Goal: Task Accomplishment & Management: Complete application form

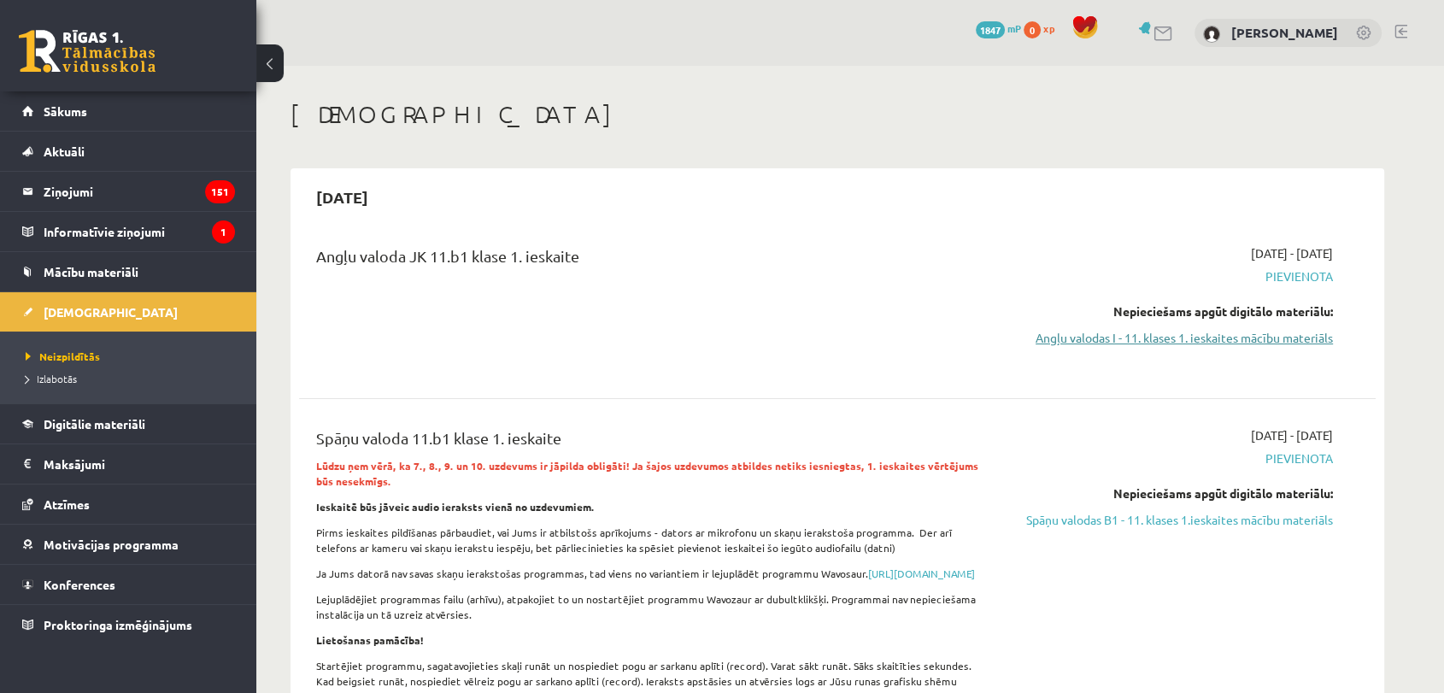
click at [1222, 333] on link "Angļu valodas I - 11. klases 1. ieskaites mācību materiāls" at bounding box center [1172, 338] width 322 height 18
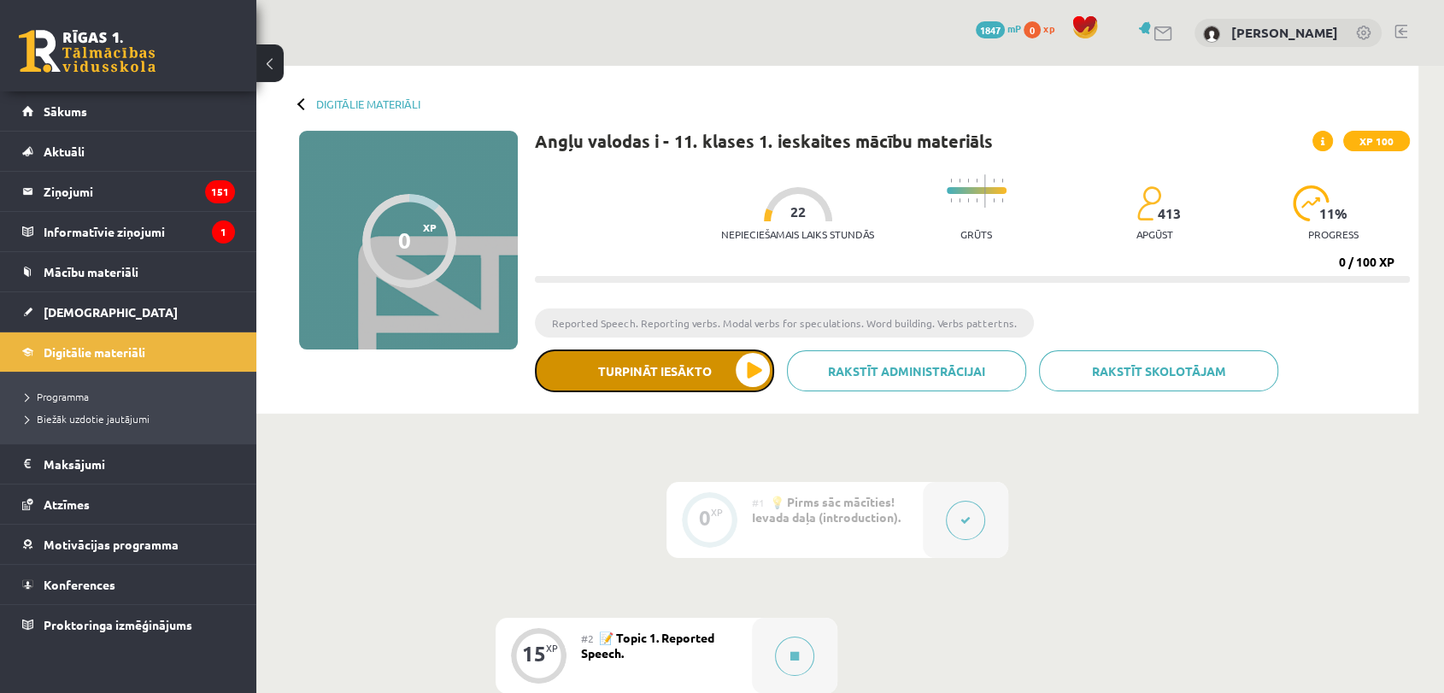
click at [736, 375] on button "Turpināt iesākto" at bounding box center [654, 370] width 239 height 43
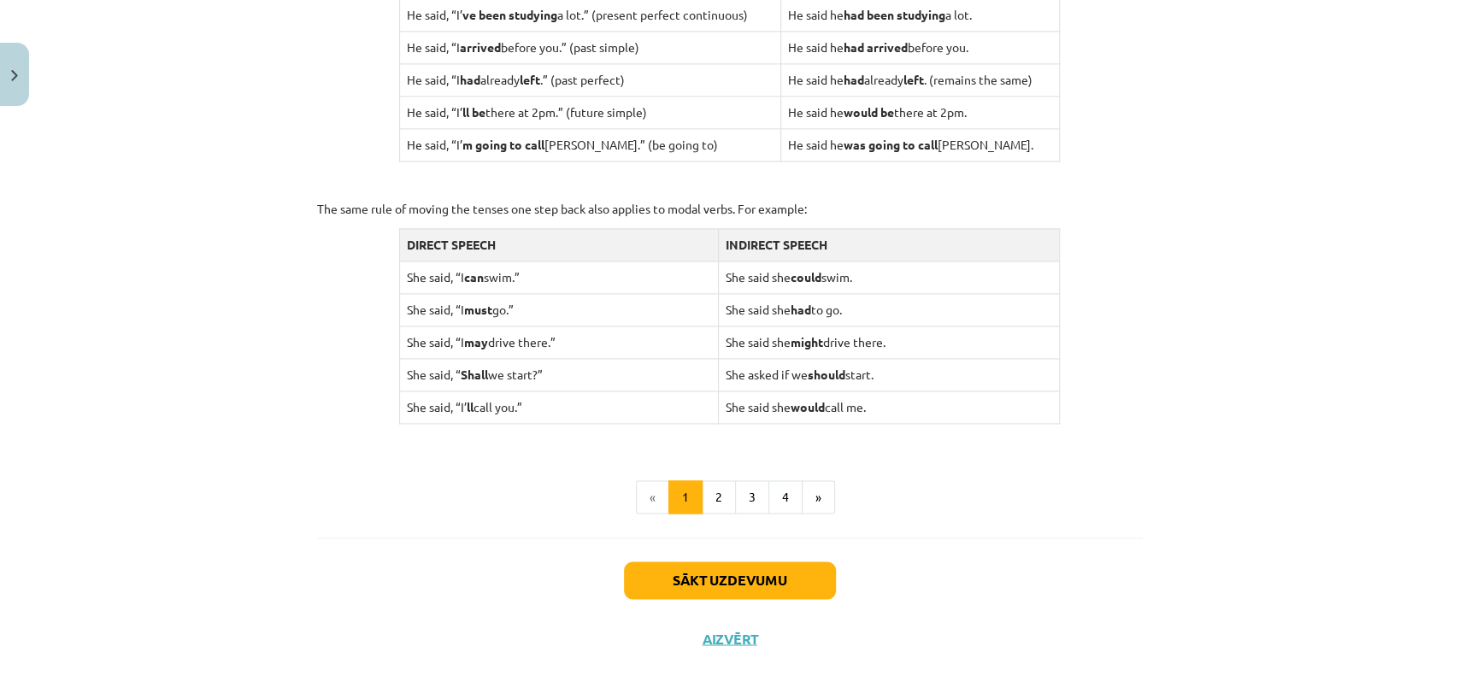
scroll to position [1614, 0]
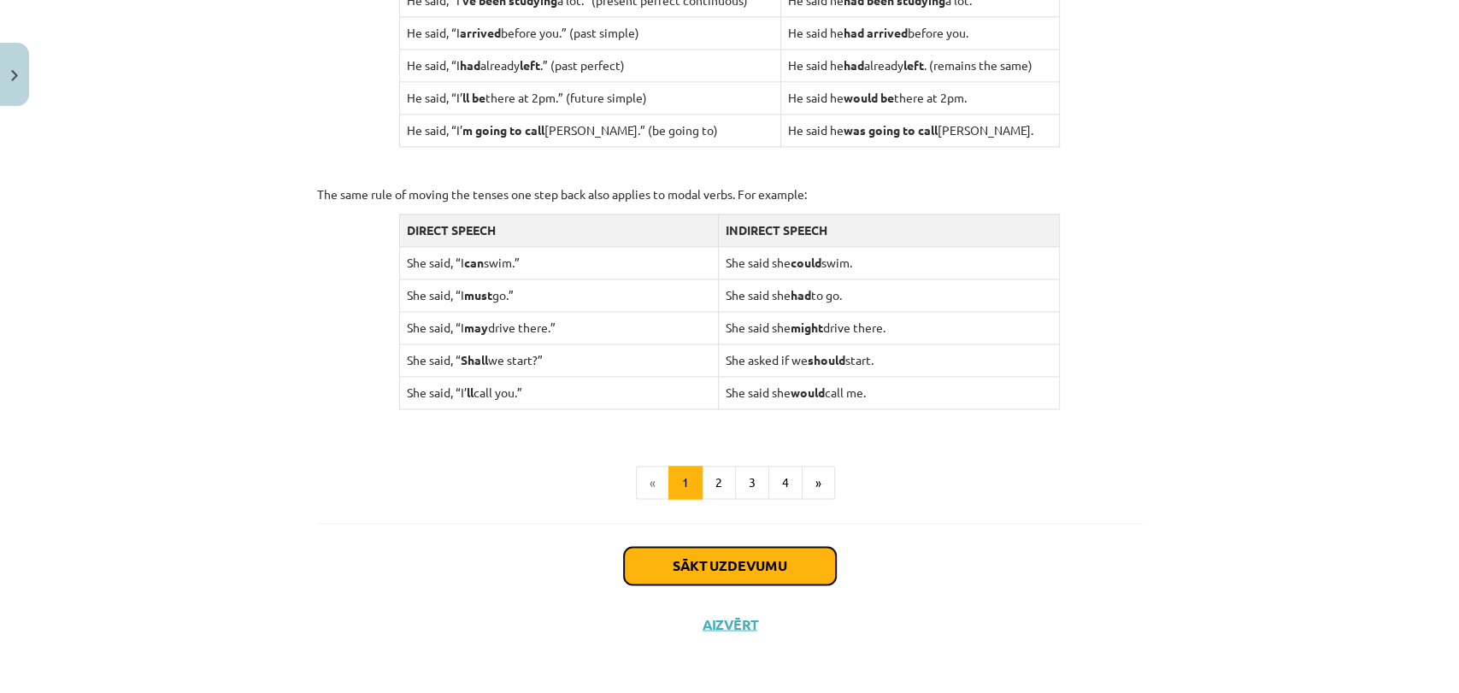
click at [759, 555] on button "Sākt uzdevumu" at bounding box center [730, 566] width 212 height 38
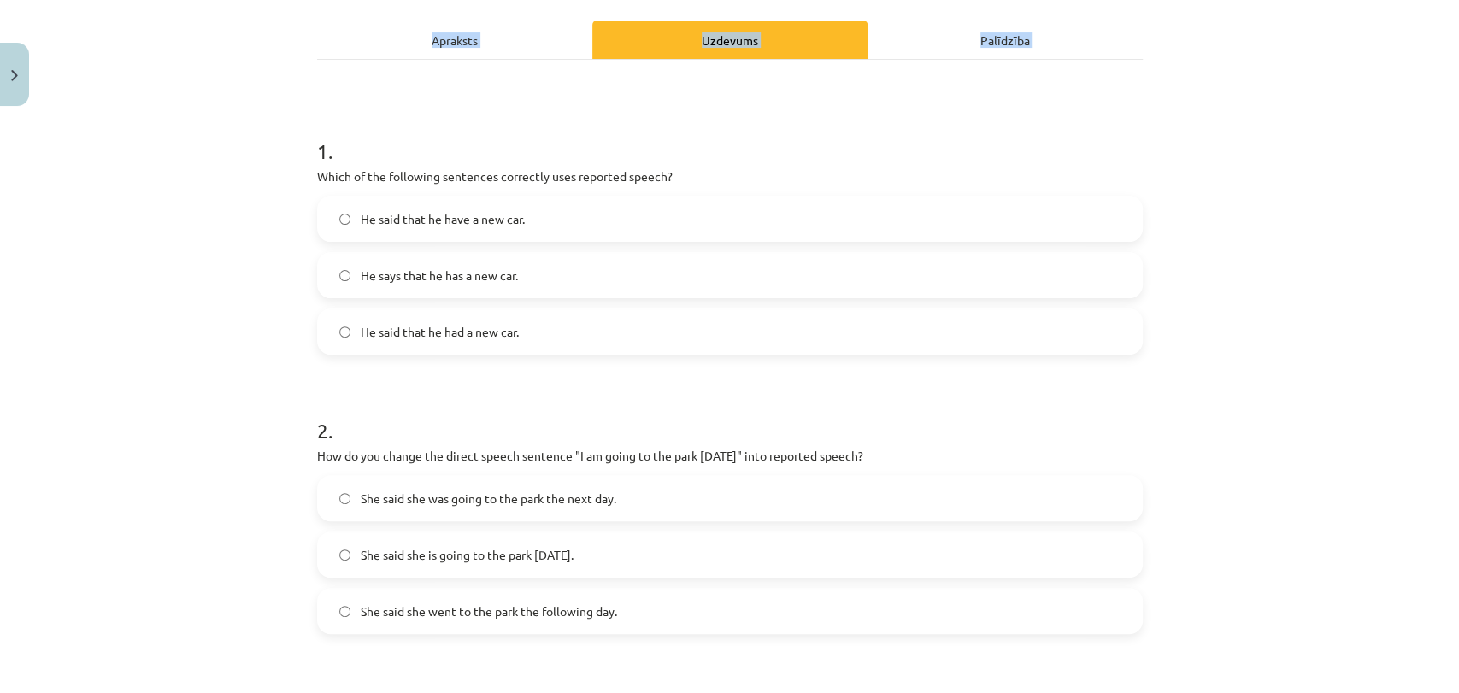
scroll to position [1208, 0]
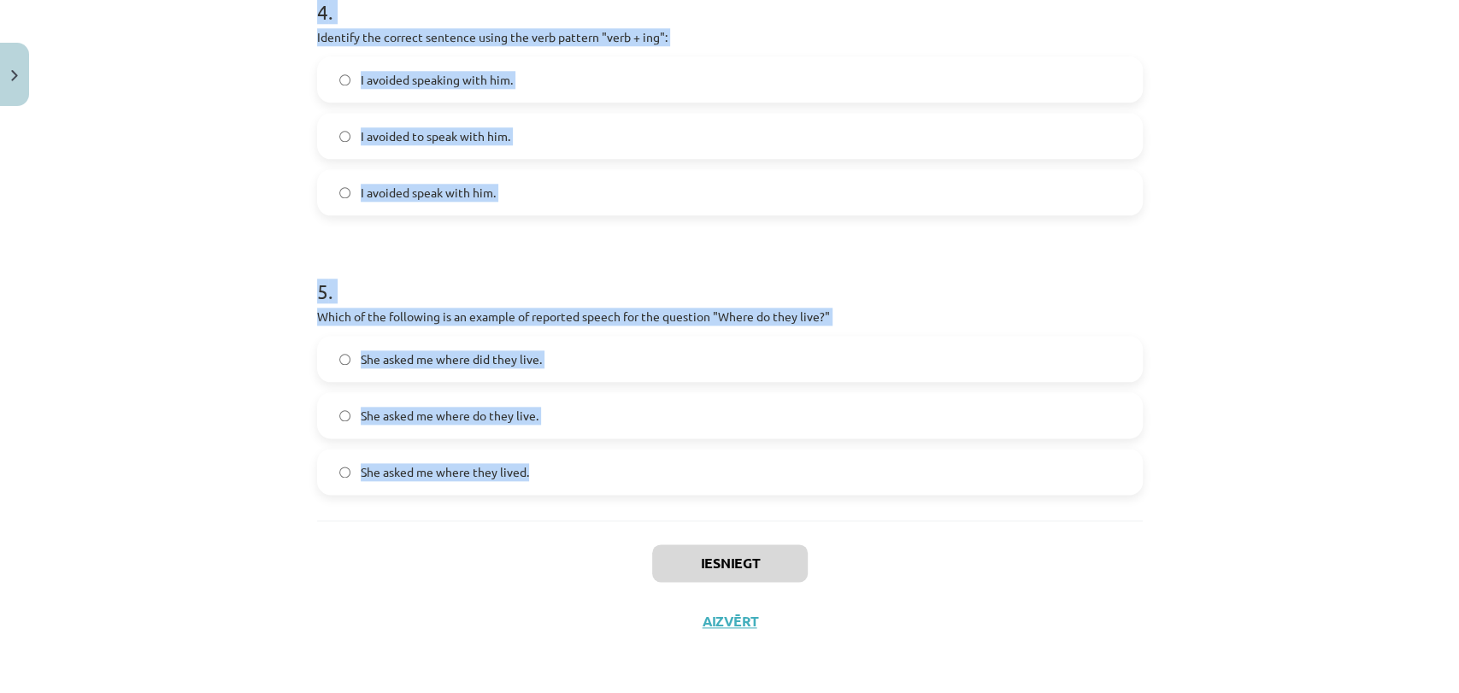
drag, startPoint x: 280, startPoint y: 321, endPoint x: 590, endPoint y: 485, distance: 350.1
click at [590, 485] on div "Mācību tēma: Angļu valodas i - 11. klases 1. ieskaites mācību materiāls #2 📝 To…" at bounding box center [729, 346] width 1459 height 693
copy form "1 . Which of the following sentences correctly uses reported speech? He said th…"
click at [1324, 285] on div "Mācību tēma: Angļu valodas i - 11. klases 1. ieskaites mācību materiāls #2 📝 To…" at bounding box center [729, 346] width 1459 height 693
click at [1189, 327] on div "Mācību tēma: Angļu valodas i - 11. klases 1. ieskaites mācību materiāls #2 📝 To…" at bounding box center [729, 346] width 1459 height 693
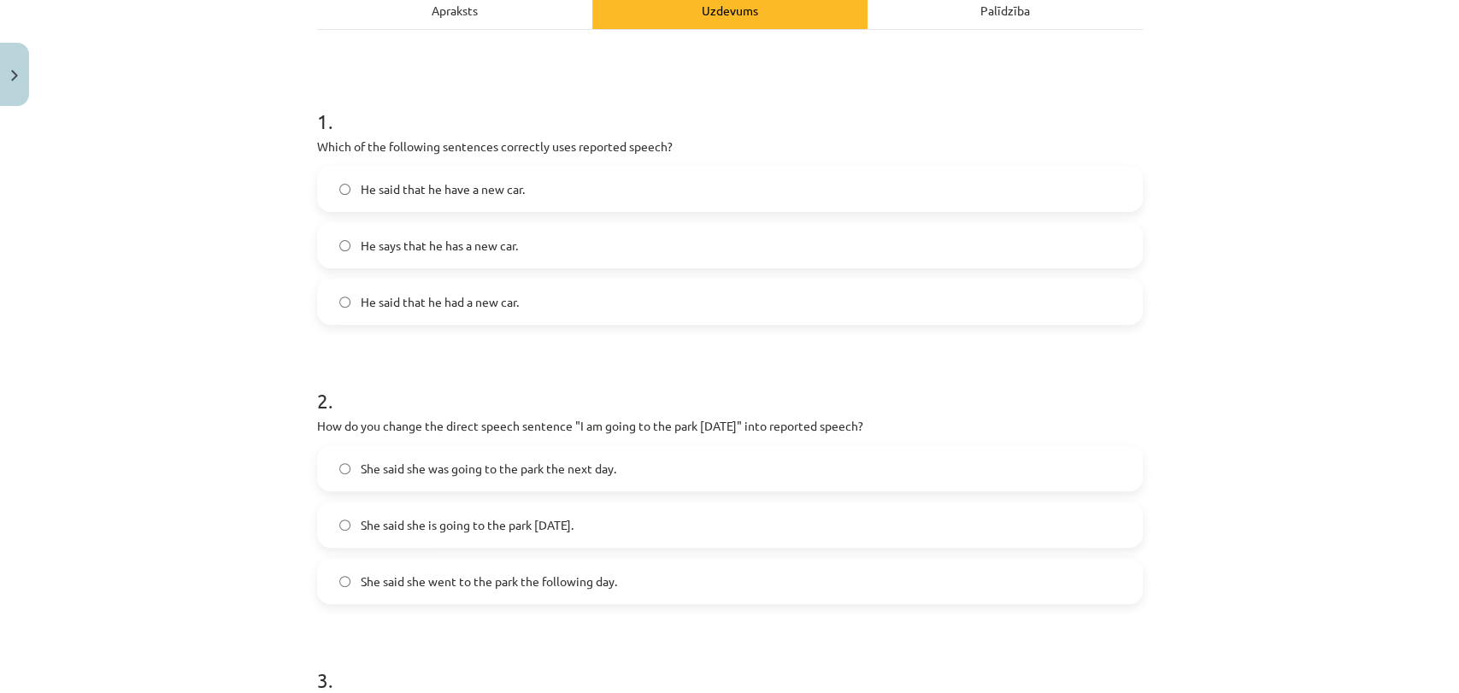
scroll to position [259, 0]
click at [513, 295] on span "He said that he had a new car." at bounding box center [440, 304] width 158 height 18
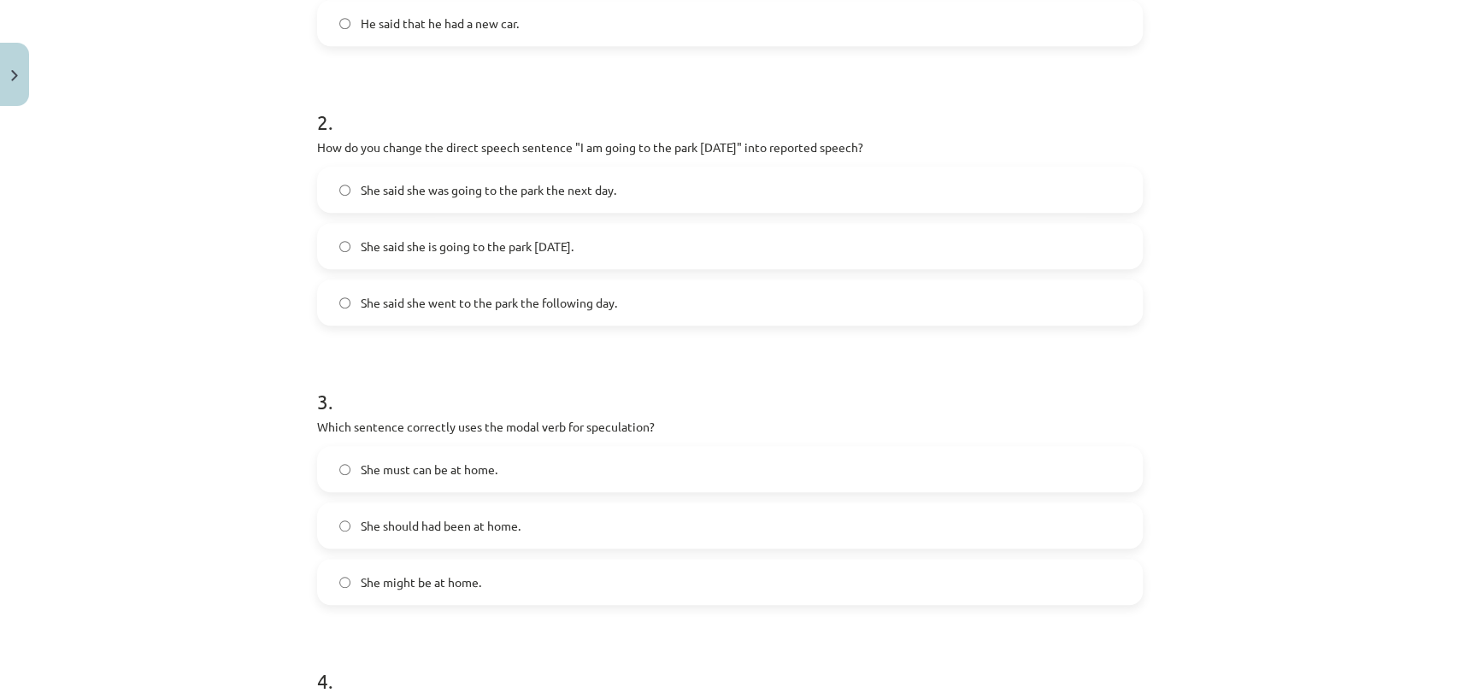
scroll to position [543, 0]
click at [593, 186] on span "She said she was going to the park the next day." at bounding box center [488, 186] width 255 height 18
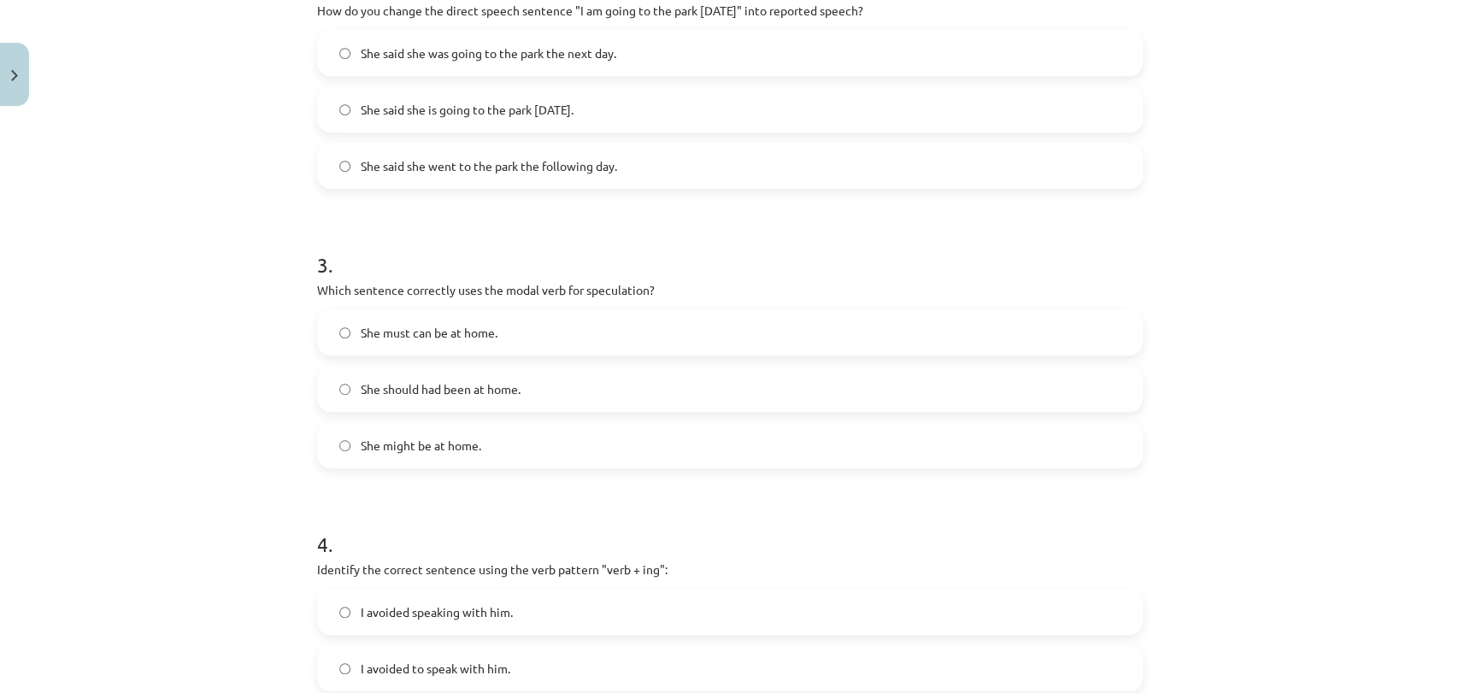
scroll to position [733, 0]
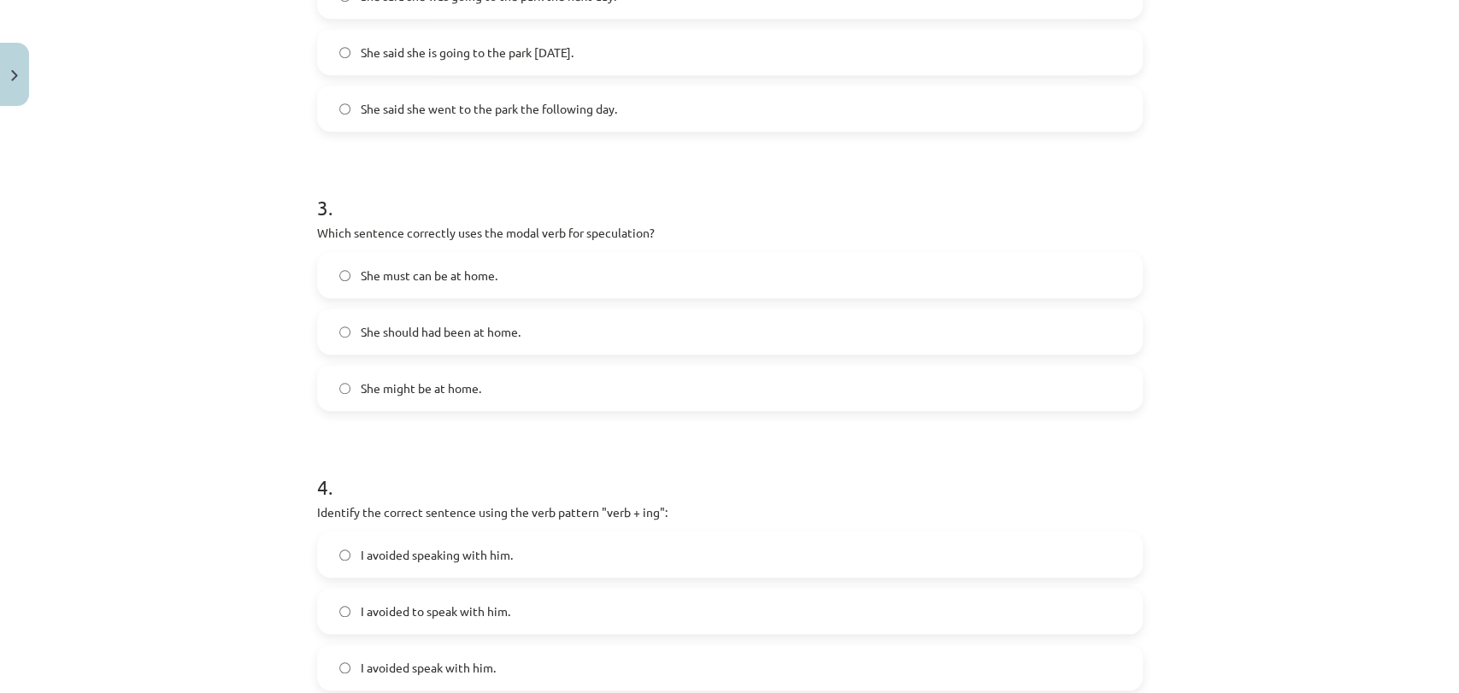
click at [487, 387] on label "She might be at home." at bounding box center [730, 388] width 822 height 43
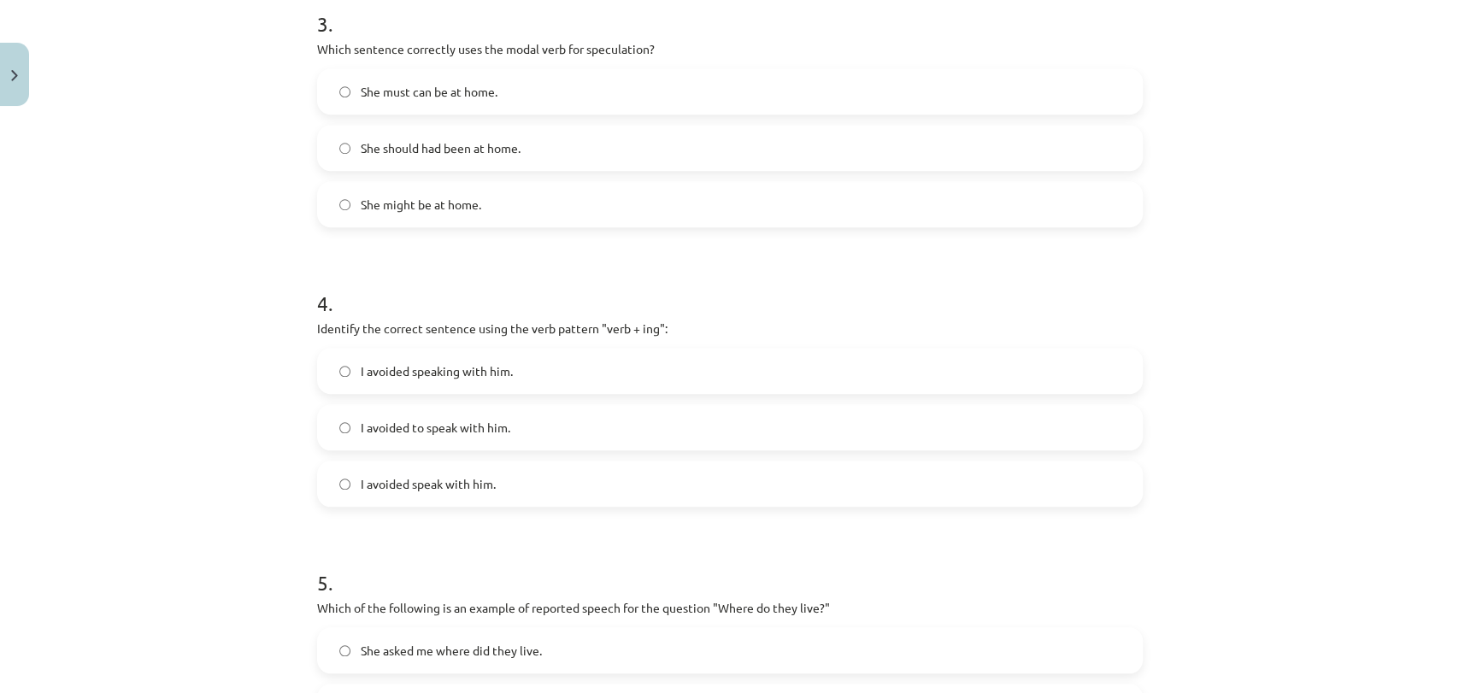
scroll to position [923, 0]
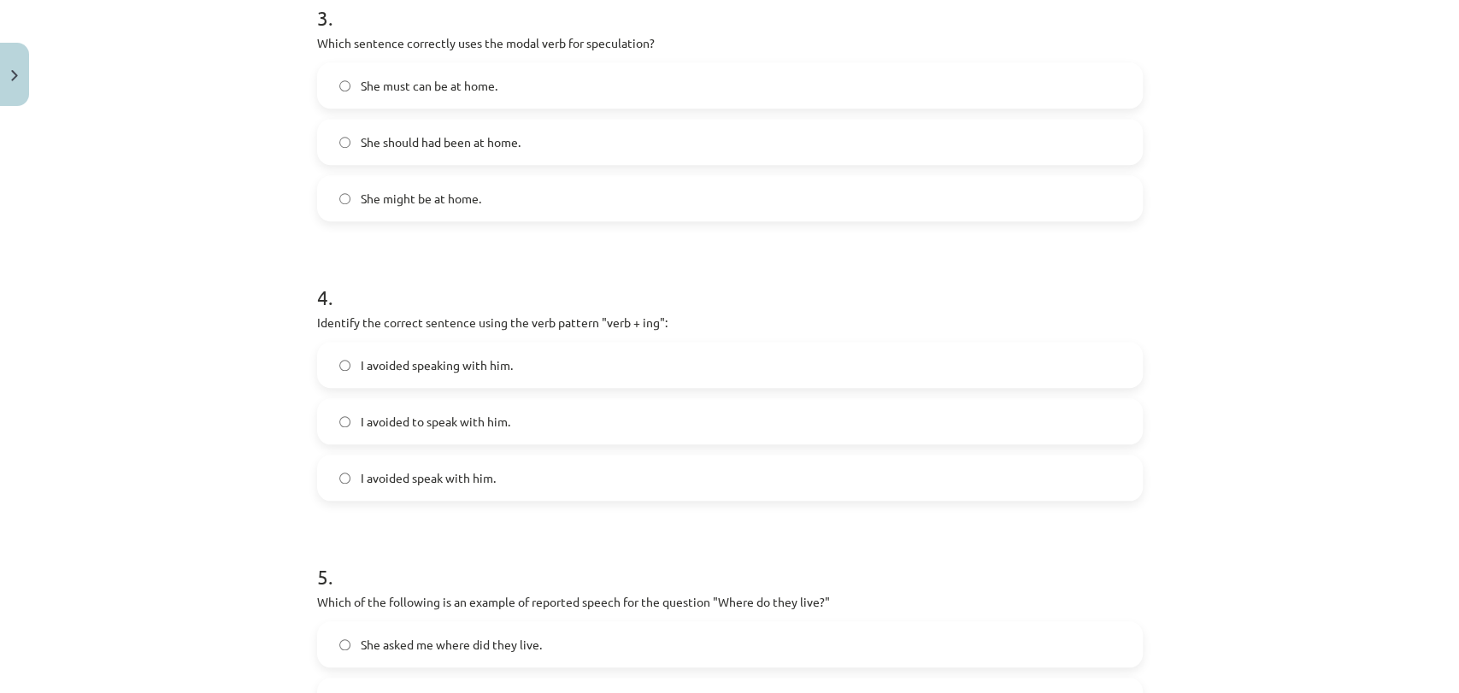
click at [506, 362] on label "I avoided speaking with him." at bounding box center [730, 364] width 822 height 43
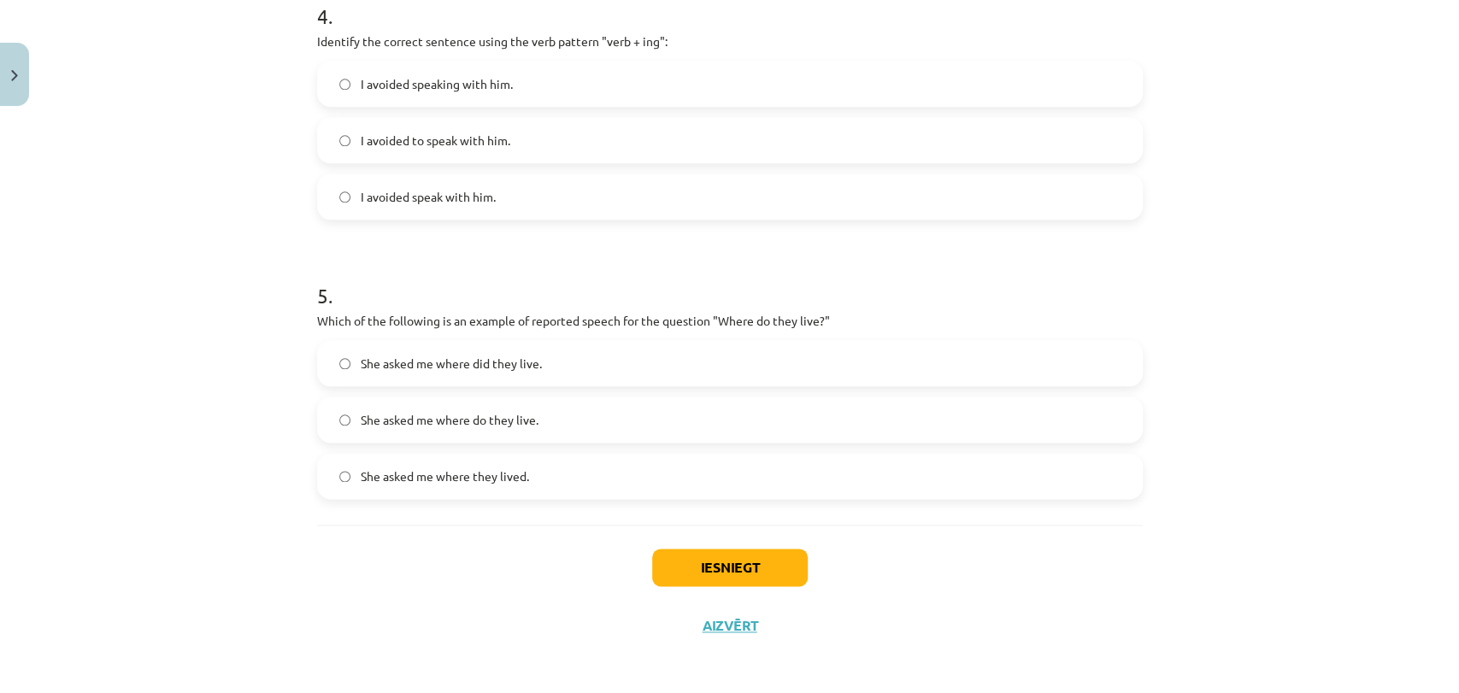
scroll to position [1208, 0]
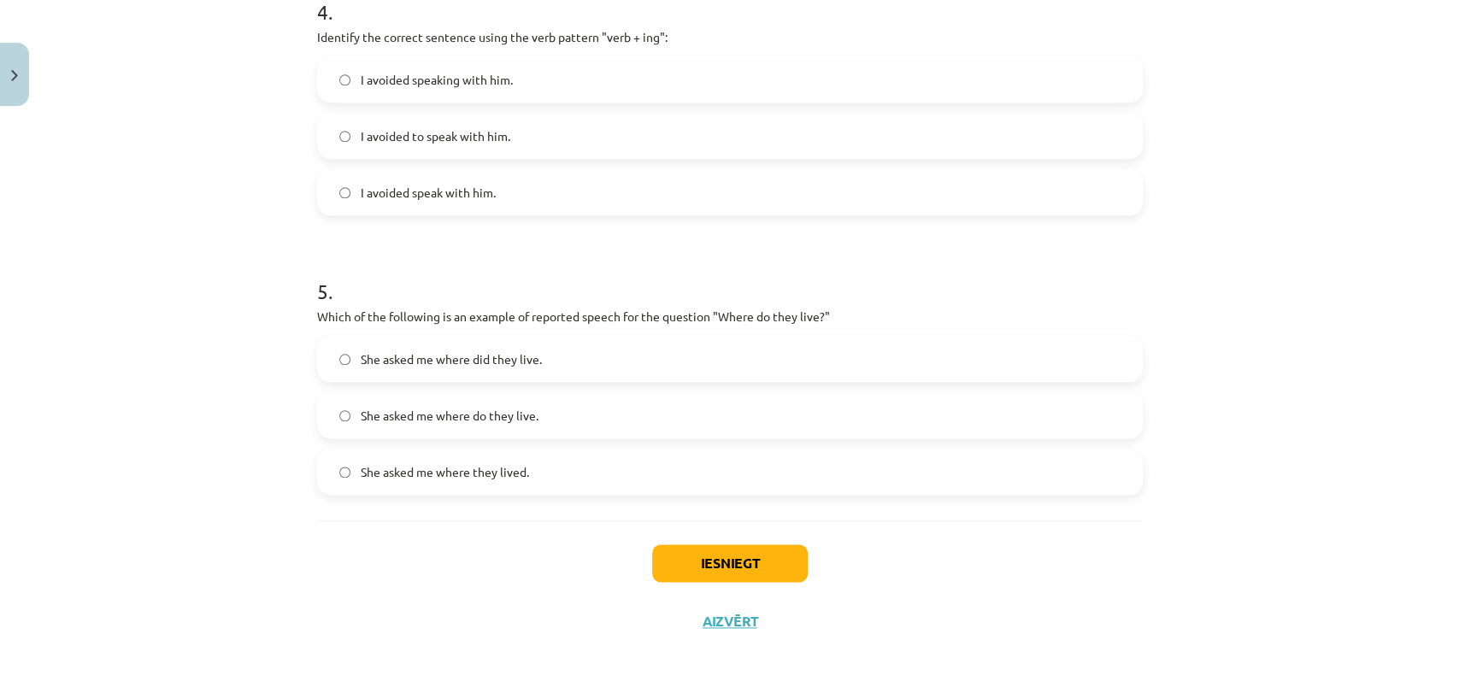
click at [536, 479] on label "She asked me where they lived." at bounding box center [730, 471] width 822 height 43
click at [709, 555] on button "Iesniegt" at bounding box center [730, 563] width 156 height 38
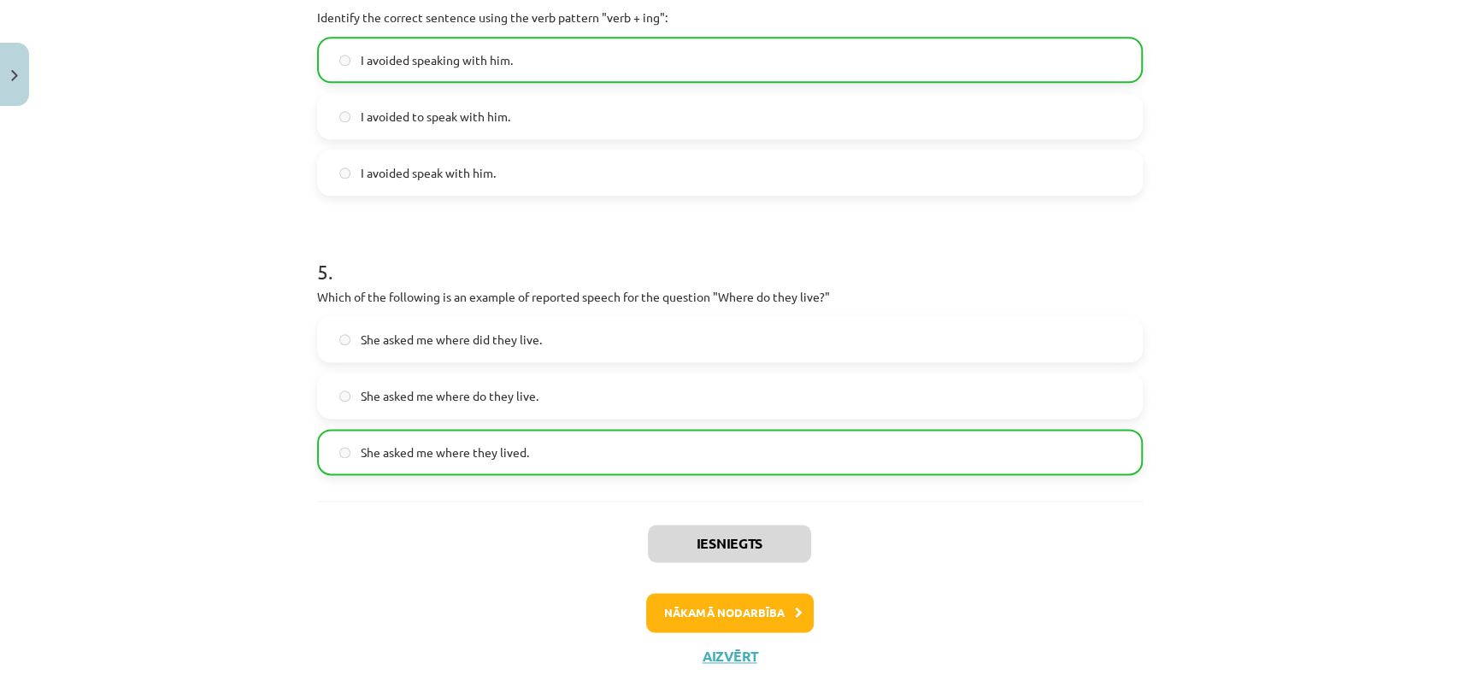
scroll to position [1262, 0]
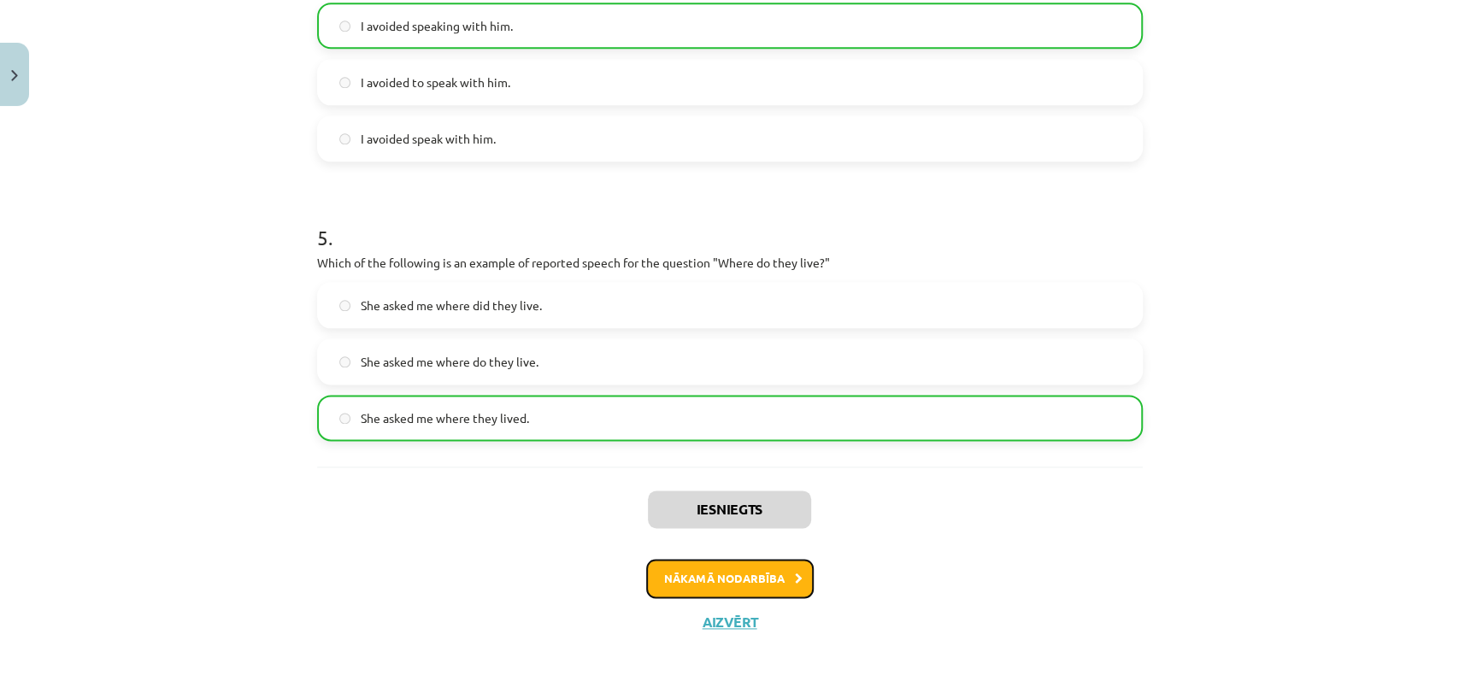
click at [691, 568] on button "Nākamā nodarbība" at bounding box center [729, 578] width 167 height 39
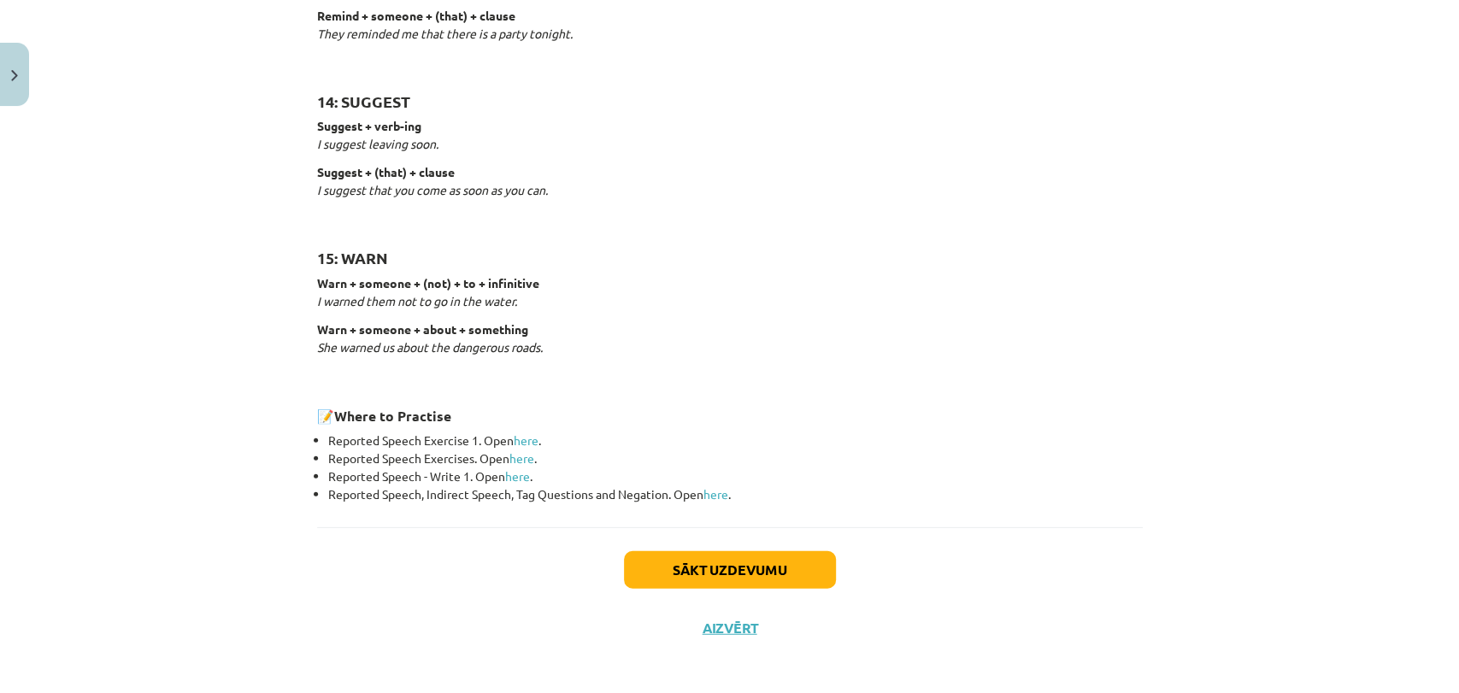
scroll to position [2604, 0]
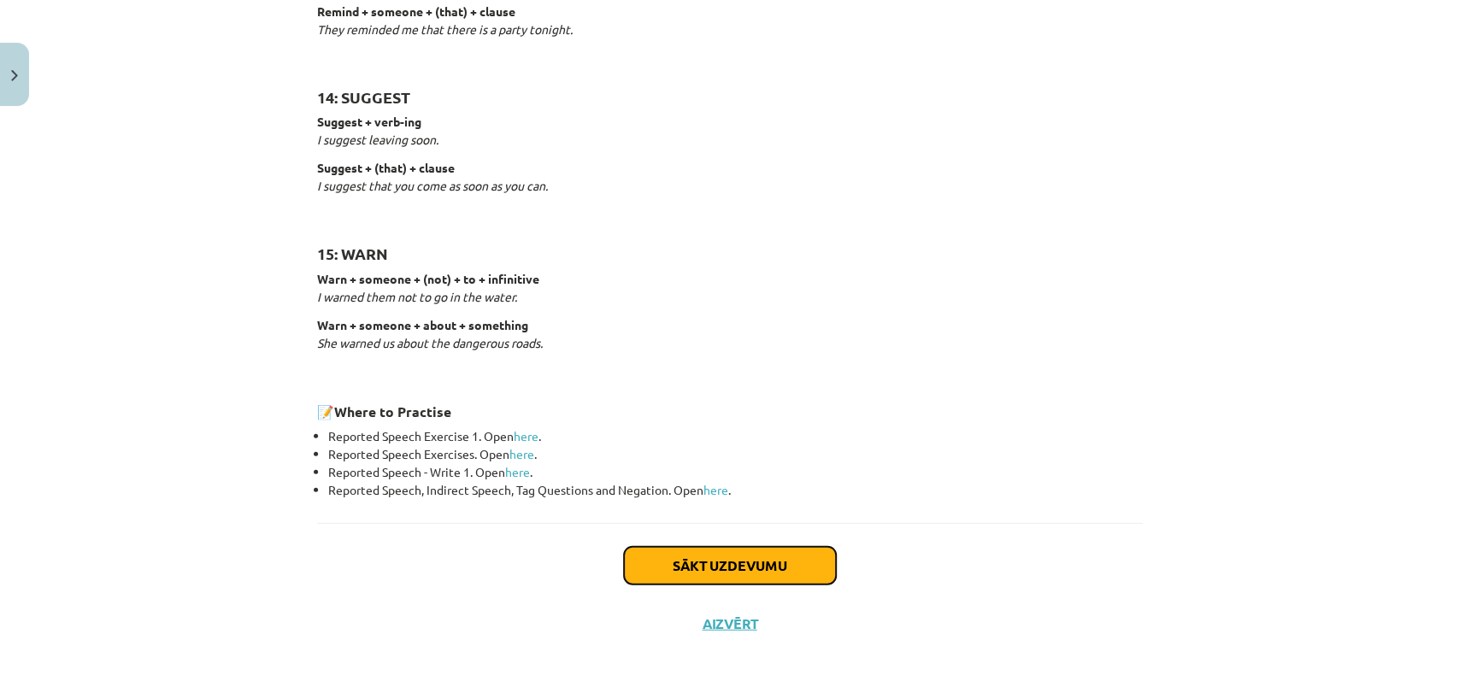
click at [689, 555] on button "Sākt uzdevumu" at bounding box center [730, 566] width 212 height 38
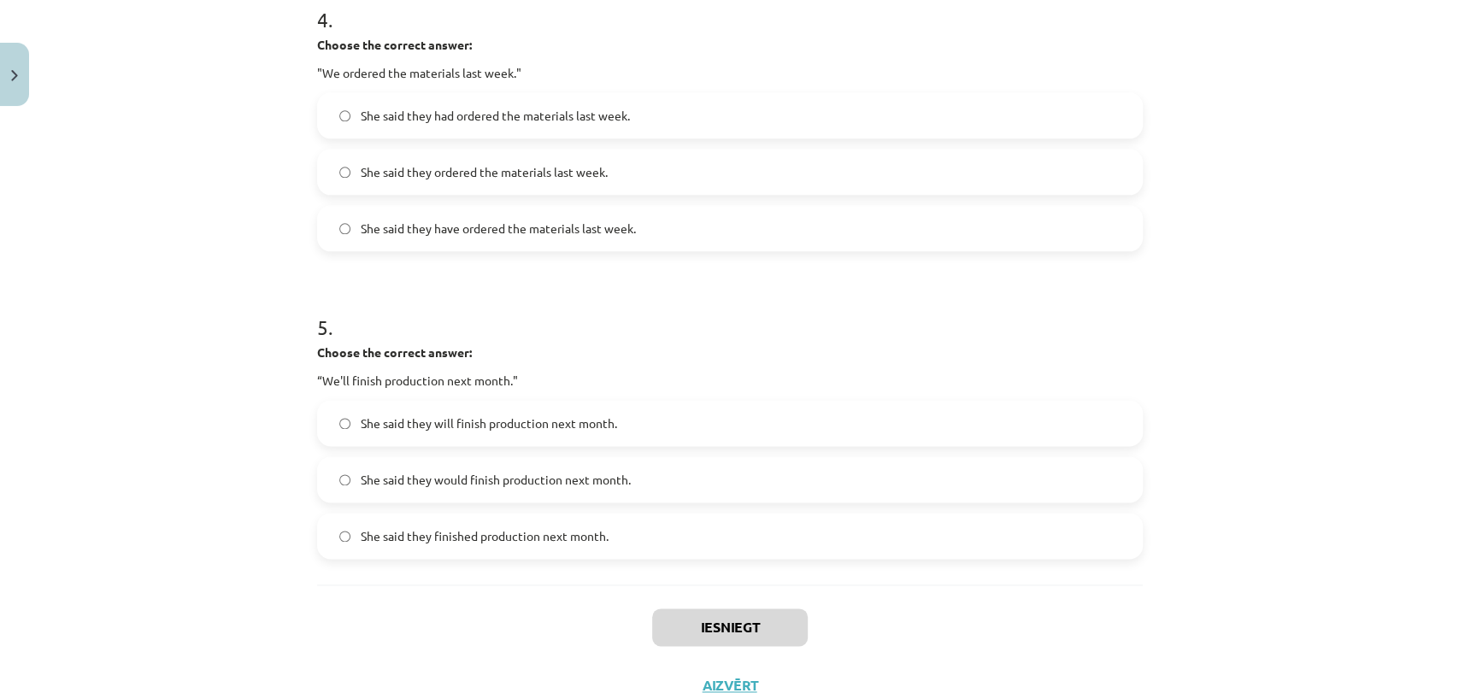
scroll to position [1348, 0]
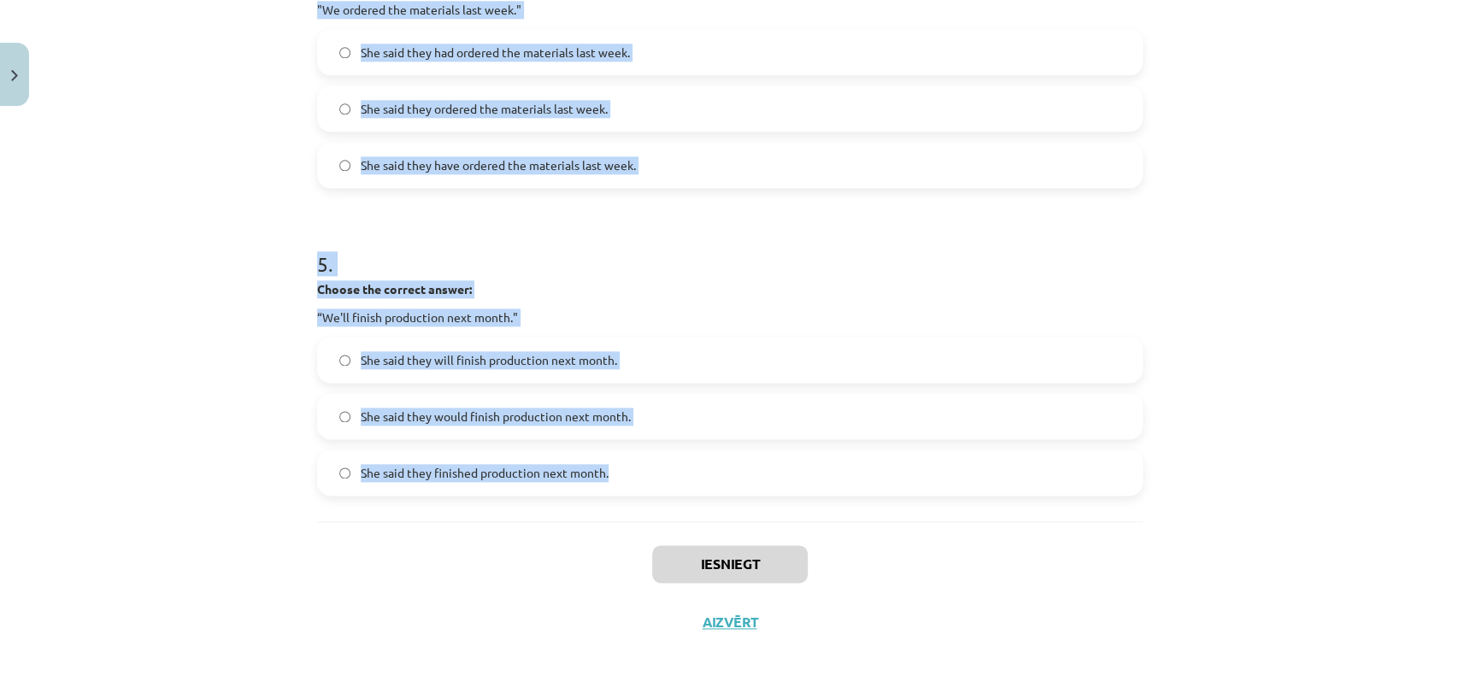
drag, startPoint x: 309, startPoint y: 332, endPoint x: 617, endPoint y: 461, distance: 333.2
copy form "1 . Choose the correct answer: "I'm ready for the meeting." He said he was read…"
click at [835, 280] on p "Choose the correct answer:" at bounding box center [729, 289] width 825 height 18
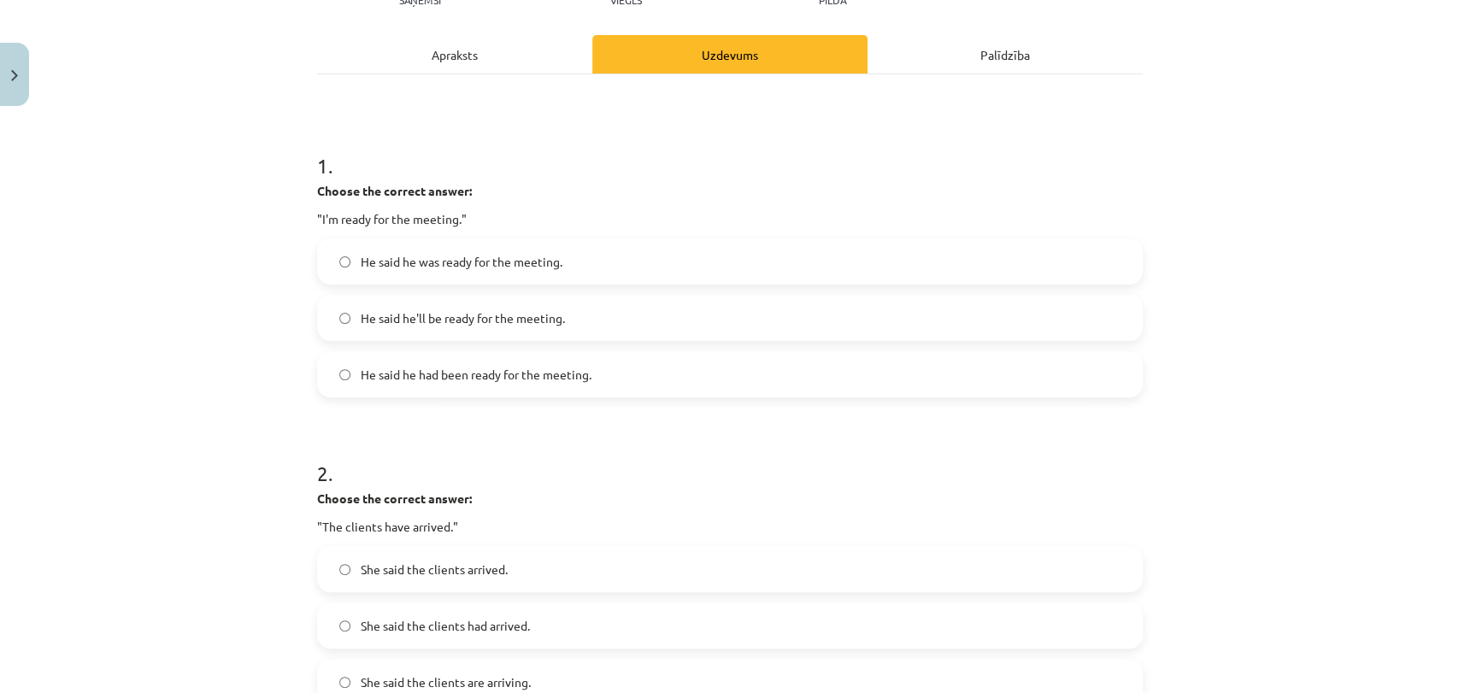
scroll to position [209, 0]
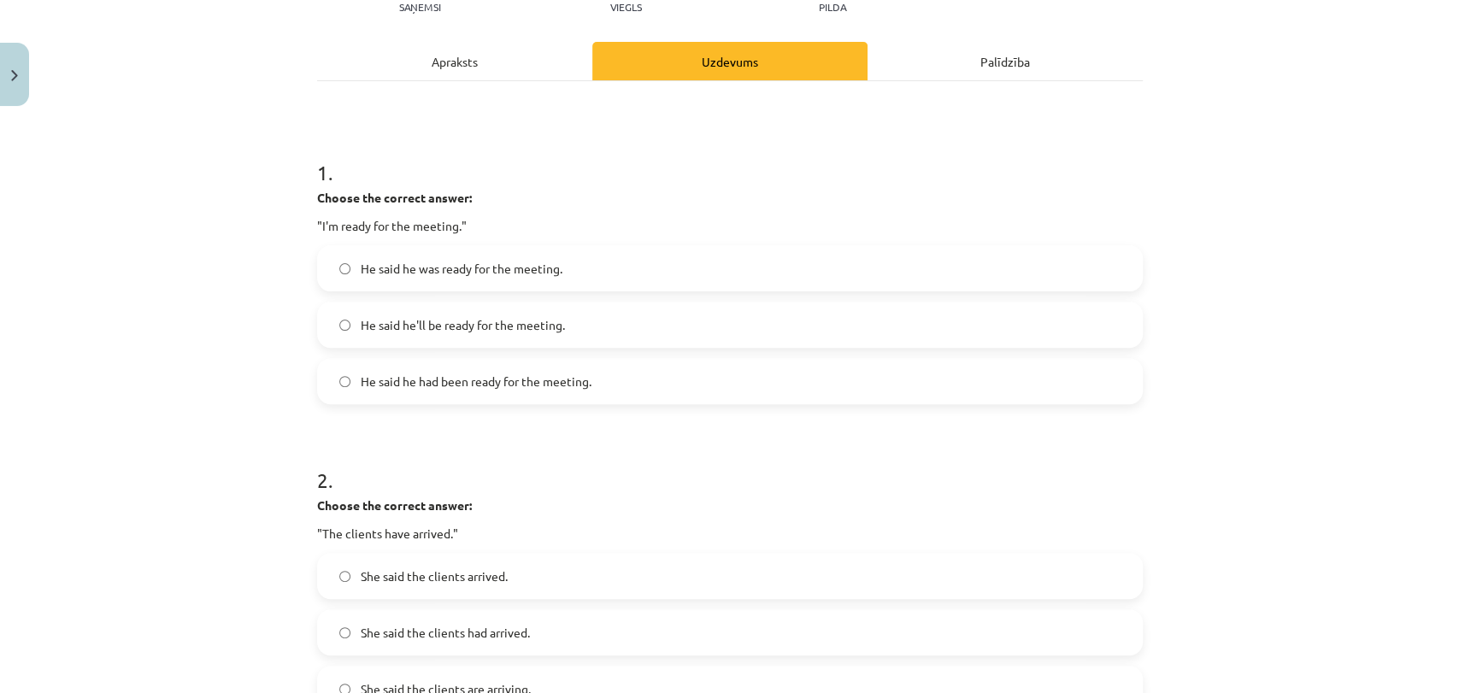
click at [613, 278] on label "He said he was ready for the meeting." at bounding box center [730, 268] width 822 height 43
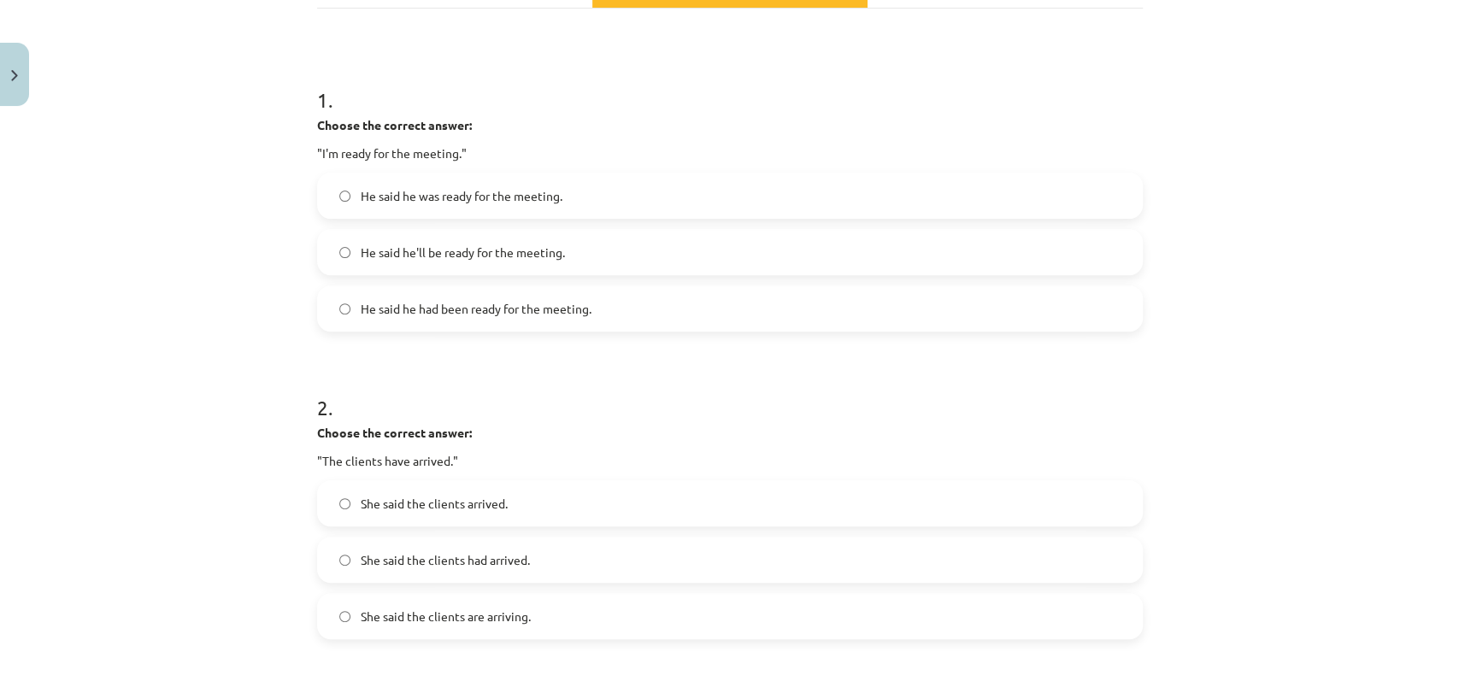
scroll to position [494, 0]
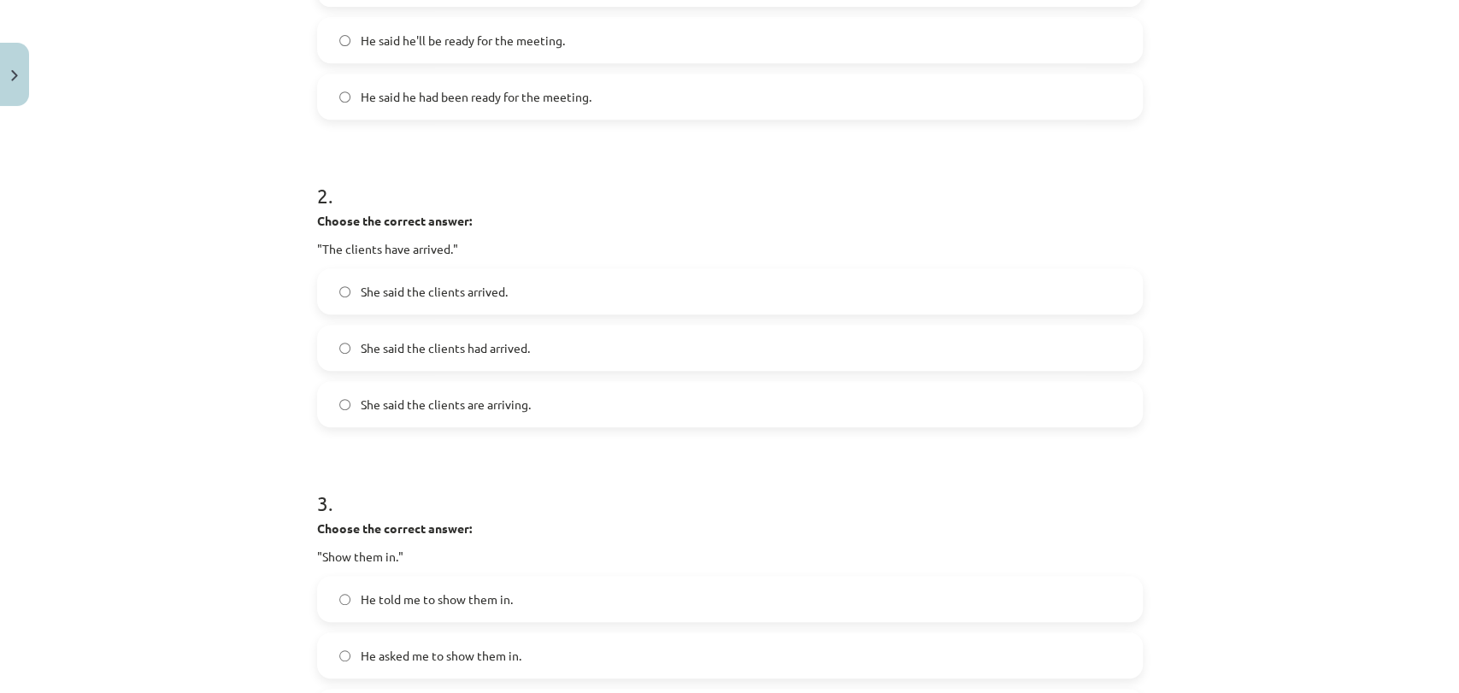
click at [519, 349] on span "She said the clients had arrived." at bounding box center [445, 348] width 169 height 18
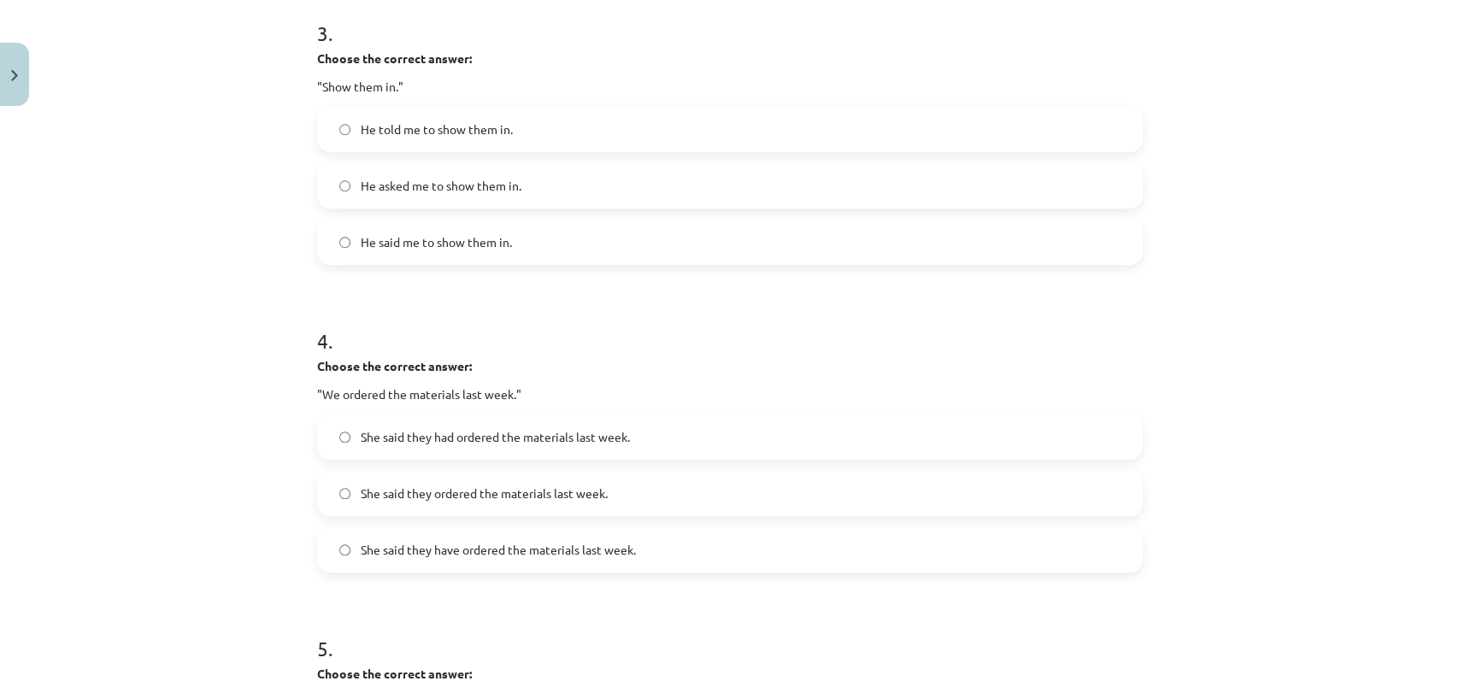
scroll to position [969, 0]
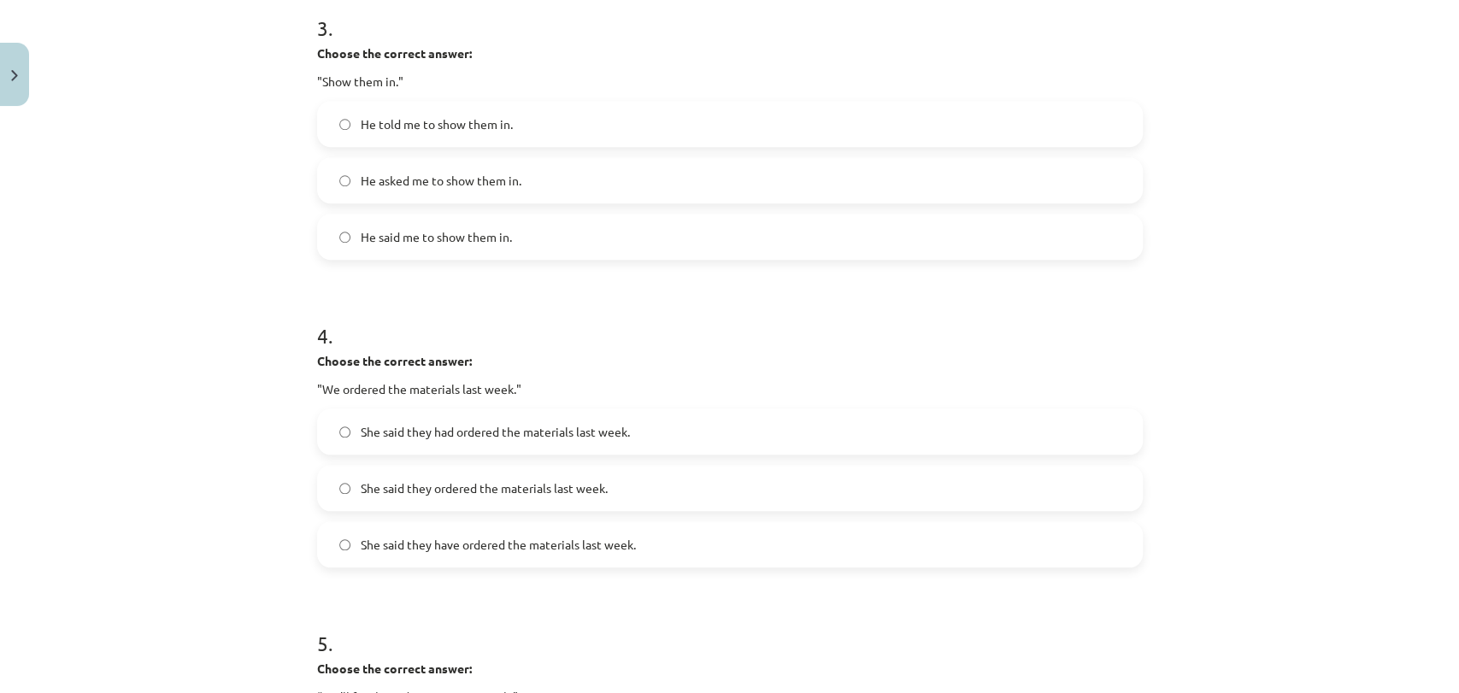
click at [557, 234] on label "He said me to show them in." at bounding box center [730, 236] width 822 height 43
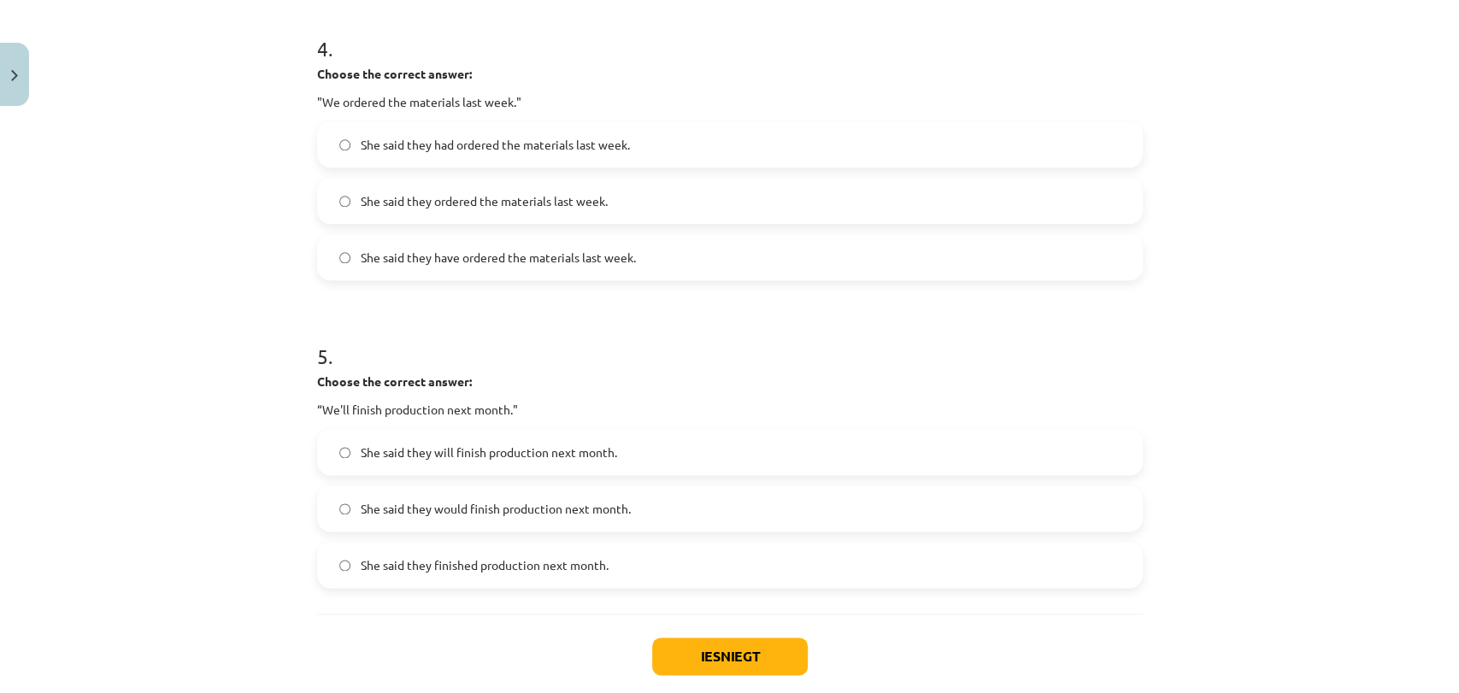
scroll to position [1253, 0]
click at [473, 156] on label "She said they had ordered the materials last week." at bounding box center [730, 147] width 822 height 43
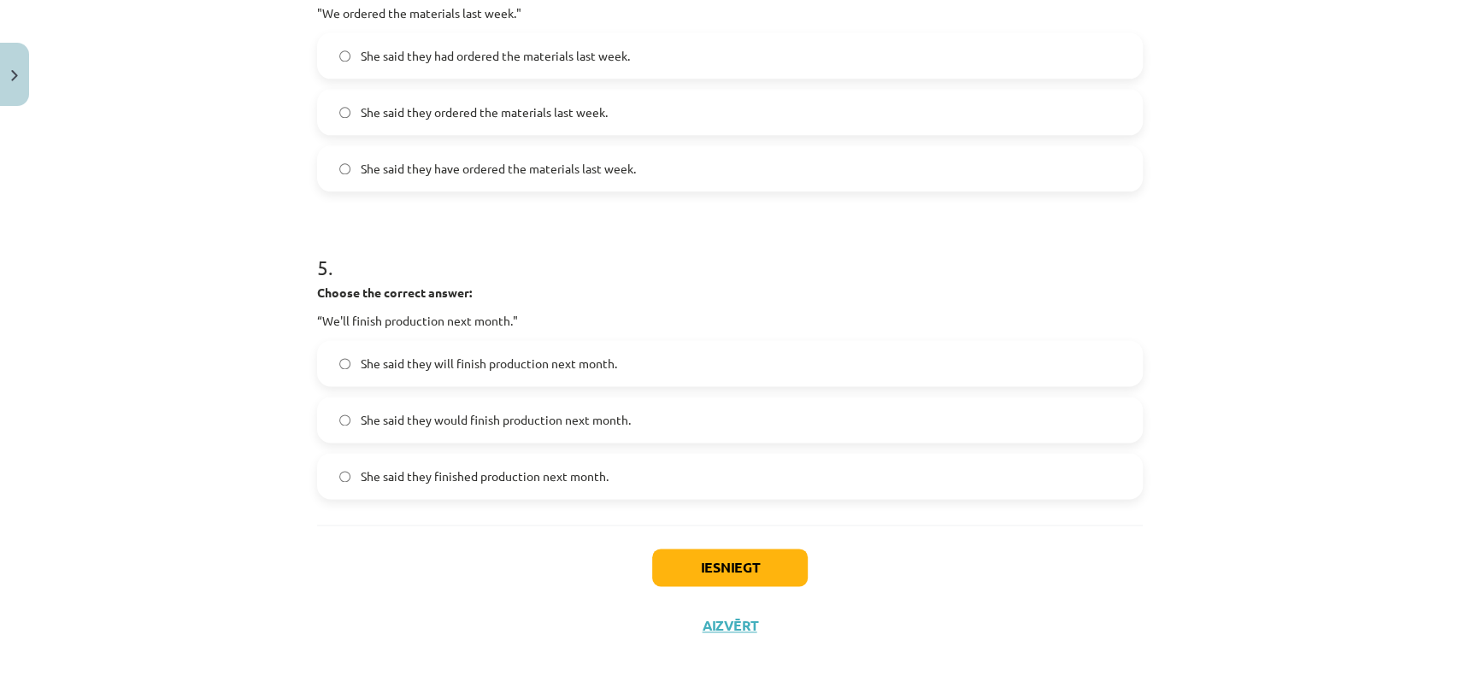
scroll to position [1348, 0]
click at [502, 422] on span "She said they would finish production next month." at bounding box center [496, 417] width 270 height 18
click at [677, 555] on button "Iesniegt" at bounding box center [730, 564] width 156 height 38
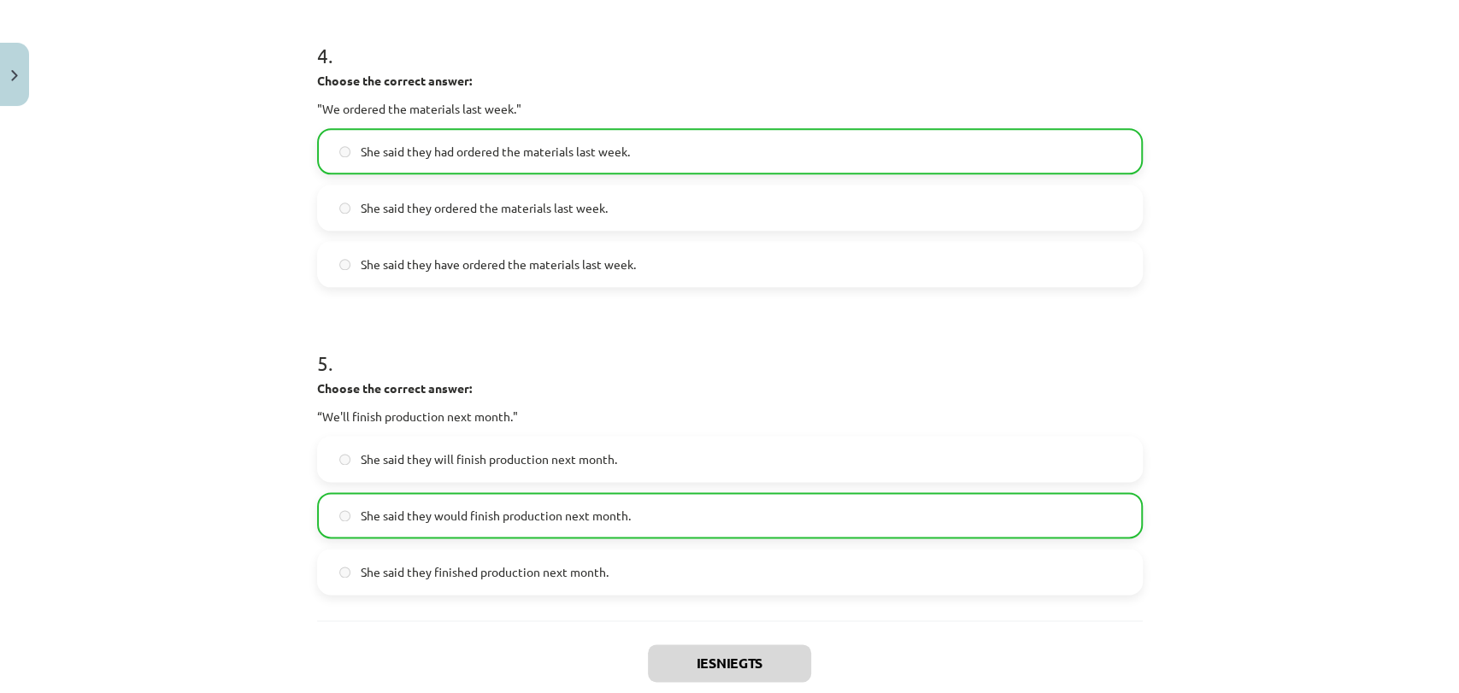
scroll to position [1403, 0]
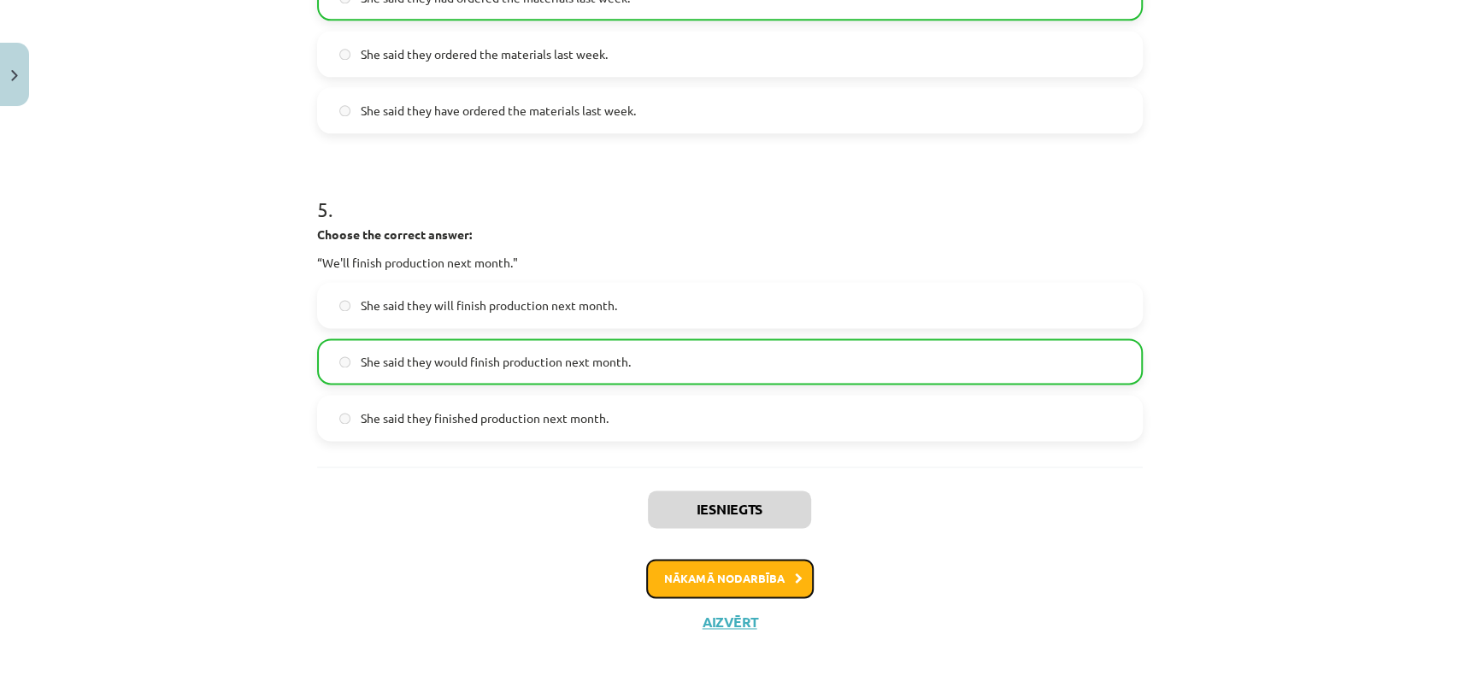
click at [736, 566] on button "Nākamā nodarbība" at bounding box center [729, 578] width 167 height 39
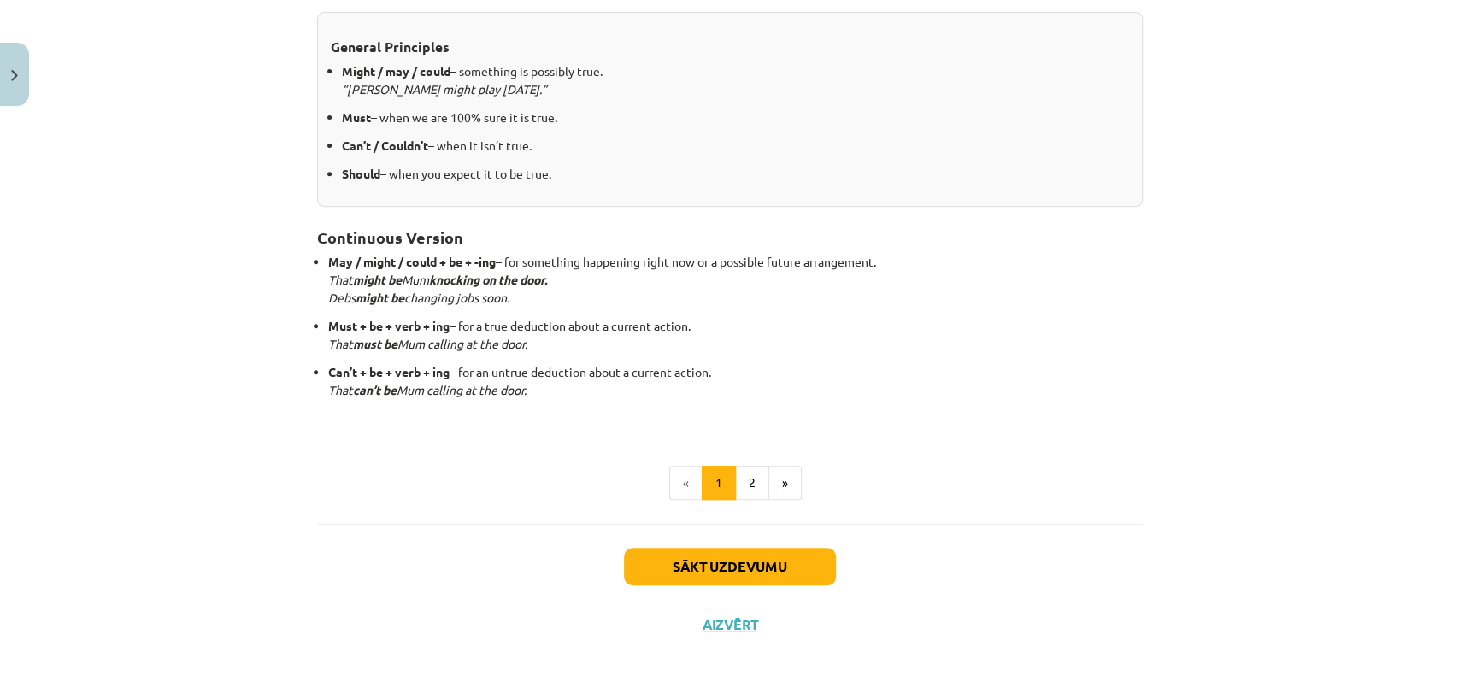
scroll to position [377, 0]
click at [738, 553] on button "Sākt uzdevumu" at bounding box center [730, 566] width 212 height 38
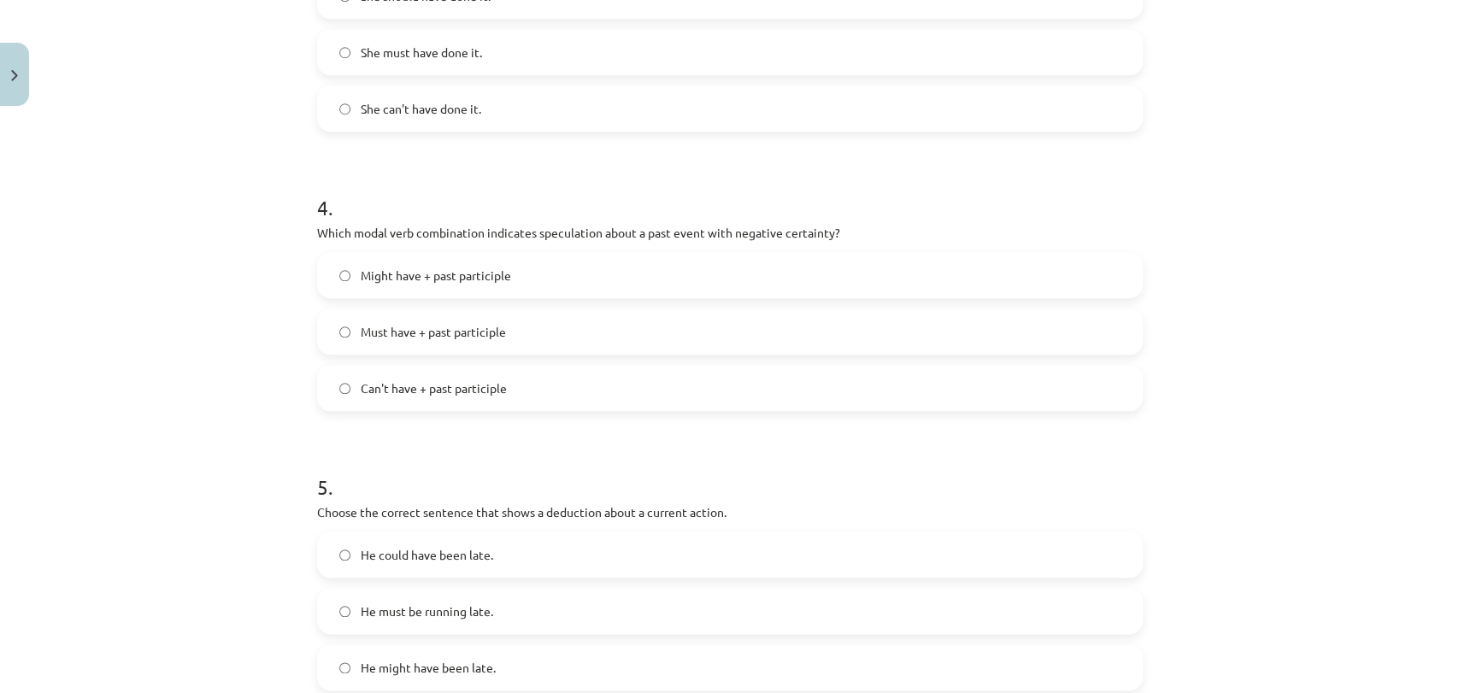
scroll to position [1208, 0]
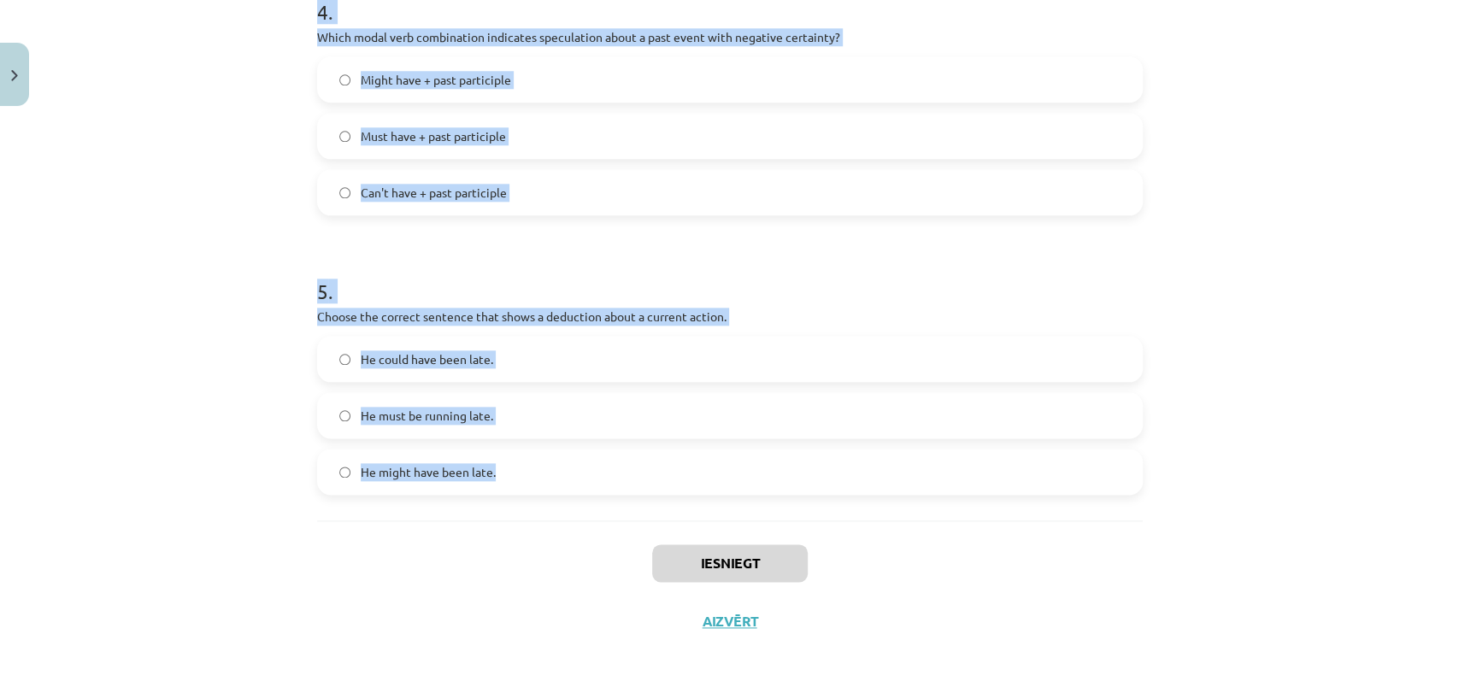
drag, startPoint x: 260, startPoint y: 325, endPoint x: 567, endPoint y: 478, distance: 343.5
click at [567, 478] on div "Mācību tēma: Angļu valodas i - 11. klases 1. ieskaites mācību materiāls #4 📝 To…" at bounding box center [729, 346] width 1459 height 693
copy form "1 . Which modal verb would you use to speculate about something that is possibl…"
click at [1306, 314] on div "Mācību tēma: Angļu valodas i - 11. klases 1. ieskaites mācību materiāls #4 📝 To…" at bounding box center [729, 346] width 1459 height 693
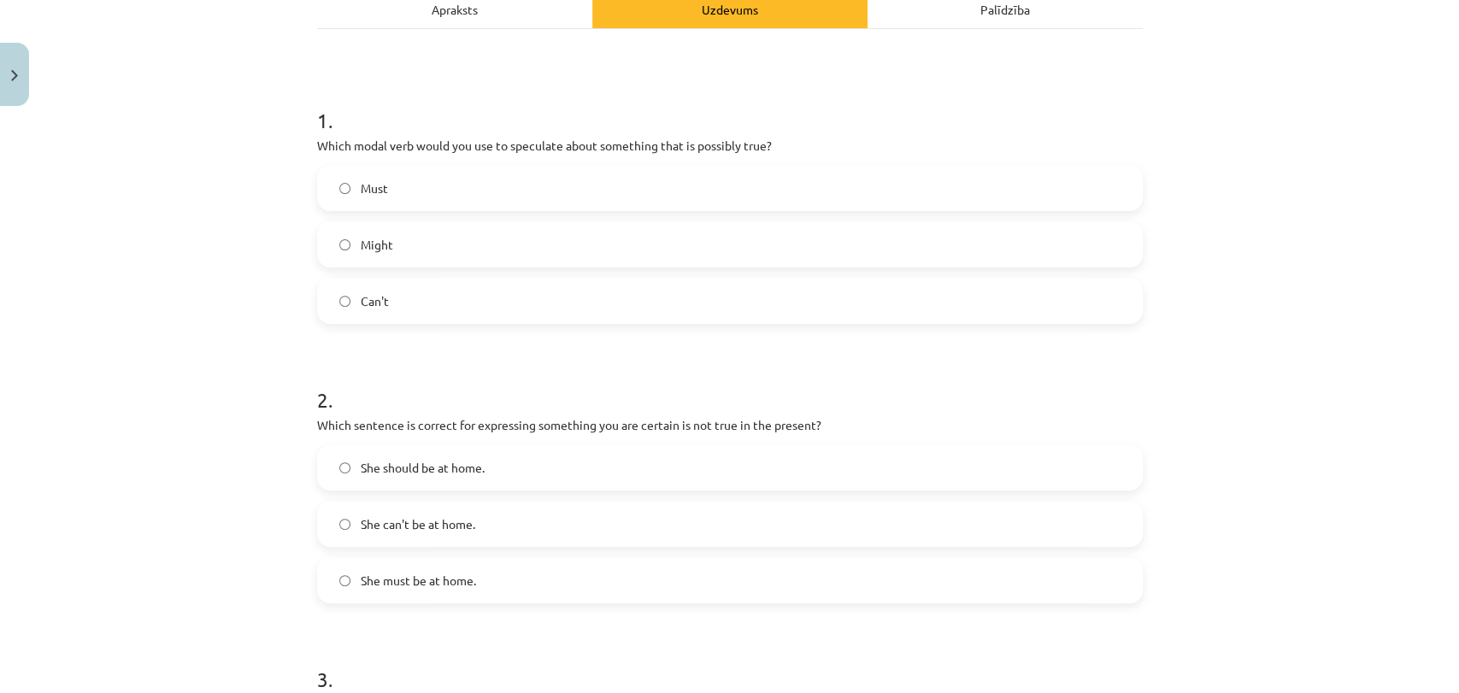
scroll to position [164, 0]
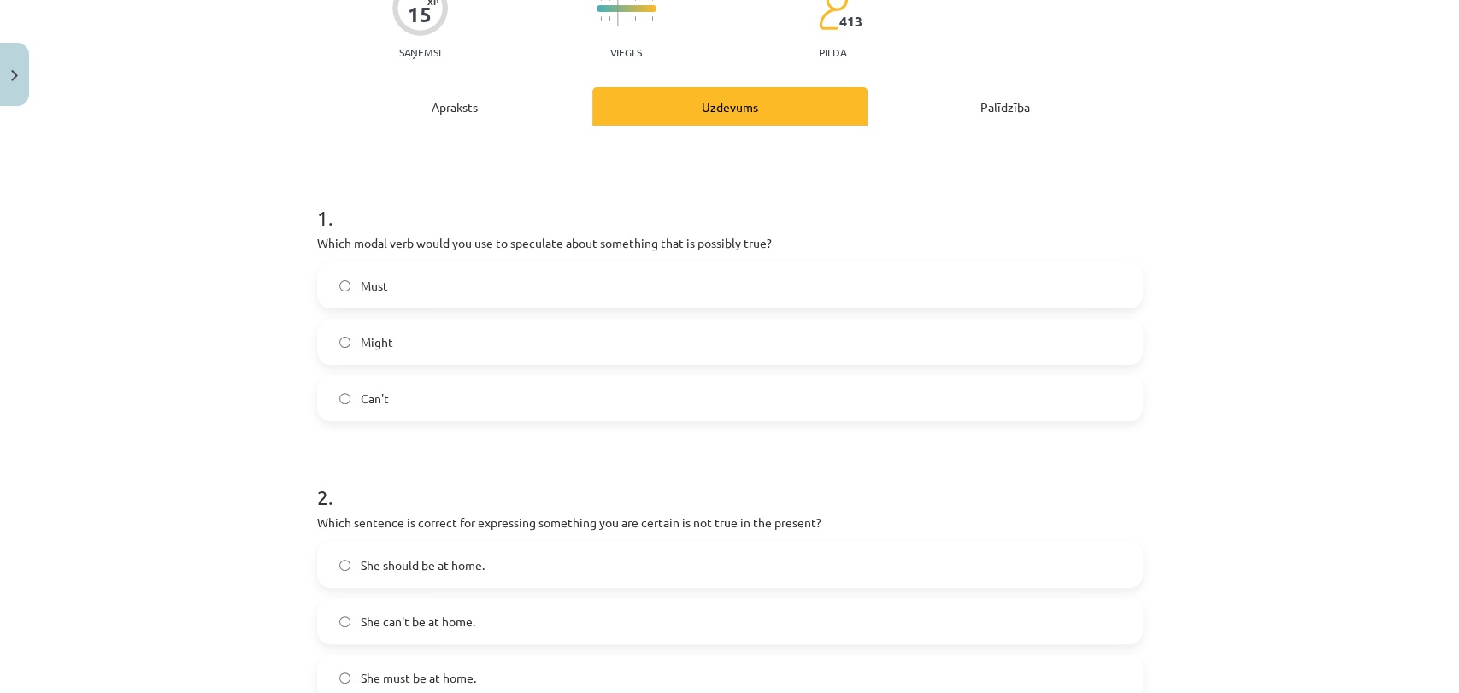
click at [513, 333] on label "Might" at bounding box center [730, 341] width 822 height 43
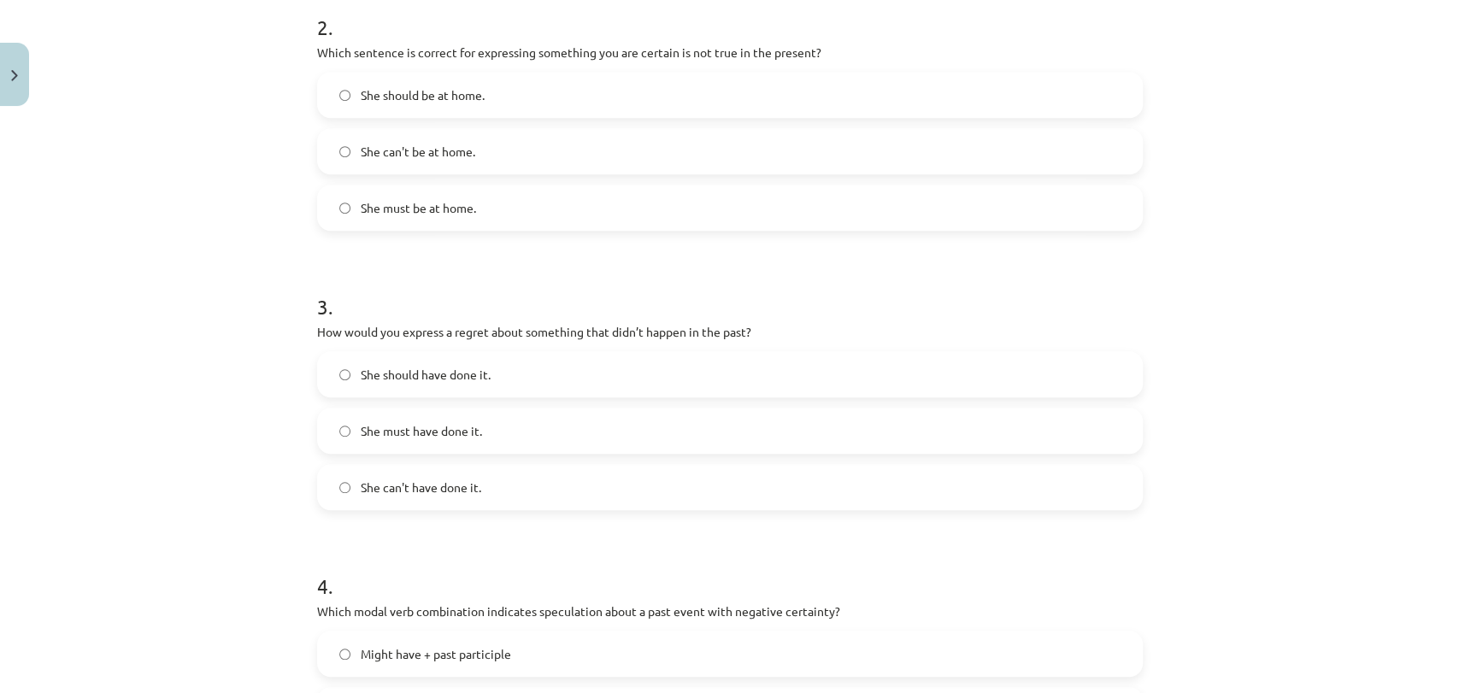
scroll to position [638, 0]
click at [576, 151] on label "She can't be at home." at bounding box center [730, 147] width 822 height 43
click at [492, 370] on label "She should have done it." at bounding box center [730, 370] width 822 height 43
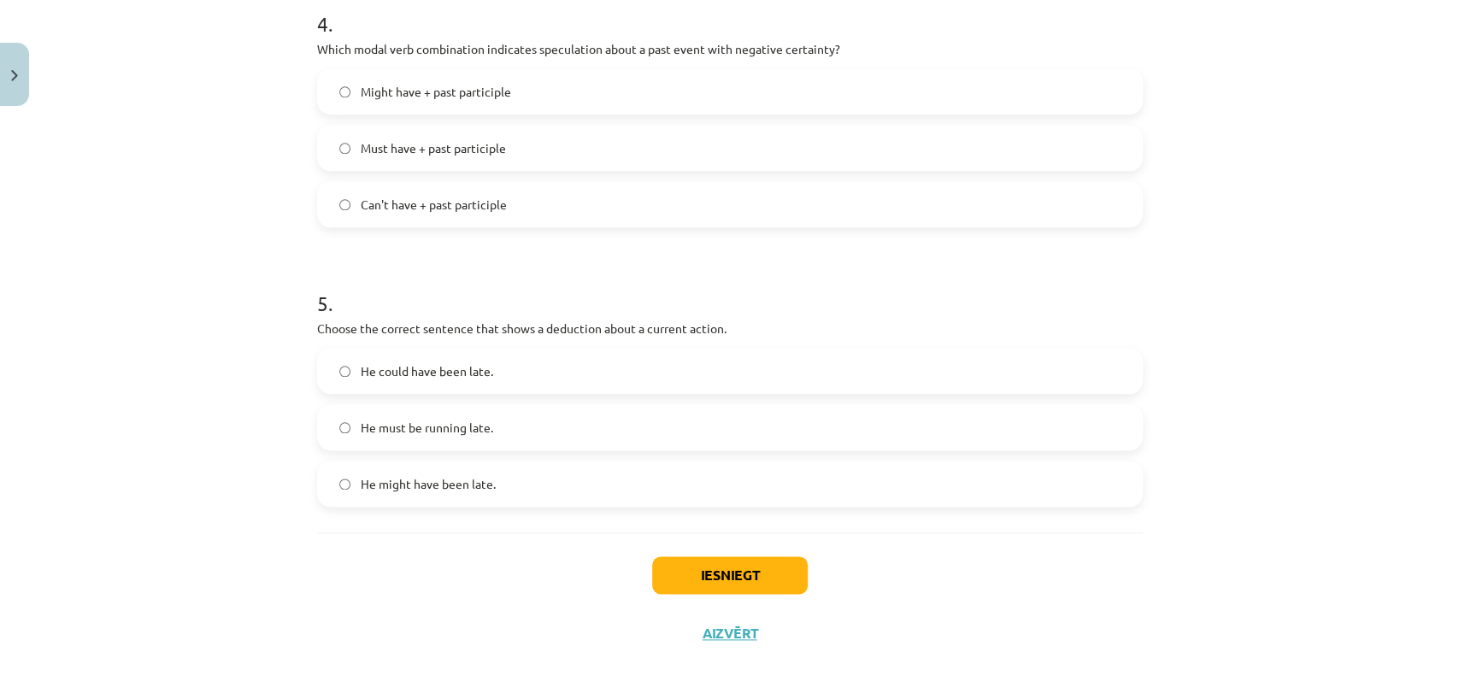
scroll to position [1208, 0]
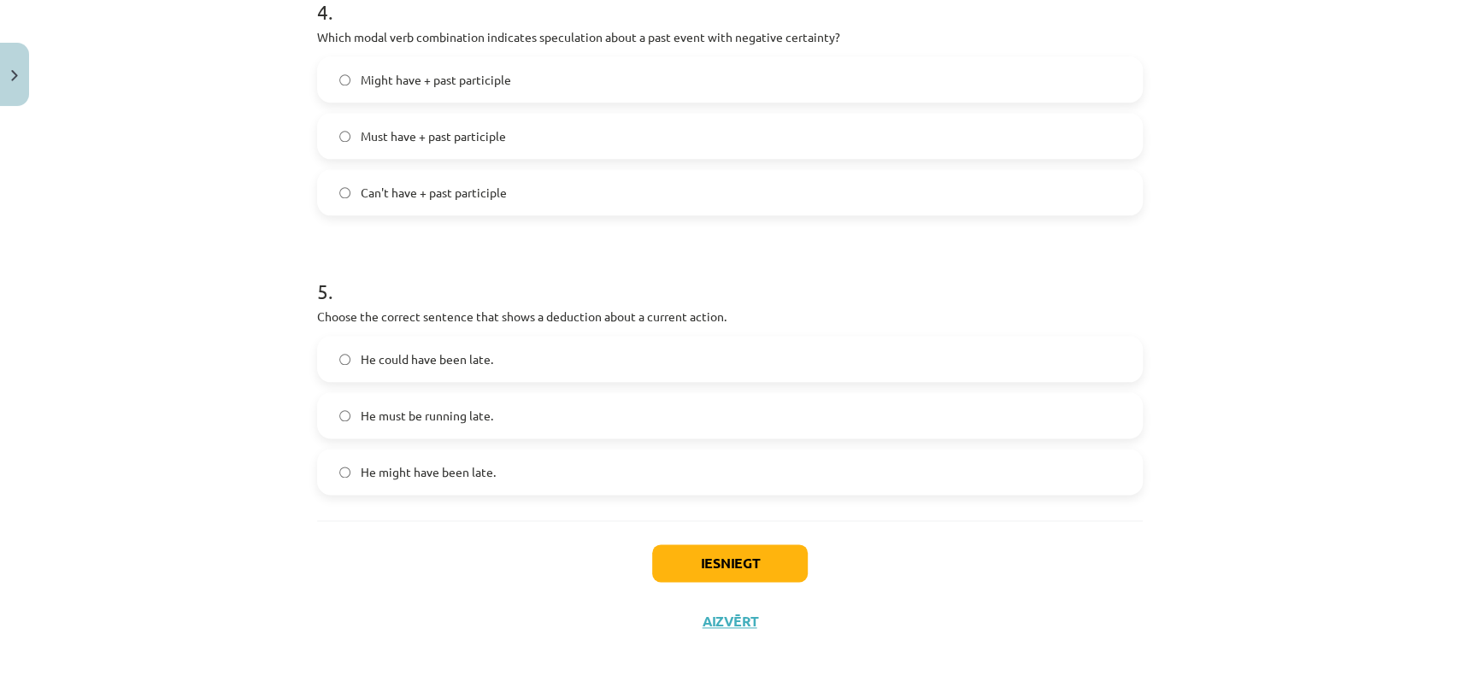
click at [479, 186] on span "Can't have + past participle" at bounding box center [434, 193] width 146 height 18
click at [522, 426] on label "He must be running late." at bounding box center [730, 415] width 822 height 43
click at [720, 560] on button "Iesniegt" at bounding box center [730, 563] width 156 height 38
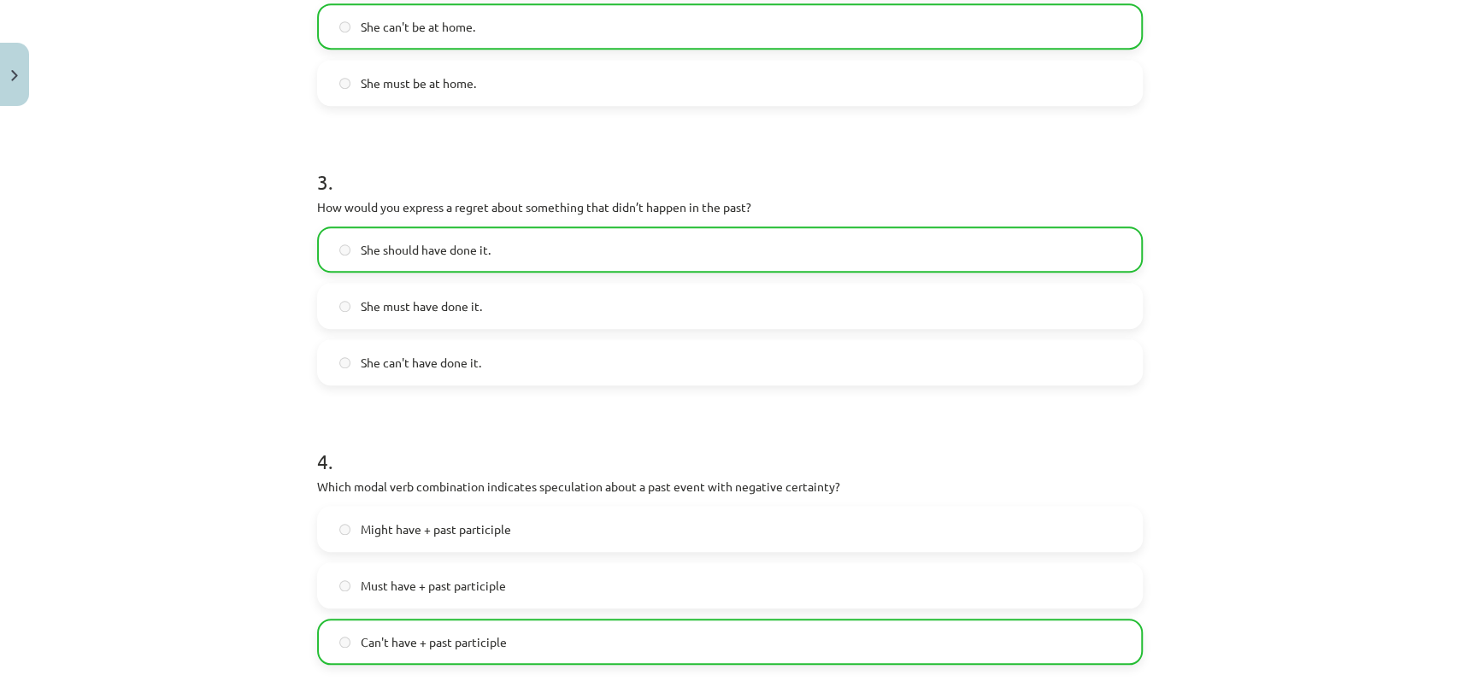
scroll to position [1262, 0]
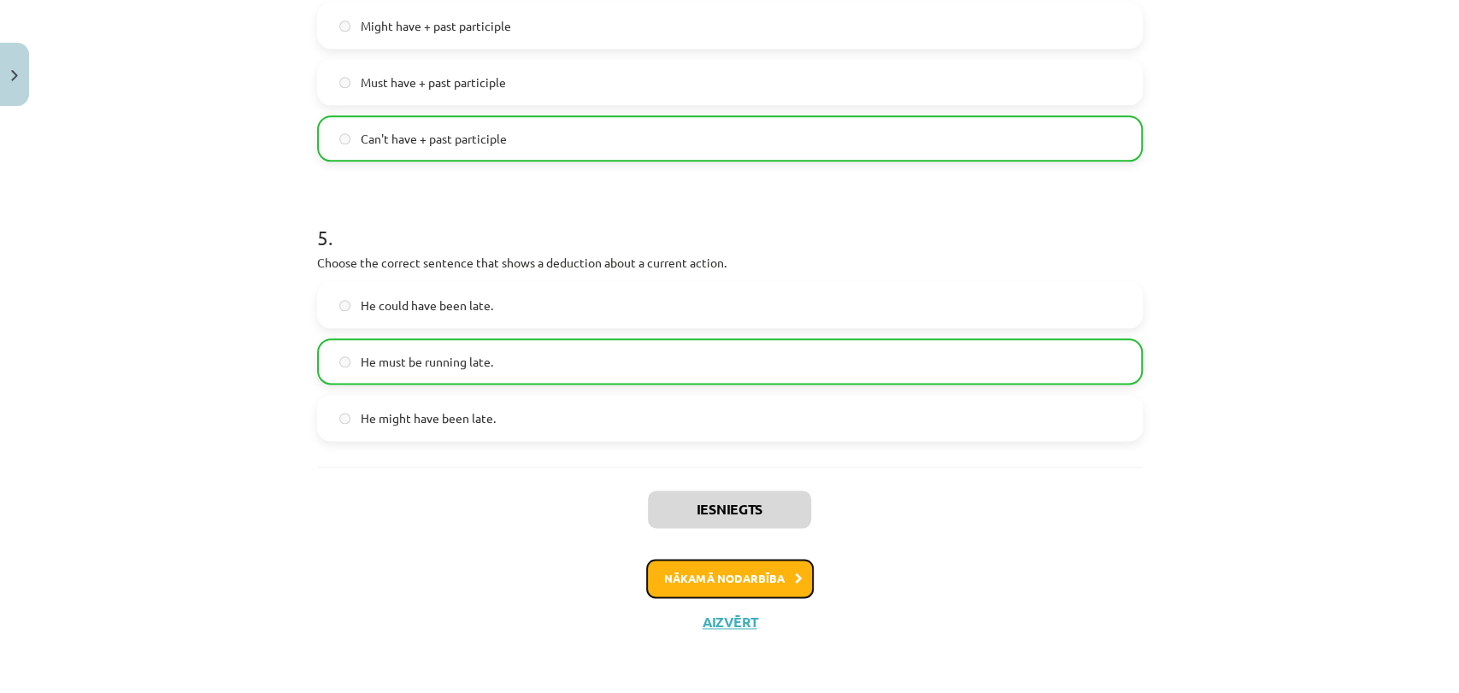
click at [741, 584] on button "Nākamā nodarbība" at bounding box center [729, 578] width 167 height 39
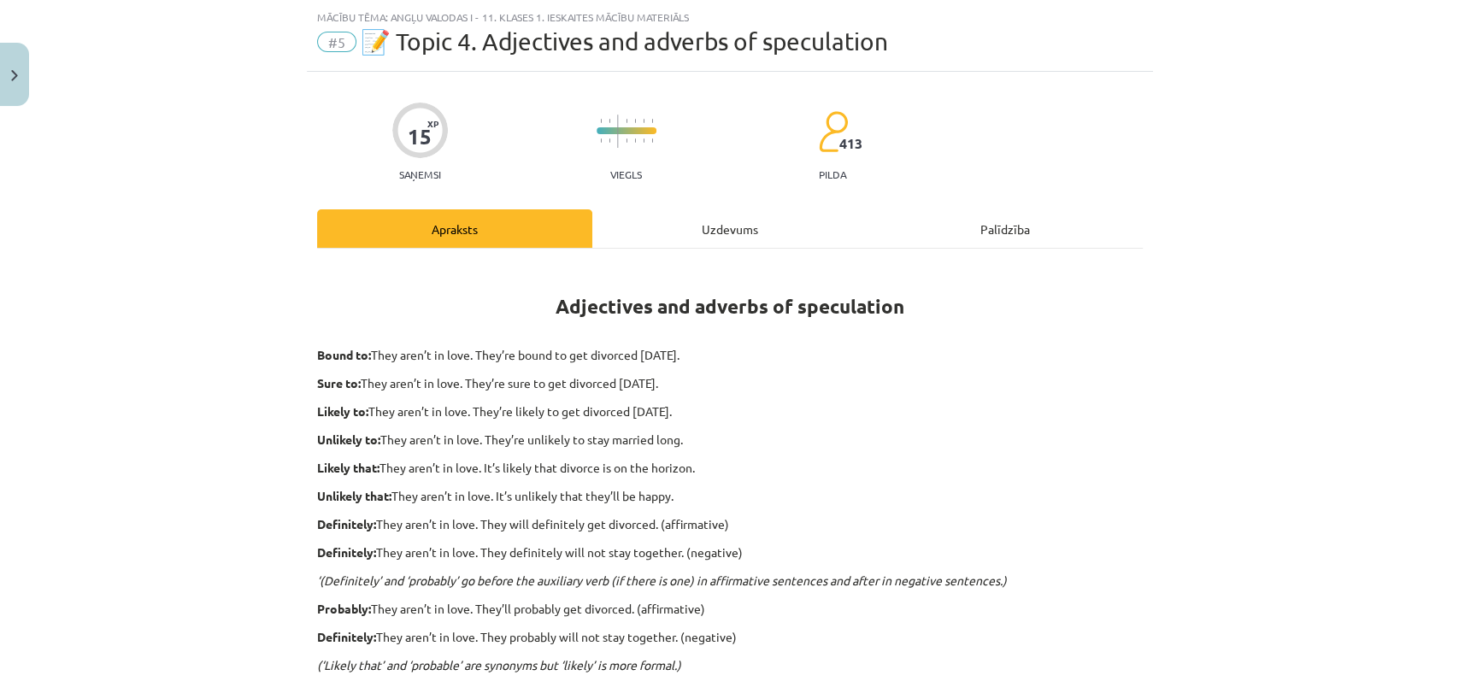
scroll to position [485, 0]
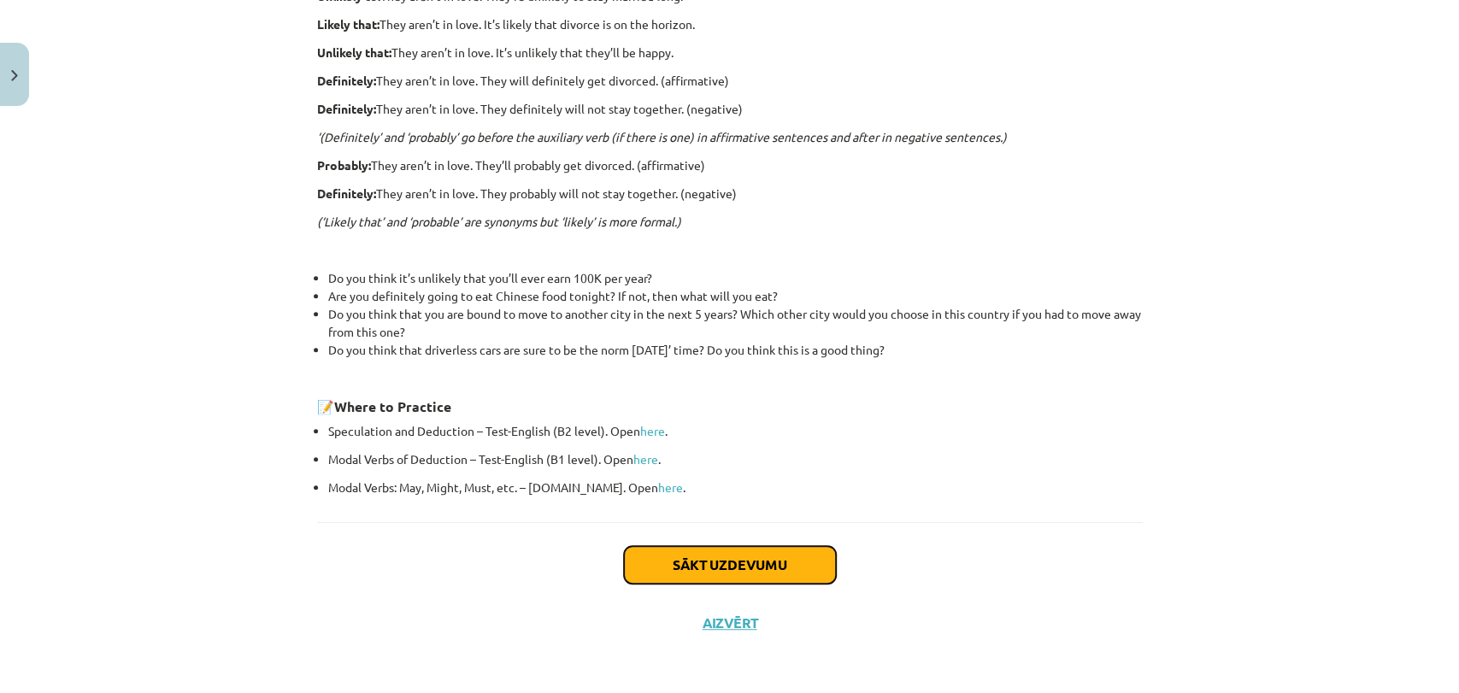
click at [731, 575] on button "Sākt uzdevumu" at bounding box center [730, 565] width 212 height 38
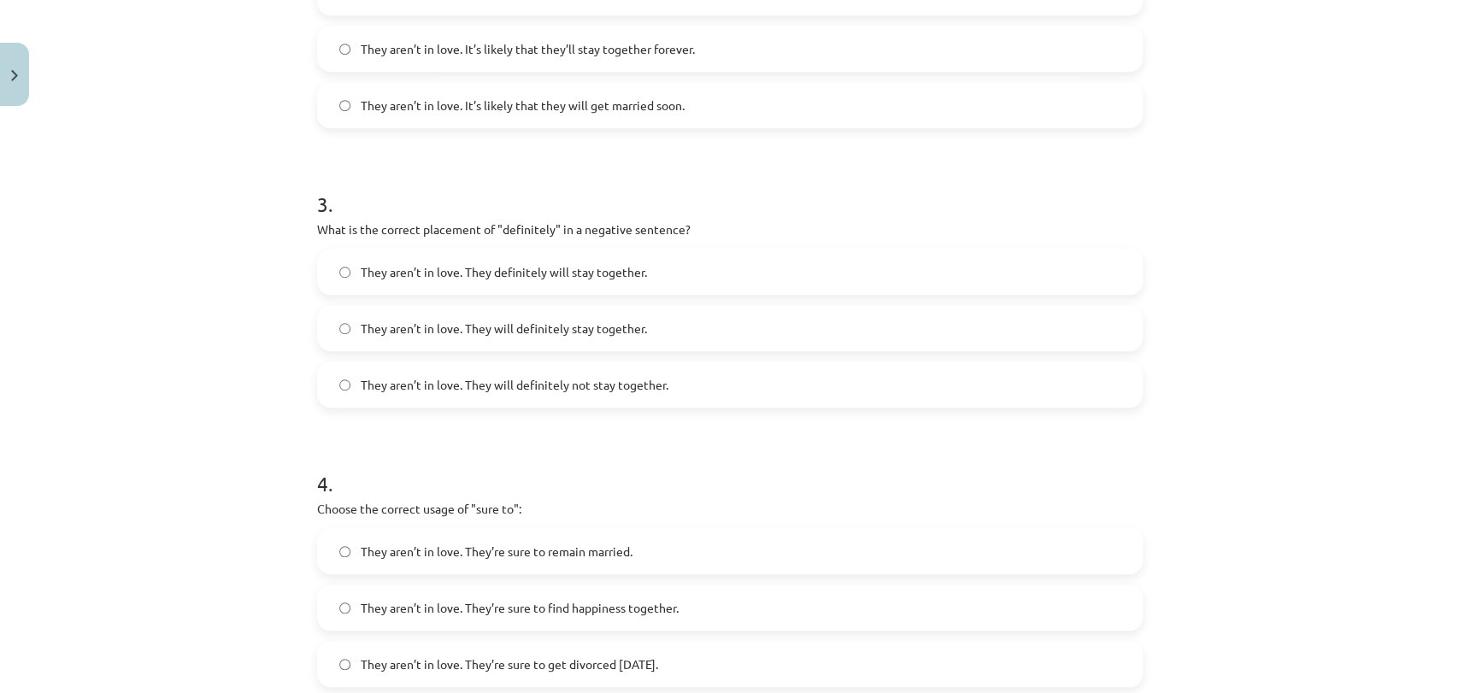
scroll to position [1236, 0]
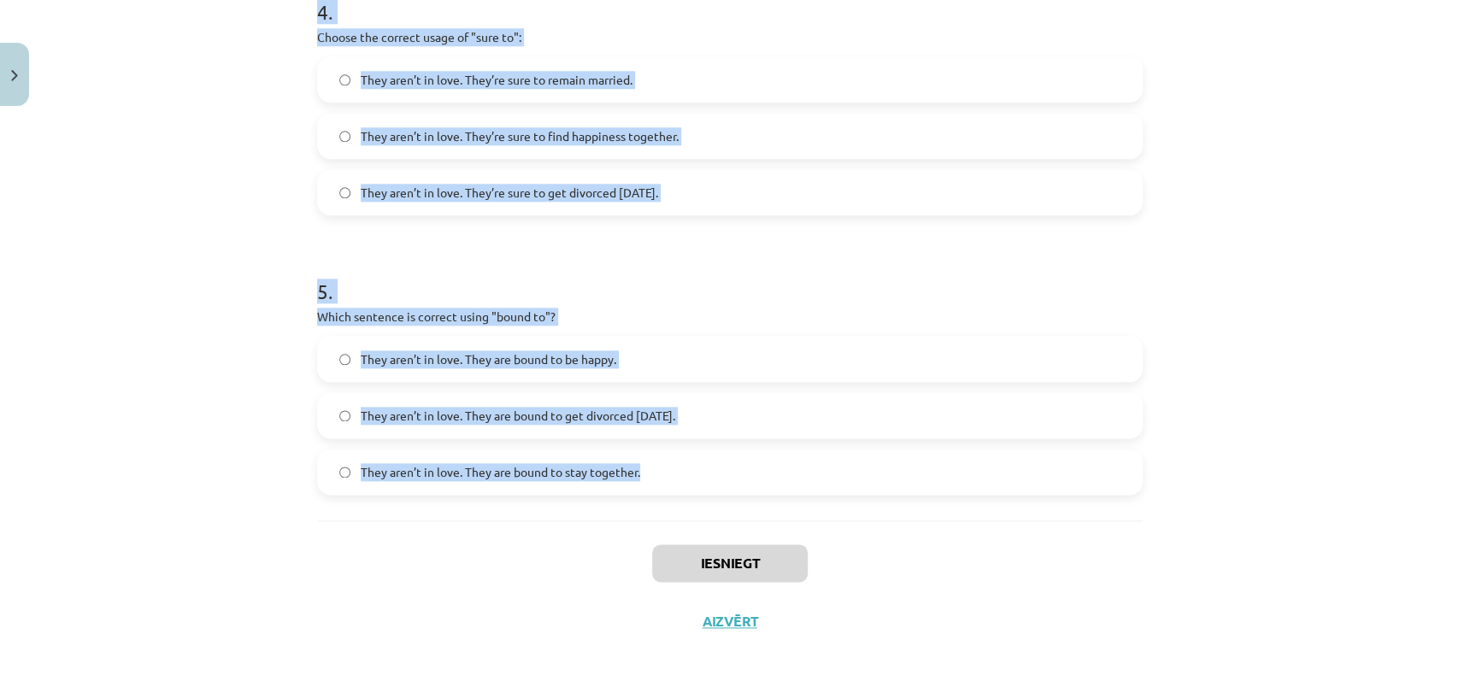
drag, startPoint x: 295, startPoint y: 324, endPoint x: 637, endPoint y: 469, distance: 372.1
click at [637, 469] on div "Mācību tēma: Angļu valodas i - 11. klases 1. ieskaites mācību materiāls #5 📝 To…" at bounding box center [729, 346] width 1459 height 693
copy form "1 . Choose the correct sentence using "probably" in an affirmative context: The…"
click at [1345, 292] on div "Mācību tēma: Angļu valodas i - 11. klases 1. ieskaites mācību materiāls #5 📝 To…" at bounding box center [729, 346] width 1459 height 693
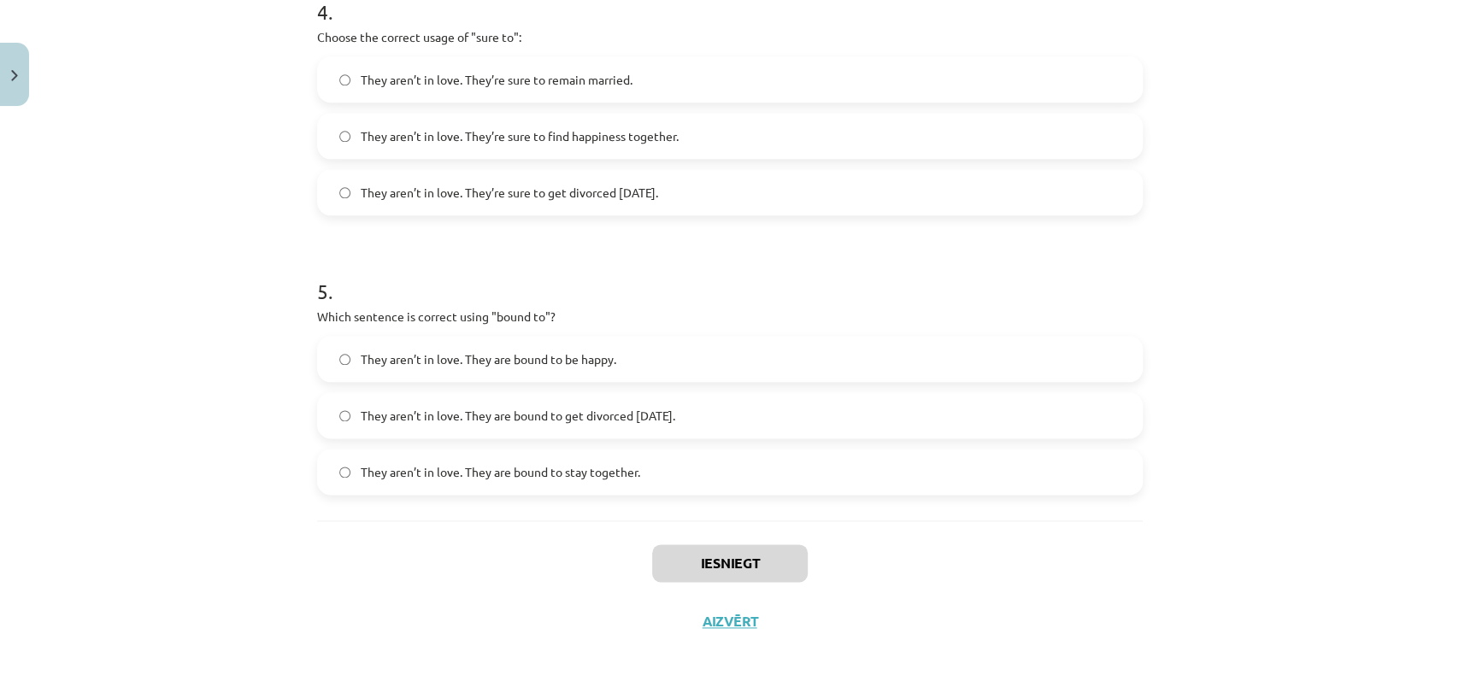
drag, startPoint x: 1267, startPoint y: 555, endPoint x: 1257, endPoint y: 569, distance: 17.1
click at [1266, 556] on div "Mācību tēma: Angļu valodas i - 11. klases 1. ieskaites mācību materiāls #5 📝 To…" at bounding box center [729, 346] width 1459 height 693
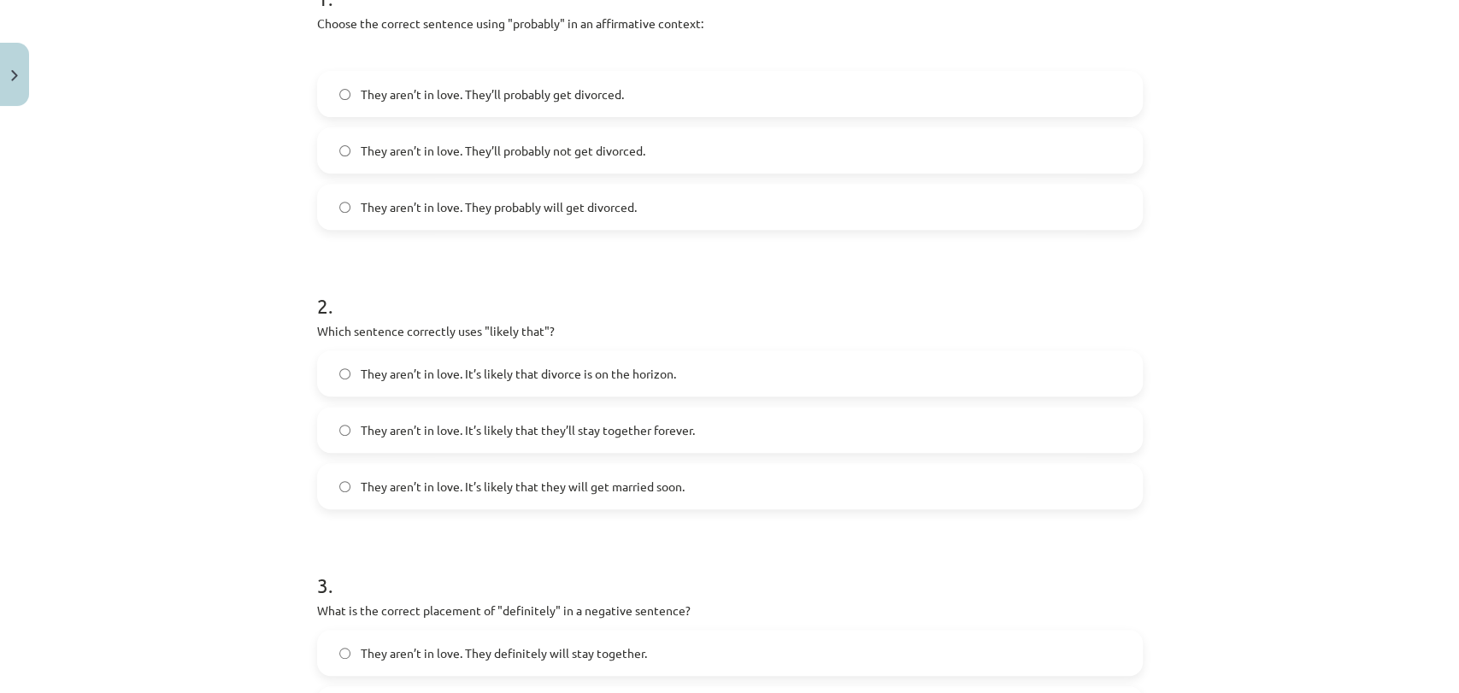
scroll to position [382, 0]
click at [613, 219] on label "They aren’t in love. They probably will get divorced." at bounding box center [730, 208] width 822 height 43
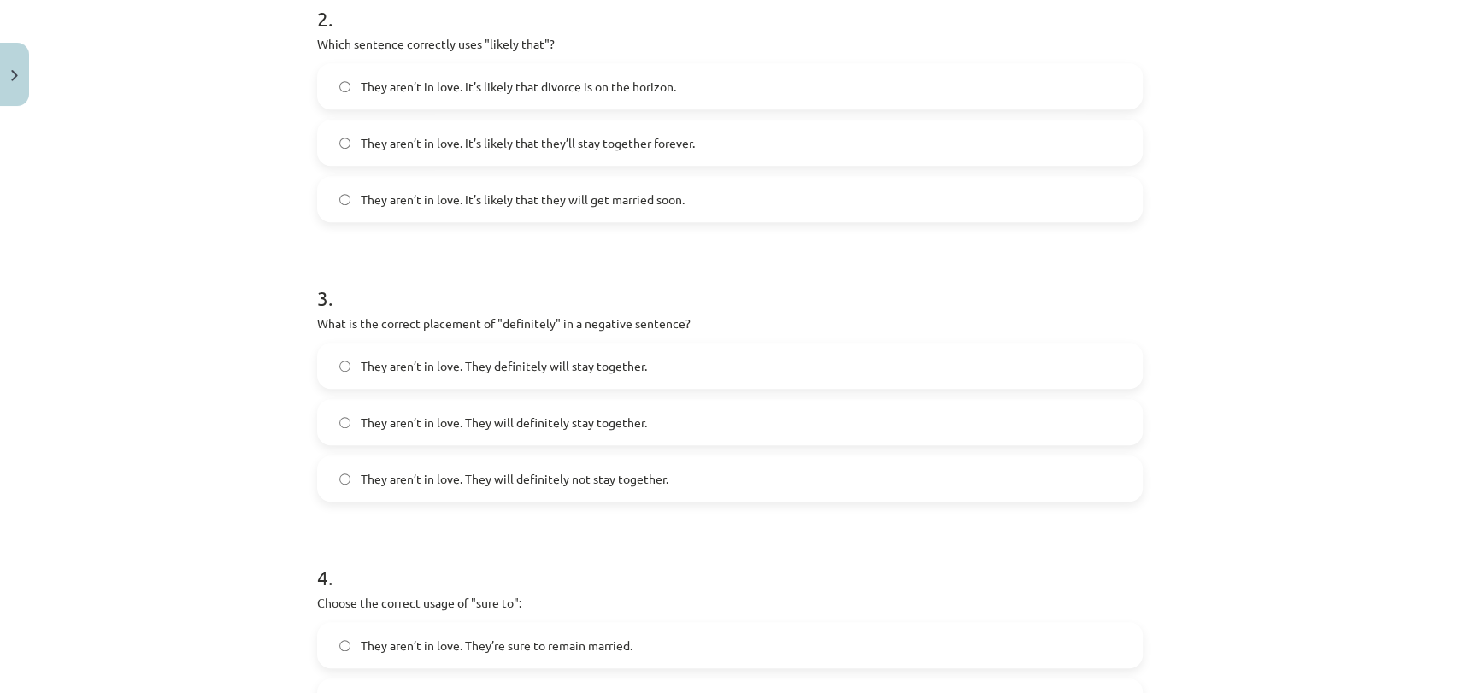
scroll to position [666, 0]
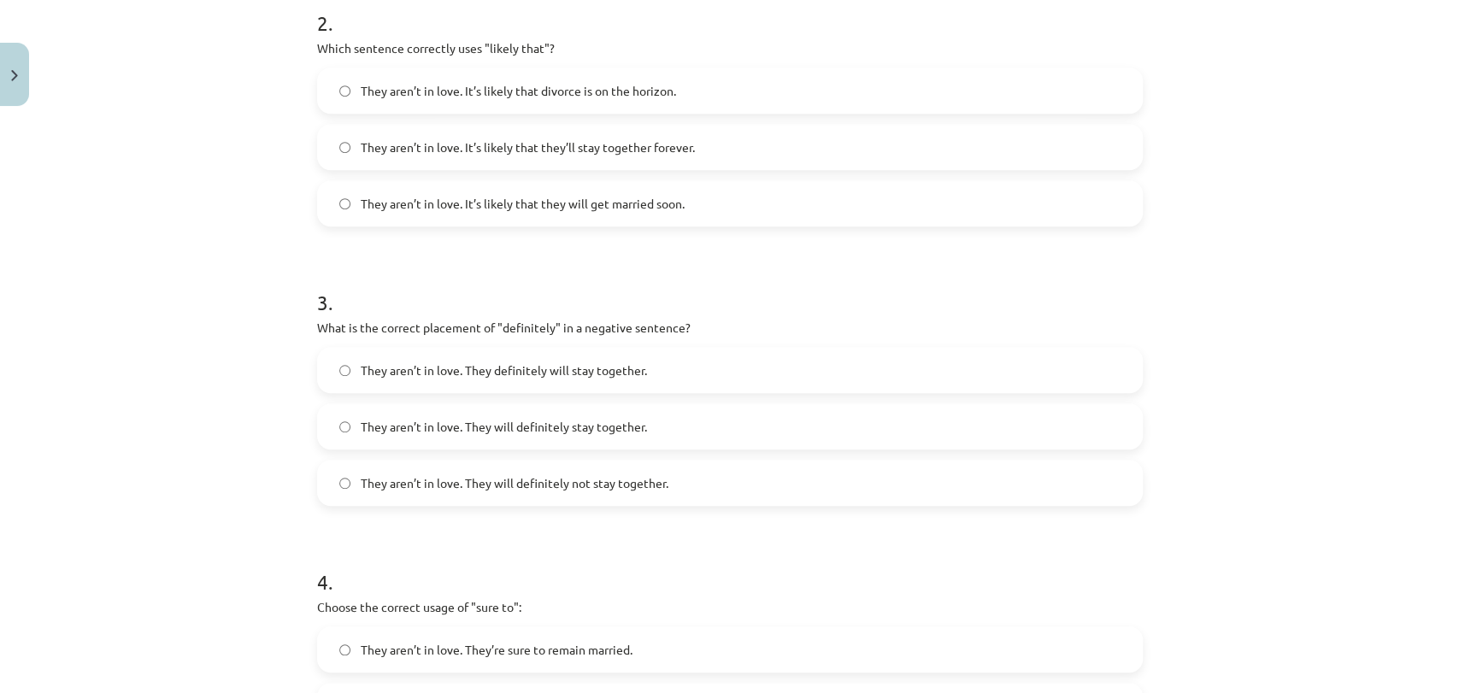
click at [649, 95] on span "They aren’t in love. It’s likely that divorce is on the horizon." at bounding box center [518, 91] width 315 height 18
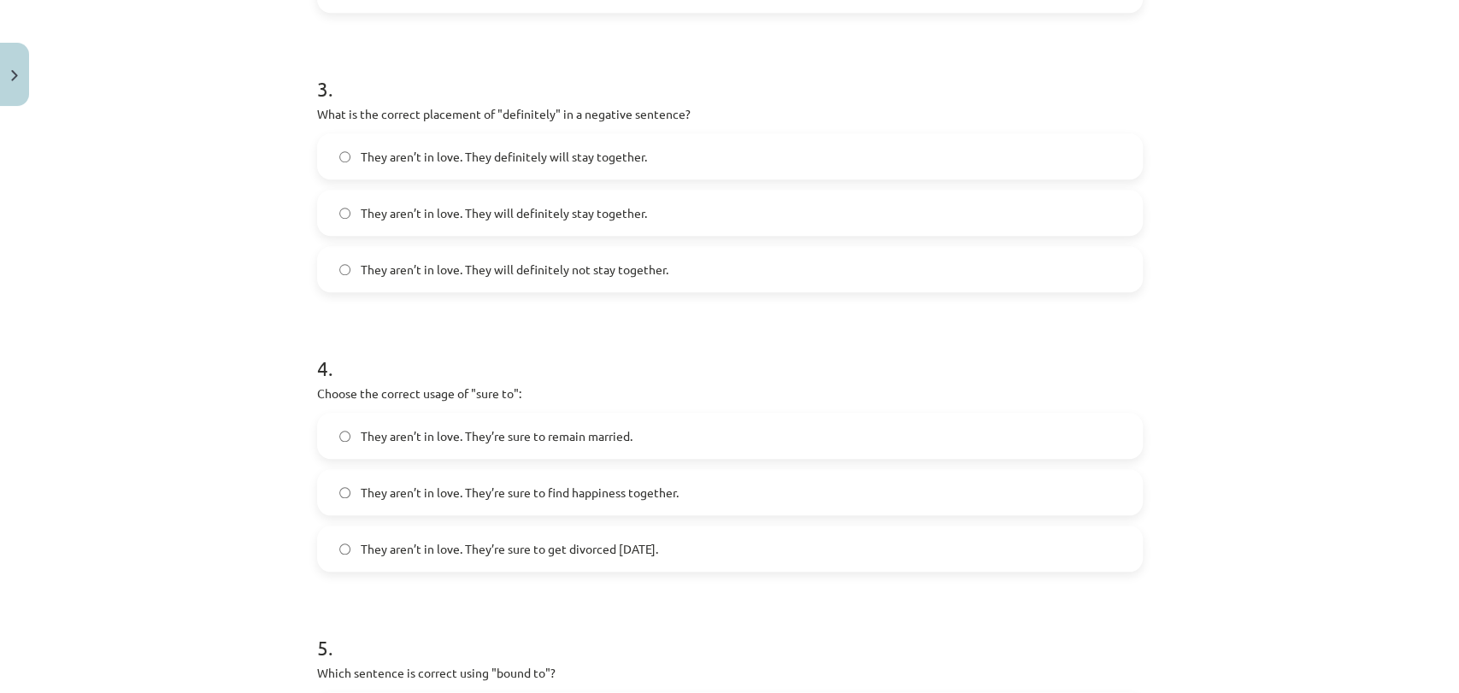
scroll to position [951, 0]
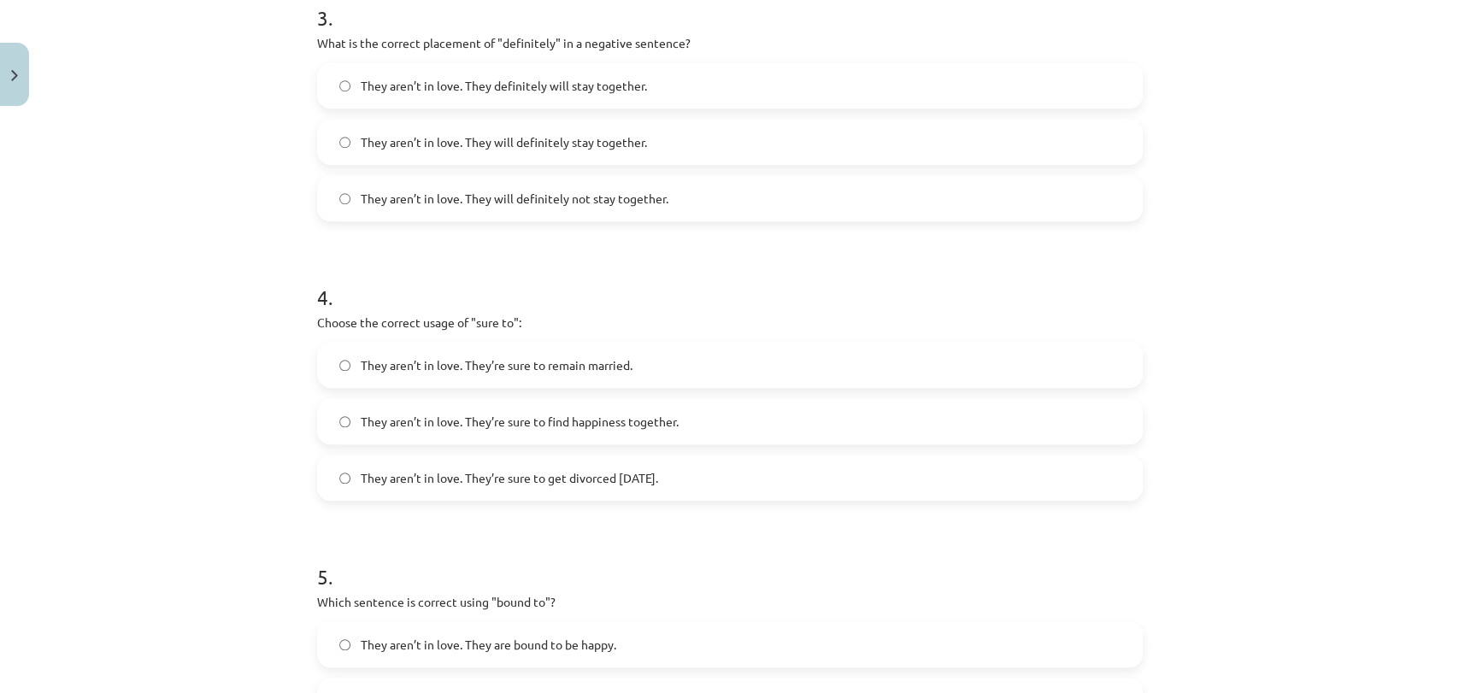
click at [619, 208] on label "They aren’t in love. They will definitely not stay together." at bounding box center [730, 198] width 822 height 43
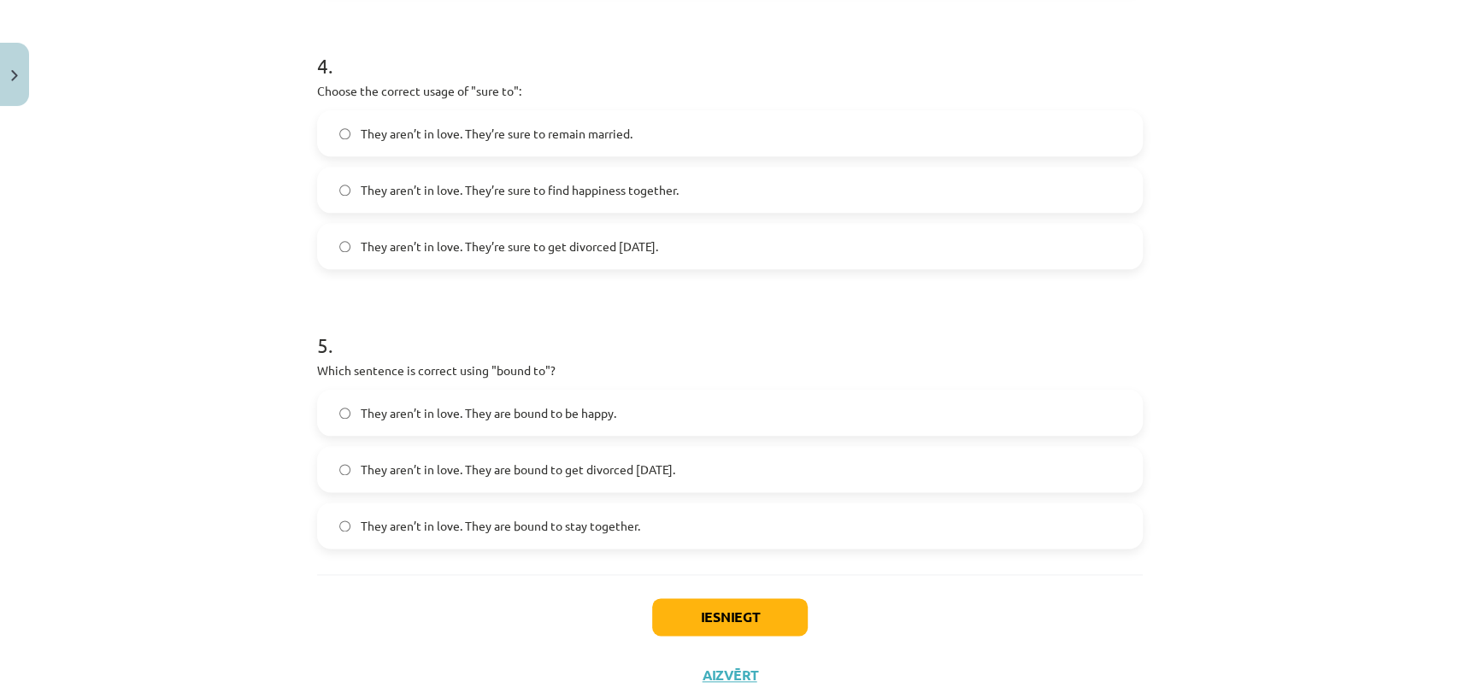
scroll to position [1236, 0]
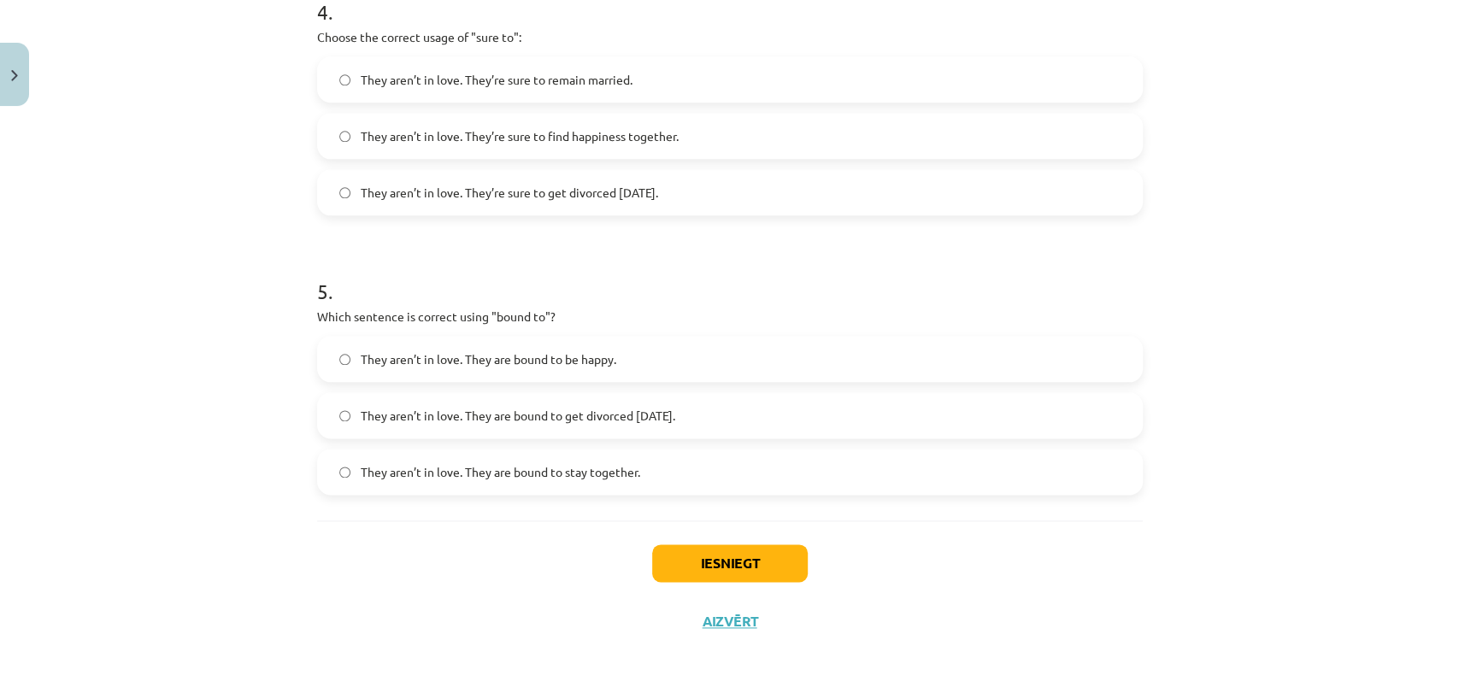
click at [712, 186] on label "They aren’t in love. They’re sure to get divorced within six months." at bounding box center [730, 192] width 822 height 43
click at [662, 398] on label "They aren’t in love. They are bound to get divorced within six months." at bounding box center [730, 415] width 822 height 43
click at [686, 555] on button "Iesniegt" at bounding box center [730, 563] width 156 height 38
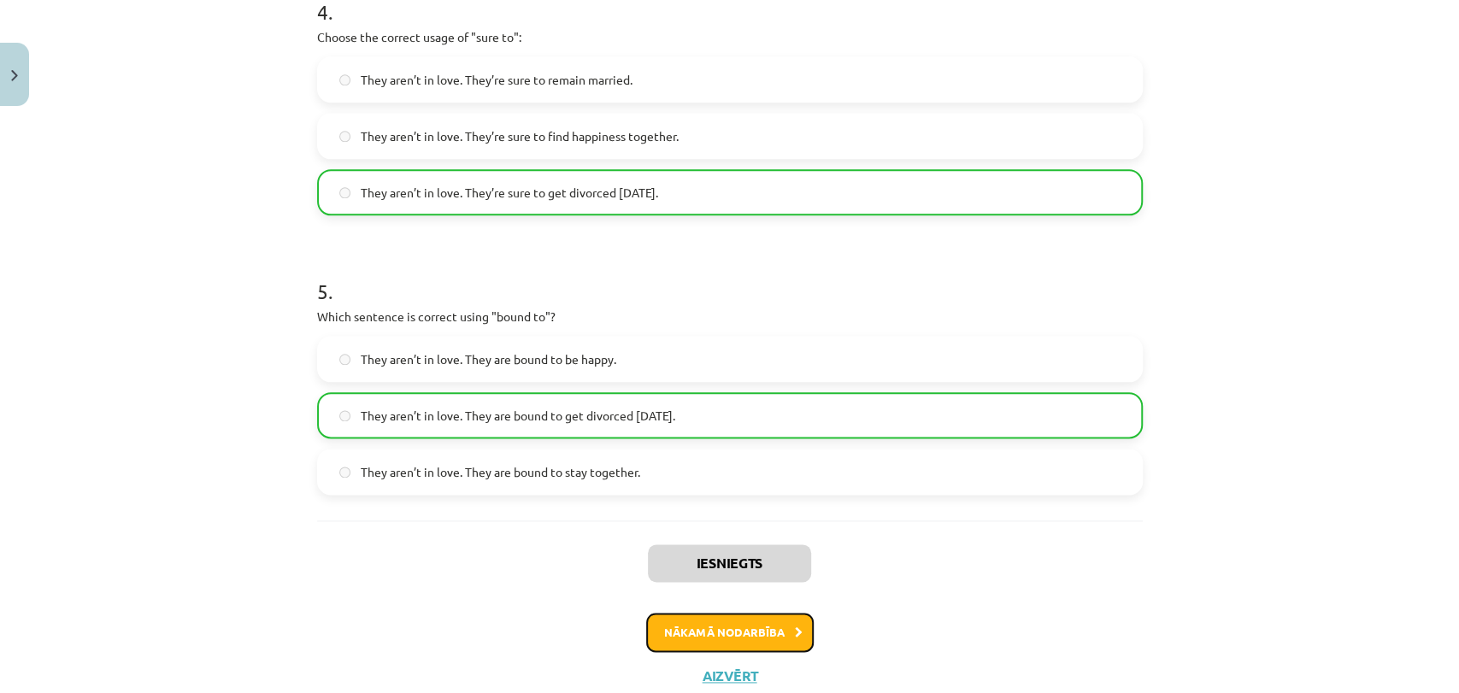
click at [721, 627] on button "Nākamā nodarbība" at bounding box center [729, 632] width 167 height 39
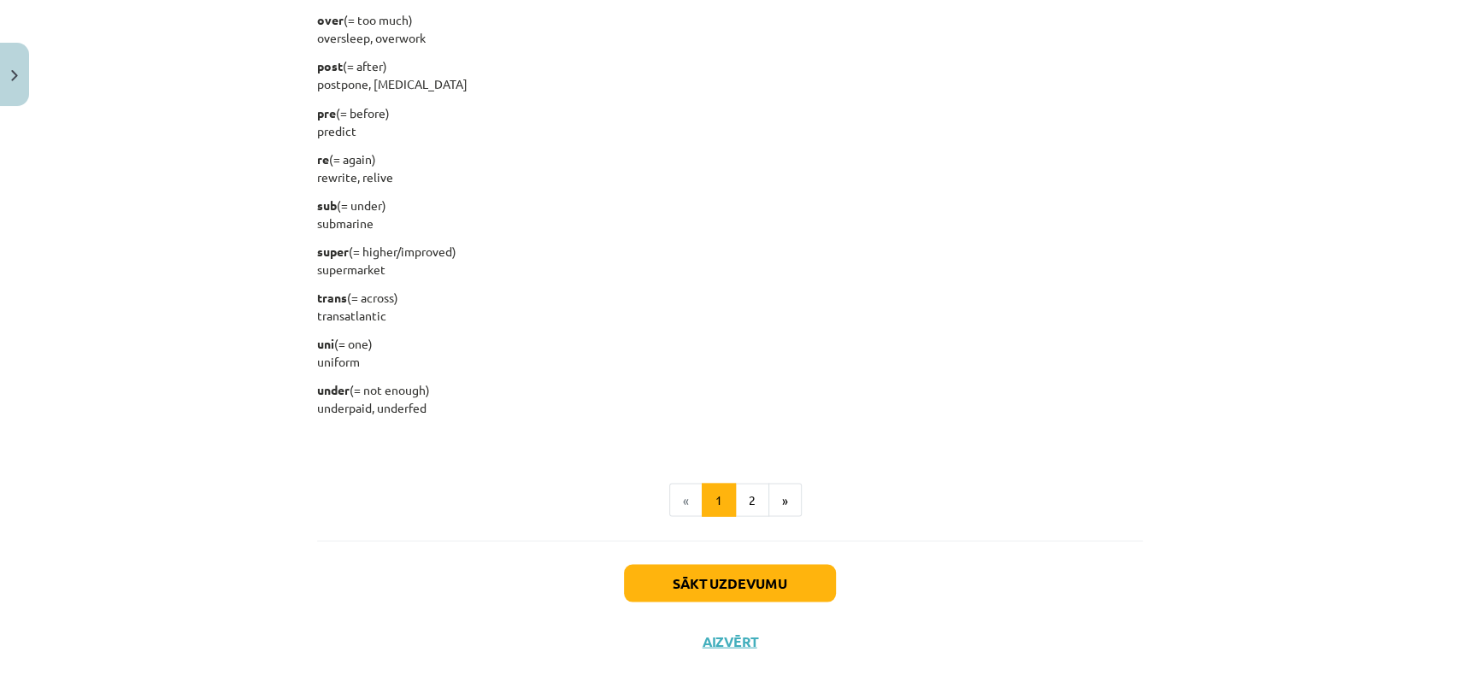
scroll to position [2095, 0]
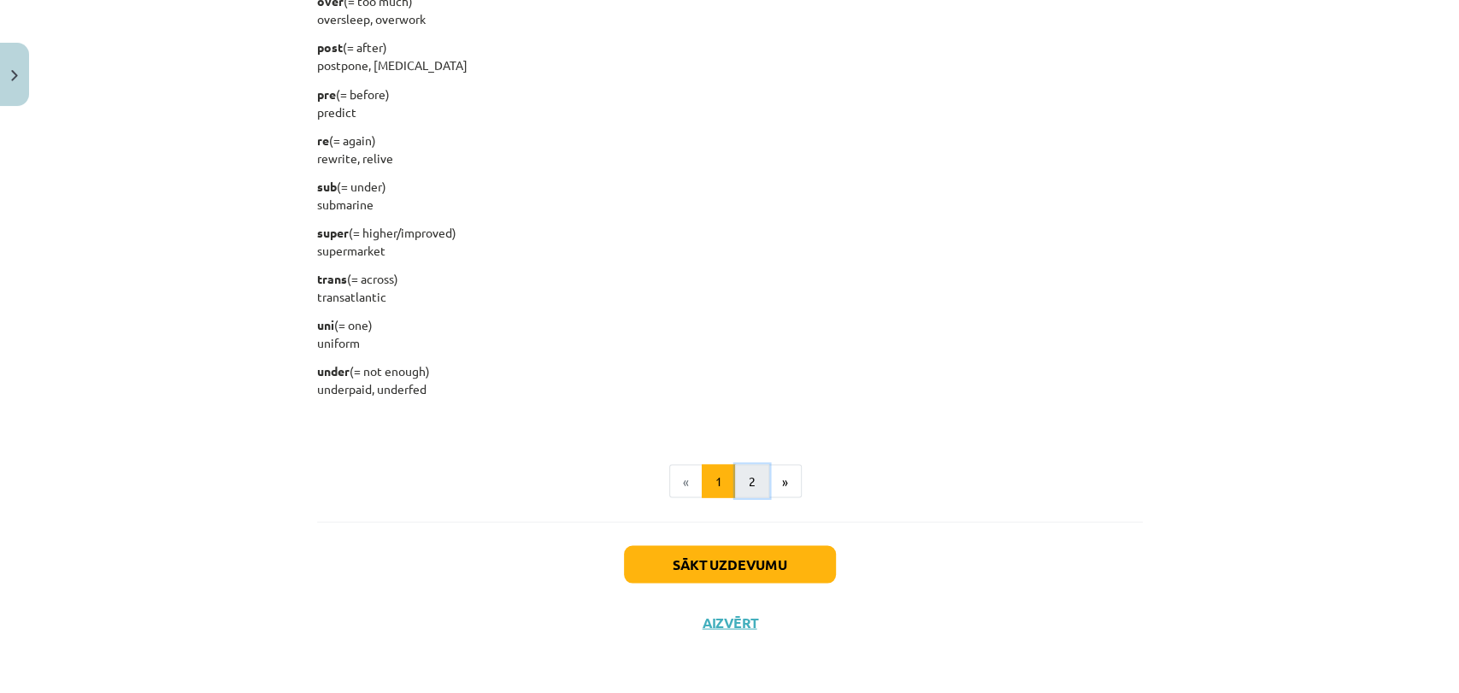
click at [756, 470] on button "2" at bounding box center [752, 481] width 34 height 34
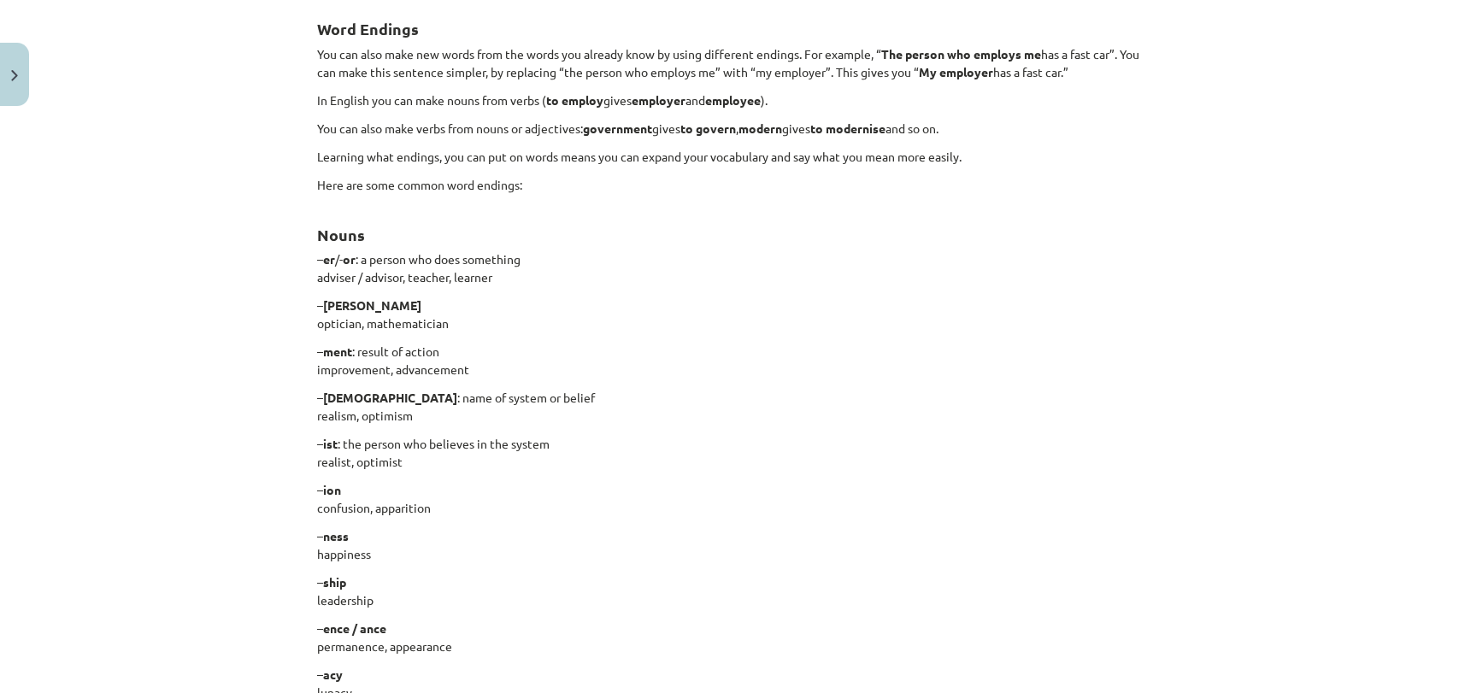
scroll to position [306, 0]
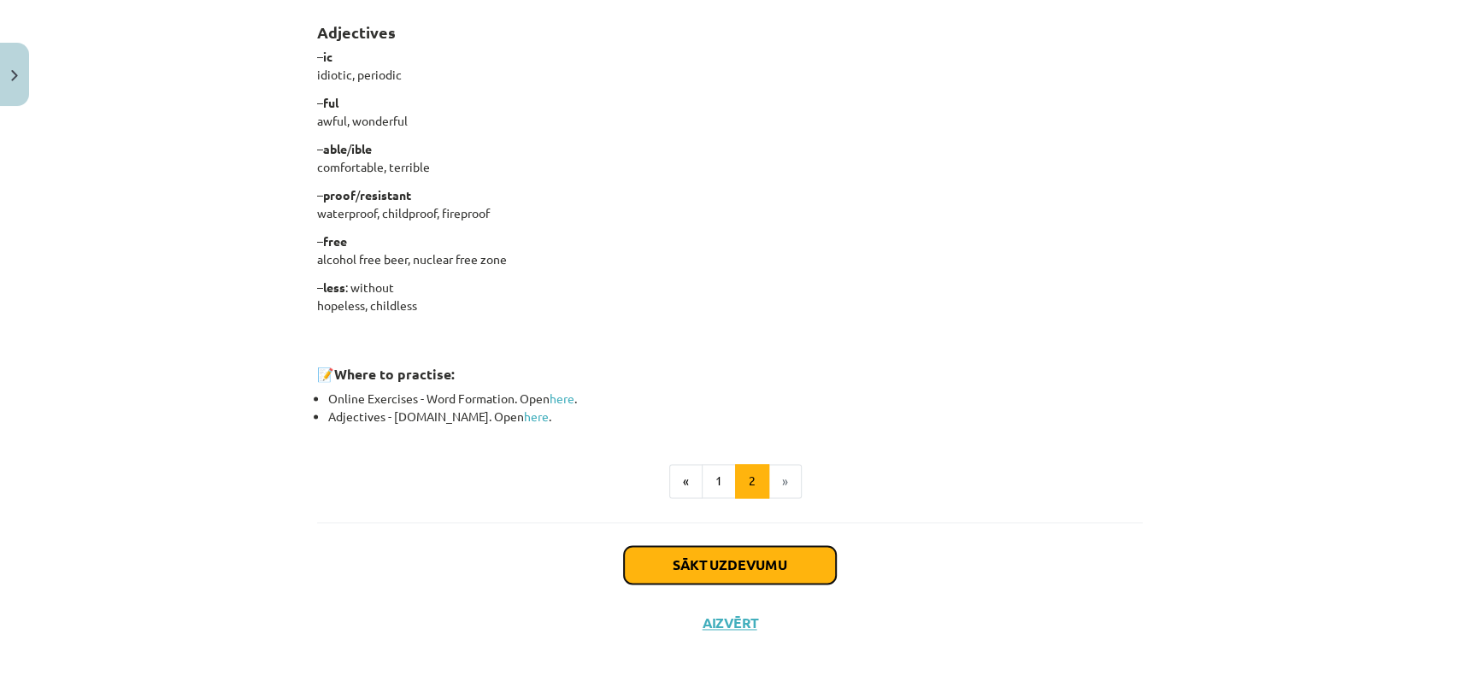
click at [766, 569] on button "Sākt uzdevumu" at bounding box center [730, 565] width 212 height 38
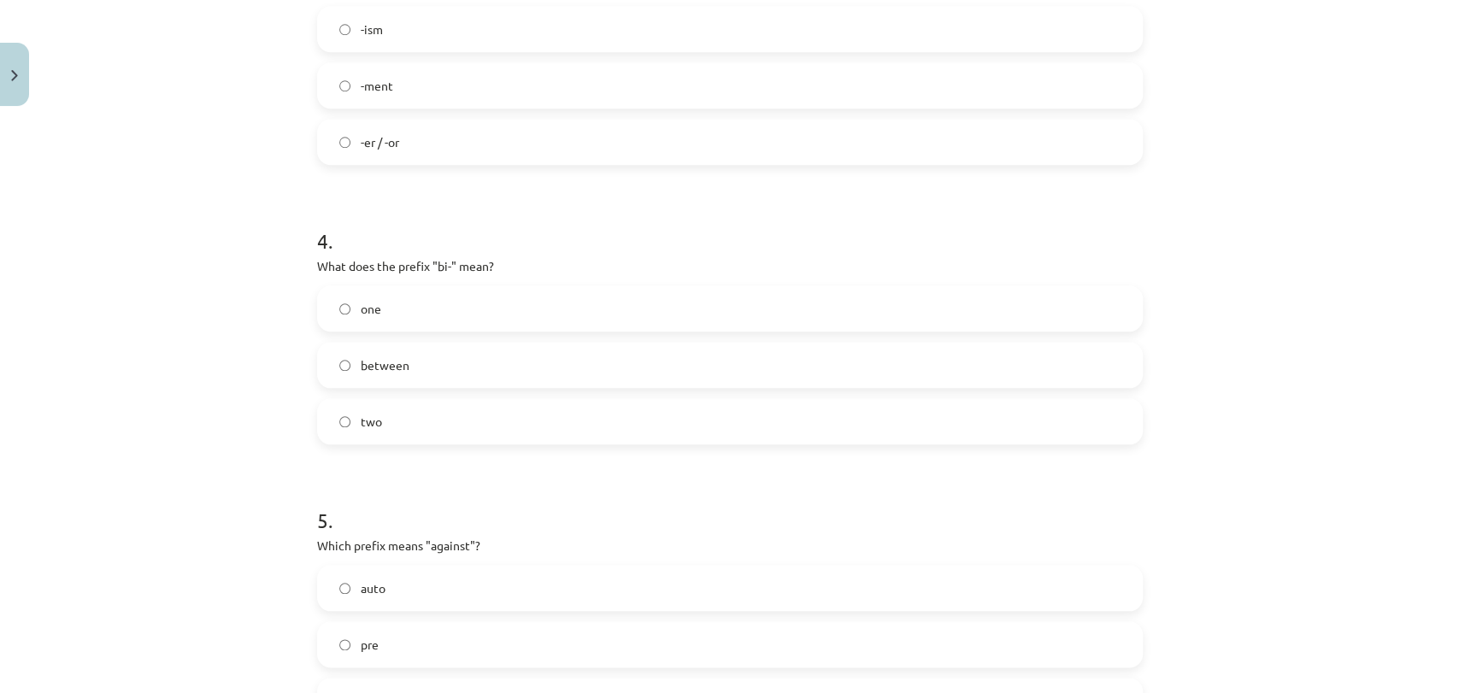
scroll to position [1236, 0]
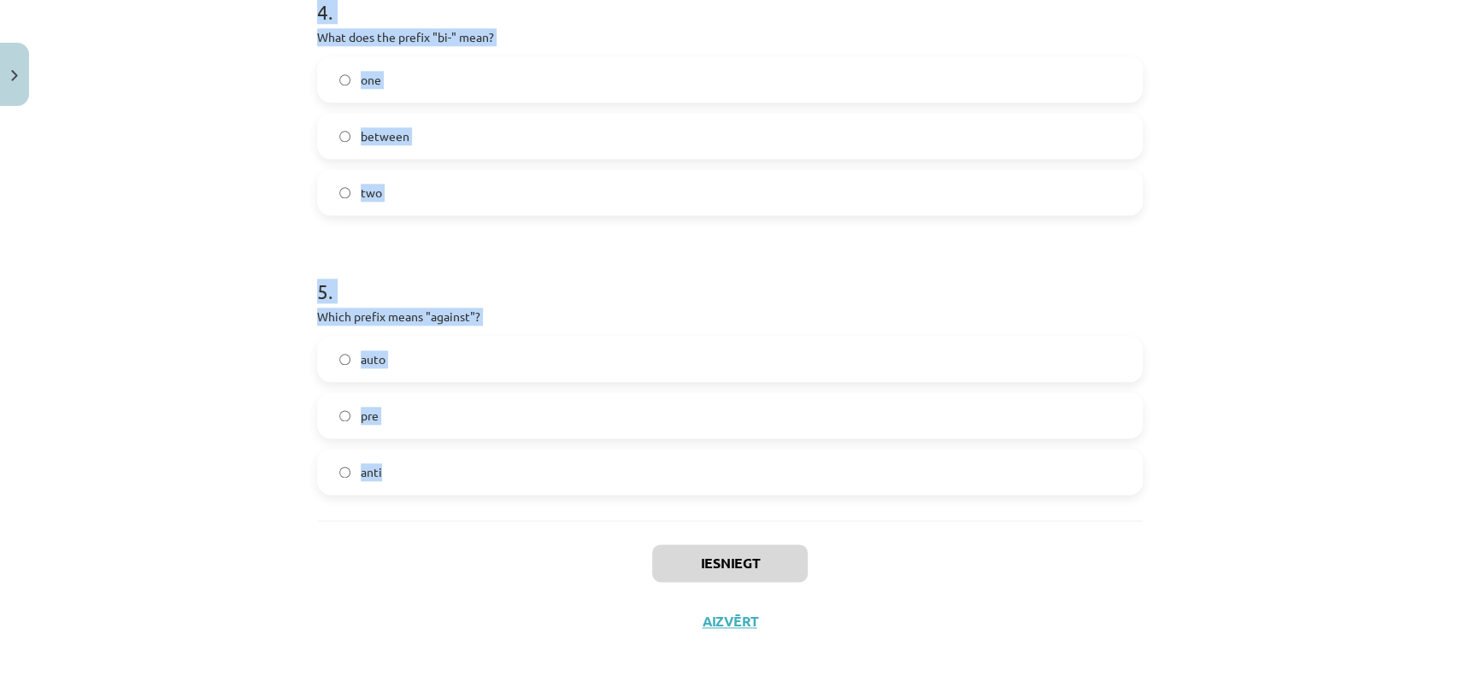
drag, startPoint x: 310, startPoint y: 337, endPoint x: 451, endPoint y: 470, distance: 194.0
copy form "1 . What does the prefix "sub-" mean? under above across 2 . Which of the follo…"
click at [1287, 345] on div "Mācību tēma: Angļu valodas i - 11. klases 1. ieskaites mācību materiāls #6 📝 To…" at bounding box center [729, 346] width 1459 height 693
click at [1294, 512] on div "Mācību tēma: Angļu valodas i - 11. klases 1. ieskaites mācību materiāls #6 📝 To…" at bounding box center [729, 346] width 1459 height 693
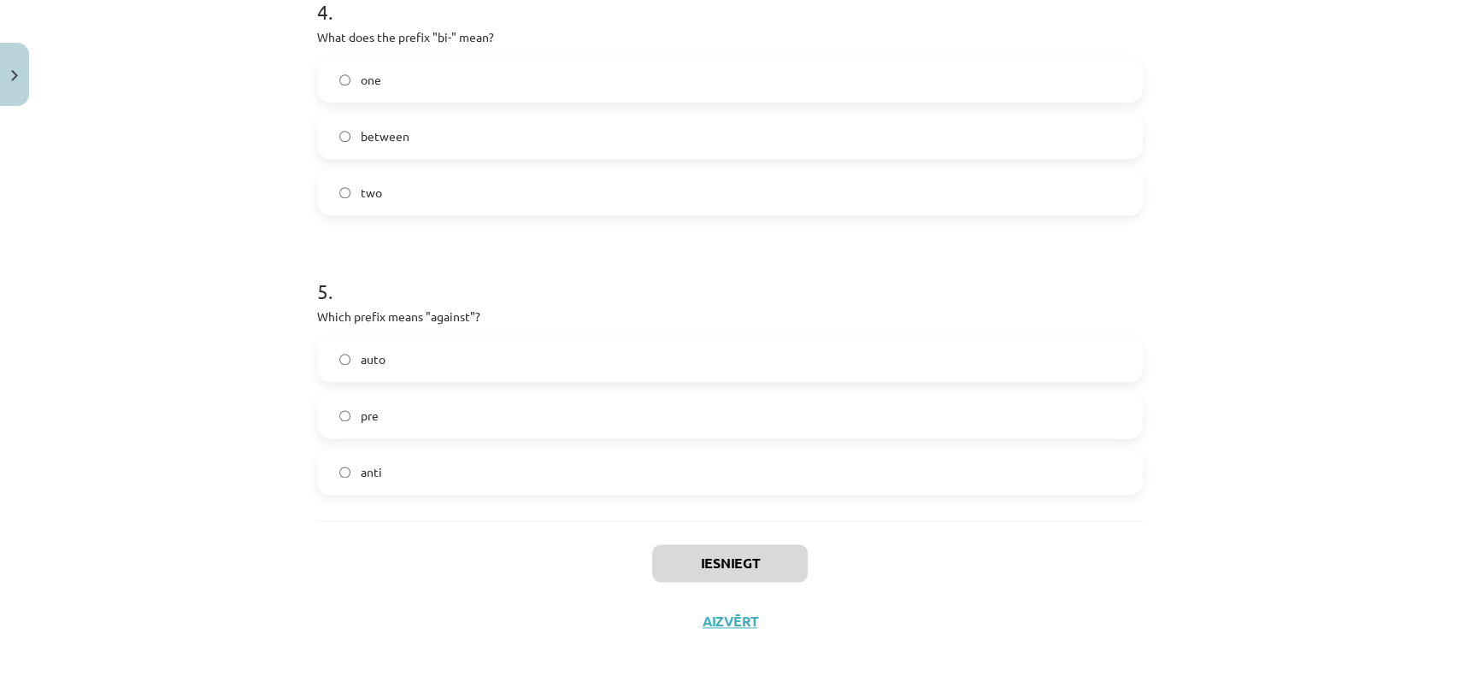
click at [1110, 555] on div "Iesniegt Aizvērt" at bounding box center [729, 580] width 825 height 120
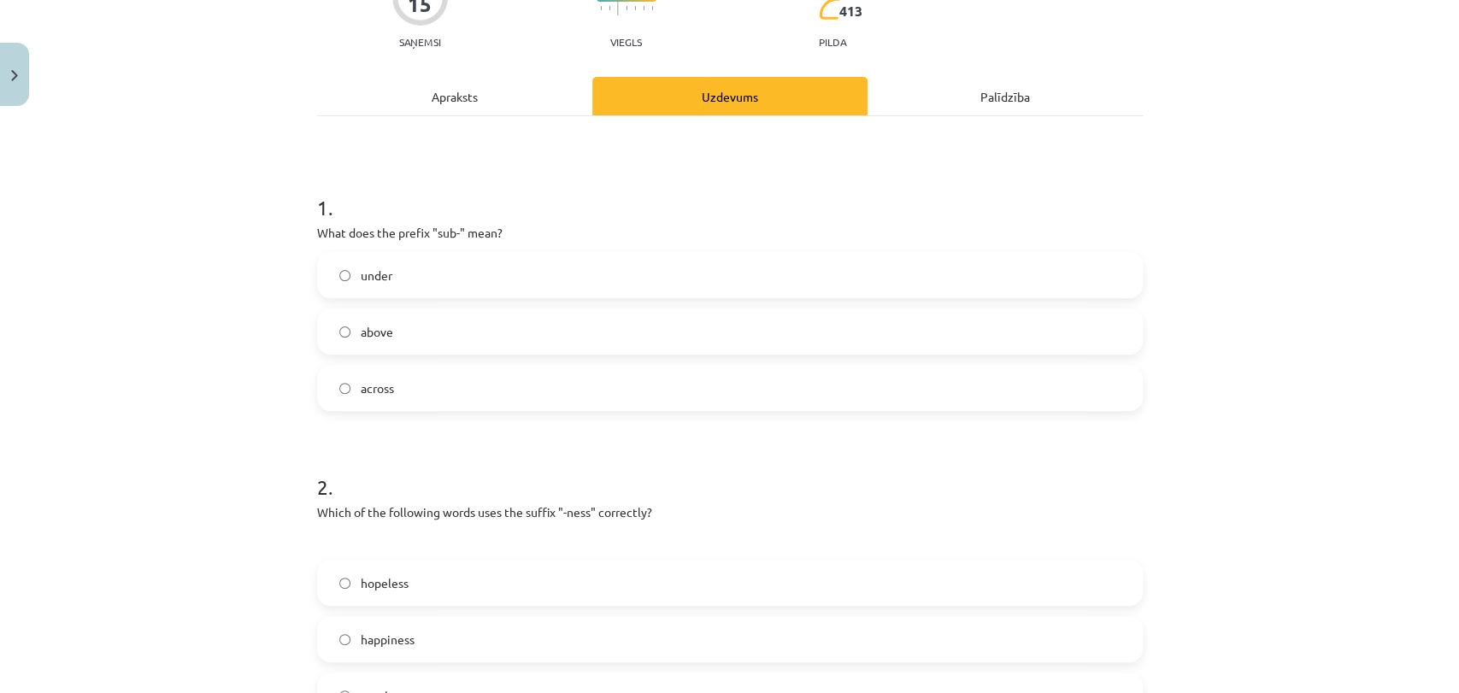
scroll to position [191, 0]
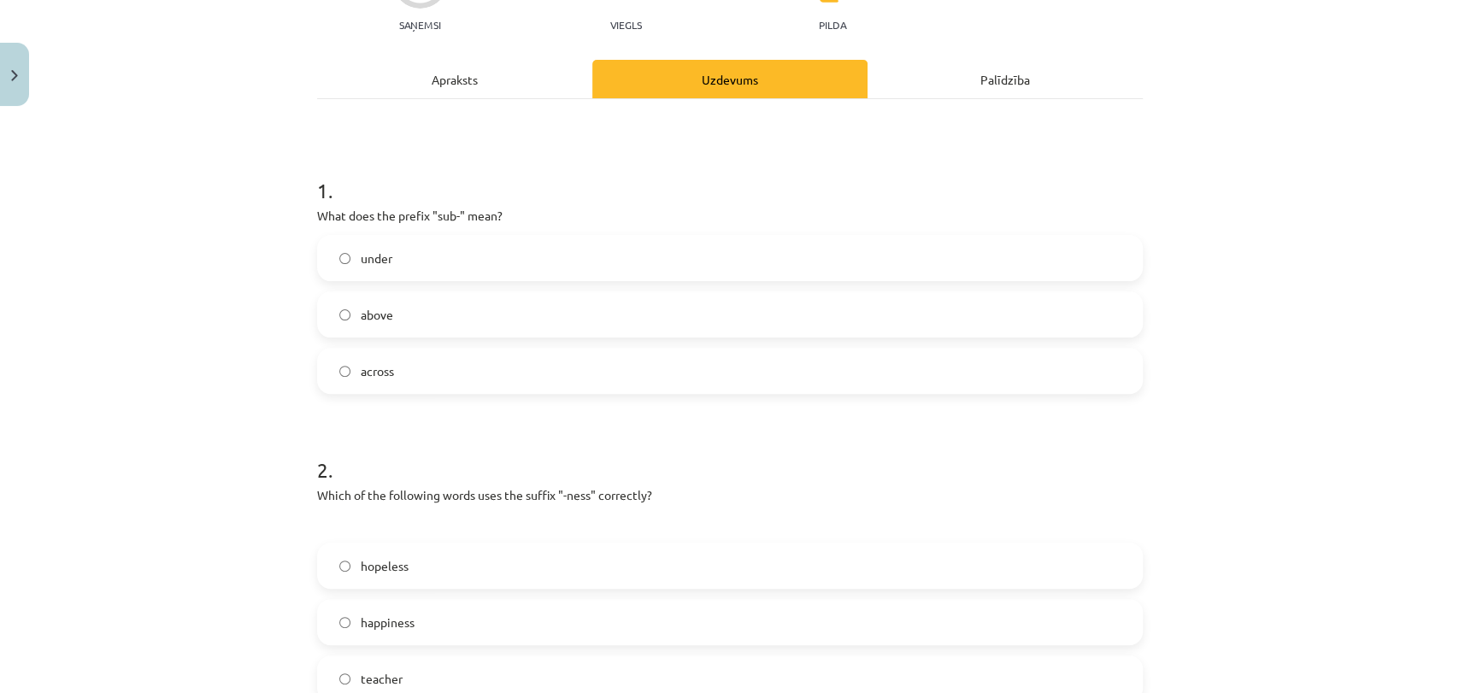
click at [436, 258] on label "under" at bounding box center [730, 258] width 822 height 43
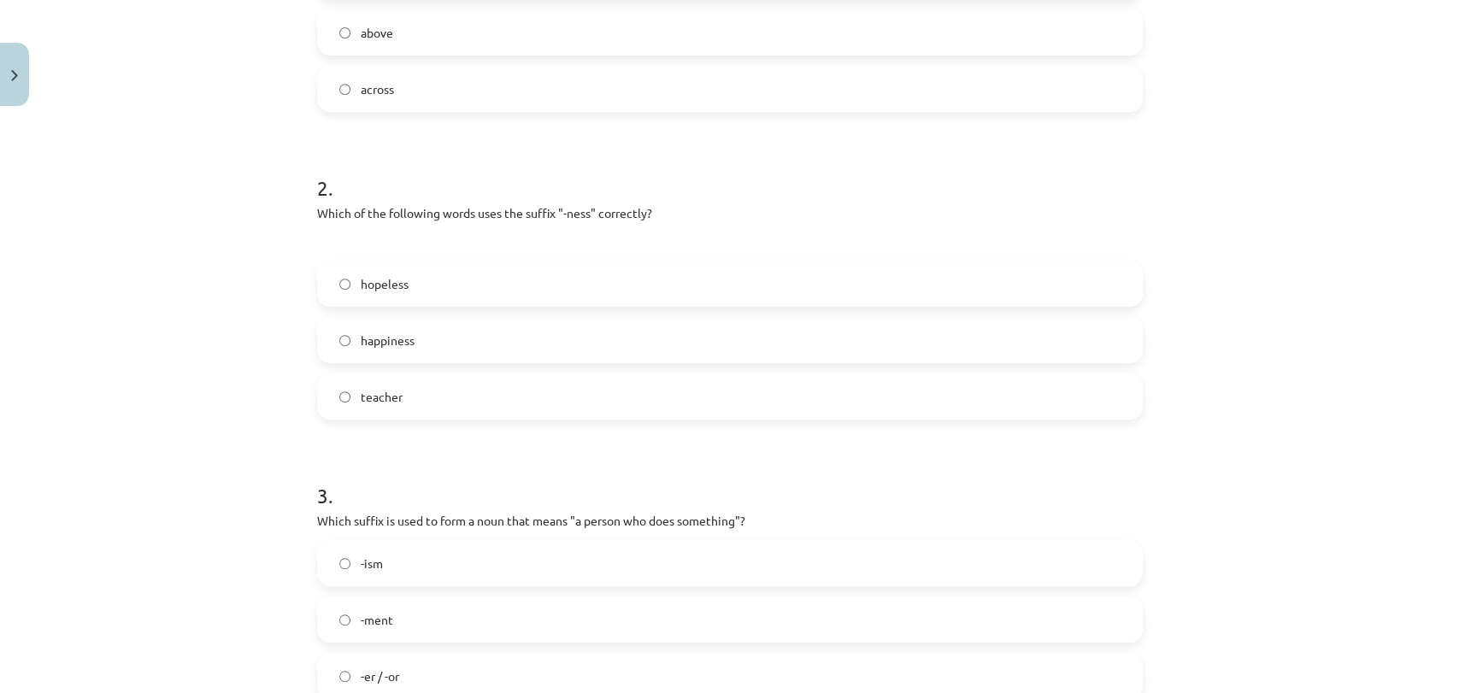
scroll to position [477, 0]
click at [437, 331] on label "happiness" at bounding box center [730, 336] width 822 height 43
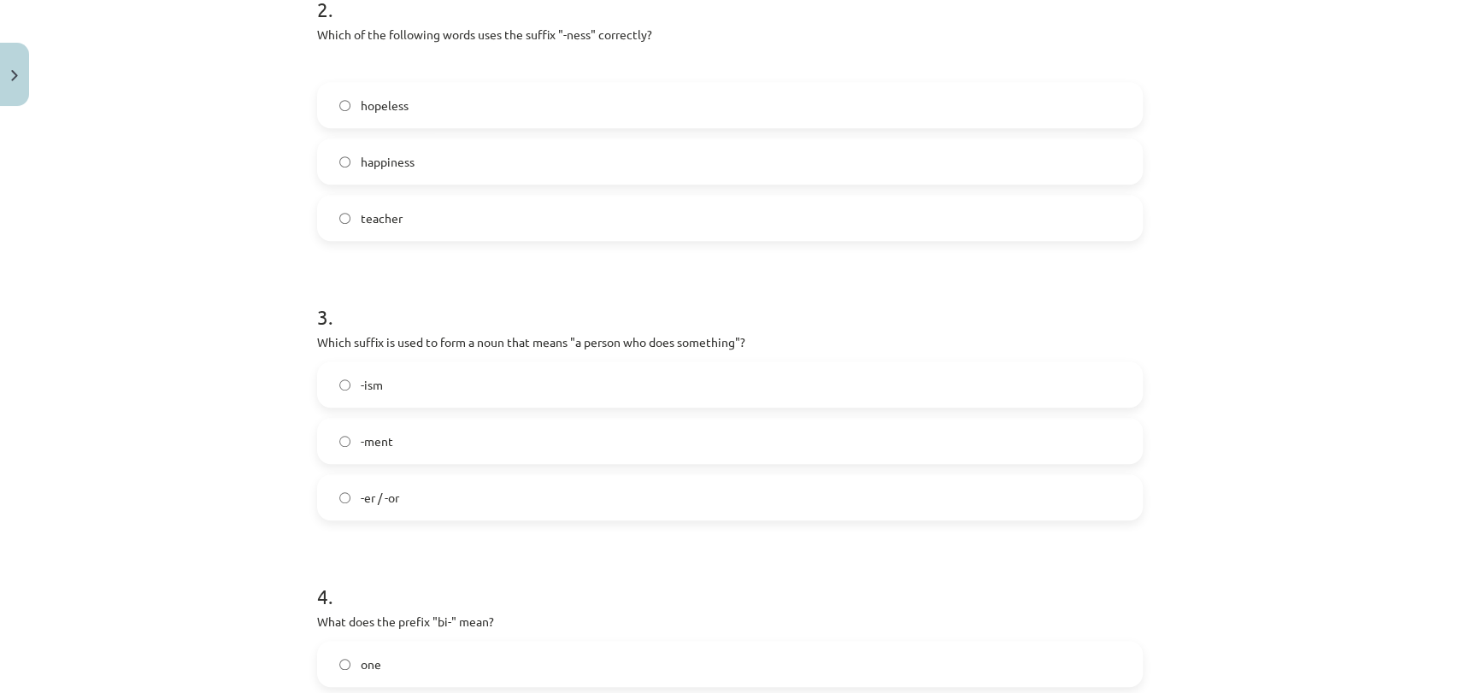
scroll to position [666, 0]
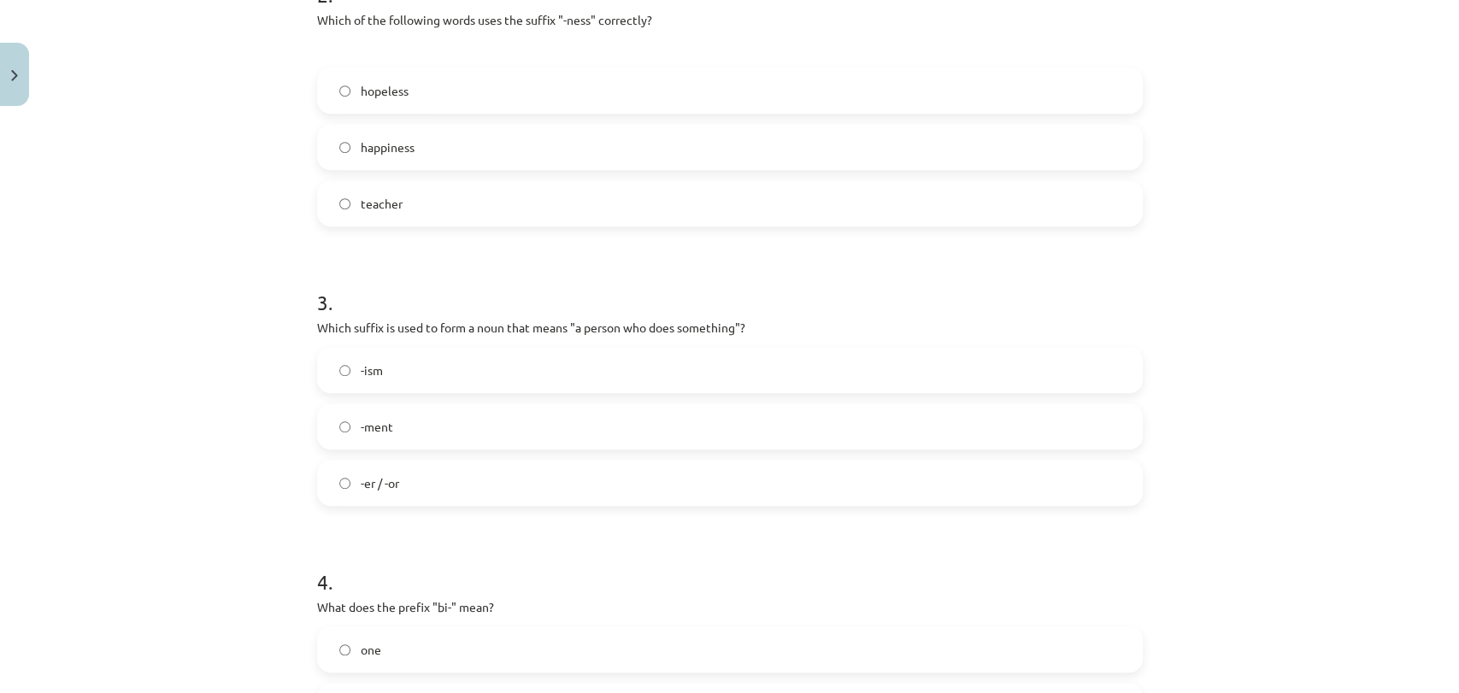
click at [413, 489] on label "-er / -or" at bounding box center [730, 482] width 822 height 43
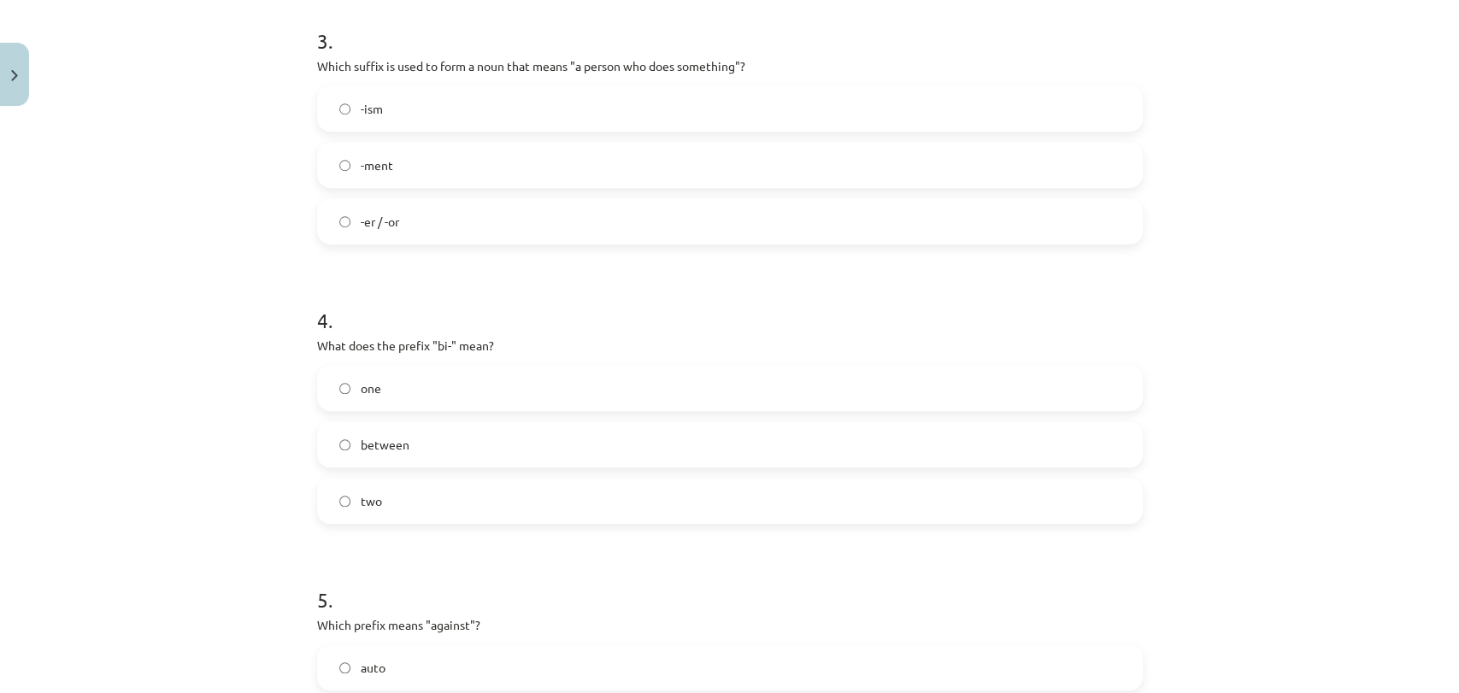
scroll to position [951, 0]
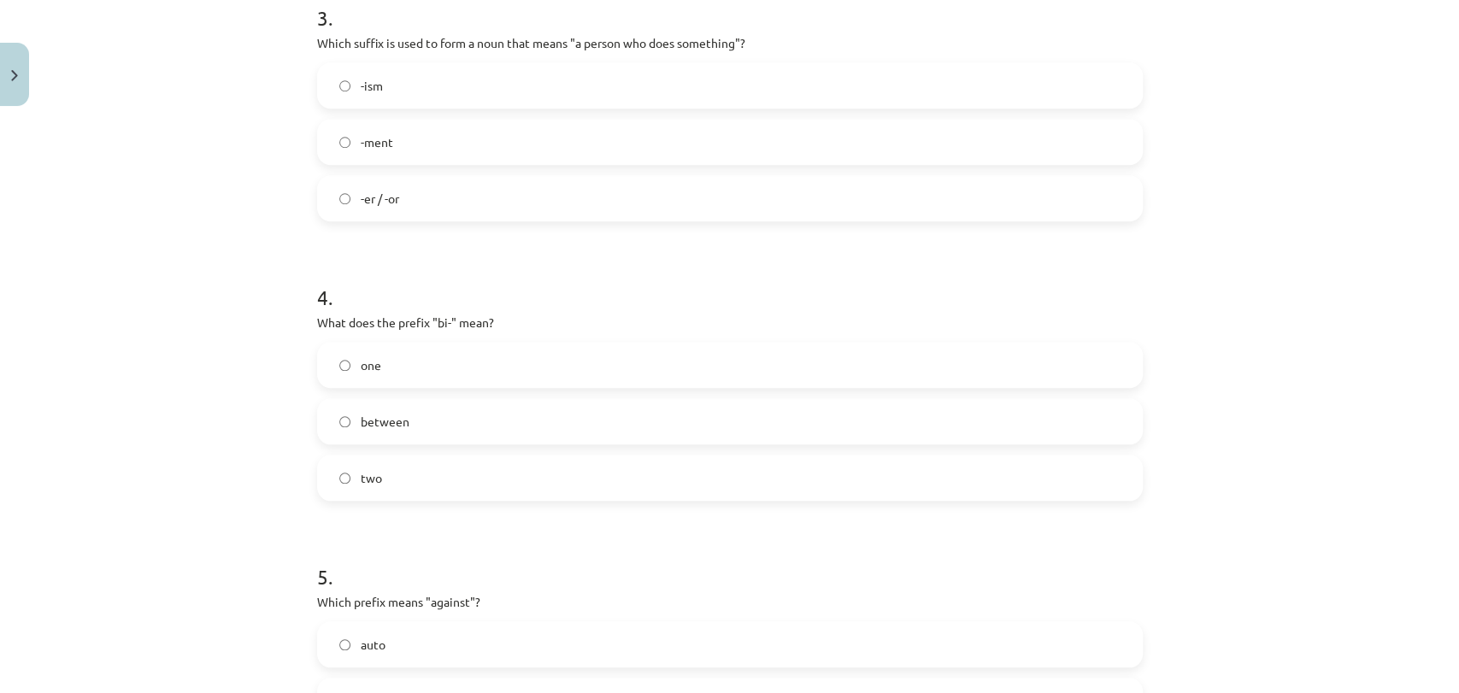
click at [361, 470] on span "two" at bounding box center [371, 478] width 21 height 18
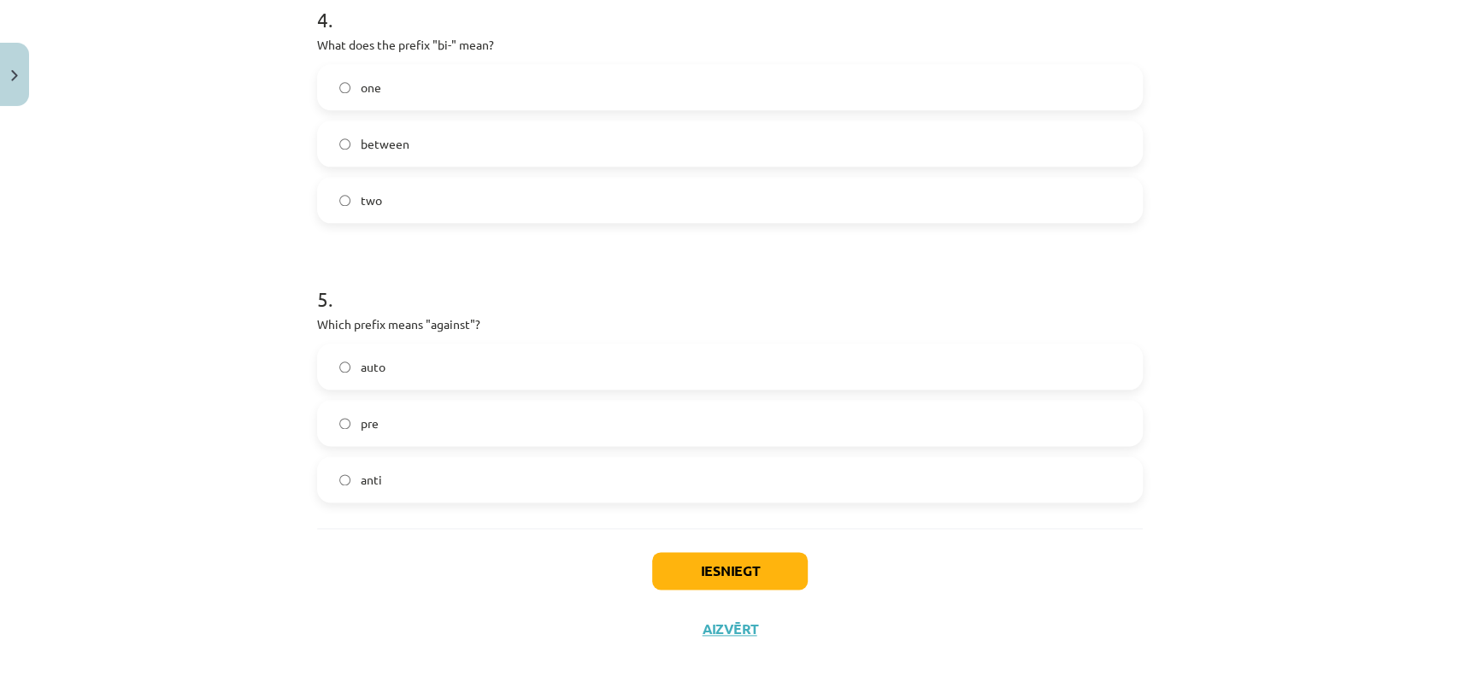
scroll to position [1236, 0]
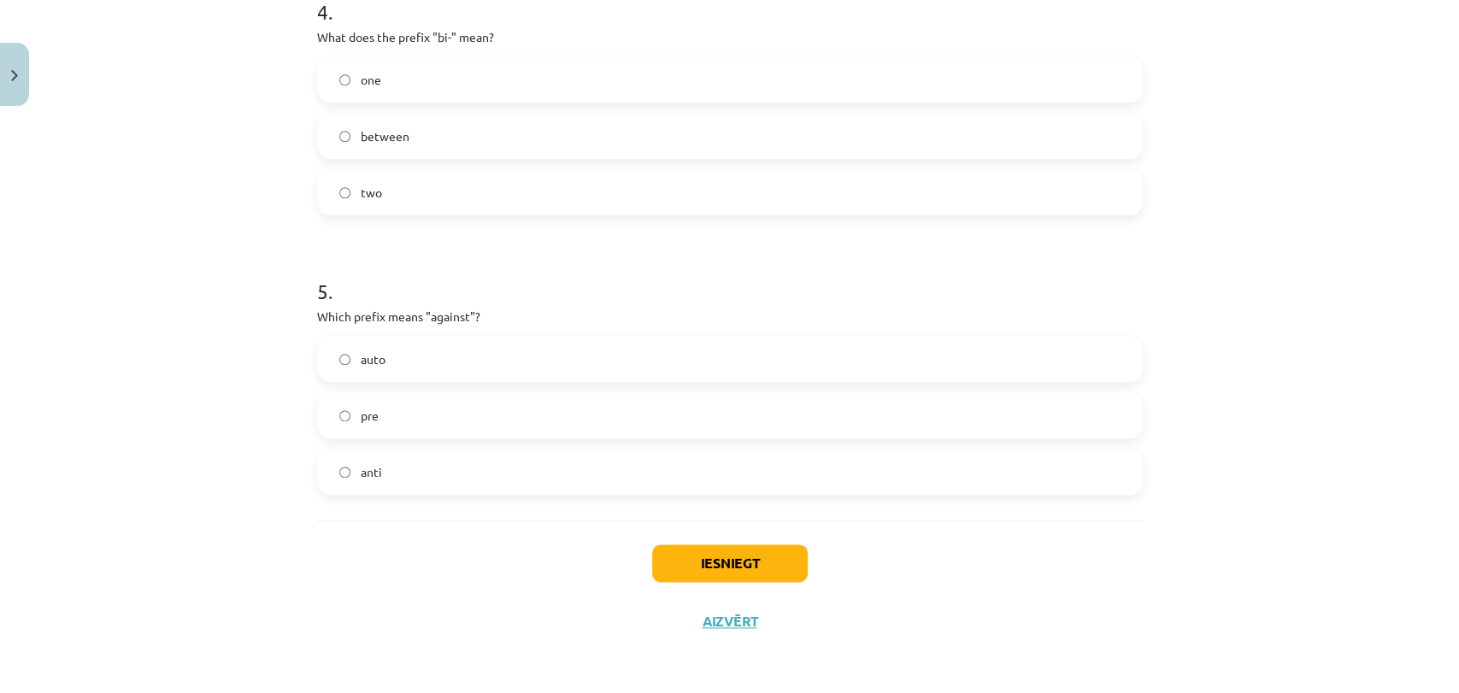
click at [427, 458] on label "anti" at bounding box center [730, 471] width 822 height 43
click at [687, 549] on button "Iesniegt" at bounding box center [730, 563] width 156 height 38
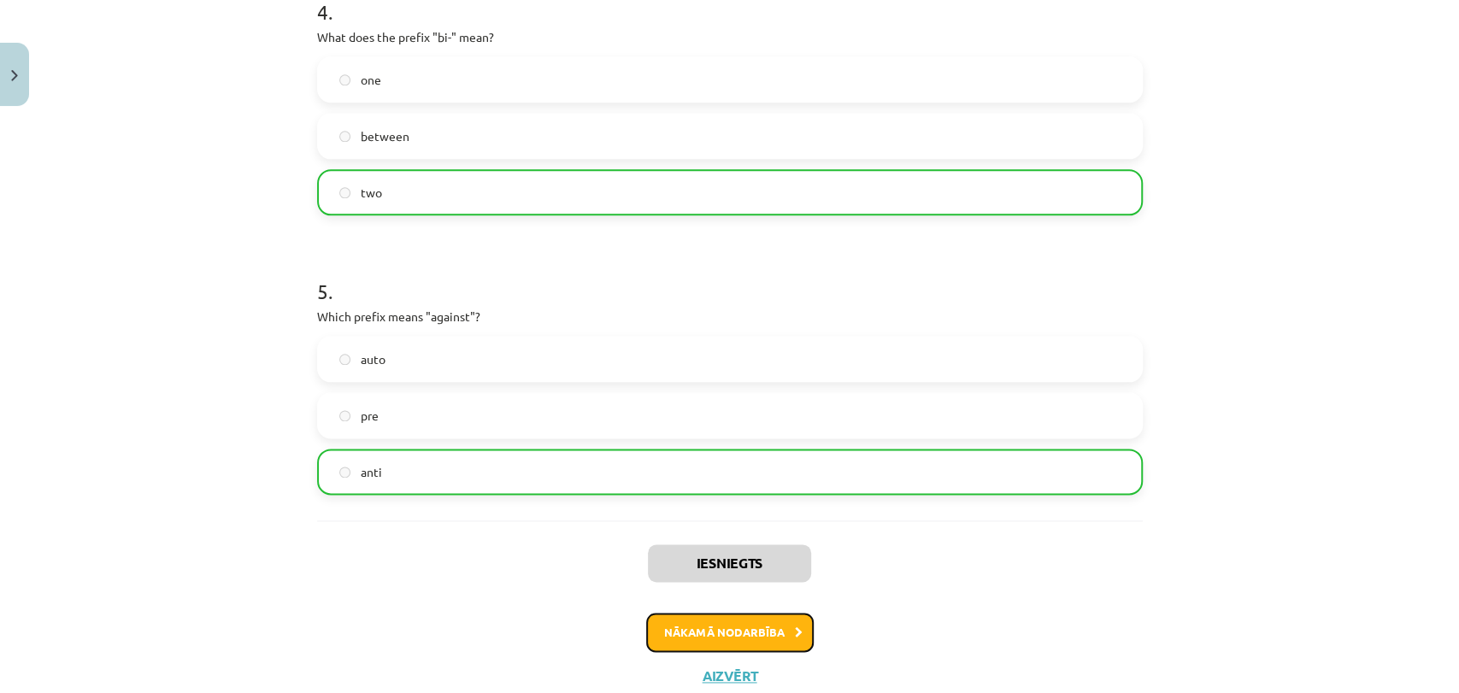
click at [684, 613] on button "Nākamā nodarbība" at bounding box center [729, 632] width 167 height 39
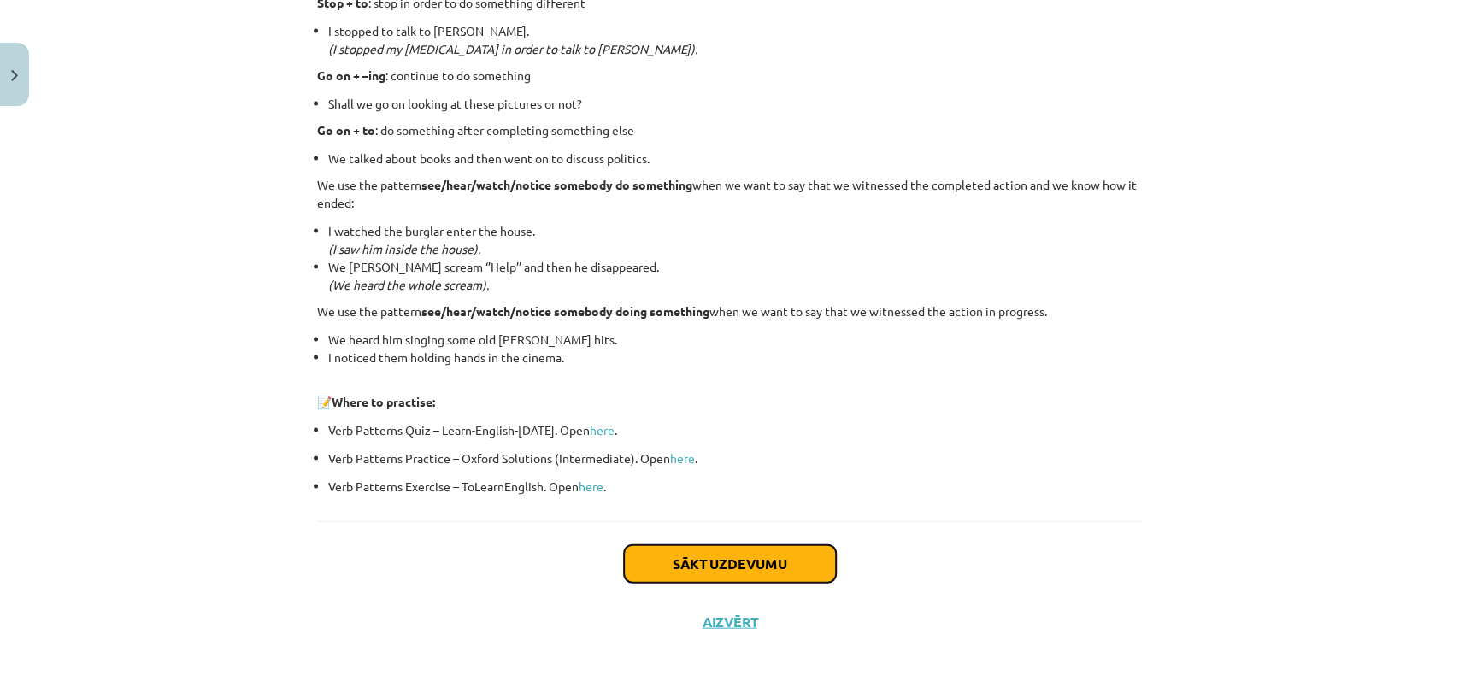
click at [680, 551] on button "Sākt uzdevumu" at bounding box center [730, 564] width 212 height 38
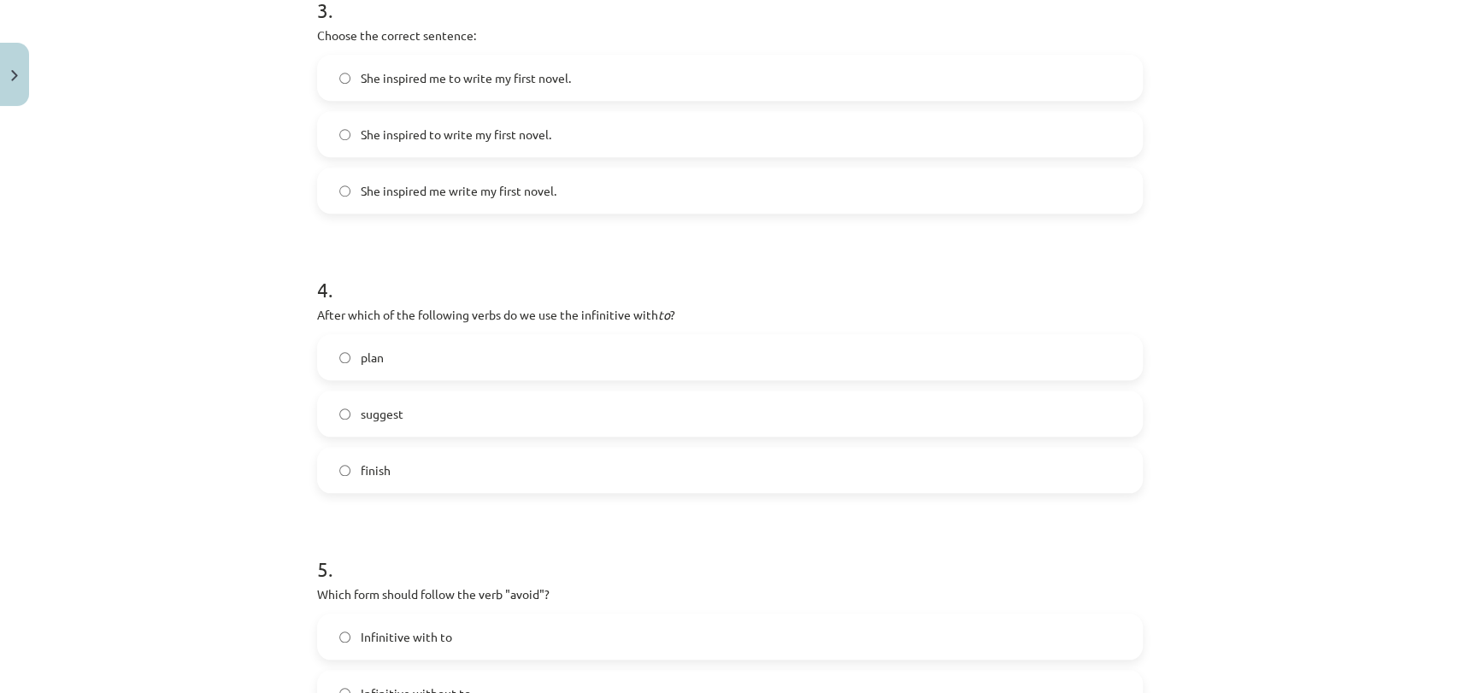
scroll to position [1208, 0]
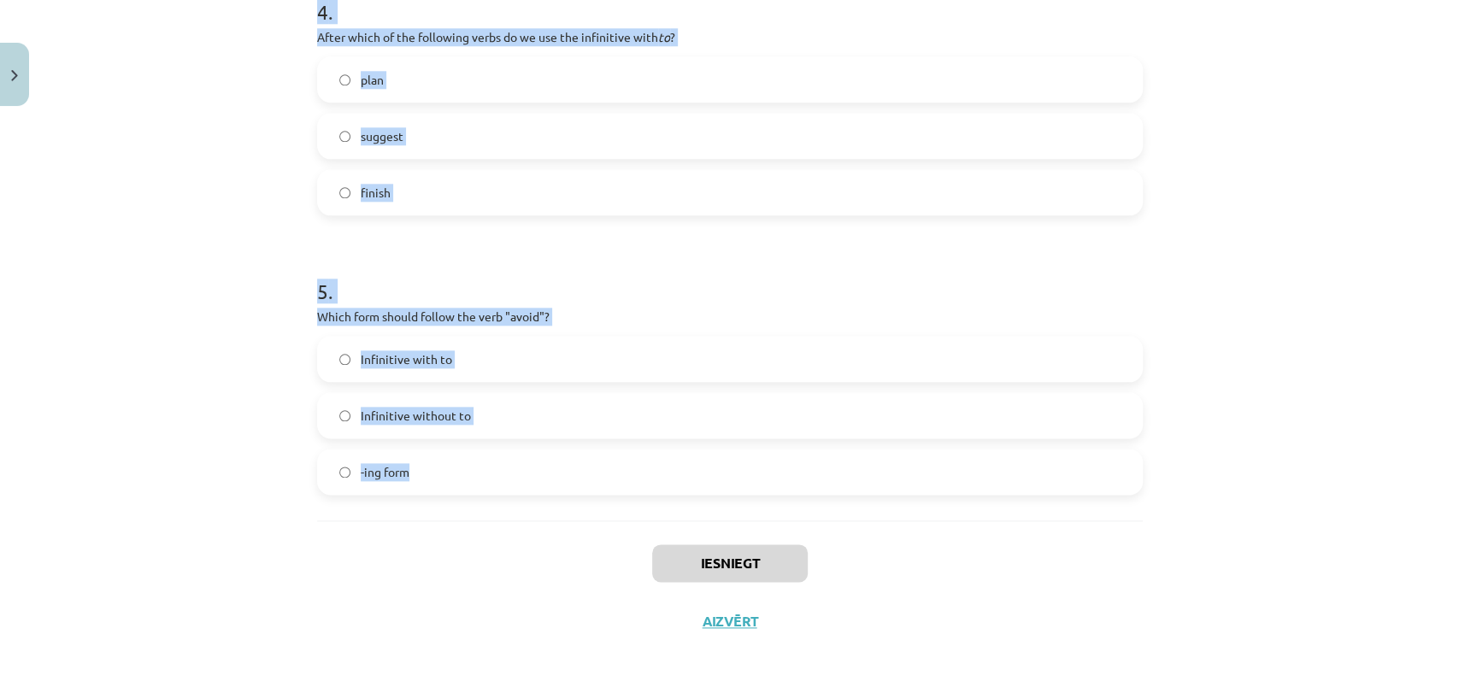
drag, startPoint x: 313, startPoint y: 337, endPoint x: 543, endPoint y: 494, distance: 279.2
copy form "1 . What is the difference in meaning between "stop talking" and "stop to talk"…"
click at [1288, 380] on div "Mācību tēma: Angļu valodas i - 11. klases 1. ieskaites mācību materiāls #7 📝 To…" at bounding box center [729, 346] width 1459 height 693
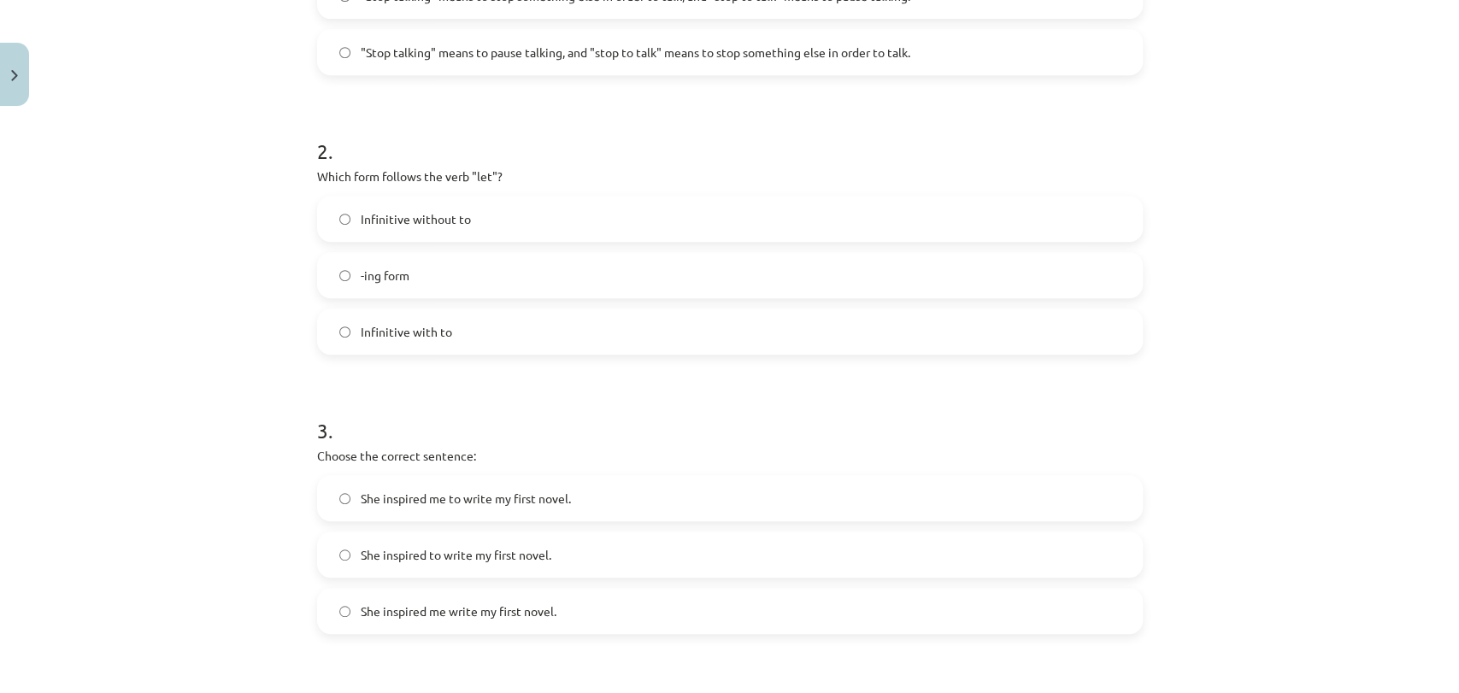
scroll to position [259, 0]
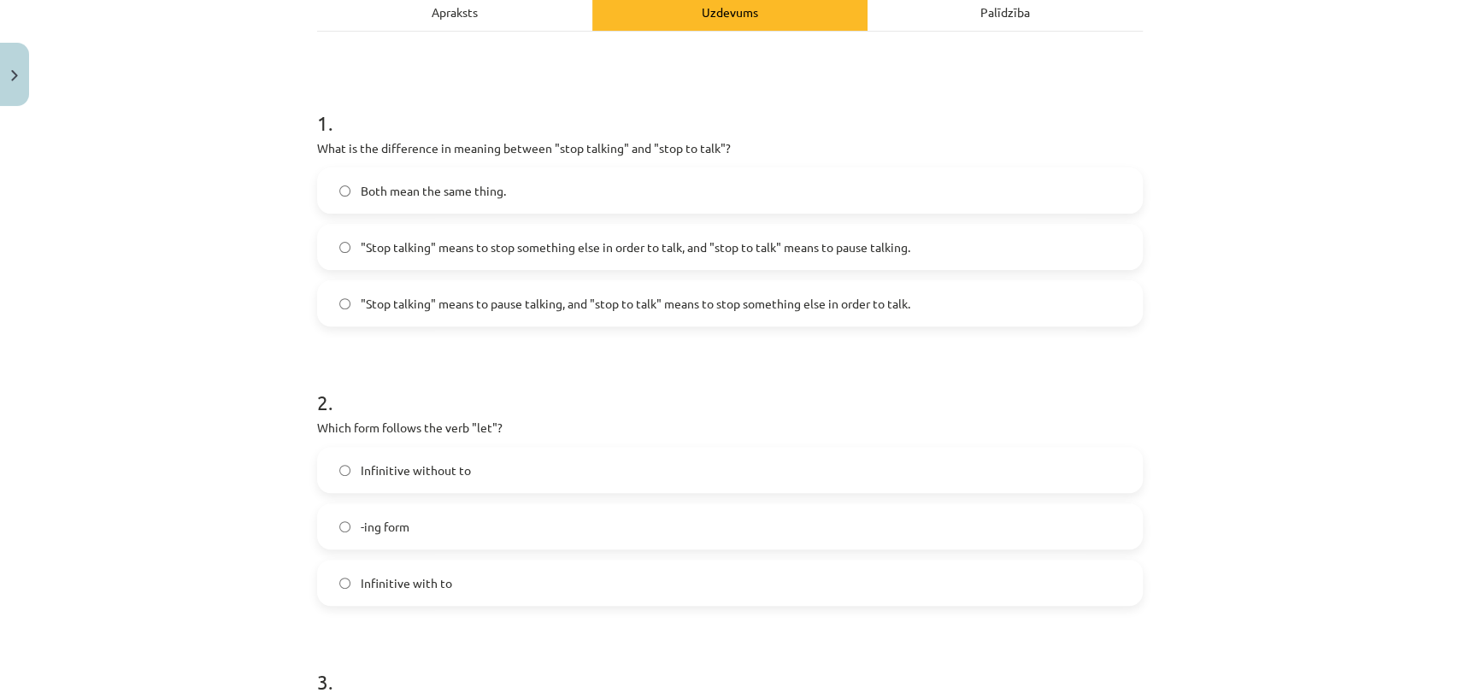
click at [752, 248] on span ""Stop talking" means to stop something else in order to talk, and "stop to talk…" at bounding box center [635, 247] width 549 height 18
click at [843, 313] on label ""Stop talking" means to pause talking, and "stop to talk" means to stop somethi…" at bounding box center [730, 303] width 822 height 43
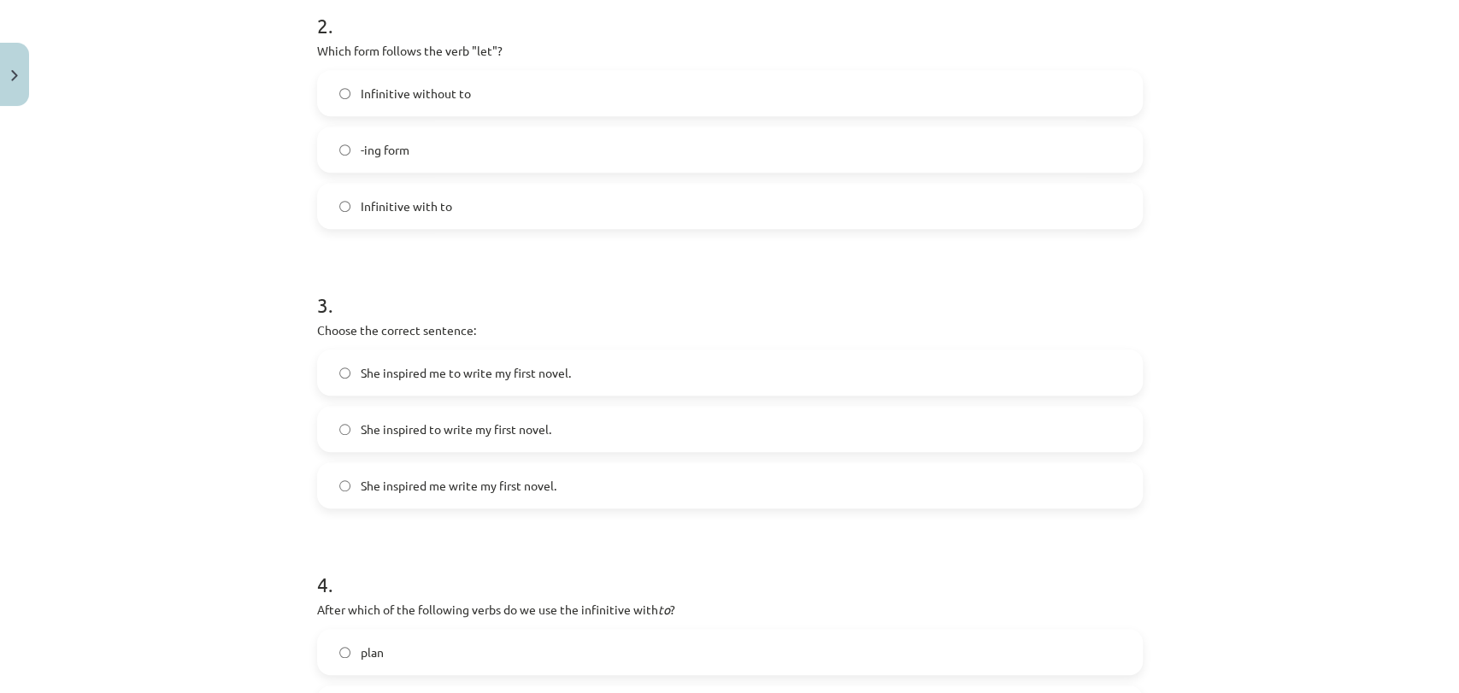
scroll to position [638, 0]
click at [478, 91] on label "Infinitive without to" at bounding box center [730, 90] width 822 height 43
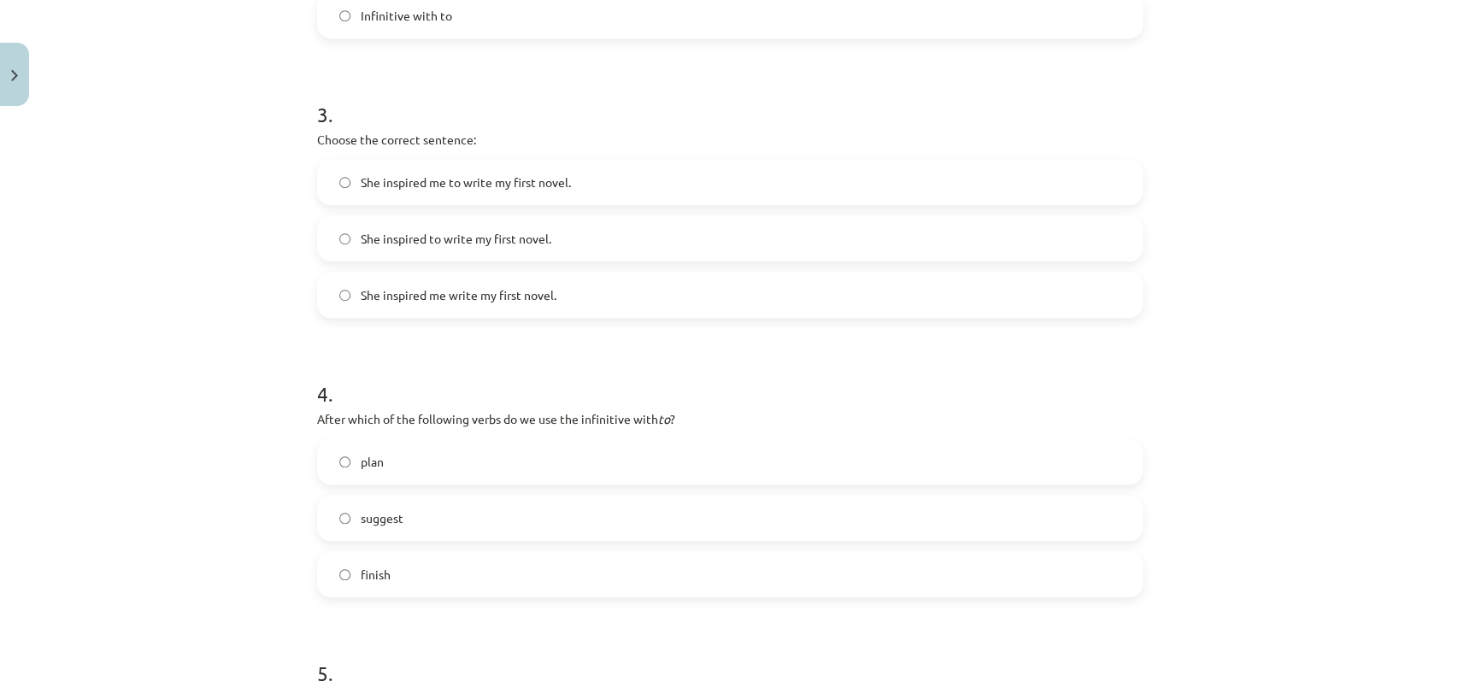
scroll to position [828, 0]
click at [535, 186] on span "She inspired me to write my first novel." at bounding box center [466, 181] width 210 height 18
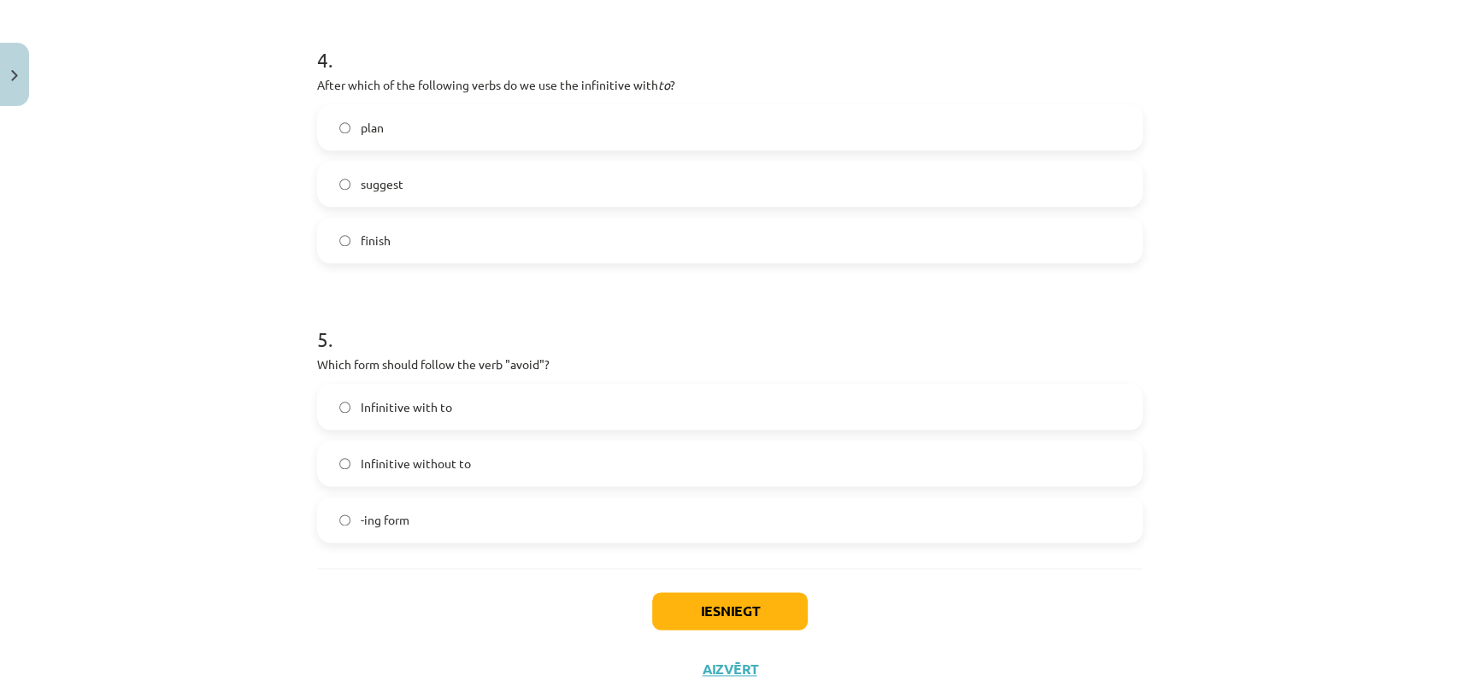
scroll to position [1208, 0]
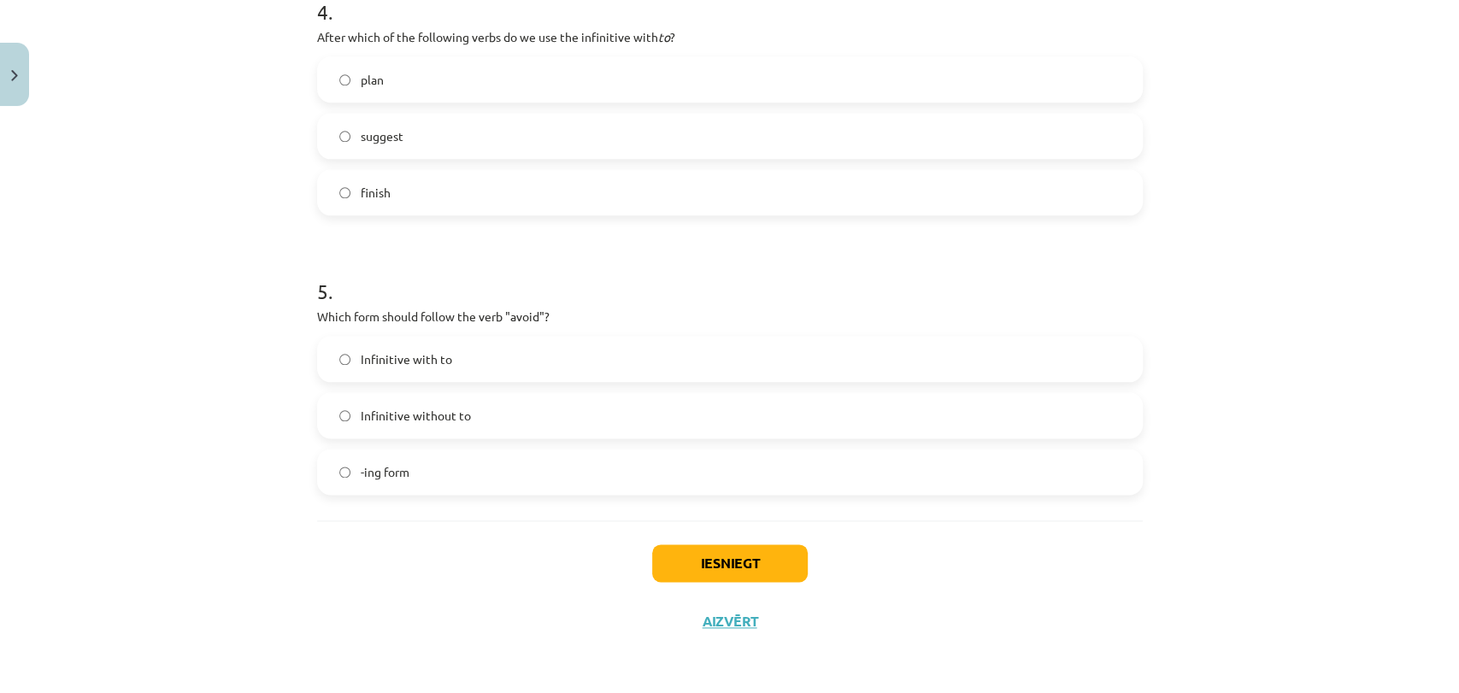
click at [494, 77] on label "plan" at bounding box center [730, 79] width 822 height 43
click at [430, 483] on label "-ing form" at bounding box center [730, 471] width 822 height 43
click at [682, 562] on button "Iesniegt" at bounding box center [730, 563] width 156 height 38
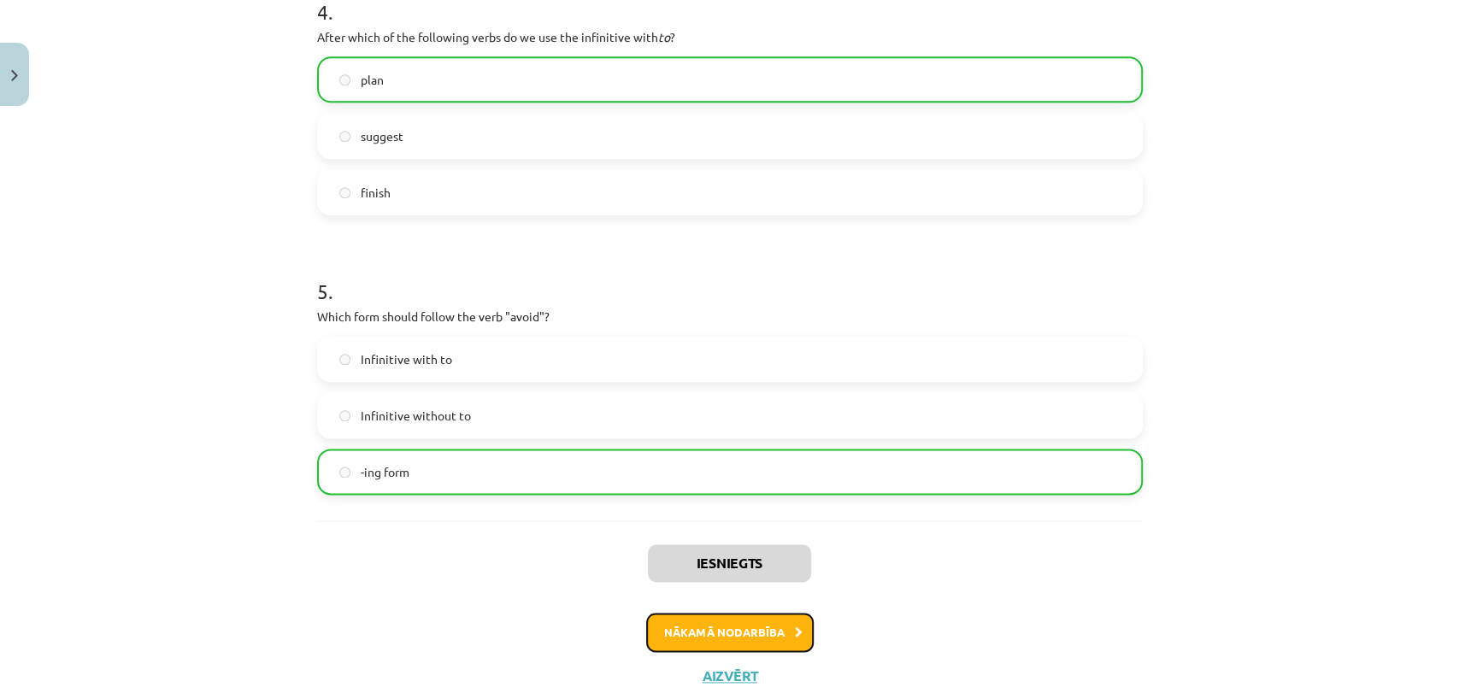
click at [654, 614] on button "Nākamā nodarbība" at bounding box center [729, 632] width 167 height 39
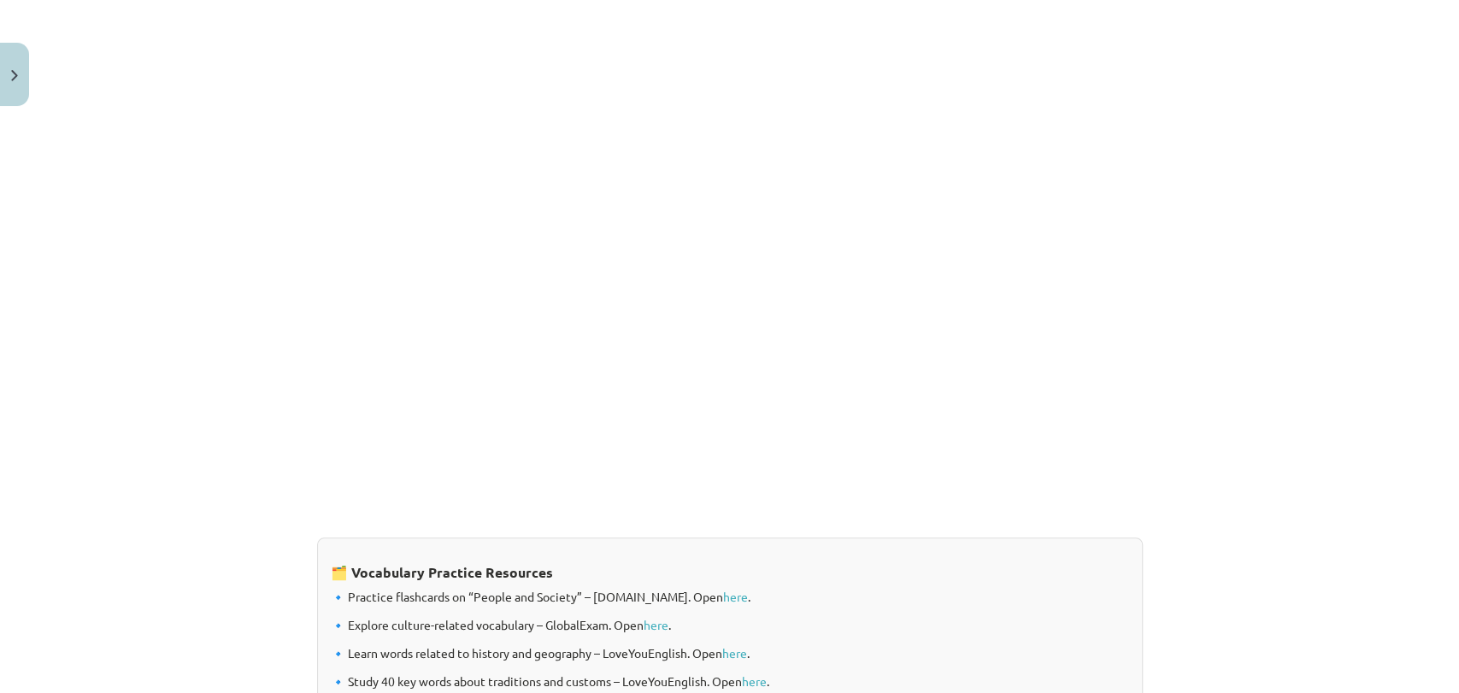
scroll to position [1324, 0]
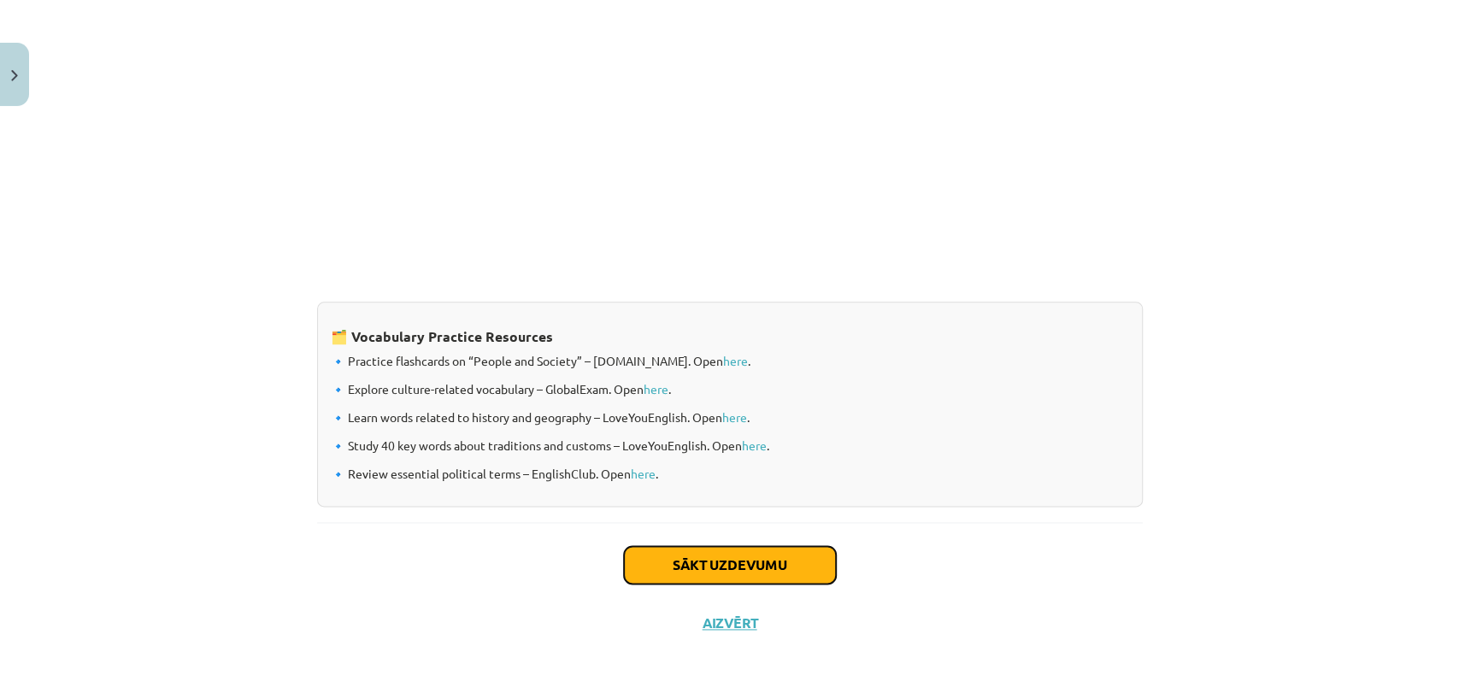
click at [727, 549] on button "Sākt uzdevumu" at bounding box center [730, 565] width 212 height 38
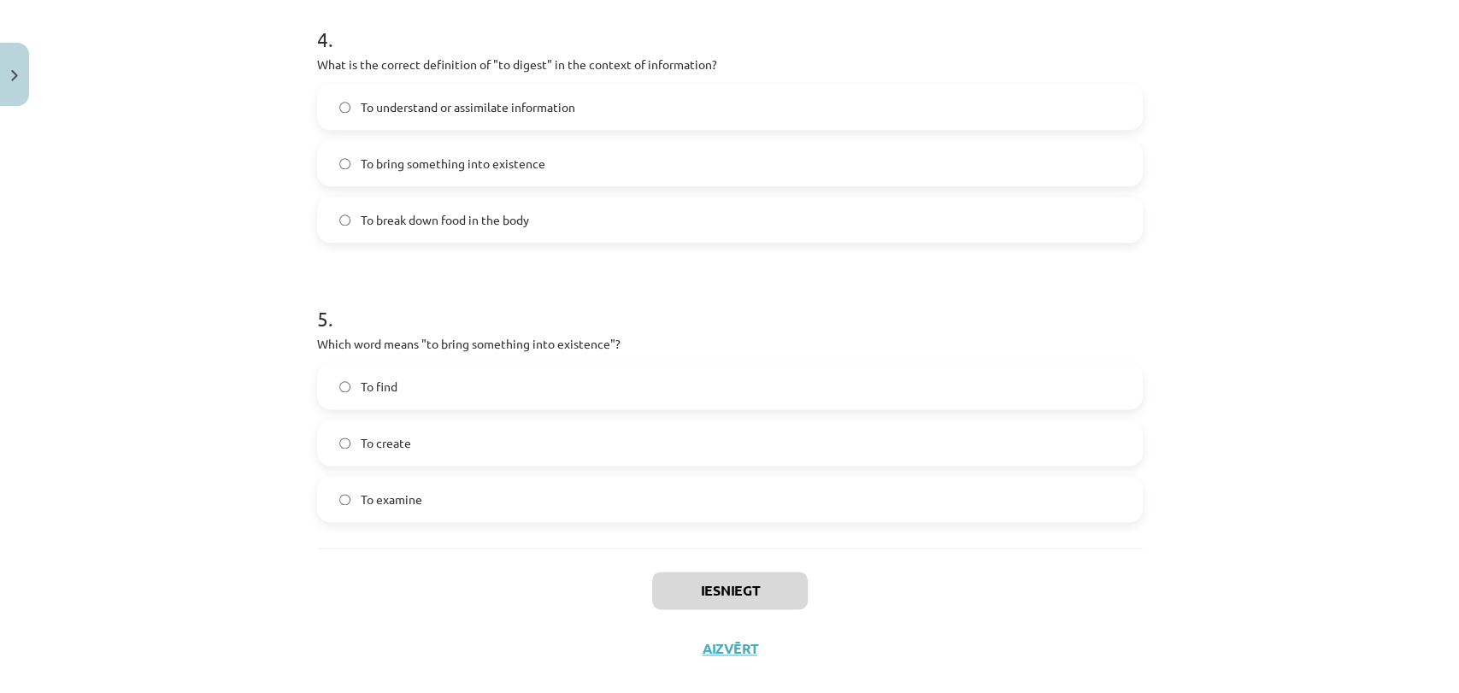
scroll to position [1265, 0]
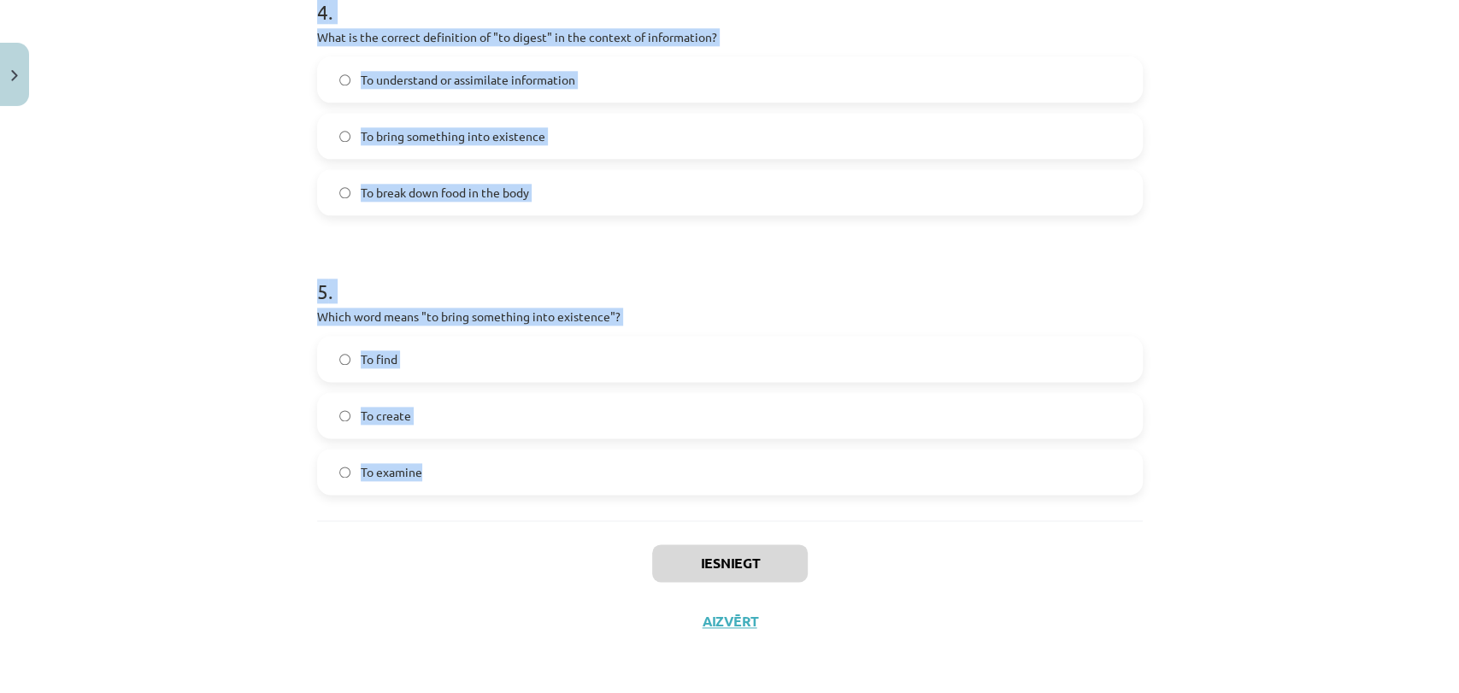
drag, startPoint x: 272, startPoint y: 316, endPoint x: 454, endPoint y: 501, distance: 259.2
click at [454, 501] on div "Mācību tēma: Angļu valodas i - 11. klases 1. ieskaites mācību materiāls #8 🔤 To…" at bounding box center [729, 346] width 1459 height 693
copy form "1 . Which of the following means "the surroundings or conditions in which a per…"
click at [1299, 366] on div "Mācību tēma: Angļu valodas i - 11. klases 1. ieskaites mācību materiāls #8 🔤 To…" at bounding box center [729, 346] width 1459 height 693
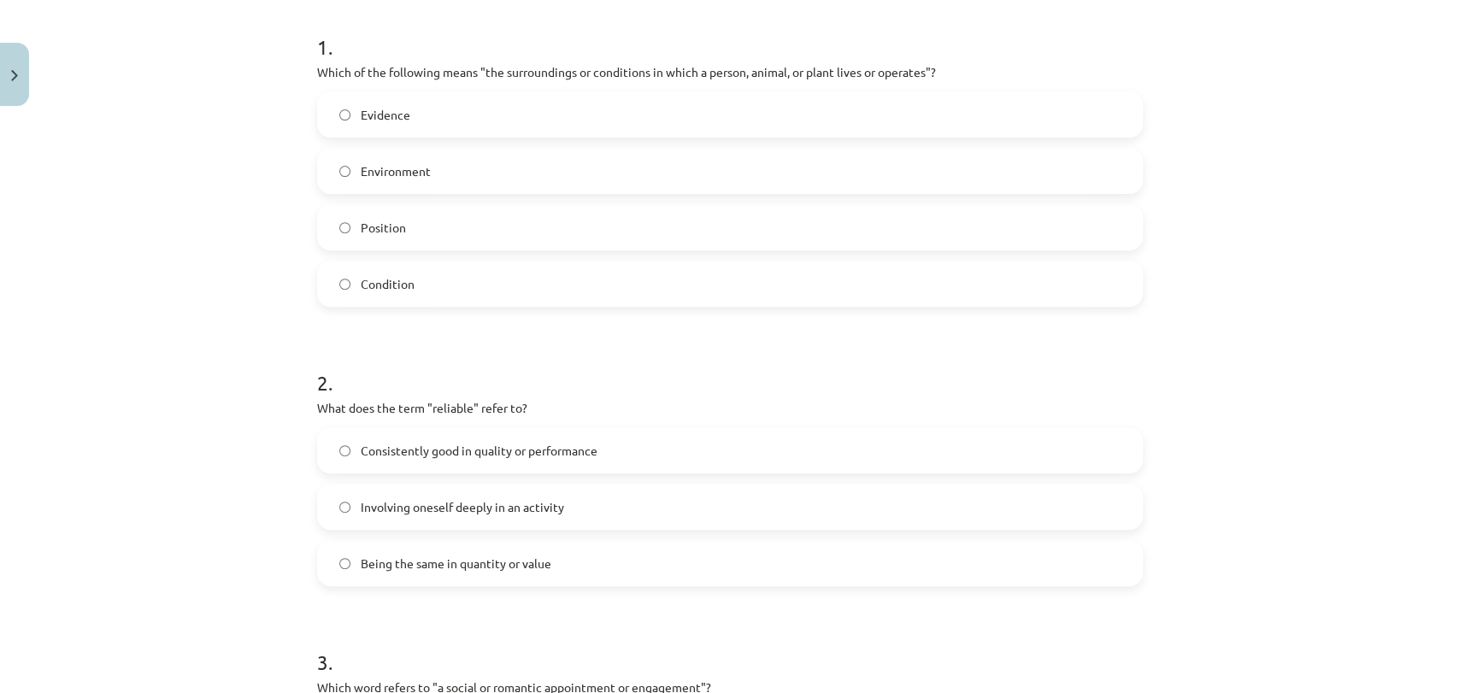
scroll to position [358, 0]
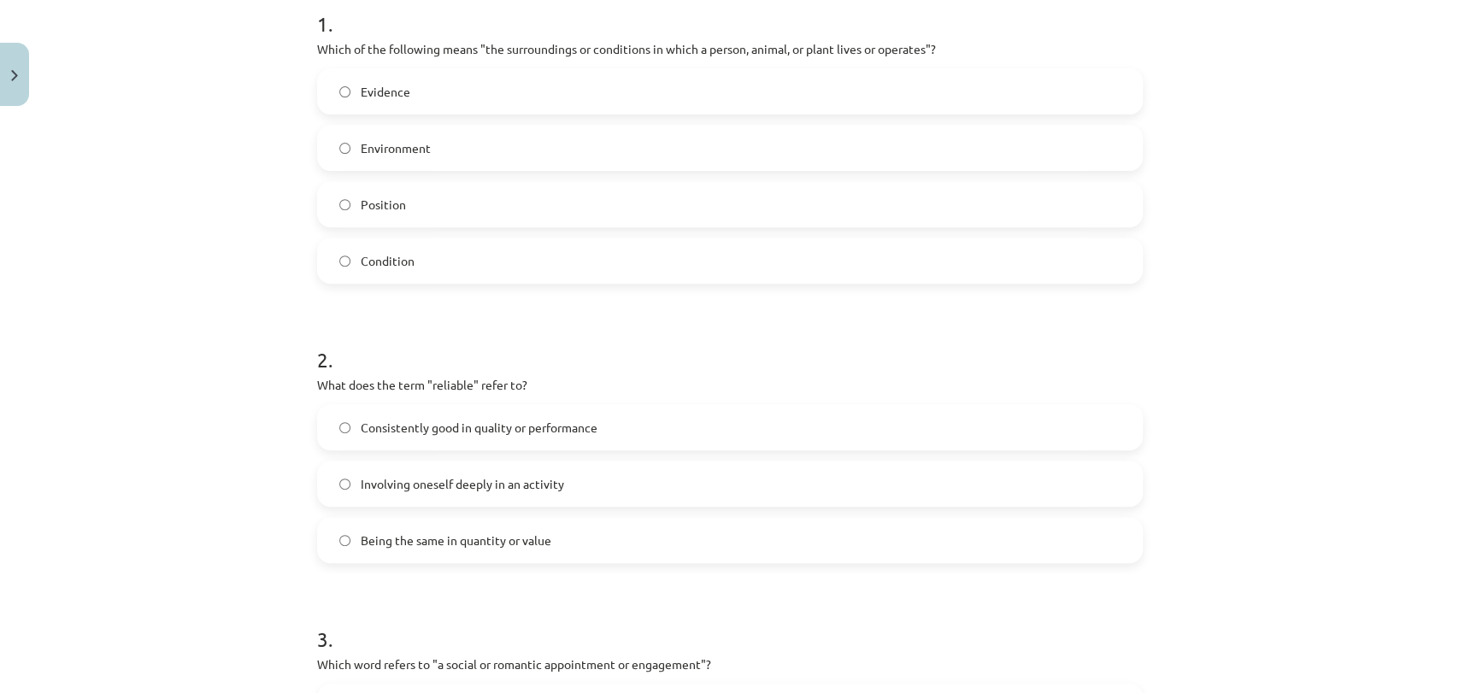
drag, startPoint x: 392, startPoint y: 158, endPoint x: 445, endPoint y: 159, distance: 53.0
click at [393, 157] on label "Environment" at bounding box center [730, 147] width 822 height 43
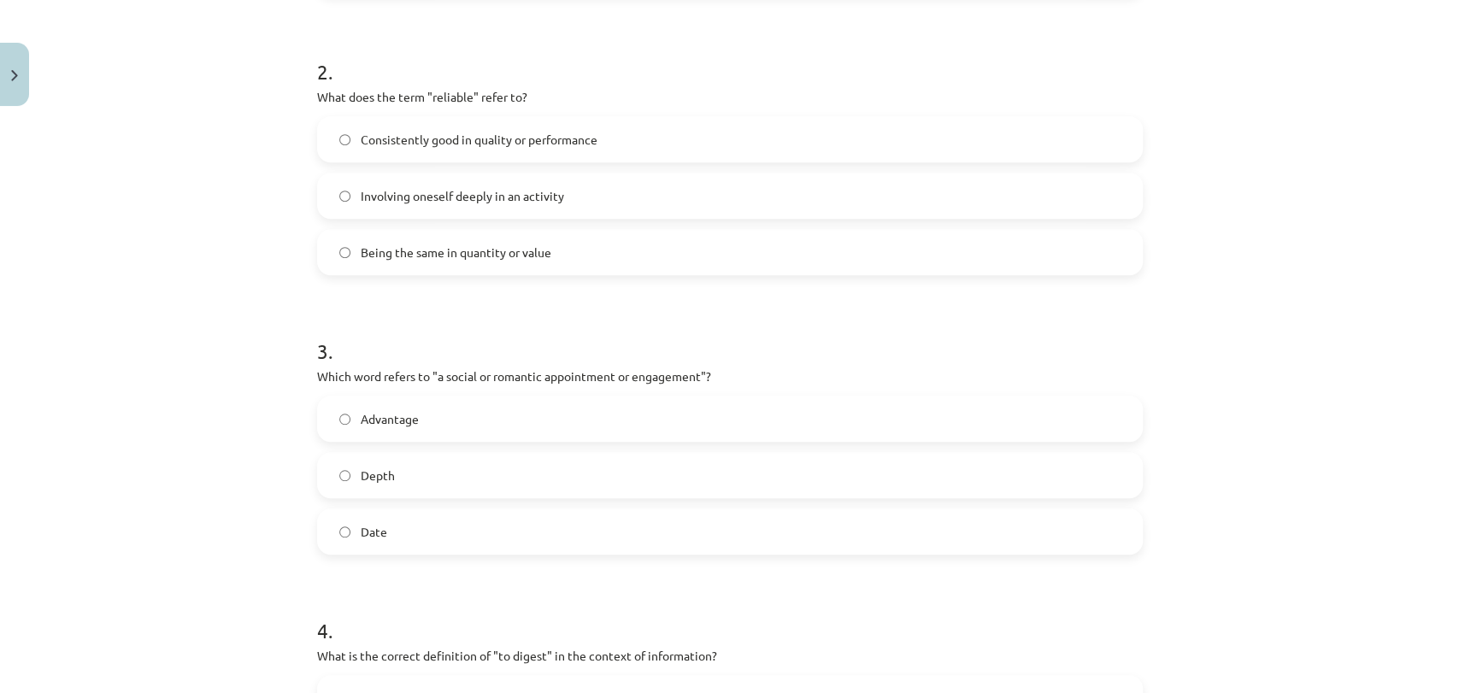
scroll to position [643, 0]
click at [519, 139] on span "Consistently good in quality or performance" at bounding box center [479, 143] width 237 height 18
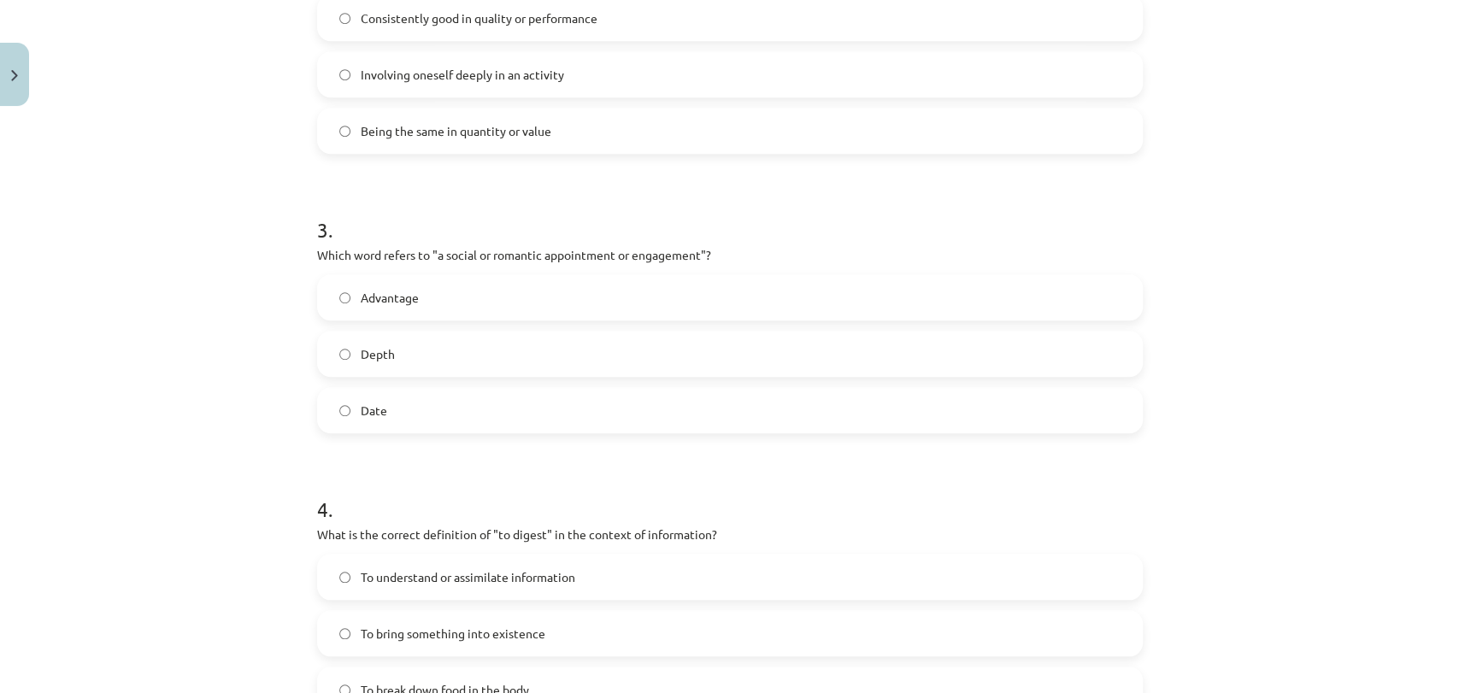
scroll to position [833, 0]
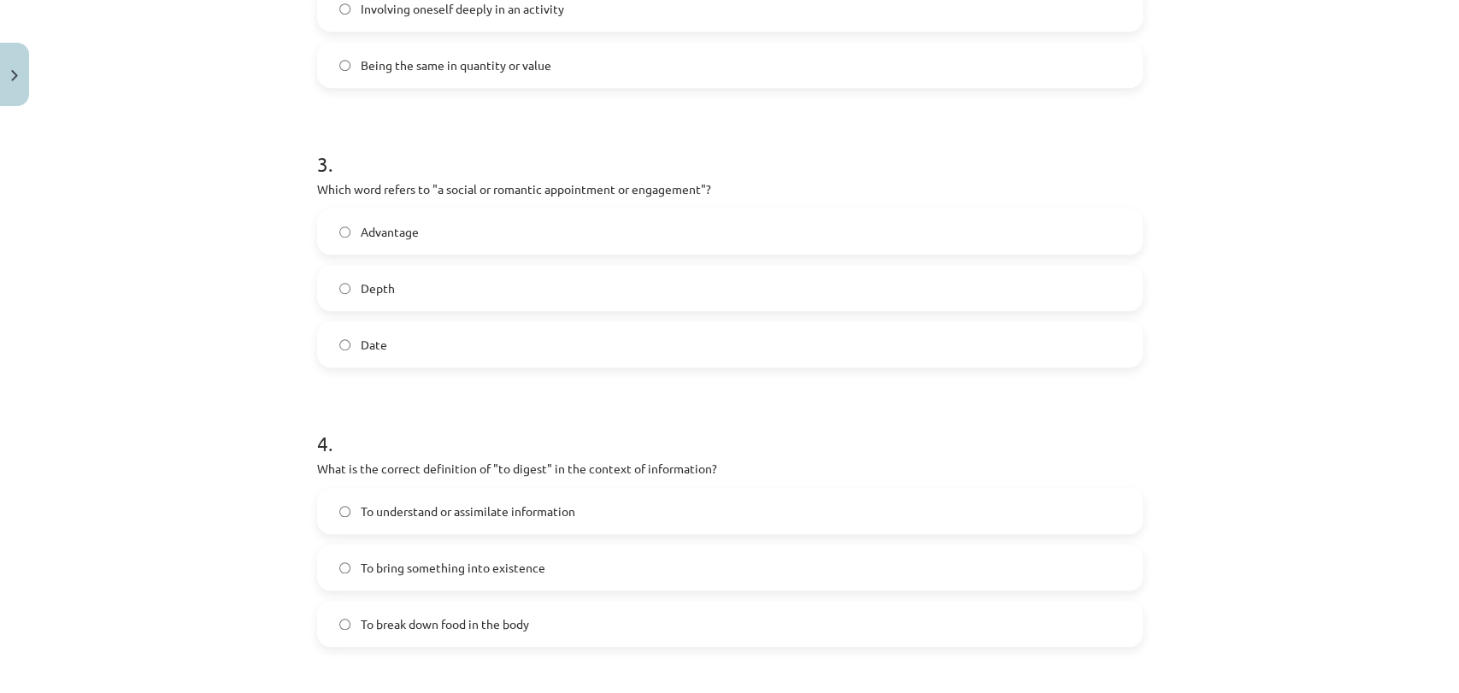
click at [349, 346] on label "Date" at bounding box center [730, 344] width 822 height 43
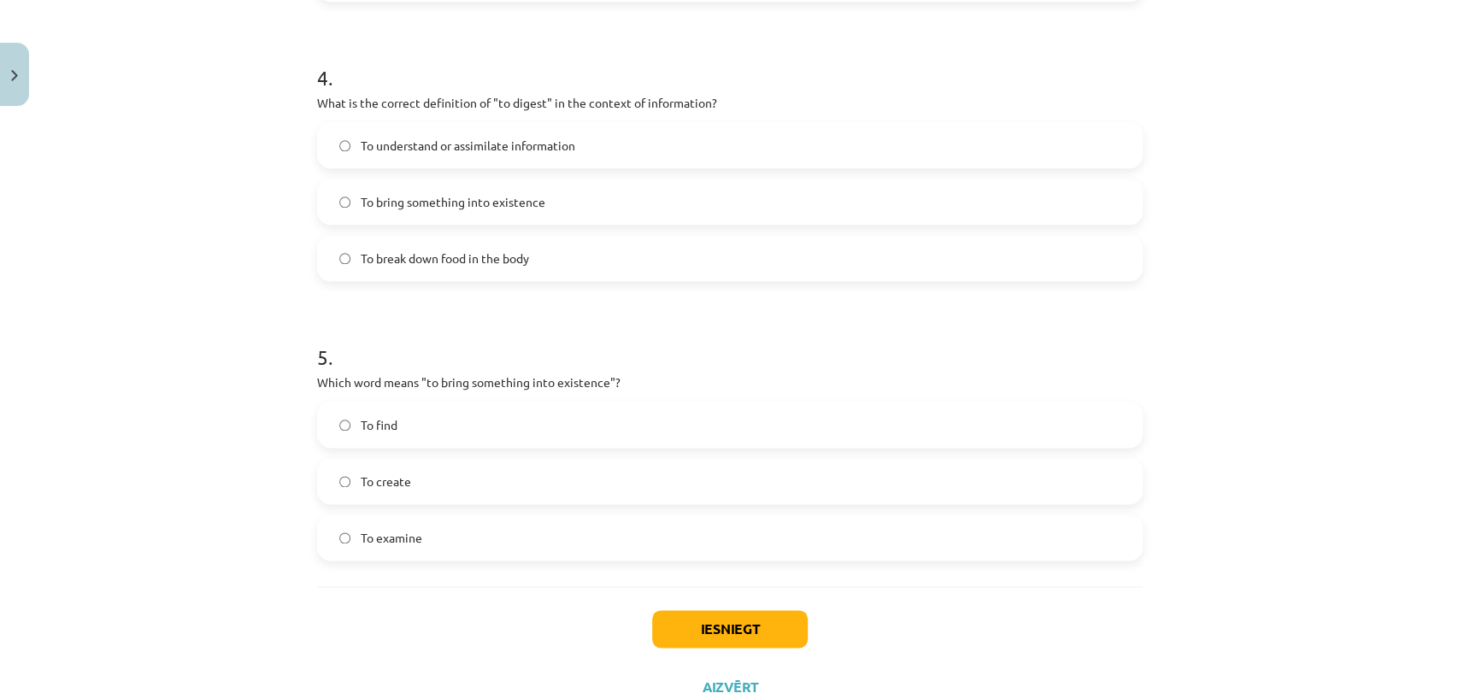
scroll to position [1212, 0]
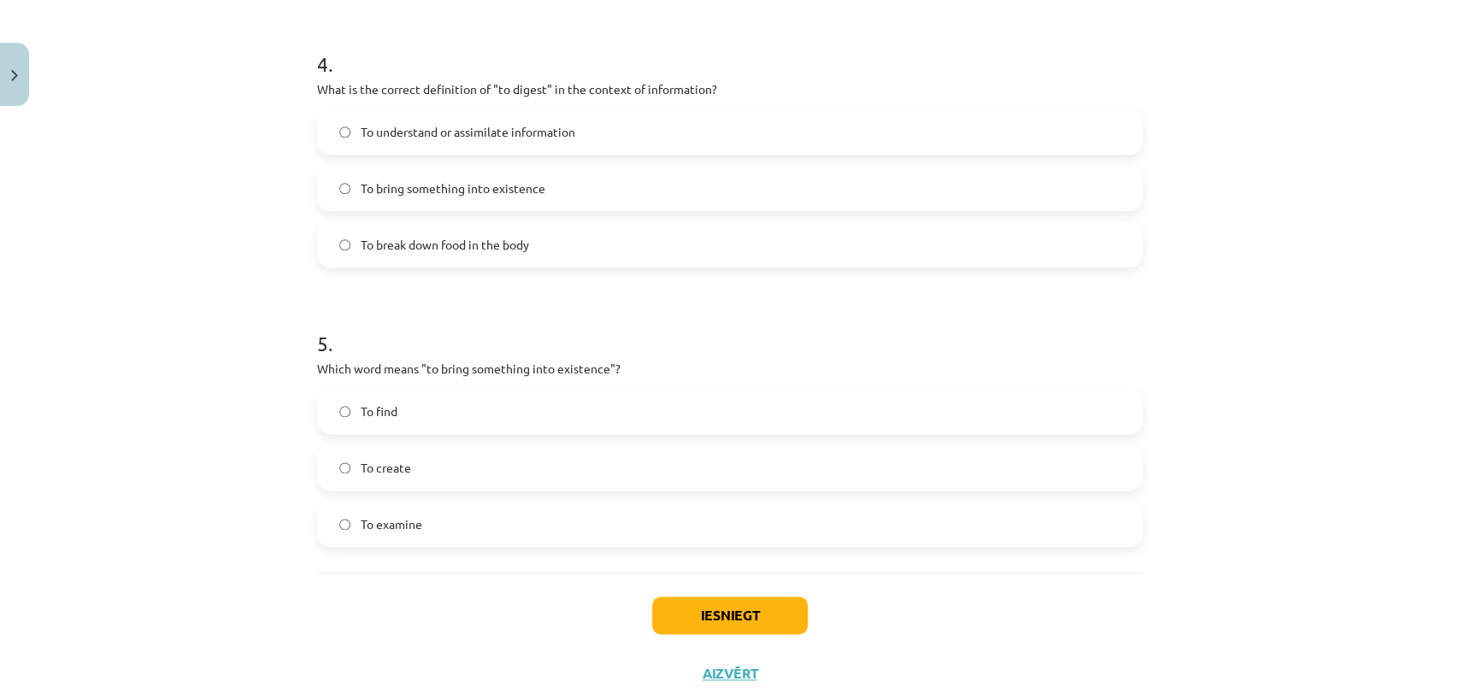
click at [529, 147] on label "To understand or assimilate information" at bounding box center [730, 131] width 822 height 43
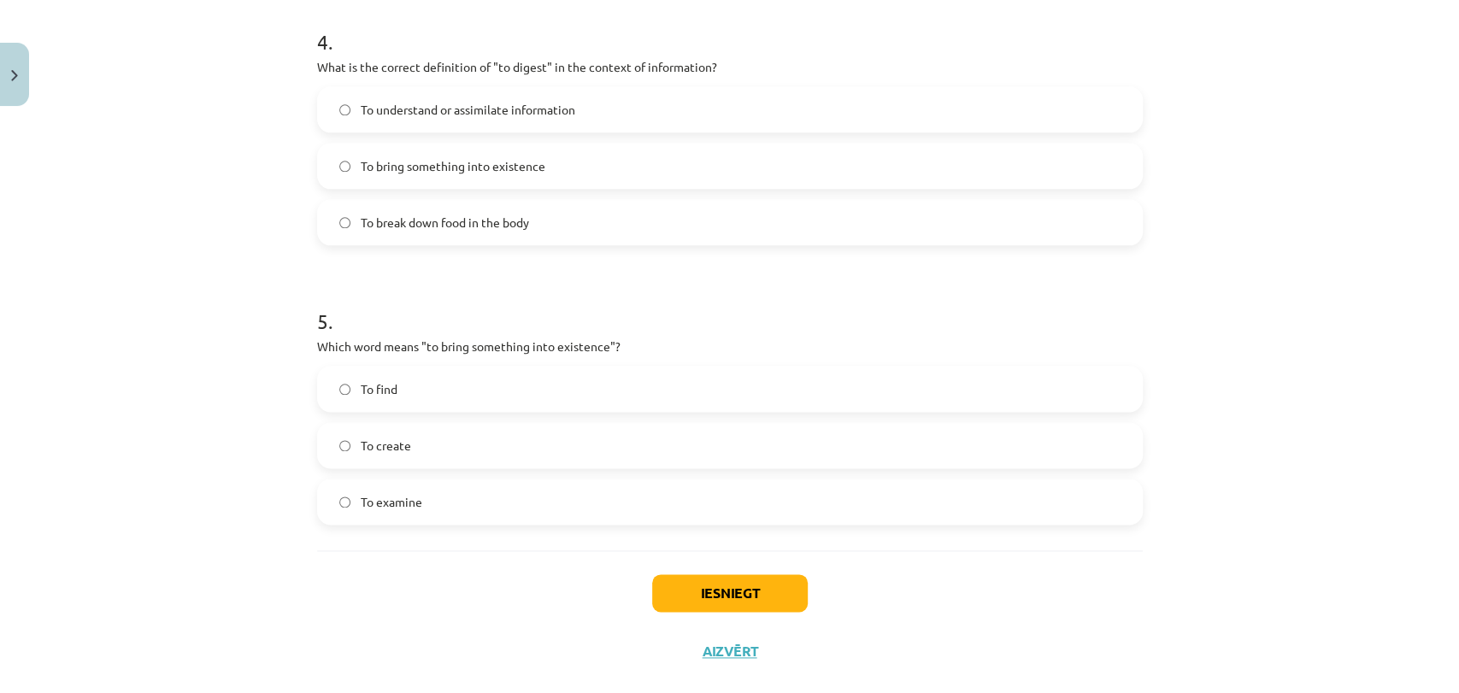
scroll to position [1265, 0]
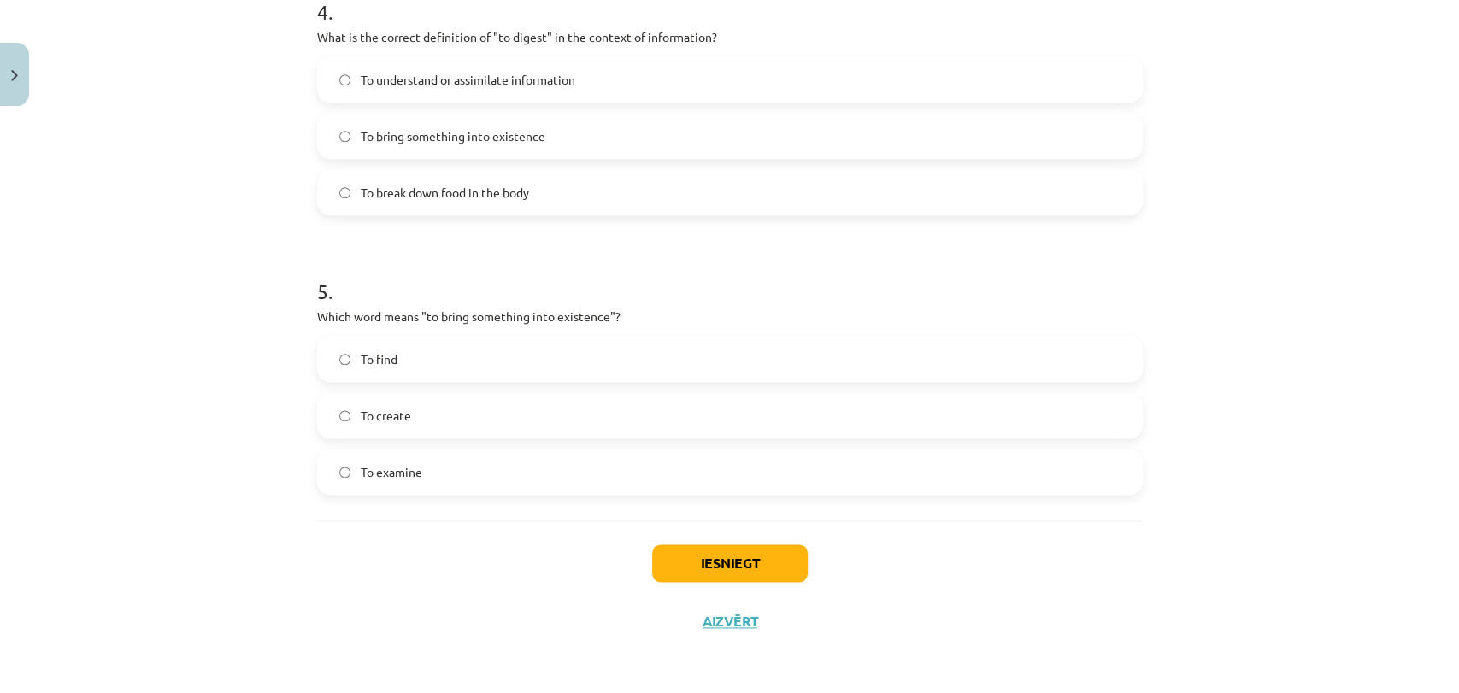
drag, startPoint x: 436, startPoint y: 425, endPoint x: 514, endPoint y: 459, distance: 85.7
click at [437, 425] on label "To create" at bounding box center [730, 415] width 822 height 43
click at [696, 571] on button "Iesniegt" at bounding box center [730, 563] width 156 height 38
drag, startPoint x: 577, startPoint y: 595, endPoint x: 357, endPoint y: 561, distance: 222.1
click at [357, 561] on div "Iesniegt Aizvērt" at bounding box center [729, 580] width 825 height 120
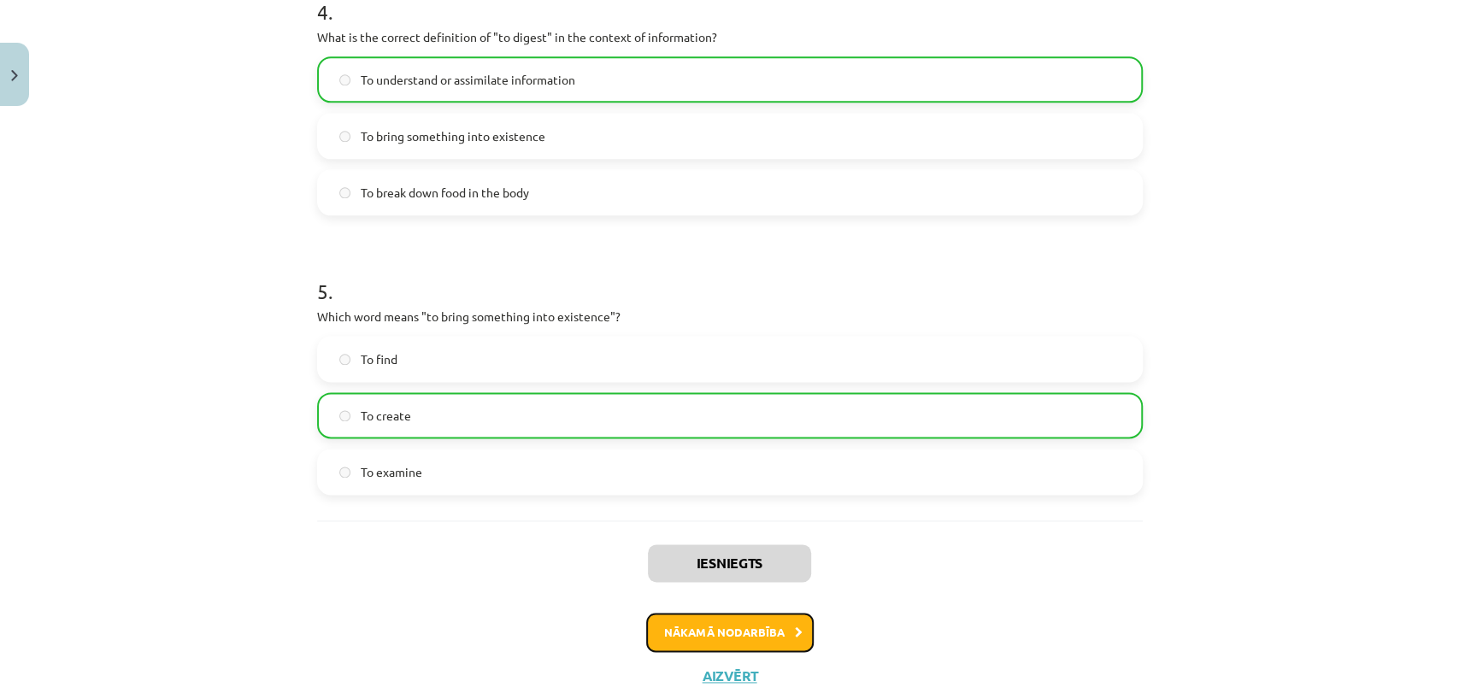
click at [683, 617] on button "Nākamā nodarbība" at bounding box center [729, 632] width 167 height 39
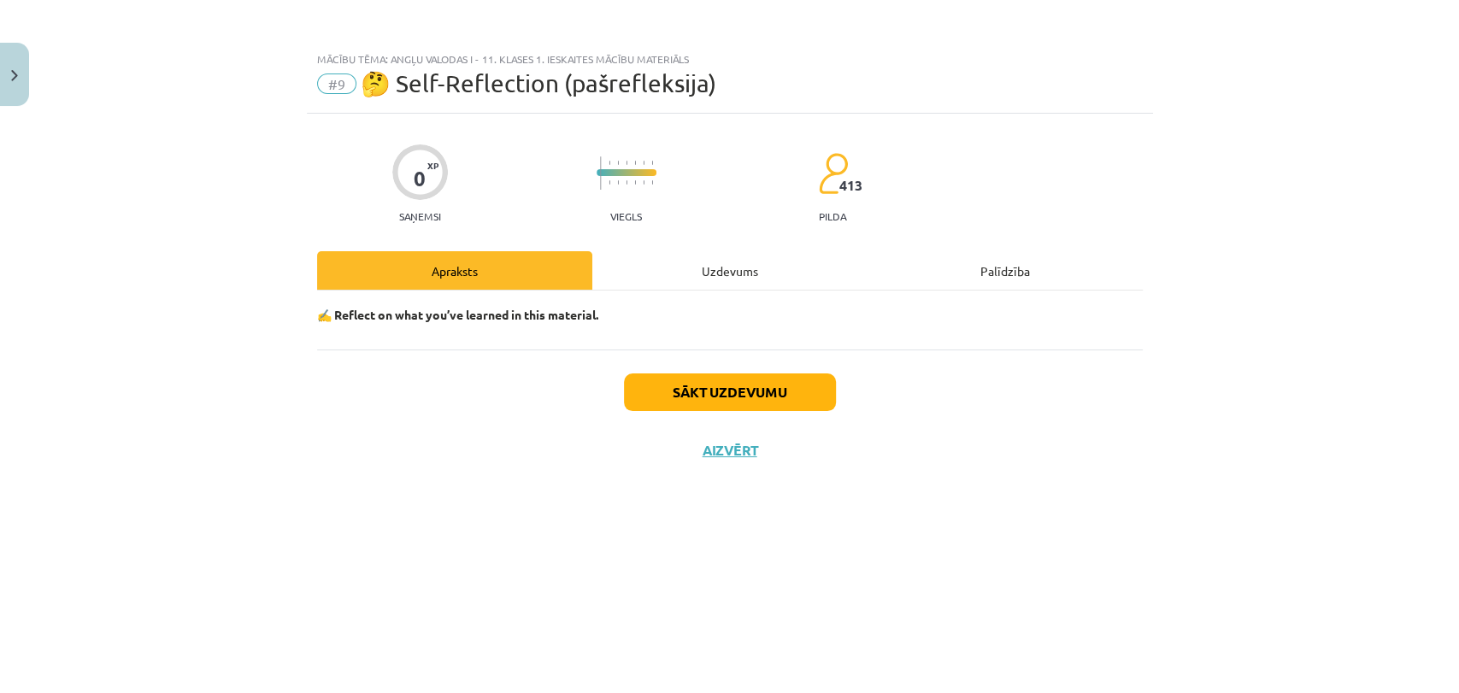
scroll to position [0, 0]
click at [704, 391] on button "Sākt uzdevumu" at bounding box center [730, 392] width 212 height 38
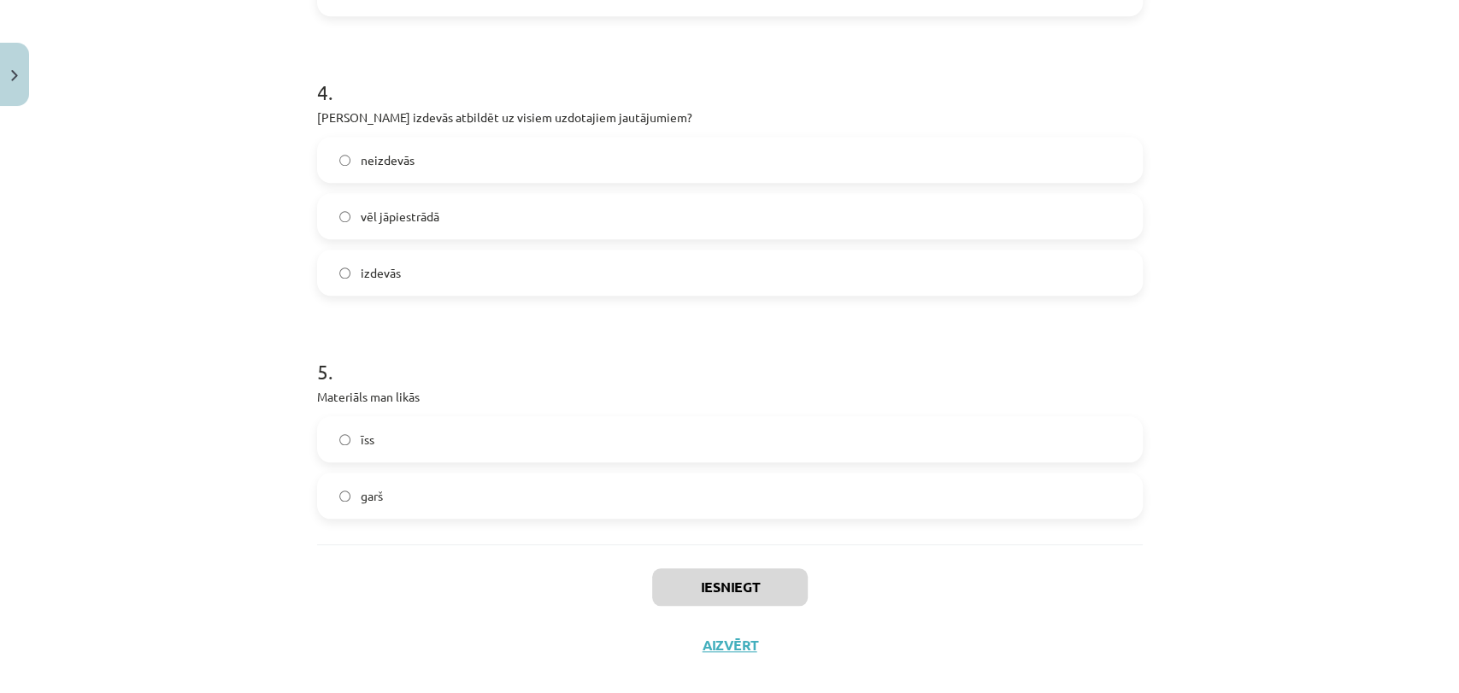
scroll to position [983, 0]
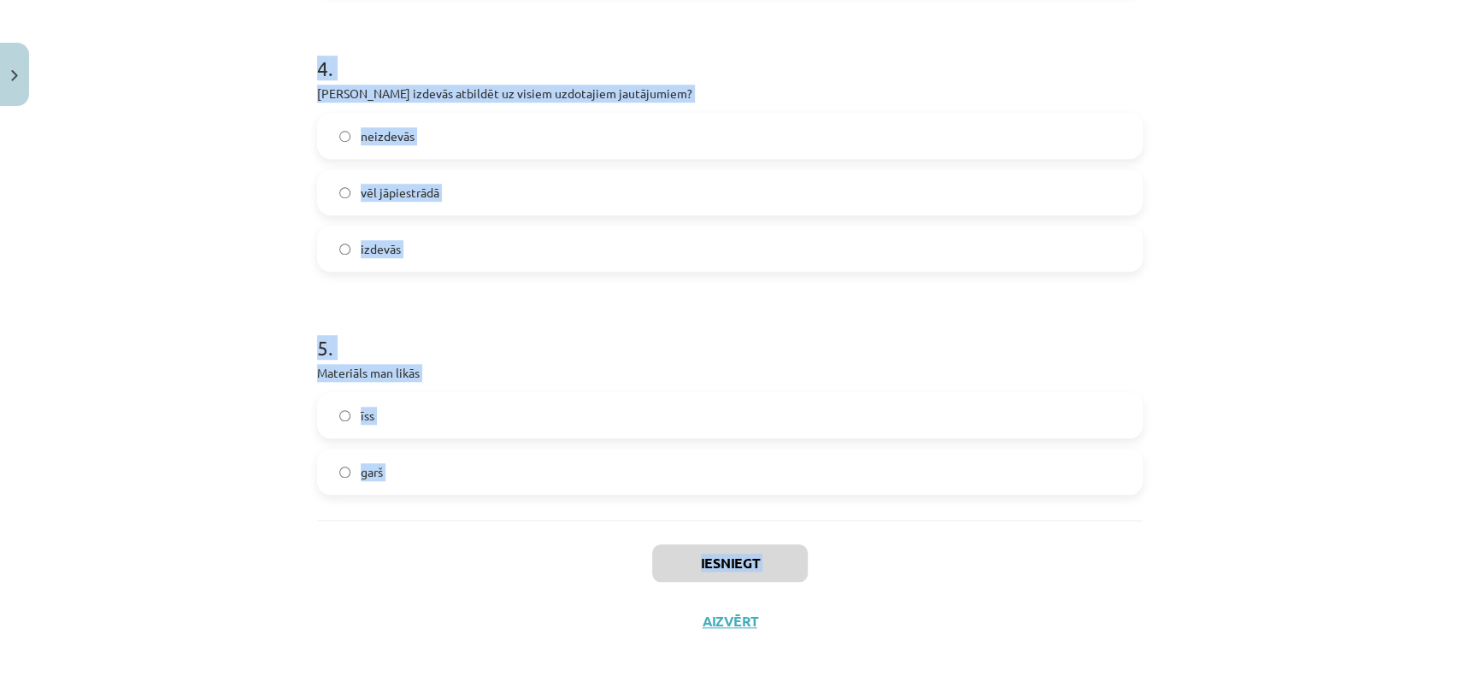
drag, startPoint x: 273, startPoint y: 371, endPoint x: 478, endPoint y: 601, distance: 307.5
click at [506, 634] on div "Mācību tēma: Angļu valodas i - 11. klases 1. ieskaites mācību materiāls #9 🤔 Se…" at bounding box center [729, 346] width 1459 height 693
click at [468, 596] on div "Iesniegt Aizvērt" at bounding box center [729, 580] width 825 height 120
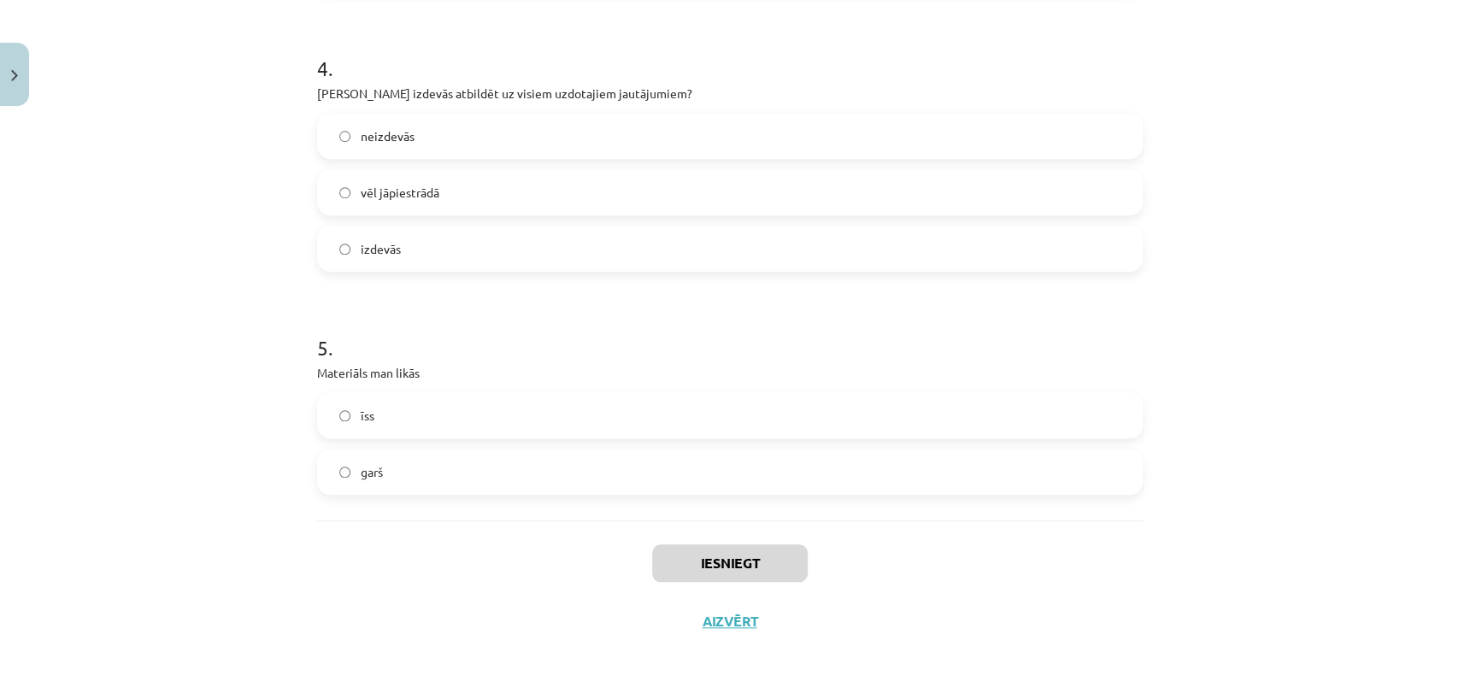
click at [376, 460] on label "garš" at bounding box center [730, 471] width 822 height 43
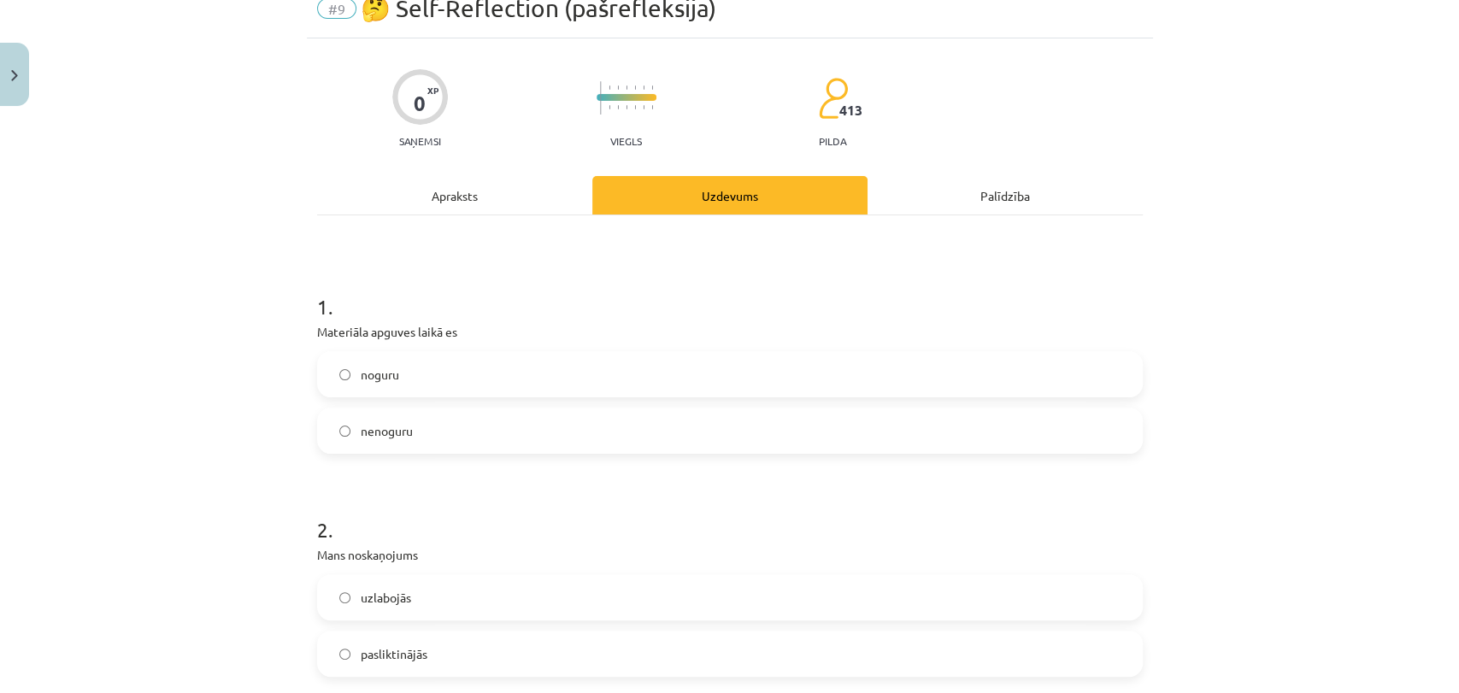
scroll to position [128, 0]
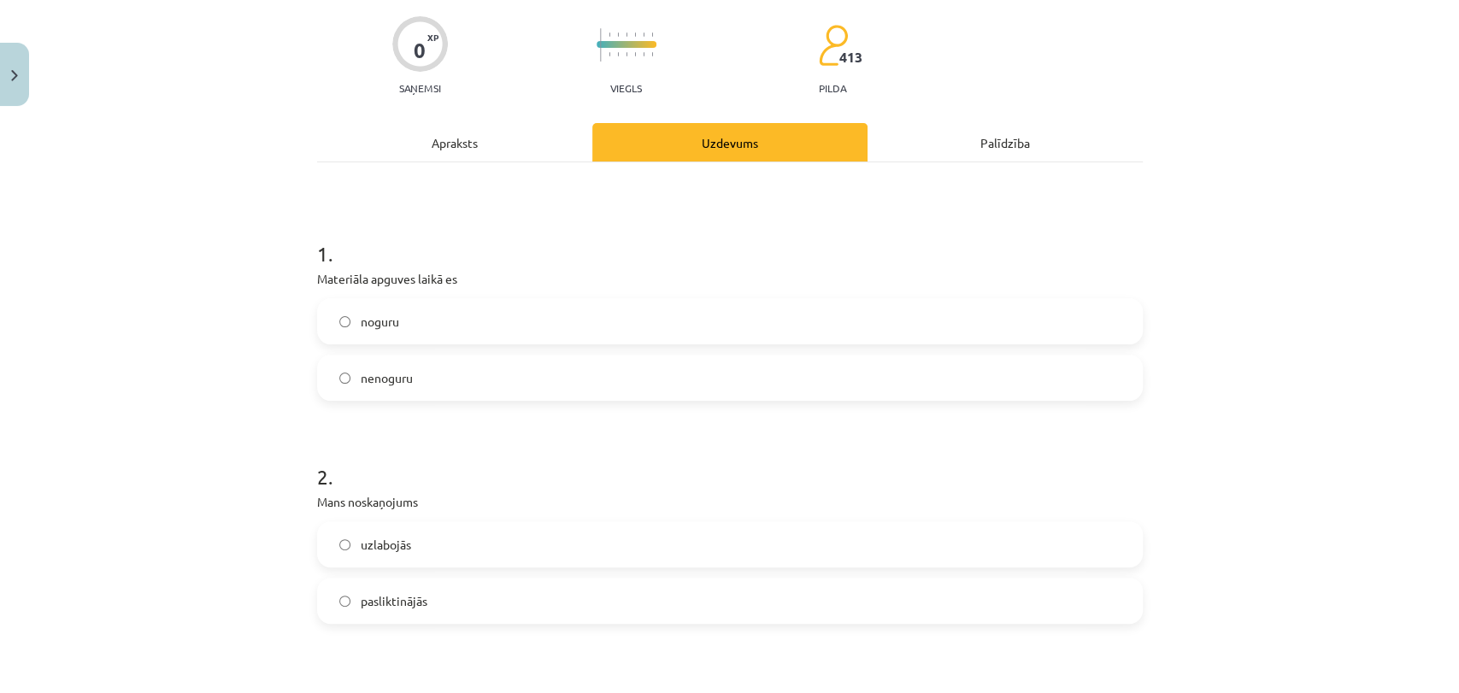
click at [450, 373] on label "nenoguru" at bounding box center [730, 377] width 822 height 43
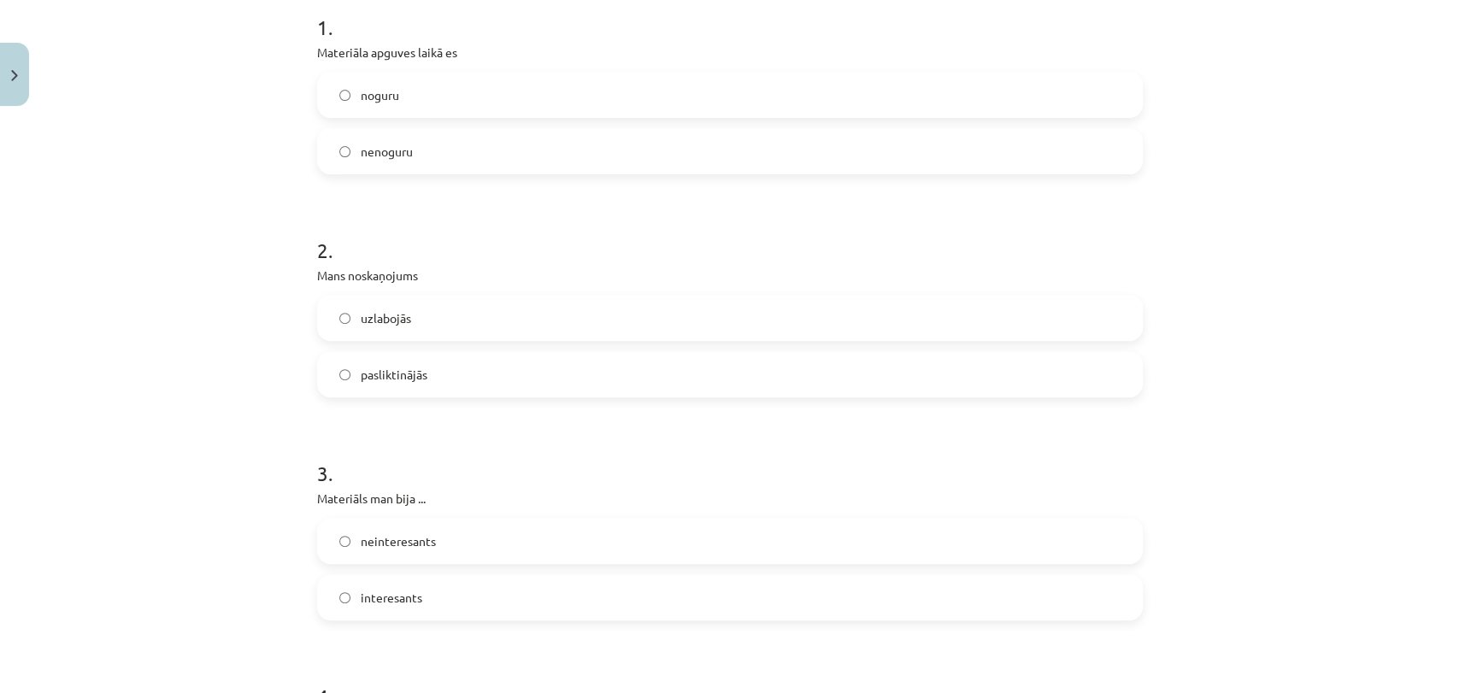
scroll to position [413, 0]
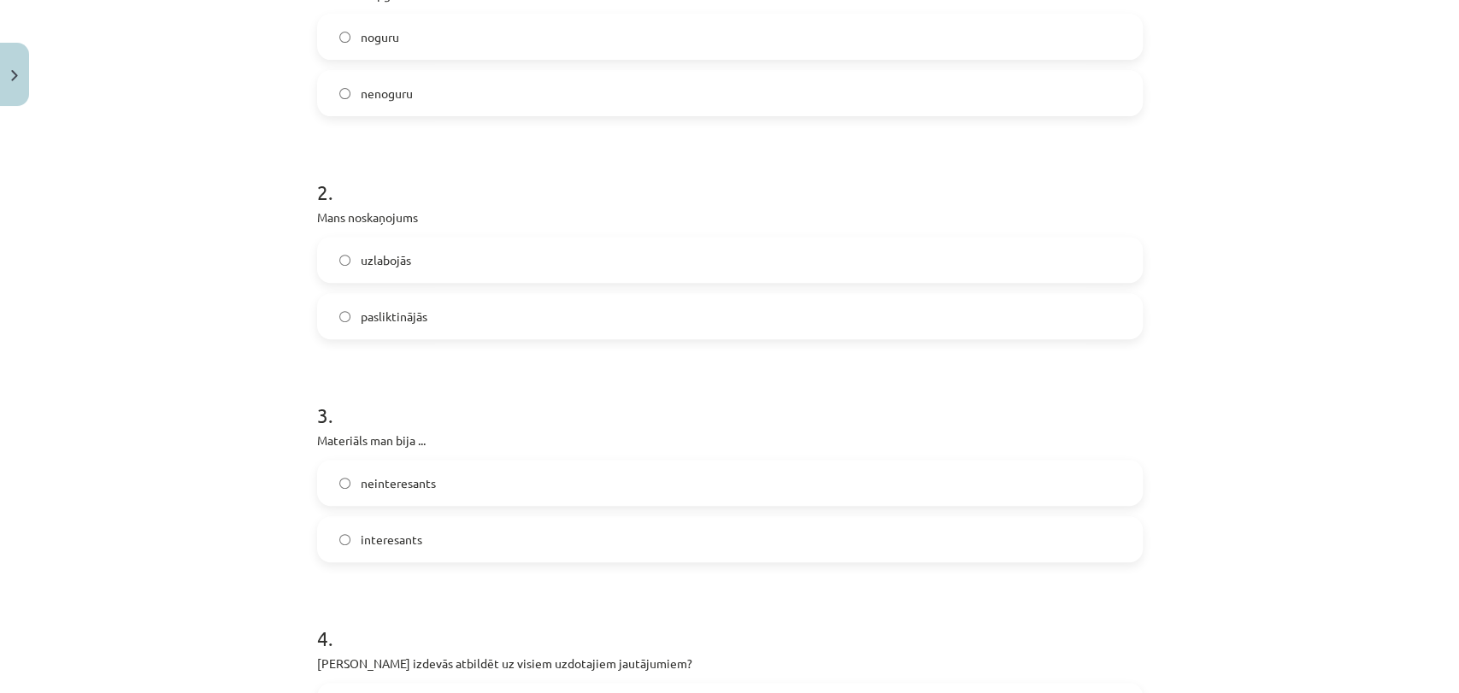
click at [432, 255] on label "uzlabojās" at bounding box center [730, 259] width 822 height 43
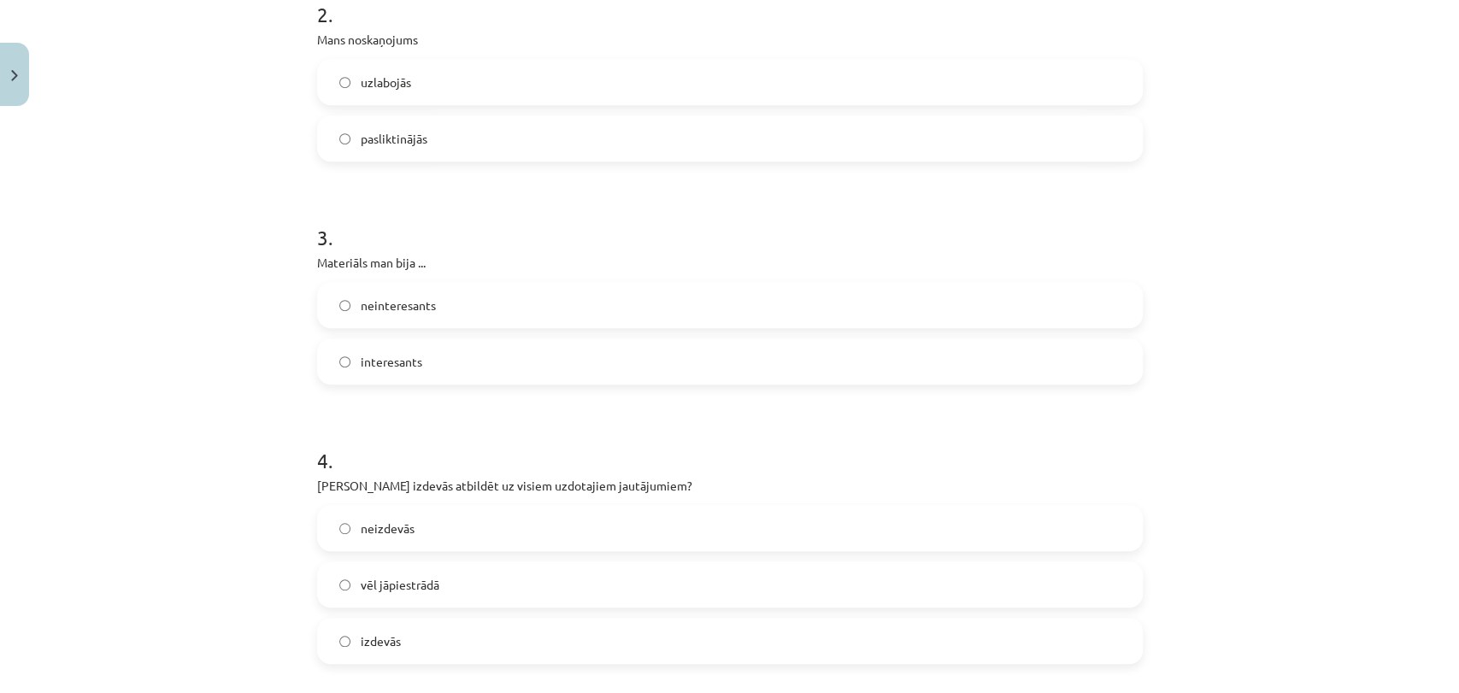
scroll to position [602, 0]
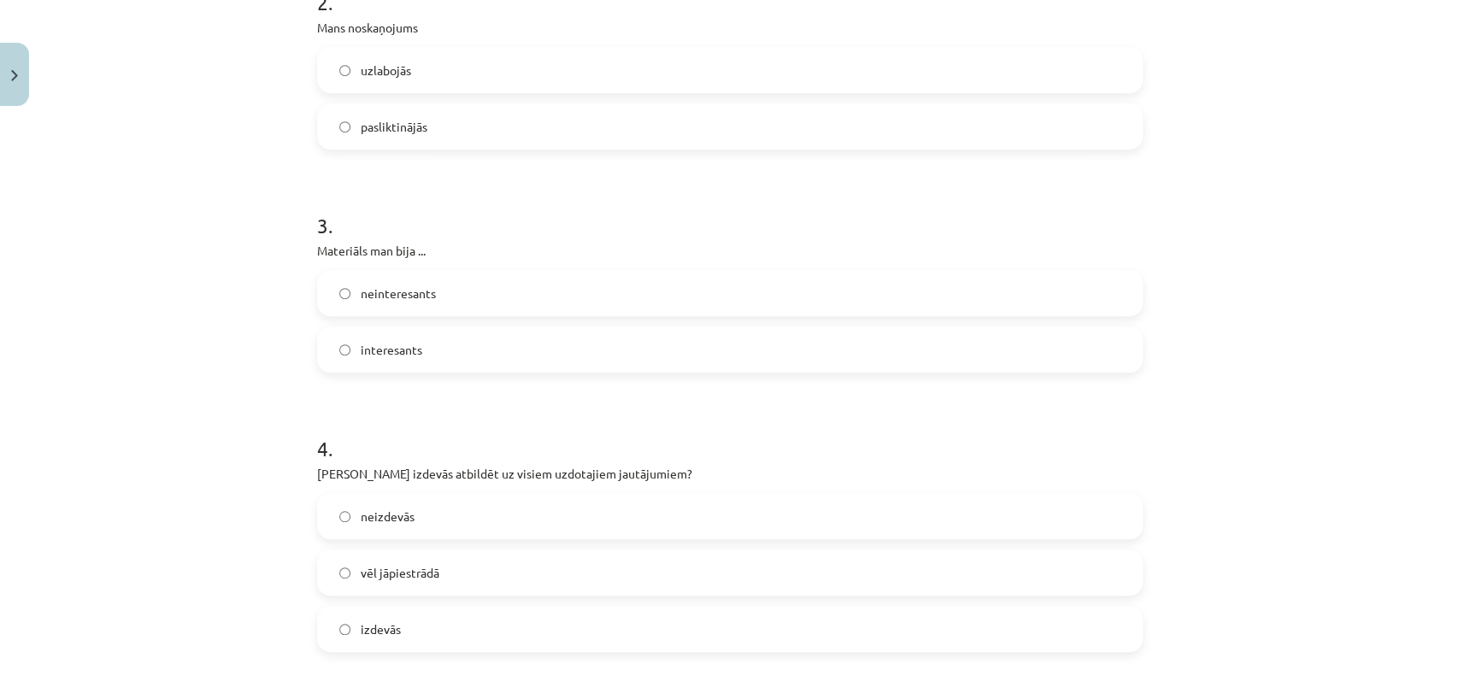
click at [437, 337] on label "interesants" at bounding box center [730, 349] width 822 height 43
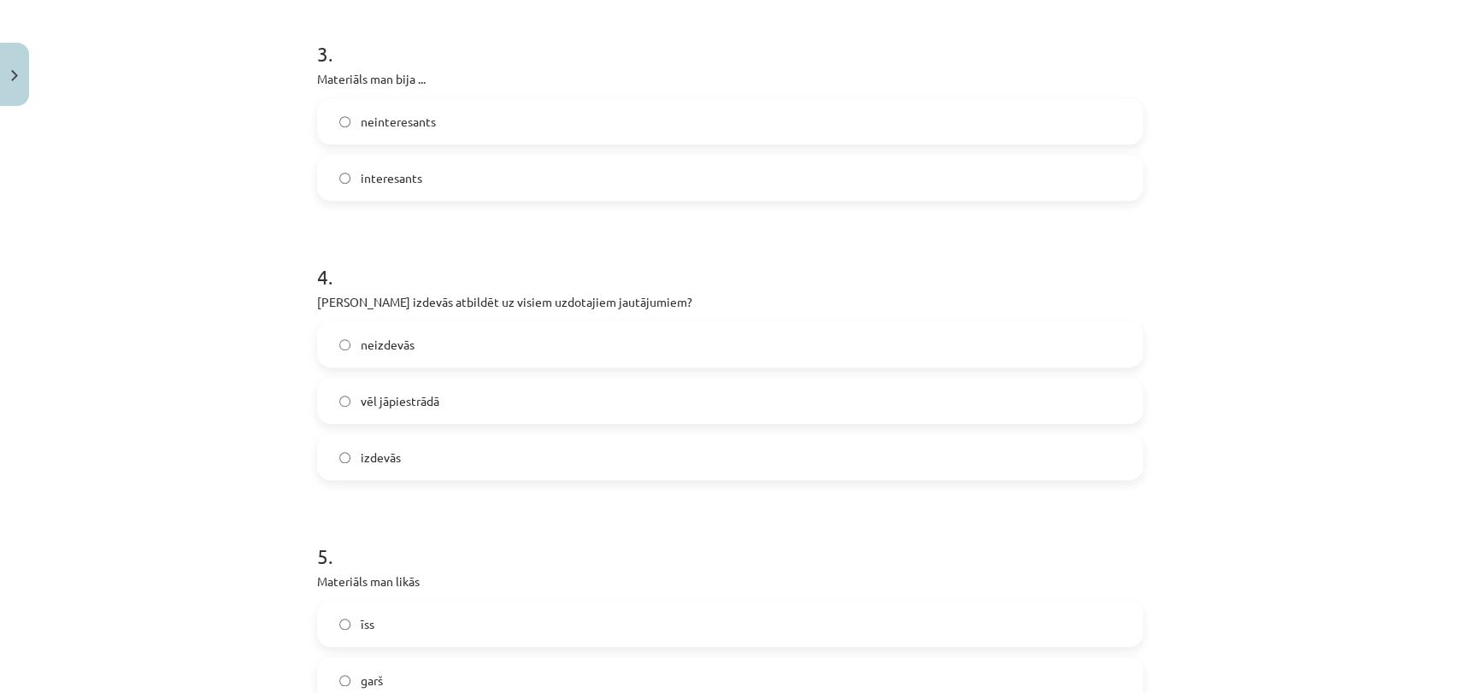
scroll to position [793, 0]
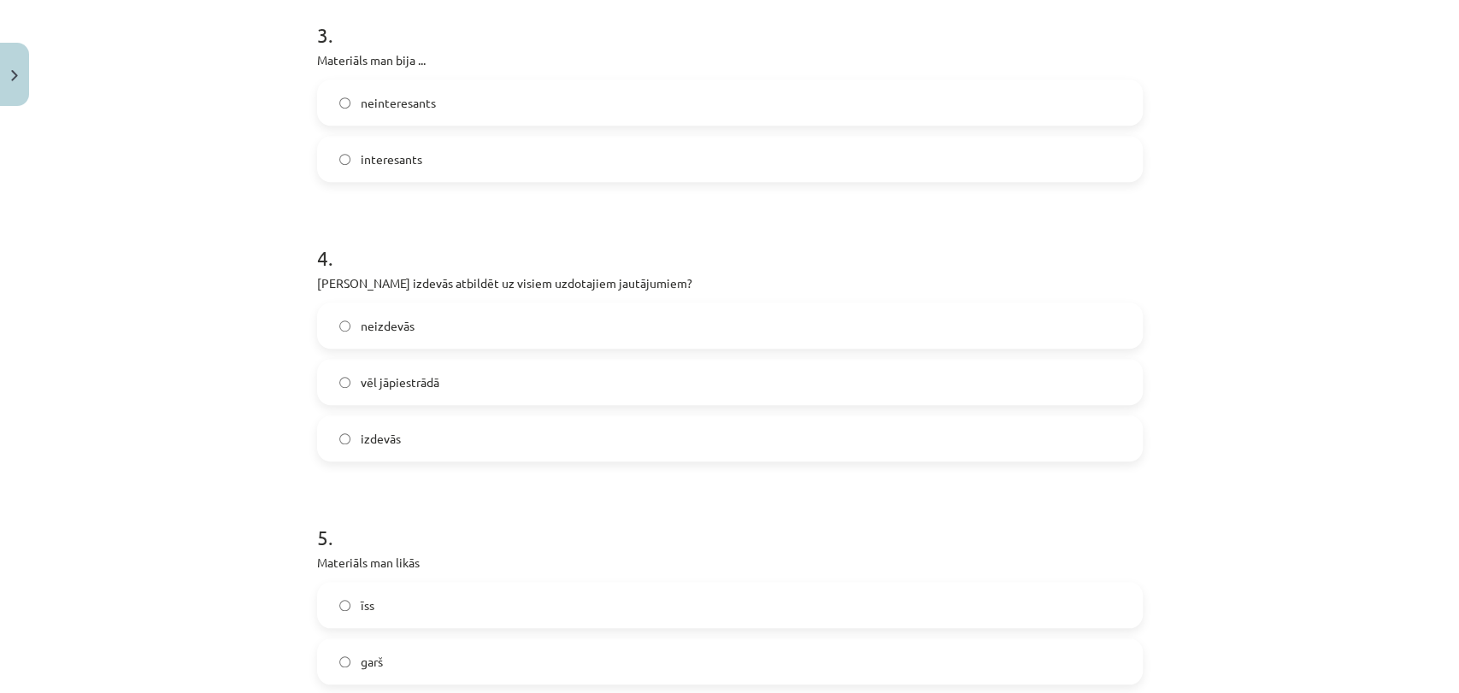
click at [437, 379] on label "vēl jāpiestrādā" at bounding box center [730, 382] width 822 height 43
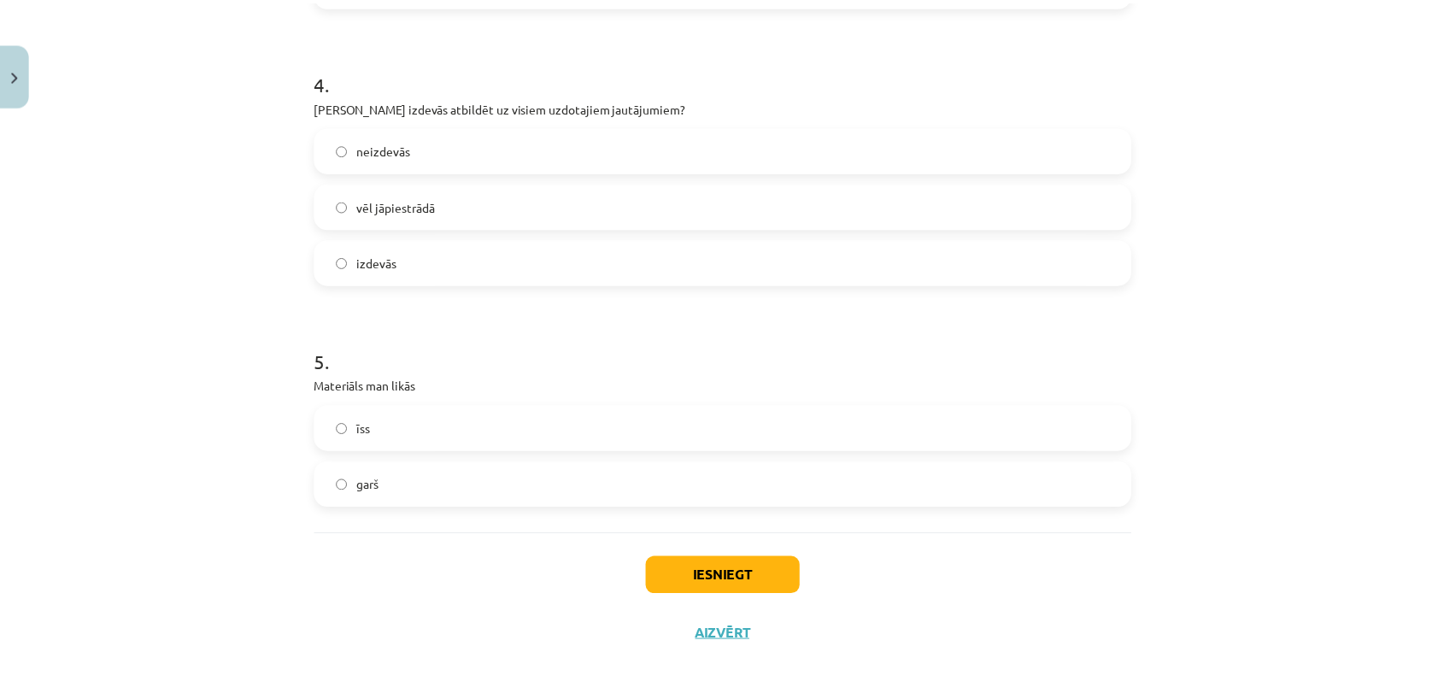
scroll to position [983, 0]
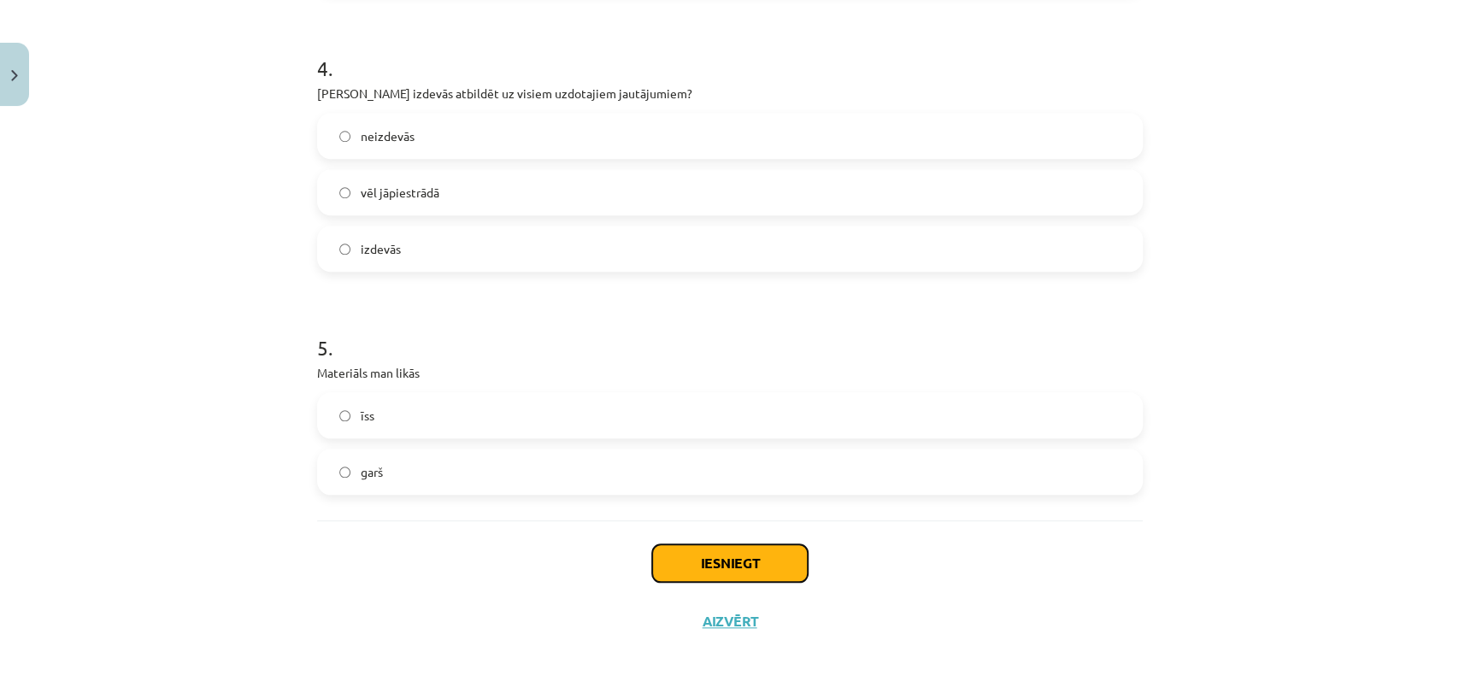
click at [690, 551] on button "Iesniegt" at bounding box center [730, 563] width 156 height 38
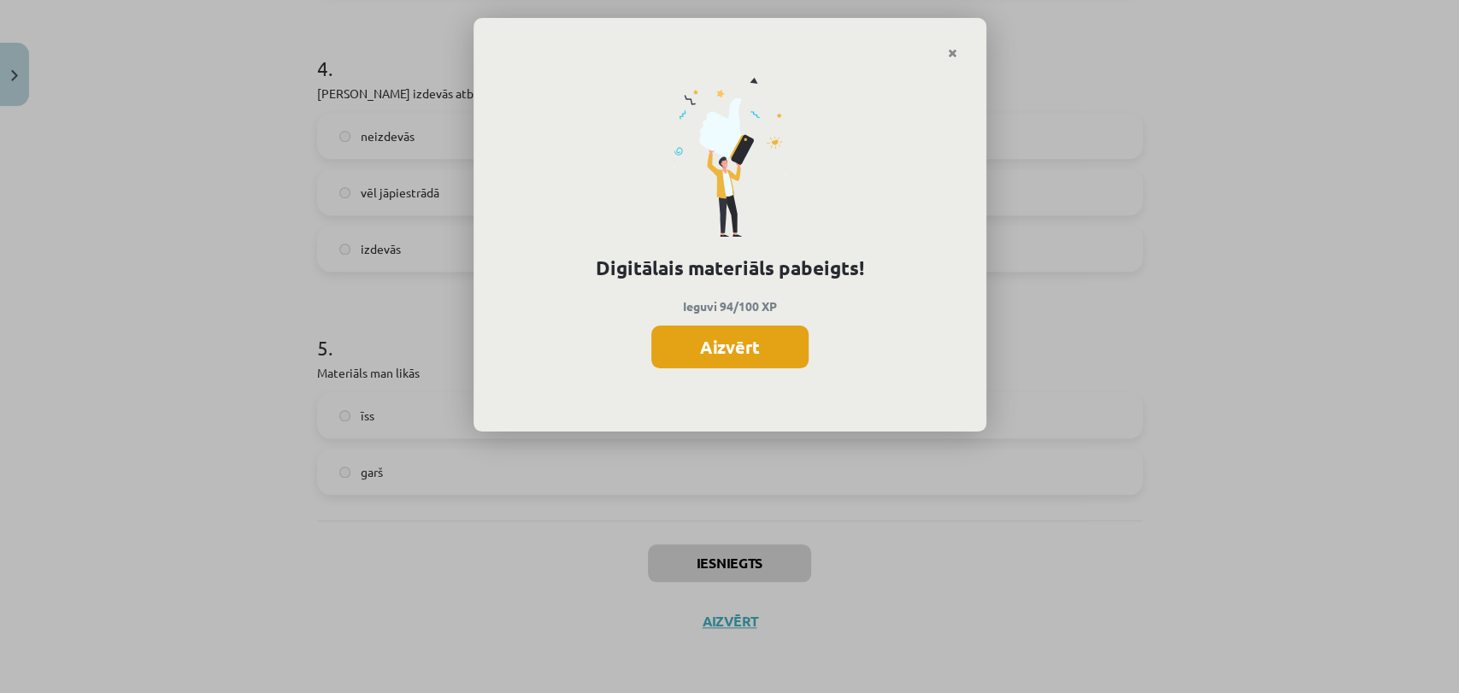
click at [677, 344] on button "Aizvērt" at bounding box center [729, 347] width 157 height 43
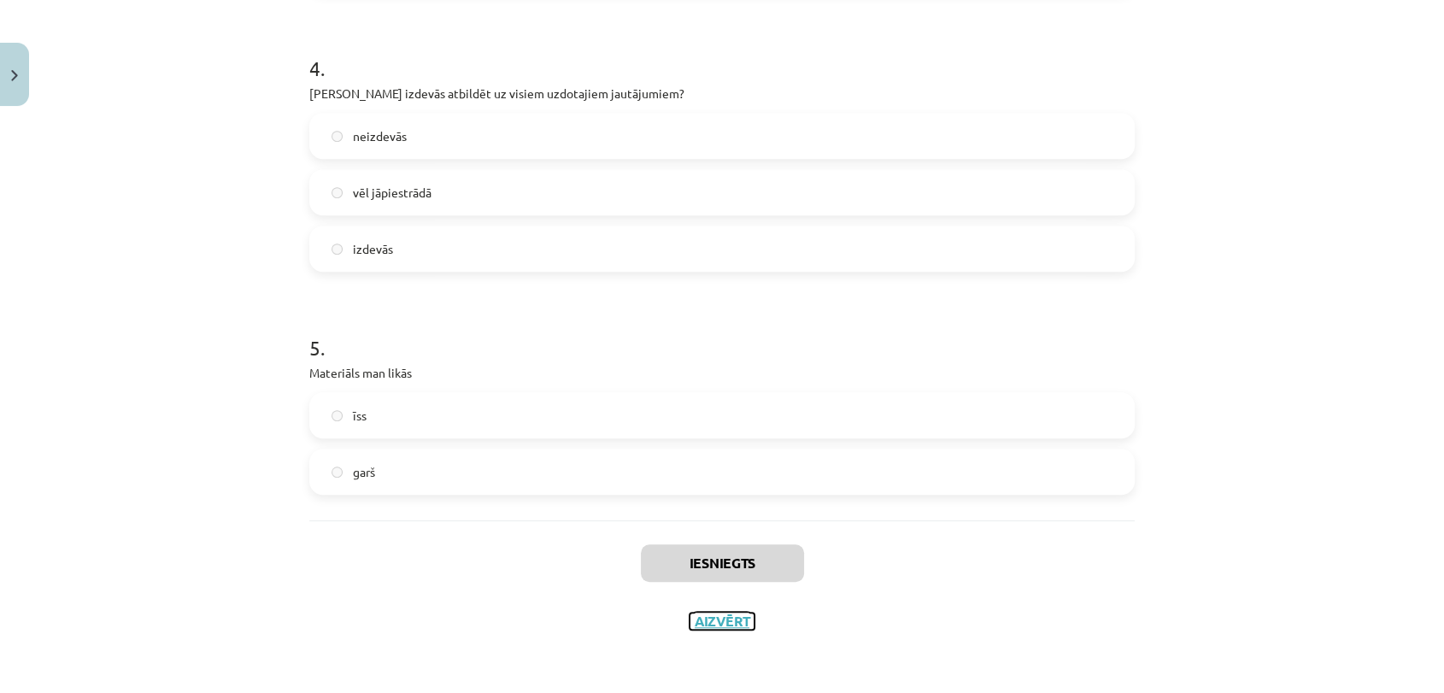
click at [721, 621] on button "Aizvērt" at bounding box center [722, 621] width 65 height 17
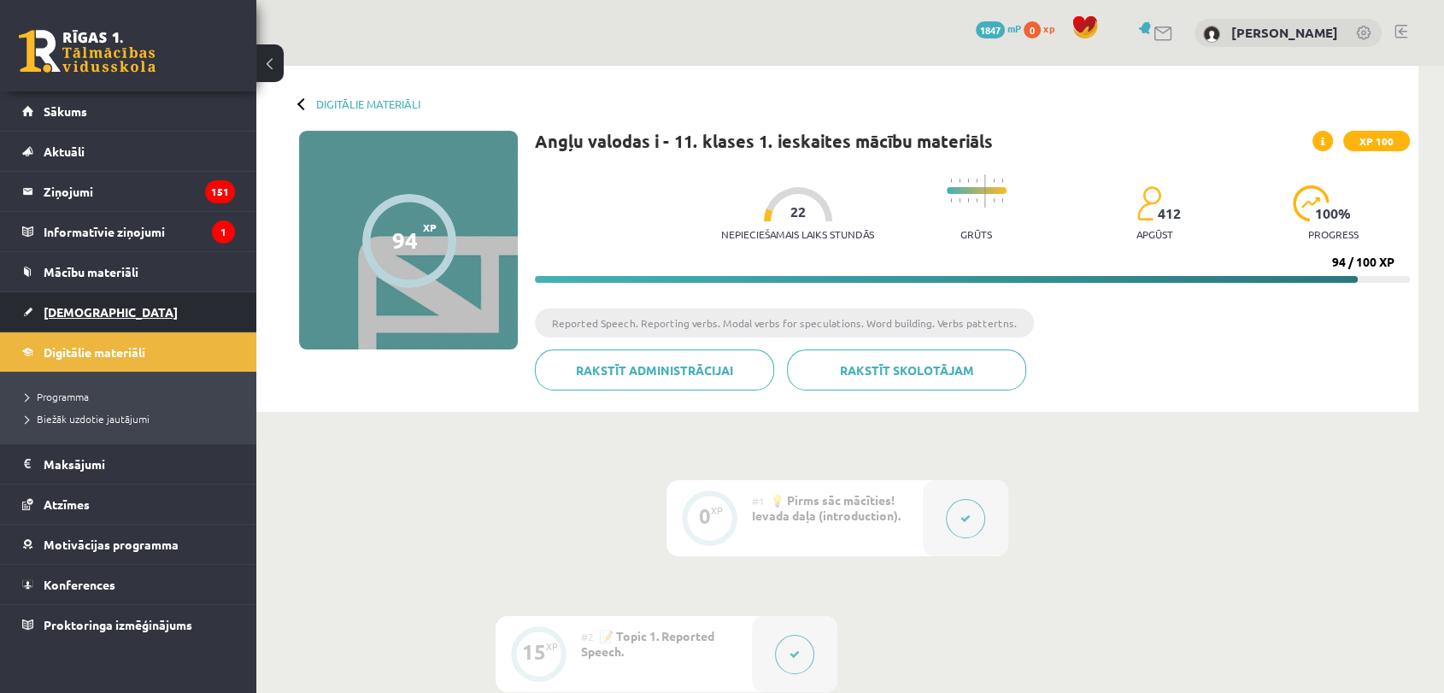
click at [89, 318] on link "[DEMOGRAPHIC_DATA]" at bounding box center [128, 311] width 213 height 39
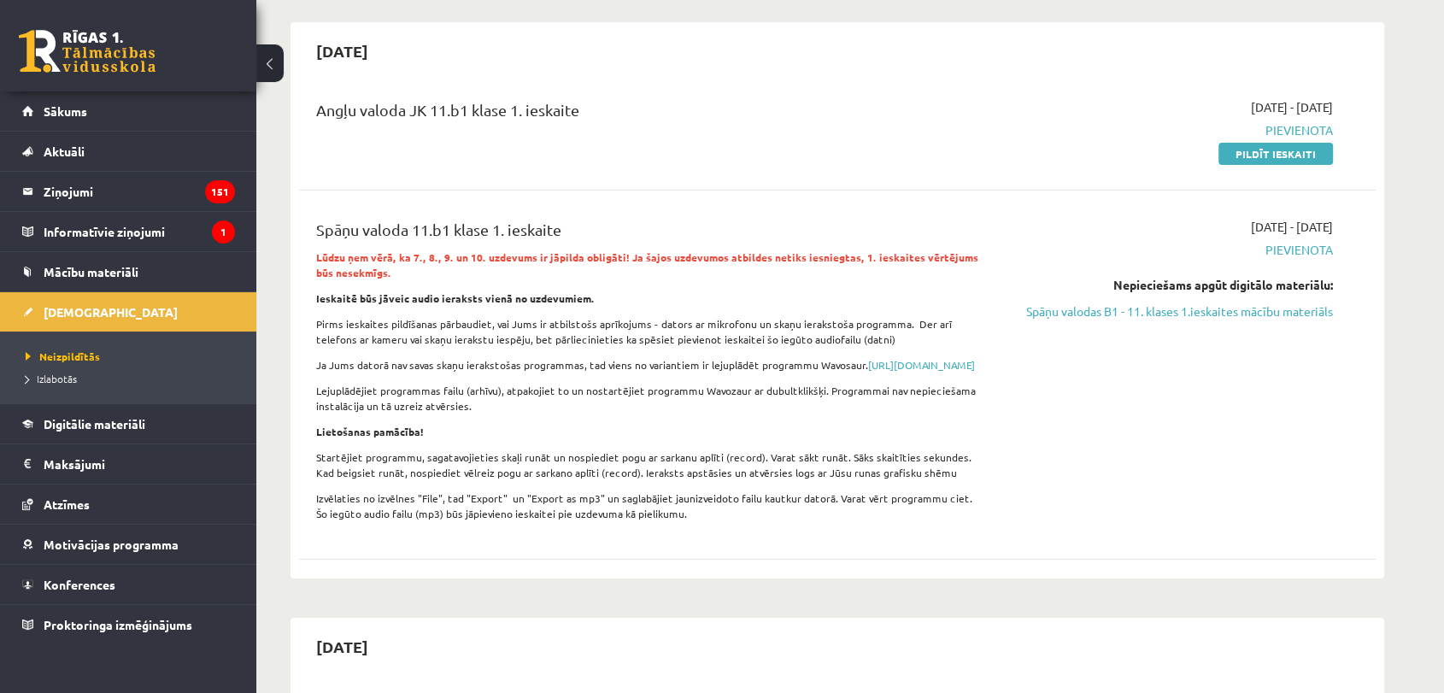
scroll to position [190, 0]
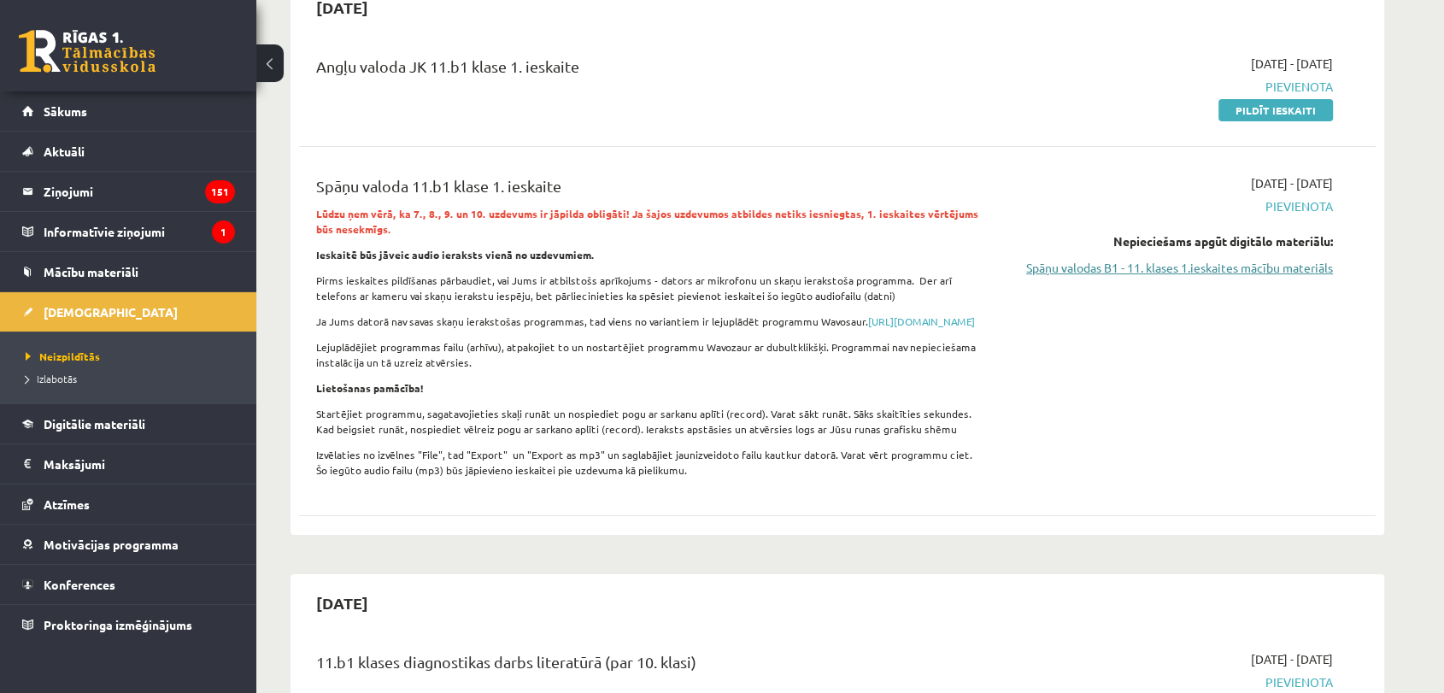
click at [1163, 272] on link "Spāņu valodas B1 - 11. klases 1.ieskaites mācību materiāls" at bounding box center [1172, 268] width 322 height 18
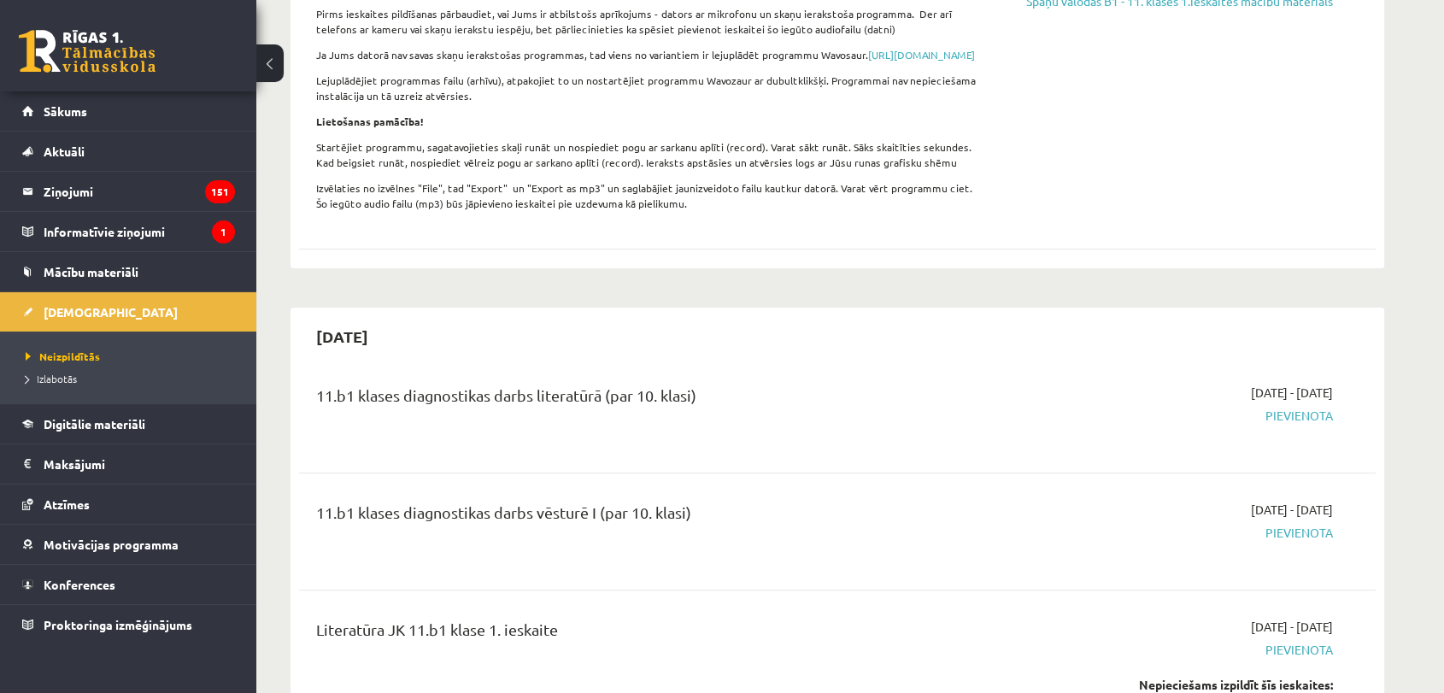
scroll to position [474, 0]
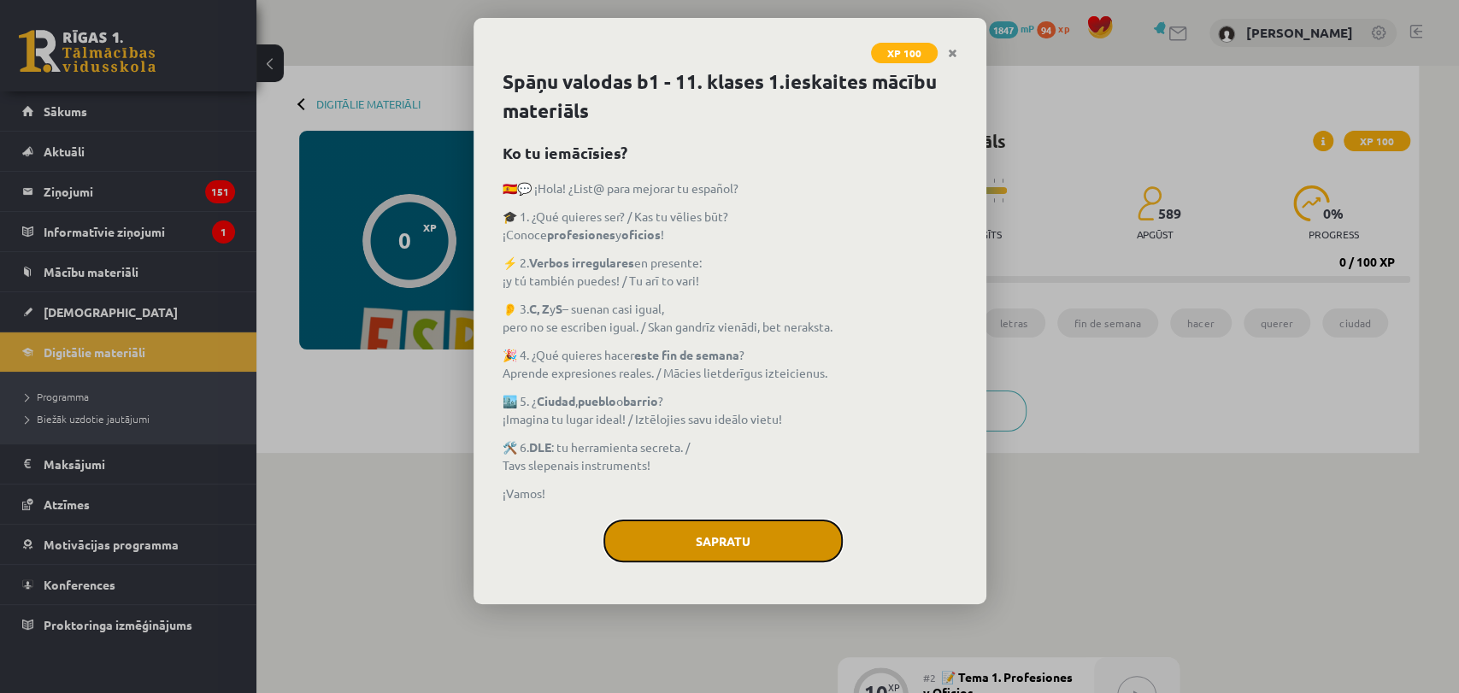
click at [720, 528] on button "Sapratu" at bounding box center [722, 540] width 239 height 43
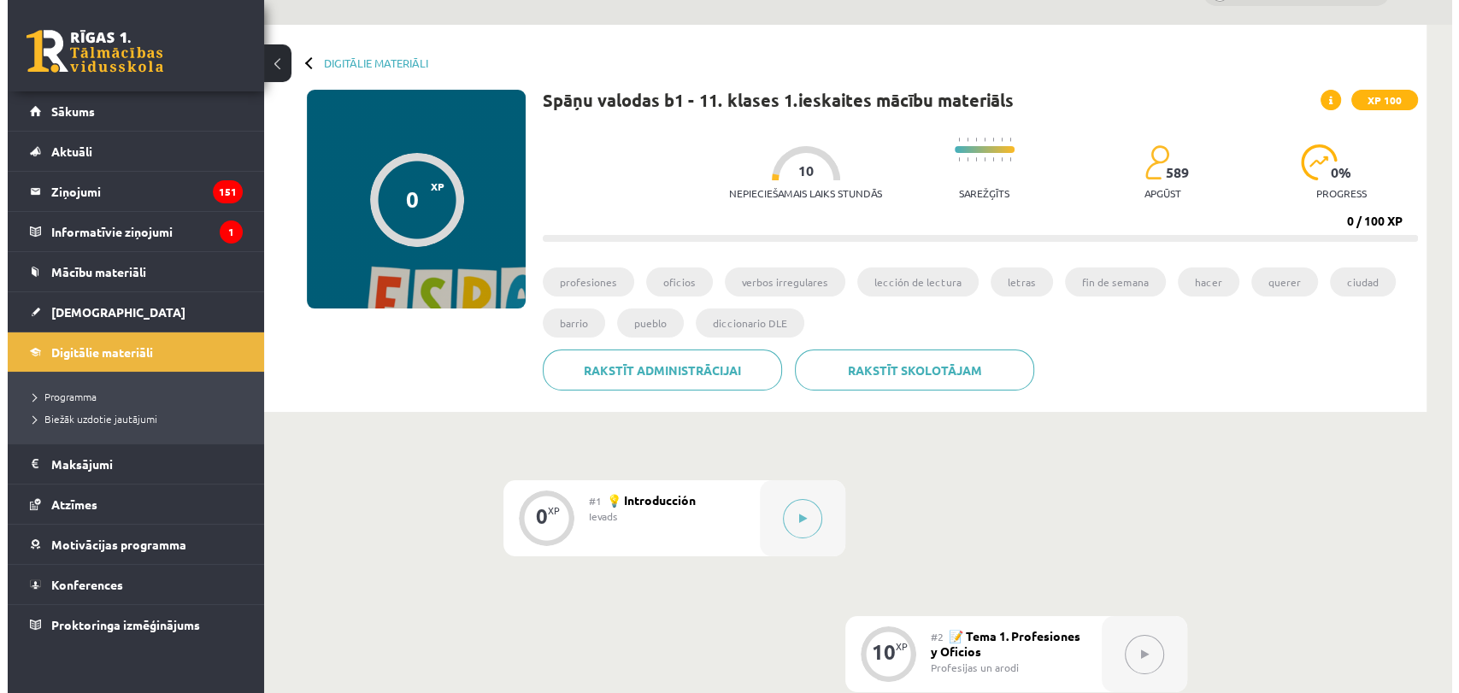
scroll to position [190, 0]
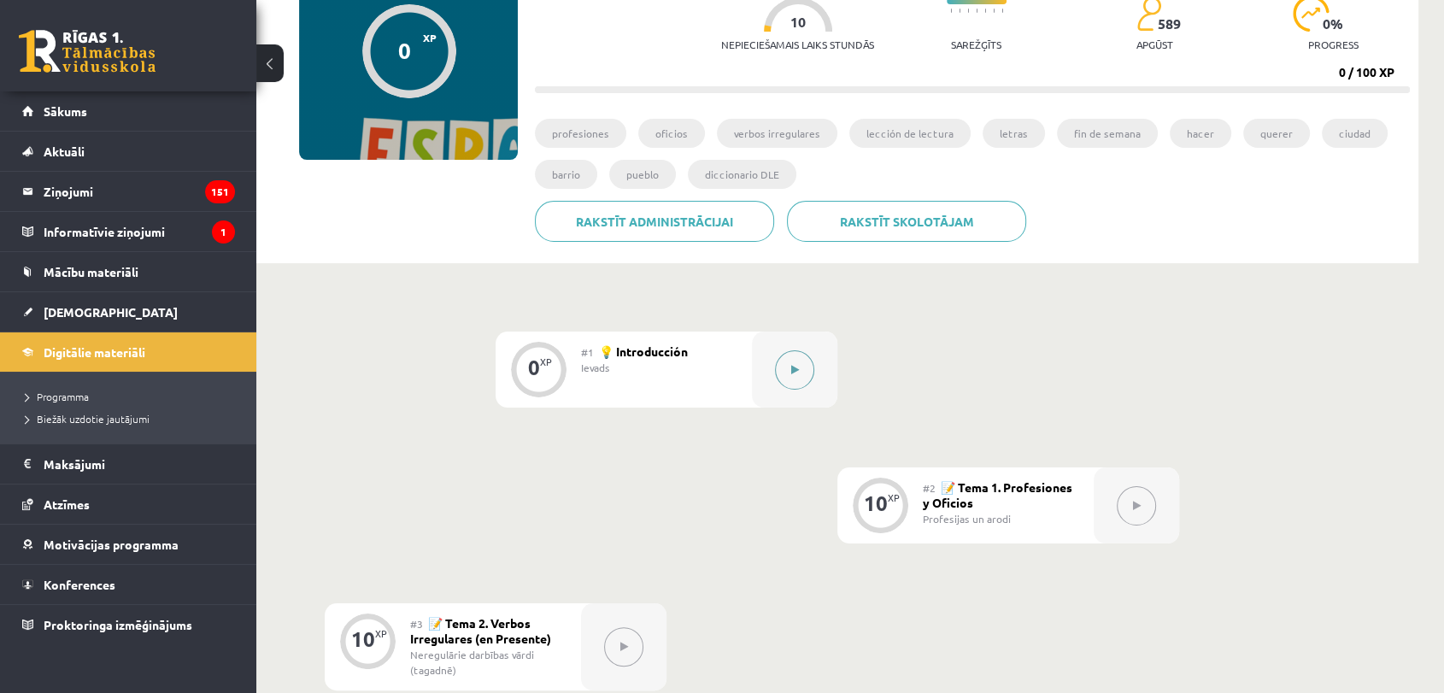
click at [796, 371] on icon at bounding box center [795, 370] width 8 height 10
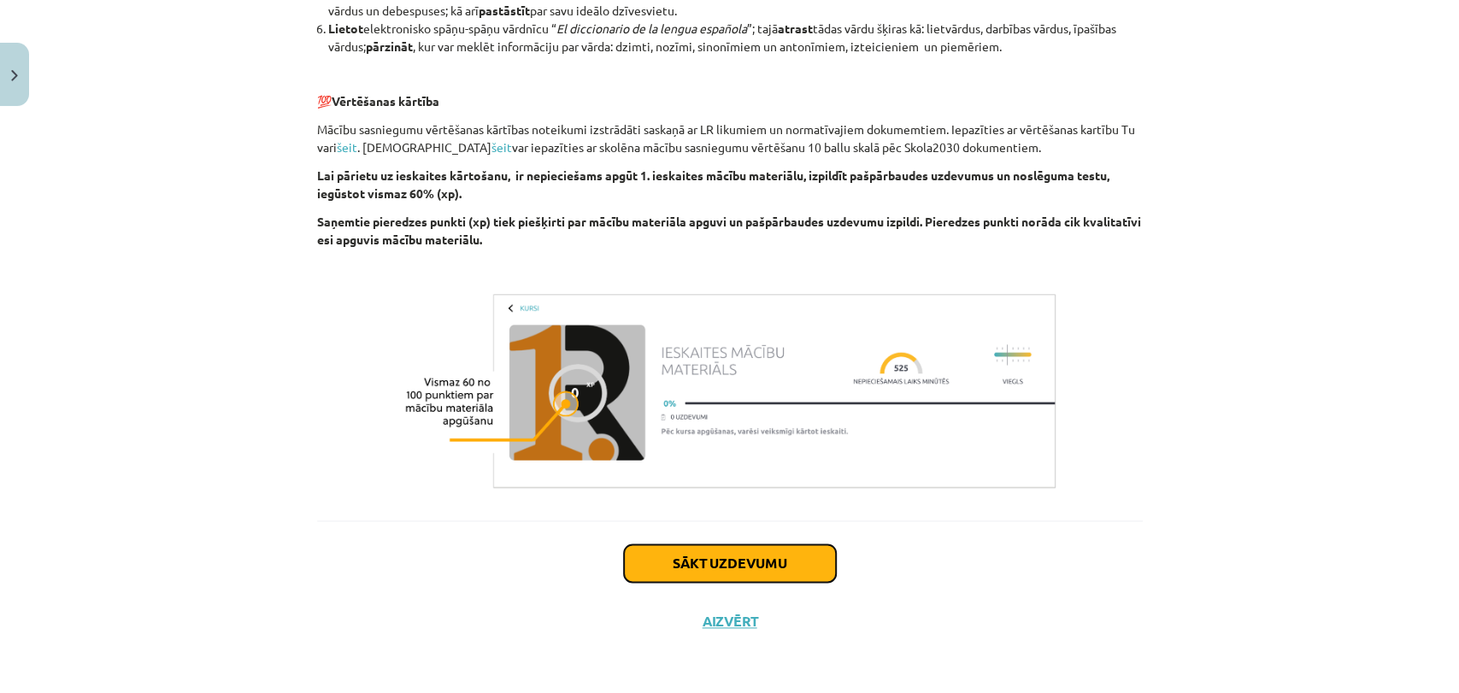
click at [725, 551] on button "Sākt uzdevumu" at bounding box center [730, 563] width 212 height 38
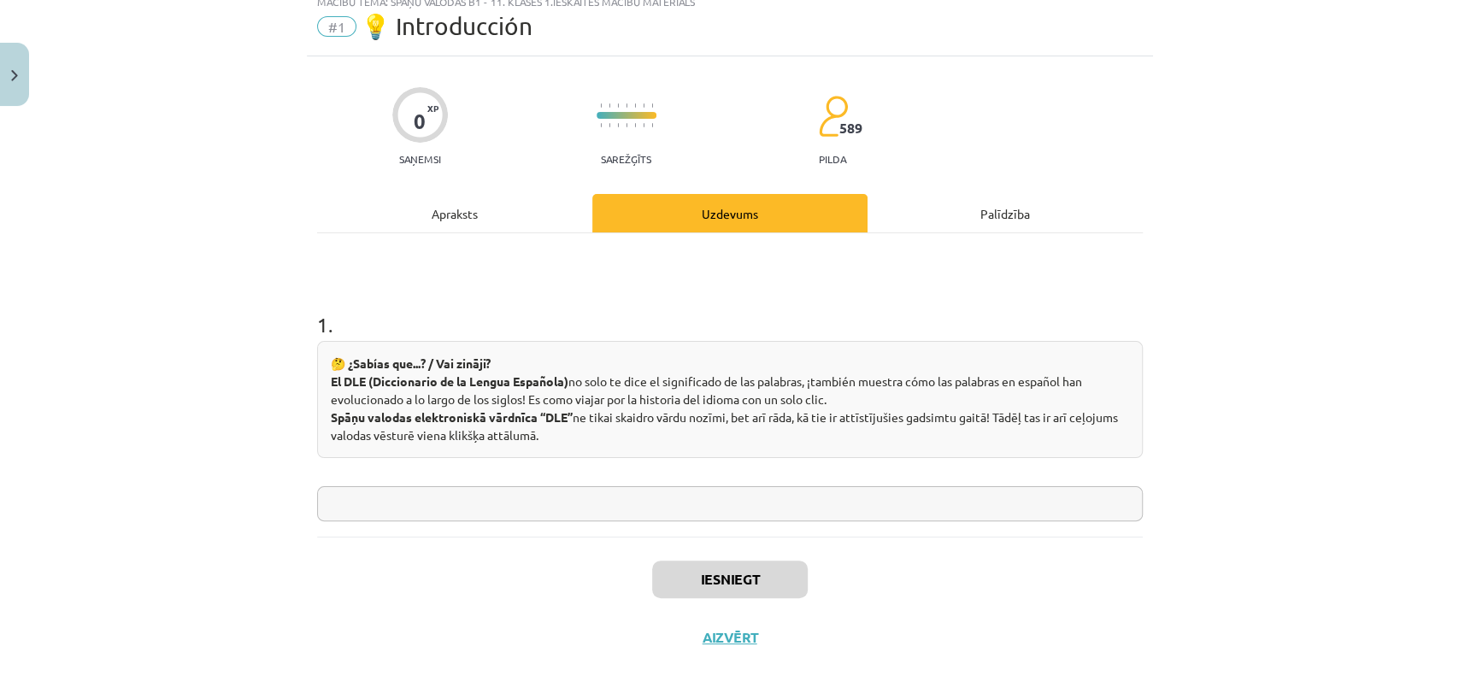
scroll to position [73, 0]
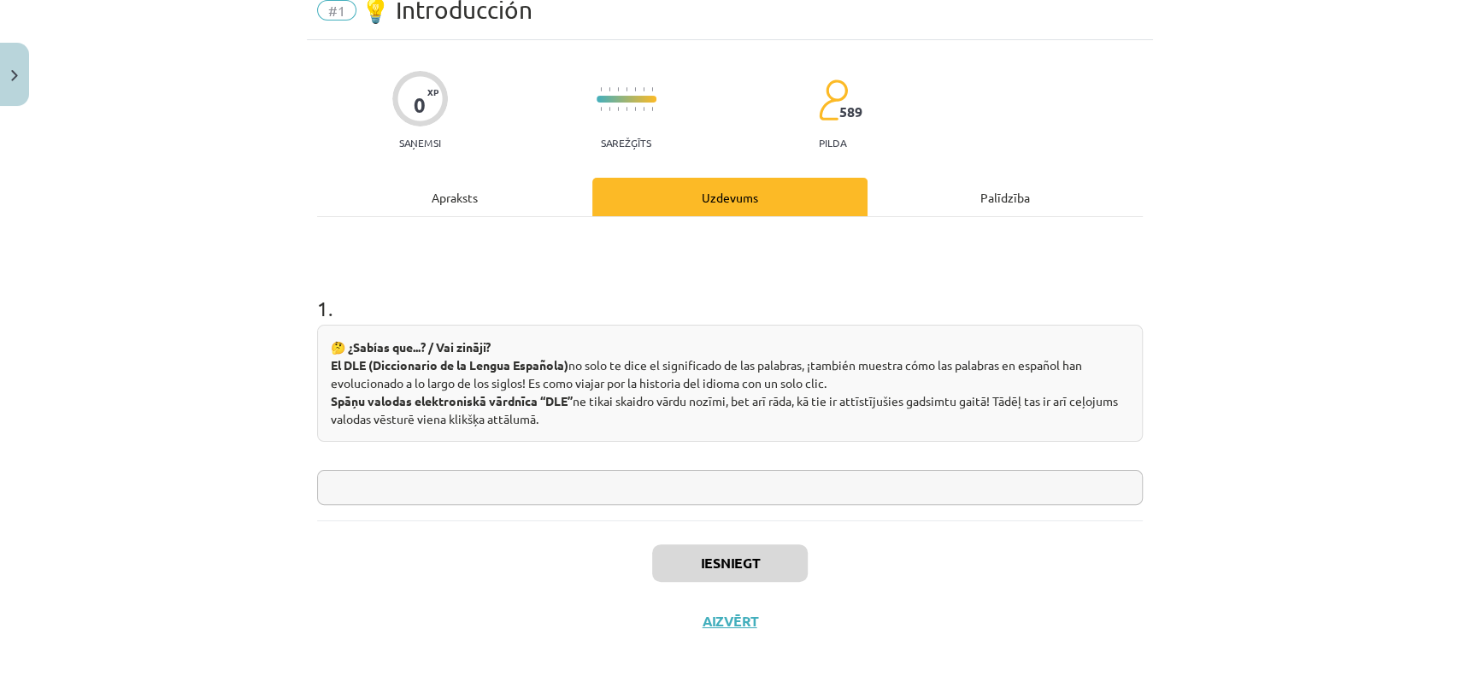
click at [692, 480] on input "text" at bounding box center [729, 487] width 825 height 35
type input "*"
click at [678, 578] on button "Iesniegt" at bounding box center [730, 563] width 156 height 38
click at [696, 633] on button "Nākamā nodarbība" at bounding box center [729, 632] width 167 height 39
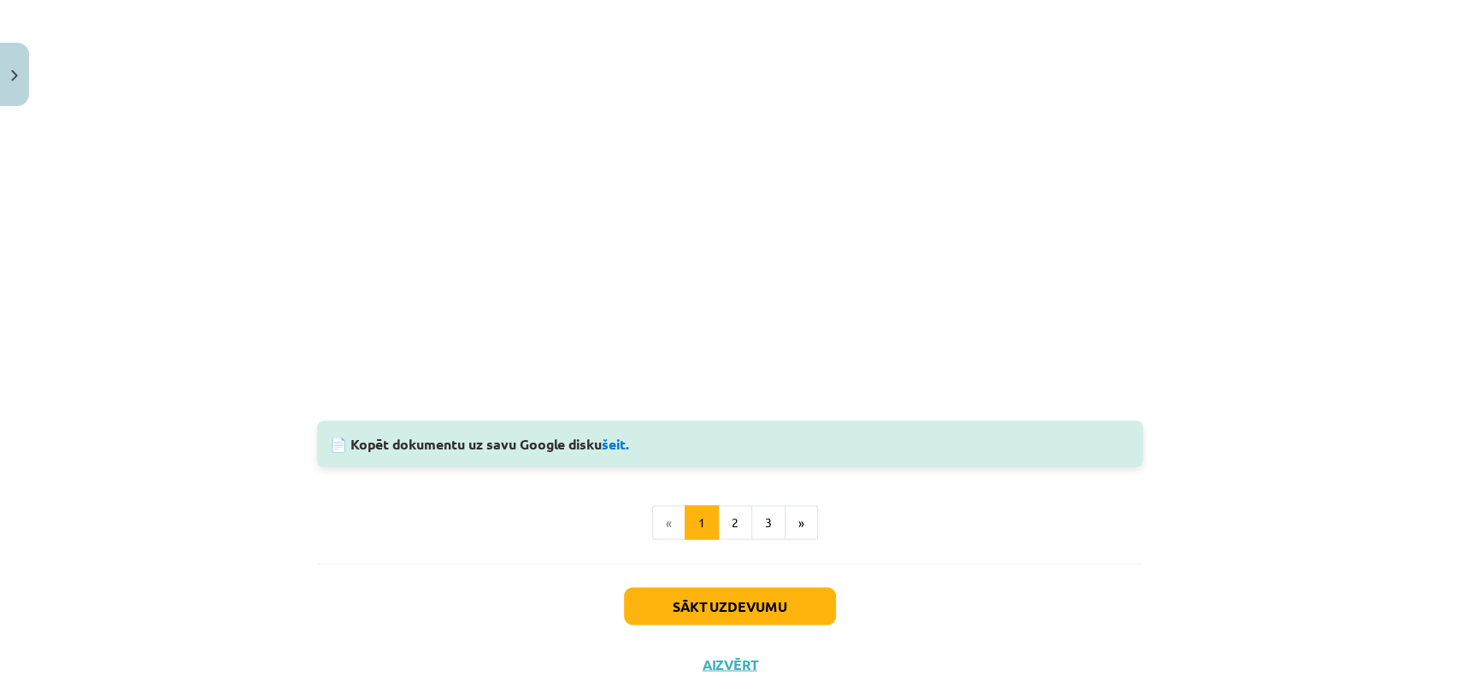
scroll to position [1785, 0]
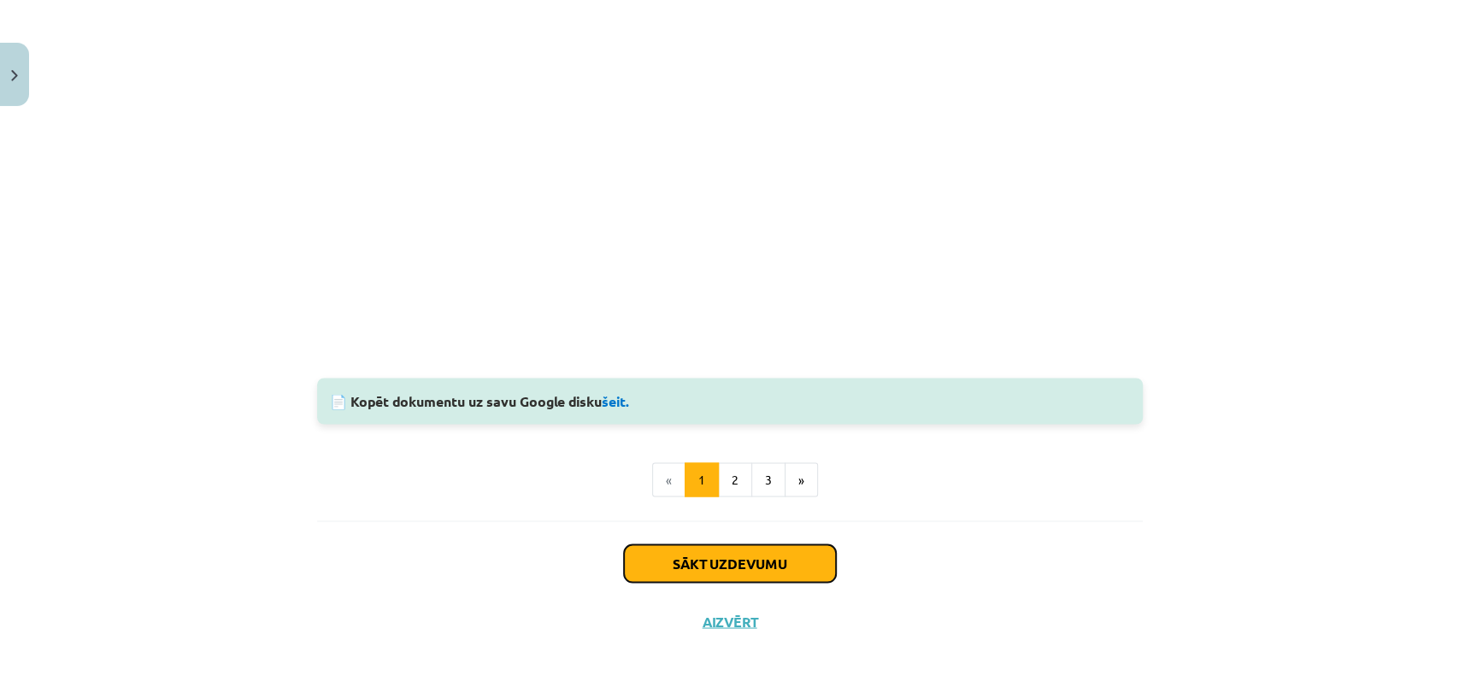
click at [736, 555] on button "Sākt uzdevumu" at bounding box center [730, 563] width 212 height 38
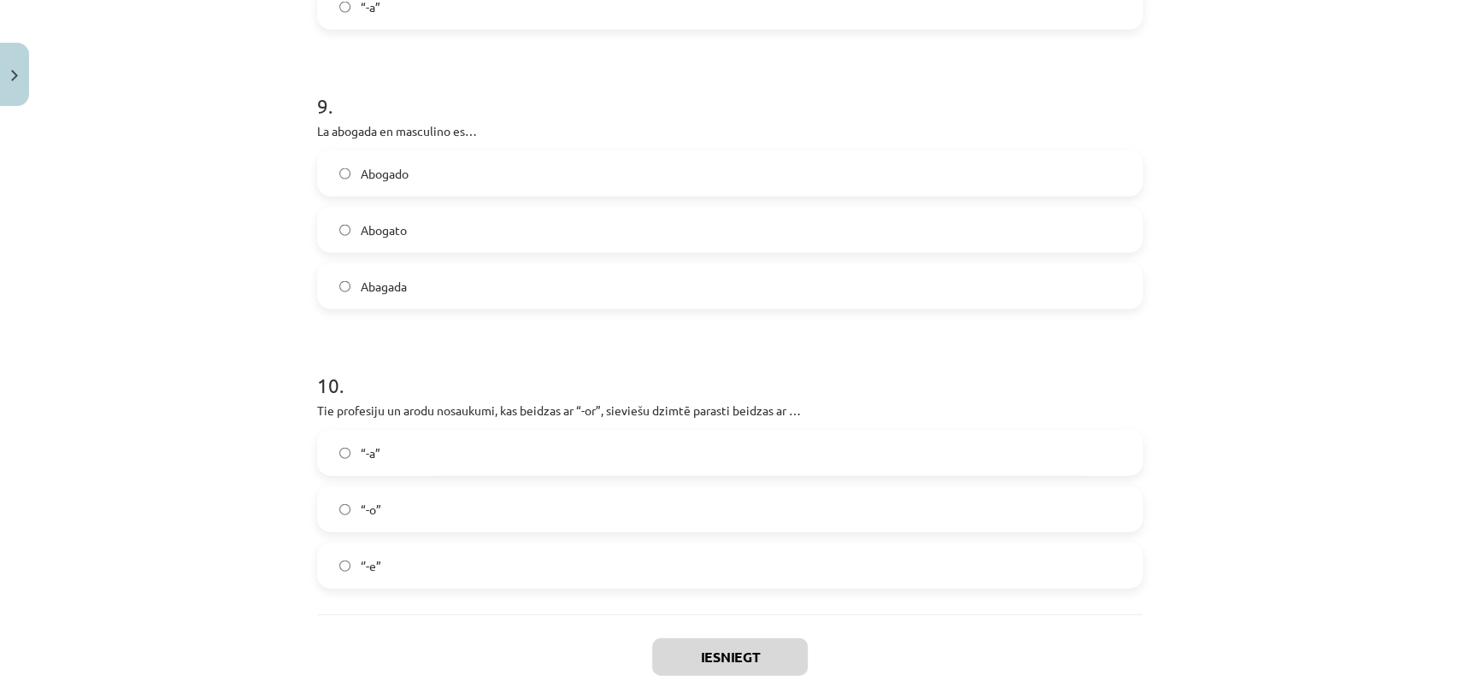
scroll to position [2633, 0]
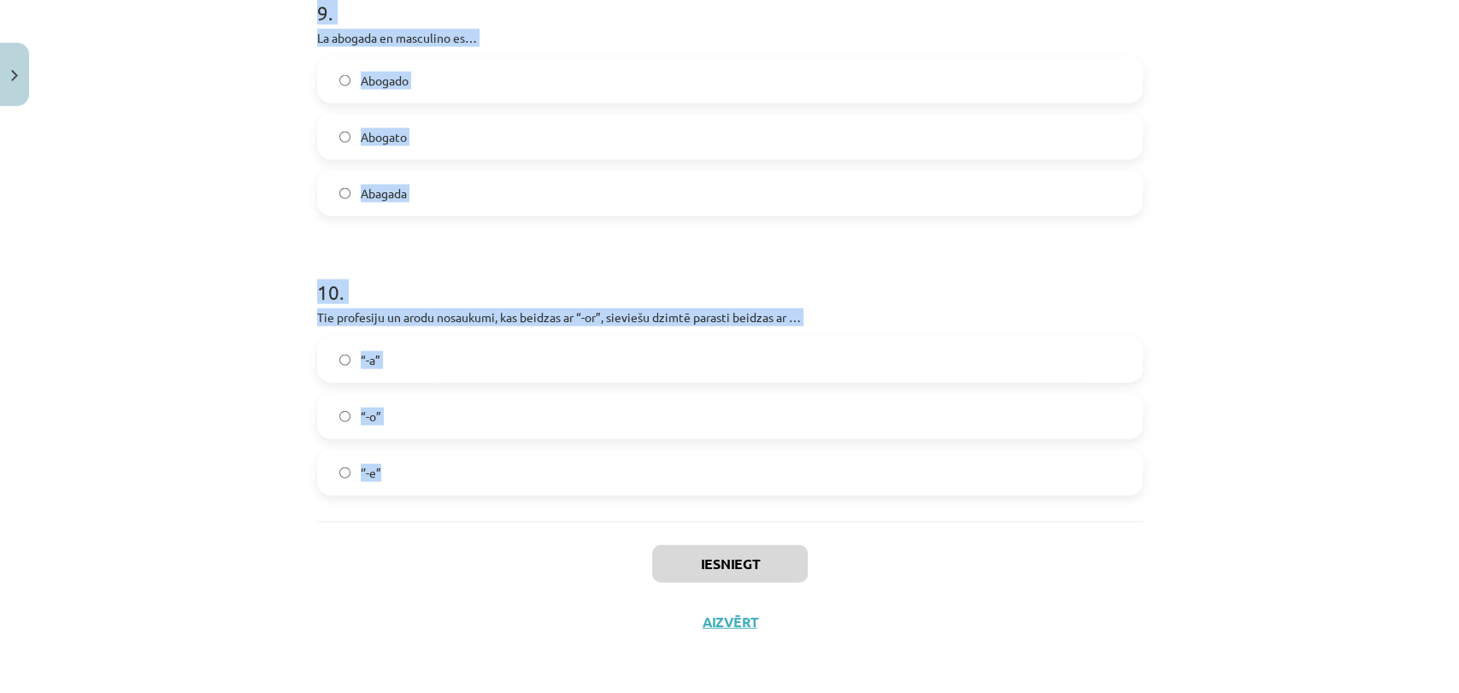
drag, startPoint x: 312, startPoint y: 332, endPoint x: 417, endPoint y: 492, distance: 191.2
click at [417, 492] on div "Mācību tēma: Spāņu valodas b1 - 11. klases 1.ieskaites mācību materiāls #2 📝 Te…" at bounding box center [729, 346] width 1459 height 693
copy form "1 . El limpiador en femenino es… Limpiera Limpia Limpiadora 2 . ¿Qué hace un co…"
click at [1351, 363] on div "Mācību tēma: Spāņu valodas b1 - 11. klases 1.ieskaites mācību materiāls #2 📝 Te…" at bounding box center [729, 346] width 1459 height 693
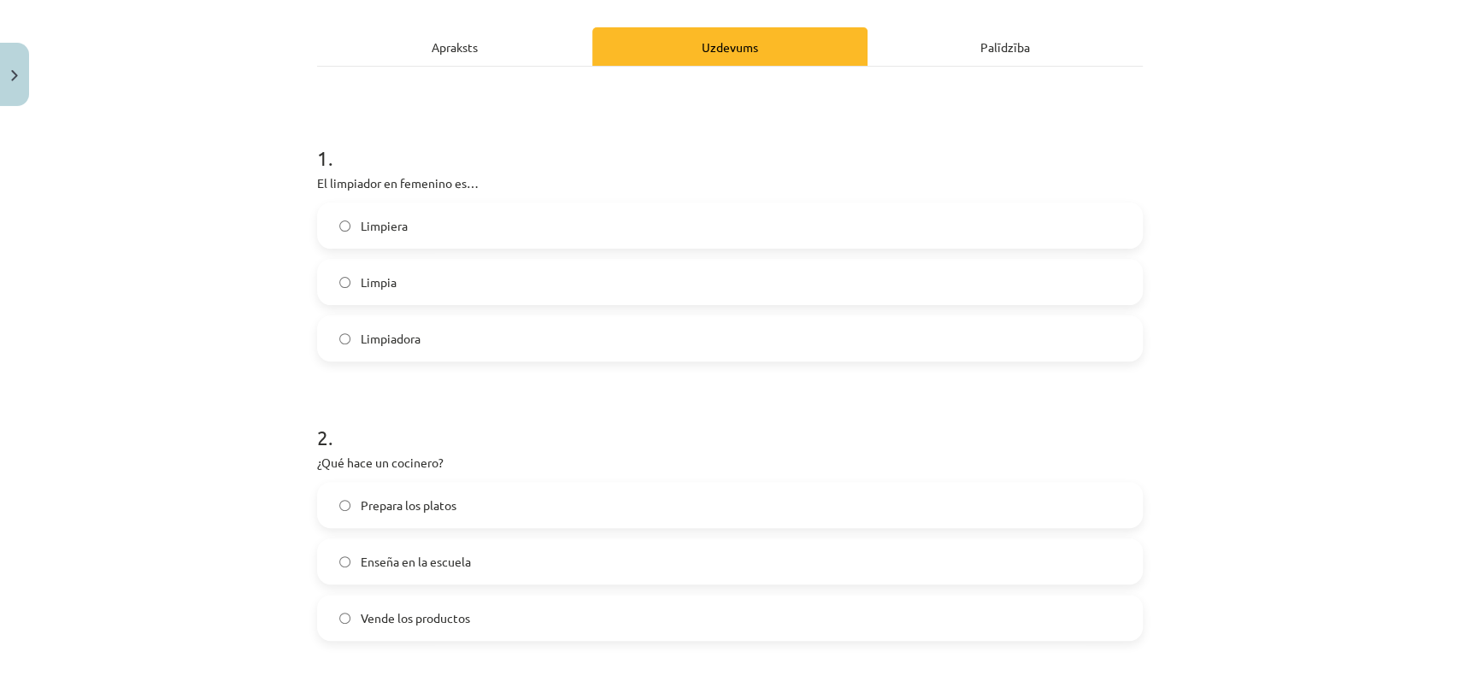
scroll to position [164, 0]
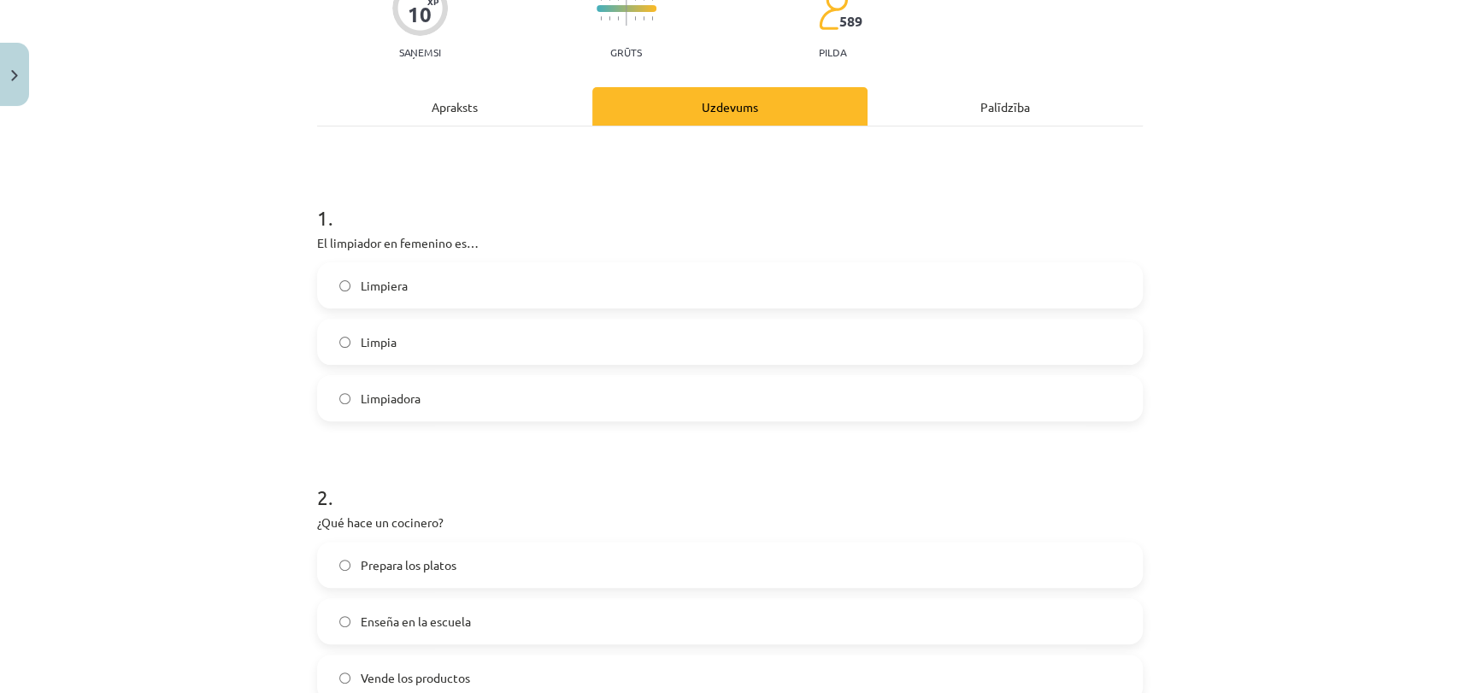
click at [526, 390] on label "Limpiadora" at bounding box center [730, 398] width 822 height 43
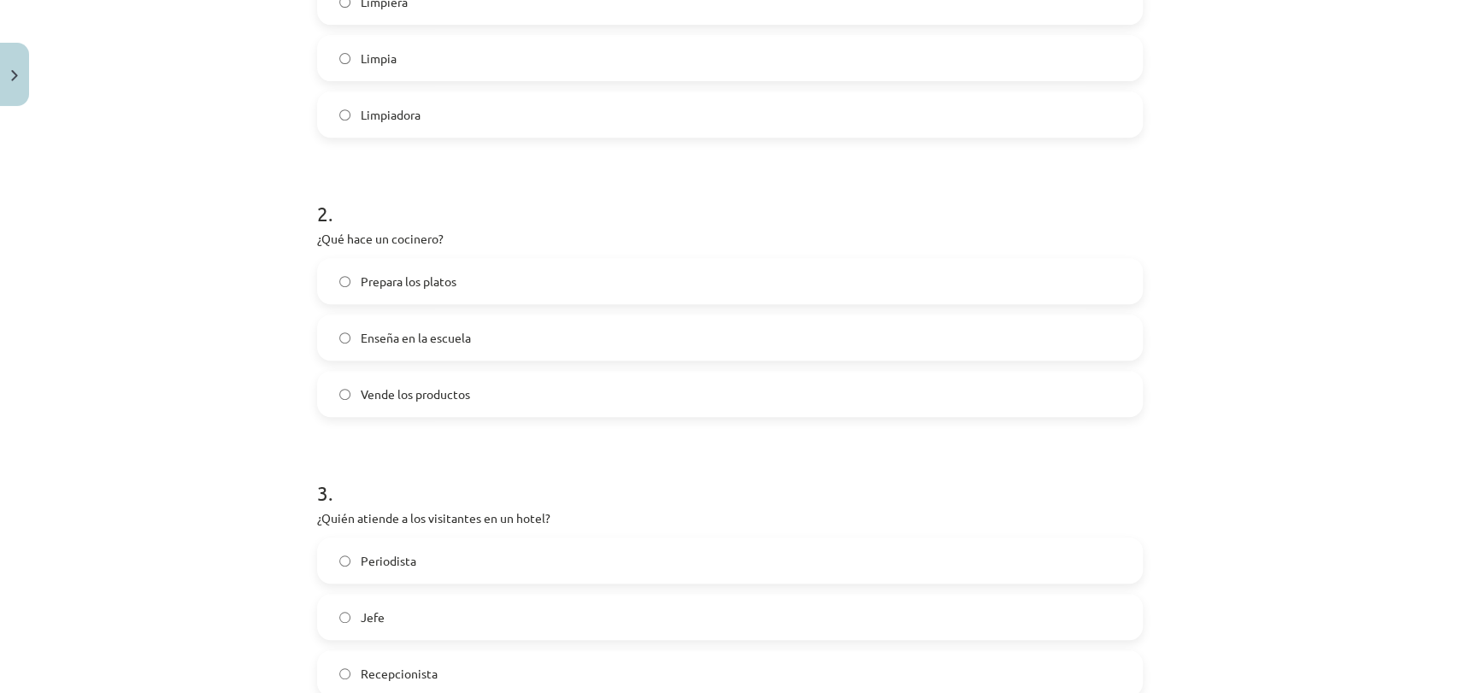
scroll to position [449, 0]
click at [484, 264] on label "Prepara los platos" at bounding box center [730, 279] width 822 height 43
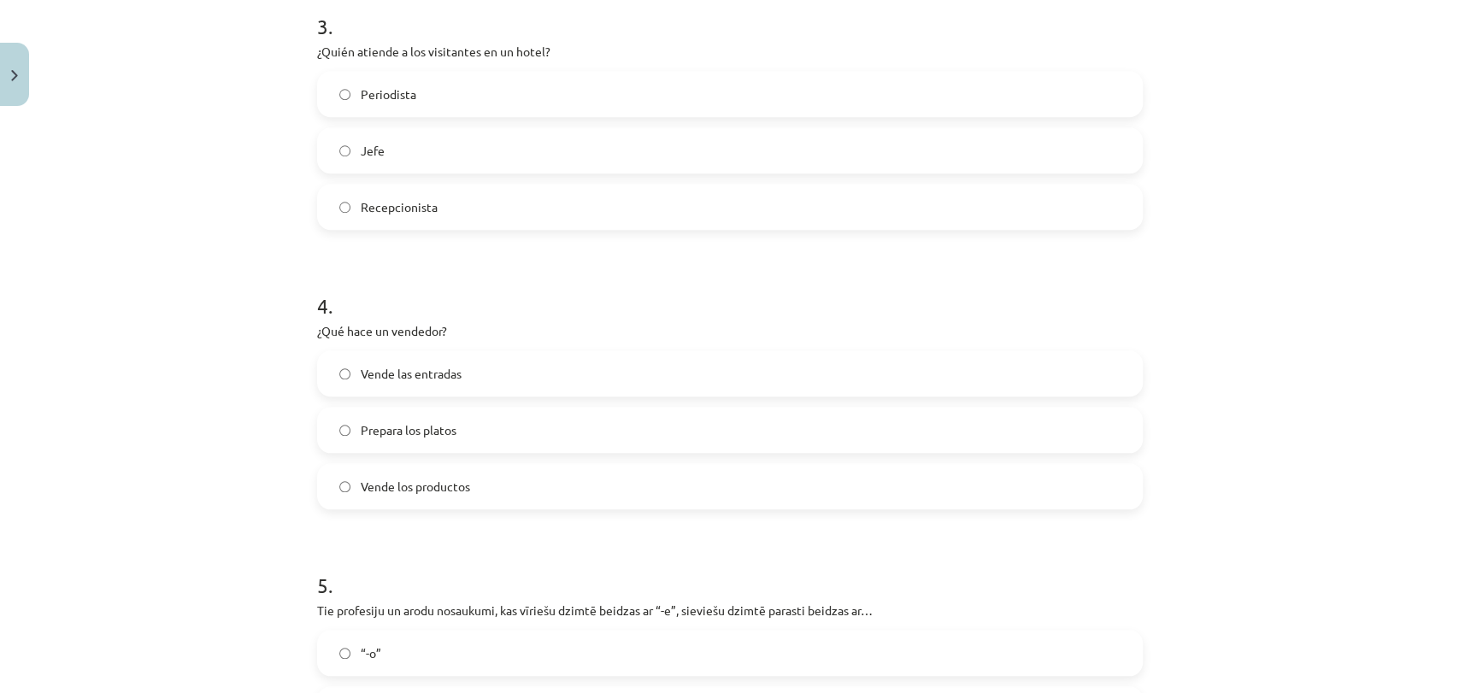
scroll to position [924, 0]
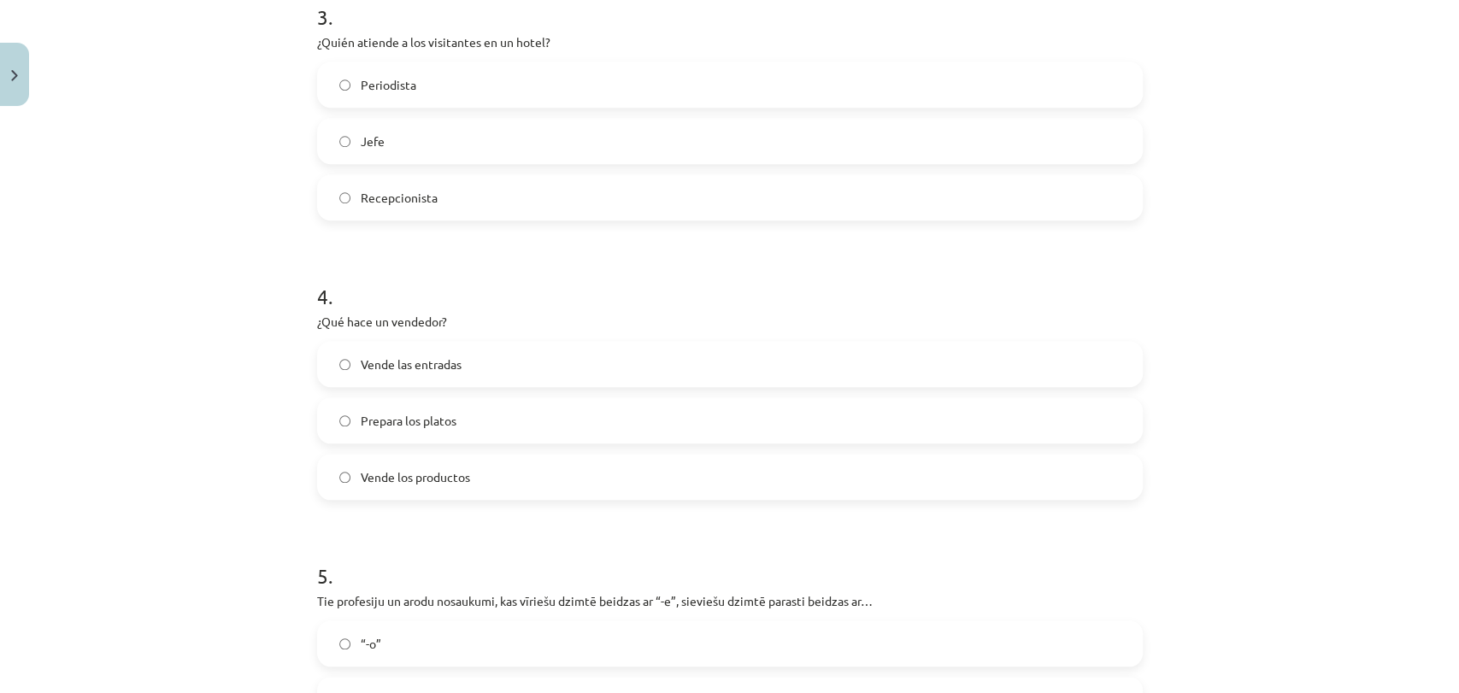
click at [444, 203] on label "Recepcionista" at bounding box center [730, 197] width 822 height 43
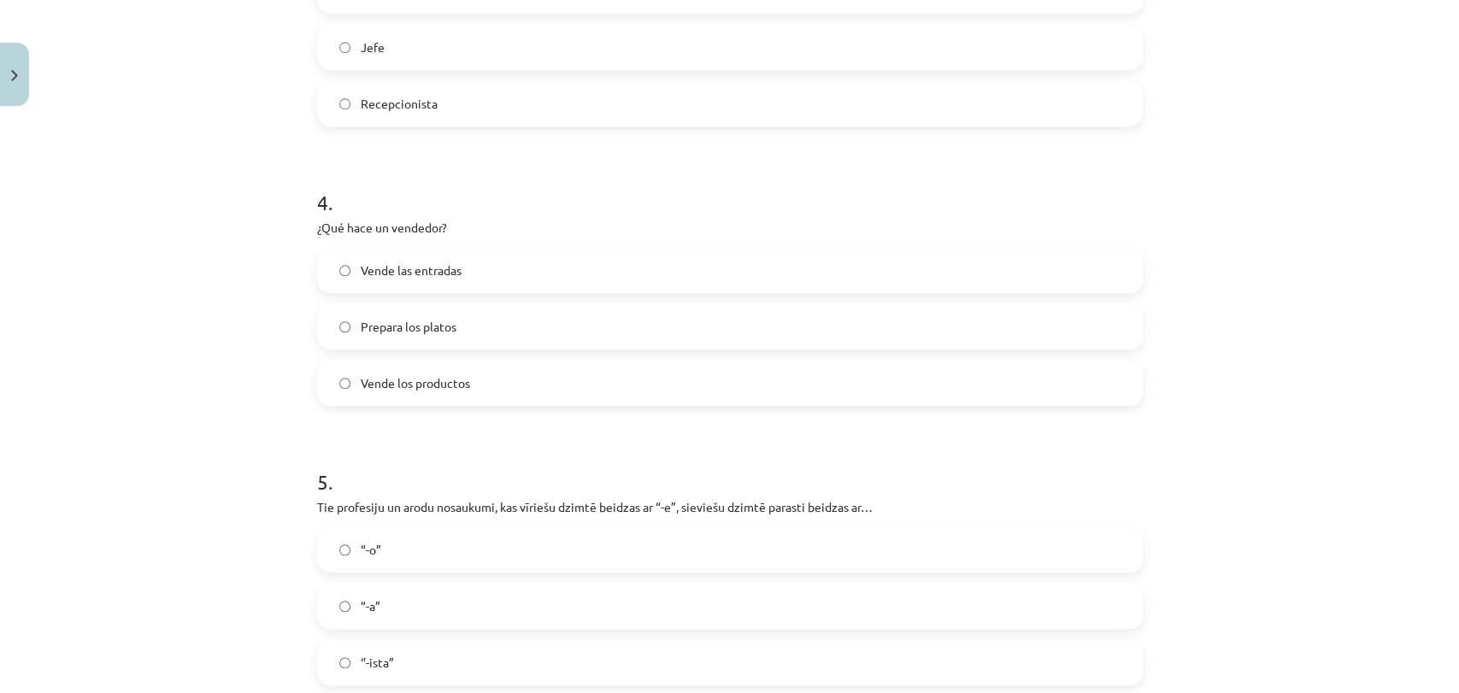
scroll to position [1018, 0]
click at [473, 387] on label "Vende los productos" at bounding box center [730, 382] width 822 height 43
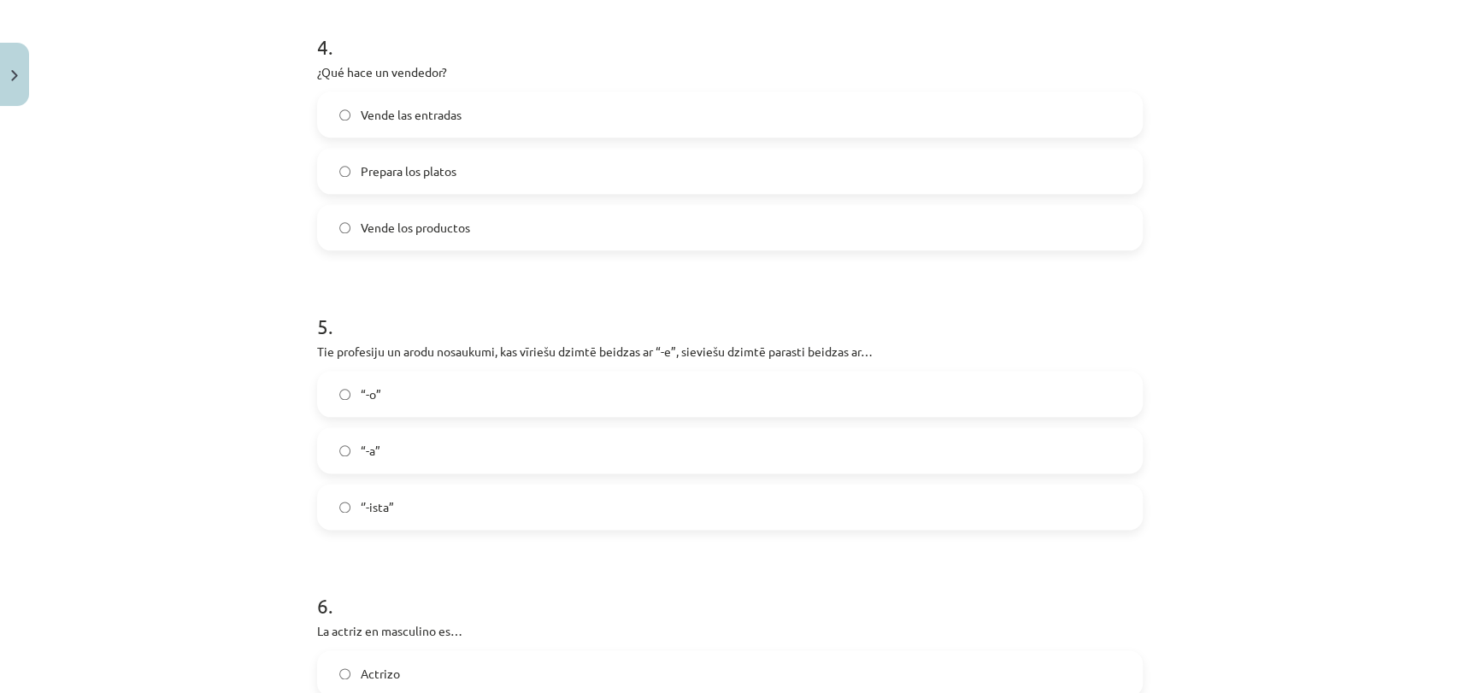
scroll to position [1209, 0]
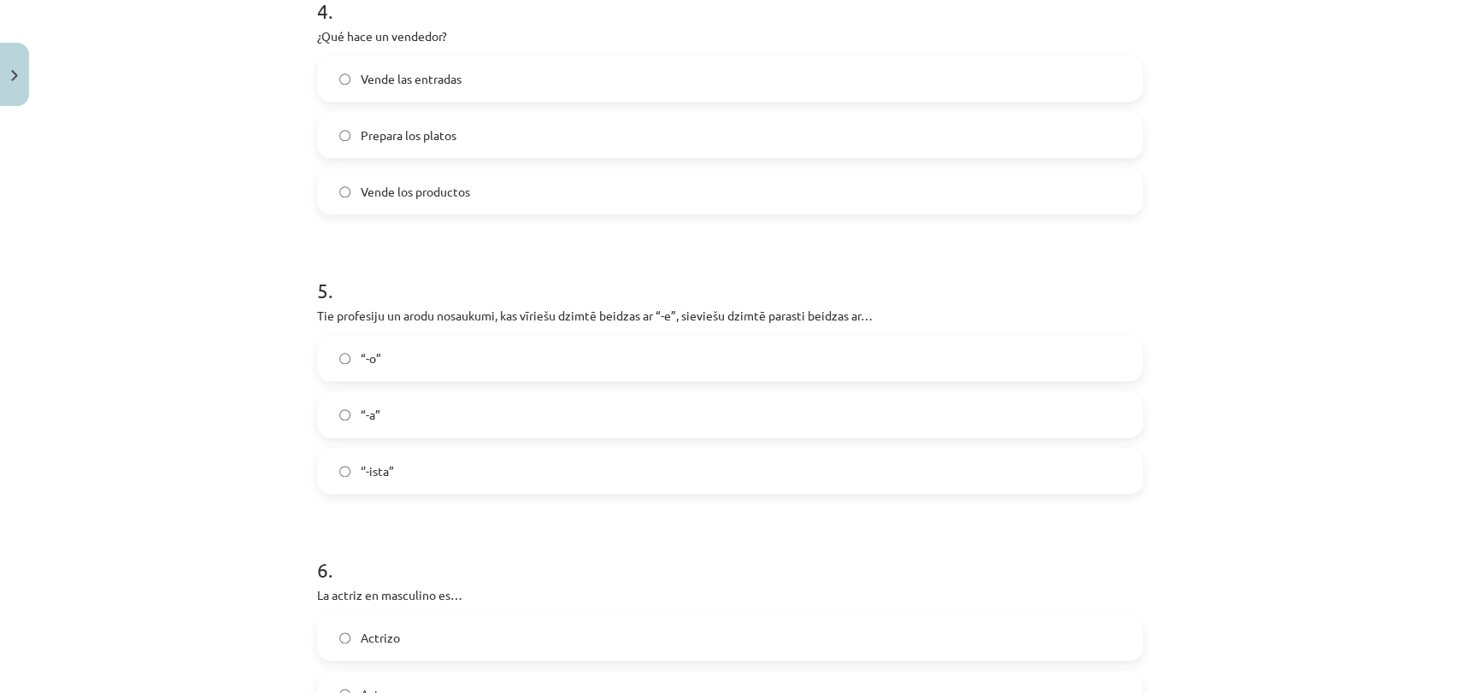
click at [444, 410] on label "“-a”" at bounding box center [730, 414] width 822 height 43
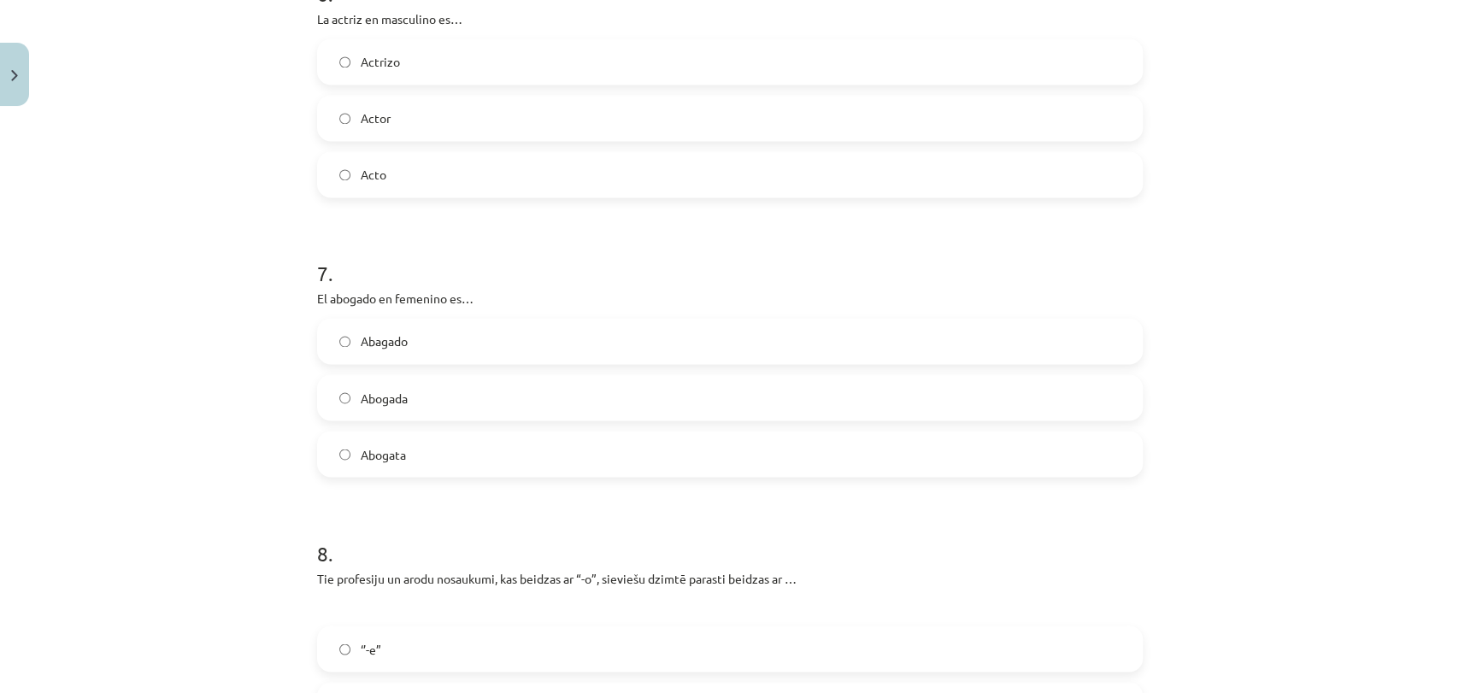
scroll to position [1778, 0]
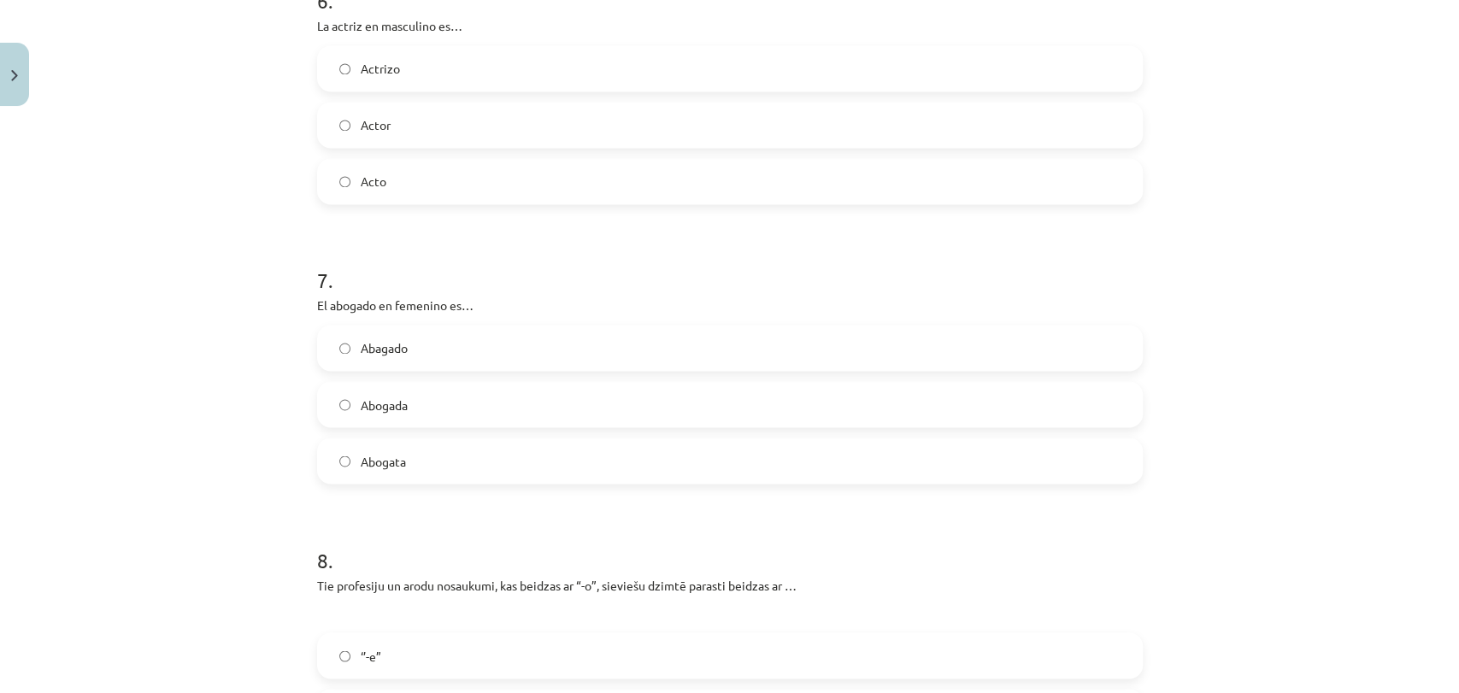
click at [414, 138] on label "Actor" at bounding box center [730, 124] width 822 height 43
click at [426, 402] on label "Abogada" at bounding box center [730, 404] width 822 height 43
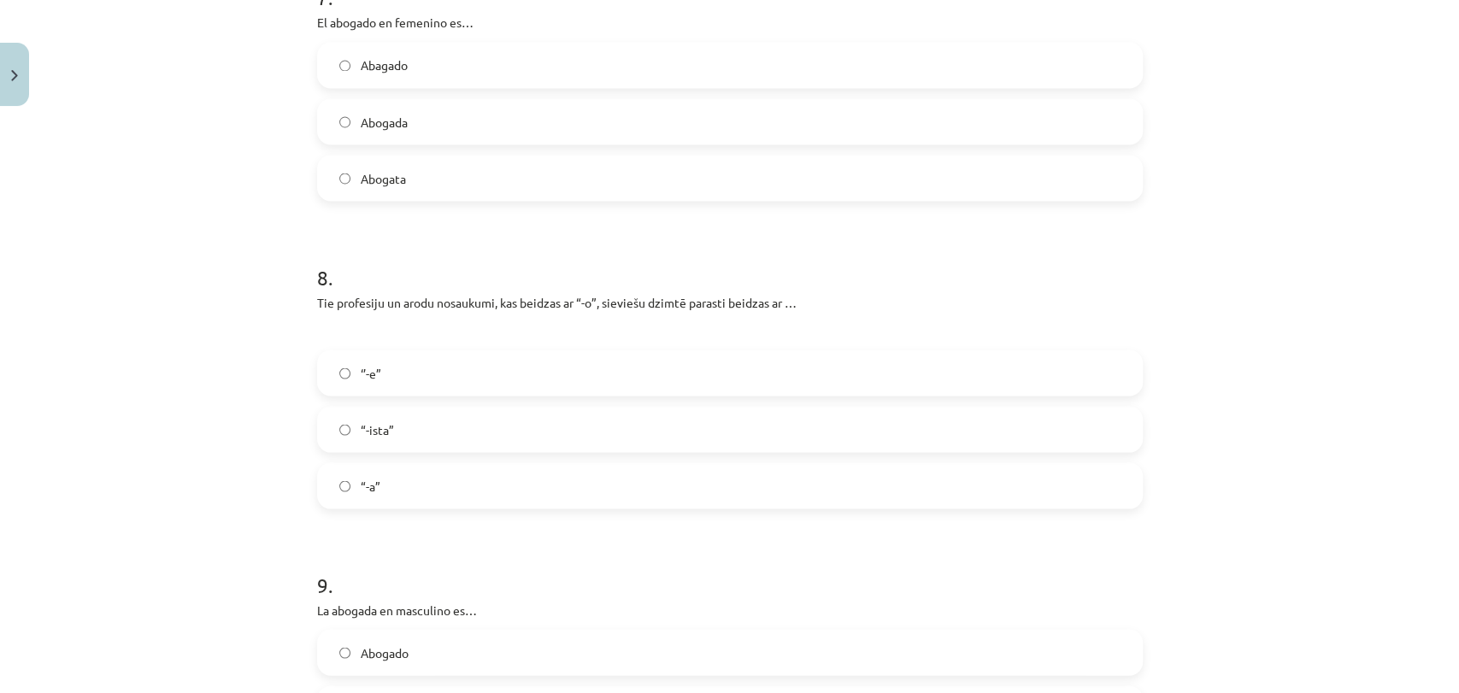
scroll to position [2063, 0]
click at [418, 499] on label "“-a”" at bounding box center [730, 482] width 822 height 43
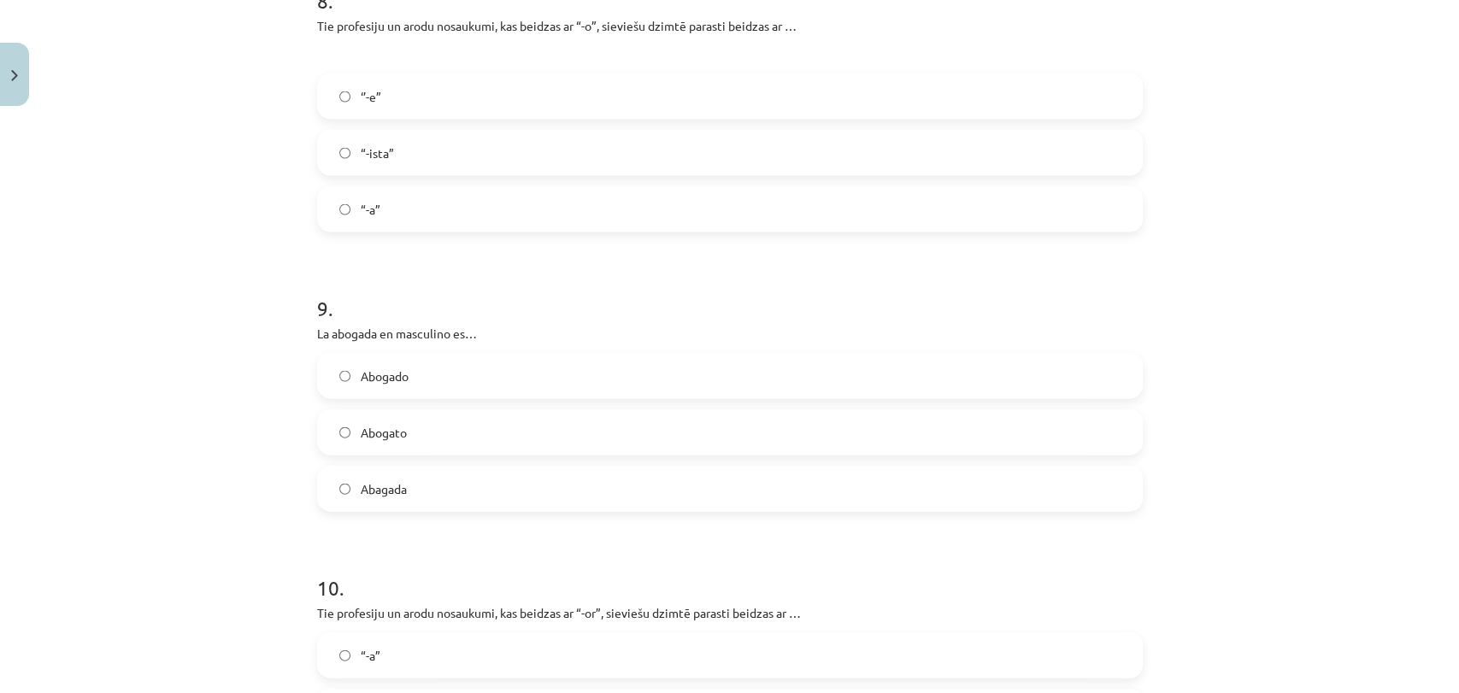
scroll to position [2348, 0]
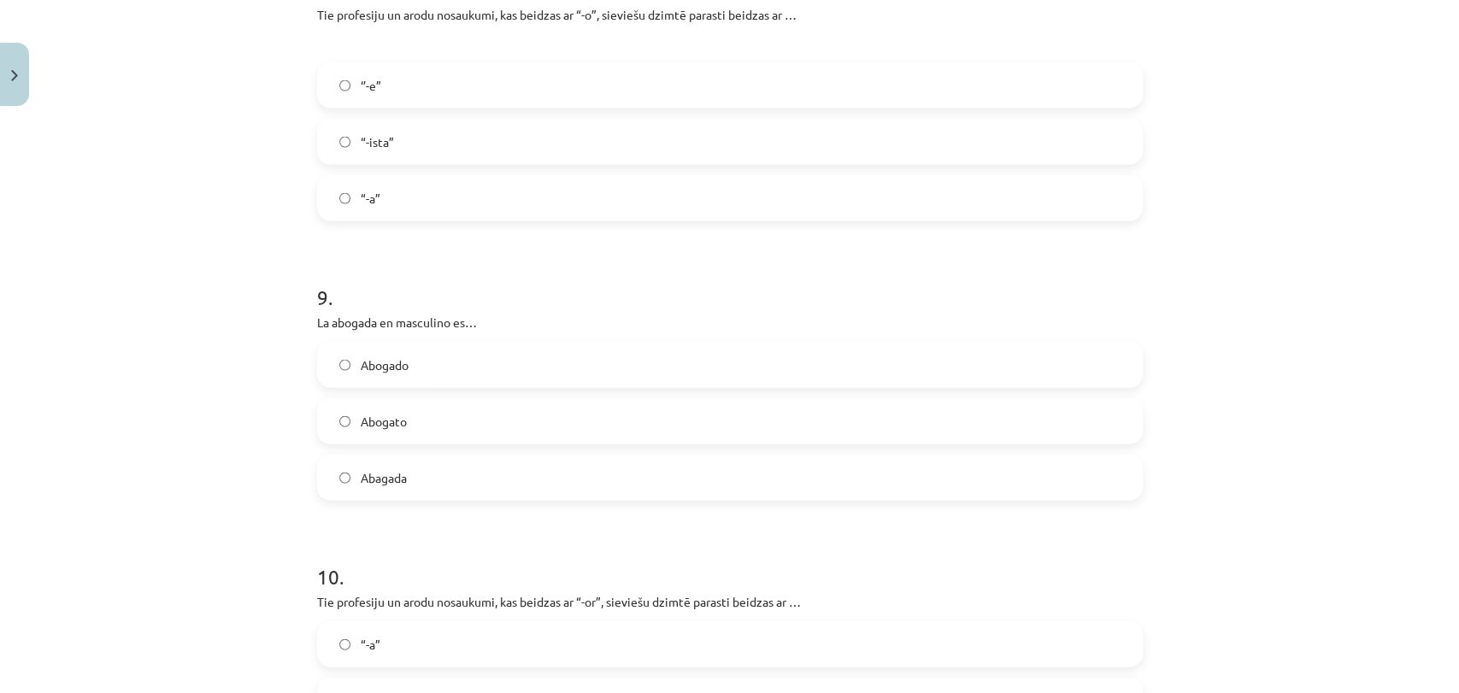
click at [417, 353] on label "Abogado" at bounding box center [730, 364] width 822 height 43
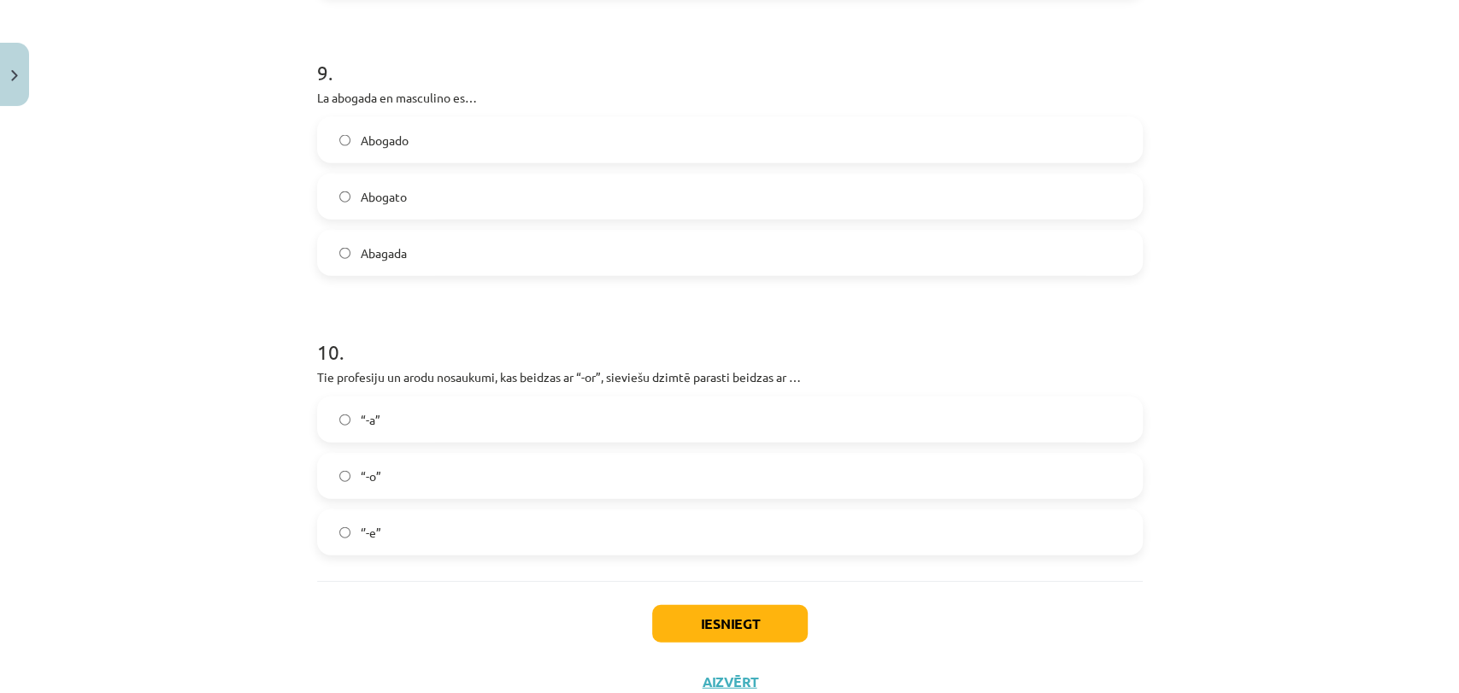
scroll to position [2633, 0]
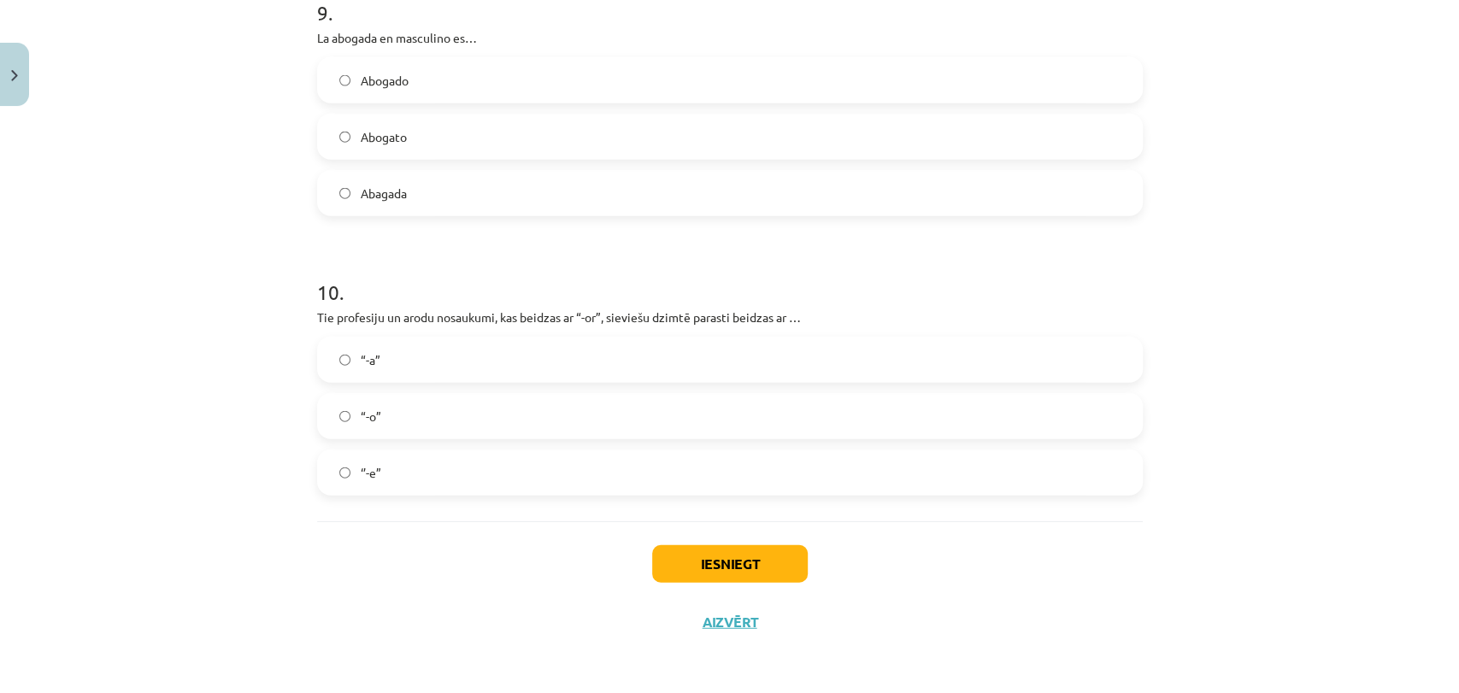
click at [394, 378] on label "“-a”" at bounding box center [730, 359] width 822 height 43
click at [697, 555] on button "Iesniegt" at bounding box center [730, 564] width 156 height 38
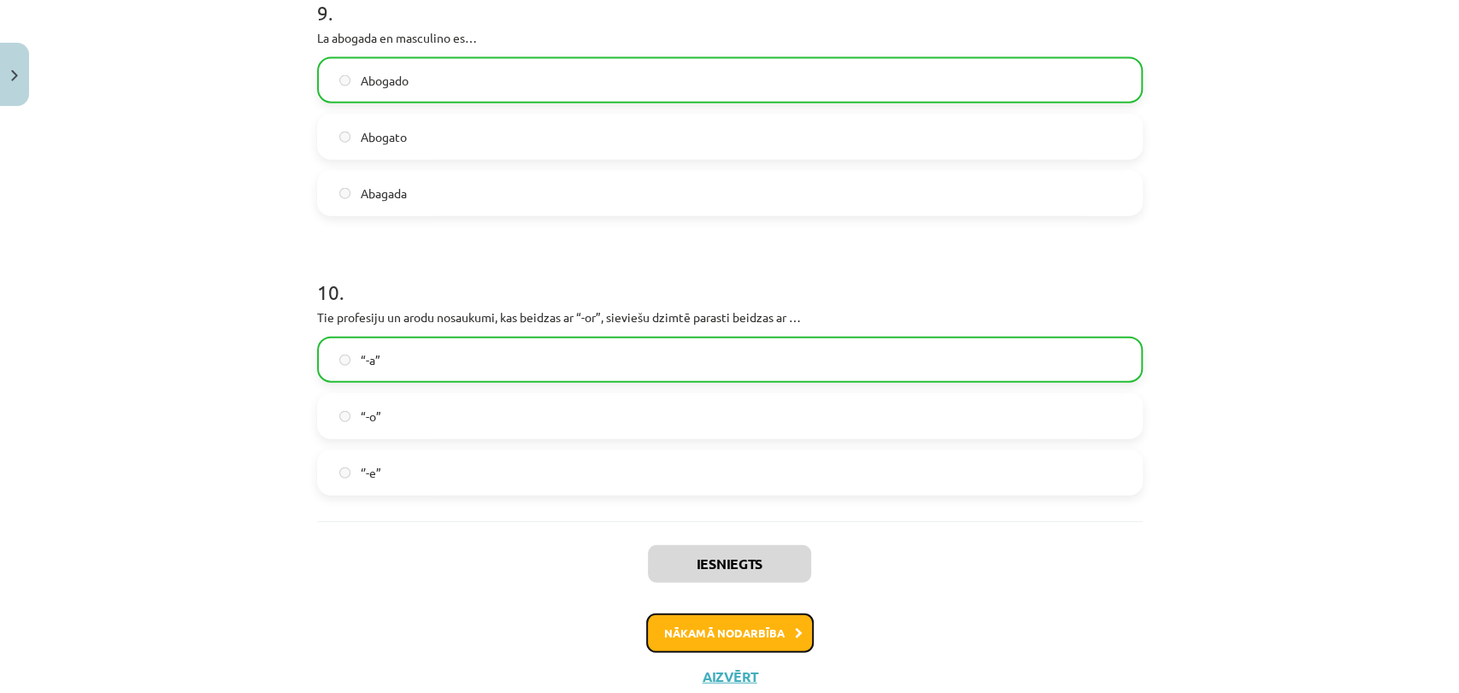
click at [676, 633] on button "Nākamā nodarbība" at bounding box center [729, 632] width 167 height 39
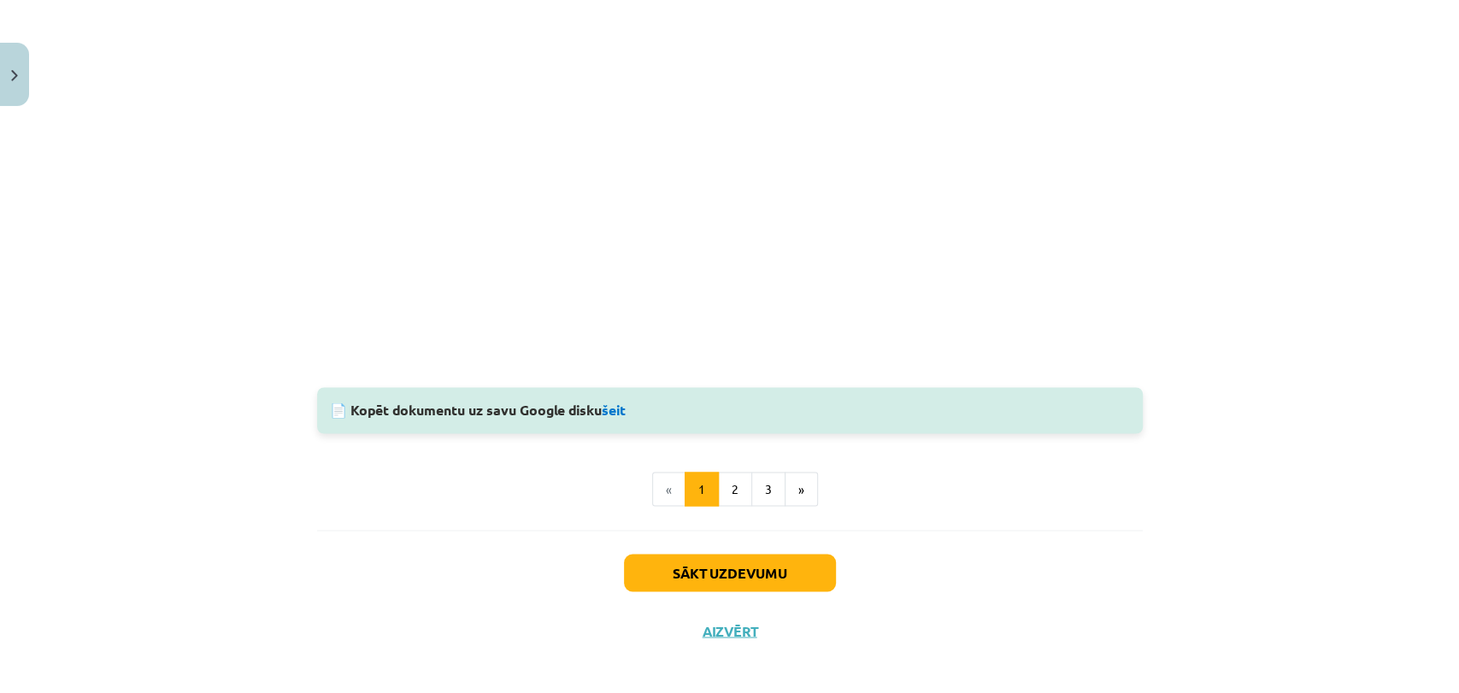
scroll to position [1732, 0]
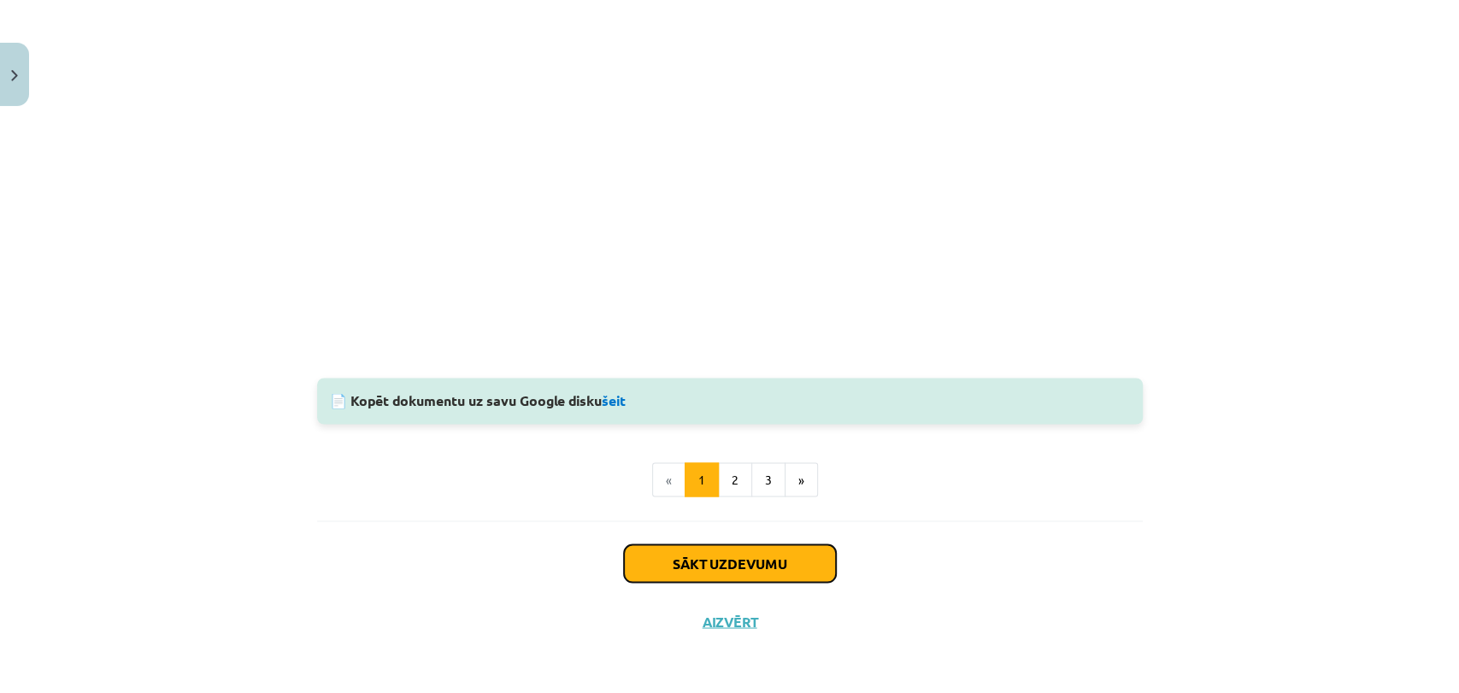
click at [711, 554] on button "Sākt uzdevumu" at bounding box center [730, 563] width 212 height 38
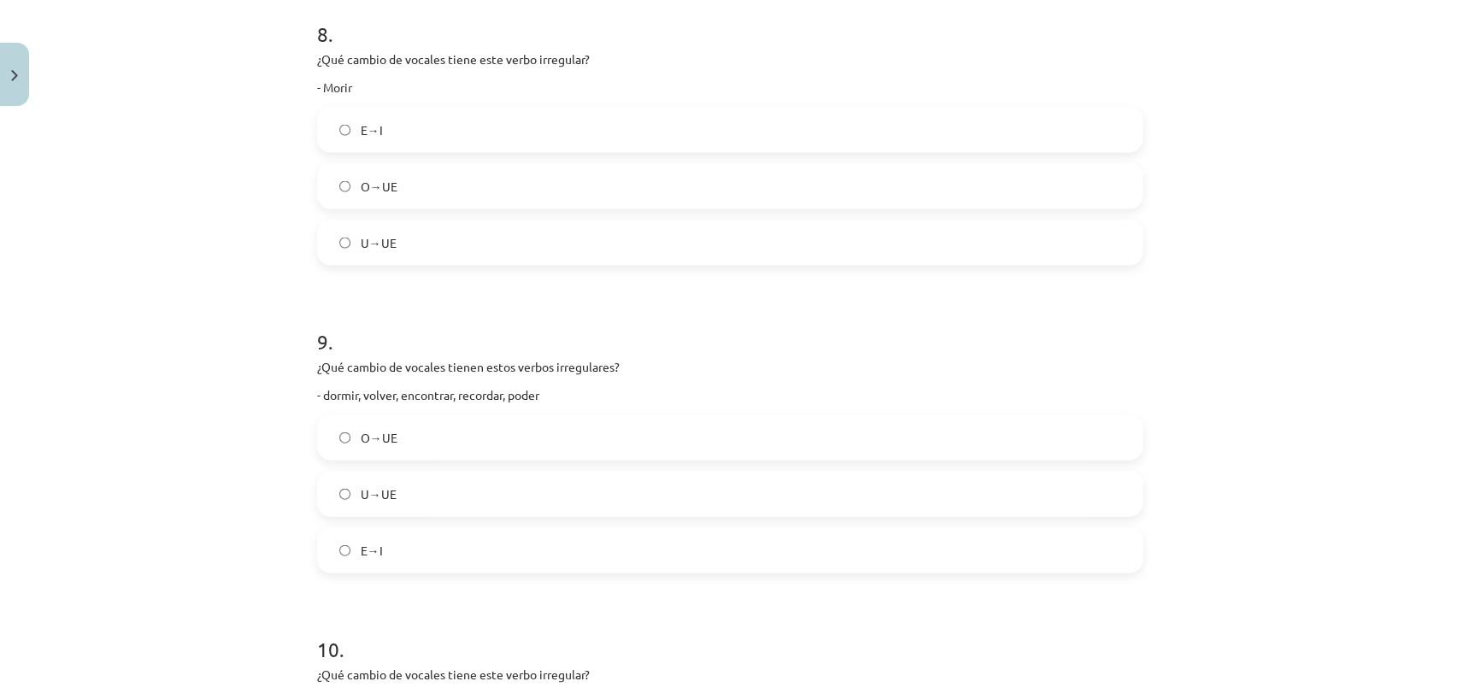
scroll to position [2803, 0]
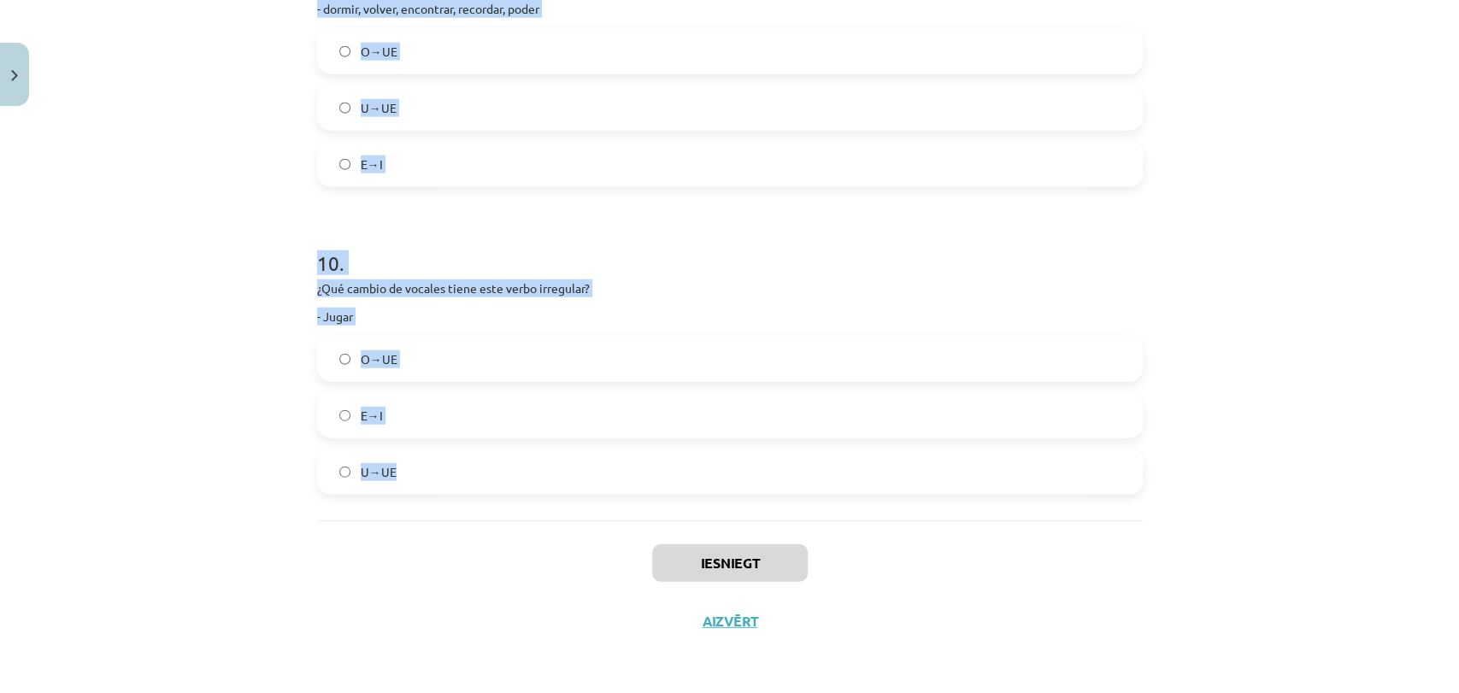
drag, startPoint x: 303, startPoint y: 340, endPoint x: 465, endPoint y: 464, distance: 203.5
copy form "1 . Kur darbības vārds “saber” ir izlocīts pareizi (ievēro arī secību)! sabo, s…"
click at [1231, 333] on div "Mācību tēma: Spāņu valodas b1 - 11. klases 1.ieskaites mācību materiāls #3 📝 Te…" at bounding box center [729, 346] width 1459 height 693
click at [1128, 424] on label "E→I" at bounding box center [730, 415] width 822 height 43
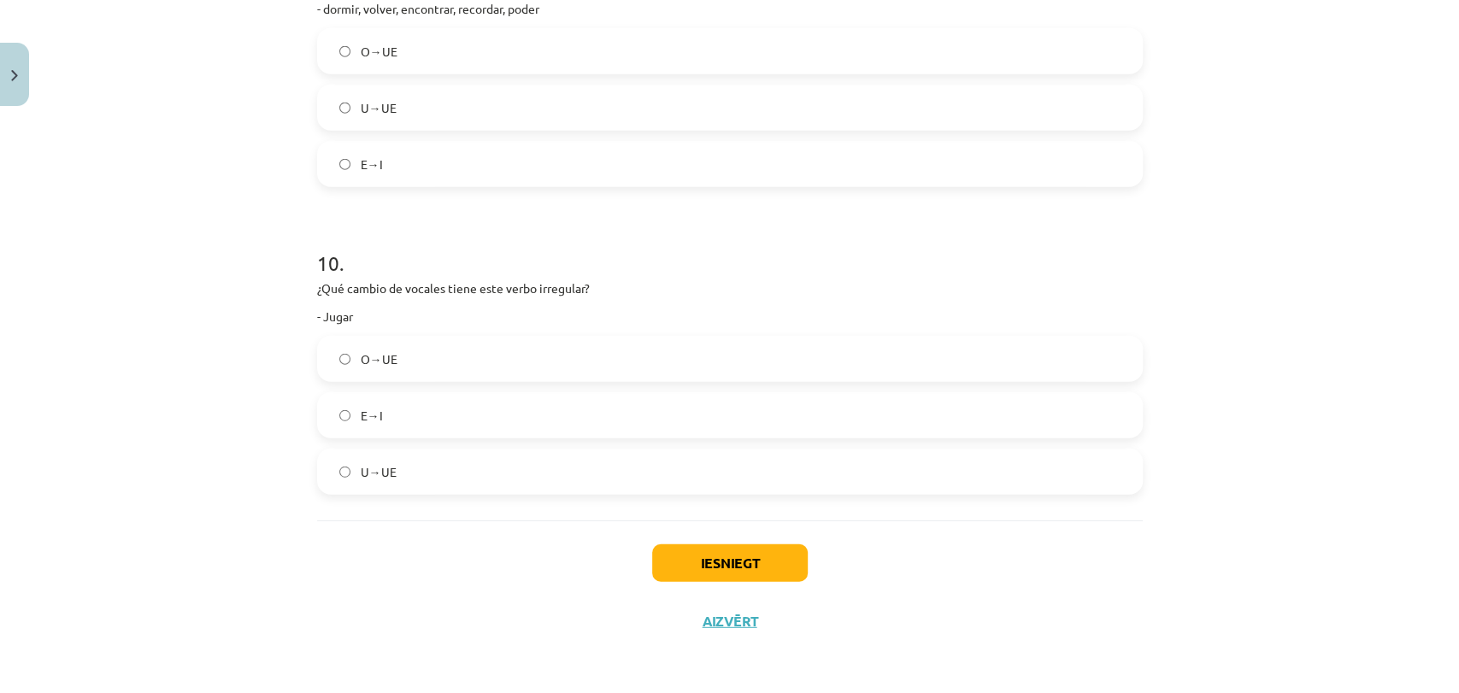
click at [1148, 533] on div "Mācību tēma: Spāņu valodas b1 - 11. klases 1.ieskaites mācību materiāls #3 📝 Te…" at bounding box center [729, 346] width 1459 height 693
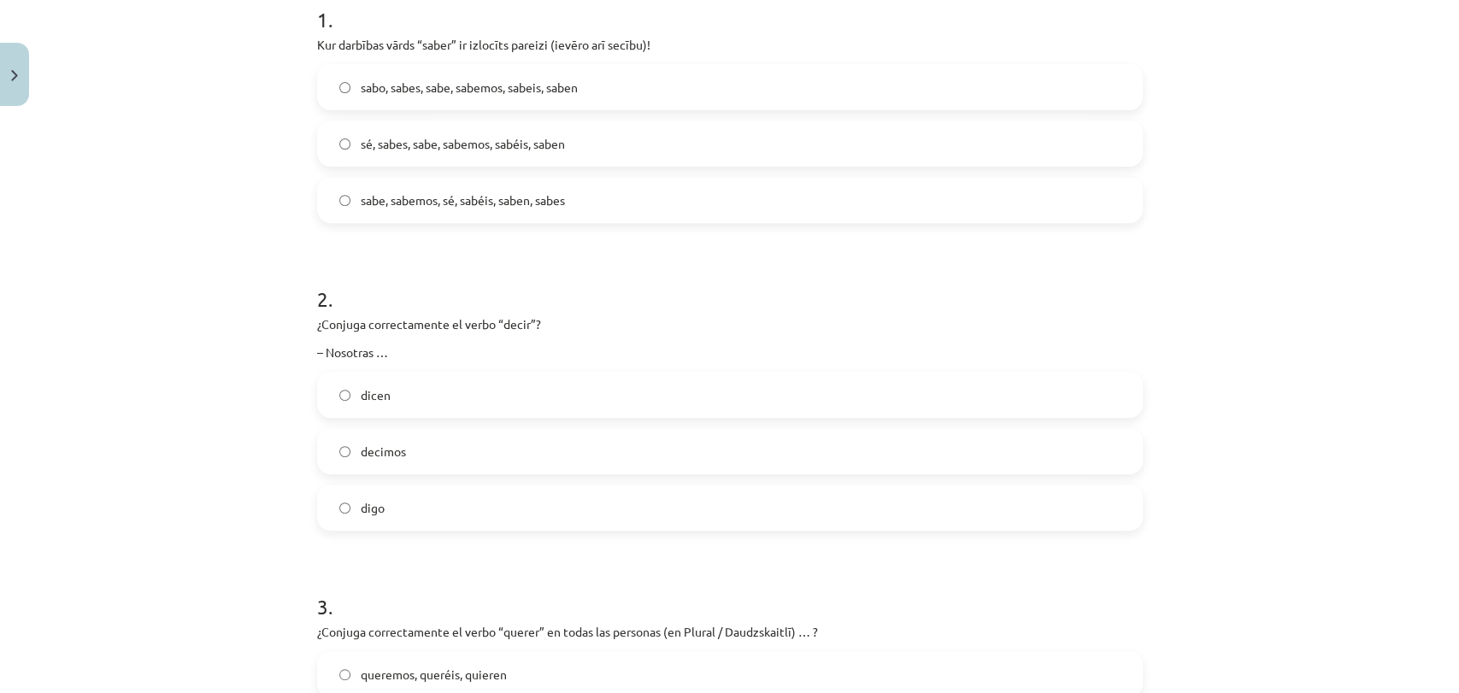
scroll to position [364, 0]
click at [519, 142] on span "sé, sabes, sabe, sabemos, sabéis, saben" at bounding box center [463, 142] width 204 height 18
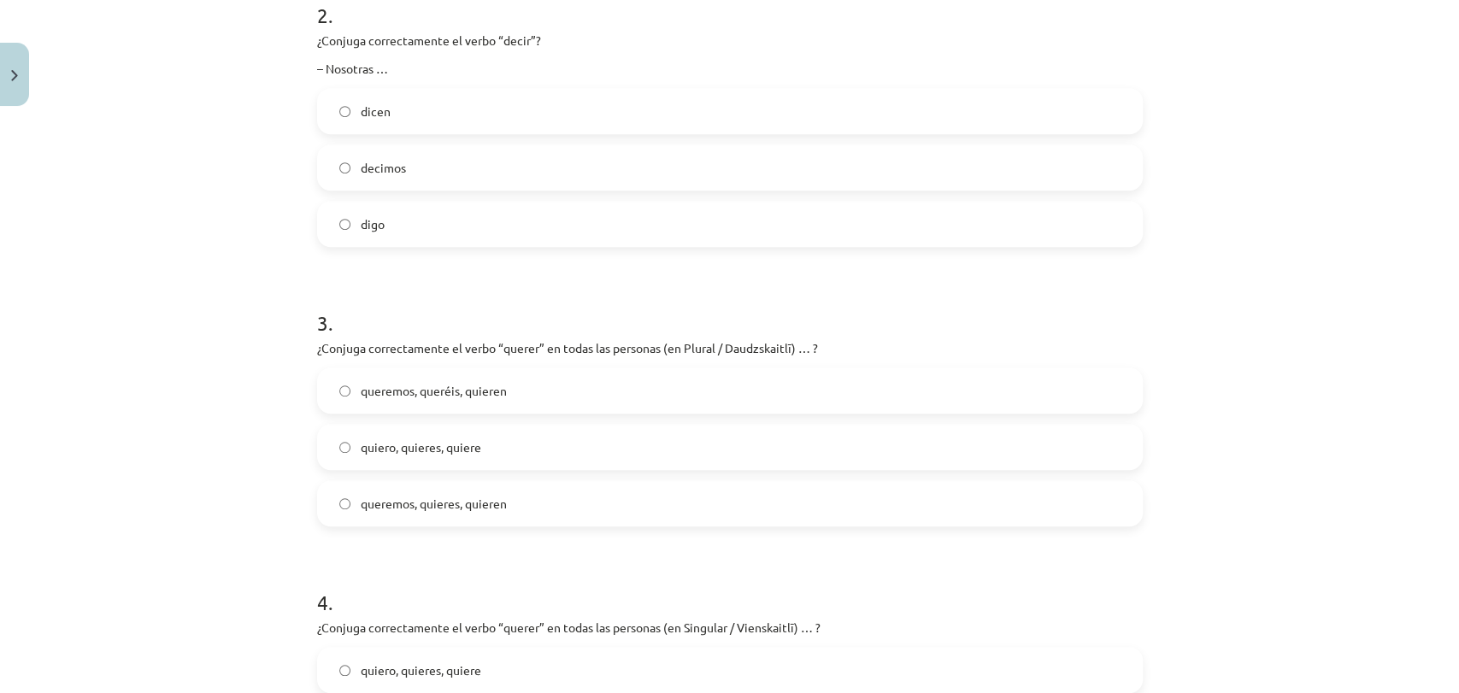
scroll to position [649, 0]
click at [459, 154] on label "decimos" at bounding box center [730, 164] width 822 height 43
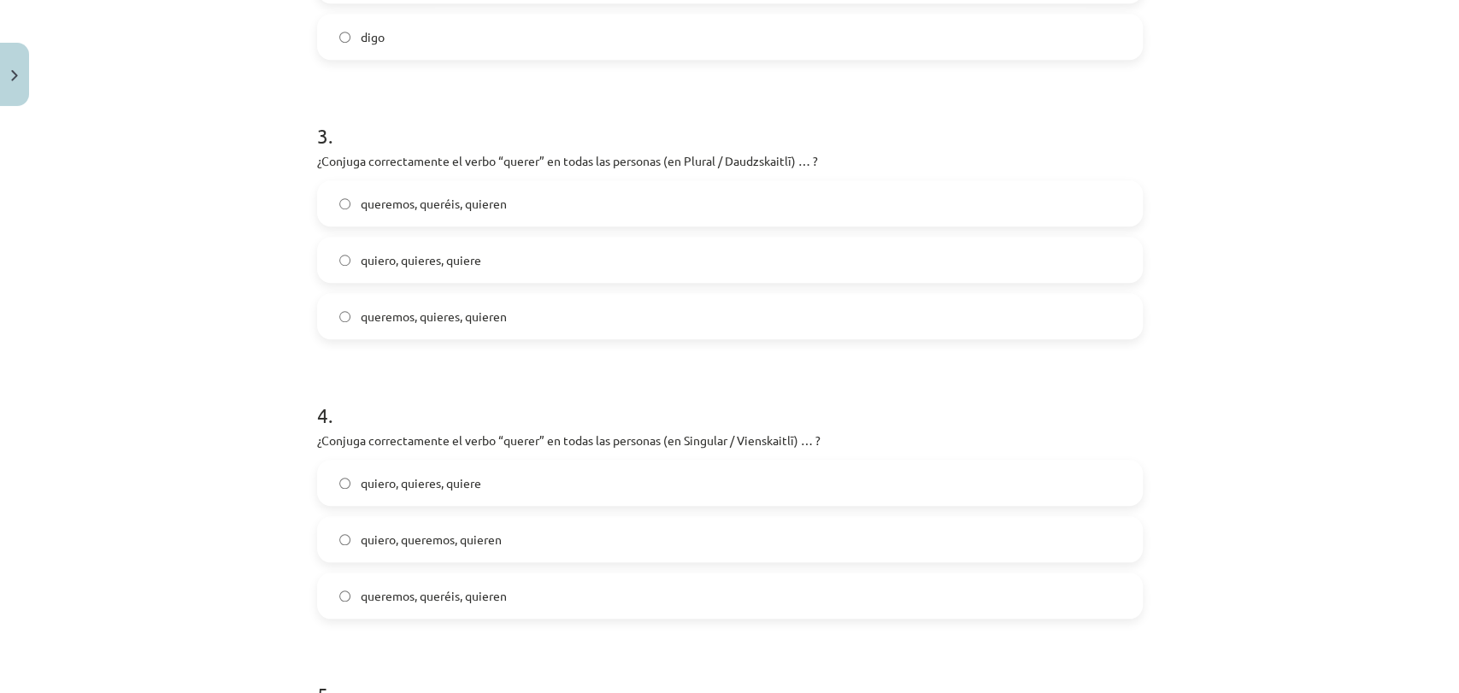
scroll to position [839, 0]
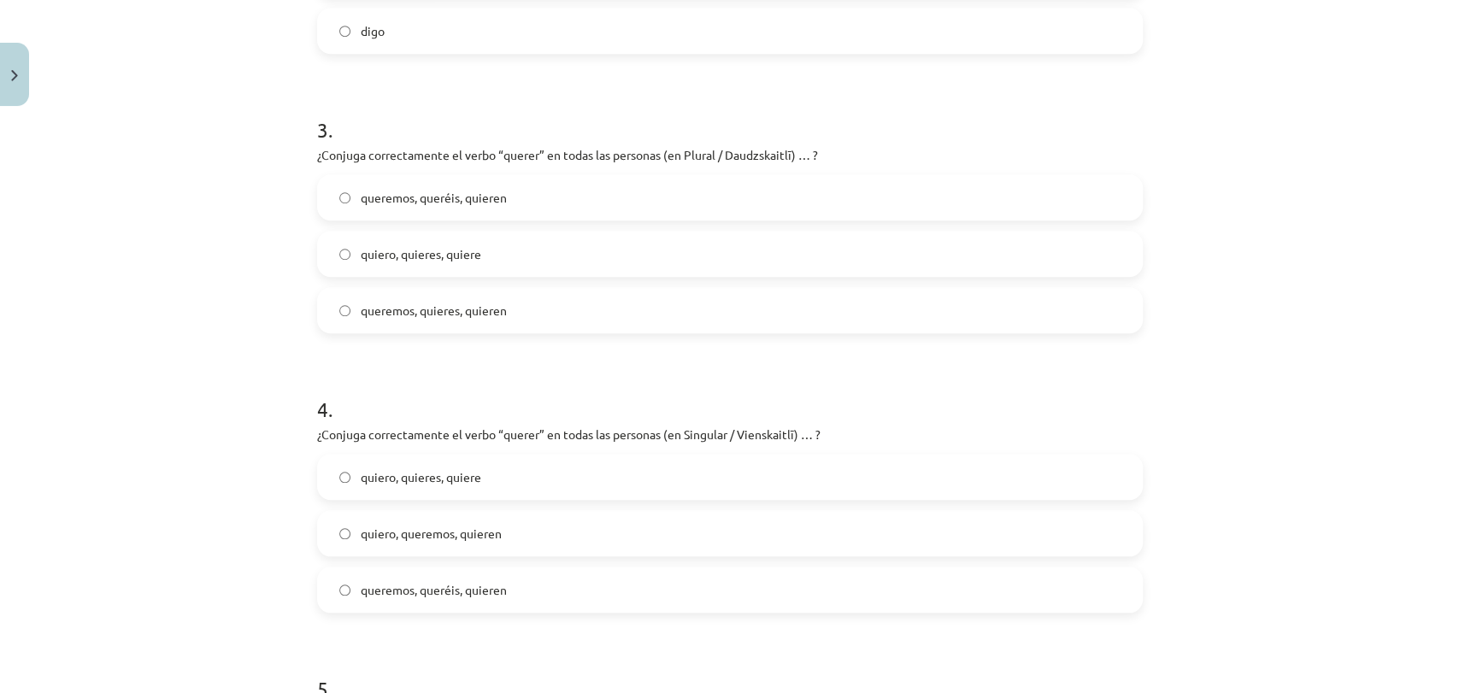
click at [491, 200] on span "queremos, queréis, quieren" at bounding box center [434, 198] width 146 height 18
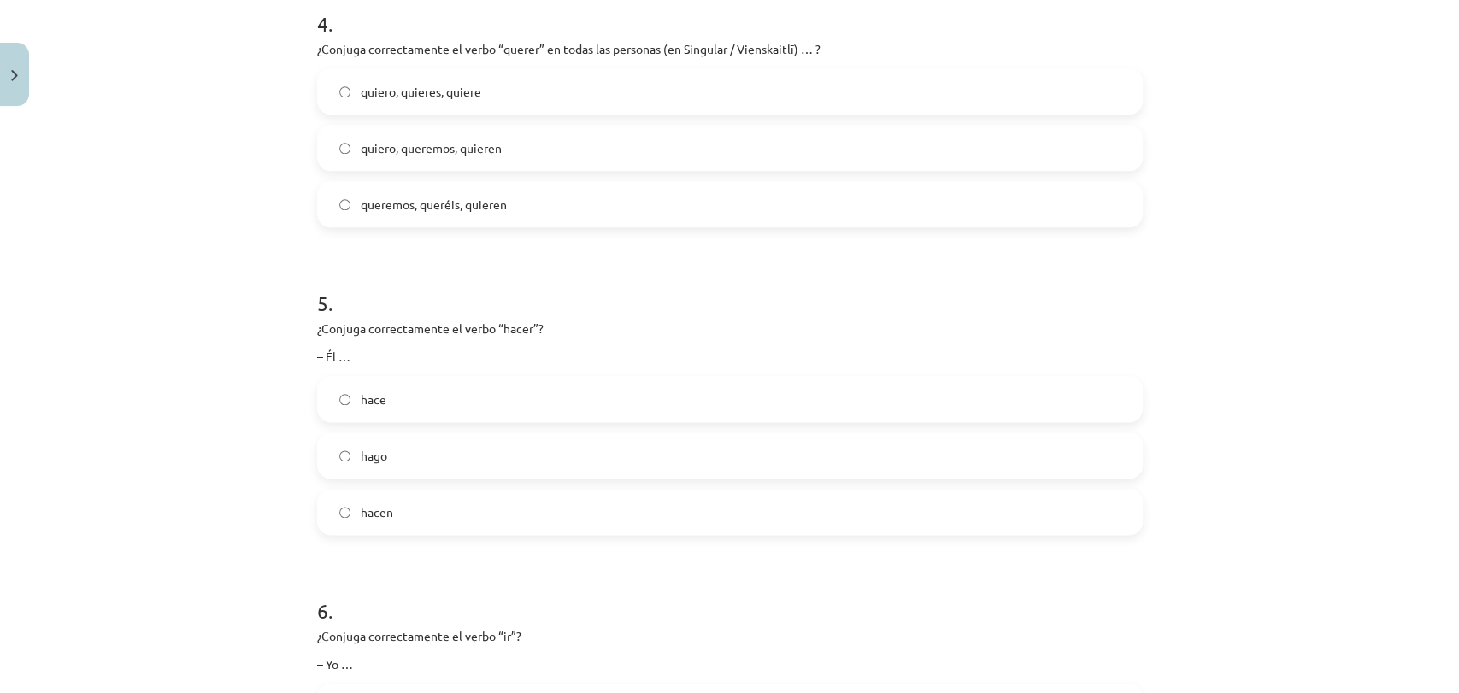
scroll to position [1218, 0]
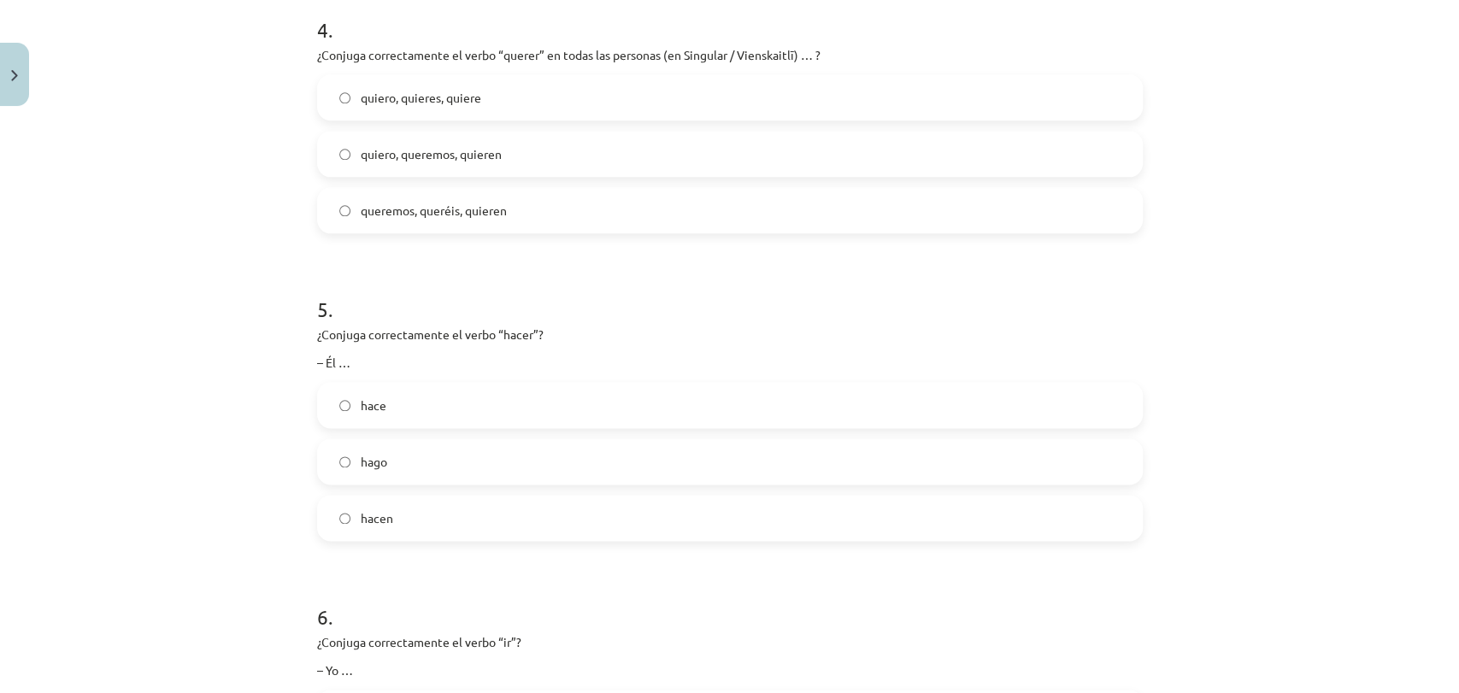
click at [487, 99] on label "quiero, quieres, quiere" at bounding box center [730, 97] width 822 height 43
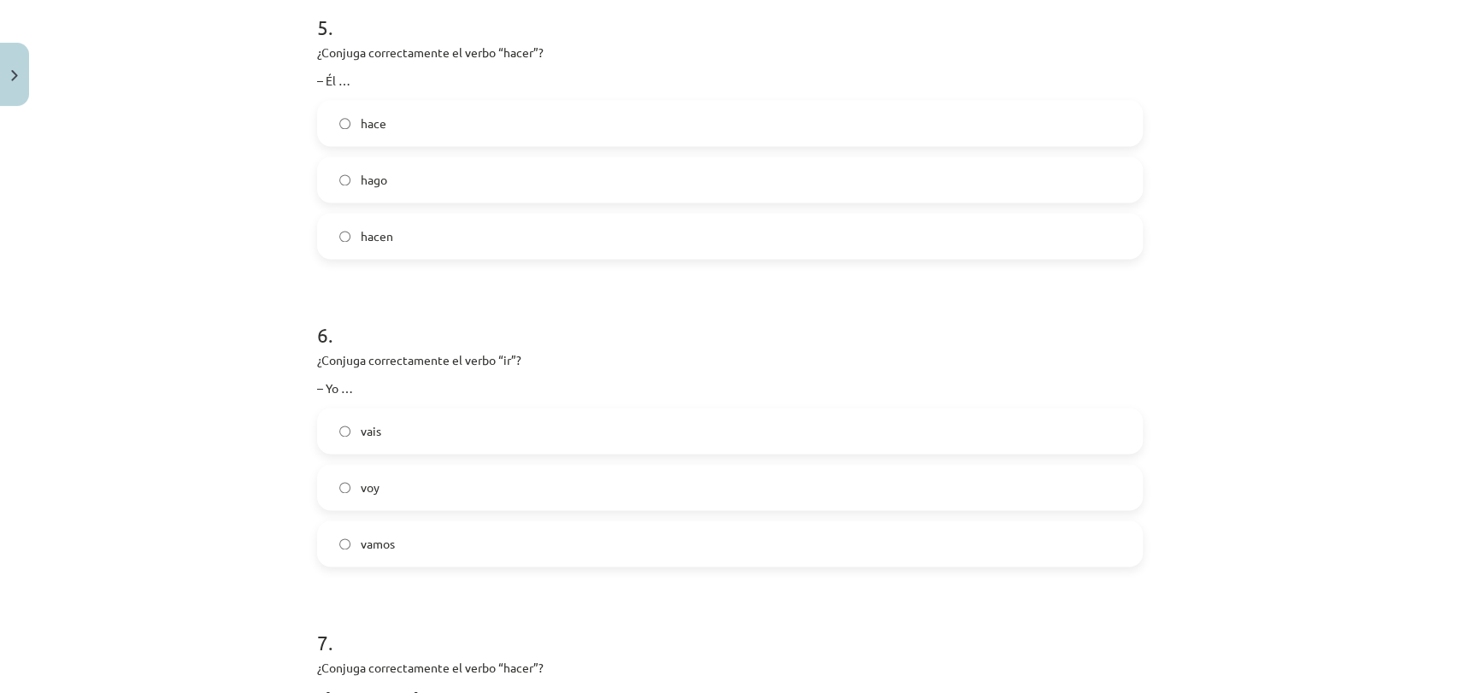
scroll to position [1504, 0]
click at [426, 109] on label "hace" at bounding box center [730, 119] width 822 height 43
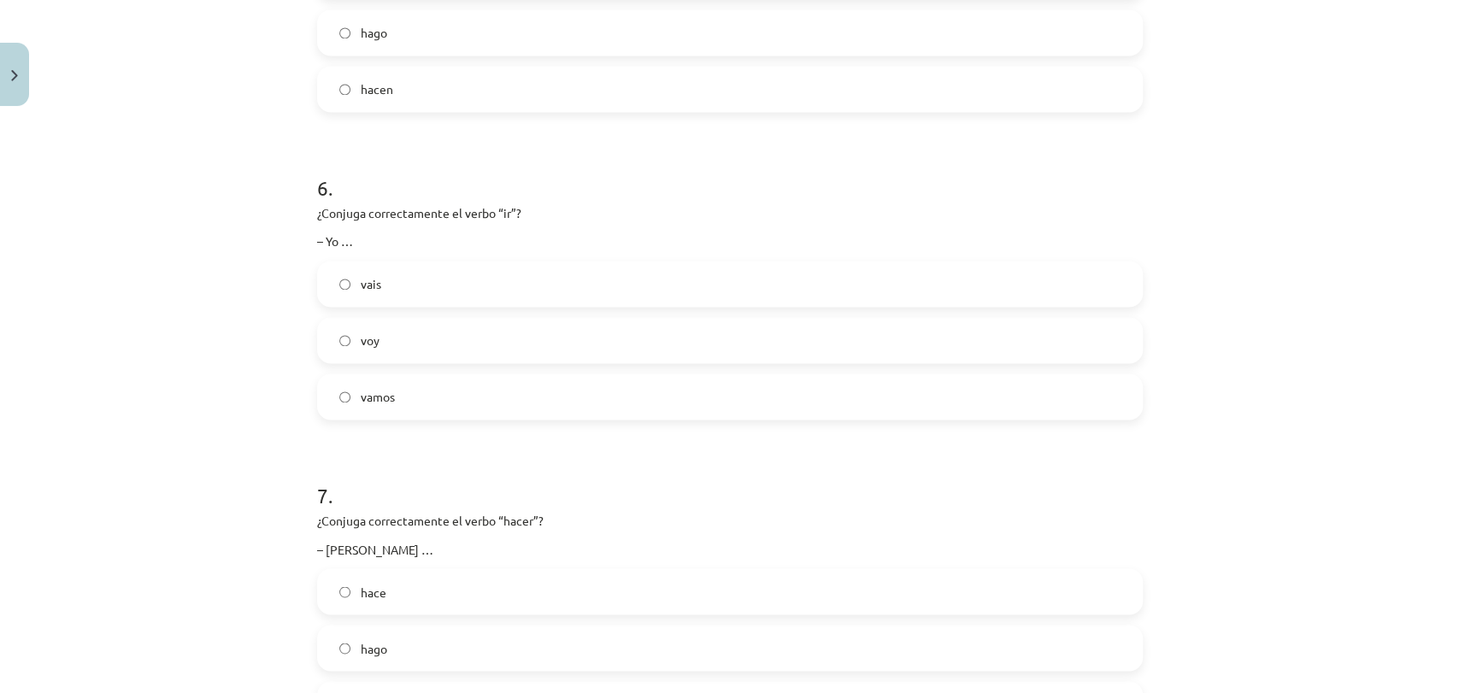
scroll to position [1693, 0]
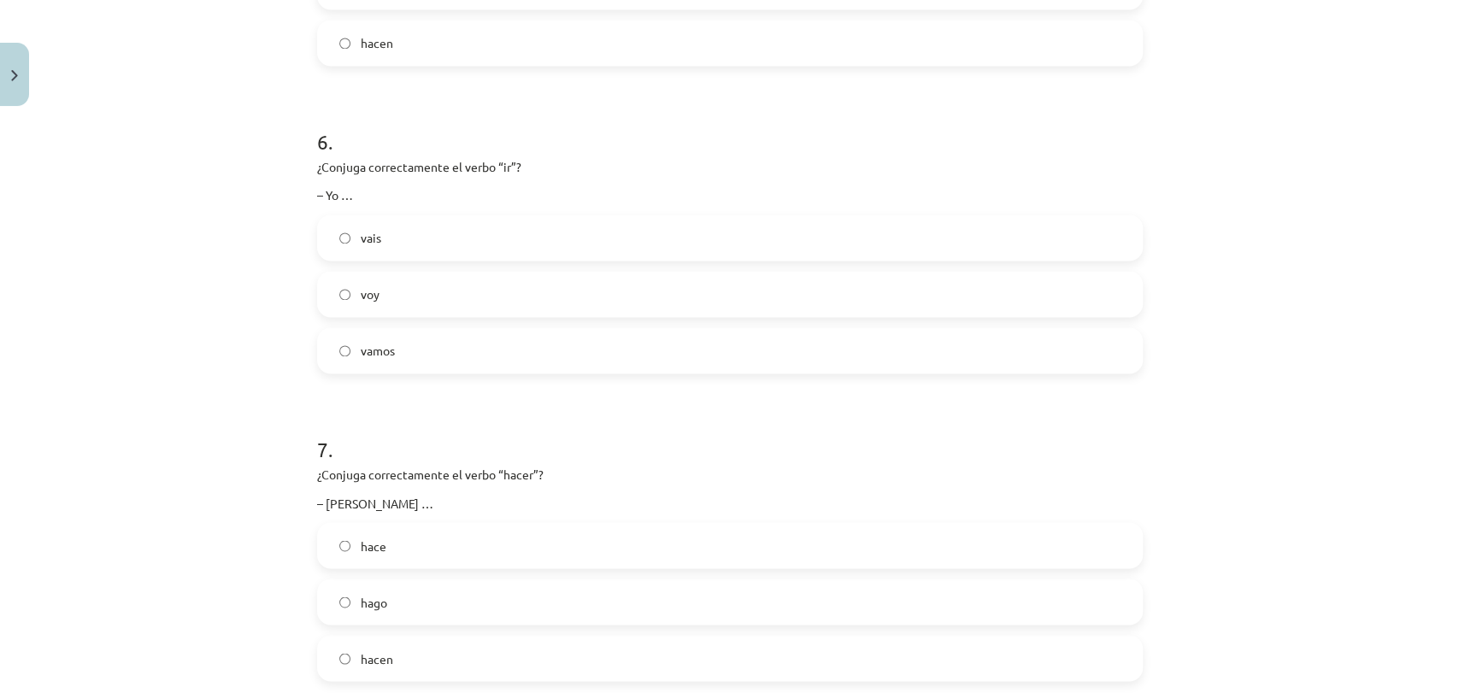
click at [439, 302] on label "voy" at bounding box center [730, 294] width 822 height 43
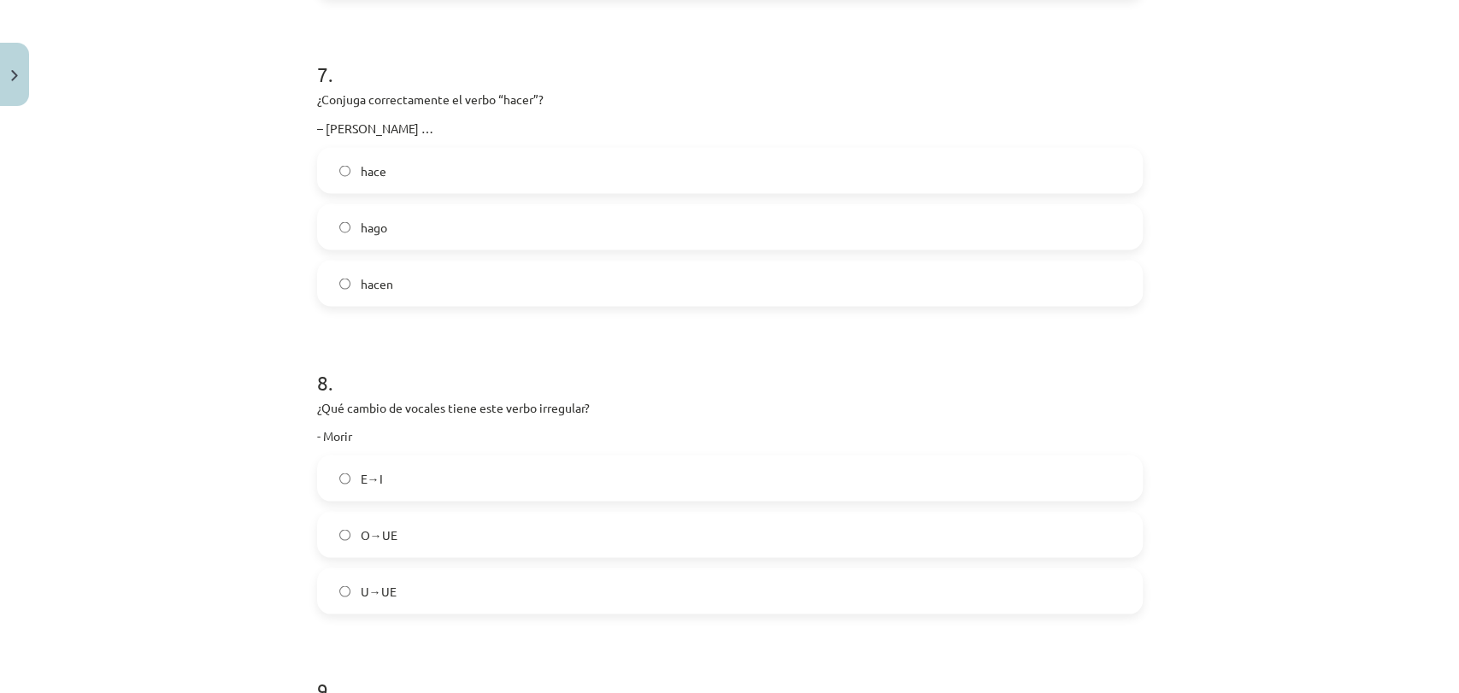
scroll to position [2073, 0]
click at [437, 169] on label "hace" at bounding box center [730, 165] width 822 height 43
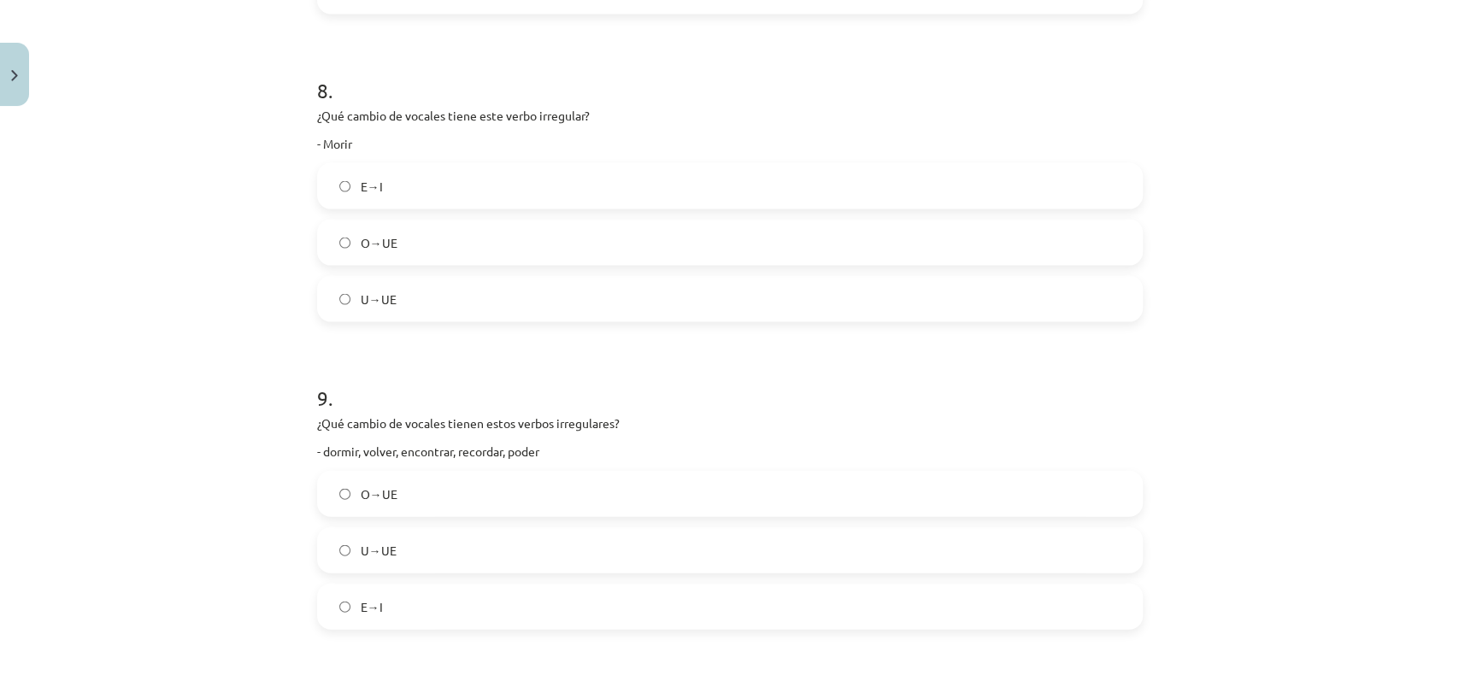
scroll to position [2358, 0]
click at [438, 263] on label "O→UE" at bounding box center [730, 244] width 822 height 43
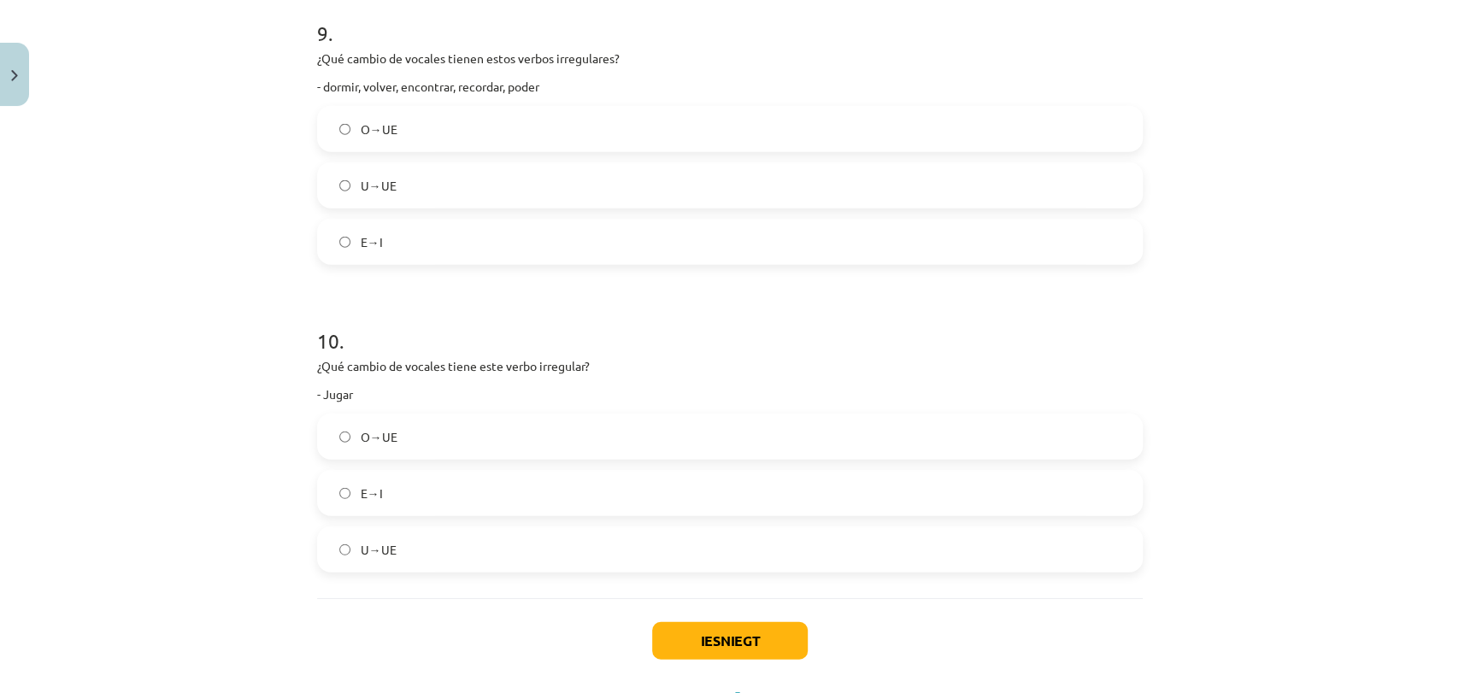
scroll to position [2738, 0]
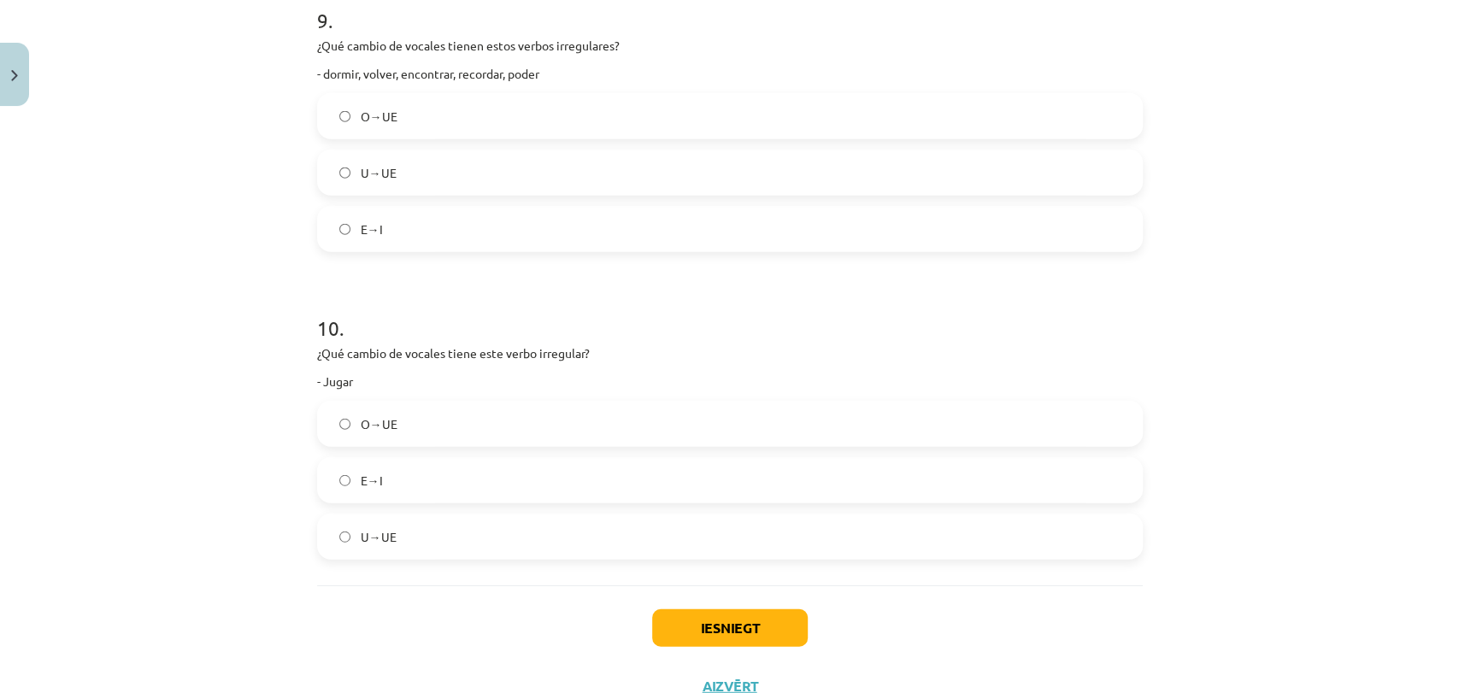
click at [449, 134] on label "O→UE" at bounding box center [730, 116] width 822 height 43
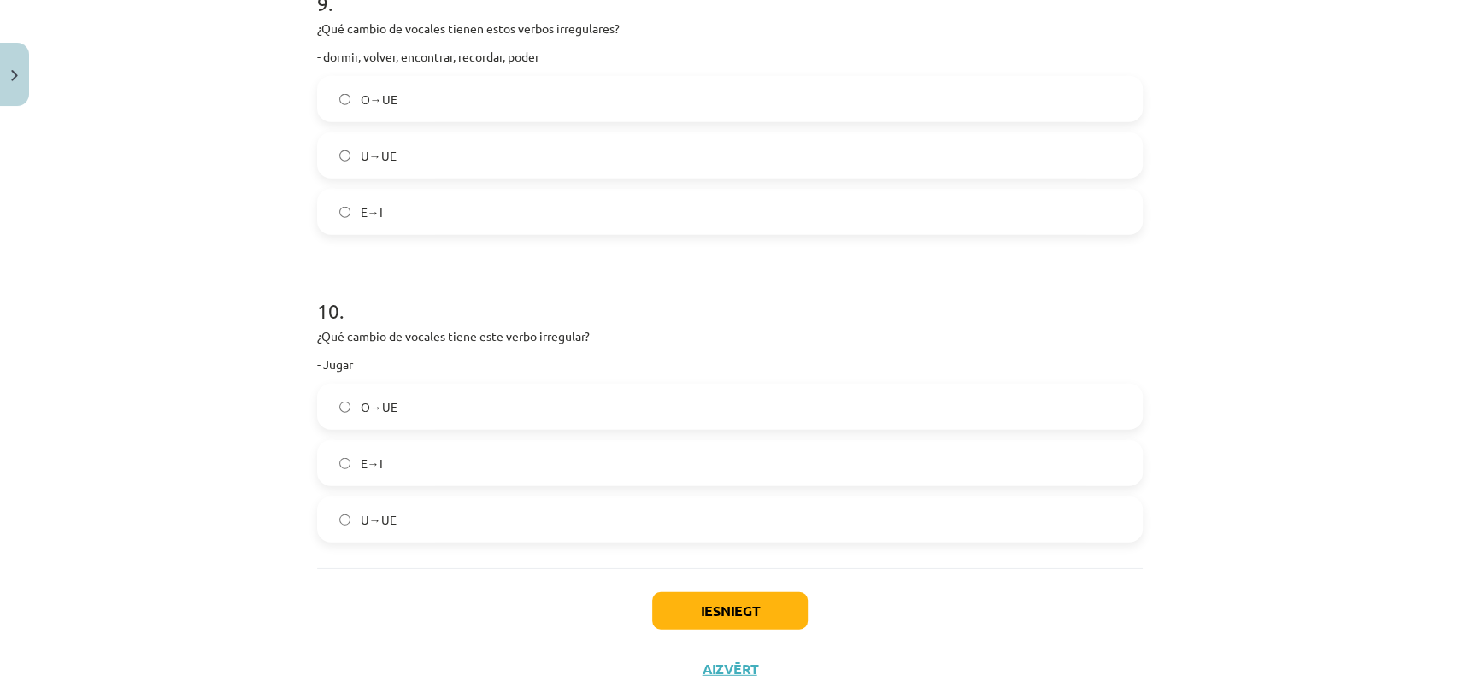
scroll to position [2803, 0]
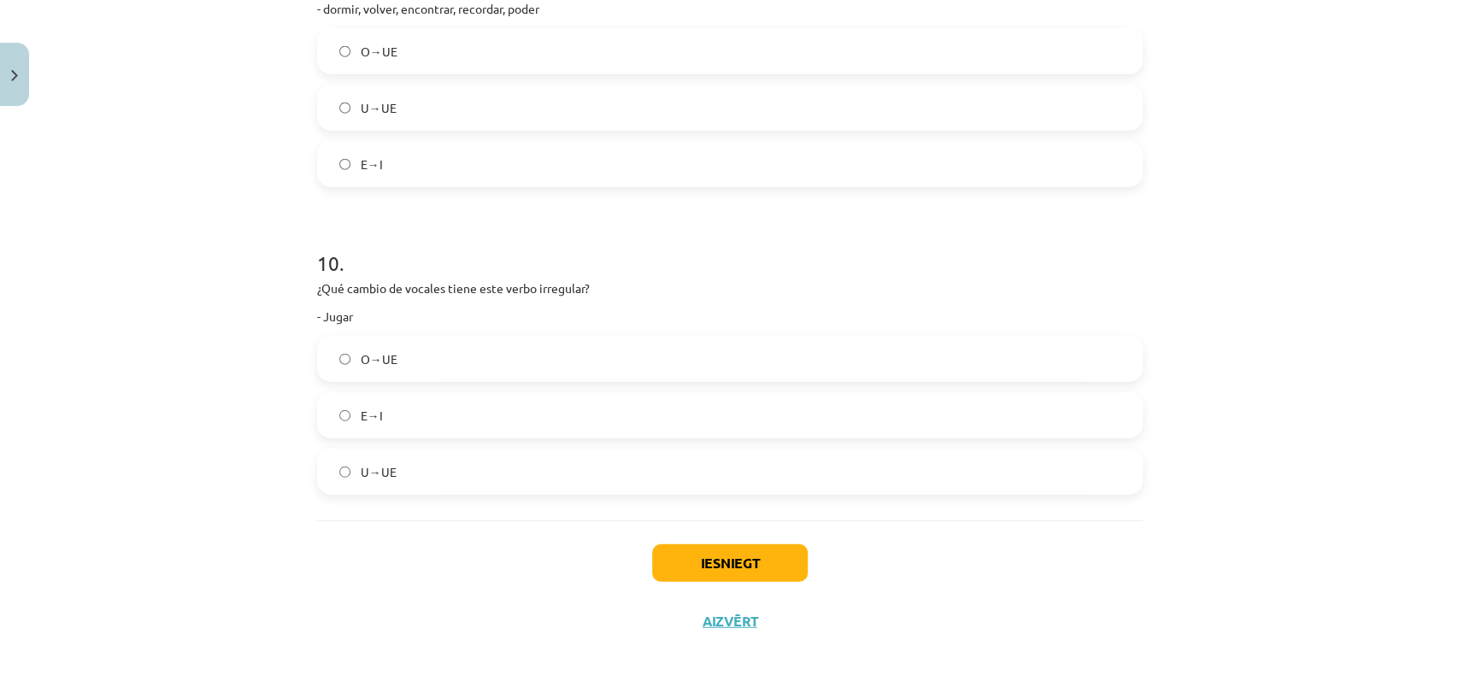
click at [409, 468] on label "U→UE" at bounding box center [730, 471] width 822 height 43
click at [737, 554] on button "Iesniegt" at bounding box center [730, 563] width 156 height 38
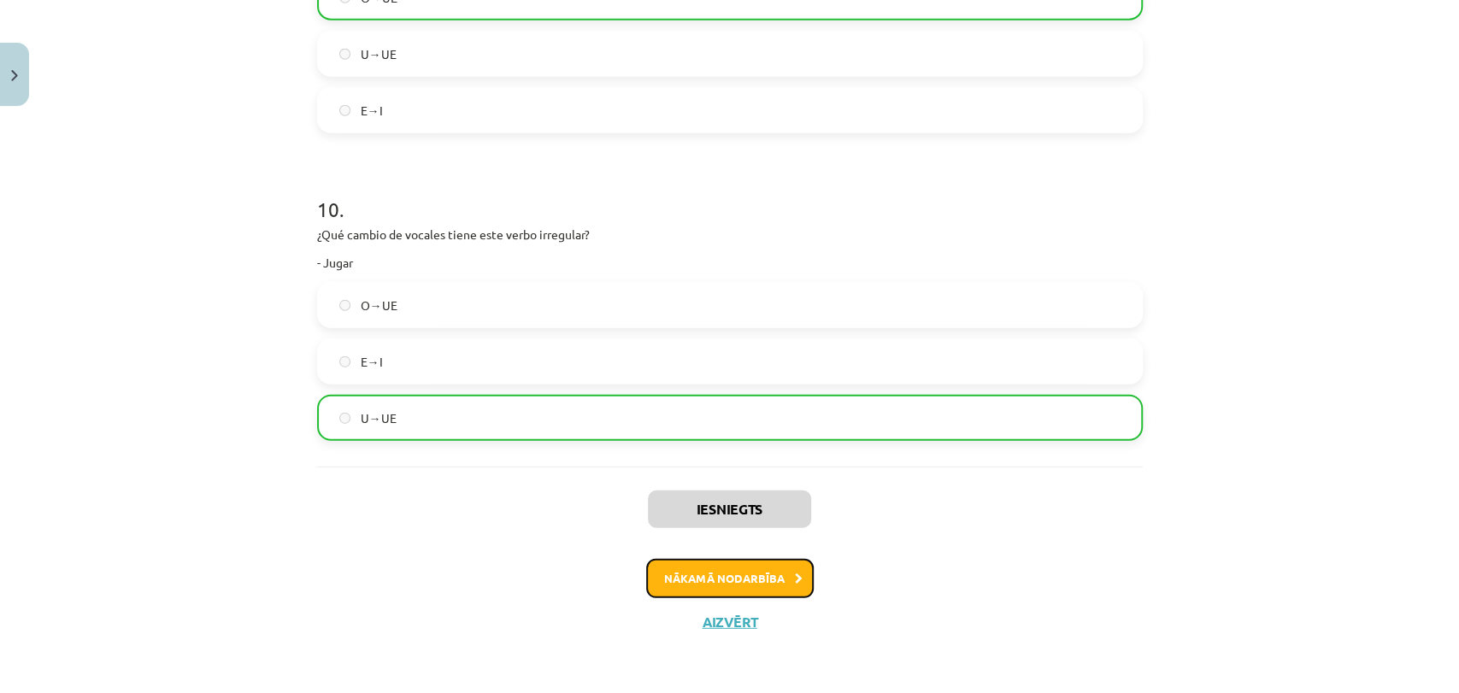
click at [748, 574] on button "Nākamā nodarbība" at bounding box center [729, 578] width 167 height 39
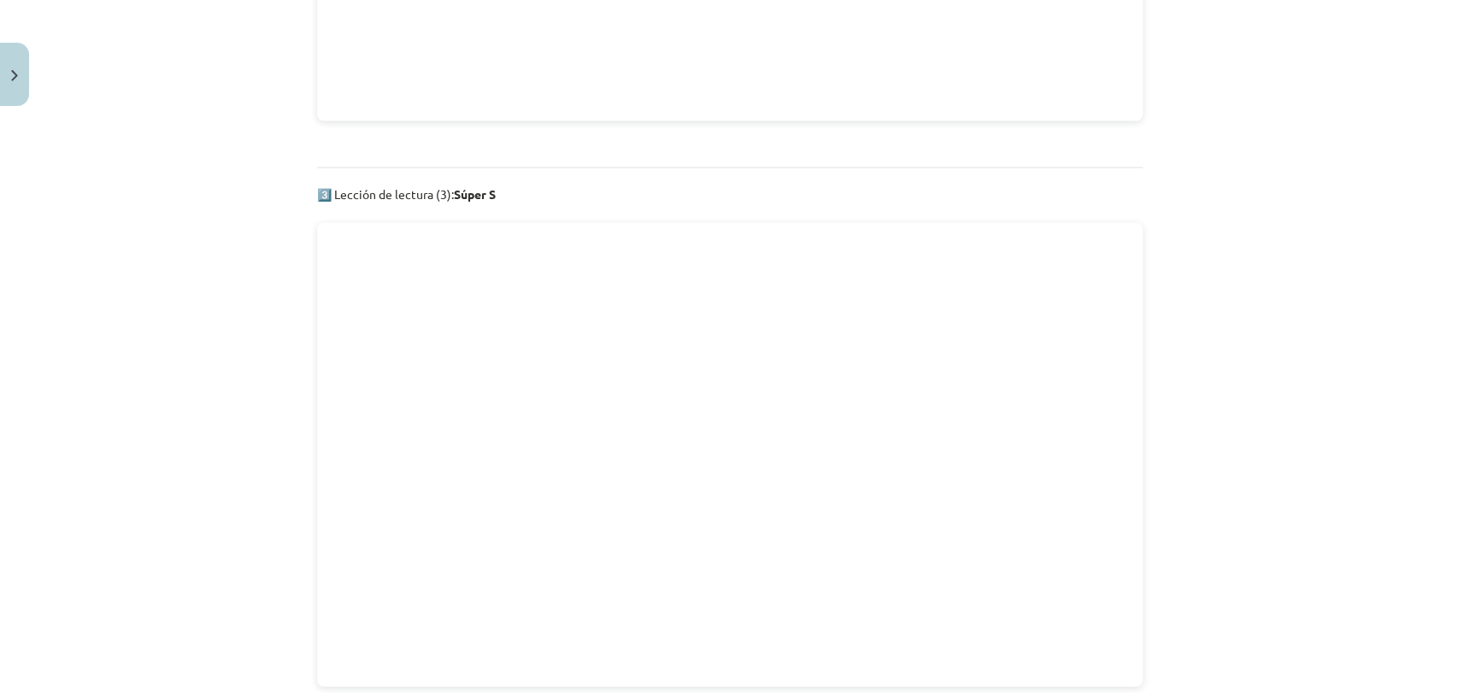
scroll to position [2650, 0]
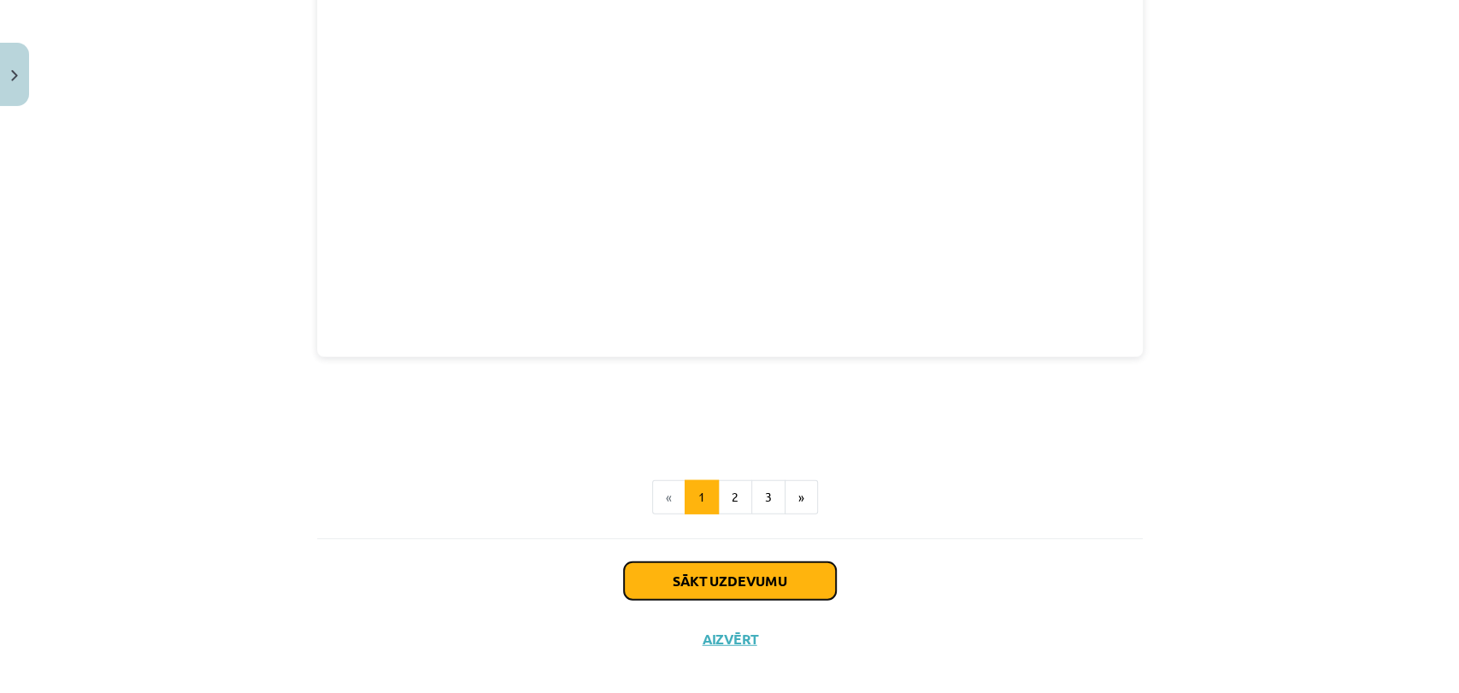
click at [748, 575] on button "Sākt uzdevumu" at bounding box center [730, 581] width 212 height 38
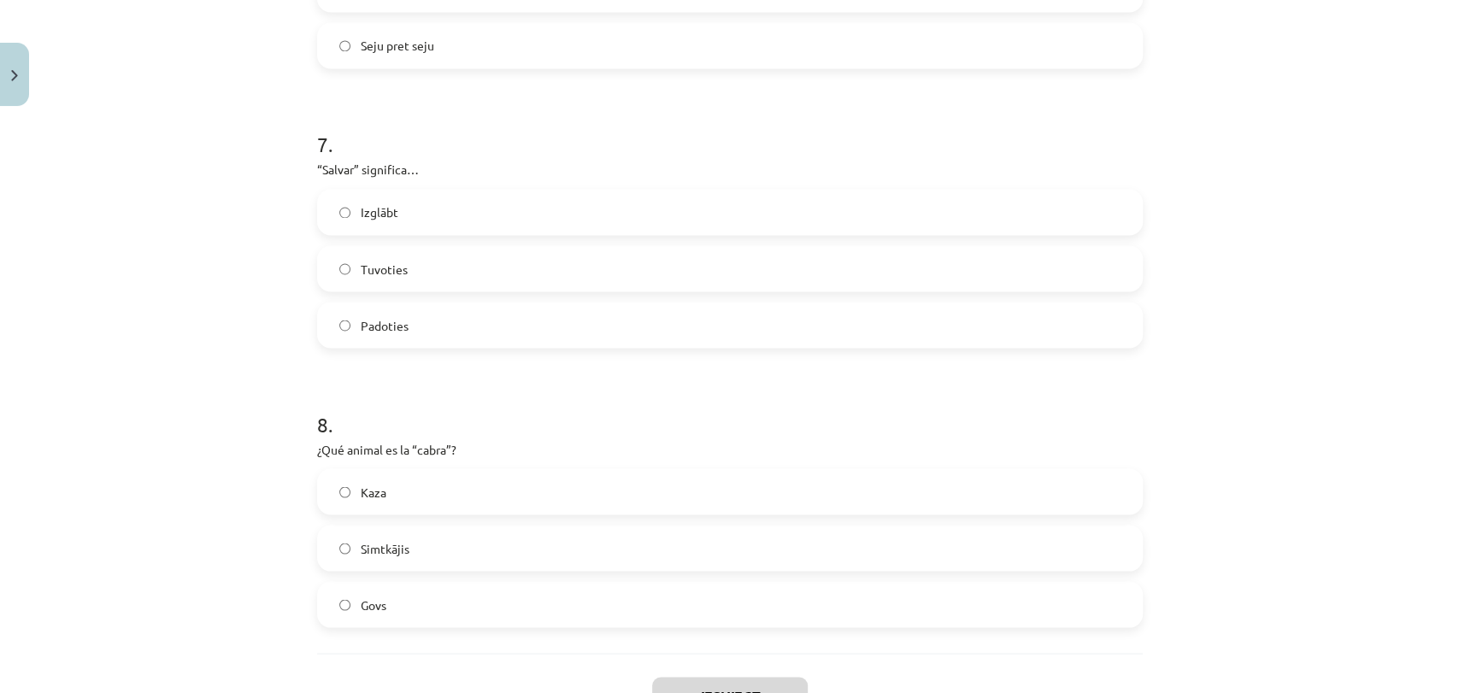
scroll to position [2046, 0]
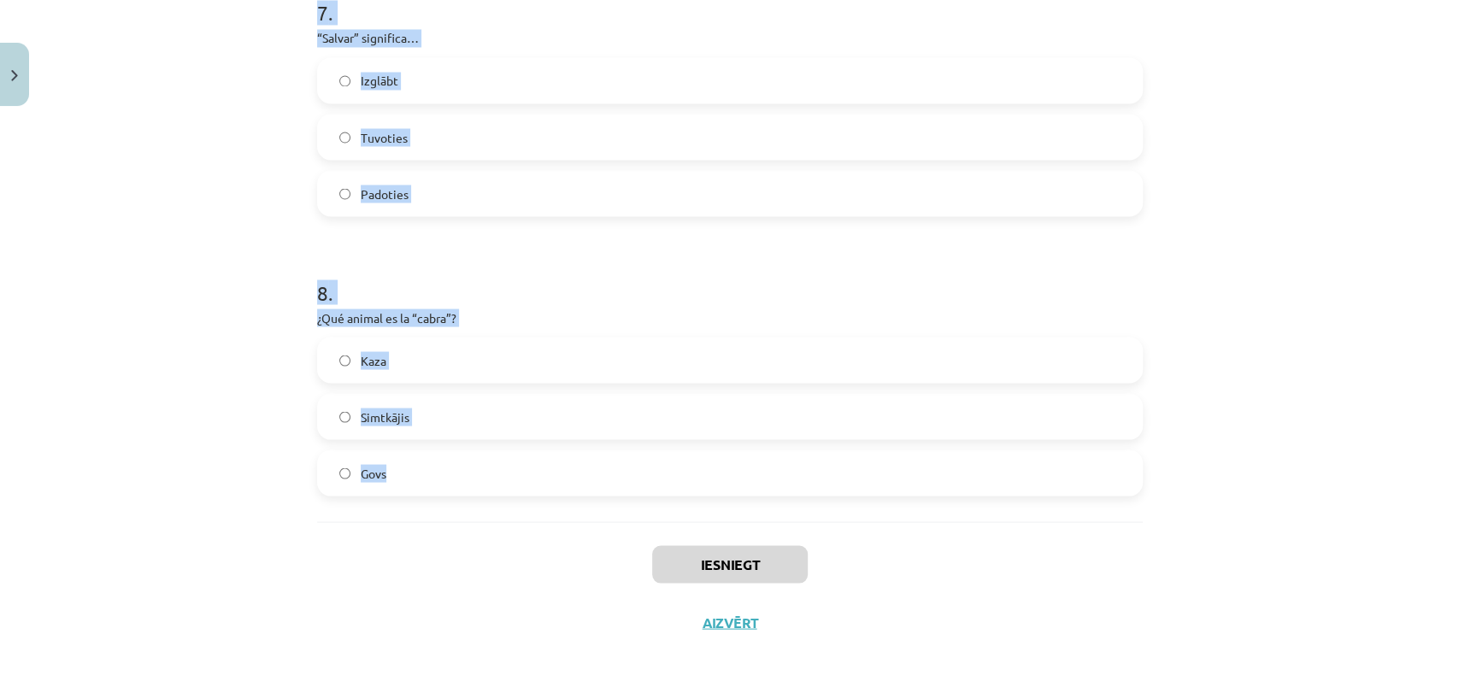
drag, startPoint x: 307, startPoint y: 333, endPoint x: 504, endPoint y: 485, distance: 249.2
copy form "1 . ¿Qué animal es el “caracol”? Simtkājis Gliemezis Kaza 2 . ¿Cuál es el sinón…"
click at [1159, 277] on div "Mācību tēma: Spāņu valodas b1 - 11. klases 1.ieskaites mācību materiāls #4 📝 Te…" at bounding box center [729, 346] width 1459 height 693
click at [1101, 341] on label "Kaza" at bounding box center [730, 359] width 822 height 43
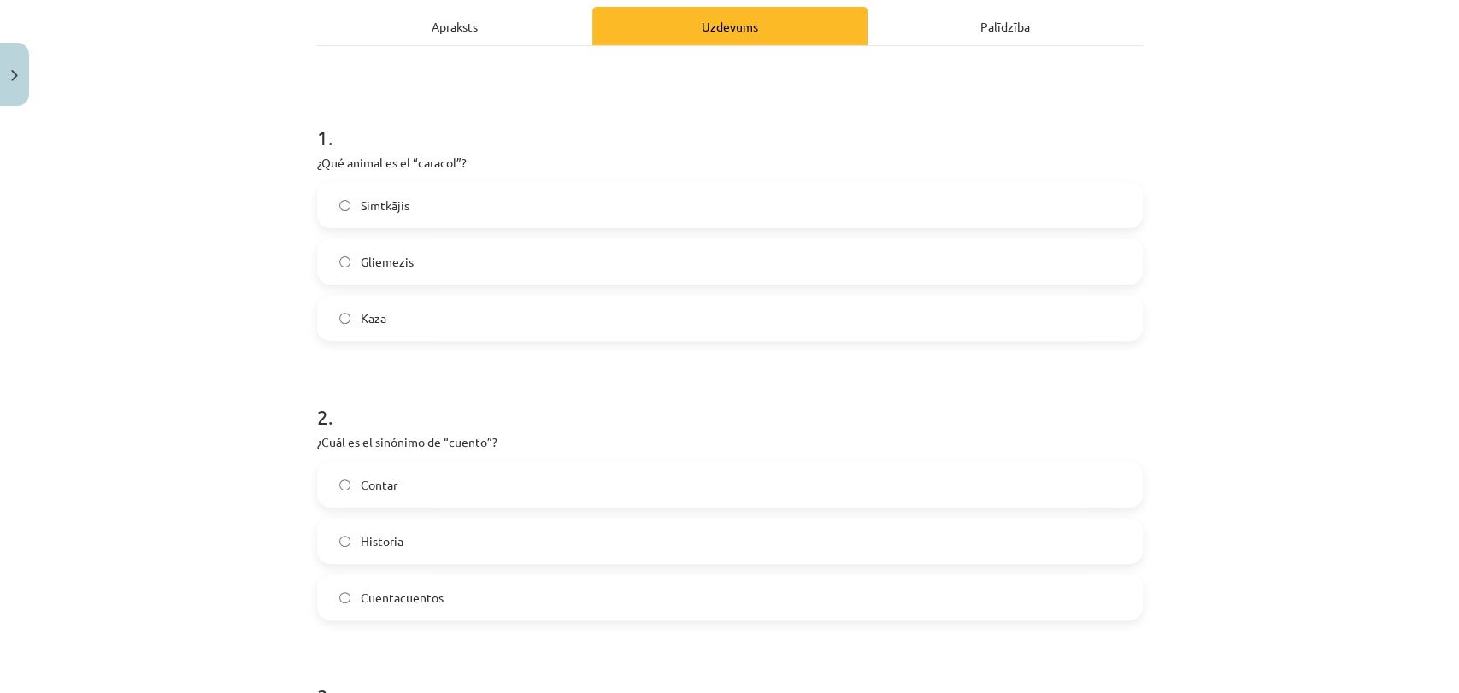
scroll to position [242, 0]
click at [642, 267] on label "Gliemezis" at bounding box center [730, 264] width 822 height 43
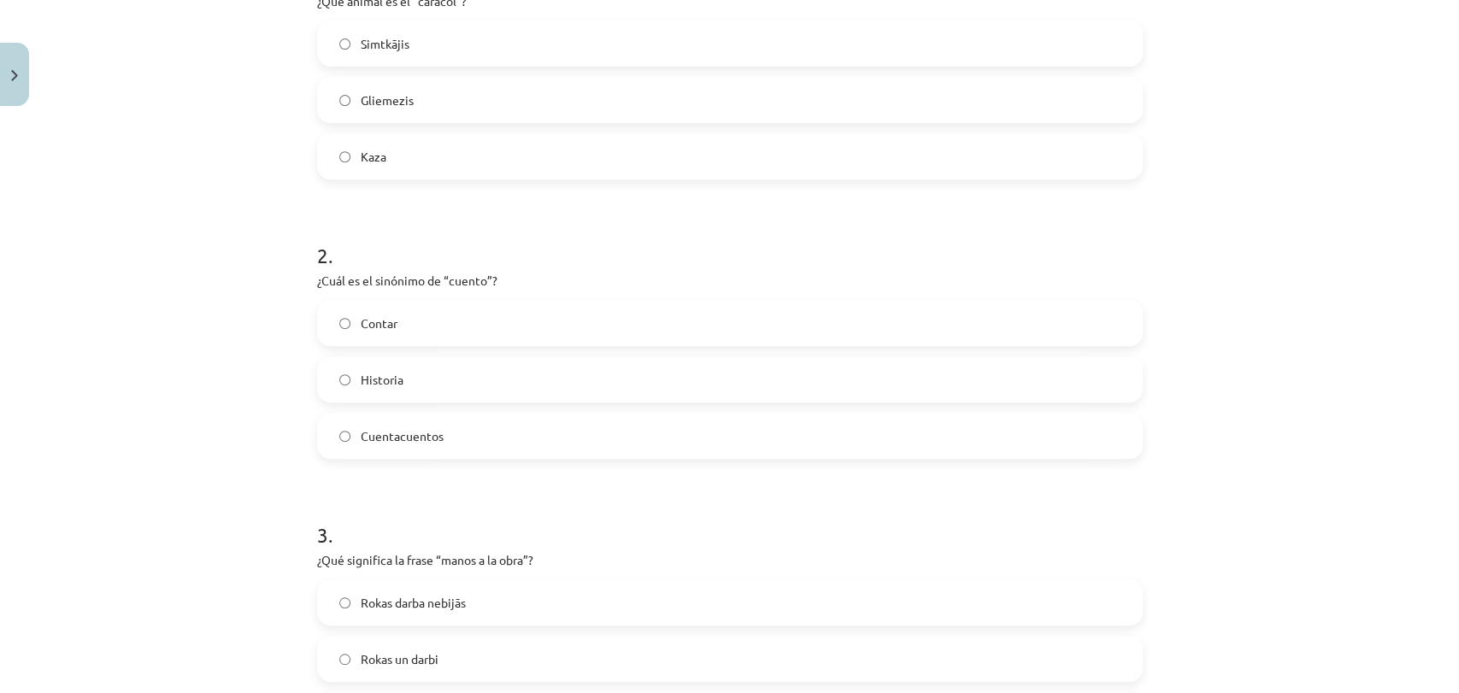
scroll to position [431, 0]
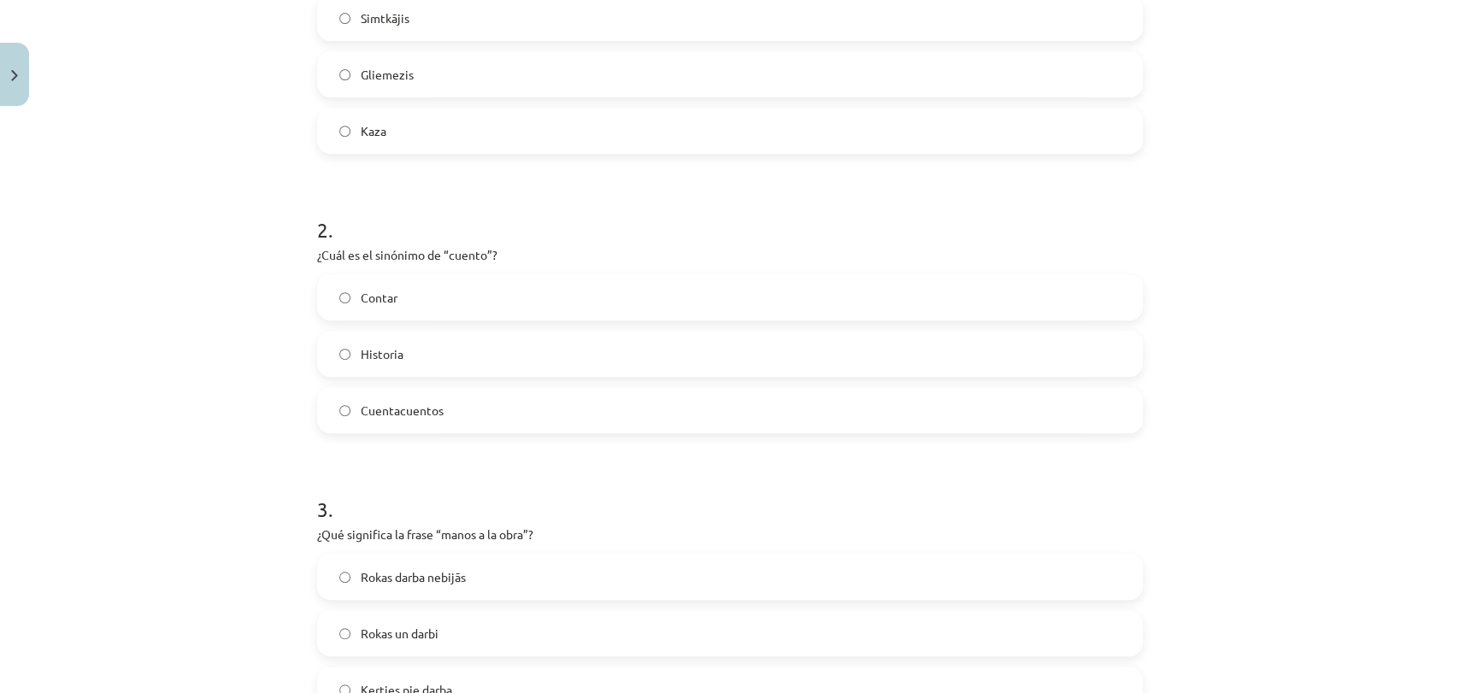
click at [480, 352] on label "Historia" at bounding box center [730, 353] width 822 height 43
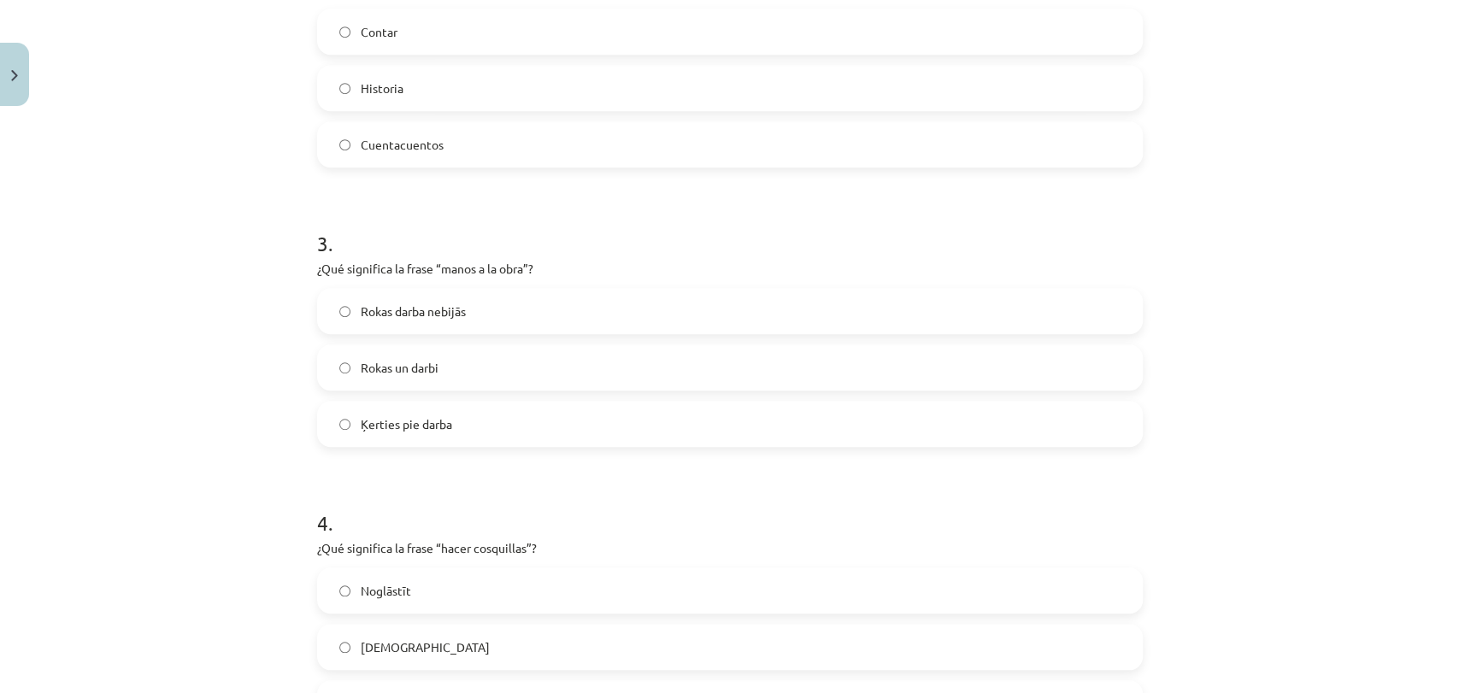
scroll to position [717, 0]
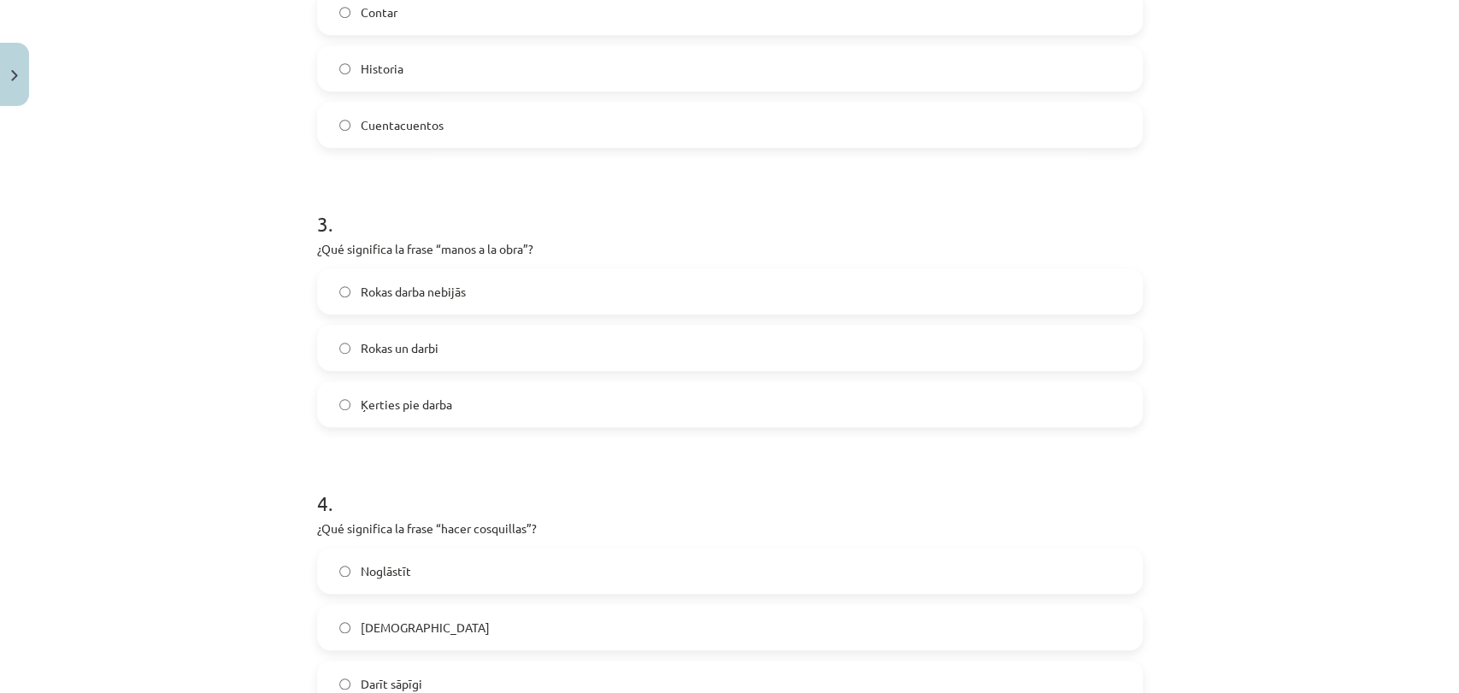
click at [538, 407] on label "Ķerties pie darba" at bounding box center [730, 404] width 822 height 43
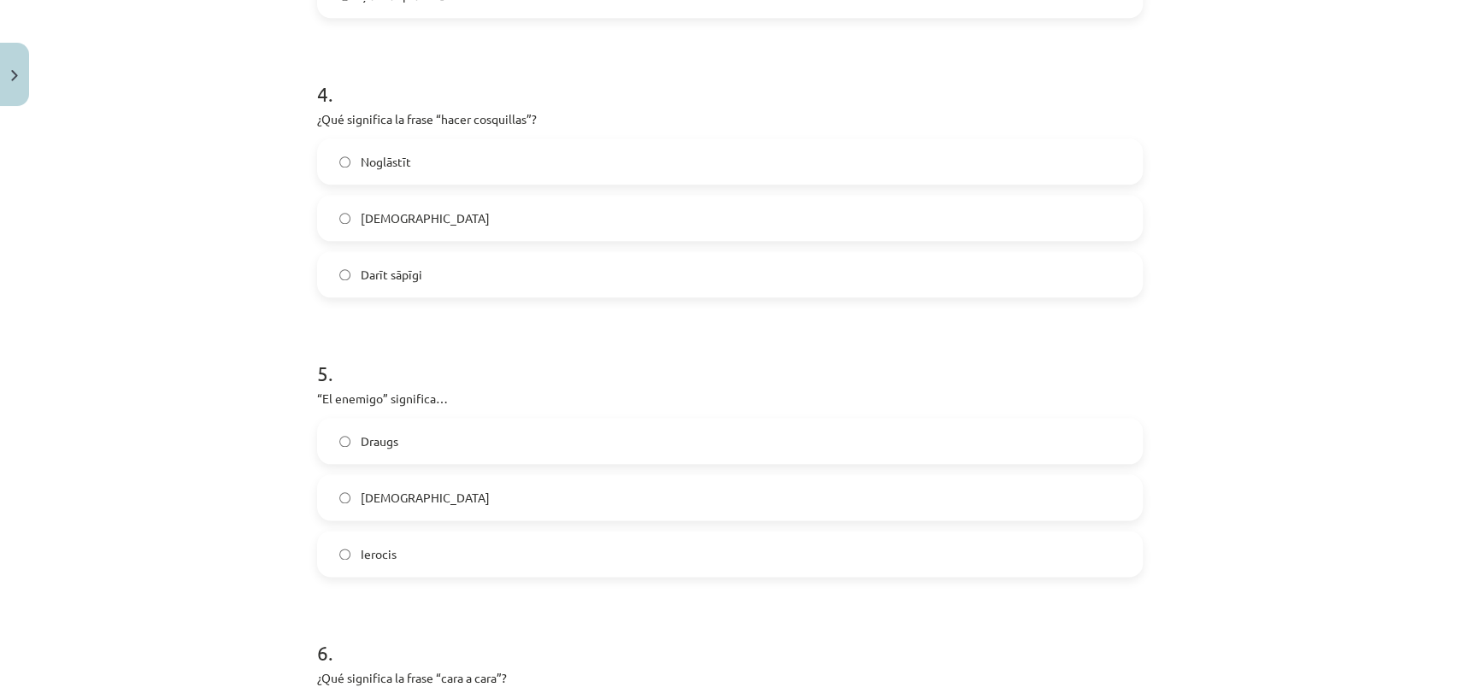
scroll to position [1191, 0]
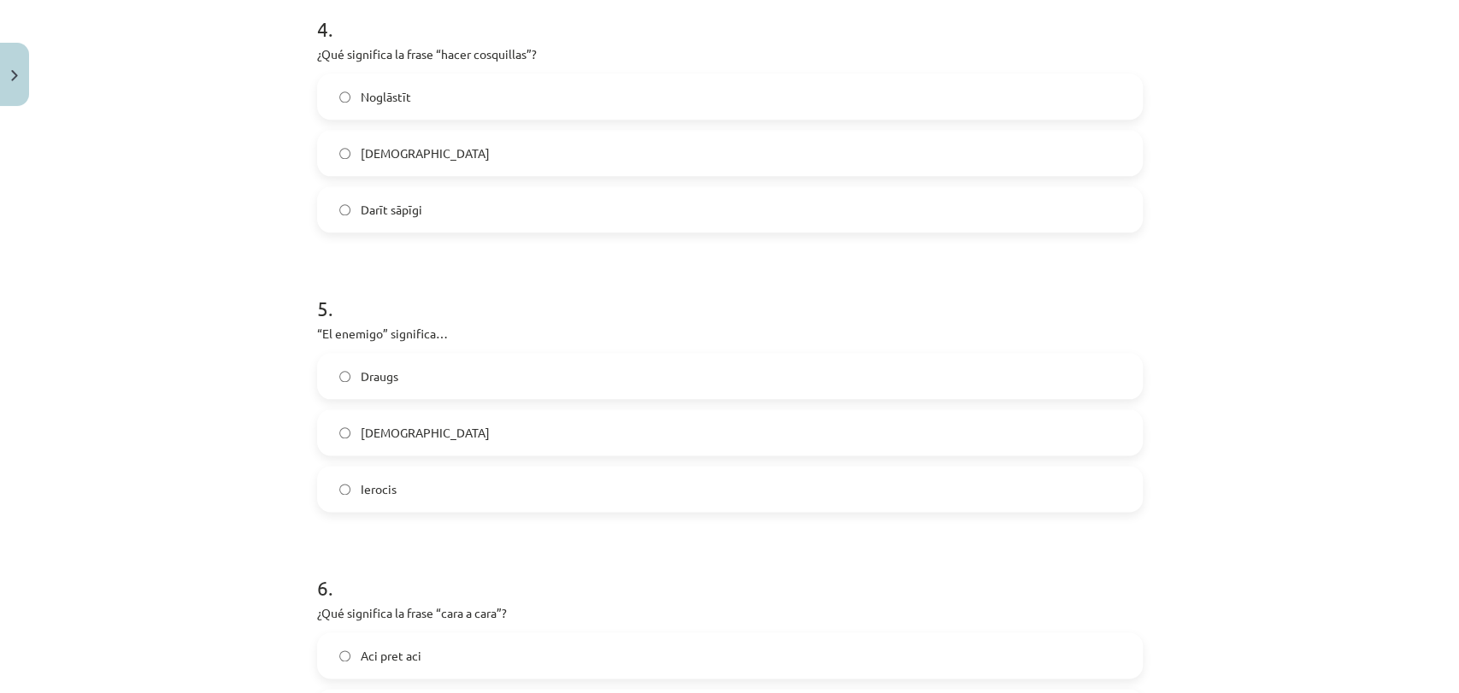
click at [482, 149] on label "Kutināt" at bounding box center [730, 153] width 822 height 43
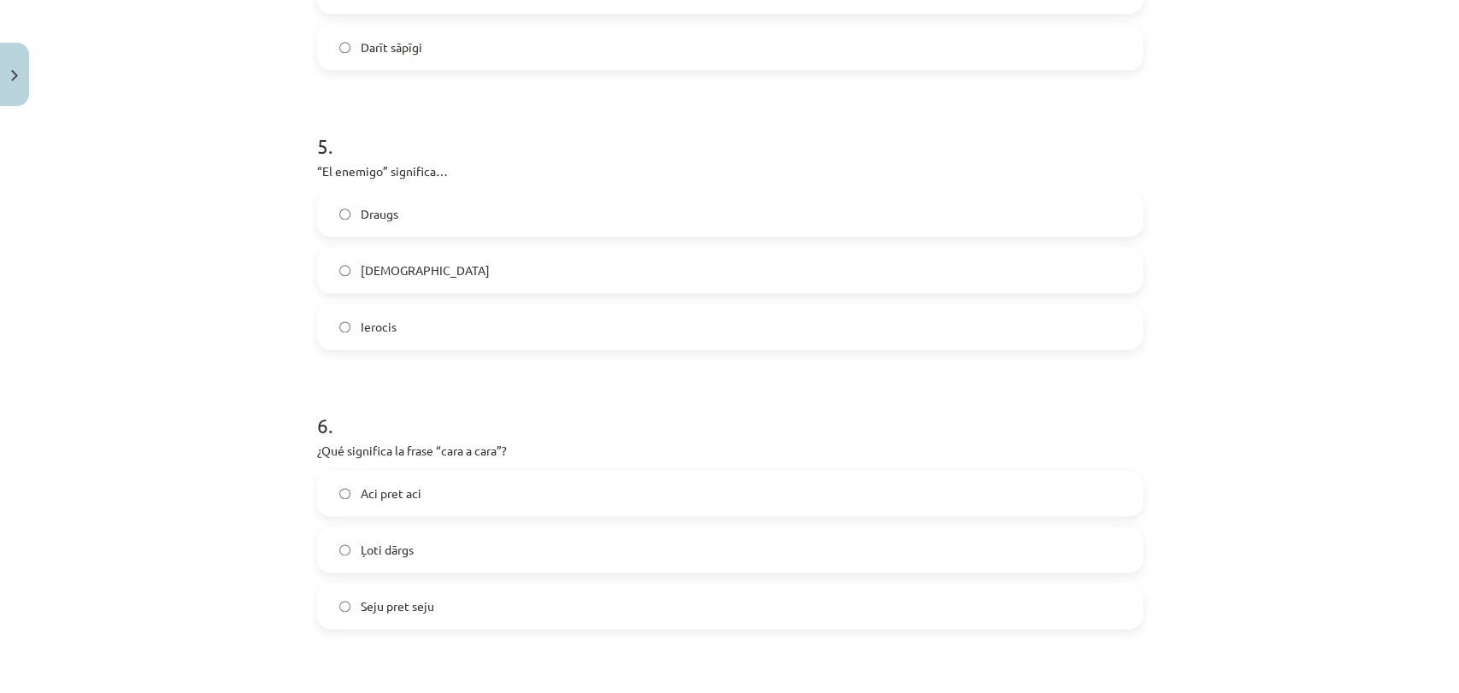
scroll to position [1381, 0]
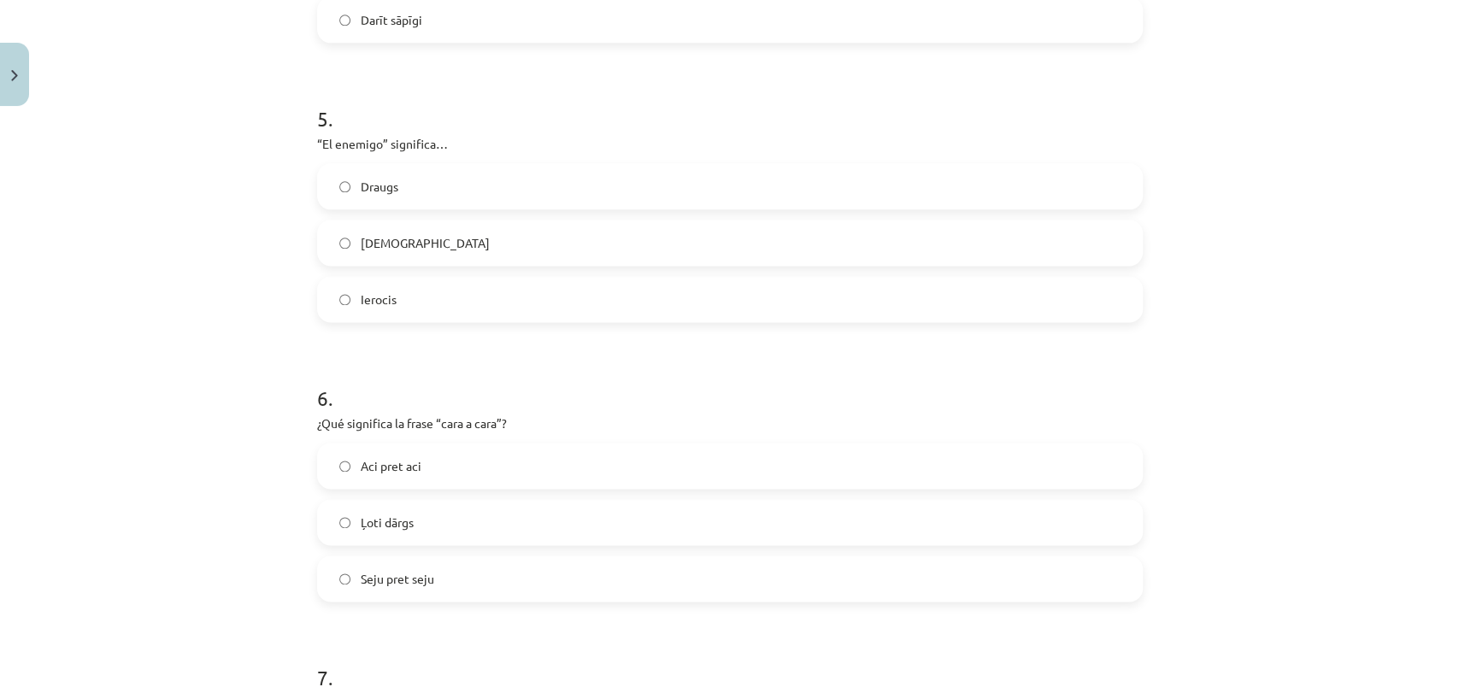
click at [495, 237] on label "Ienaidnieks" at bounding box center [730, 242] width 822 height 43
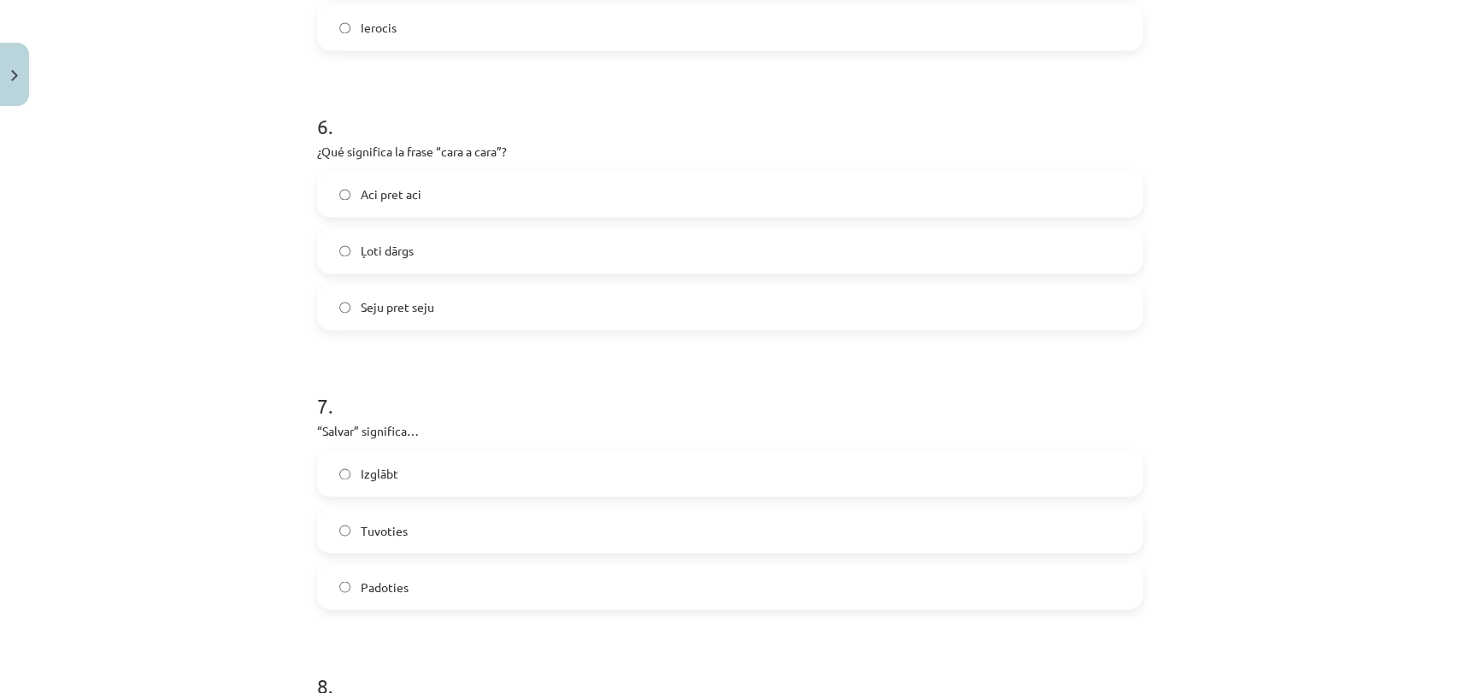
scroll to position [1666, 0]
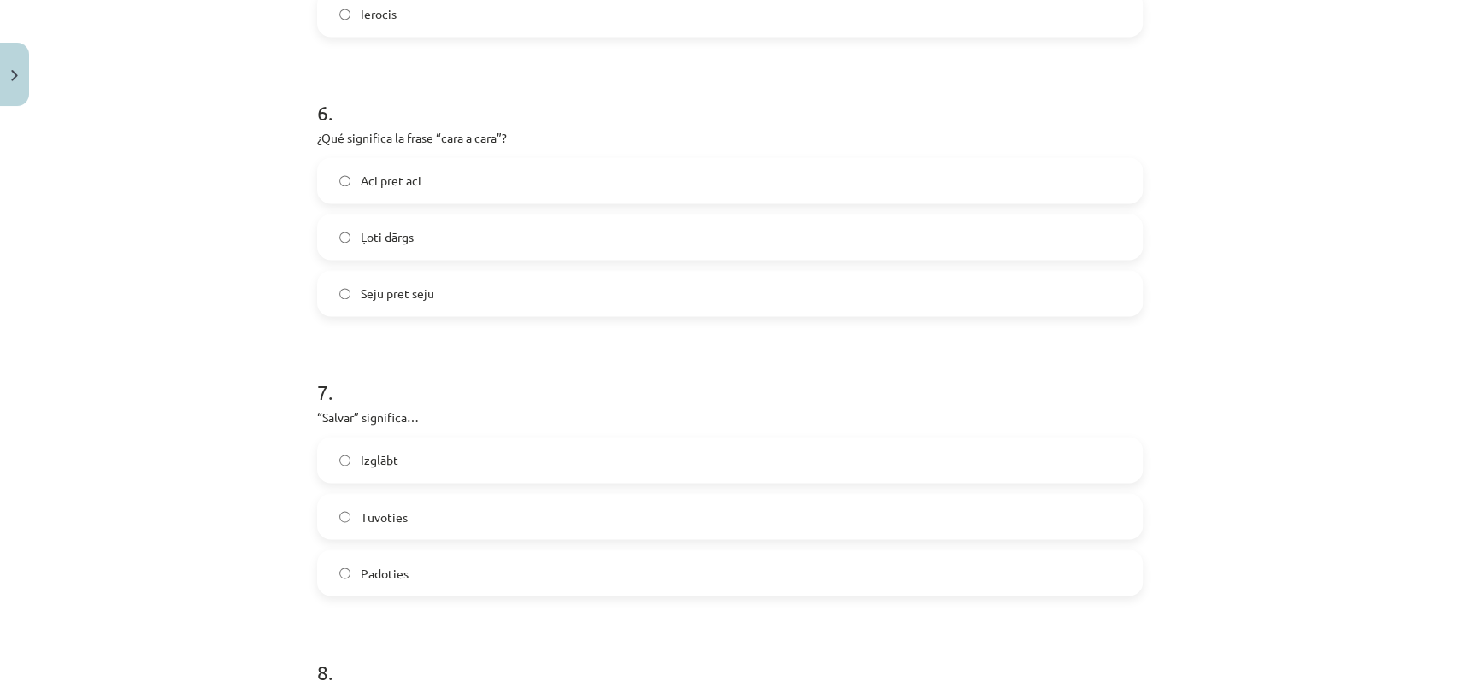
click at [424, 161] on label "Aci pret aci" at bounding box center [730, 180] width 822 height 43
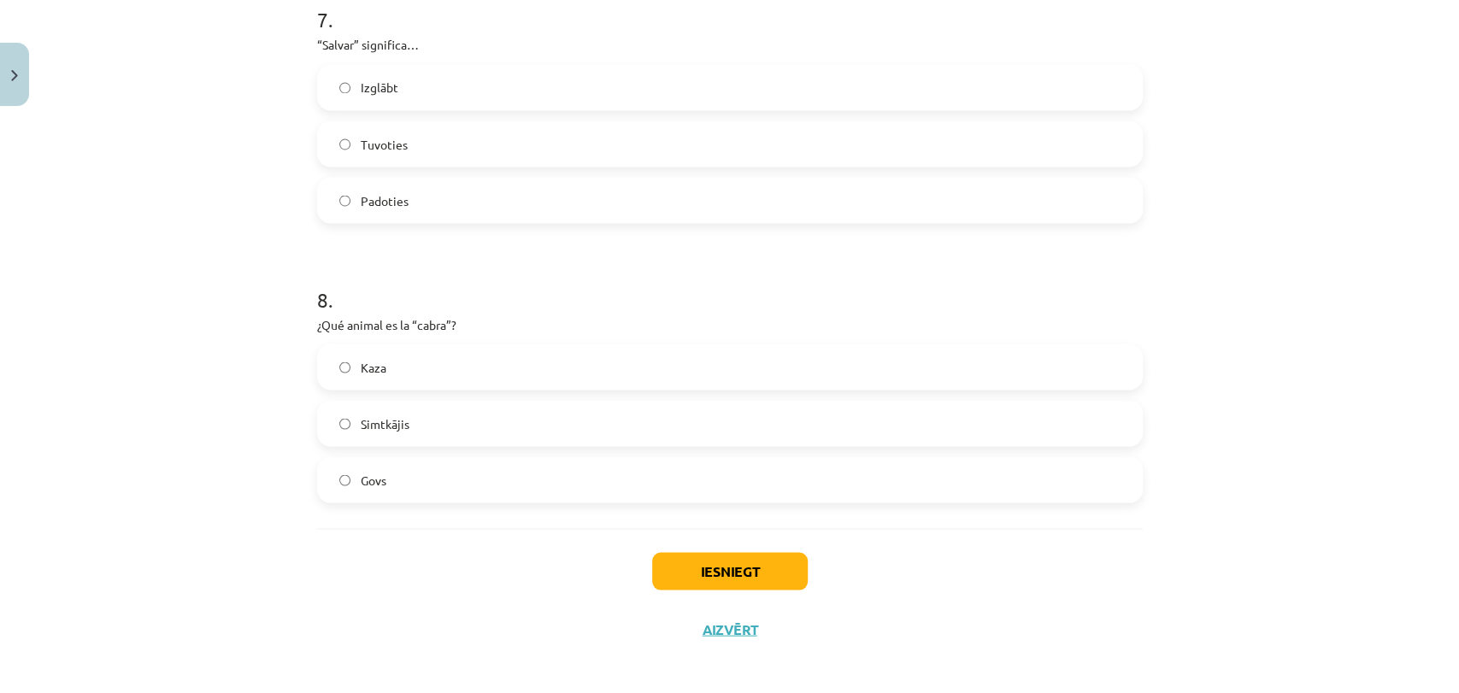
scroll to position [2046, 0]
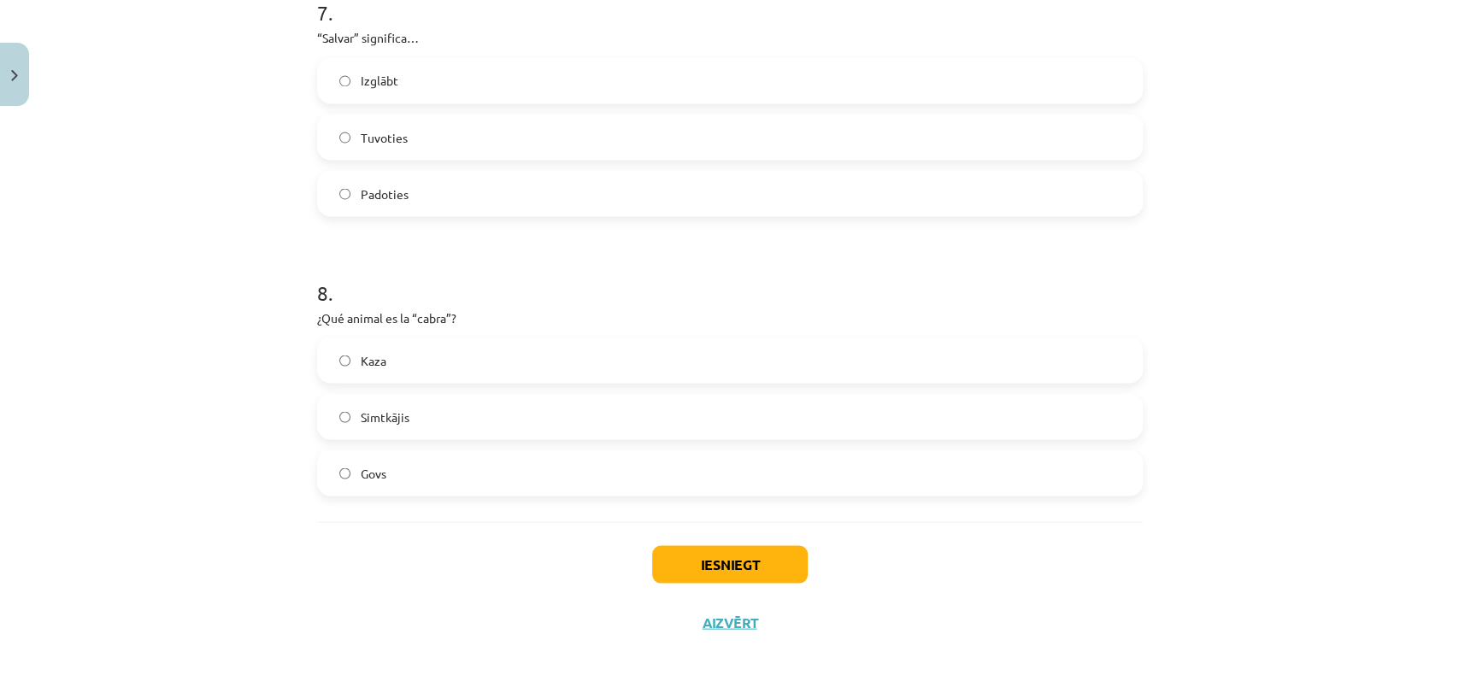
click at [460, 80] on label "Izglābt" at bounding box center [730, 80] width 822 height 43
click at [694, 555] on button "Iesniegt" at bounding box center [730, 564] width 156 height 38
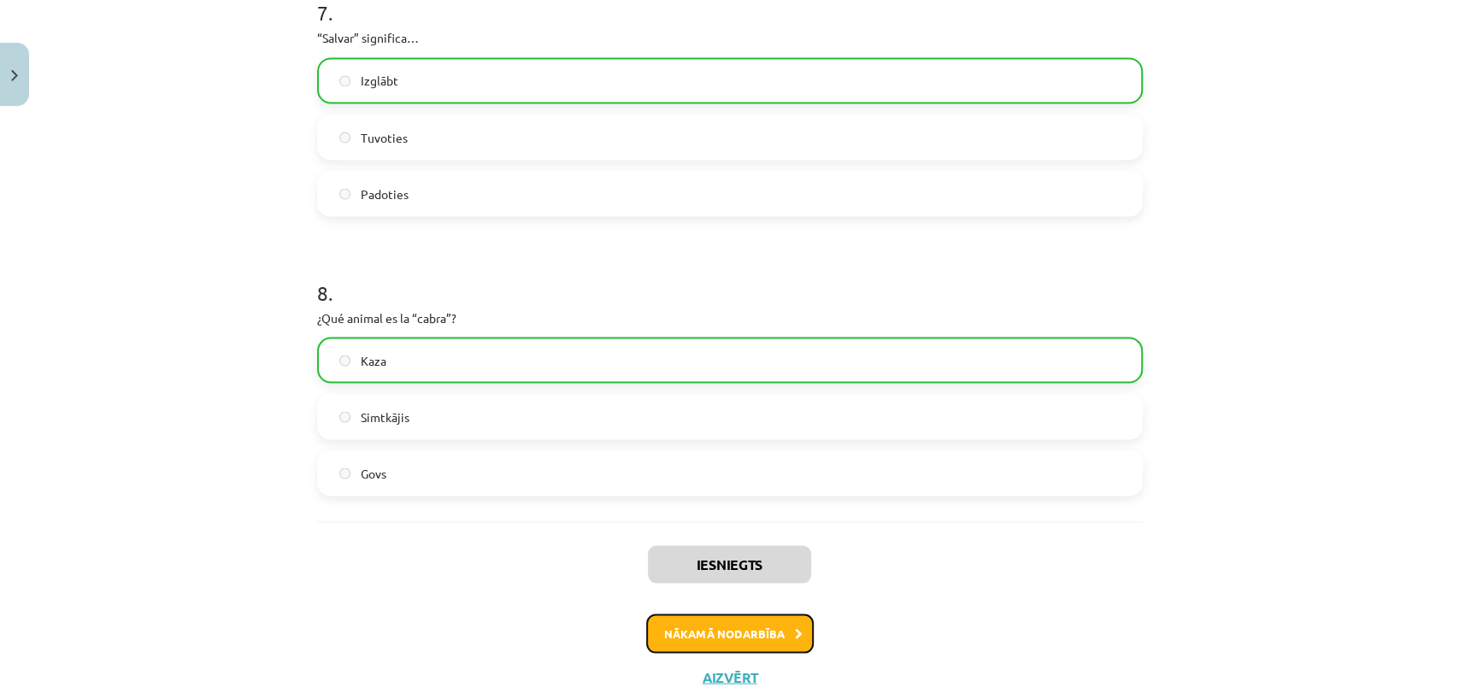
click at [705, 626] on button "Nākamā nodarbība" at bounding box center [729, 632] width 167 height 39
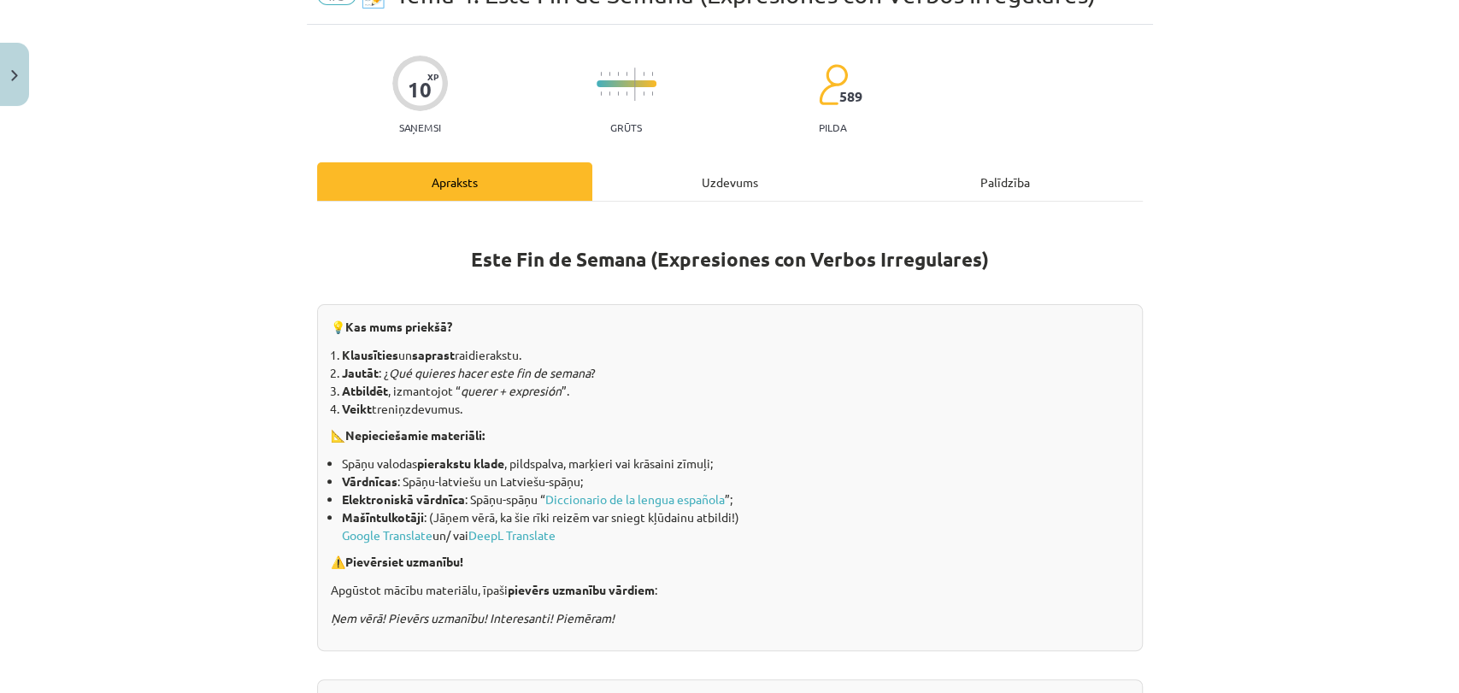
scroll to position [42, 0]
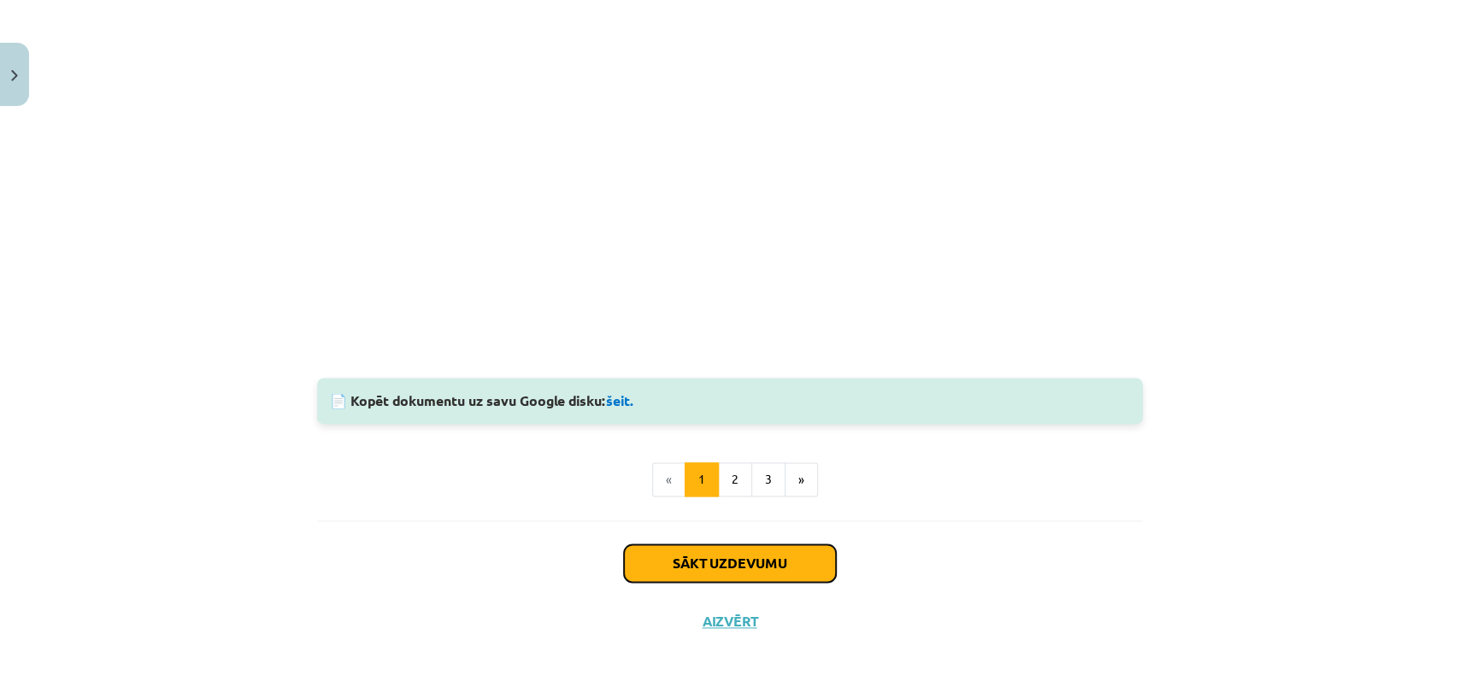
click at [758, 549] on button "Sākt uzdevumu" at bounding box center [730, 563] width 212 height 38
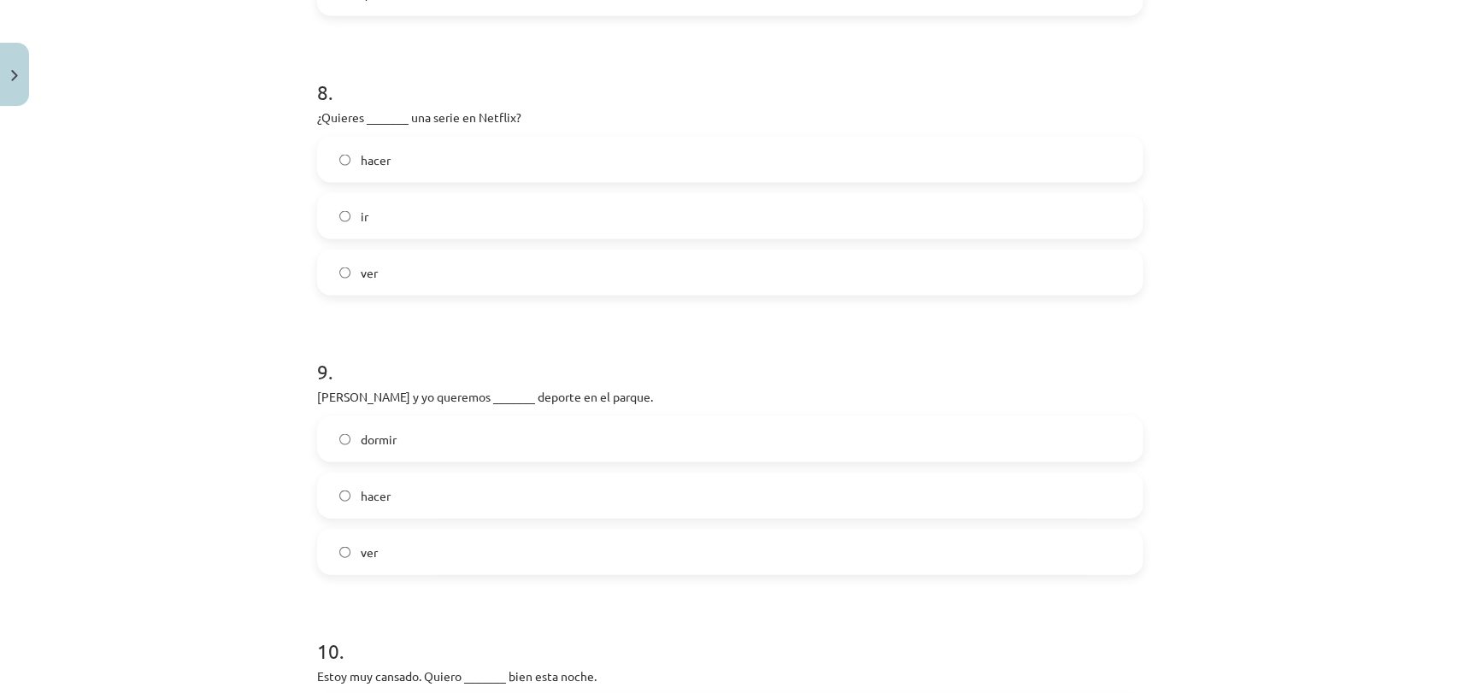
scroll to position [2604, 0]
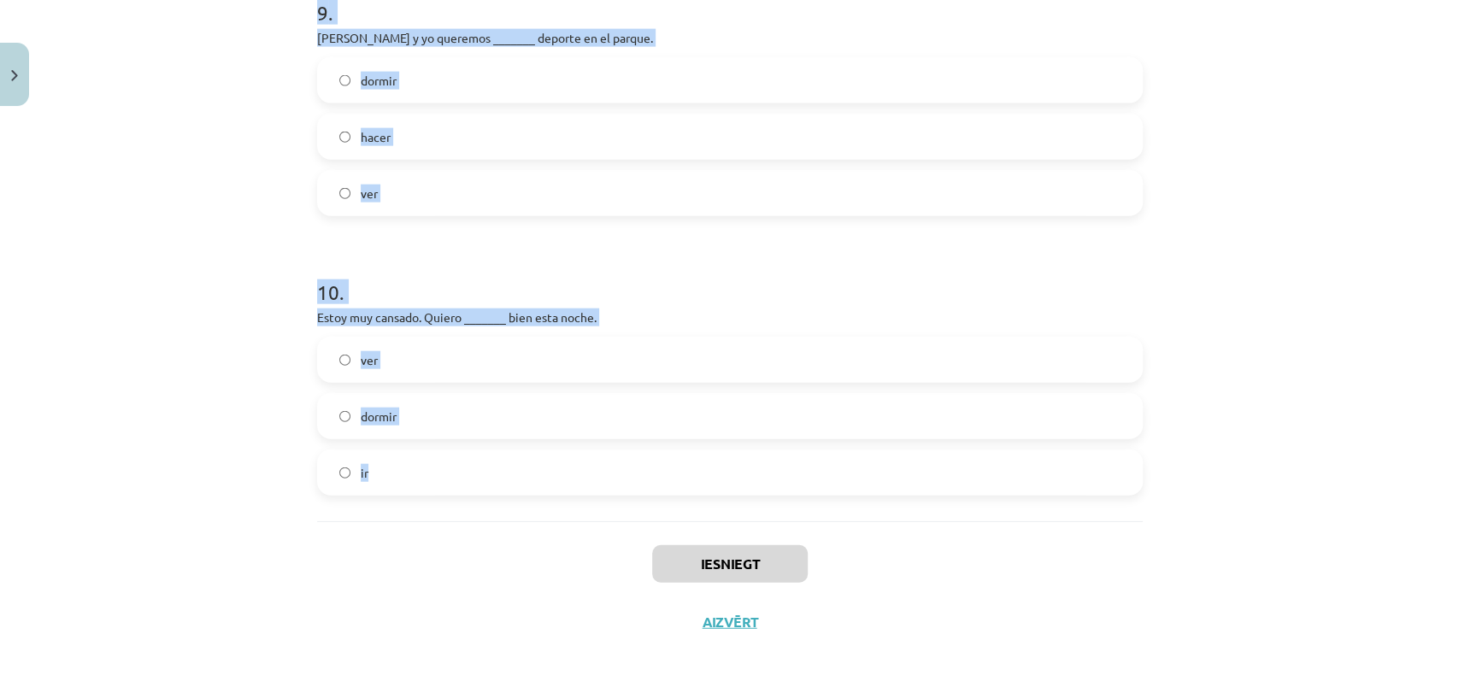
drag, startPoint x: 307, startPoint y: 339, endPoint x: 472, endPoint y: 477, distance: 214.8
copy form "1 . Mañana quiero _______ a casa temprano. volver venir salir 2 . Tengo hambre.…"
click at [1124, 285] on h1 "10 ." at bounding box center [729, 276] width 825 height 53
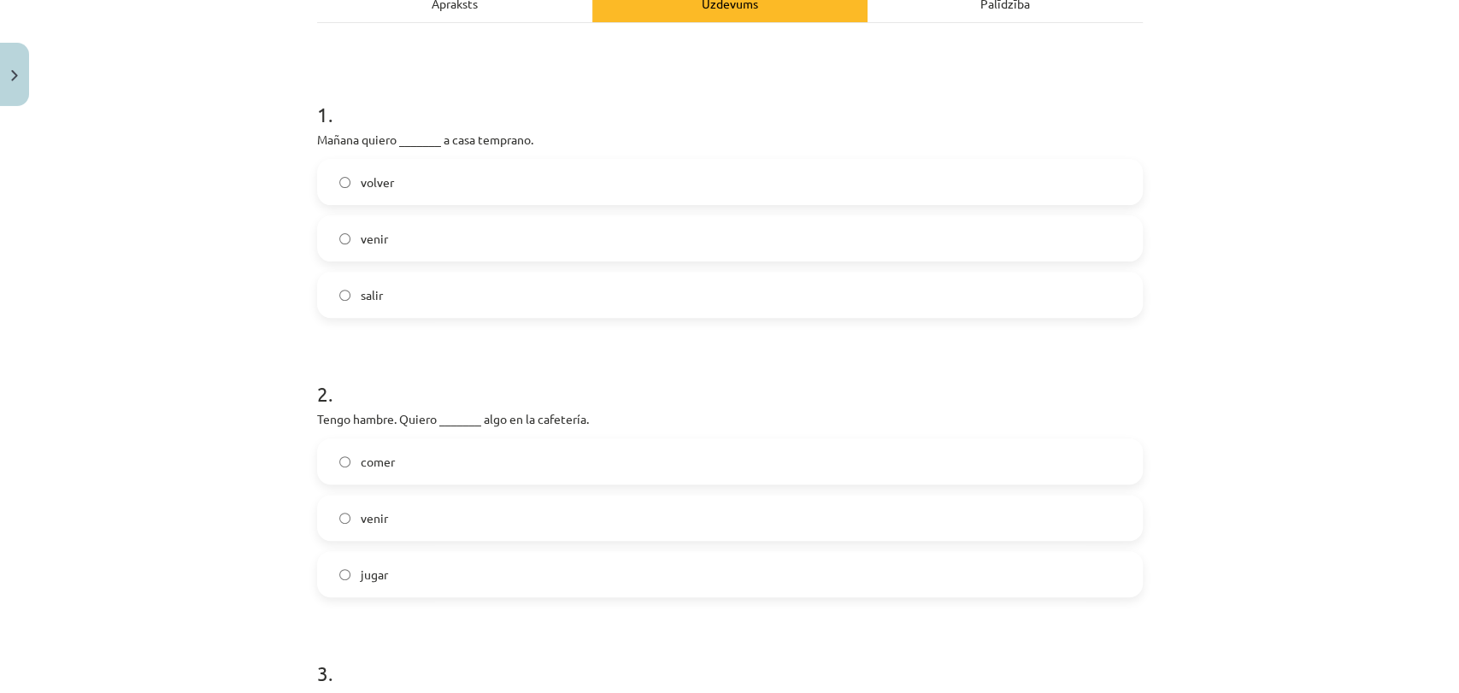
scroll to position [232, 0]
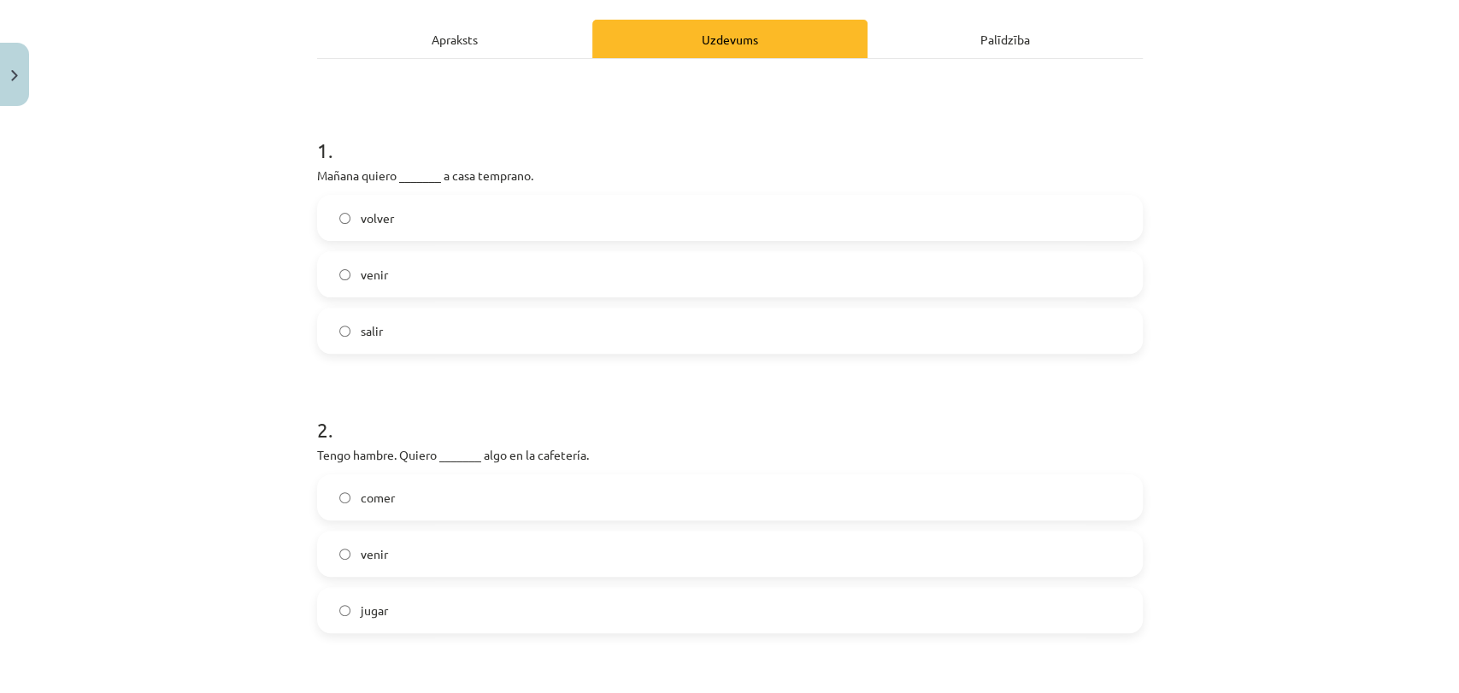
click at [754, 216] on label "volver" at bounding box center [730, 218] width 822 height 43
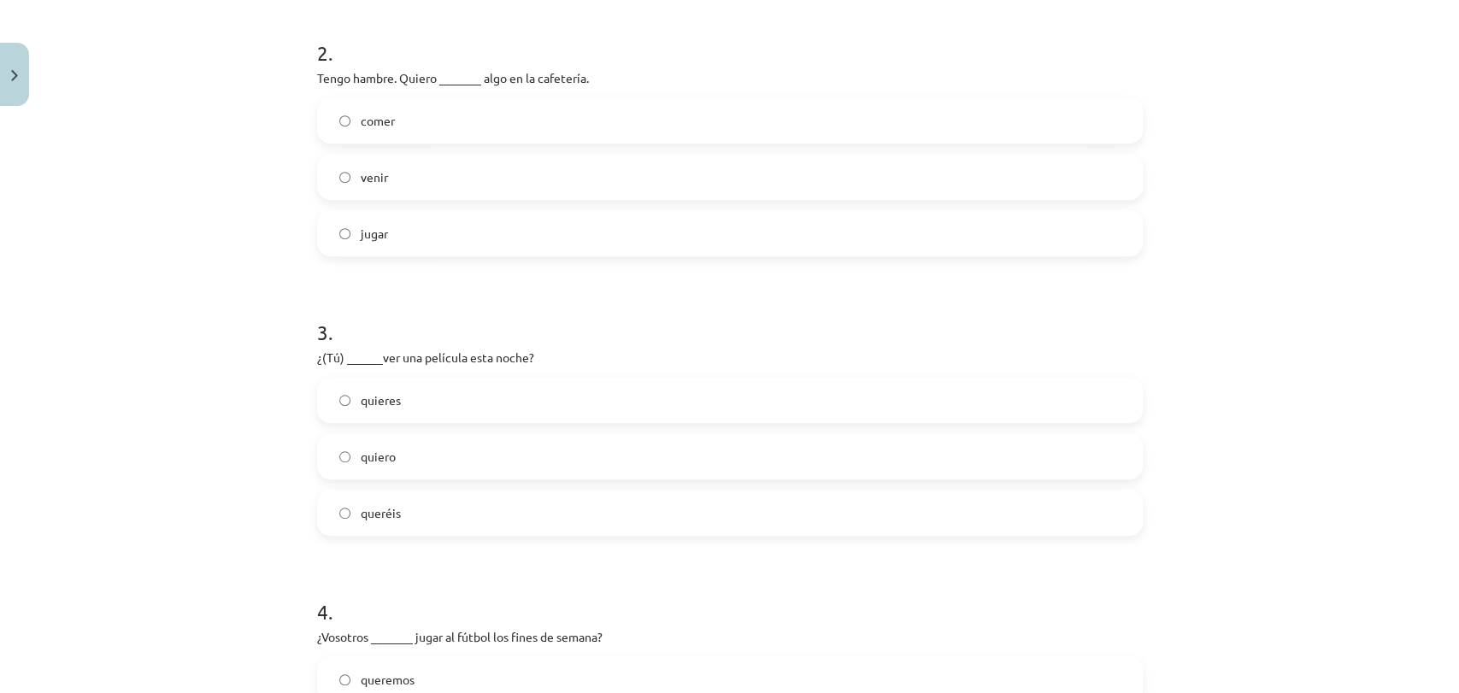
scroll to position [611, 0]
click at [476, 111] on label "comer" at bounding box center [730, 118] width 822 height 43
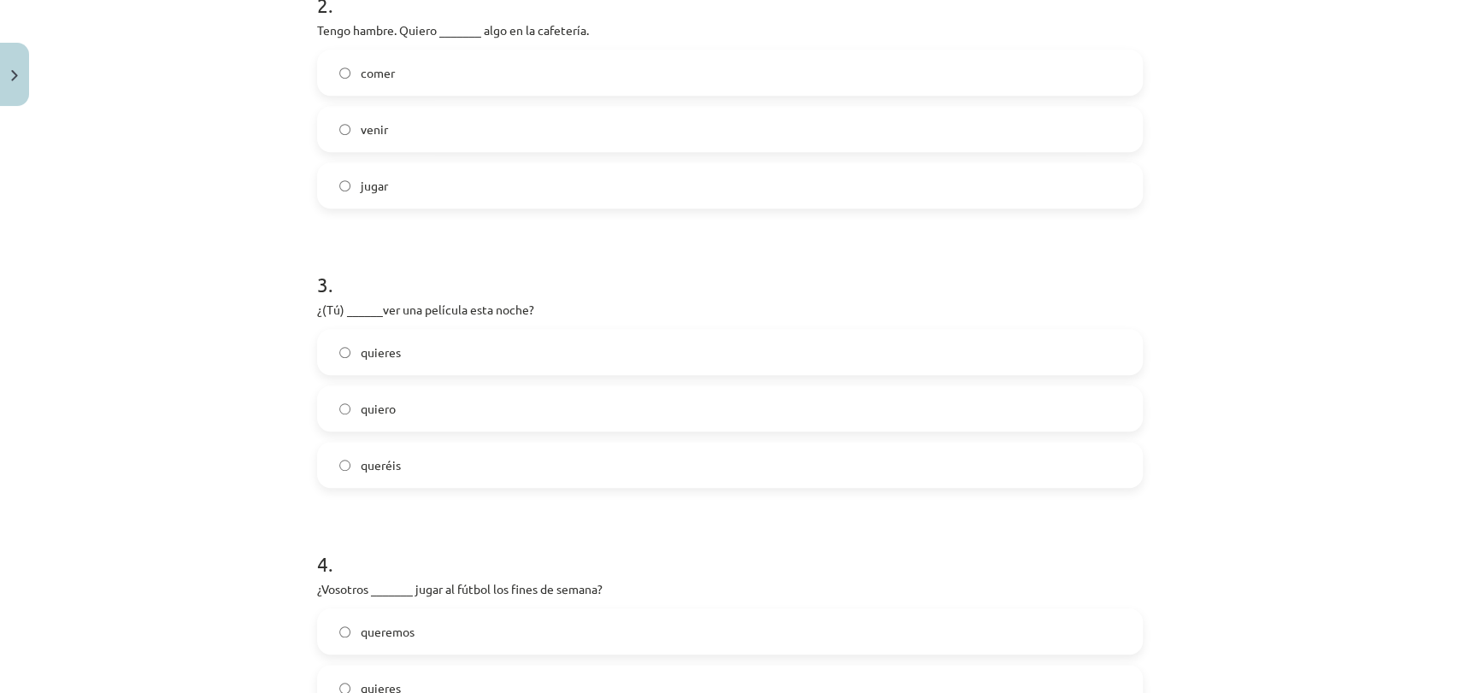
scroll to position [801, 0]
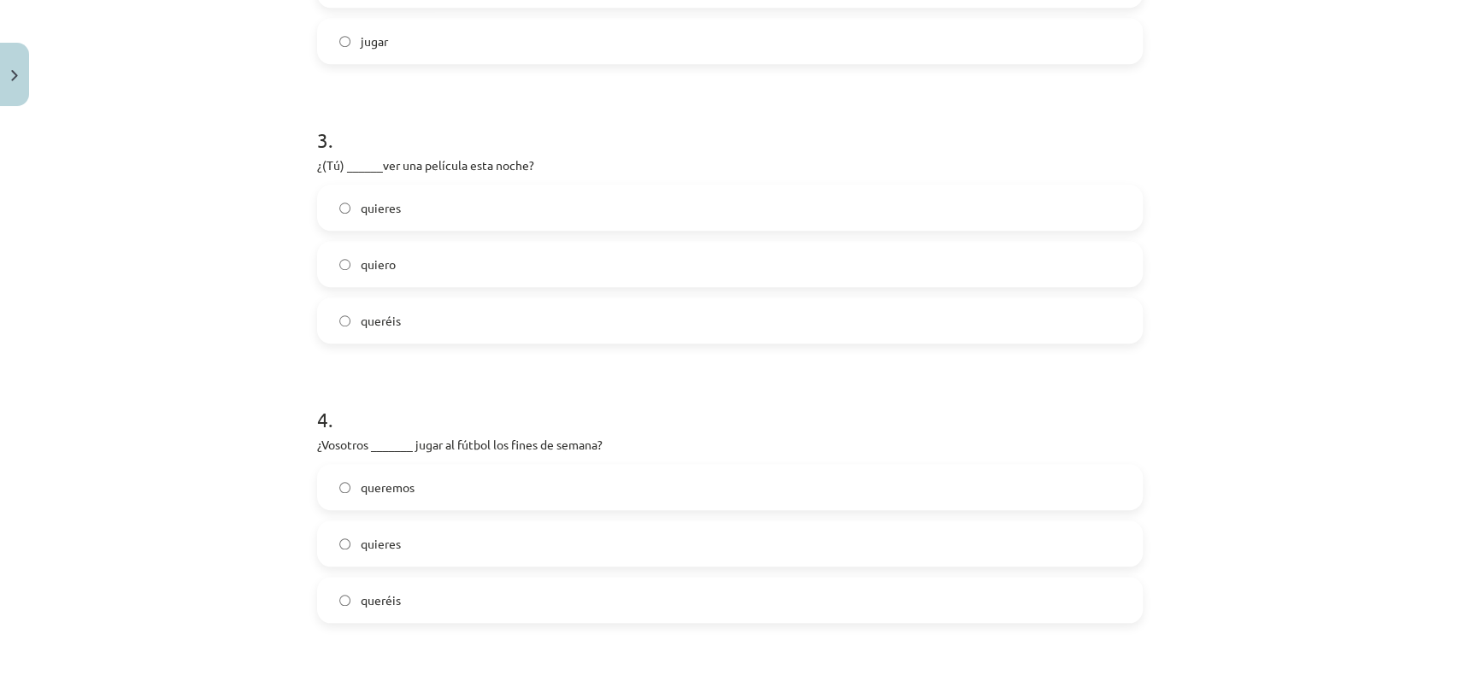
click at [517, 207] on label "quieres" at bounding box center [730, 207] width 822 height 43
click at [408, 603] on label "queréis" at bounding box center [730, 599] width 822 height 43
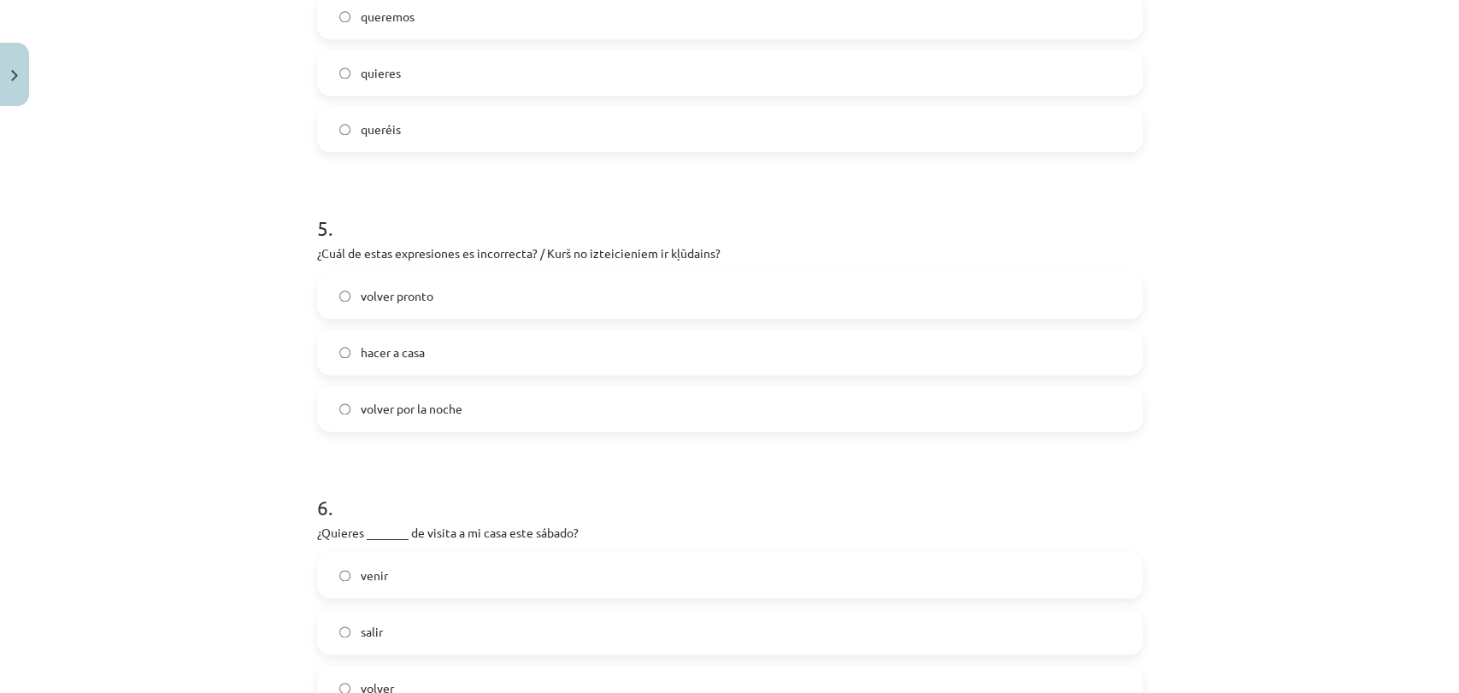
scroll to position [1276, 0]
click at [508, 342] on label "hacer a casa" at bounding box center [730, 347] width 822 height 43
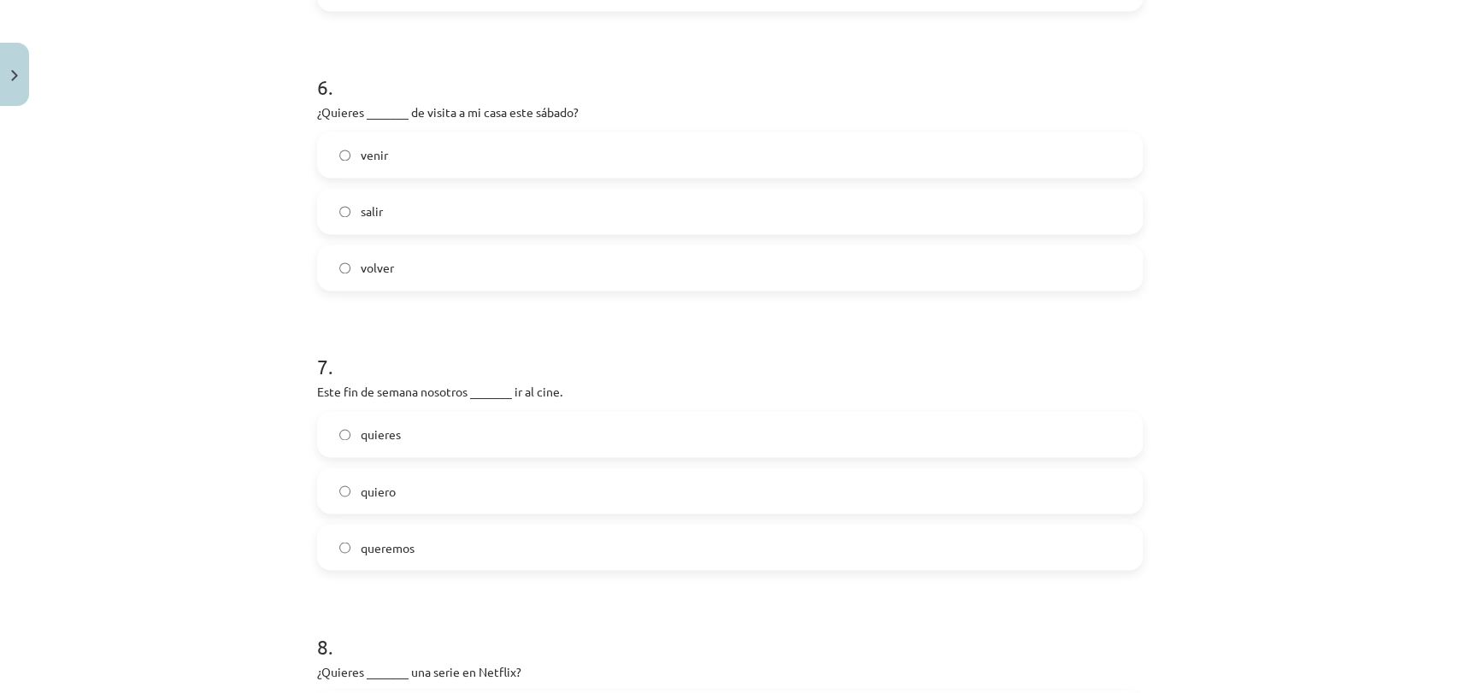
scroll to position [1750, 0]
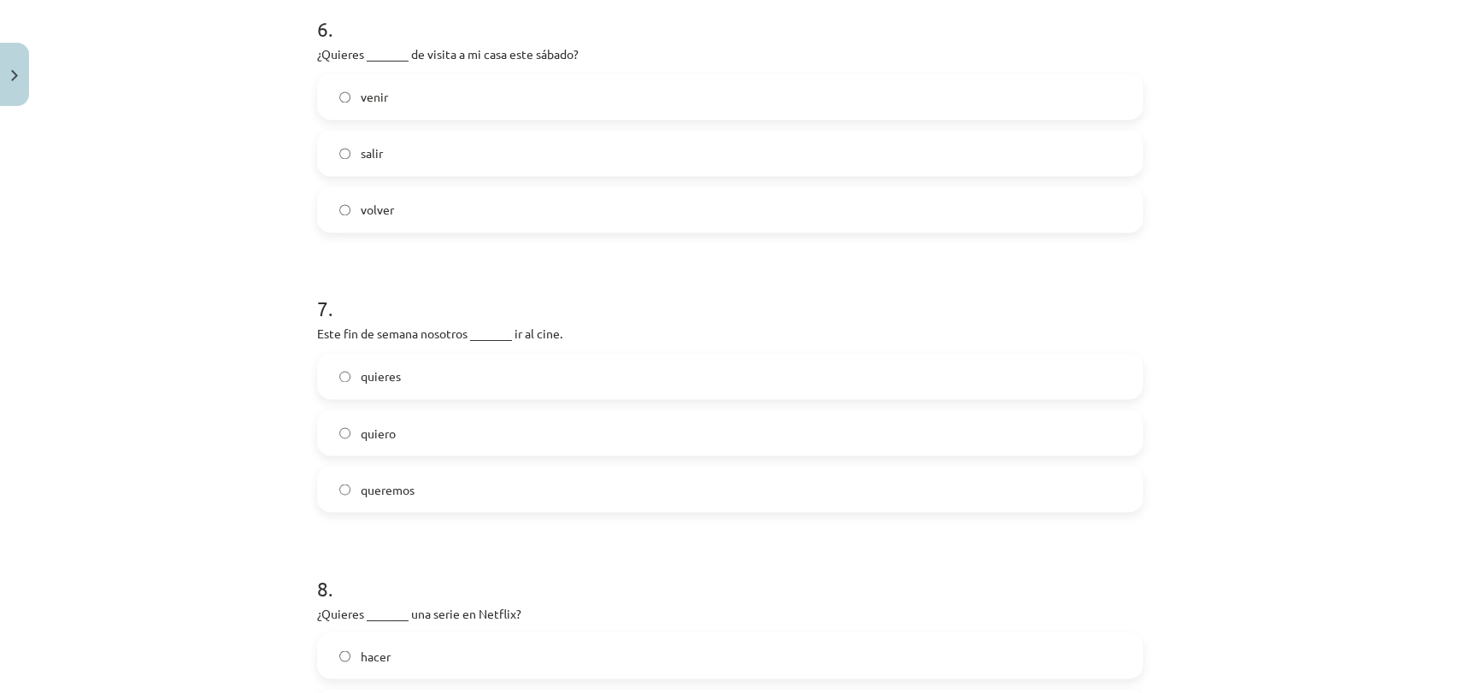
click at [565, 91] on label "venir" at bounding box center [730, 96] width 822 height 43
click at [445, 495] on label "queremos" at bounding box center [730, 488] width 822 height 43
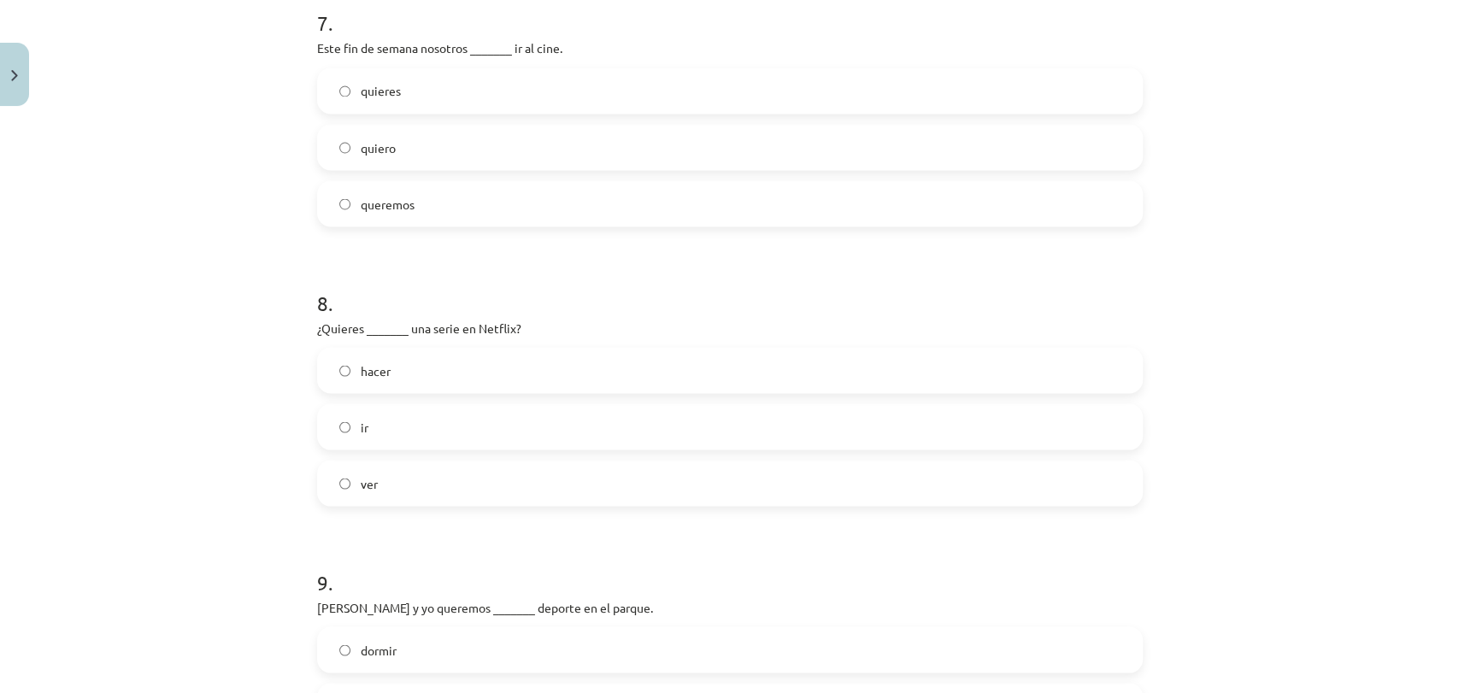
drag, startPoint x: 517, startPoint y: 490, endPoint x: 540, endPoint y: 429, distance: 64.9
click at [517, 489] on label "ver" at bounding box center [730, 482] width 822 height 43
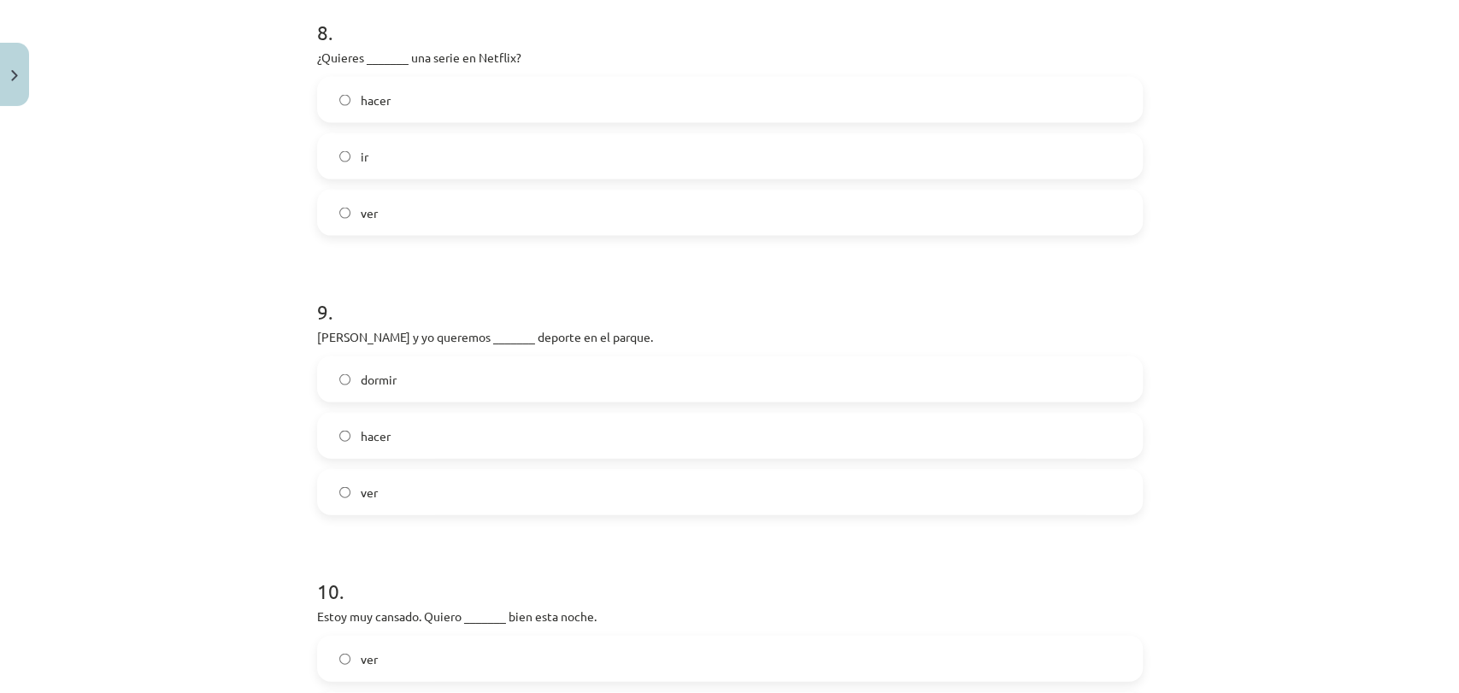
scroll to position [2320, 0]
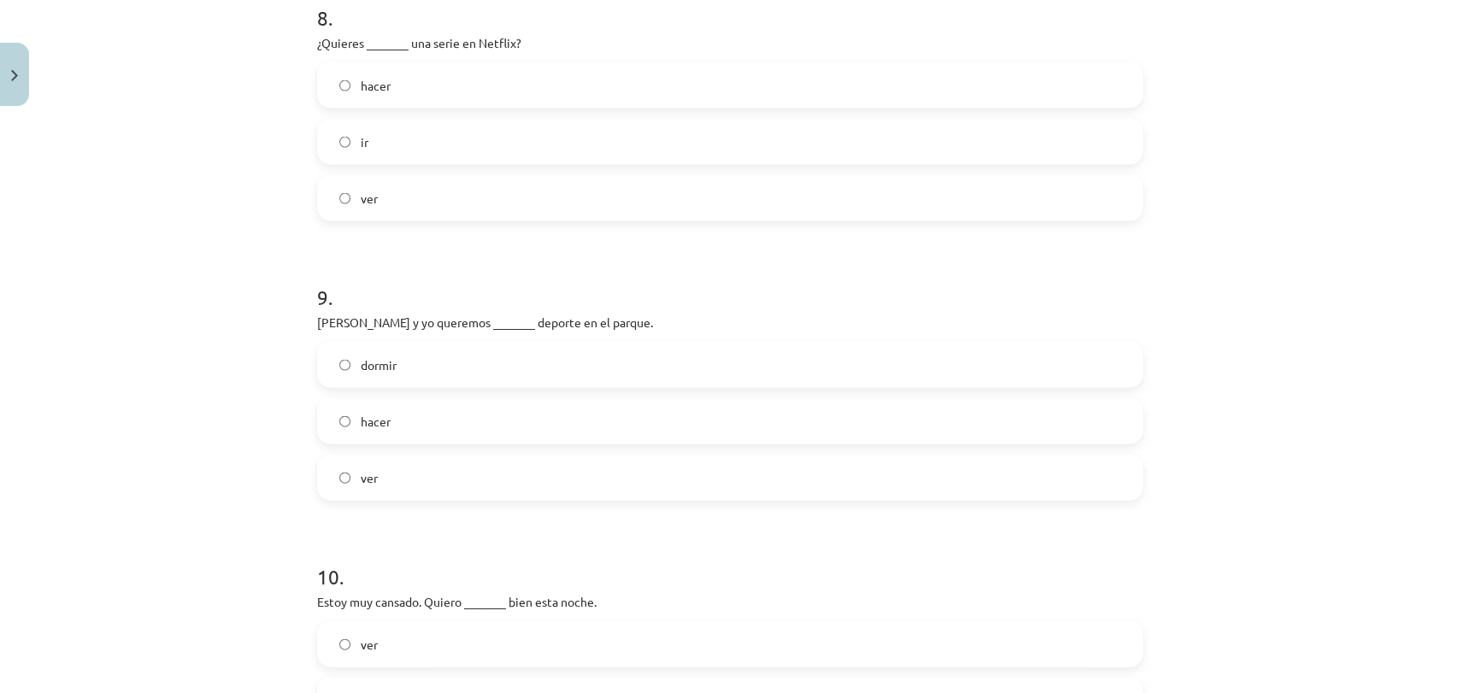
click at [484, 421] on label "hacer" at bounding box center [730, 421] width 822 height 43
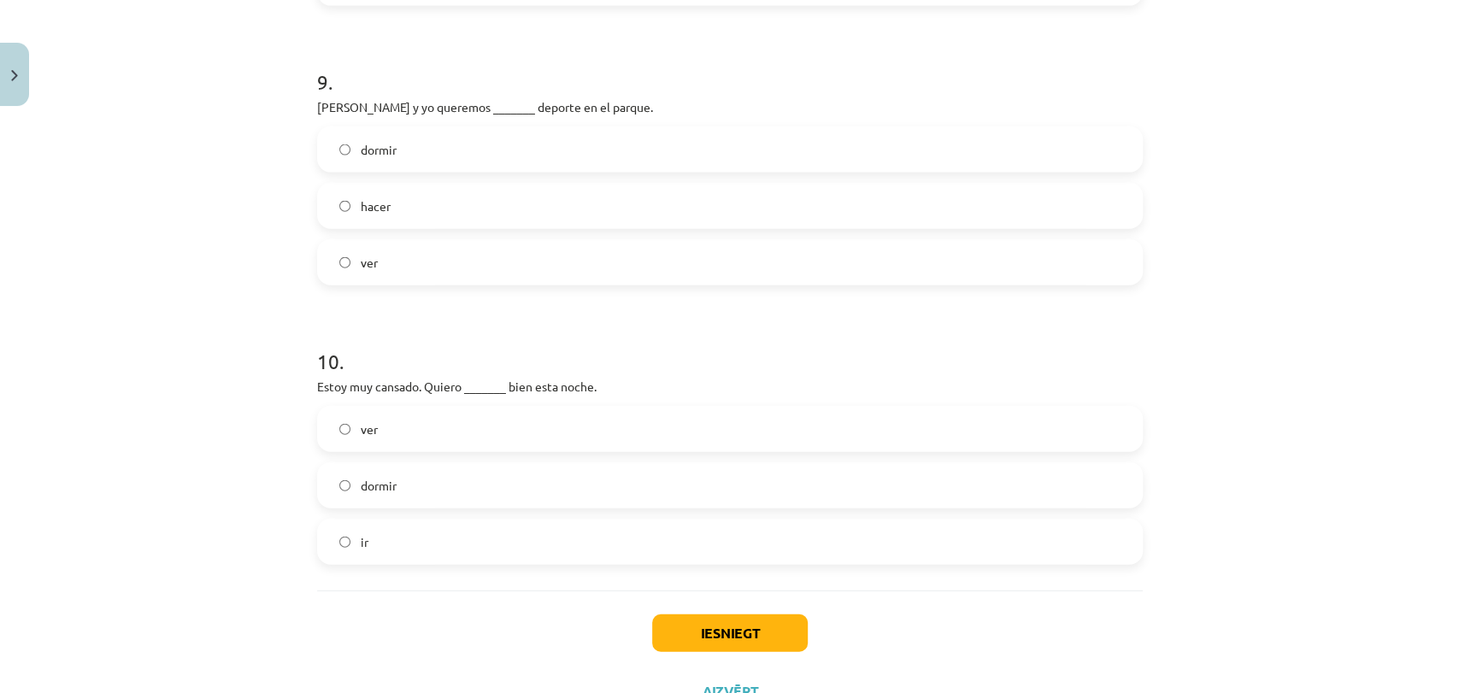
scroll to position [2604, 0]
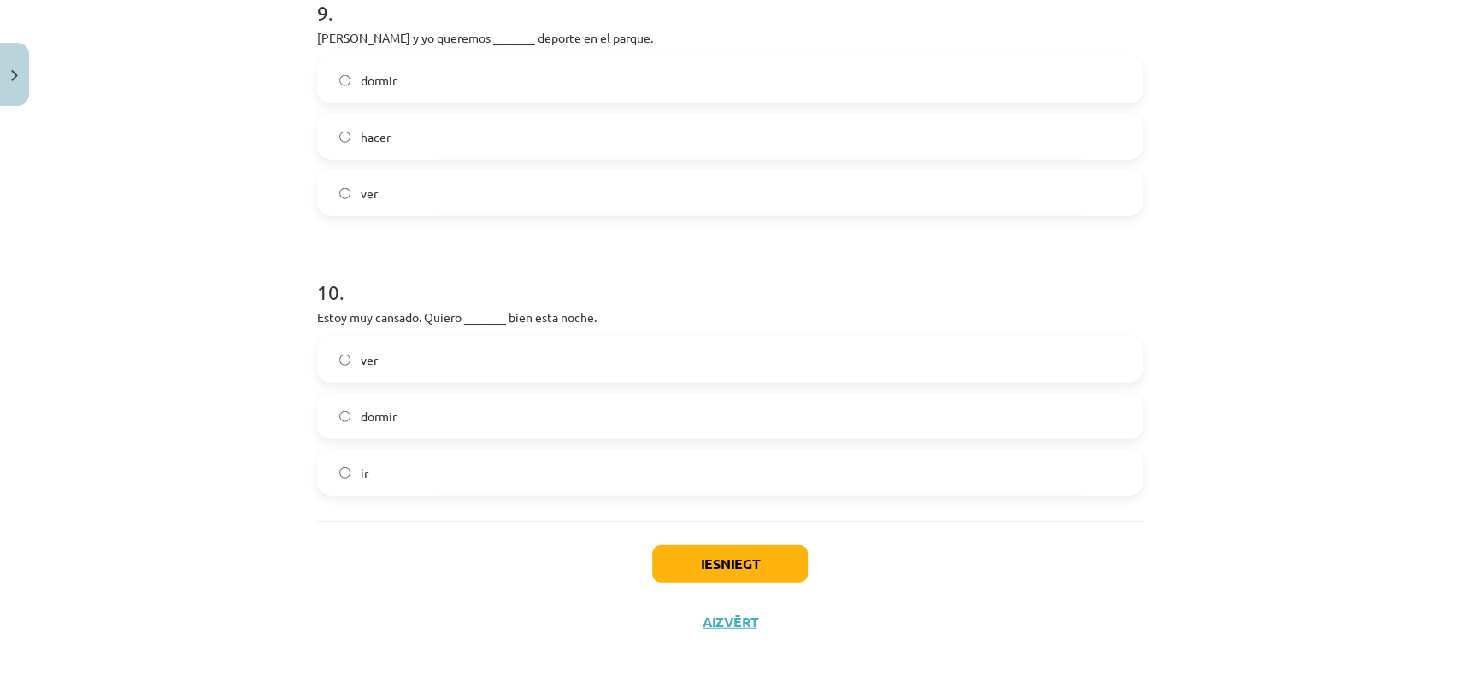
click at [529, 424] on label "dormir" at bounding box center [730, 416] width 822 height 43
click at [753, 566] on button "Iesniegt" at bounding box center [730, 564] width 156 height 38
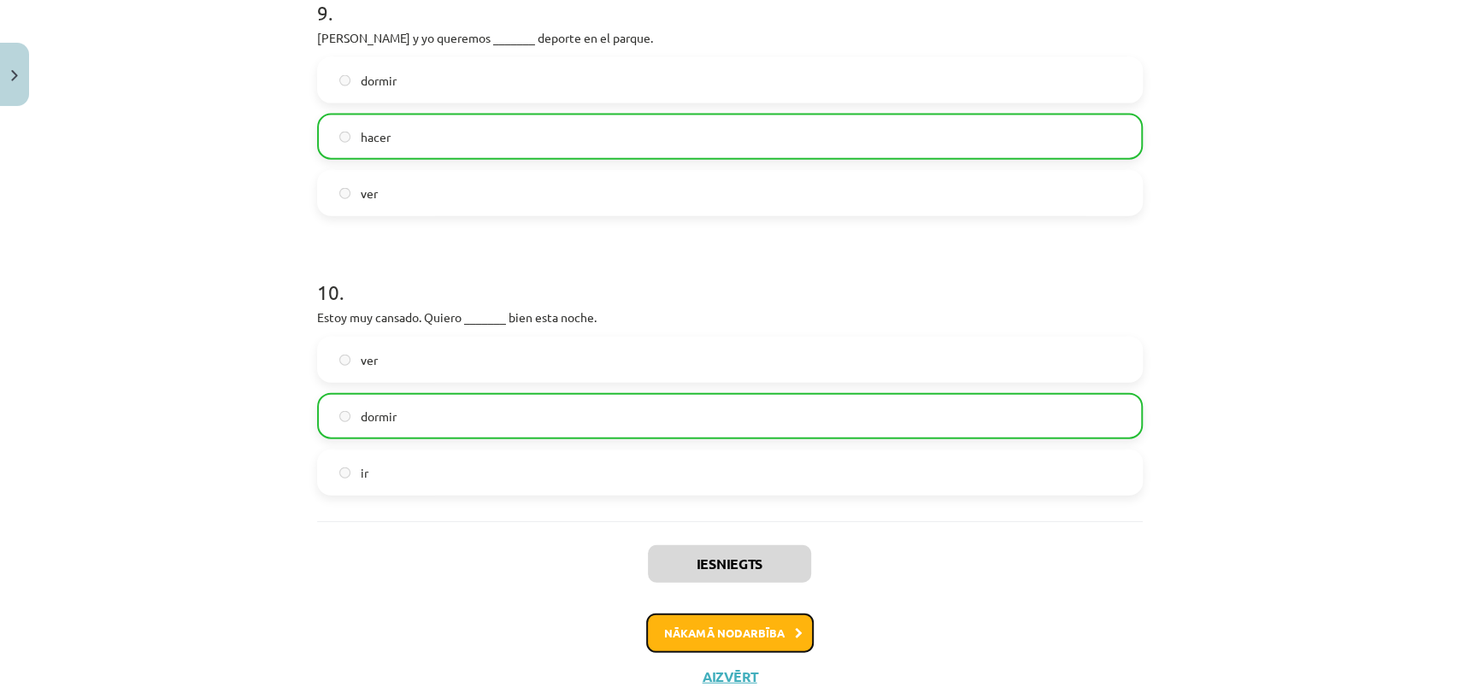
click at [748, 616] on button "Nākamā nodarbība" at bounding box center [729, 632] width 167 height 39
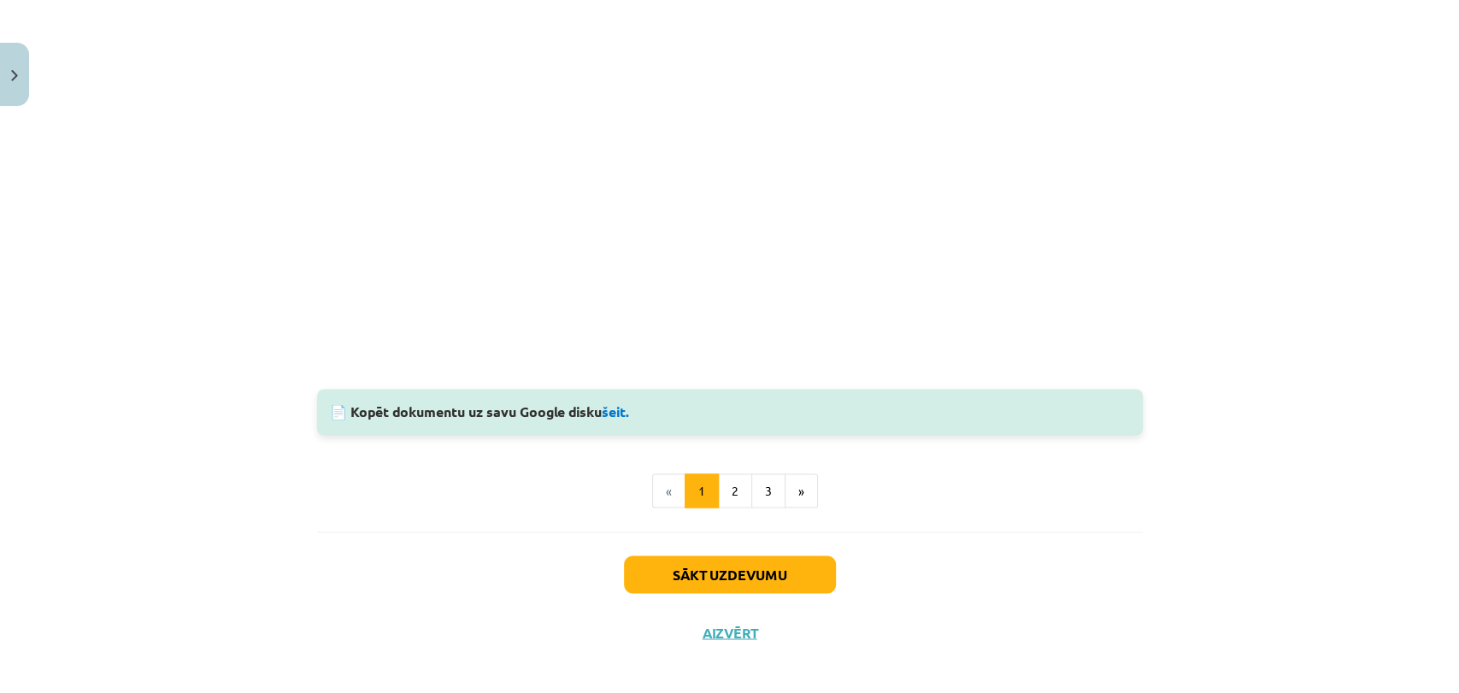
scroll to position [1732, 0]
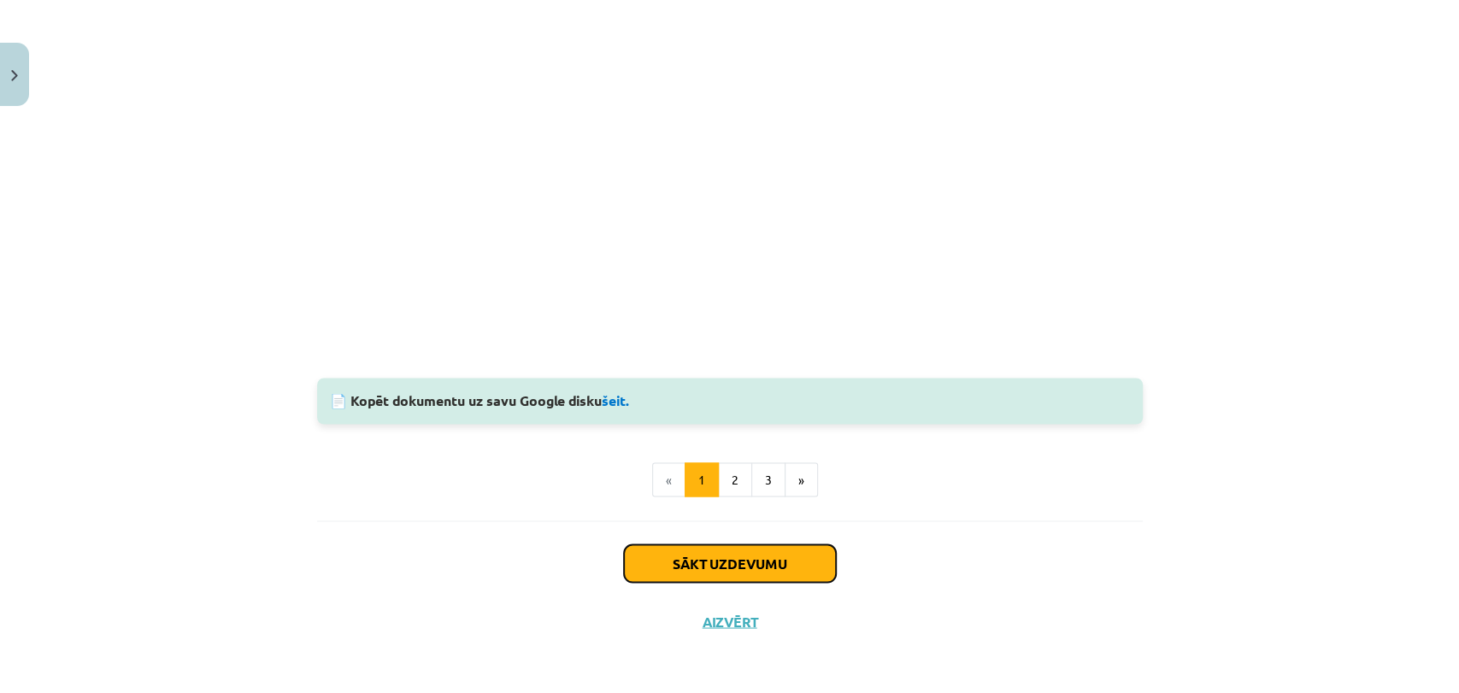
click at [732, 558] on button "Sākt uzdevumu" at bounding box center [730, 563] width 212 height 38
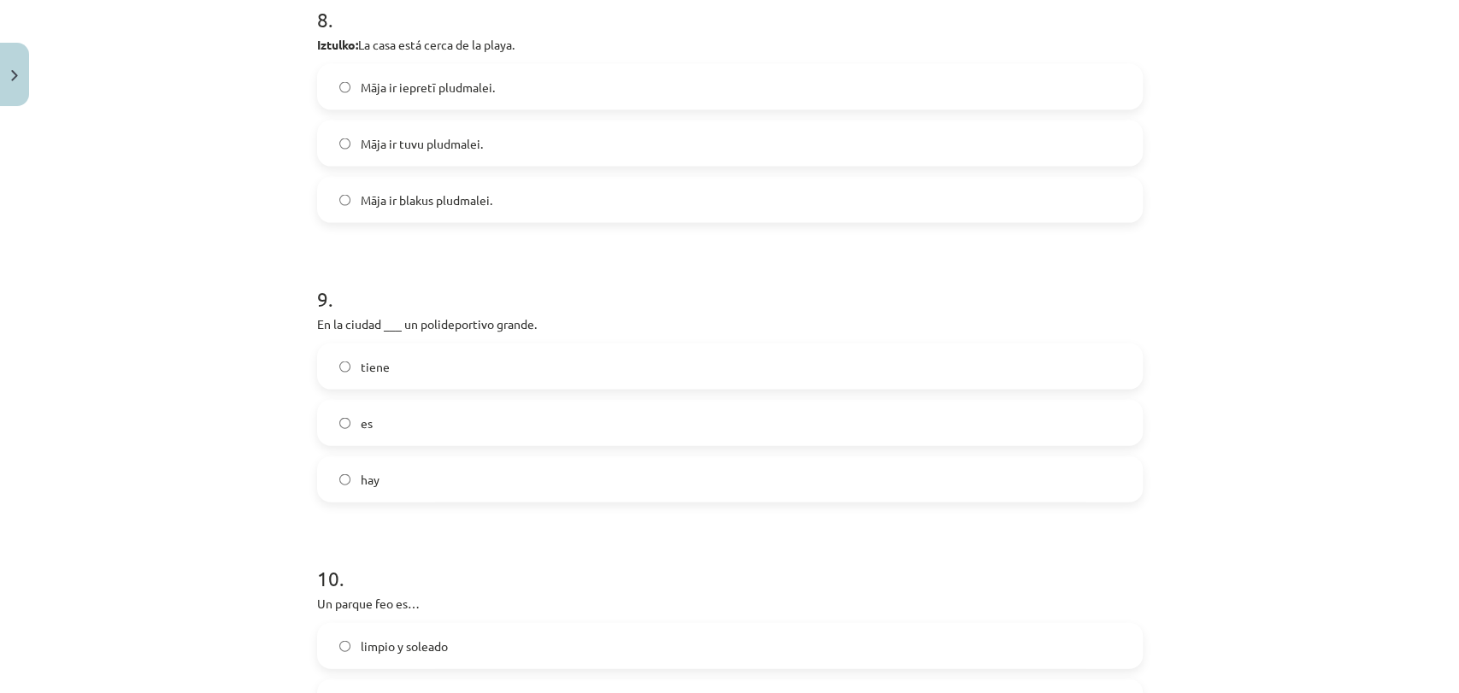
scroll to position [2604, 0]
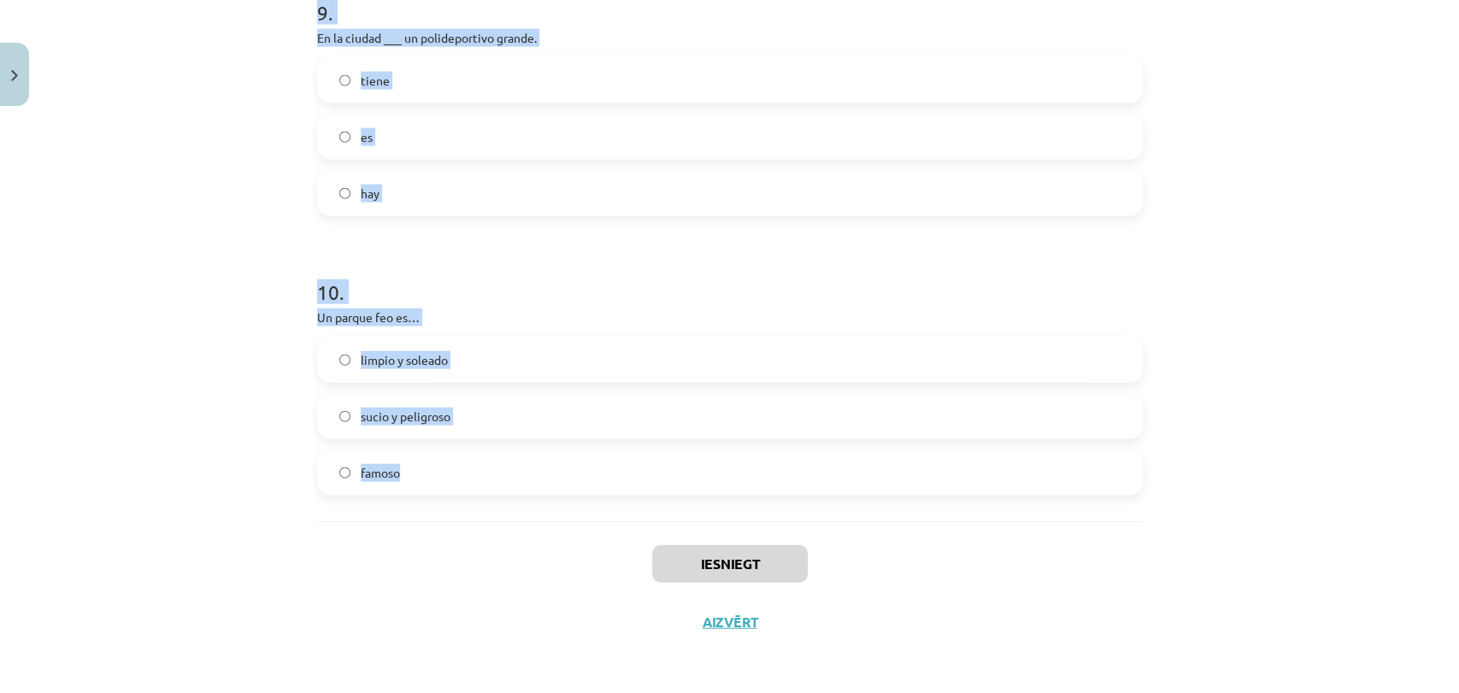
drag, startPoint x: 309, startPoint y: 343, endPoint x: 470, endPoint y: 452, distance: 193.9
copy form "1 . Un parque bonito es… limpio y soleado sucio y peligroso feo 2 . Me gusta el…"
click at [1233, 420] on div "Mācību tēma: Spāņu valodas b1 - 11. klases 1.ieskaites mācību materiāls #6 📝 Te…" at bounding box center [729, 346] width 1459 height 693
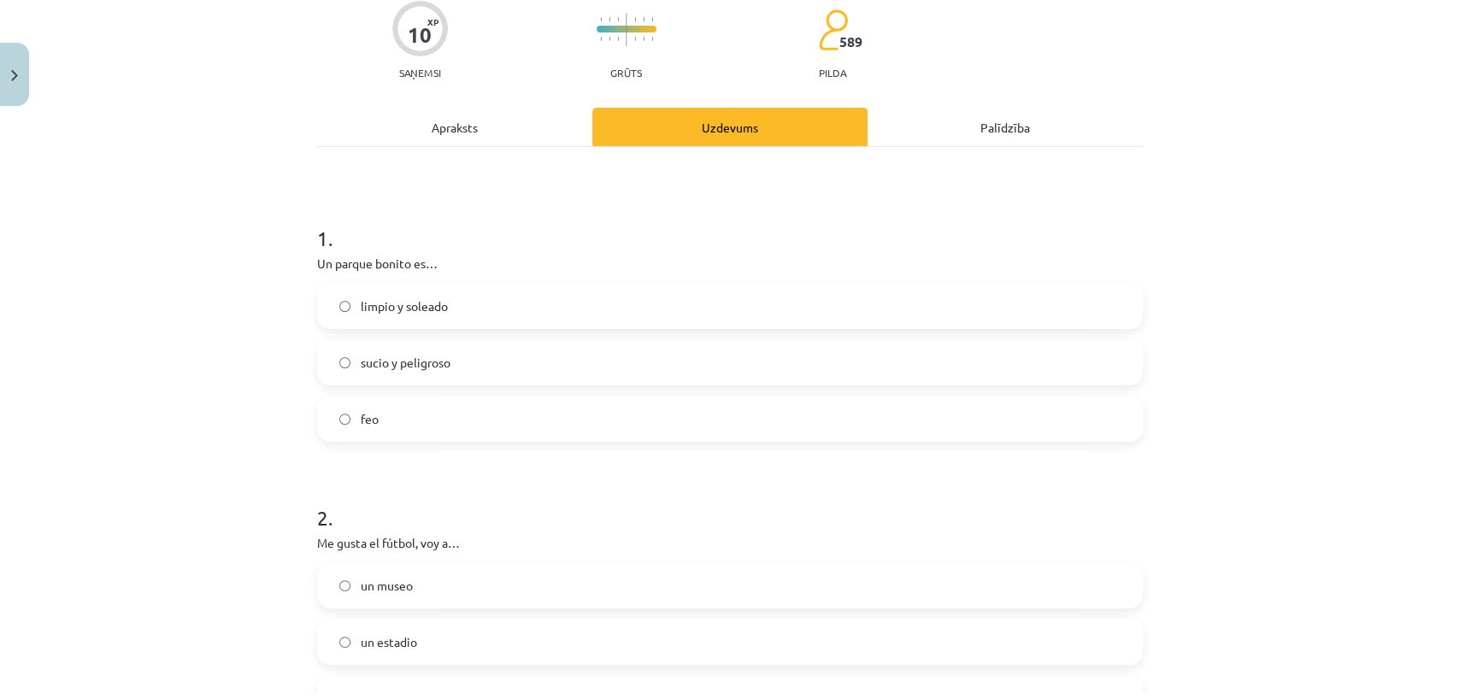
scroll to position [137, 0]
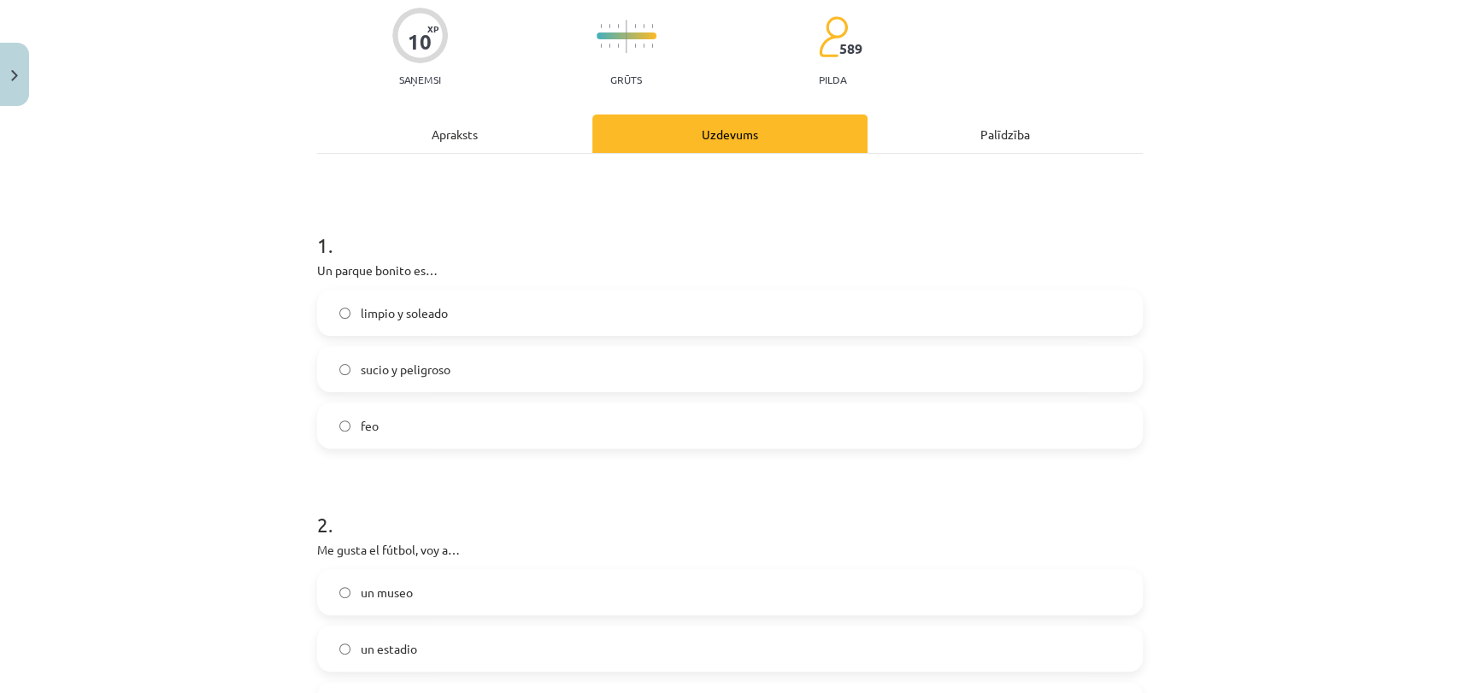
click at [526, 307] on label "limpio y soleado" at bounding box center [730, 312] width 822 height 43
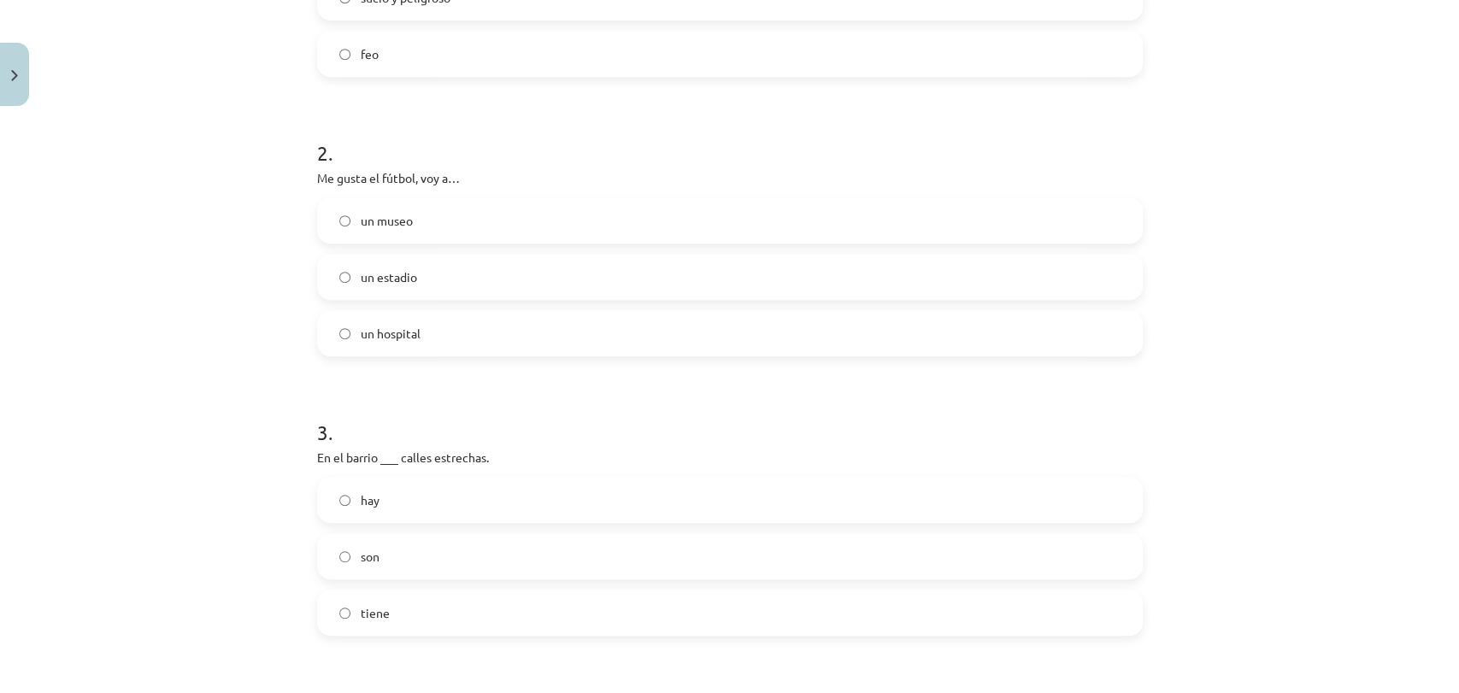
scroll to position [516, 0]
click at [433, 267] on label "un estadio" at bounding box center [730, 269] width 822 height 43
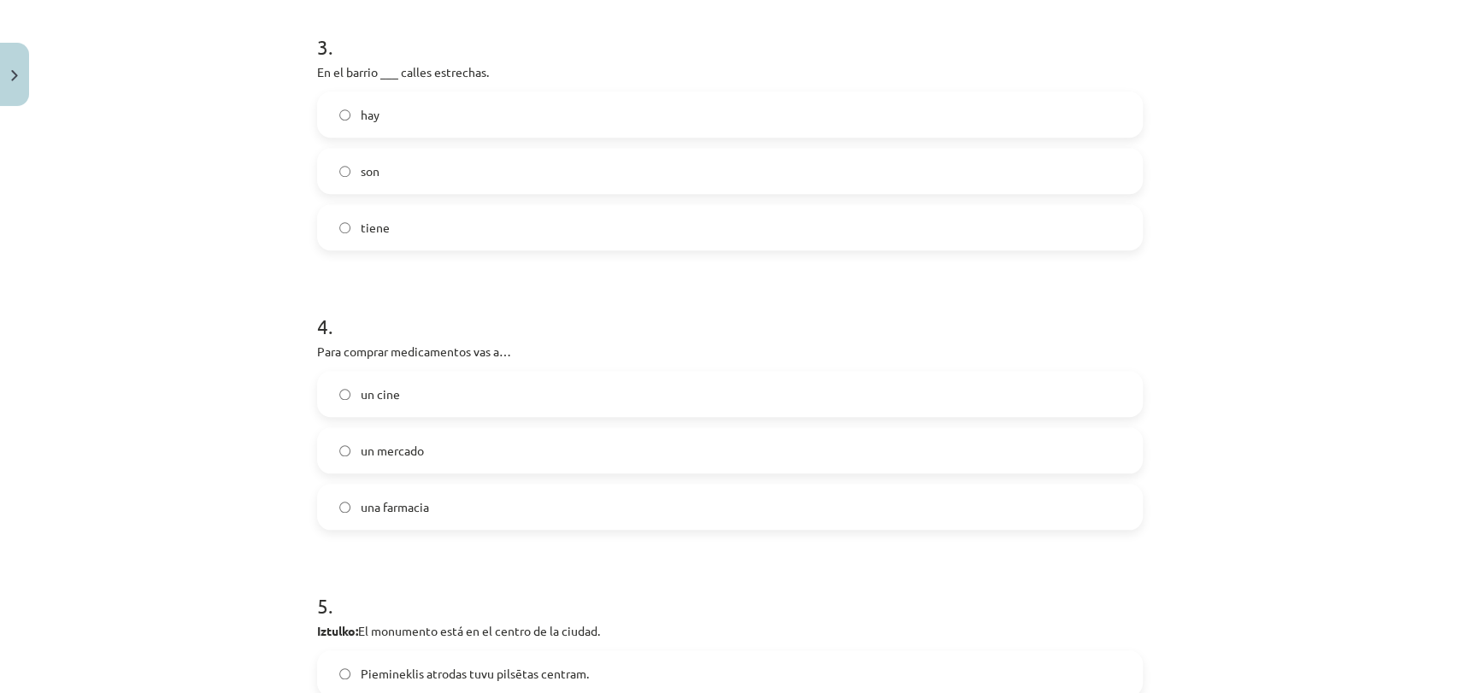
scroll to position [895, 0]
click at [521, 107] on label "hay" at bounding box center [730, 112] width 822 height 43
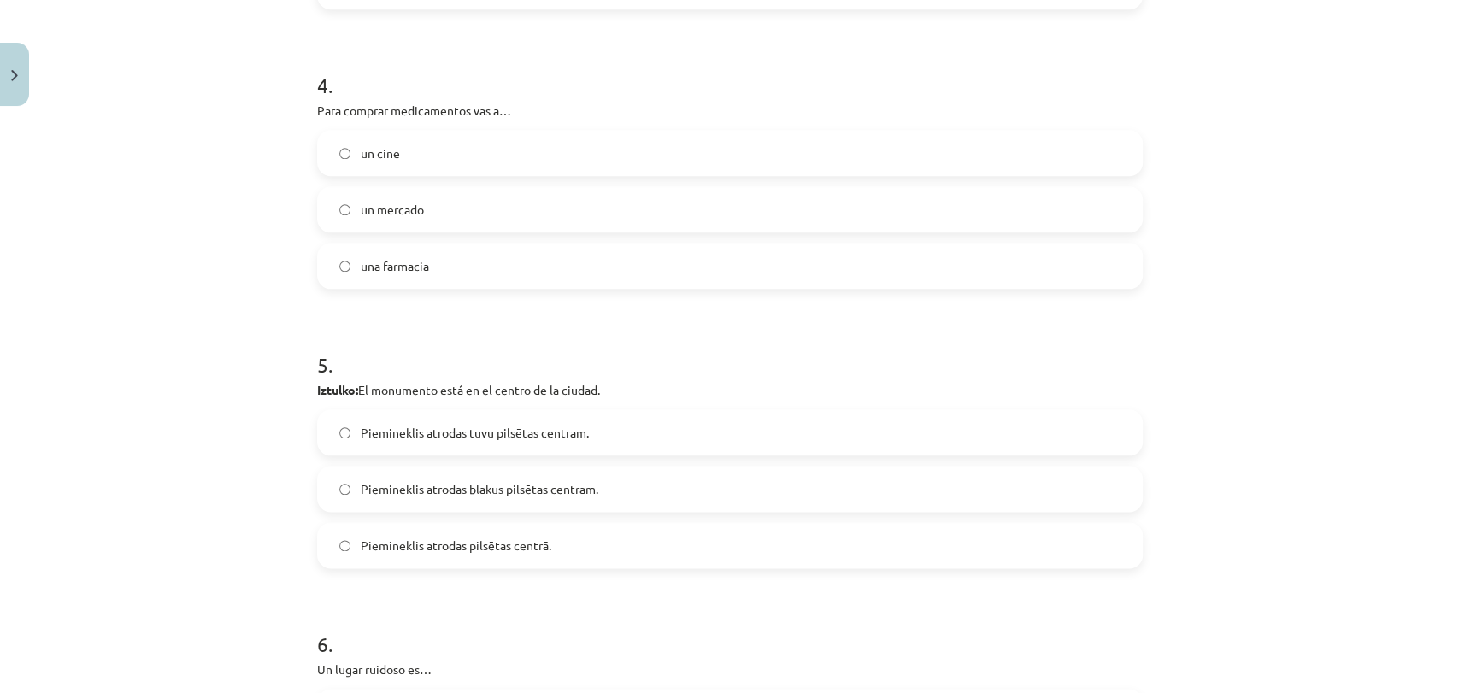
scroll to position [1181, 0]
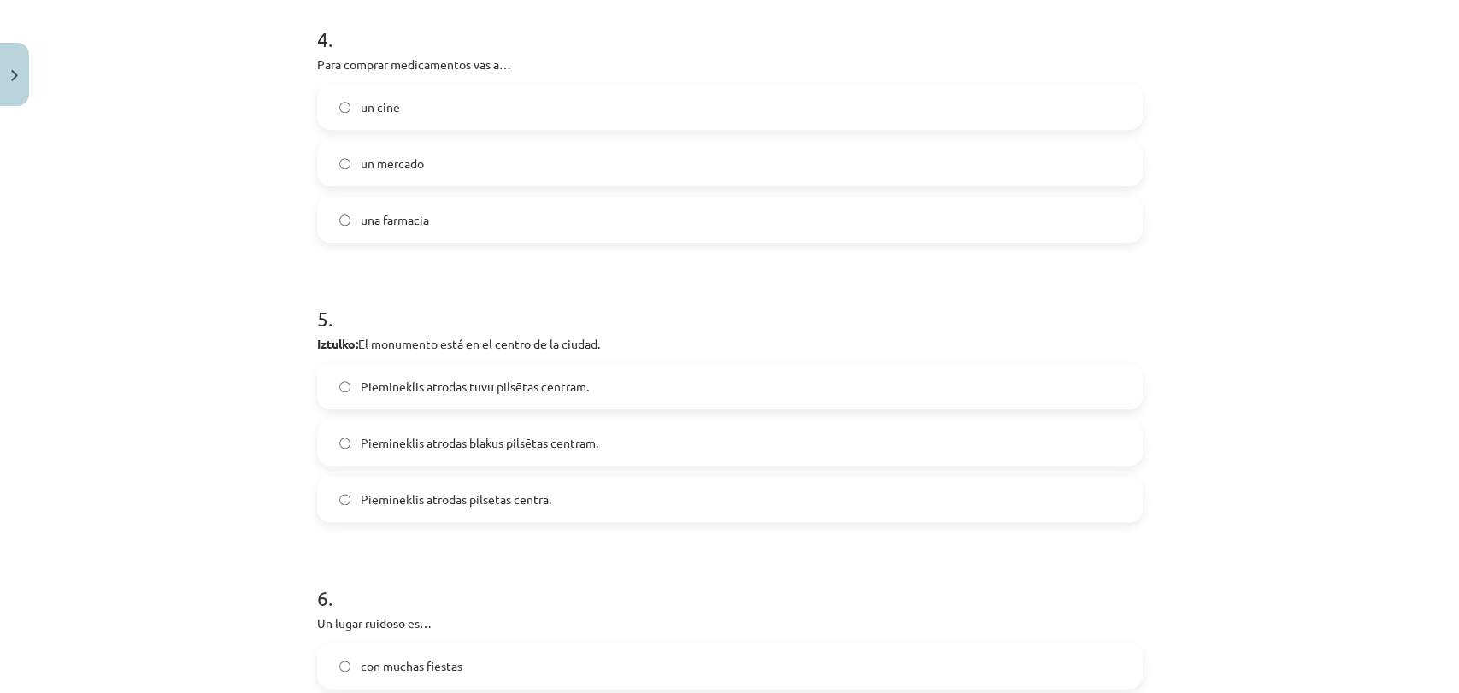
click at [478, 208] on label "una farmacia" at bounding box center [730, 219] width 822 height 43
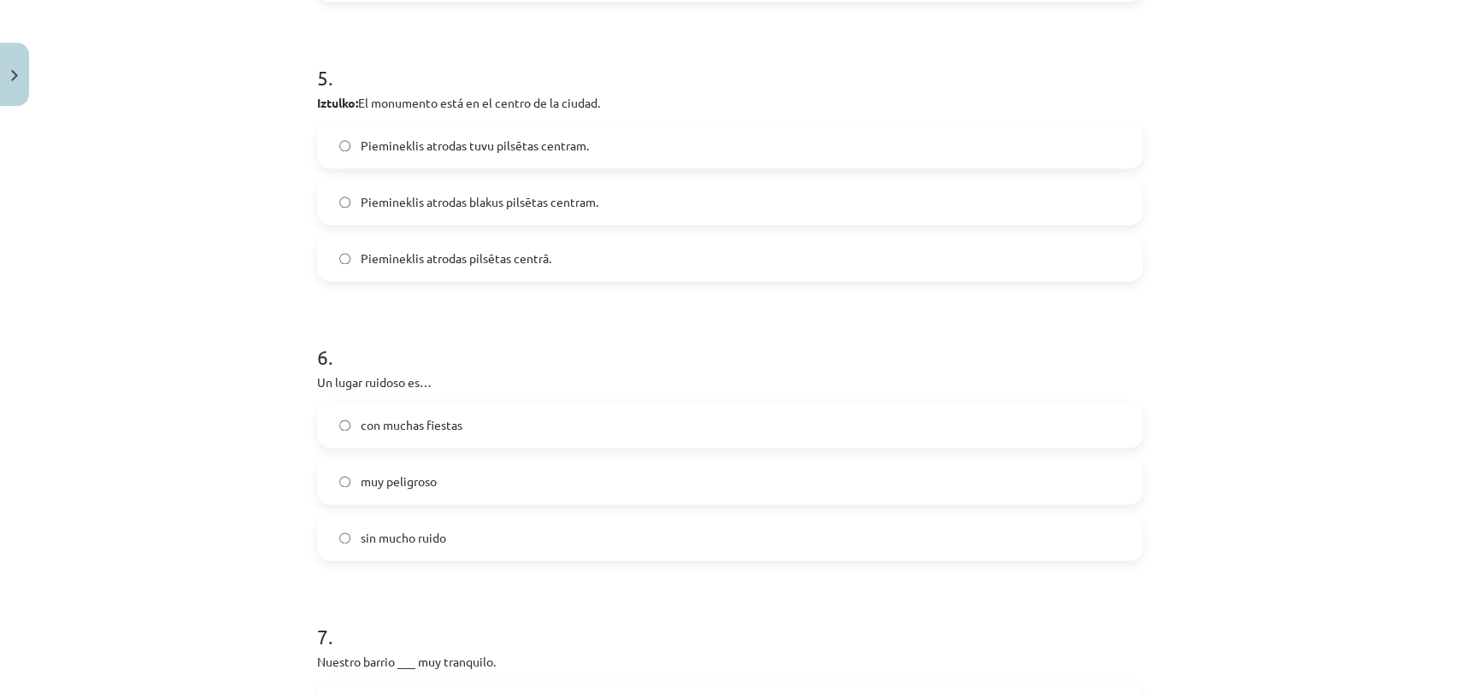
scroll to position [1465, 0]
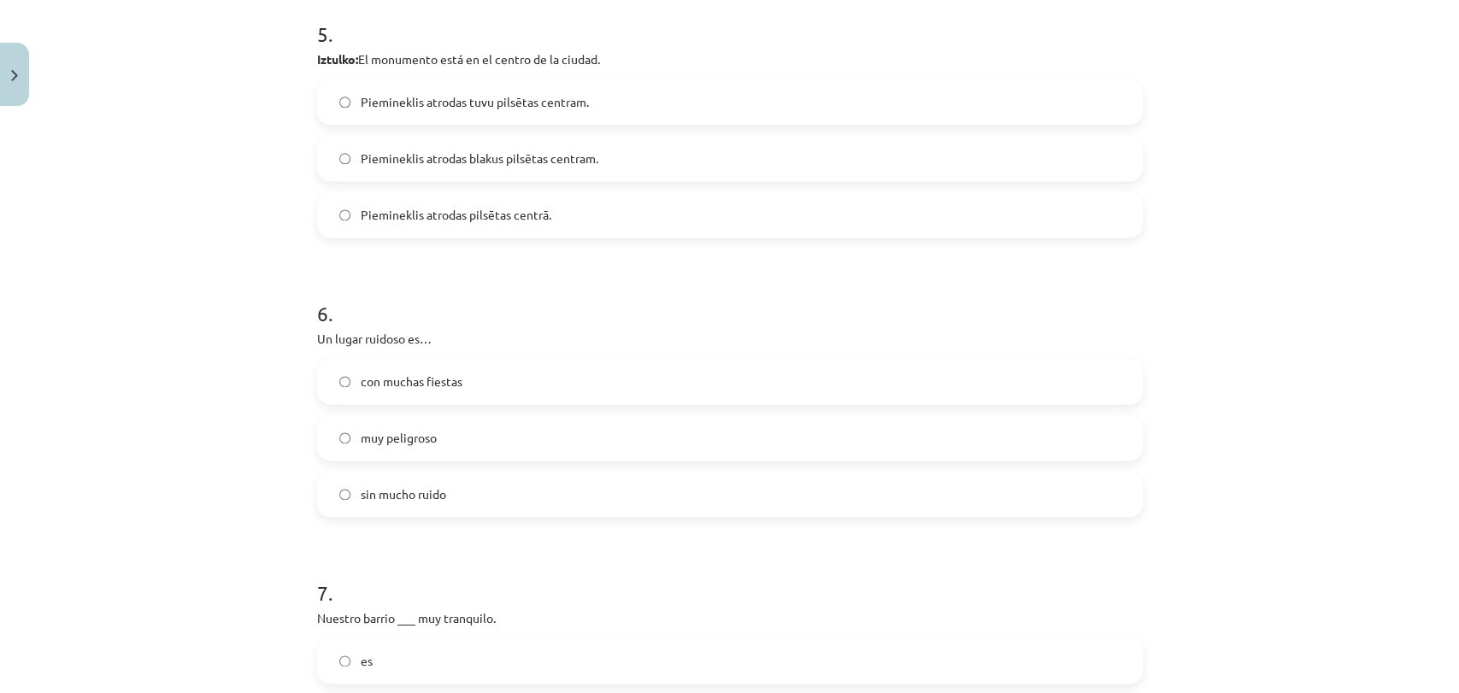
click at [588, 212] on label "Piemineklis atrodas pilsētas centrā." at bounding box center [730, 214] width 822 height 43
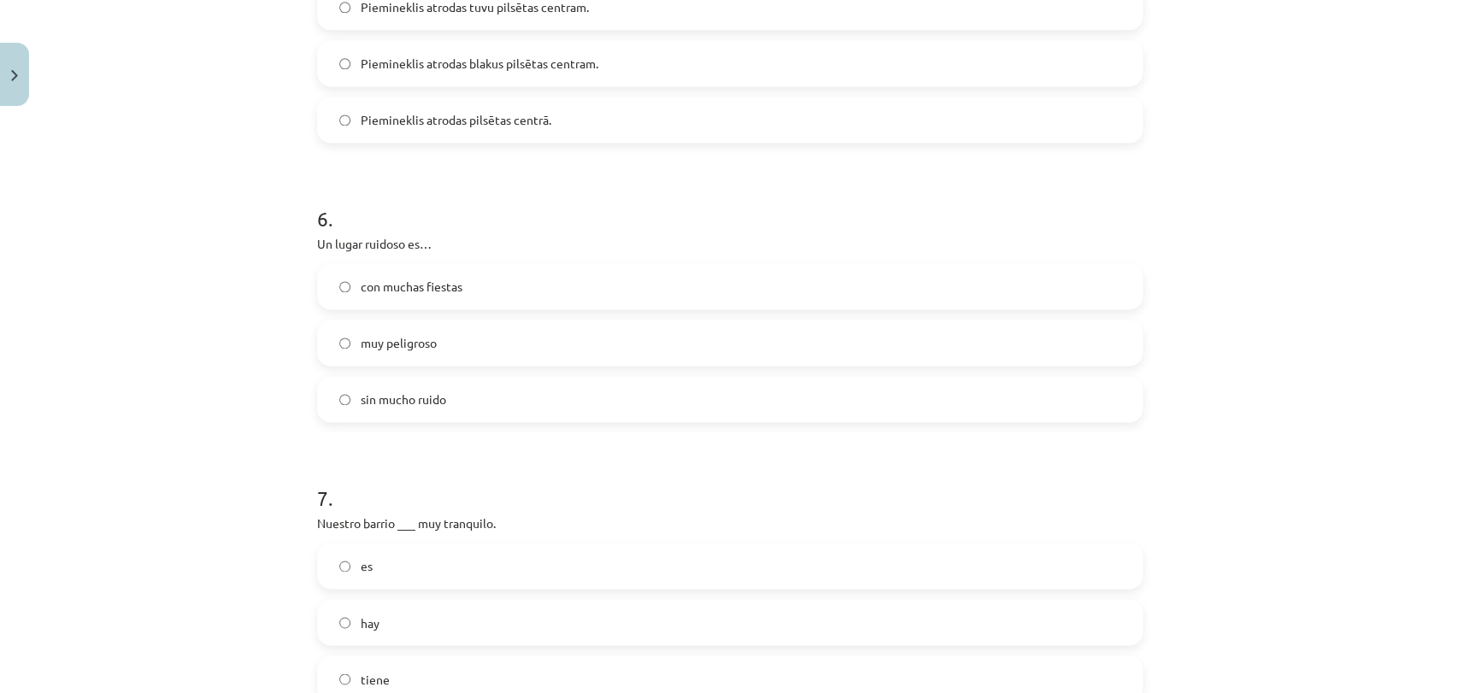
click at [488, 290] on label "con muchas fiestas" at bounding box center [730, 286] width 822 height 43
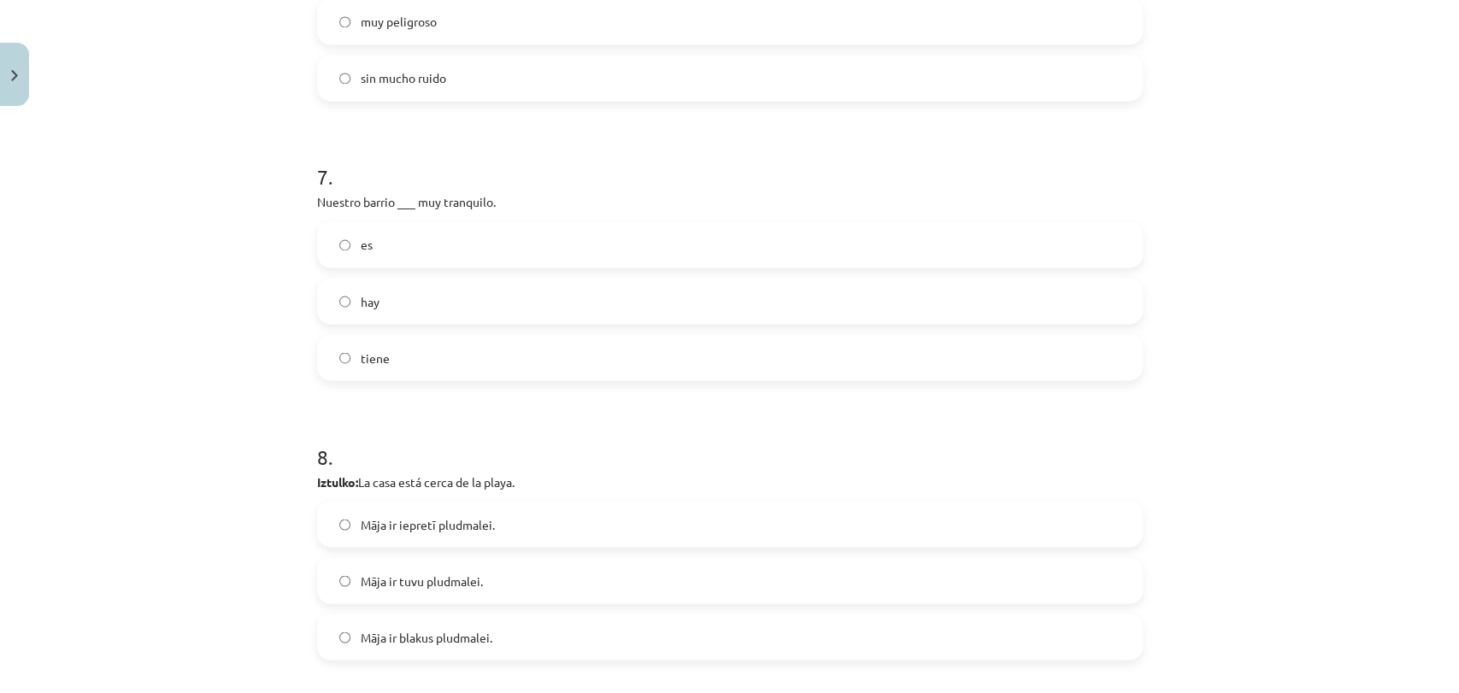
scroll to position [1940, 0]
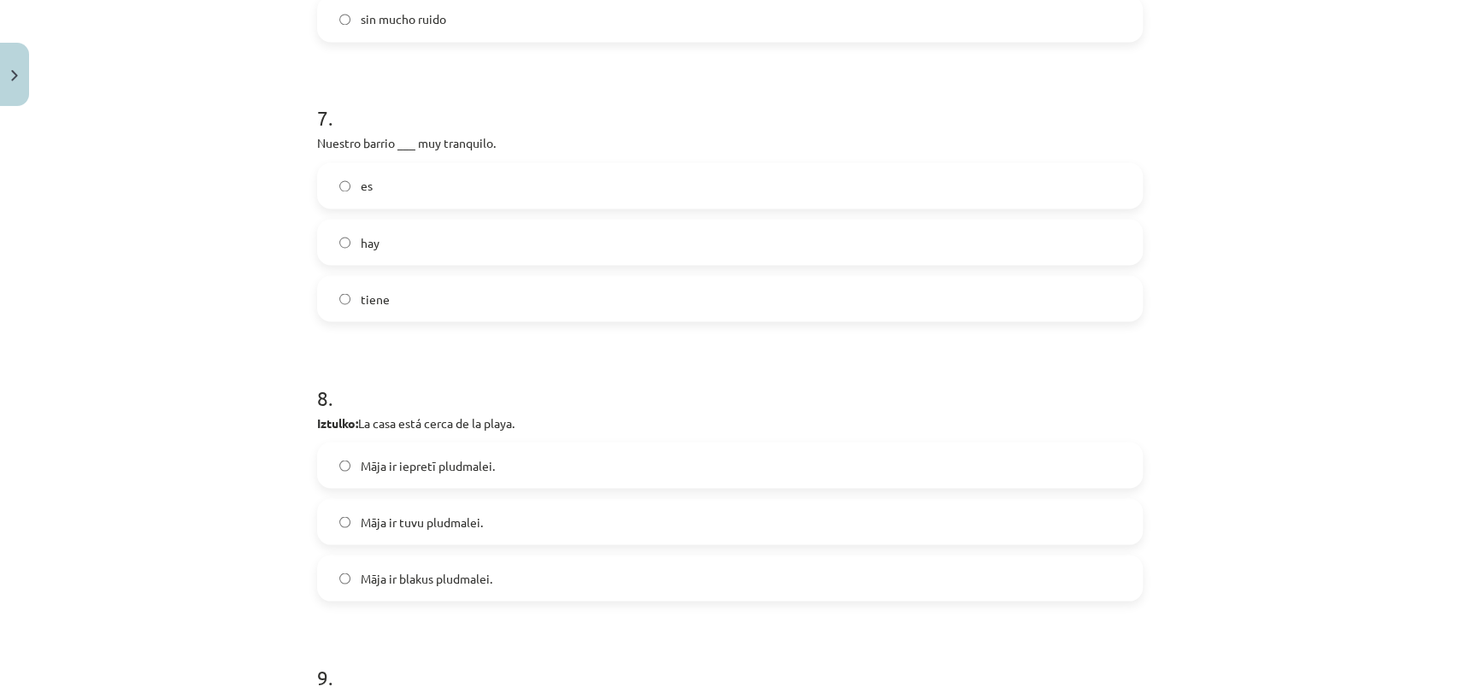
click at [522, 193] on label "es" at bounding box center [730, 185] width 822 height 43
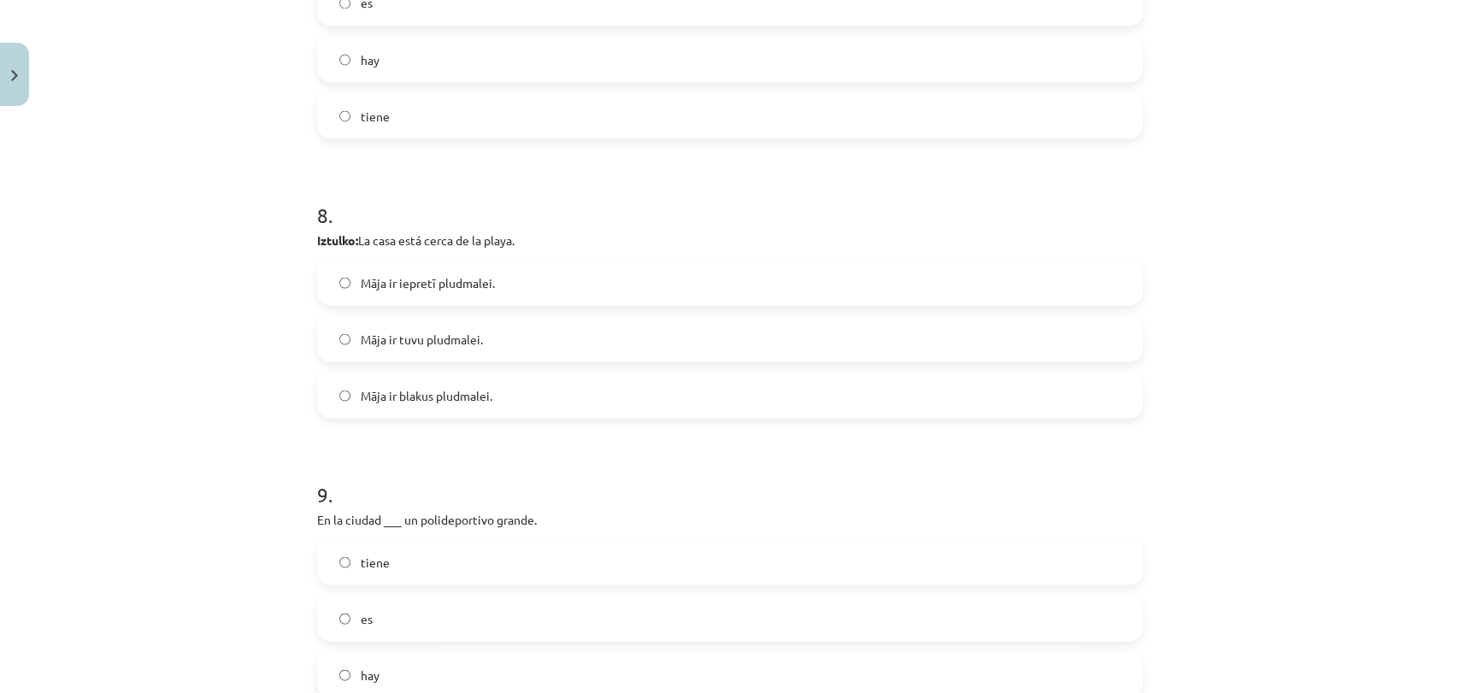
scroll to position [2130, 0]
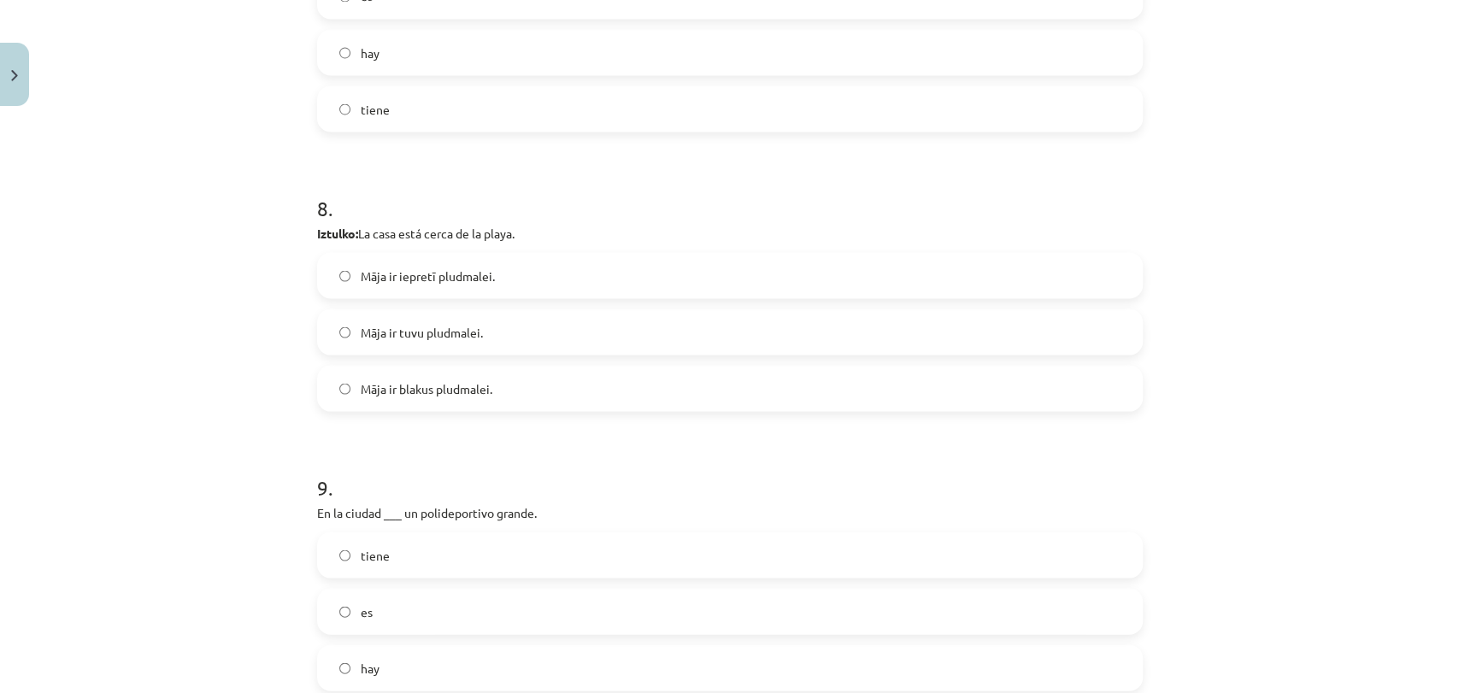
click at [518, 332] on label "Māja ir tuvu pludmalei." at bounding box center [730, 331] width 822 height 43
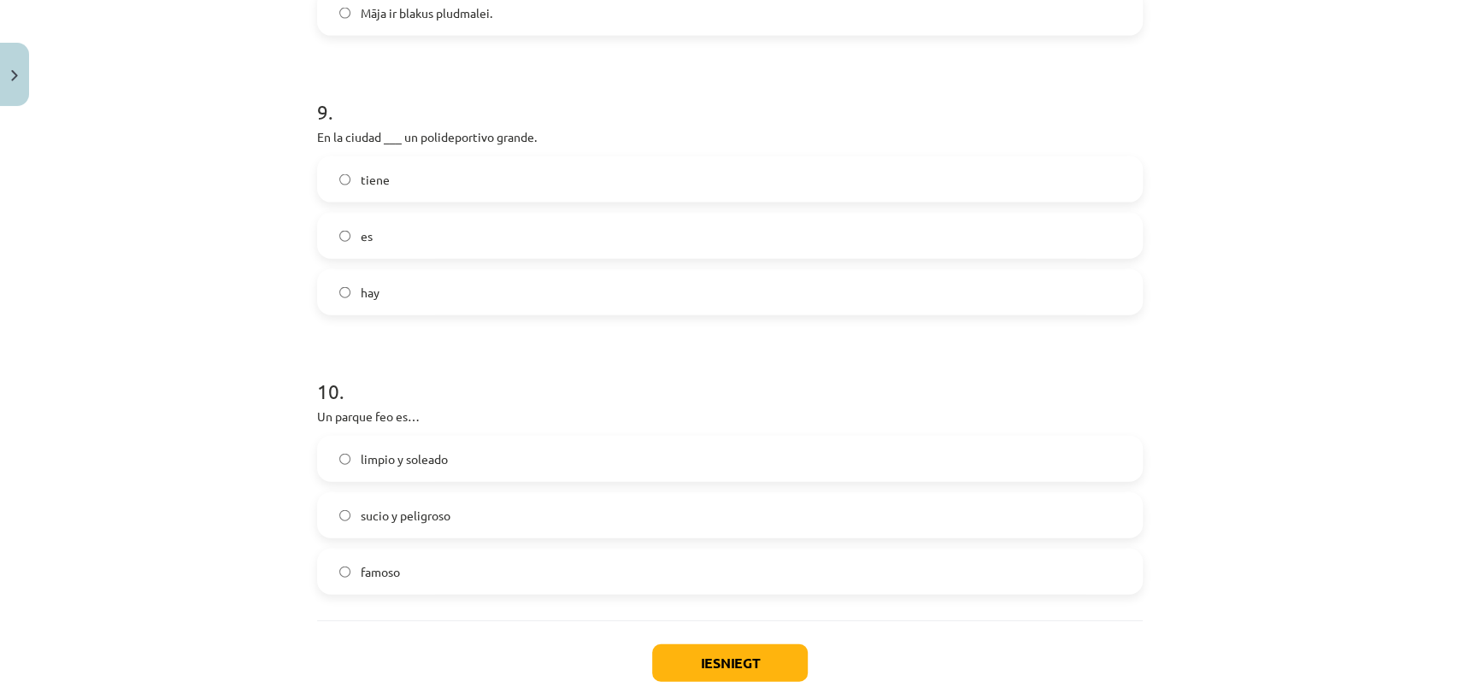
scroll to position [2509, 0]
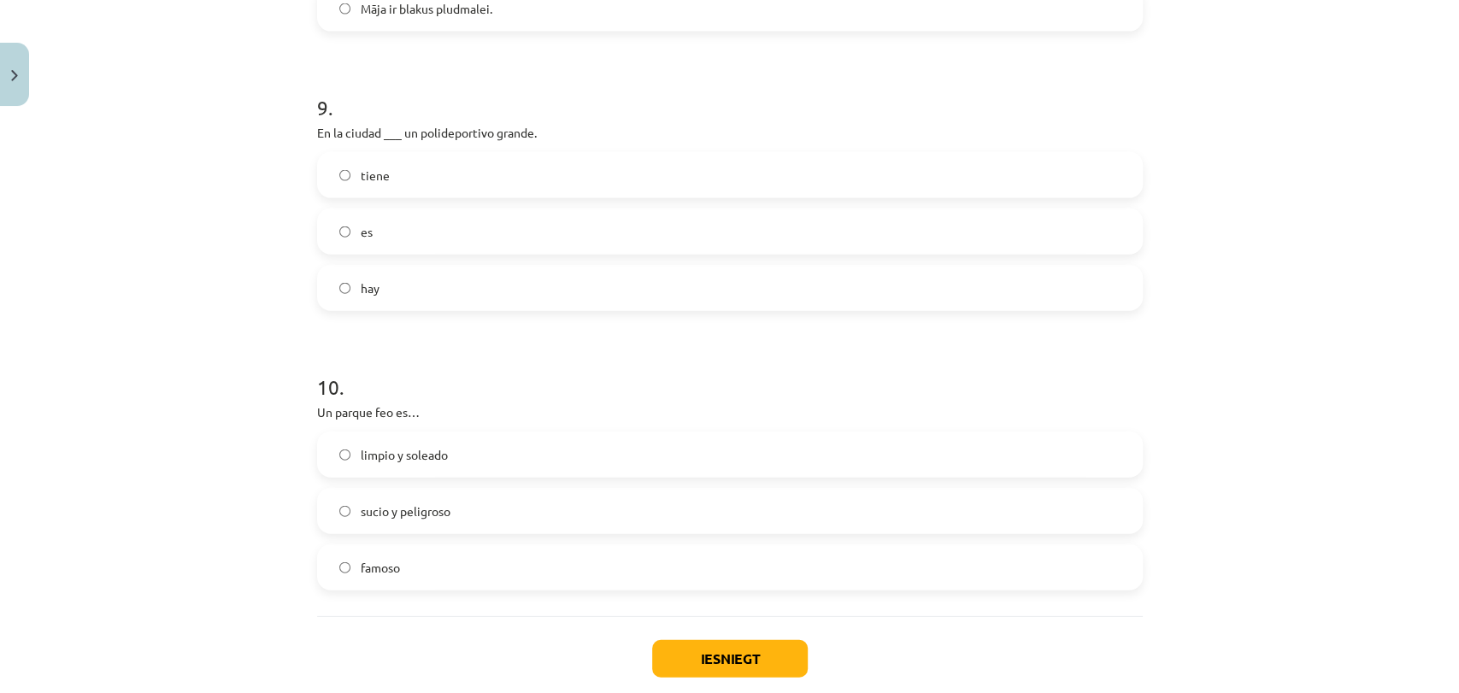
click at [418, 275] on label "hay" at bounding box center [730, 288] width 822 height 43
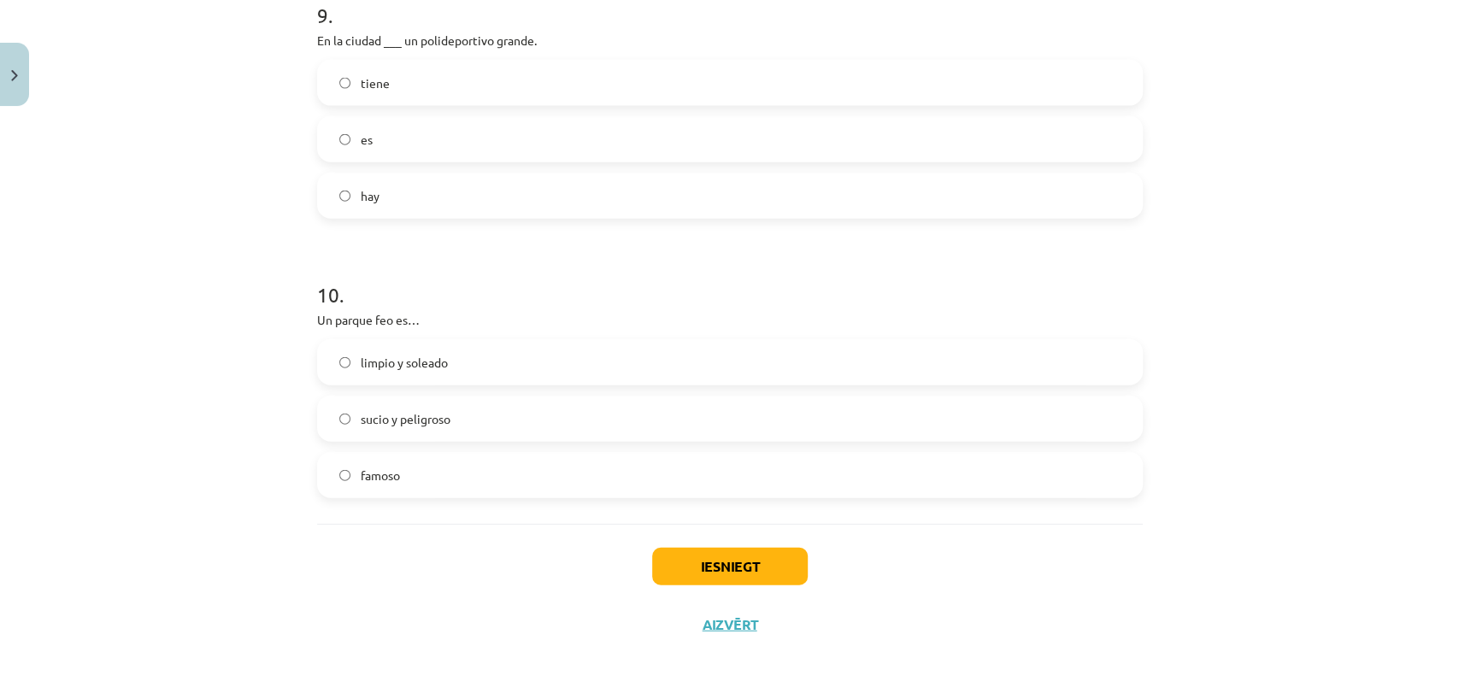
scroll to position [2604, 0]
click at [452, 412] on label "sucio y peligroso" at bounding box center [730, 416] width 822 height 43
click at [696, 570] on button "Iesniegt" at bounding box center [730, 564] width 156 height 38
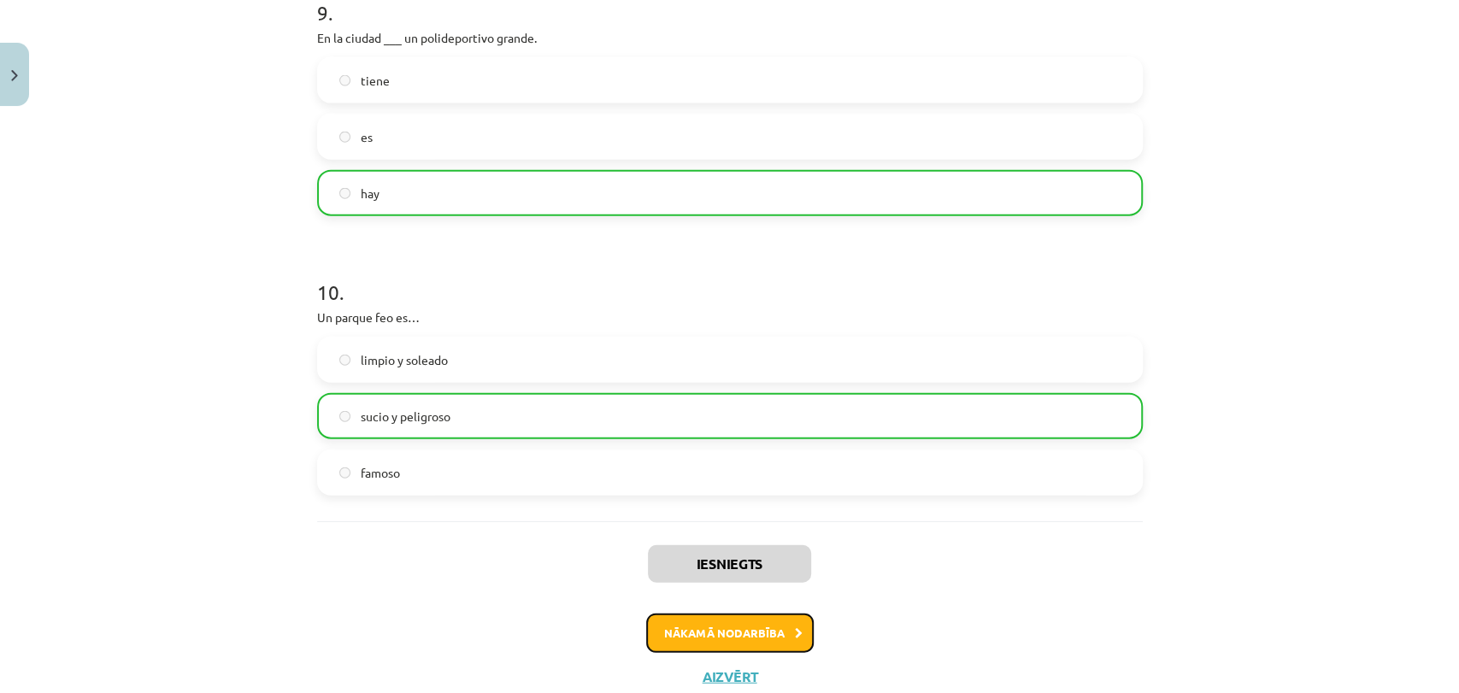
click at [725, 631] on button "Nākamā nodarbība" at bounding box center [729, 632] width 167 height 39
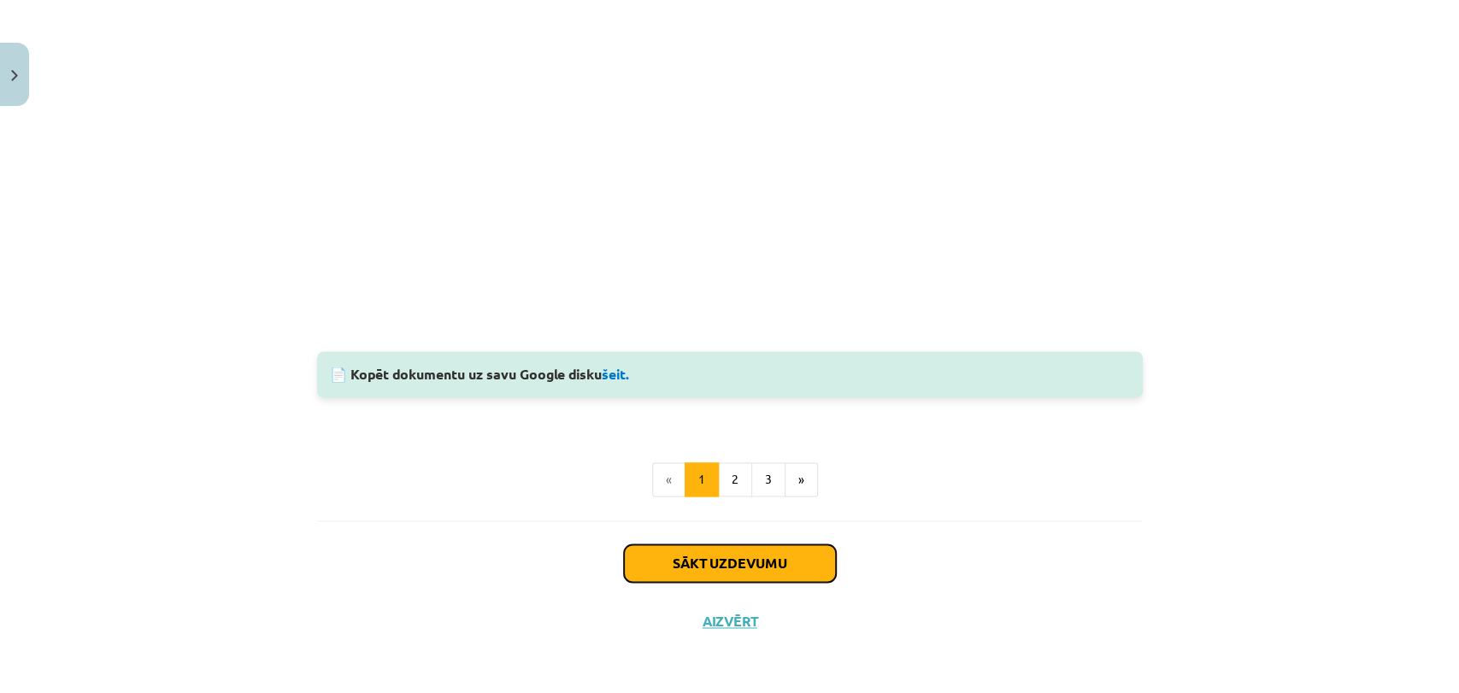
click at [725, 566] on button "Sākt uzdevumu" at bounding box center [730, 563] width 212 height 38
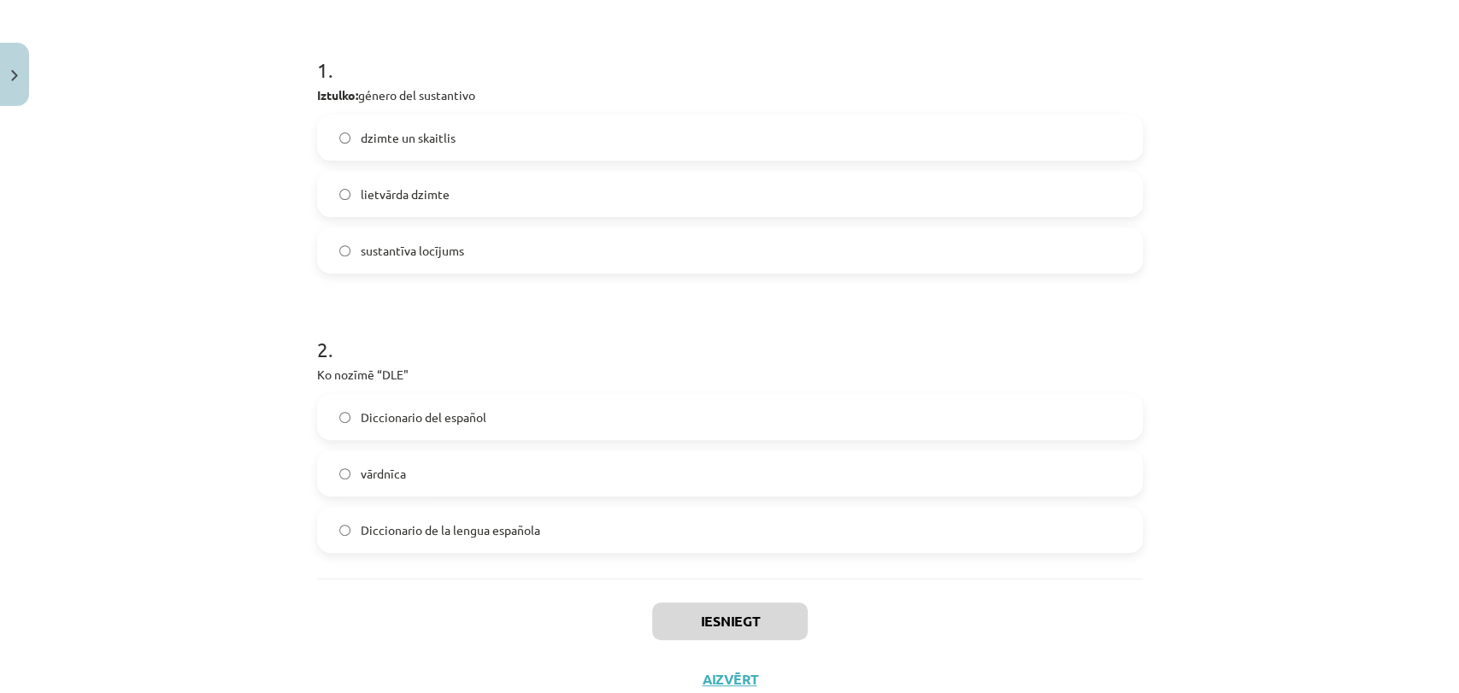
scroll to position [369, 0]
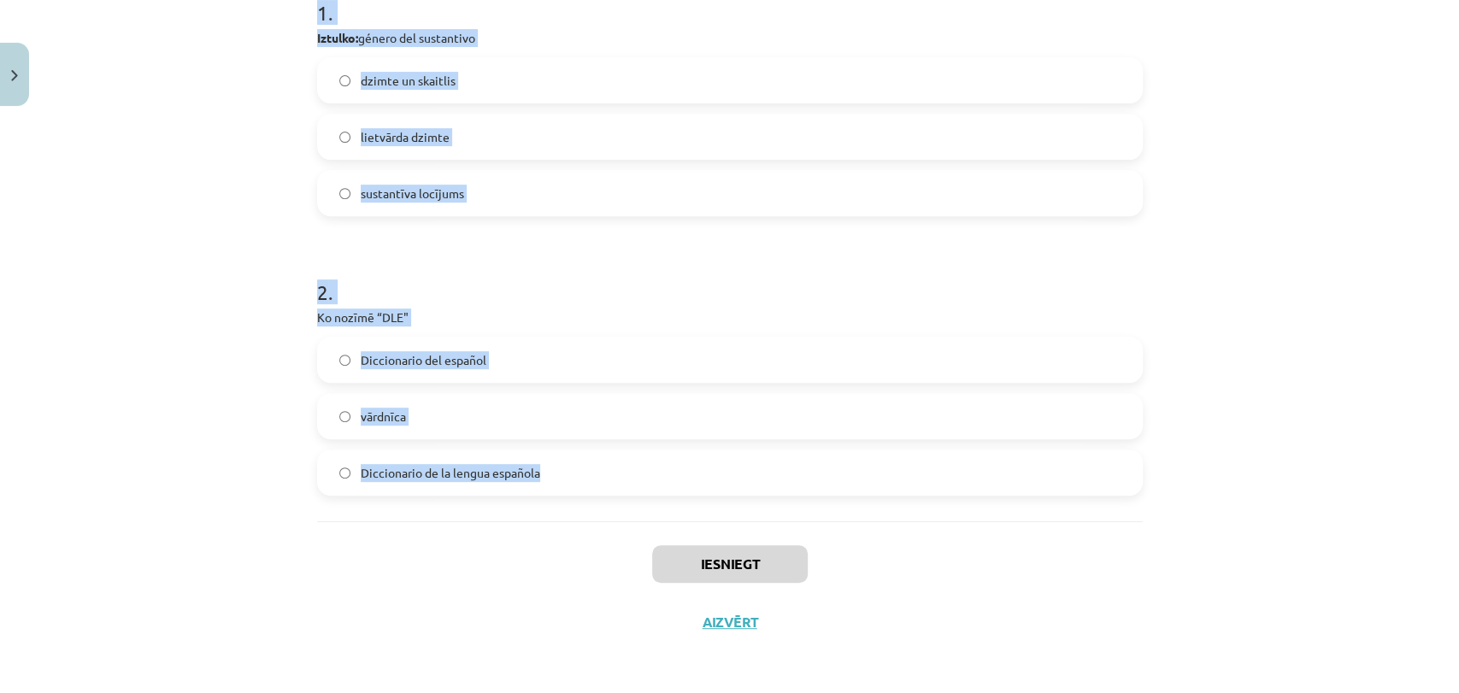
drag, startPoint x: 308, startPoint y: 332, endPoint x: 547, endPoint y: 489, distance: 285.8
click at [547, 489] on div "2 XP Saņemsi Viegls 589 pilda Apraksts Uzdevums Palīdzība 1 . Iztulko: género d…" at bounding box center [730, 198] width 846 height 907
copy form "1 . Iztulko: género del sustantivo dzimte un skaitlis lietvārda dzimte sustantī…"
click at [1192, 390] on div "Mācību tēma: Spāņu valodas b1 - 11. klases 1.ieskaites mācību materiāls #7 📝 Te…" at bounding box center [729, 346] width 1459 height 693
click at [1287, 388] on div "Mācību tēma: Spāņu valodas b1 - 11. klases 1.ieskaites mācību materiāls #7 📝 Te…" at bounding box center [729, 346] width 1459 height 693
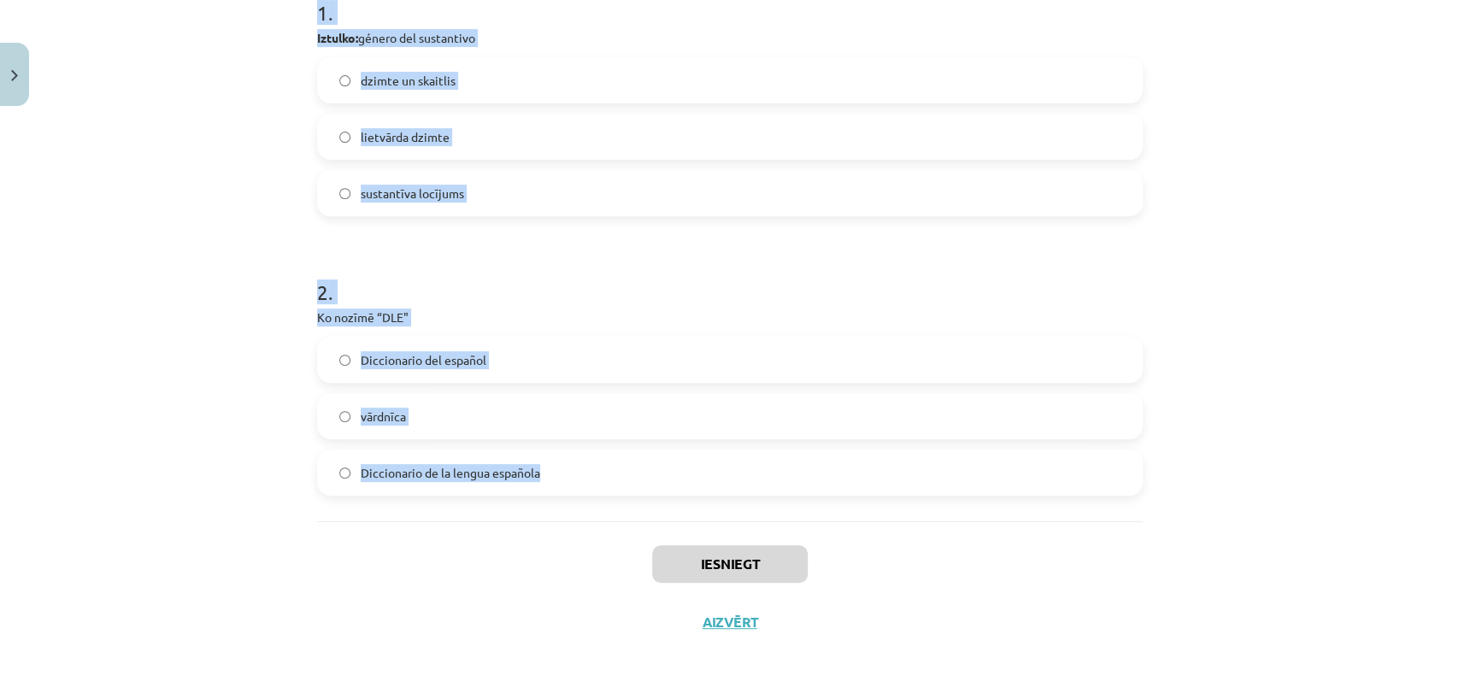
click at [647, 26] on div "1 . Iztulko: género del sustantivo dzimte un skaitlis lietvārda dzimte sustantī…" at bounding box center [729, 93] width 825 height 245
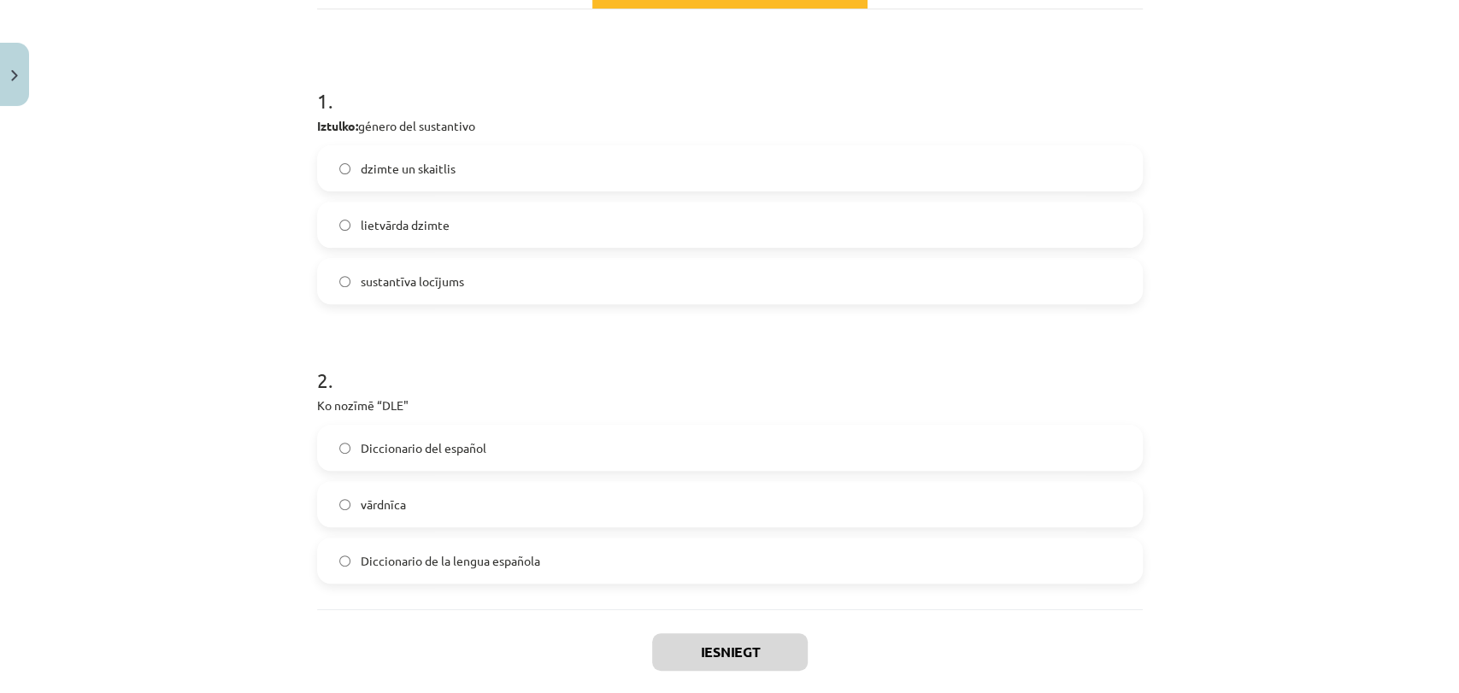
scroll to position [274, 0]
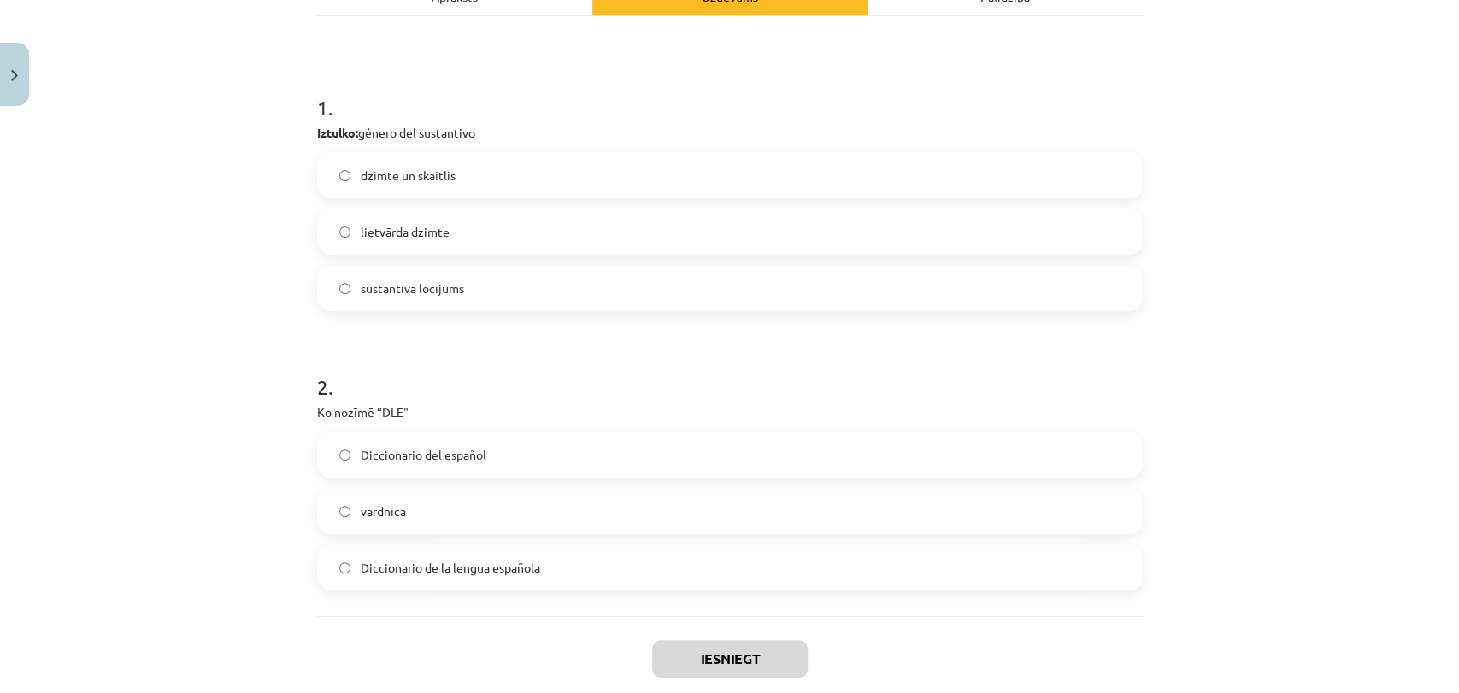
click at [485, 239] on label "lietvārda dzimte" at bounding box center [730, 231] width 822 height 43
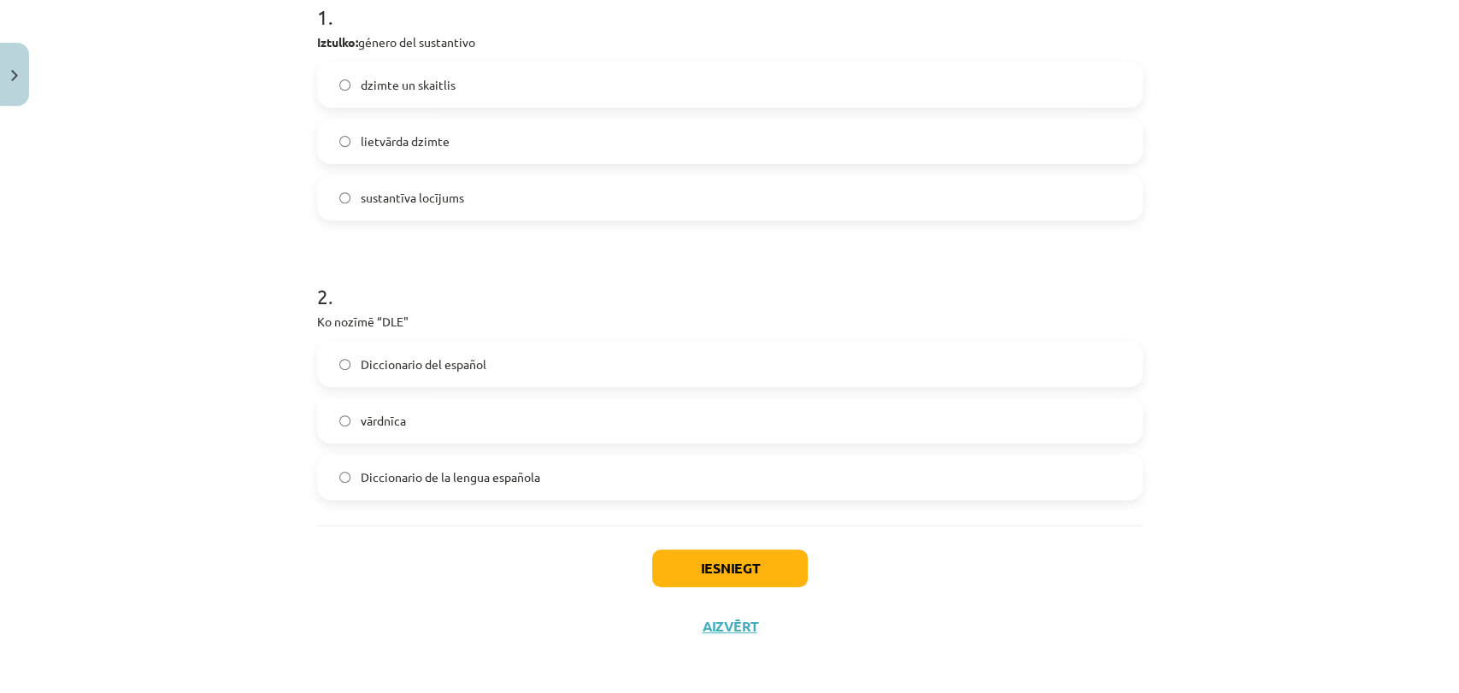
scroll to position [369, 0]
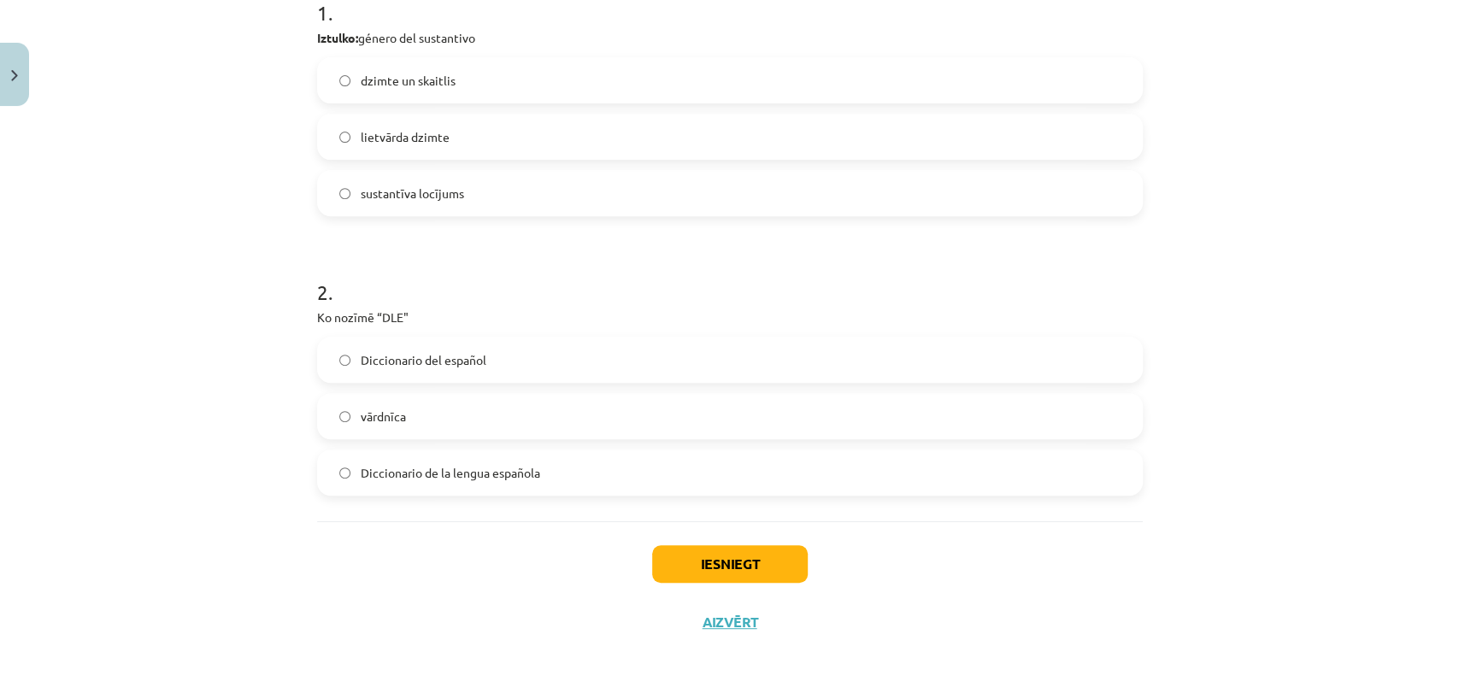
click at [490, 475] on span "Diccionario de la lengua española" at bounding box center [450, 473] width 179 height 18
click at [681, 566] on button "Iesniegt" at bounding box center [730, 564] width 156 height 38
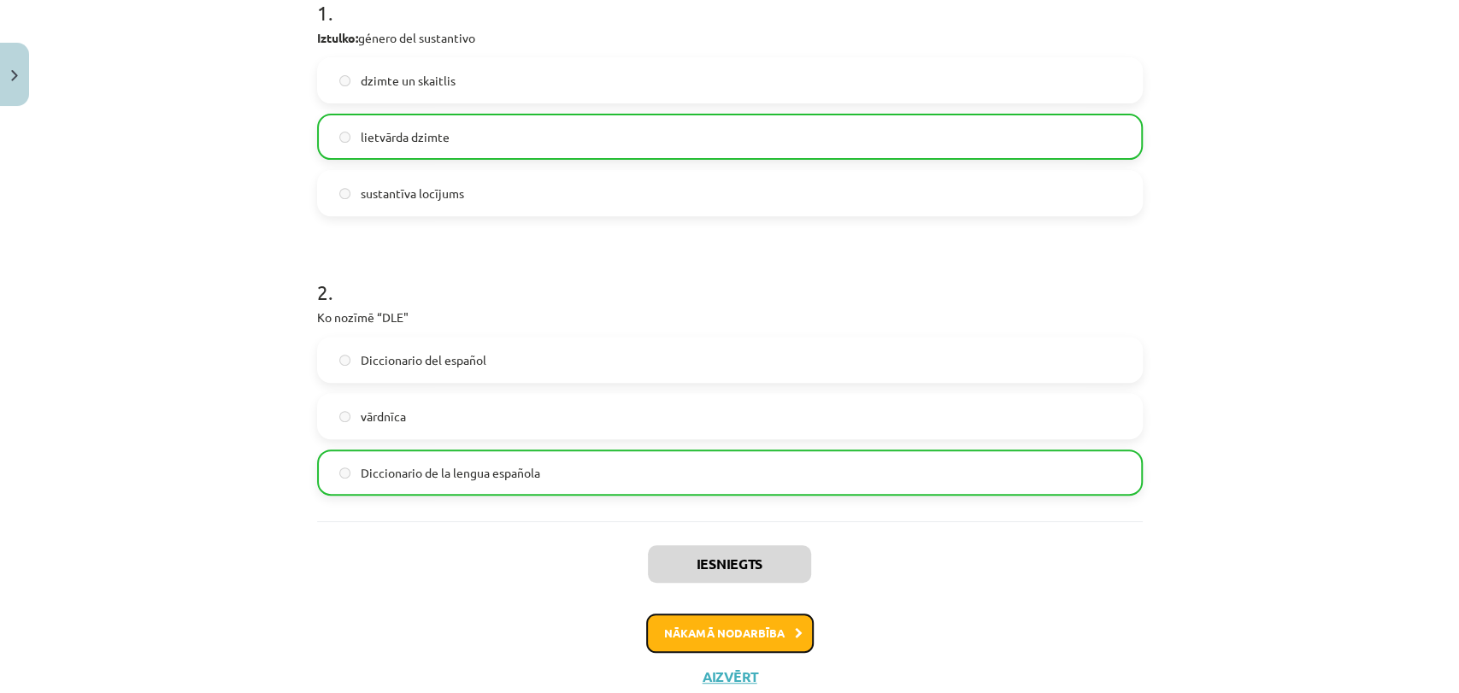
click at [674, 624] on button "Nākamā nodarbība" at bounding box center [729, 632] width 167 height 39
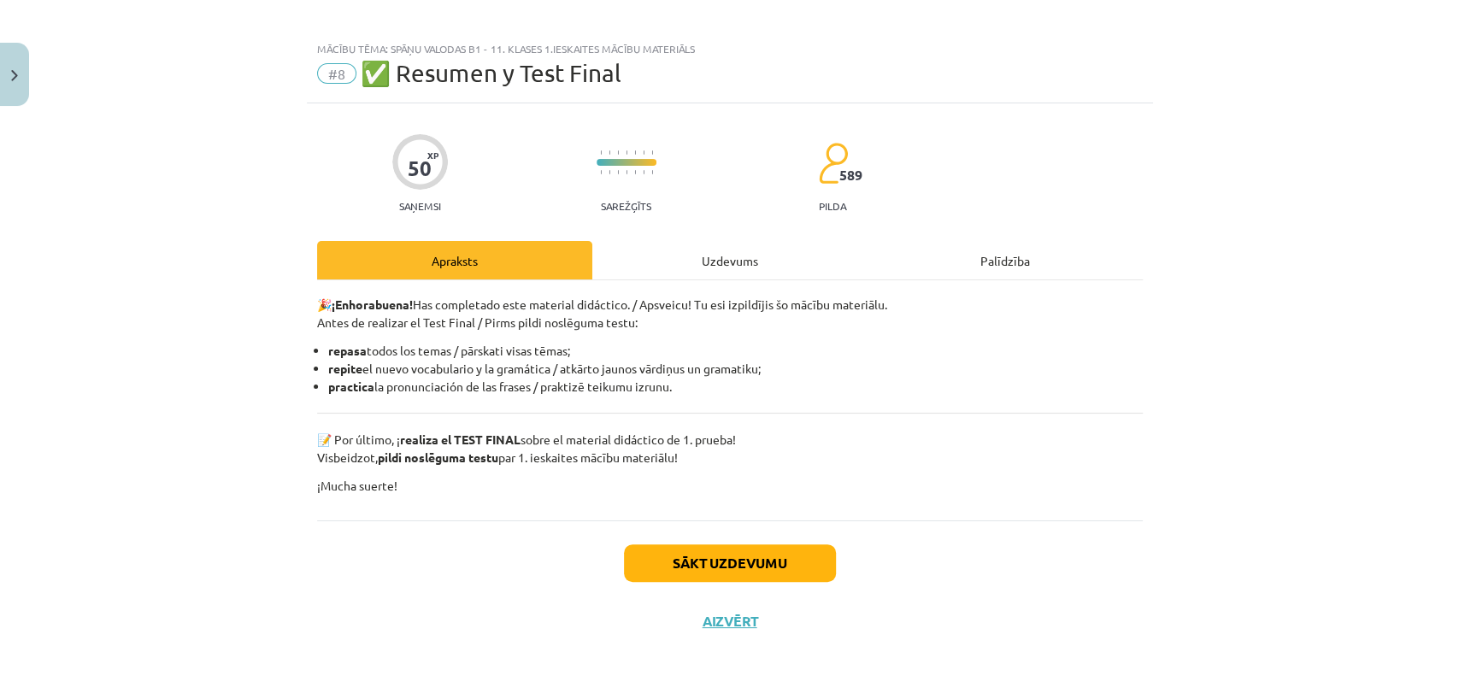
scroll to position [9, 0]
click at [651, 550] on button "Sākt uzdevumu" at bounding box center [730, 564] width 212 height 38
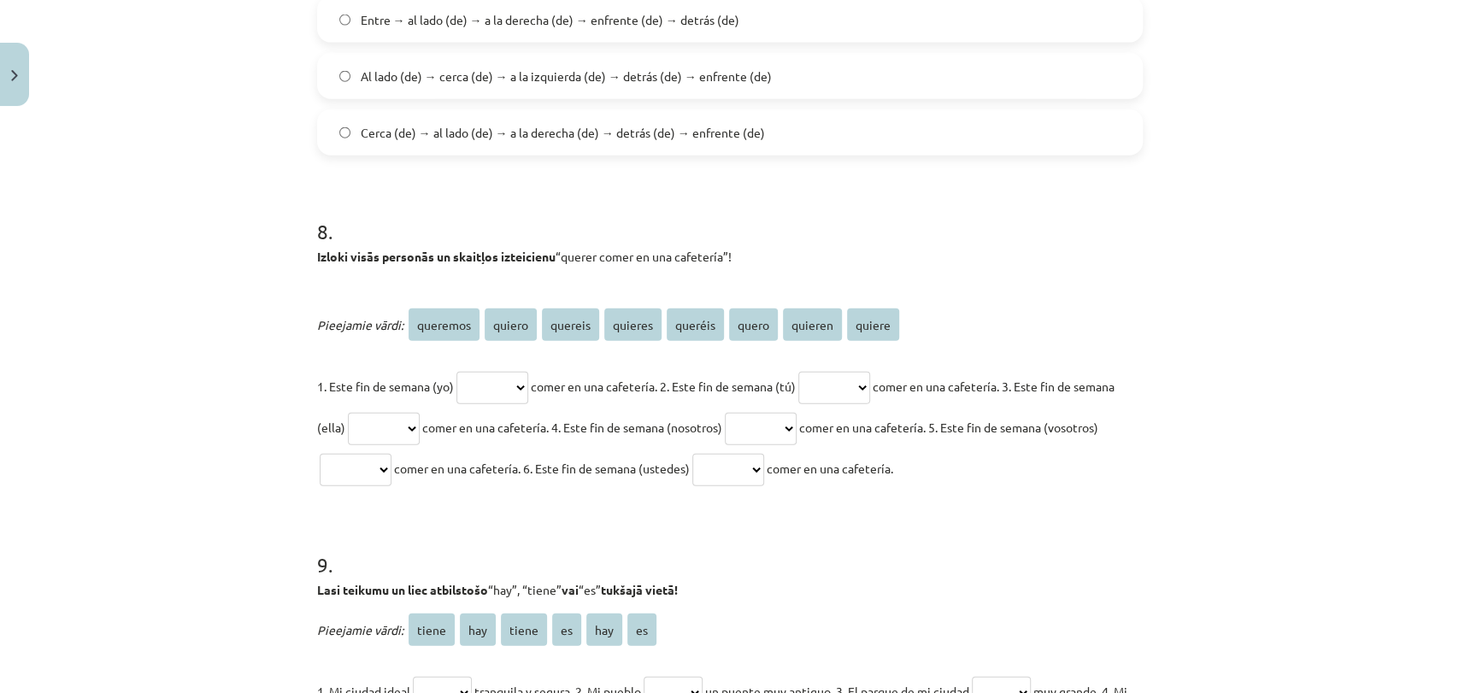
scroll to position [2229, 0]
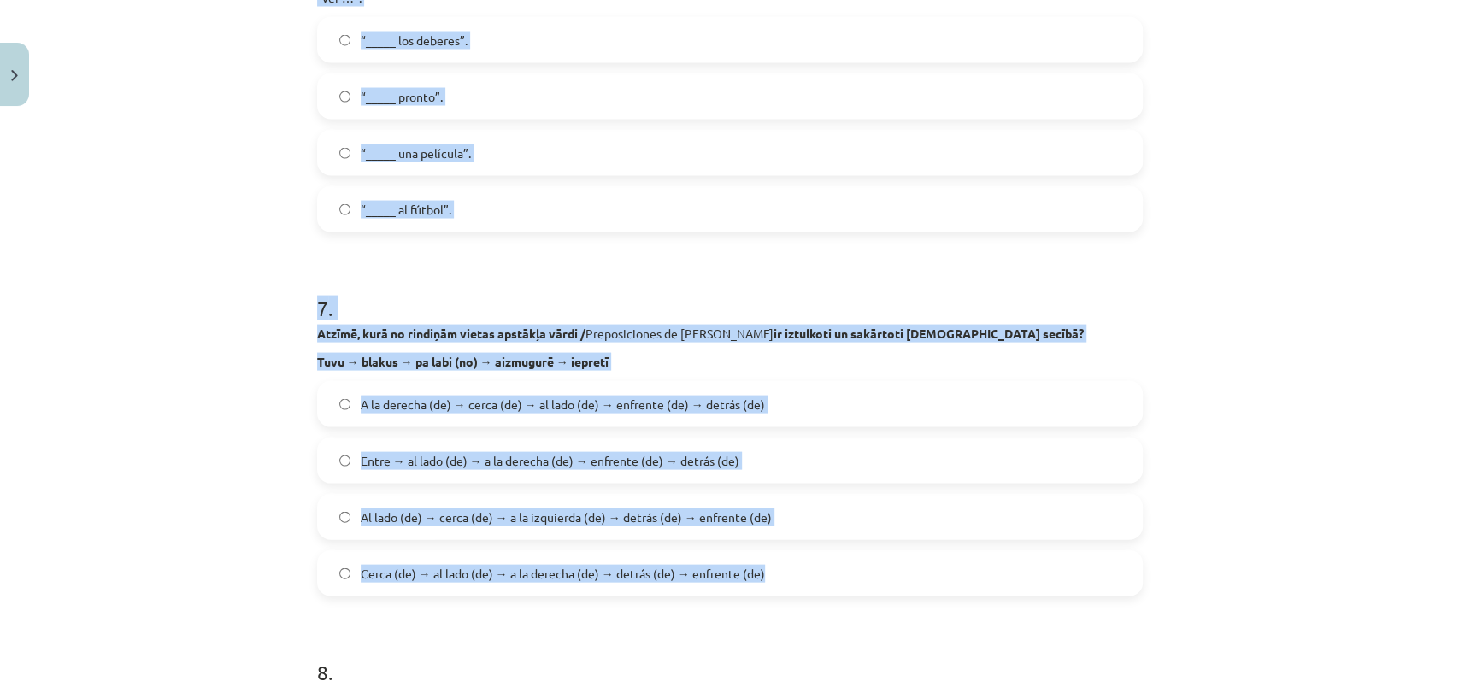
drag, startPoint x: 288, startPoint y: 355, endPoint x: 771, endPoint y: 576, distance: 531.1
click at [771, 576] on div "Mācību tēma: Spāņu valodas b1 - 11. klases 1.ieskaites mācību materiāls #8 ✅ Re…" at bounding box center [729, 346] width 1459 height 693
copy form "1 . Kuriem no šiem profesiju un arodu nosaukumiem / Profesiones y Oficios sievi…"
click at [1094, 279] on h1 "7 ." at bounding box center [729, 293] width 825 height 53
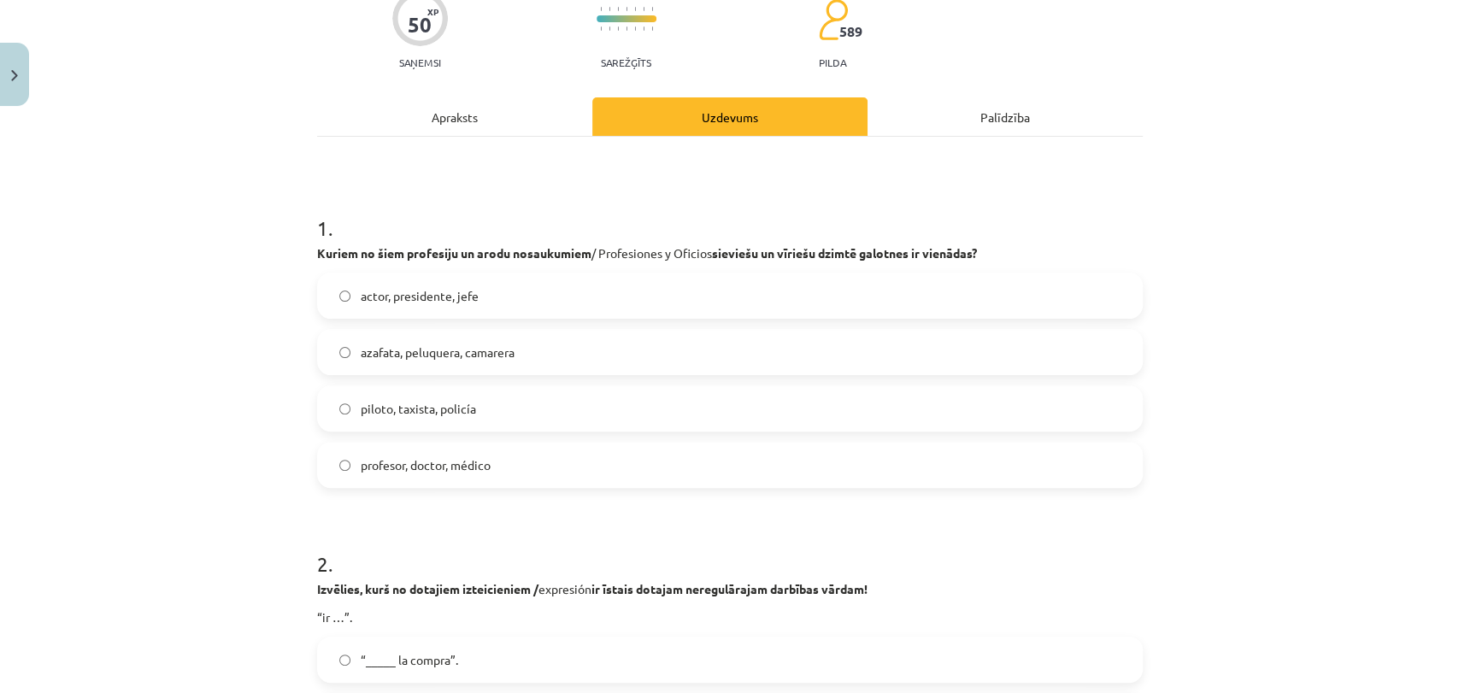
scroll to position [190, 0]
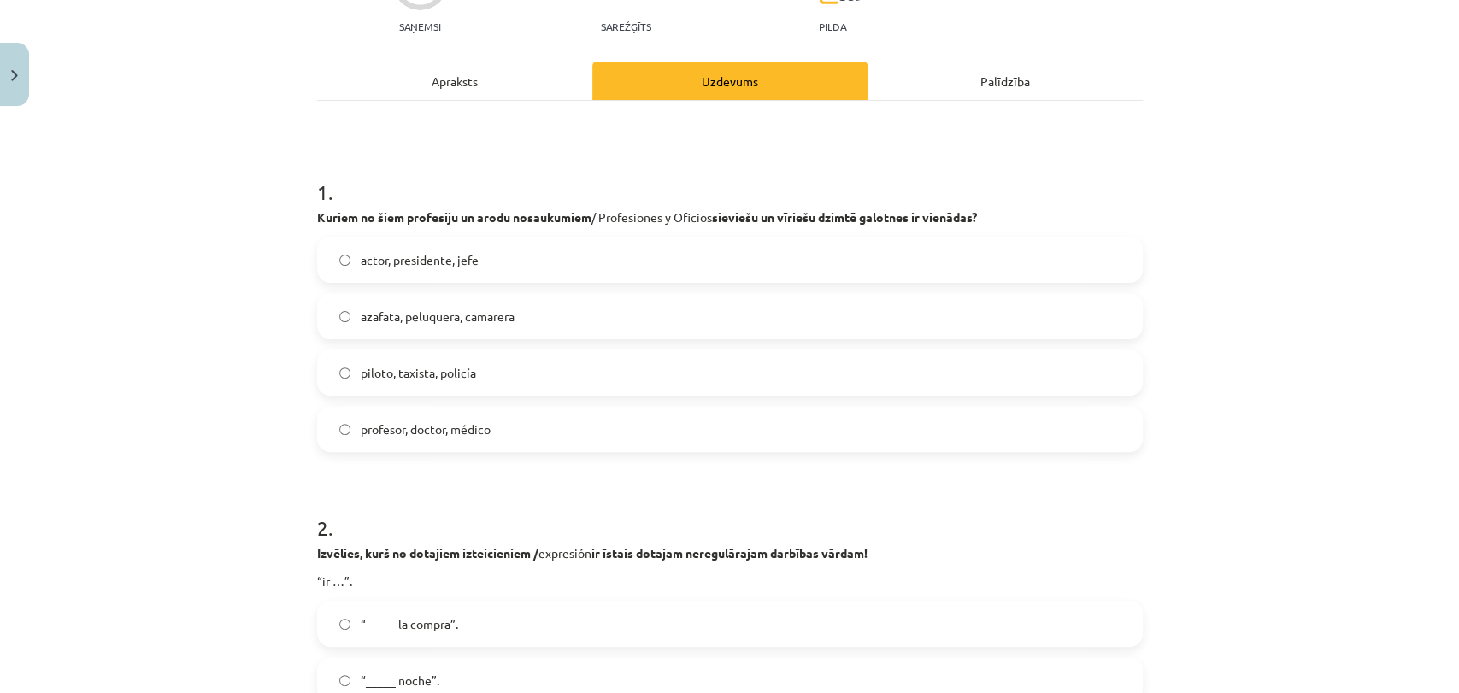
click at [511, 380] on label "piloto, taxista, policía" at bounding box center [730, 372] width 822 height 43
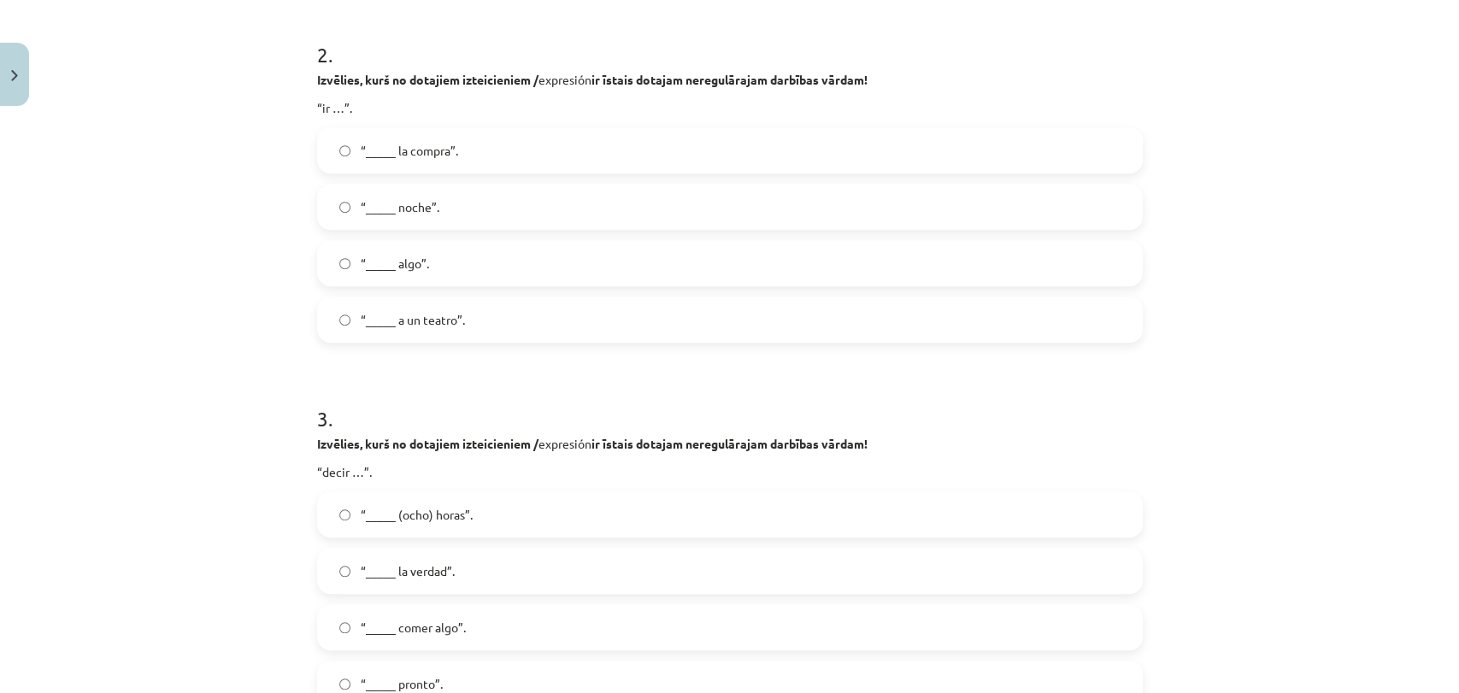
scroll to position [664, 0]
click at [442, 316] on span "“_____ a un teatro”." at bounding box center [413, 319] width 104 height 18
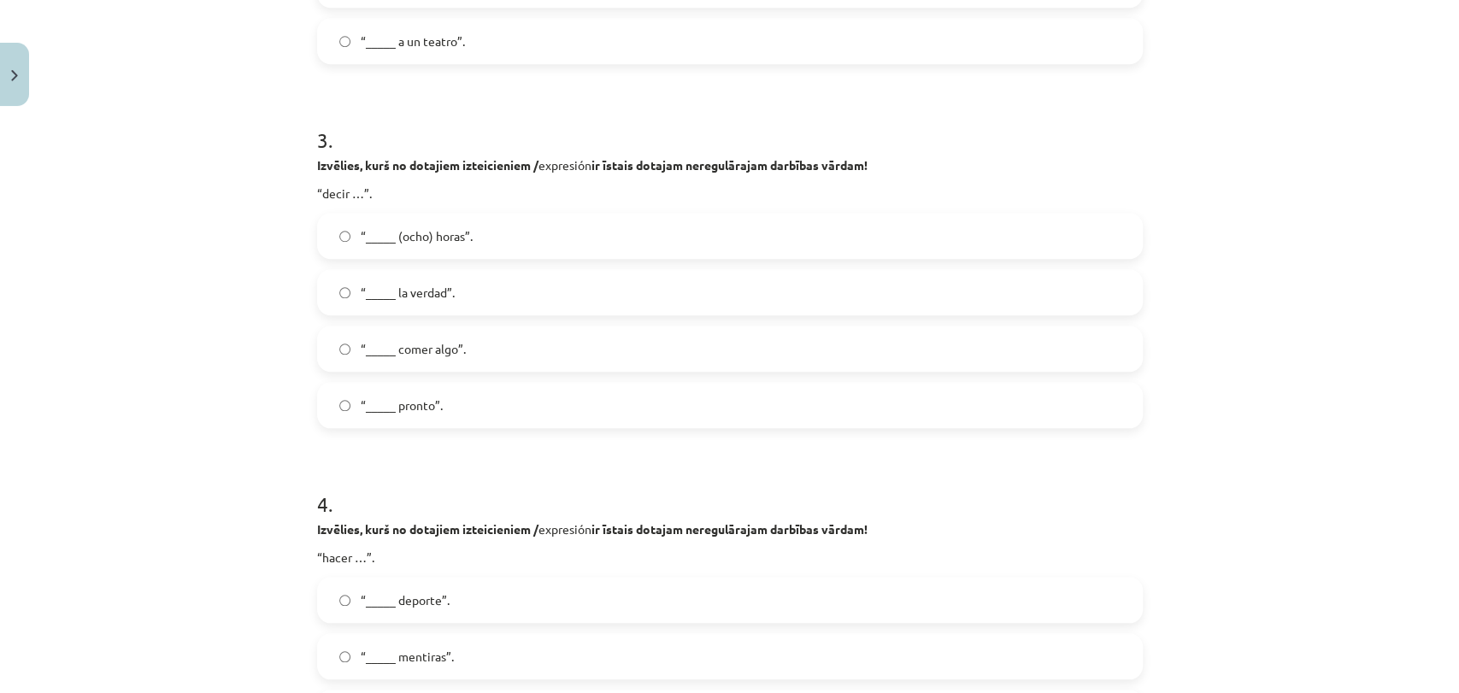
scroll to position [949, 0]
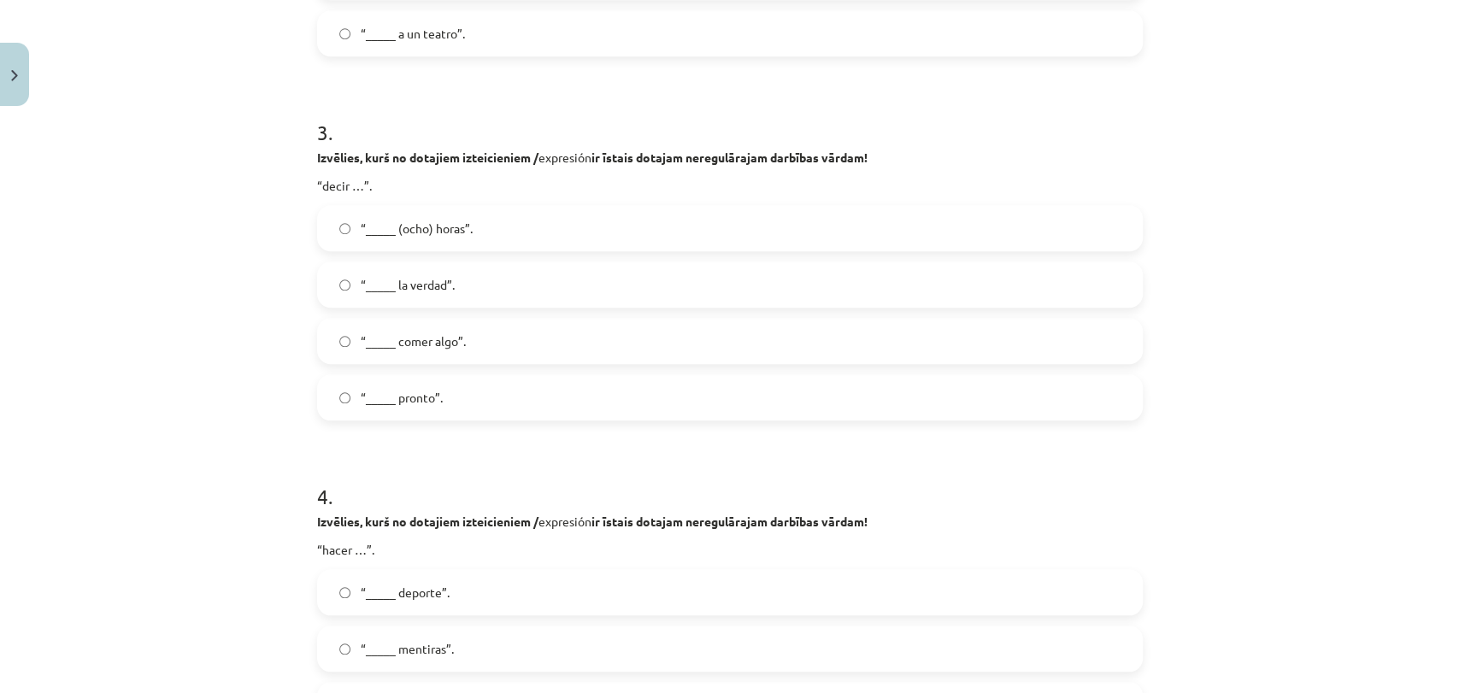
click at [504, 286] on label "“_____ la verdad”." at bounding box center [730, 284] width 822 height 43
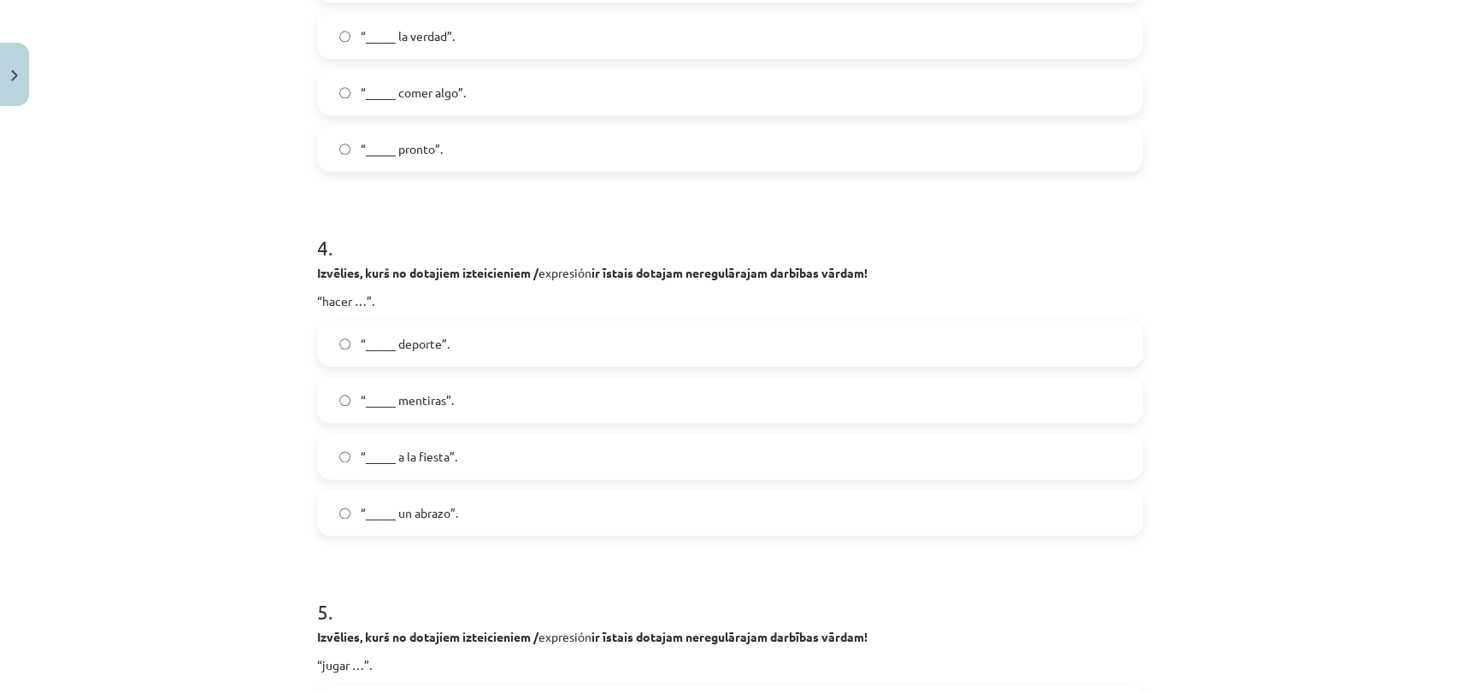
scroll to position [1234, 0]
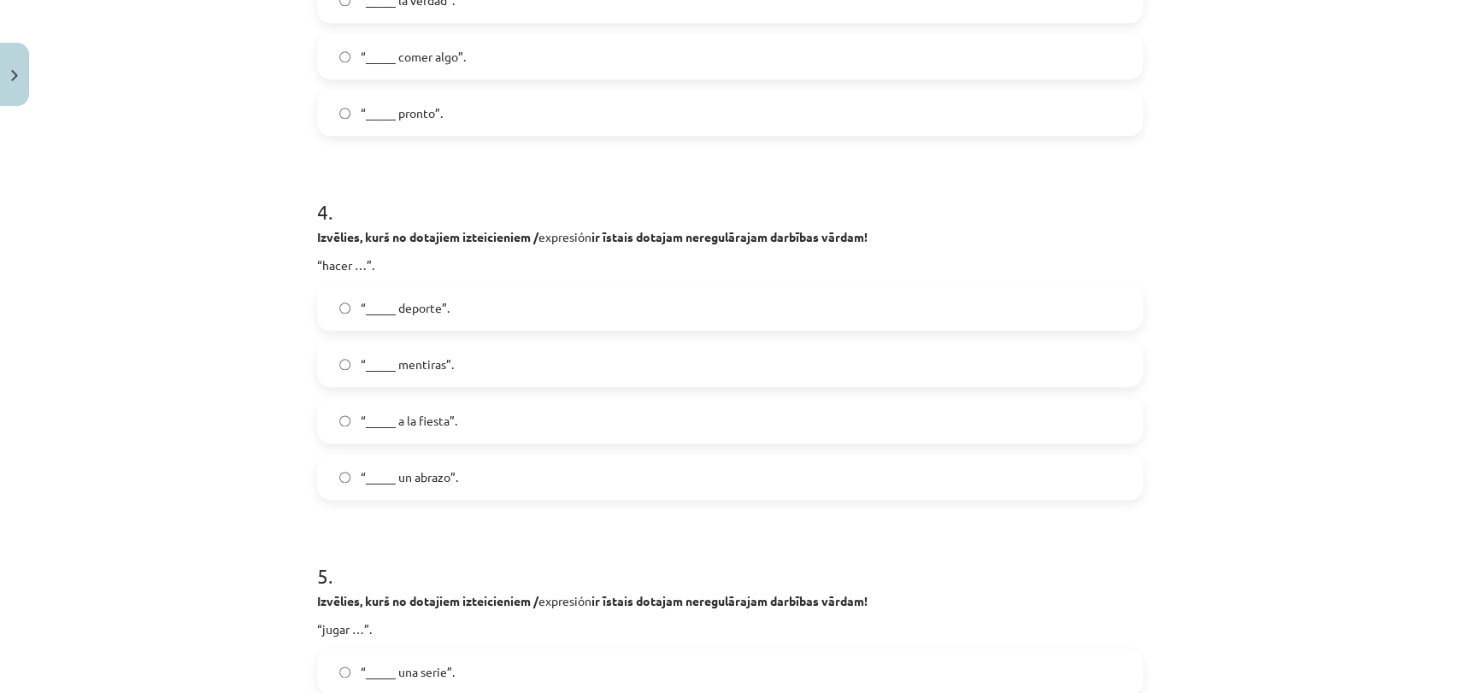
click at [473, 303] on label "“_____ deporte”." at bounding box center [730, 307] width 822 height 43
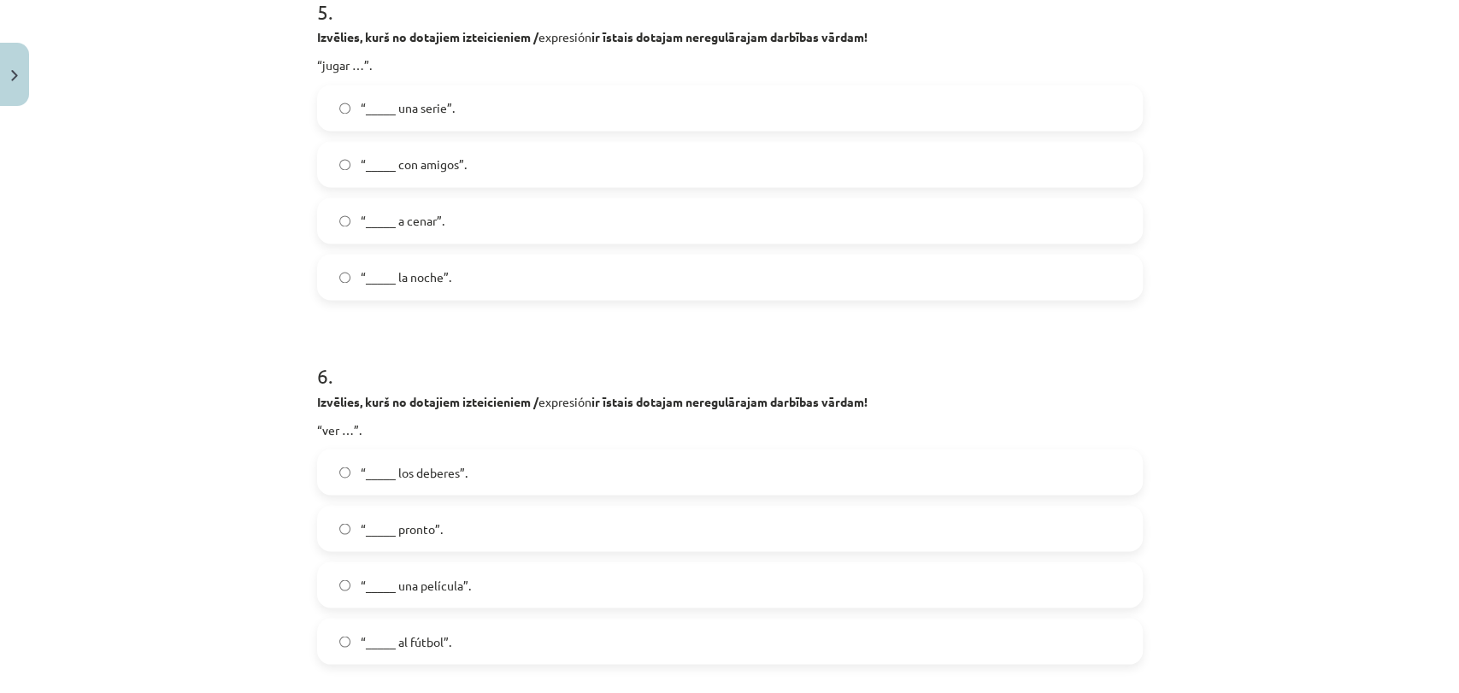
scroll to position [1804, 0]
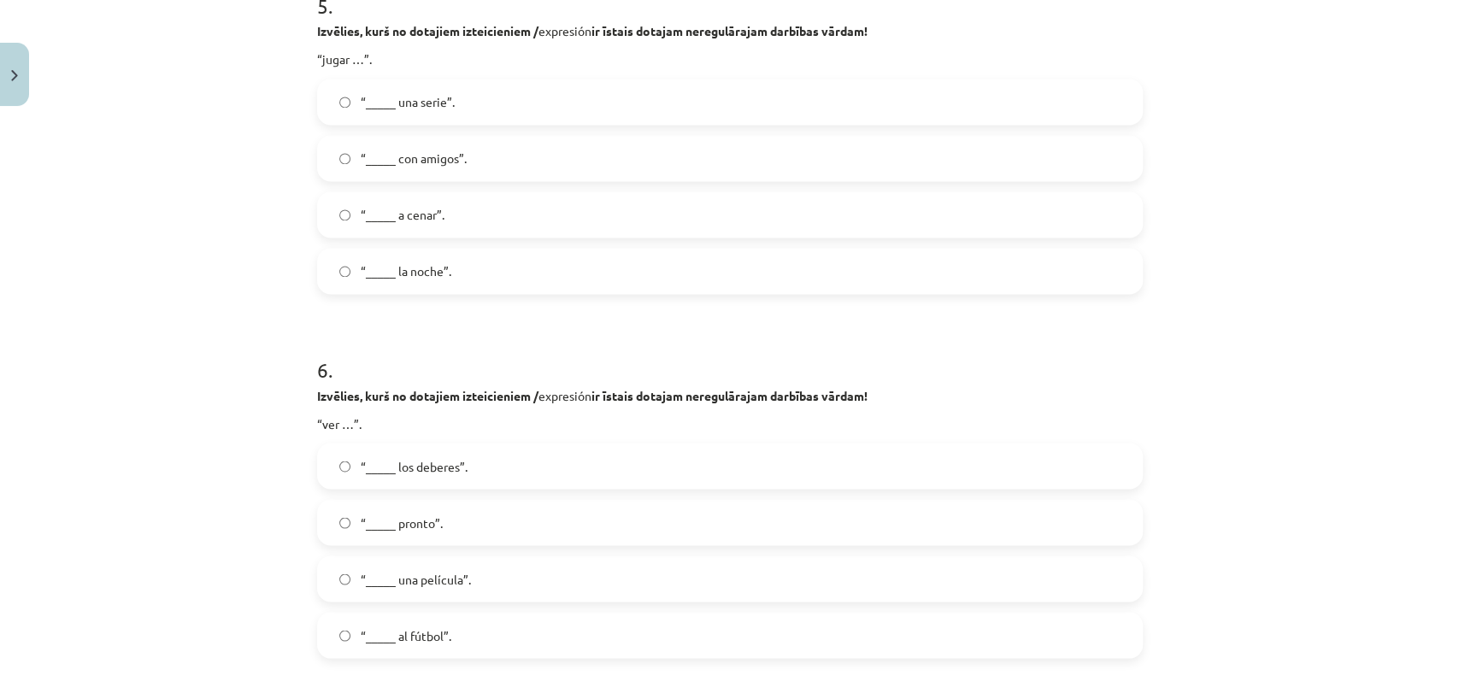
click at [513, 154] on label "“_____ con amigos”." at bounding box center [730, 158] width 822 height 43
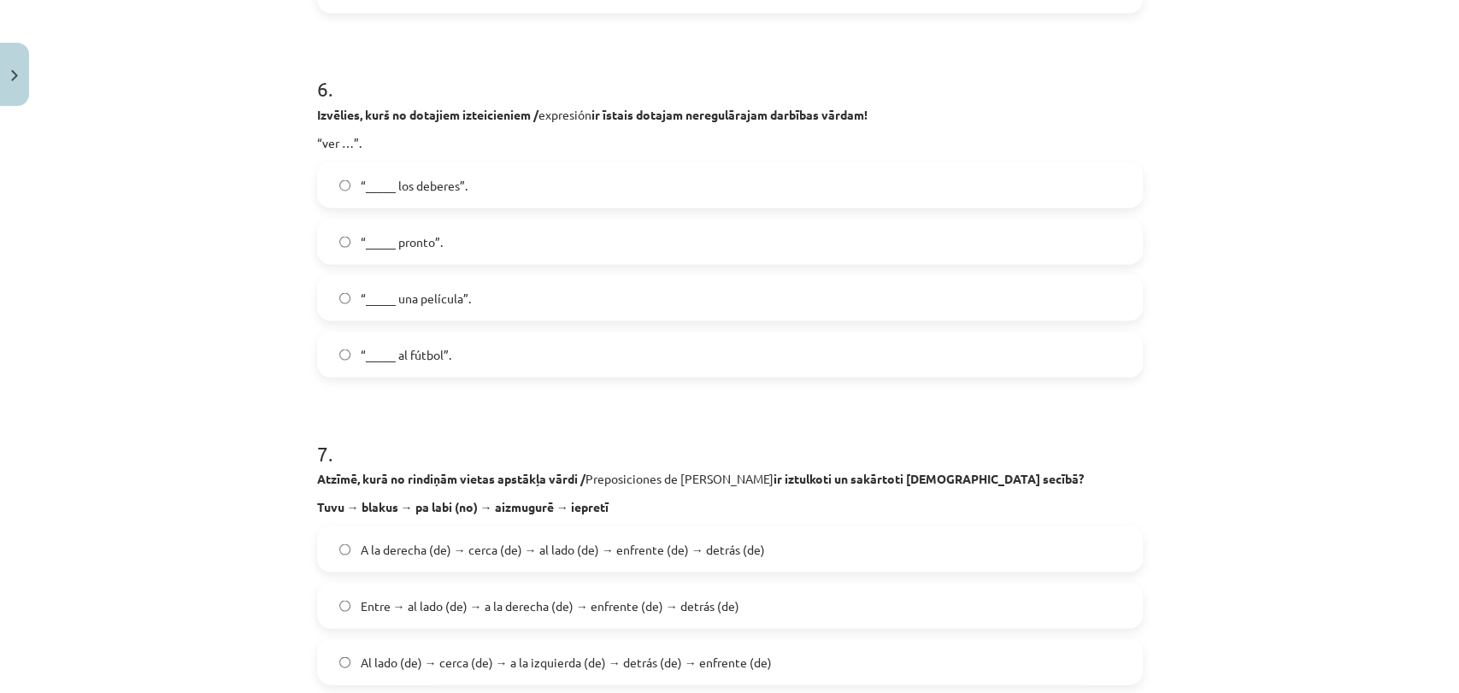
scroll to position [2088, 0]
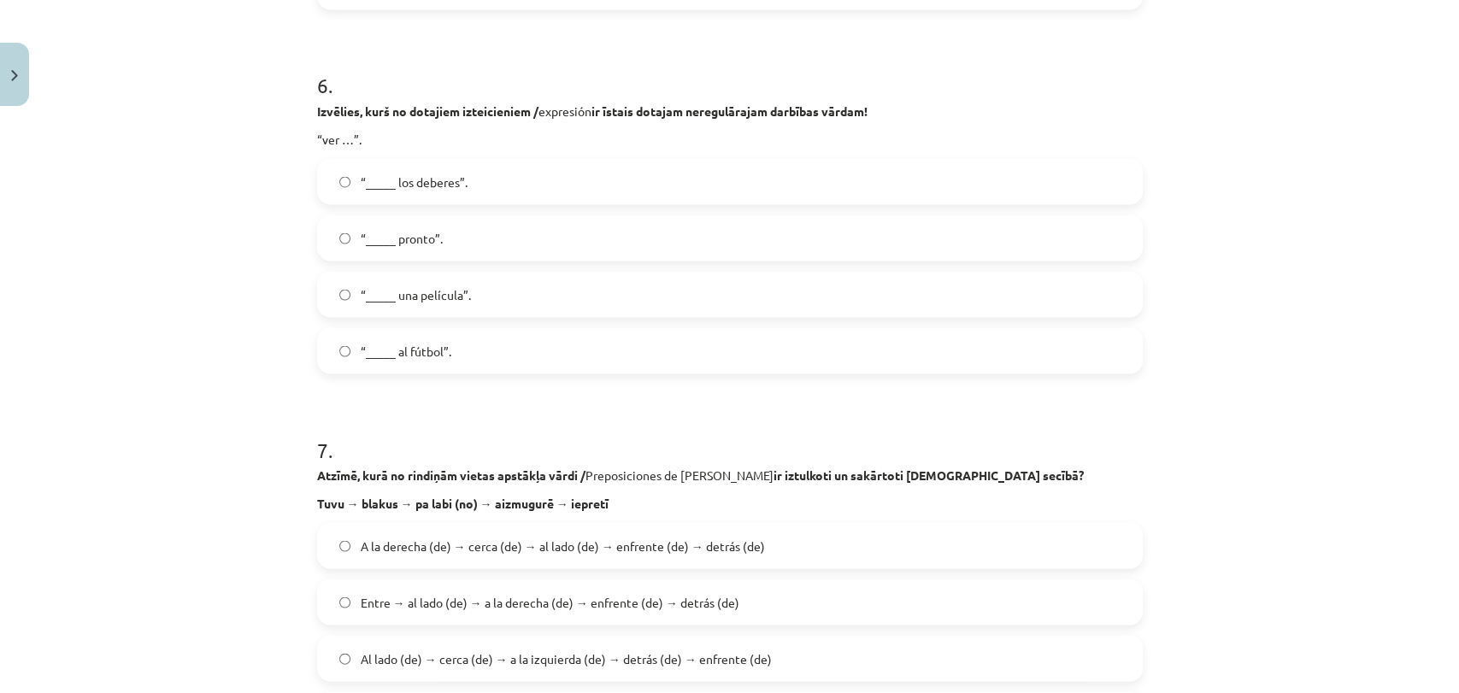
click at [458, 302] on label "“_____ una película”." at bounding box center [730, 294] width 822 height 43
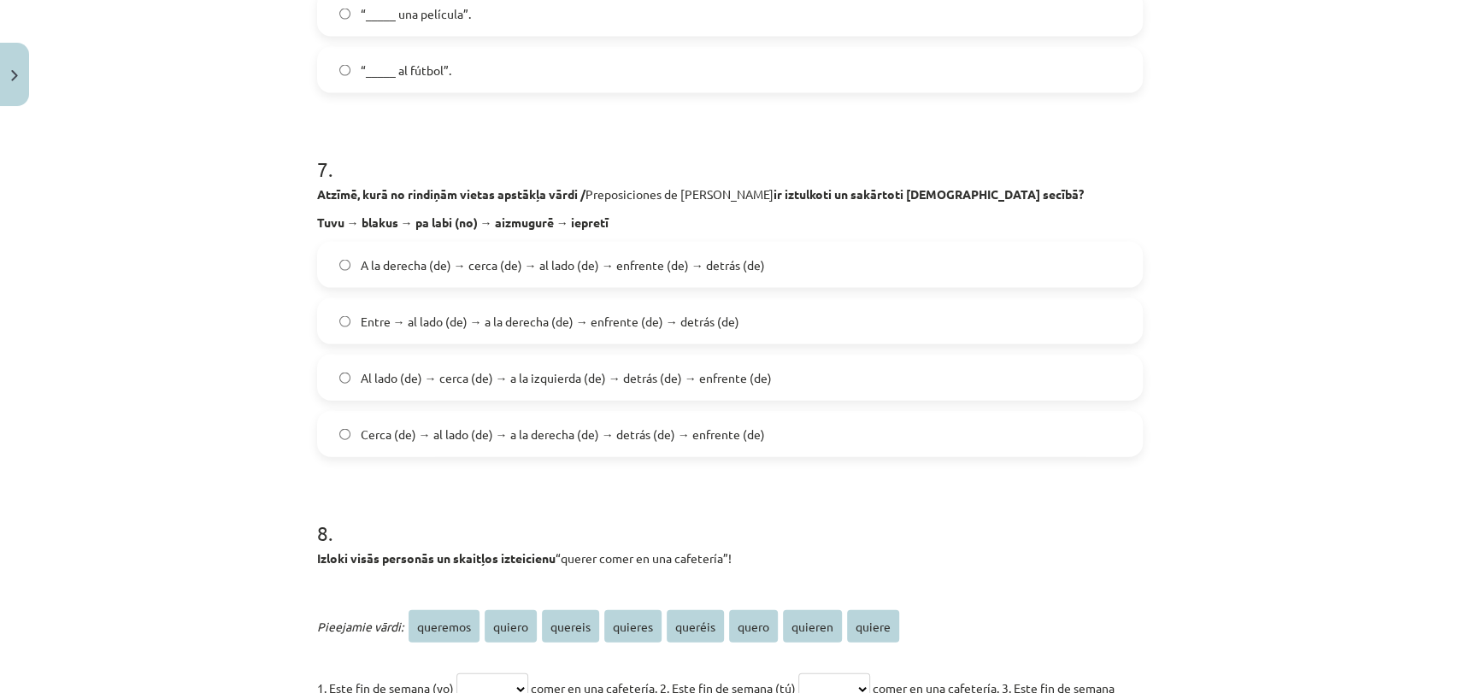
scroll to position [2373, 0]
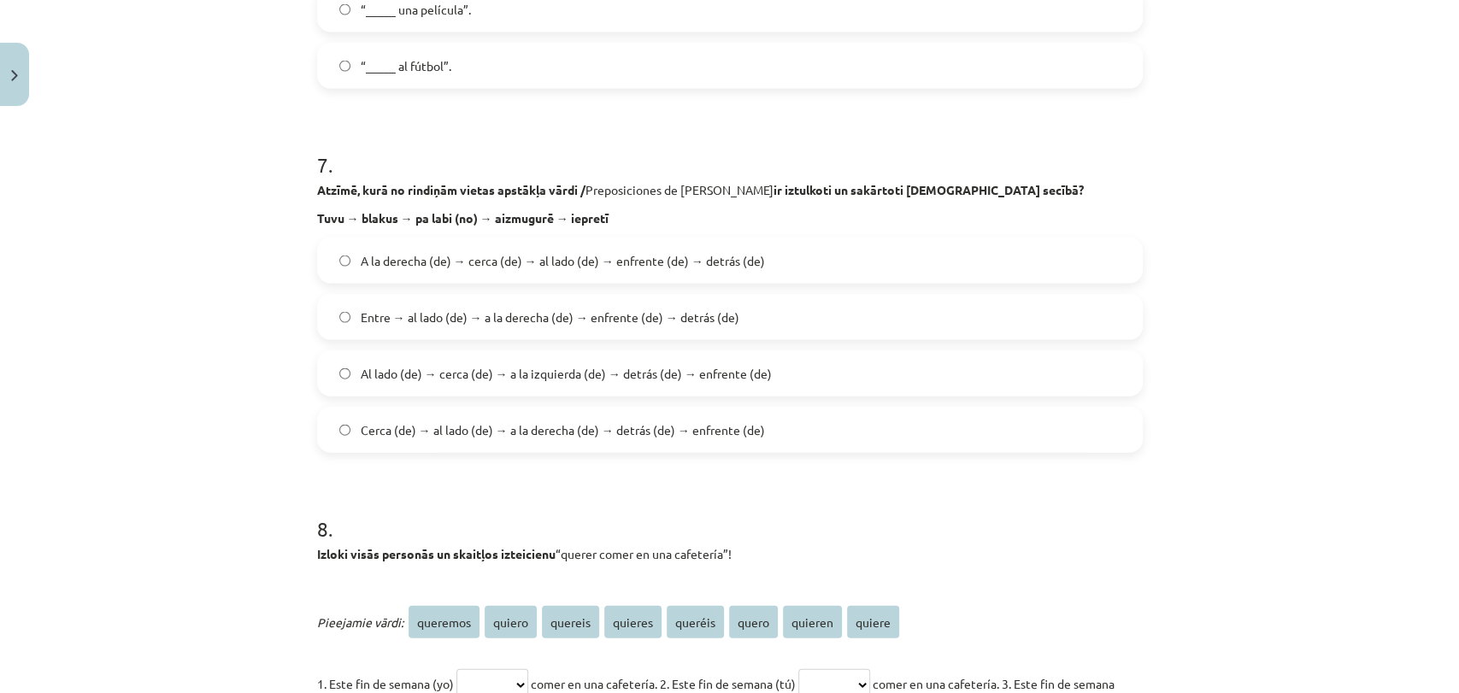
click at [716, 421] on span "Cerca (de) → al lado (de) → a la derecha (de) → detrás (de) → enfrente (de)" at bounding box center [563, 430] width 404 height 18
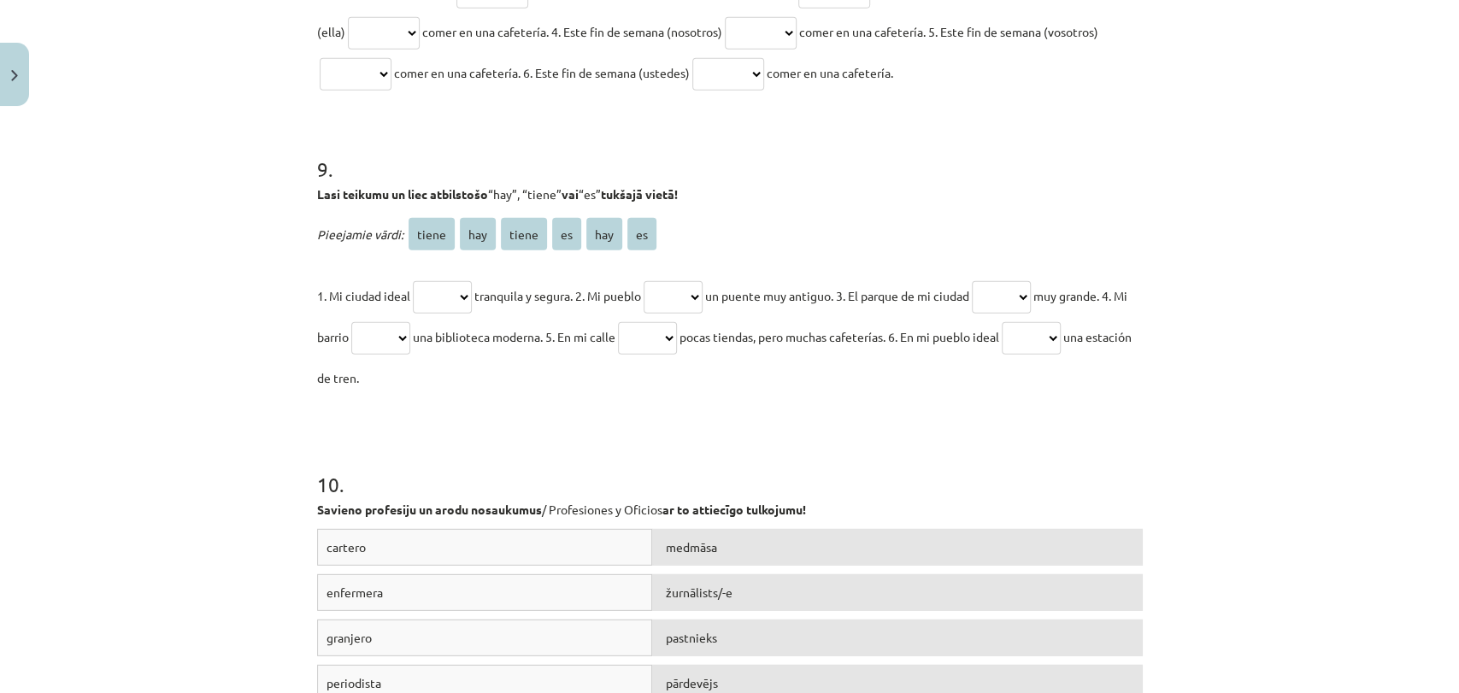
scroll to position [3283, 0]
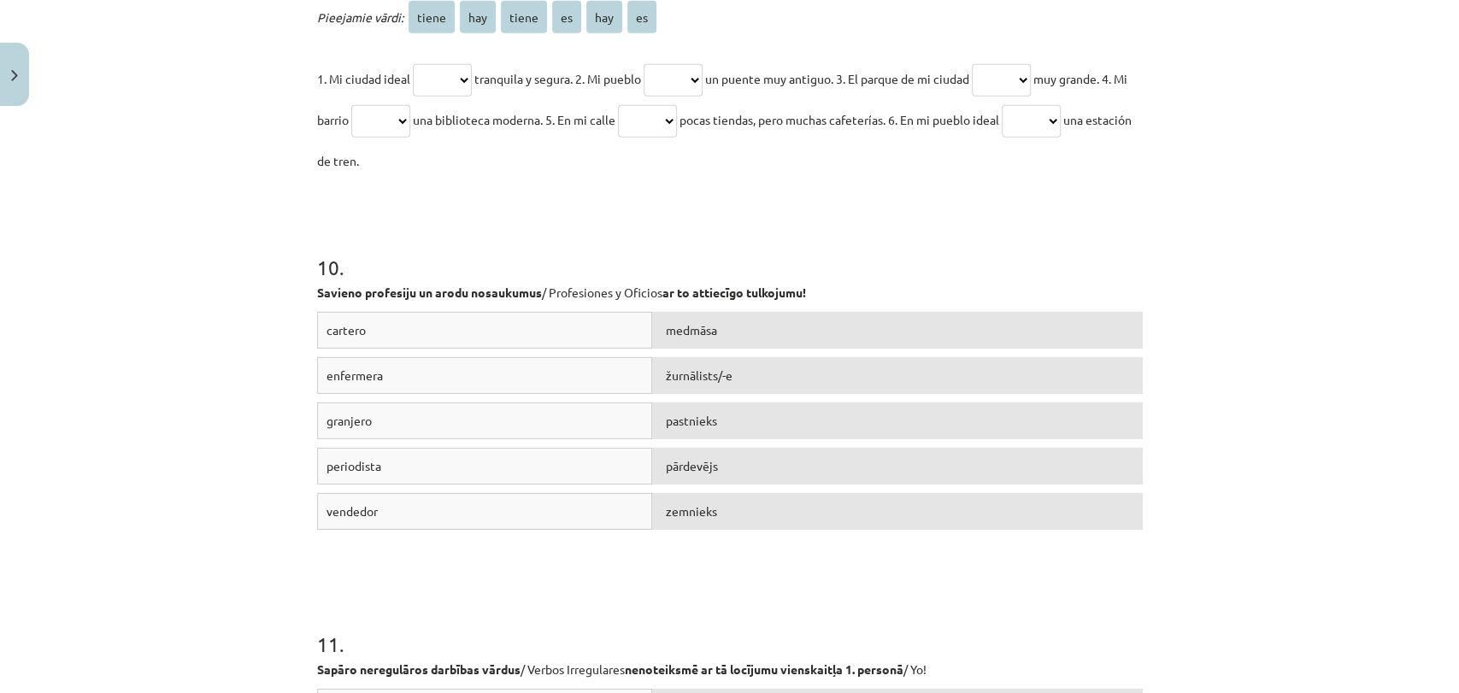
drag, startPoint x: 308, startPoint y: 148, endPoint x: 541, endPoint y: 167, distance: 233.2
copy form "8 . Izloki visās personās un skaitļos izteicienu “querer comer en una cafetería…"
click at [1203, 183] on div "Mācību tēma: Spāņu valodas b1 - 11. klases 1.ieskaites mācību materiāls #8 ✅ Re…" at bounding box center [729, 346] width 1459 height 693
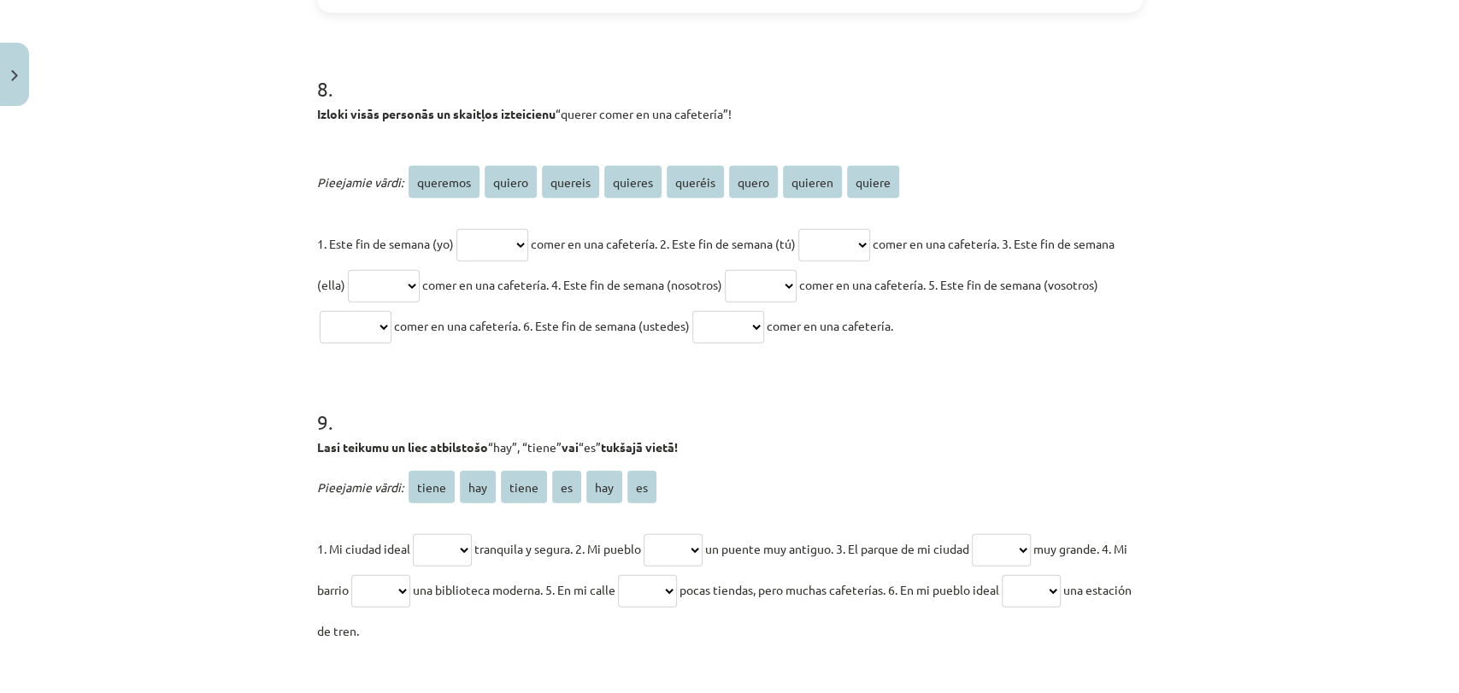
scroll to position [2809, 0]
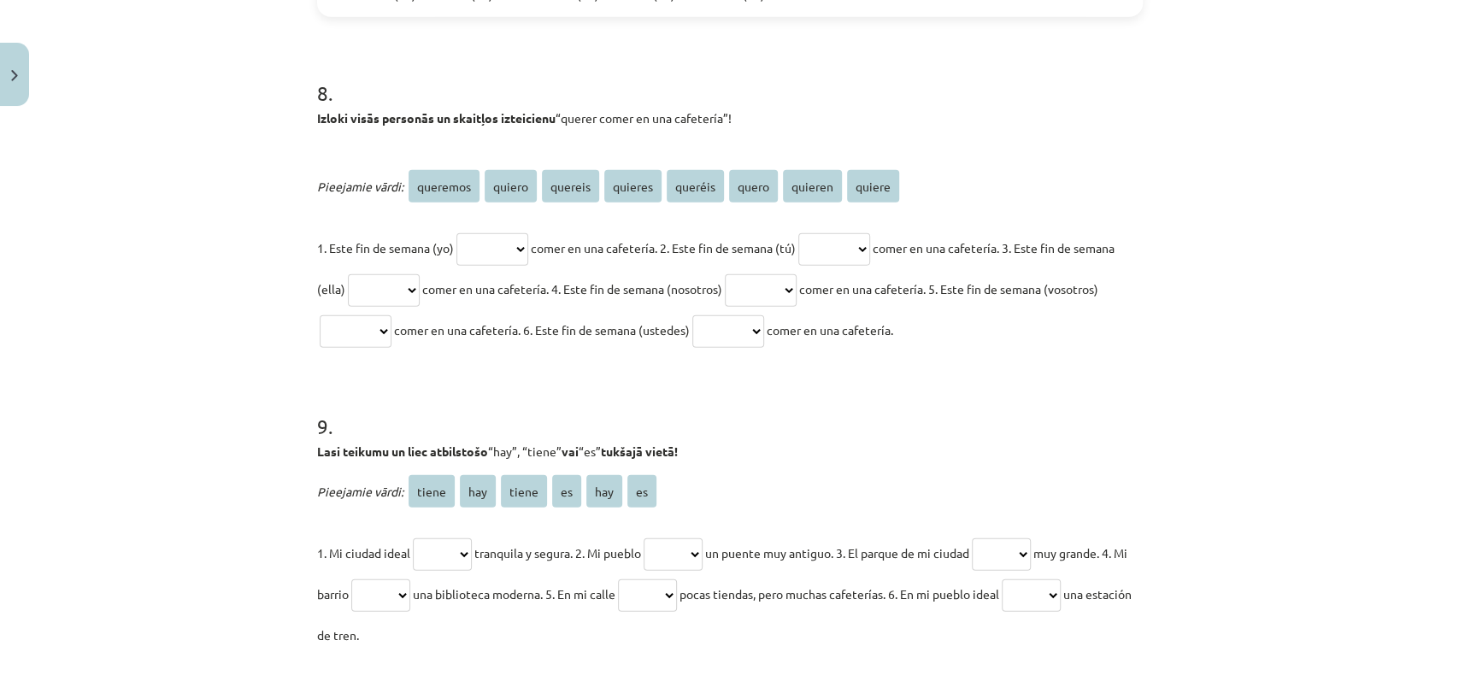
click at [524, 234] on select "******** ****** ******* ******* ******* ***** ******* ******" at bounding box center [492, 249] width 72 height 32
select select "******"
click at [456, 233] on select "******** ****** ******* ******* ******* ***** ******* ******" at bounding box center [492, 249] width 72 height 32
click at [859, 262] on select "******** ****** ******* ******* ******* ***** ******* ******" at bounding box center [834, 249] width 72 height 32
select select "*******"
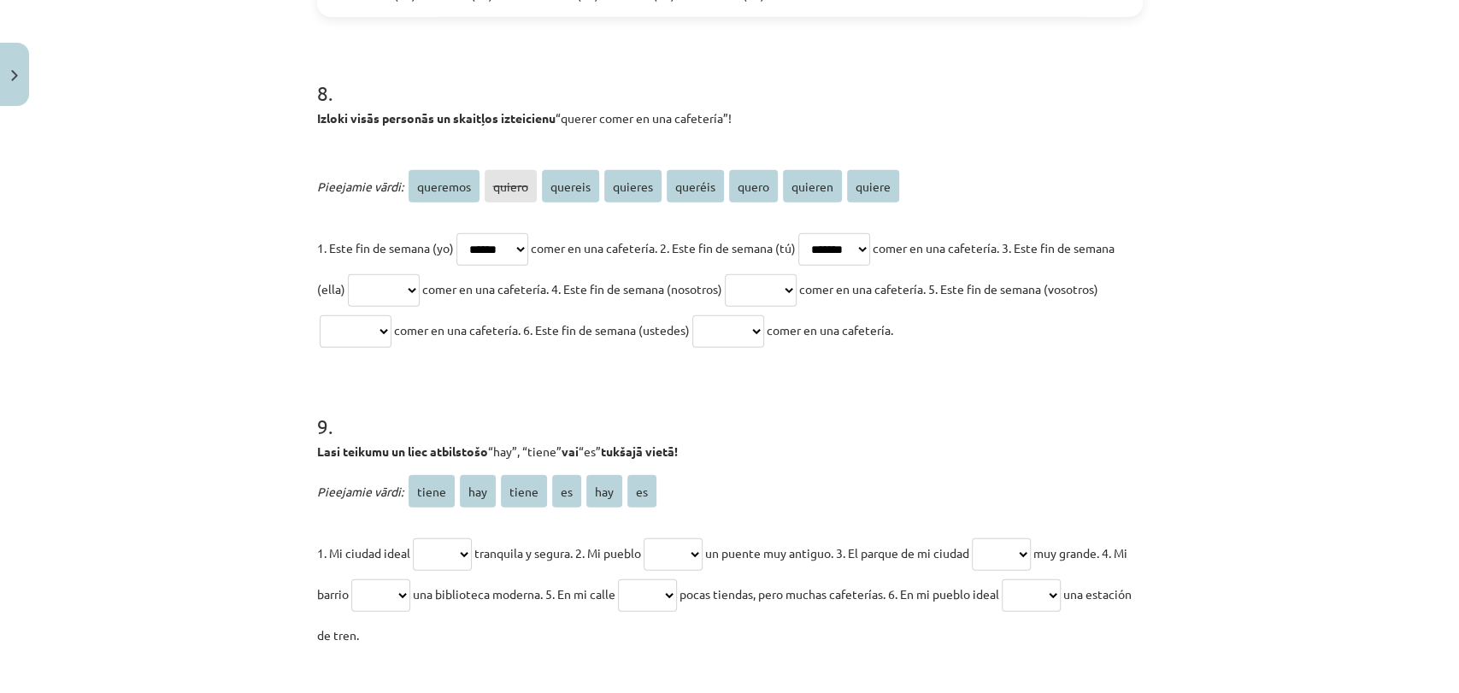
click at [819, 233] on select "******** ****** ******* ******* ******* ***** ******* ******" at bounding box center [834, 249] width 72 height 32
click at [420, 296] on select "******** ****** ******* ******* ******* ***** ******* ******" at bounding box center [384, 290] width 72 height 32
select select "******"
click at [385, 274] on select "******** ****** ******* ******* ******* ***** ******* ******" at bounding box center [384, 290] width 72 height 32
click at [796, 285] on select "******** ****** ******* ******* ******* ***** ******* ******" at bounding box center [761, 290] width 72 height 32
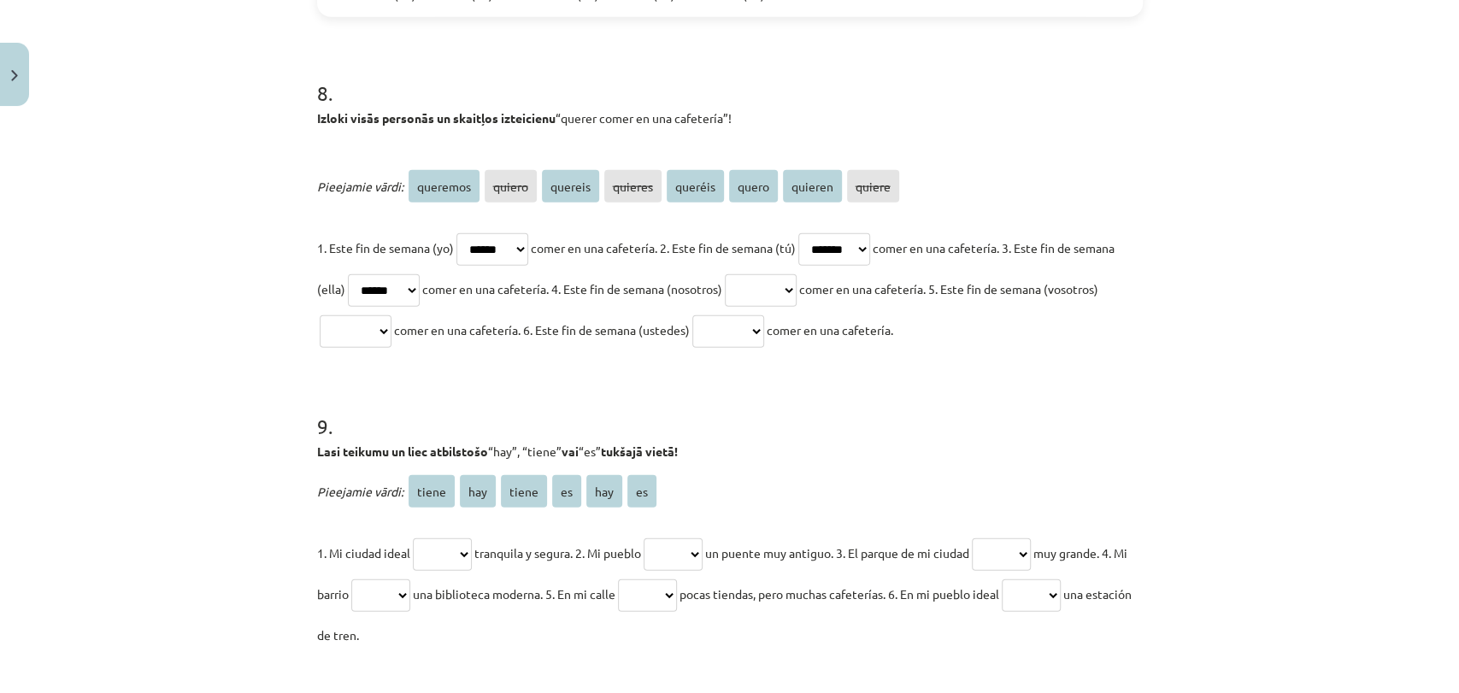
select select "********"
click at [790, 274] on select "******** ****** ******* ******* ******* ***** ******* ******" at bounding box center [761, 290] width 72 height 32
click at [391, 326] on select "******** ****** ******* ******* ******* ***** ******* ******" at bounding box center [356, 331] width 72 height 32
select select "*******"
click at [369, 315] on select "******** ****** ******* ******* ******* ***** ******* ******" at bounding box center [356, 331] width 72 height 32
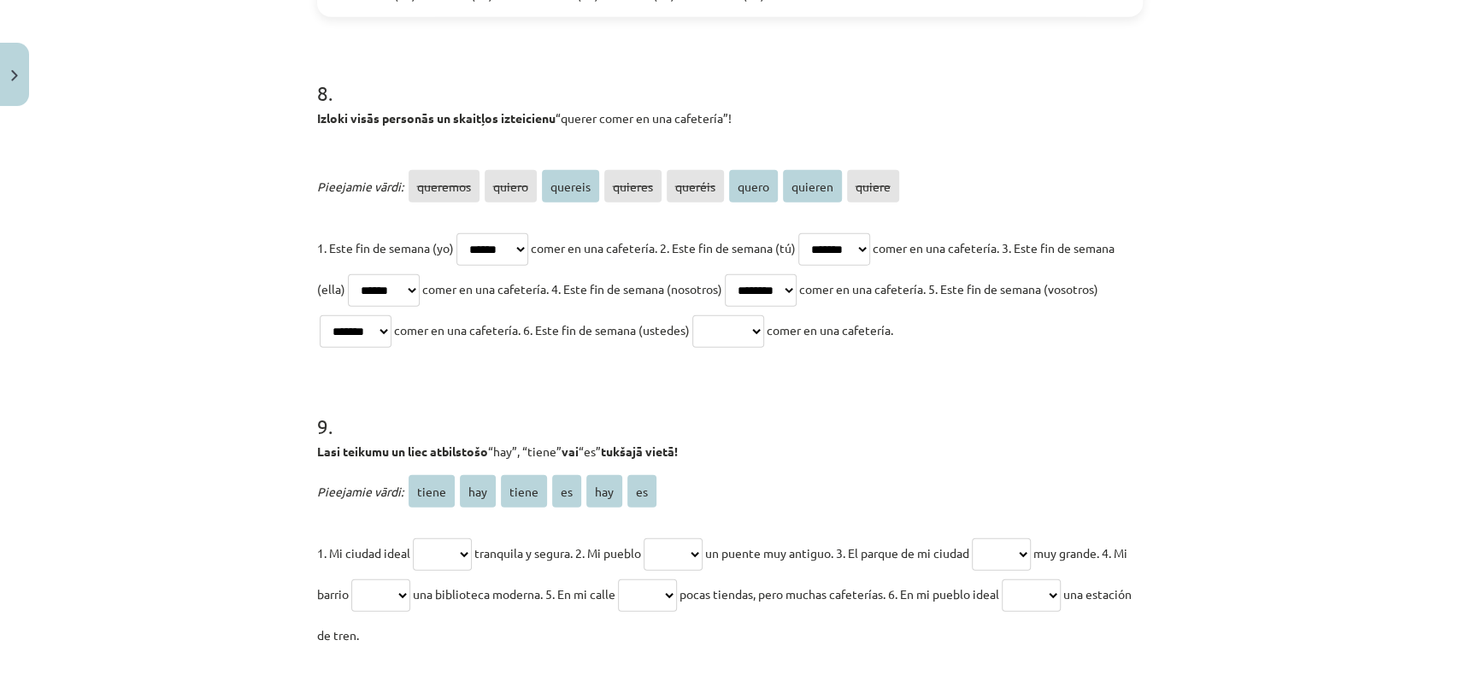
click at [764, 330] on select "******** ****** ******* ******* ******* ***** ******* ******" at bounding box center [728, 331] width 72 height 32
select select "*******"
click at [764, 315] on select "******** ****** ******* ******* ******* ***** ******* ******" at bounding box center [728, 331] width 72 height 32
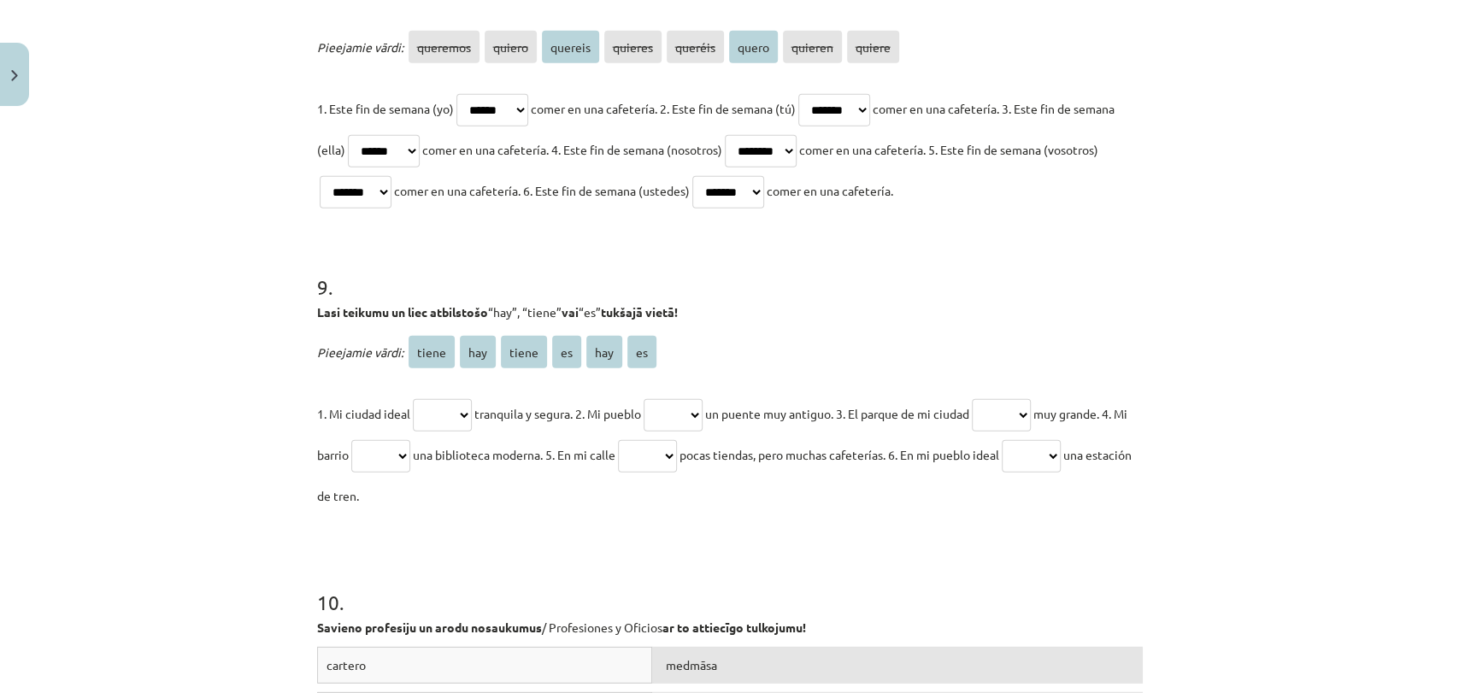
scroll to position [2998, 0]
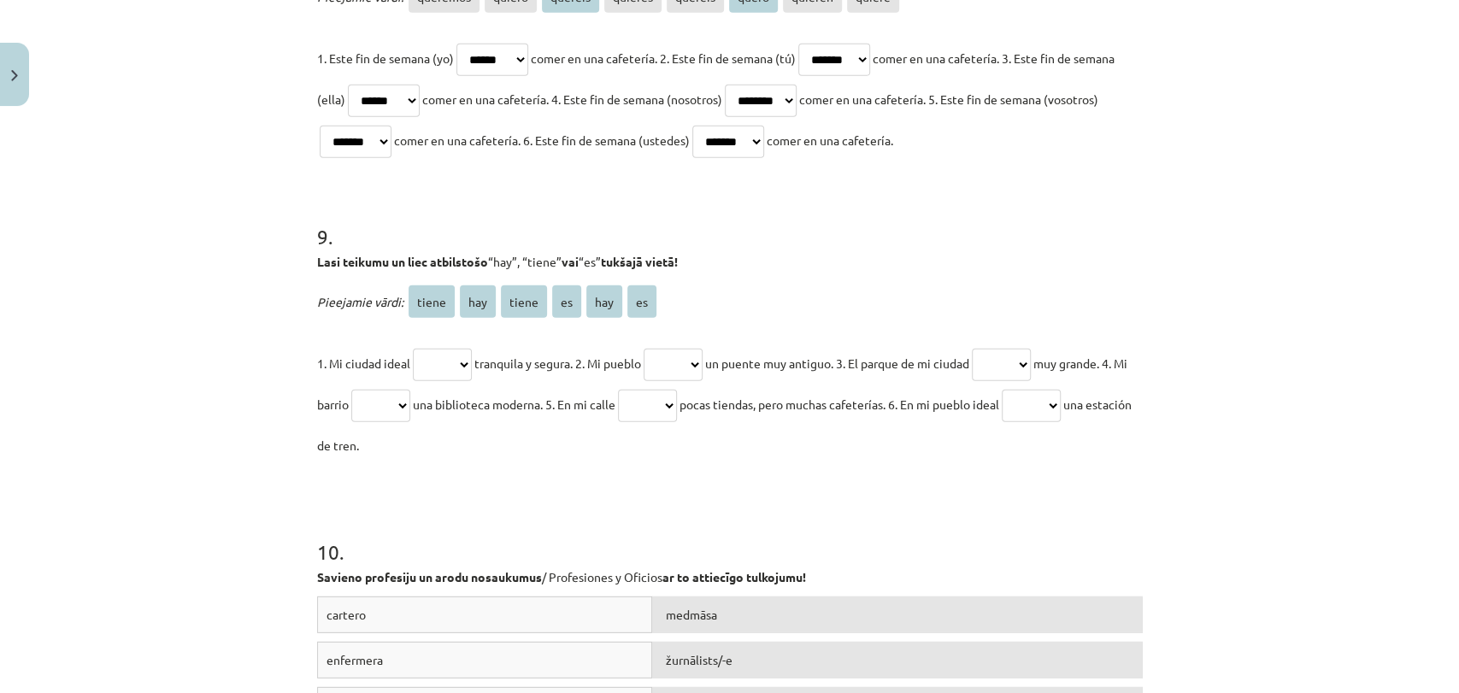
click at [462, 358] on select "***** *** ***** ** *** **" at bounding box center [442, 365] width 59 height 32
select select "**"
click at [413, 349] on select "***** *** ***** ** *** **" at bounding box center [442, 365] width 59 height 32
click at [675, 368] on select "***** *** ***** ** *** **" at bounding box center [672, 365] width 59 height 32
select select "*****"
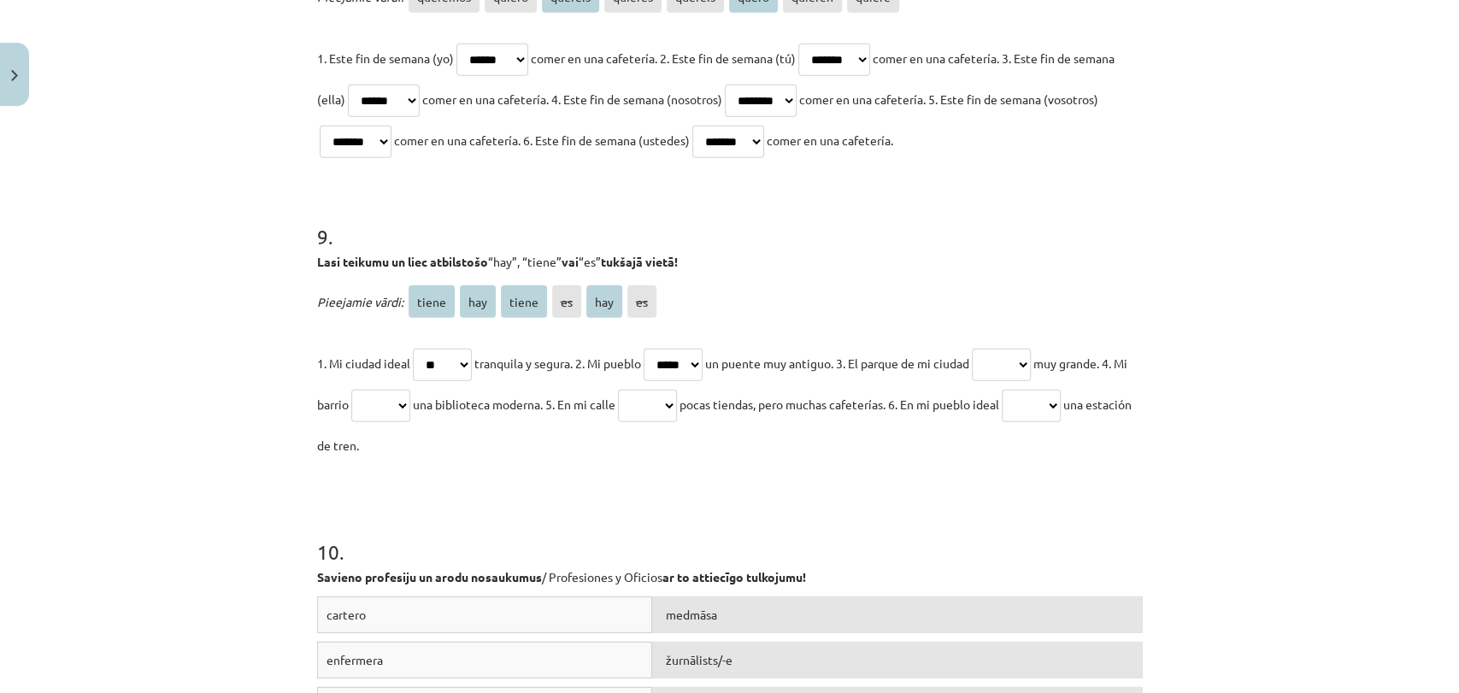
click at [652, 349] on select "***** *** ***** ** *** **" at bounding box center [672, 365] width 59 height 32
drag, startPoint x: 1039, startPoint y: 391, endPoint x: 1035, endPoint y: 377, distance: 15.1
click at [1037, 384] on p "1. Mi ciudad ideal ***** *** ***** ** *** ** tranquila y segura. 2. Mi pueblo *…" at bounding box center [729, 404] width 825 height 123
click at [1030, 377] on select "***** *** ***** ** *** **" at bounding box center [1000, 365] width 59 height 32
select select "**"
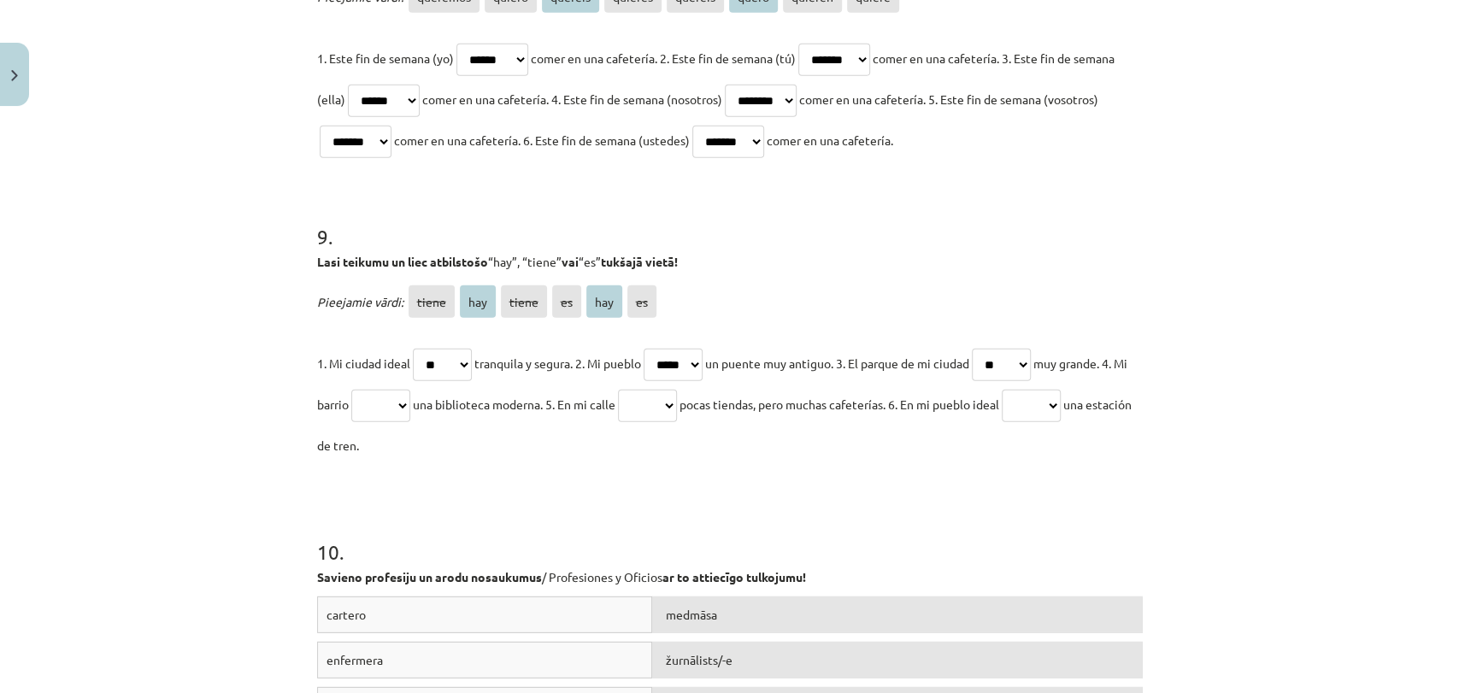
click at [993, 349] on select "***** *** ***** ** *** **" at bounding box center [1000, 365] width 59 height 32
click at [410, 404] on select "***** *** ***** ** *** **" at bounding box center [380, 406] width 59 height 32
select select "*****"
click at [375, 390] on select "***** *** ***** ** *** **" at bounding box center [380, 406] width 59 height 32
click at [677, 403] on select "***** *** ***** ** *** **" at bounding box center [647, 406] width 59 height 32
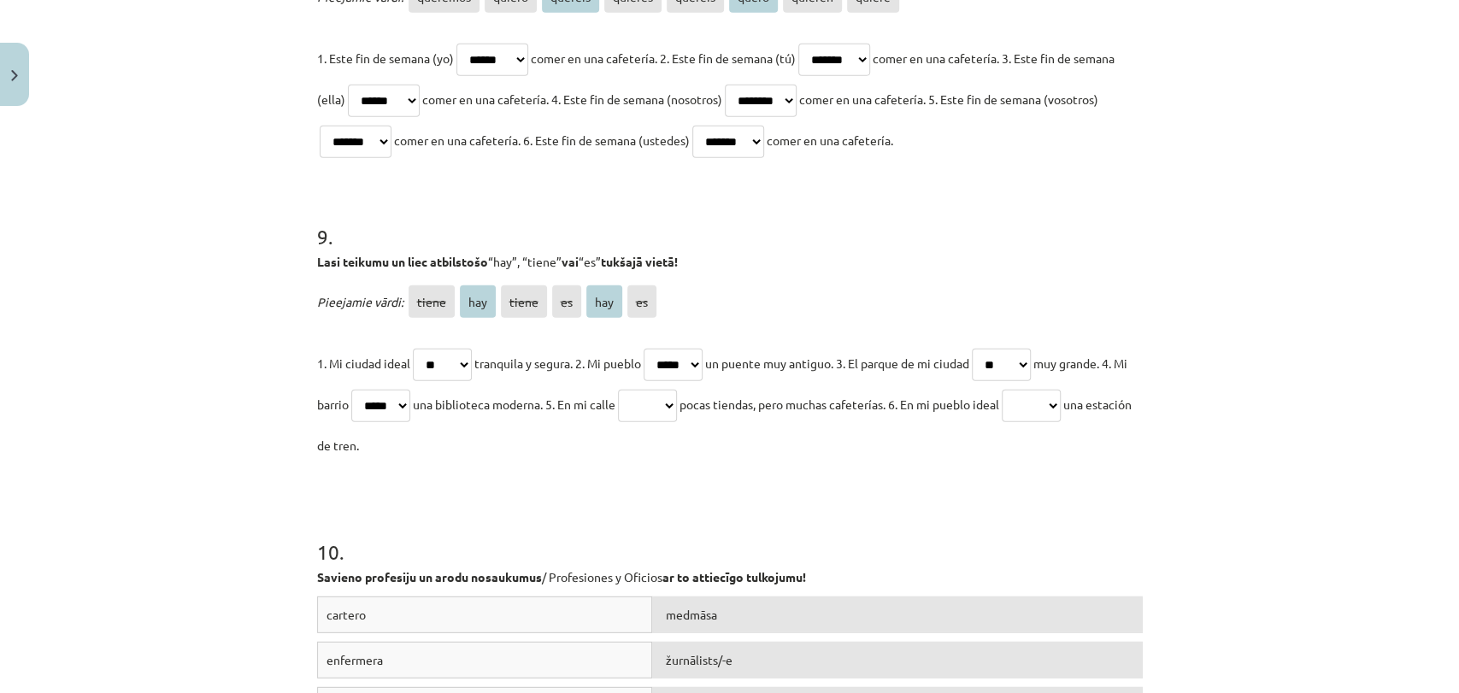
select select "***"
click at [654, 390] on select "***** *** ***** ** *** **" at bounding box center [647, 406] width 59 height 32
click at [1060, 417] on select "***** *** ***** ** *** **" at bounding box center [1030, 406] width 59 height 32
select select "***"
click at [1052, 390] on select "***** *** ***** ** *** **" at bounding box center [1030, 406] width 59 height 32
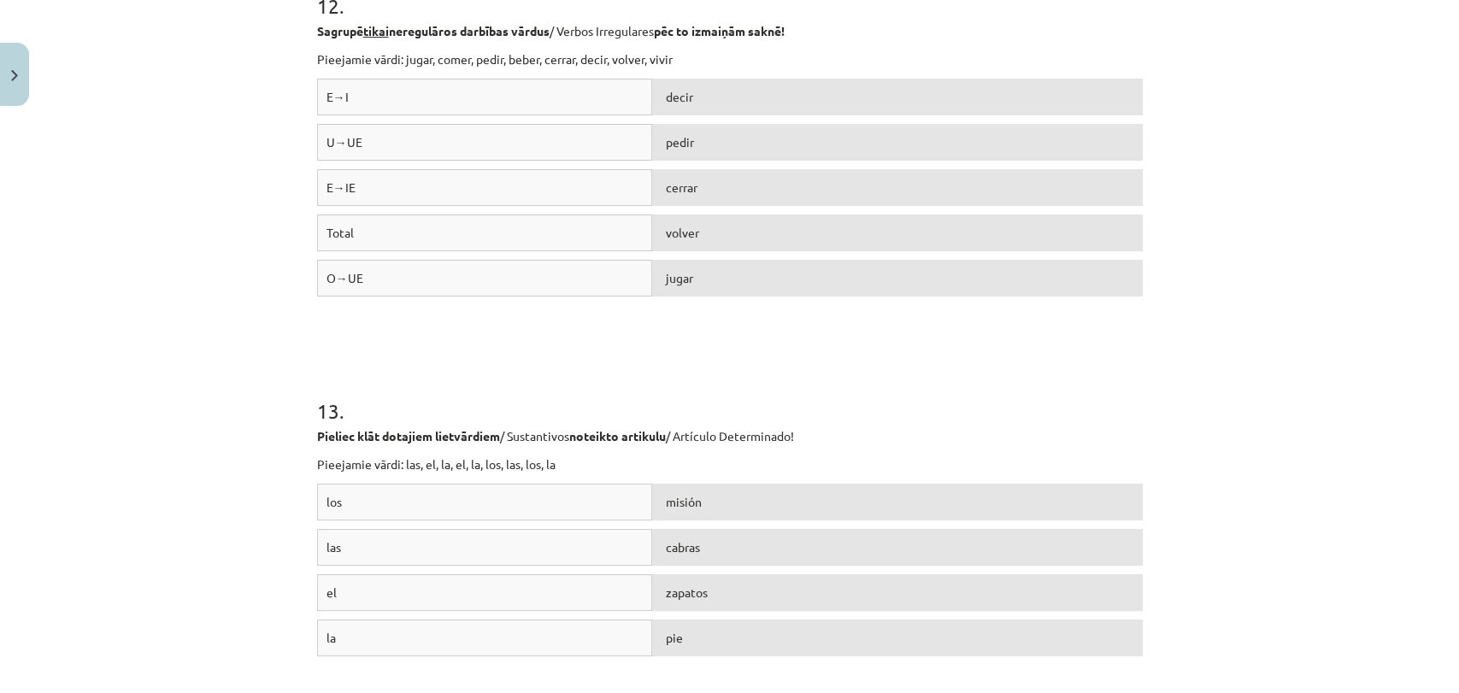
scroll to position [4532, 0]
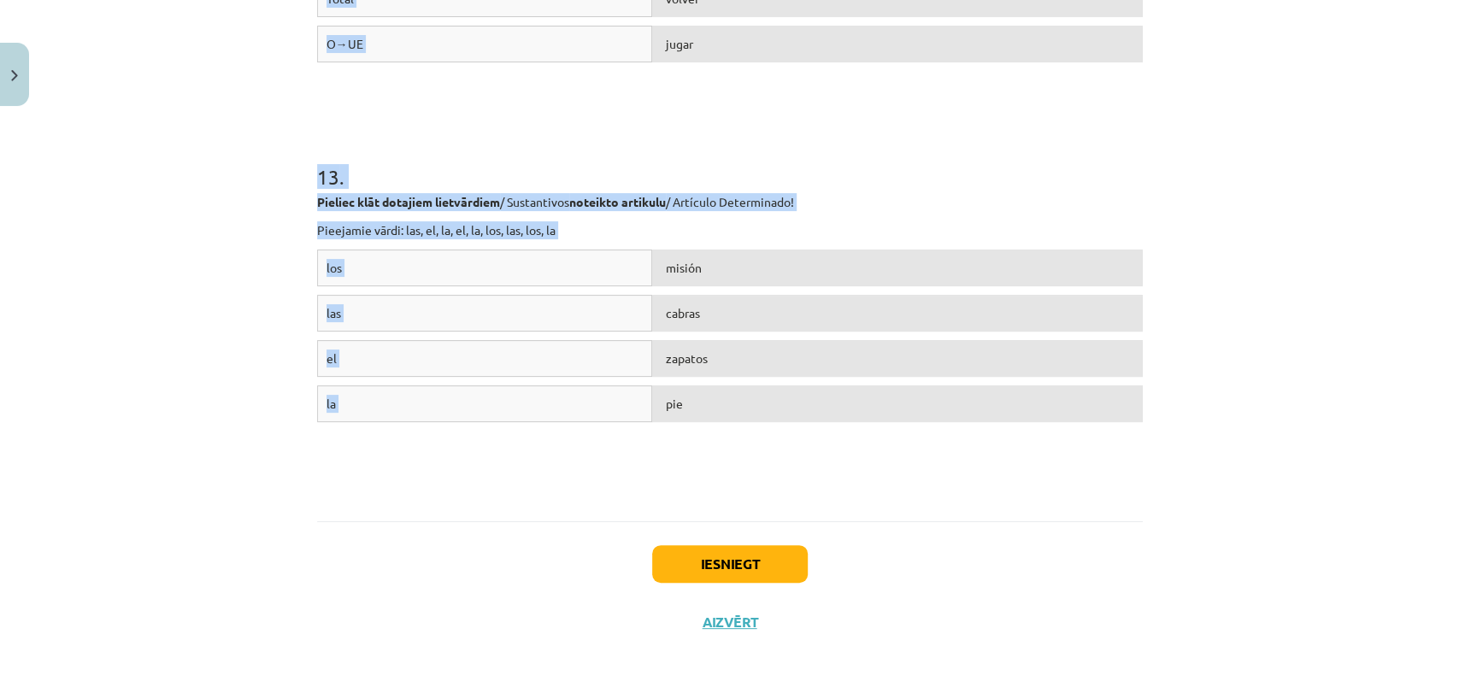
drag, startPoint x: 298, startPoint y: 125, endPoint x: 682, endPoint y: 432, distance: 491.7
click at [682, 432] on div "Mācību tēma: Spāņu valodas b1 - 11. klases 1.ieskaites mācību materiāls #8 ✅ Re…" at bounding box center [729, 346] width 1459 height 693
copy form "10 . Savieno profesiju un arodu nosaukumus / Profesiones y Oficios ar to attiec…"
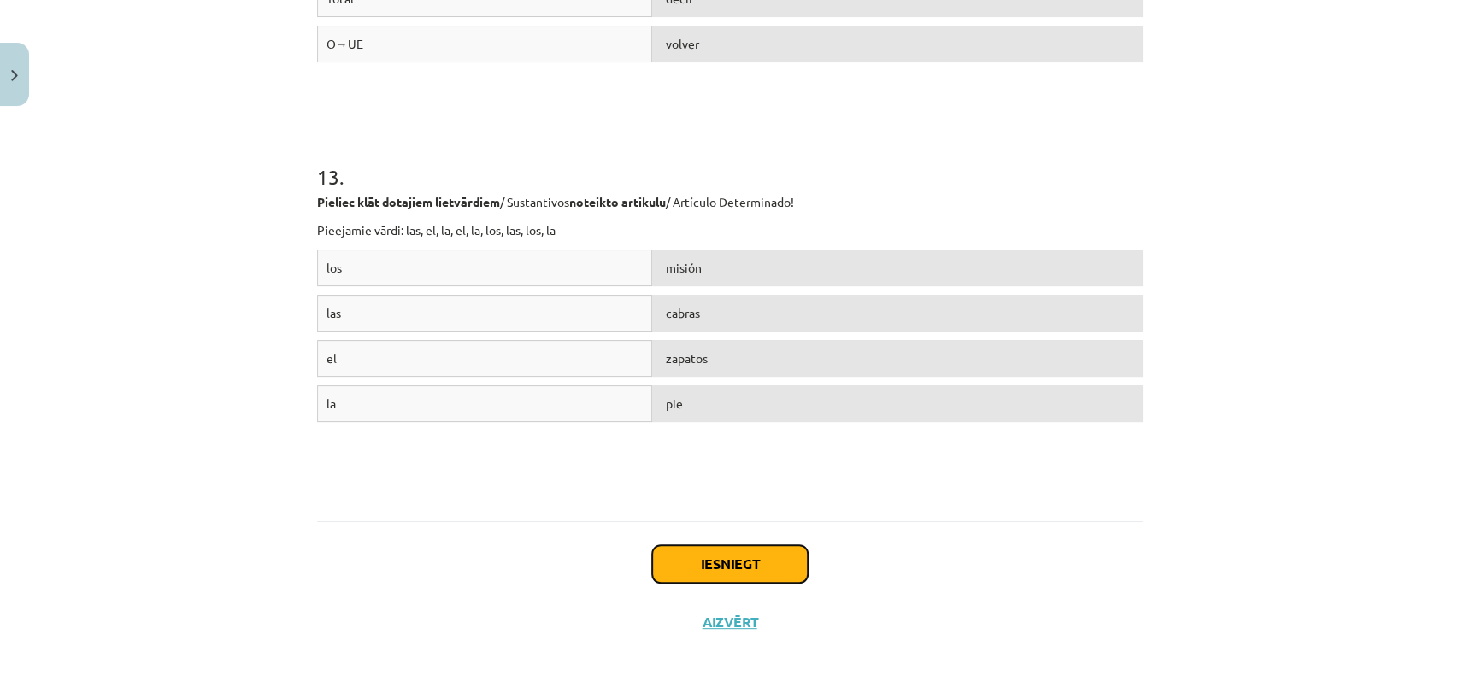
click at [666, 563] on button "Iesniegt" at bounding box center [730, 564] width 156 height 38
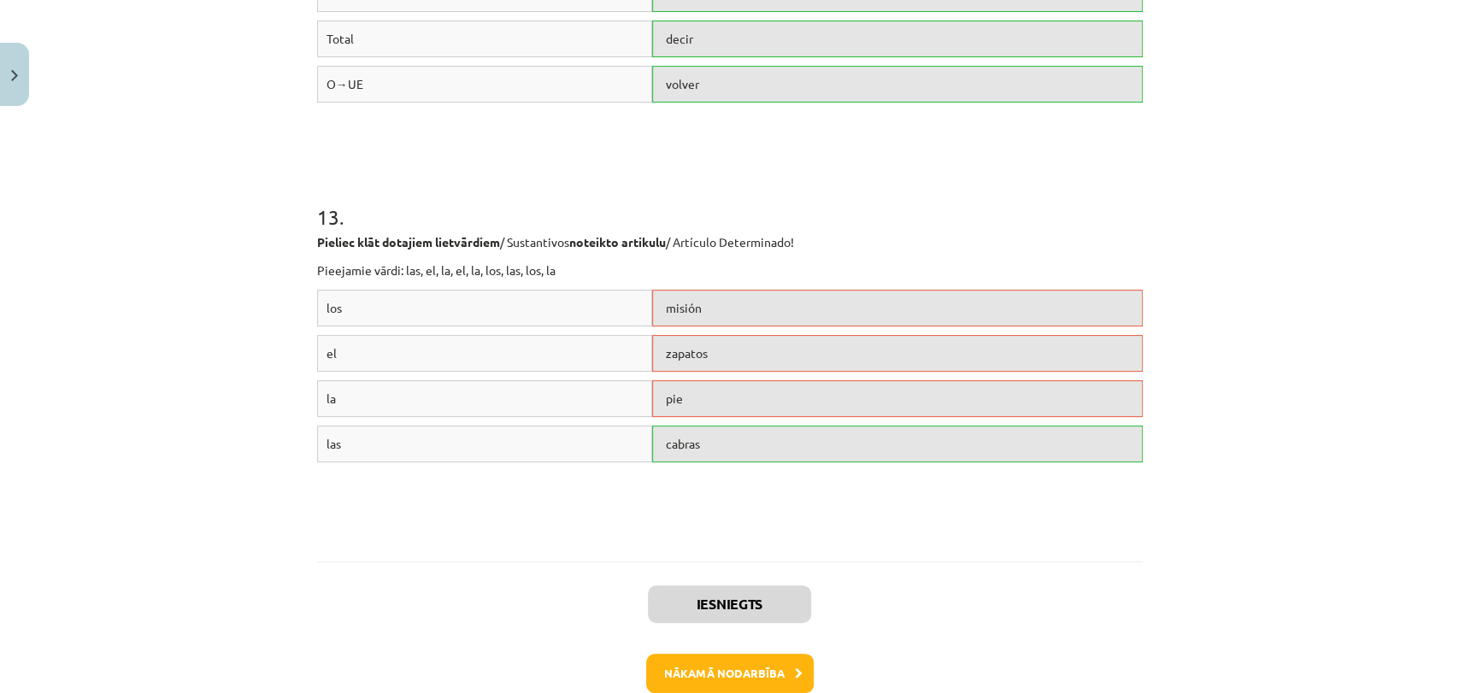
scroll to position [4587, 0]
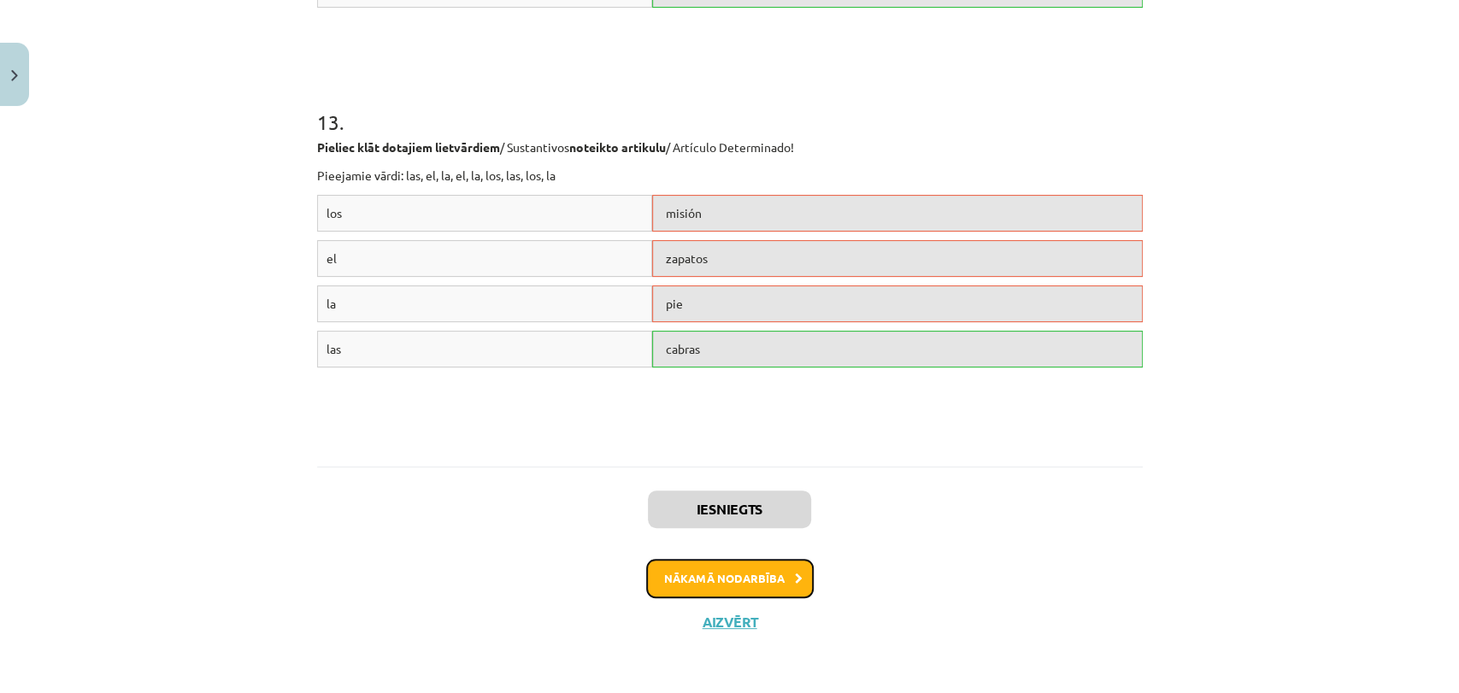
click at [725, 583] on button "Nākamā nodarbība" at bounding box center [729, 578] width 167 height 39
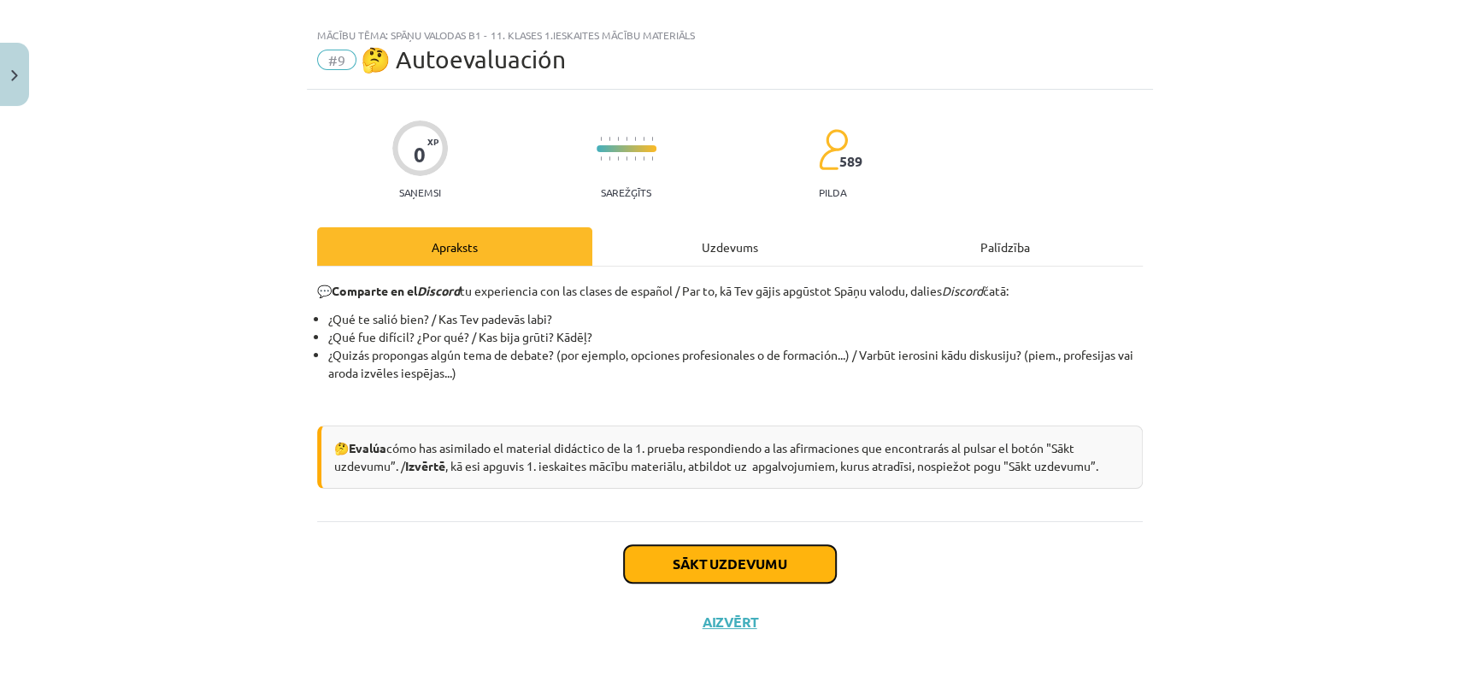
click at [704, 565] on button "Sākt uzdevumu" at bounding box center [730, 564] width 212 height 38
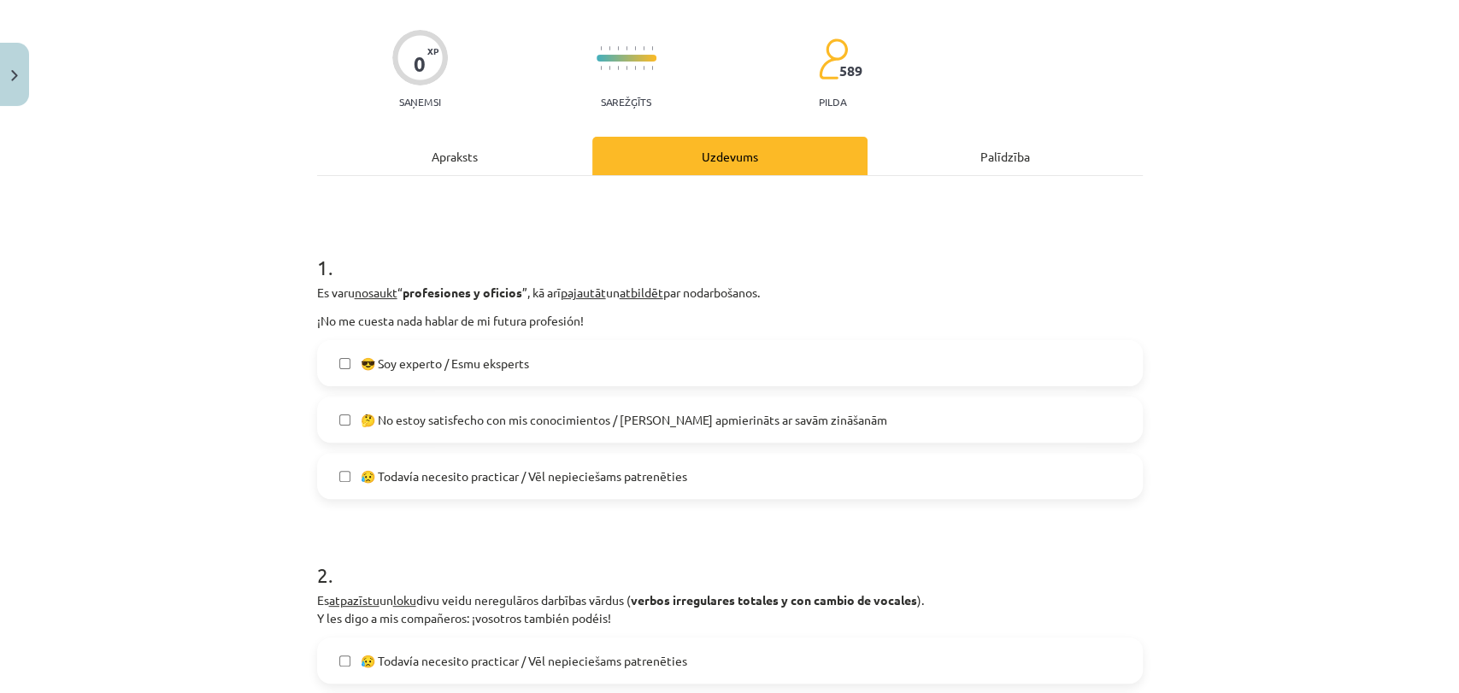
scroll to position [119, 0]
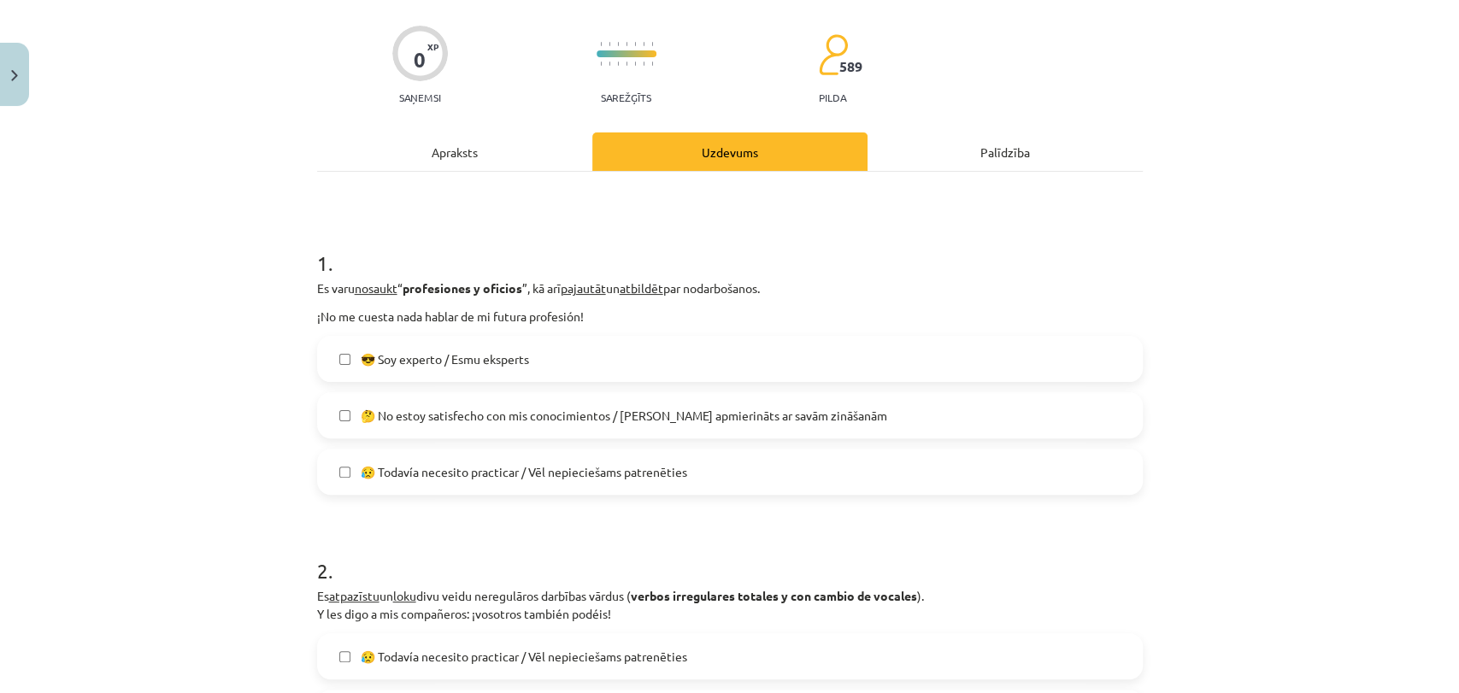
click at [602, 426] on label "🤔 No estoy satisfecho con mis conocimientos / Neesmu apmierināts ar savām zināš…" at bounding box center [730, 415] width 822 height 43
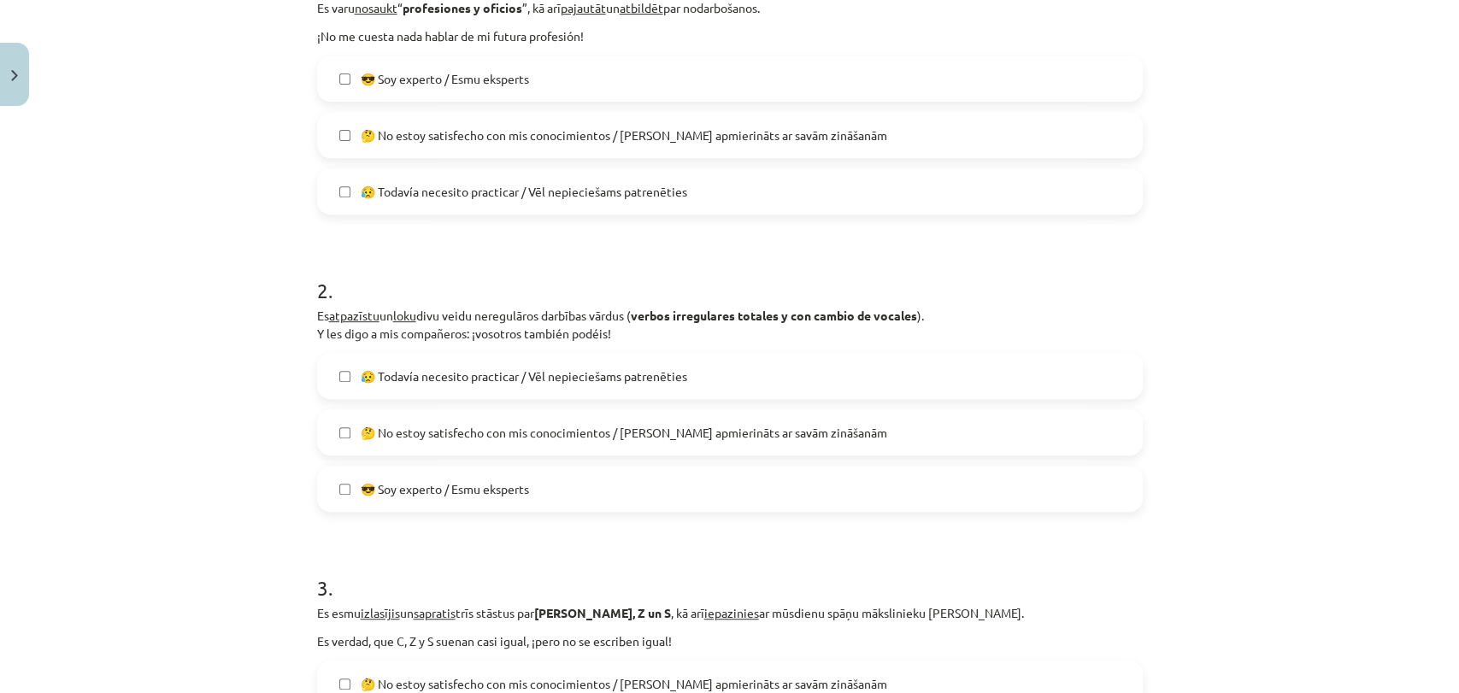
scroll to position [403, 0]
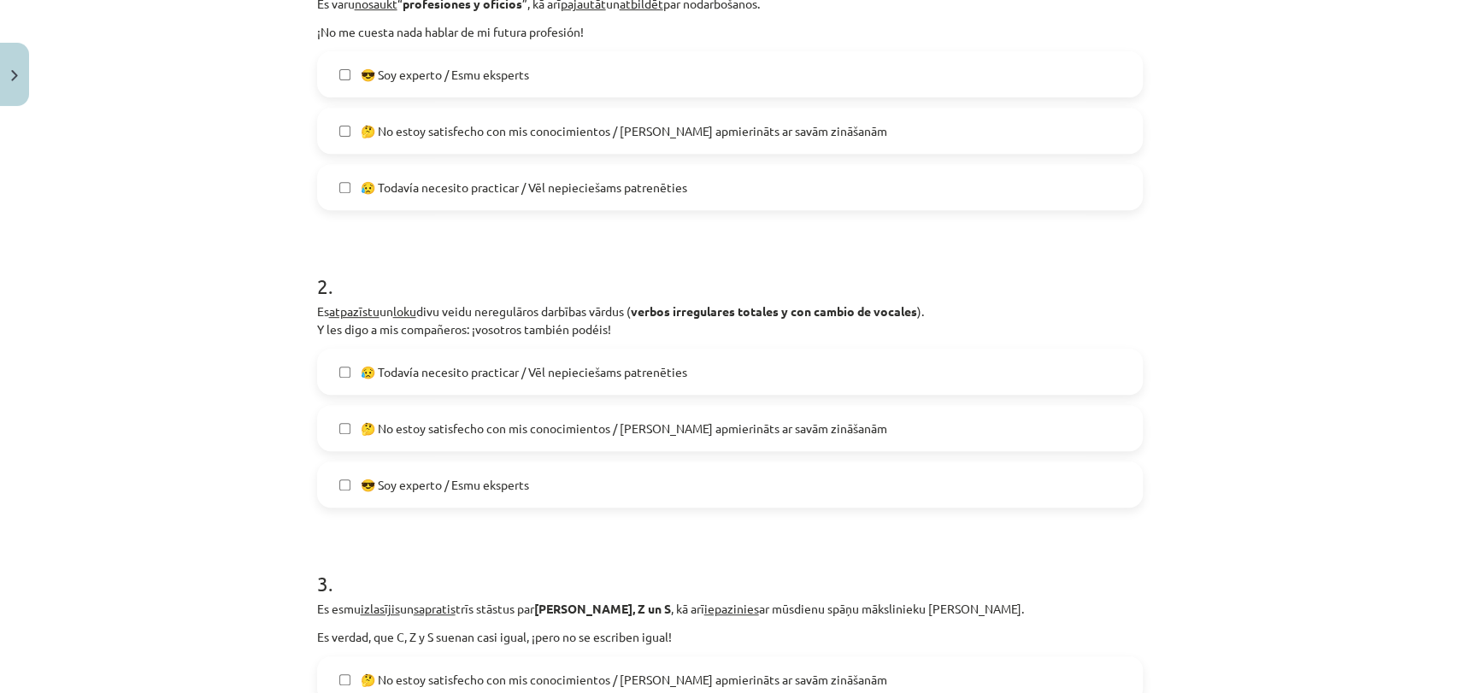
click at [663, 372] on span "😥 Todavía necesito practicar / Vēl nepieciešams patrenēties" at bounding box center [524, 372] width 326 height 18
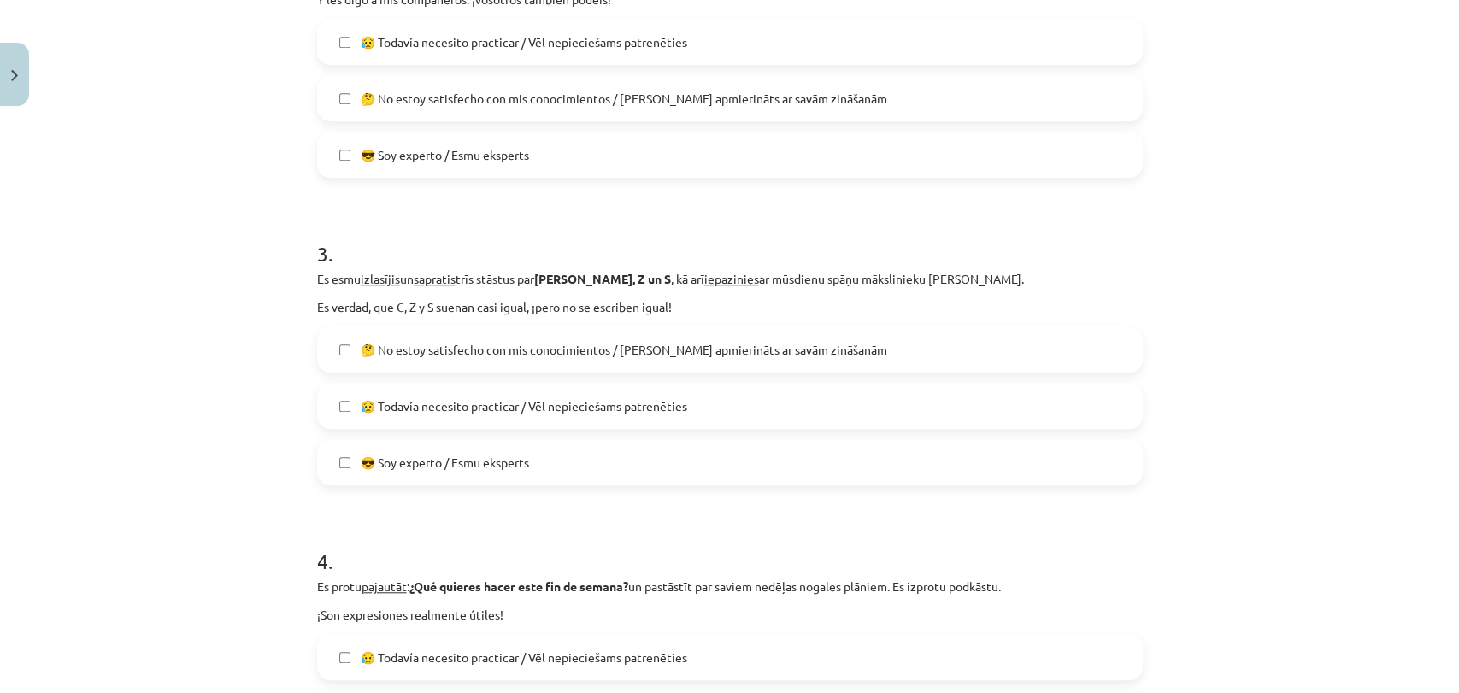
scroll to position [784, 0]
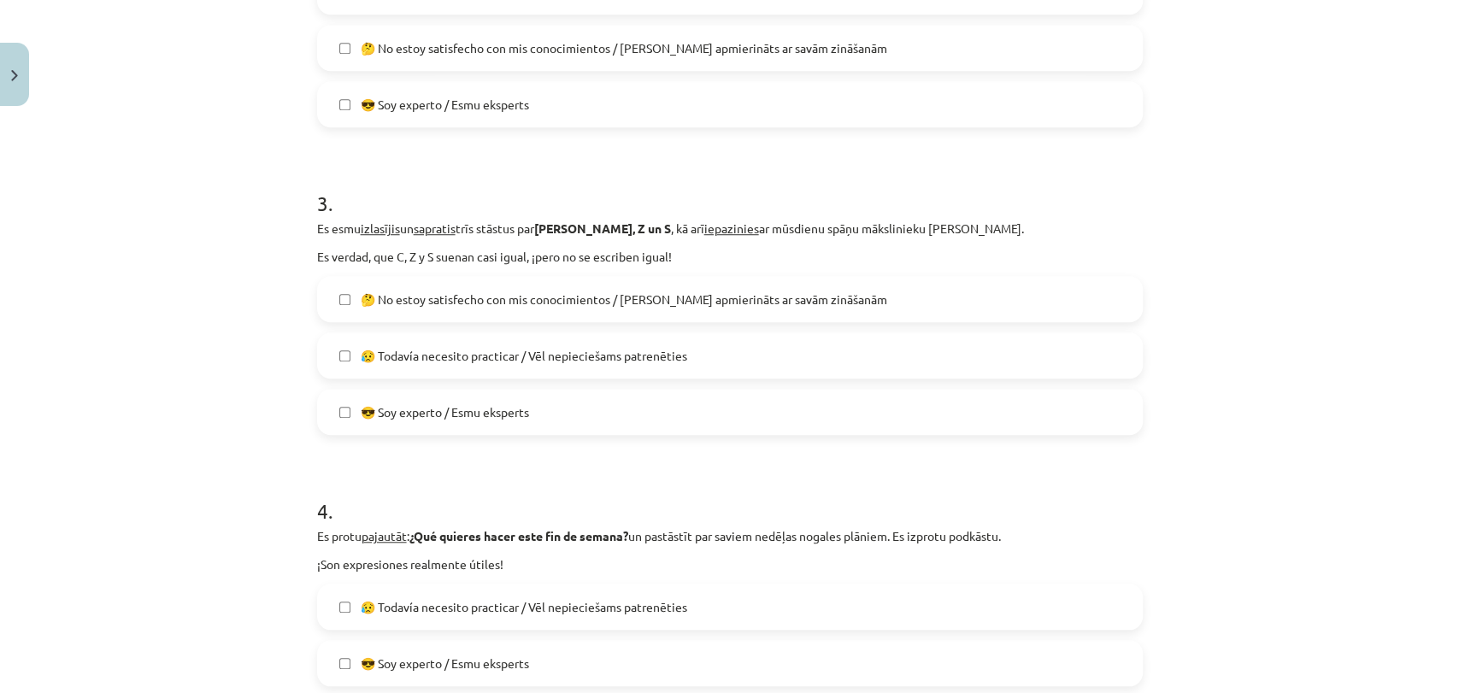
click at [679, 360] on span "😥 Todavía necesito practicar / Vēl nepieciešams patrenēties" at bounding box center [524, 356] width 326 height 18
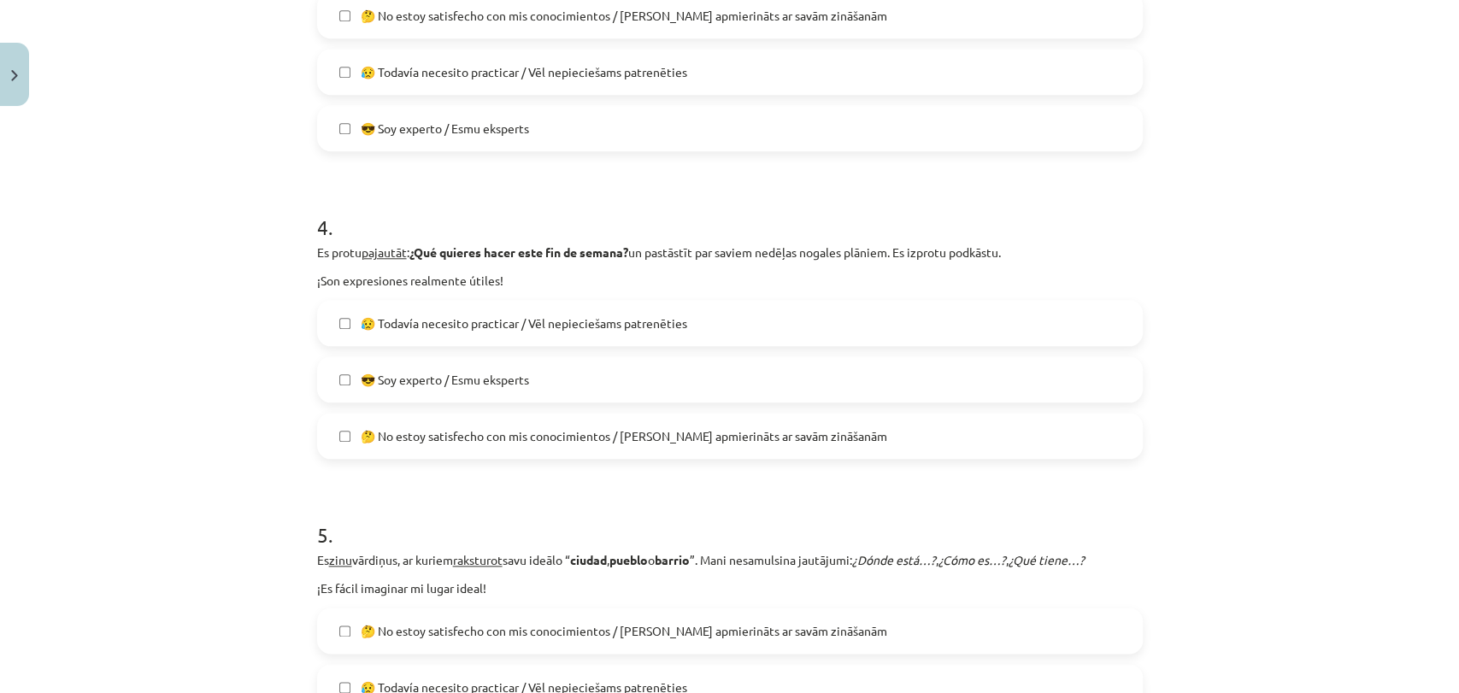
scroll to position [1068, 0]
click at [691, 323] on label "😥 Todavía necesito practicar / Vēl nepieciešams patrenēties" at bounding box center [730, 322] width 822 height 43
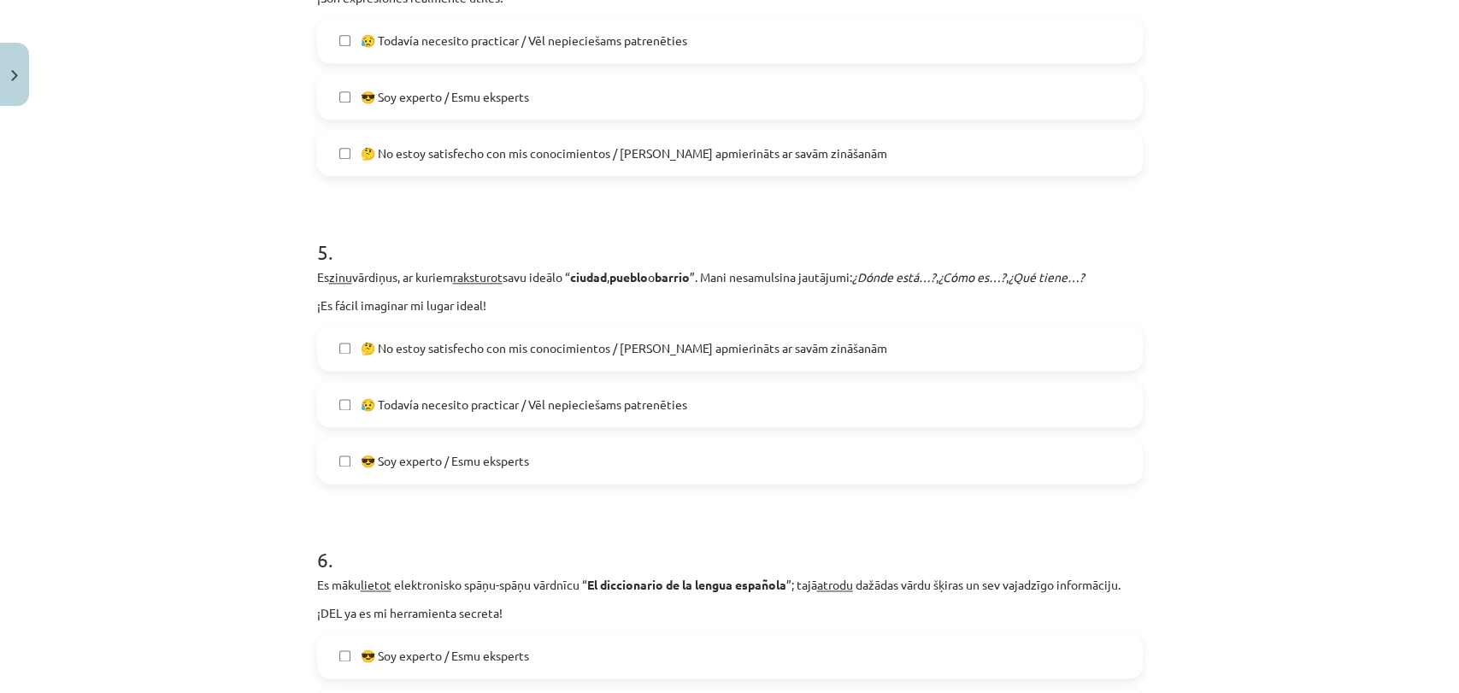
scroll to position [1353, 0]
click at [625, 413] on label "😥 Todavía necesito practicar / Vēl nepieciešams patrenēties" at bounding box center [730, 400] width 822 height 43
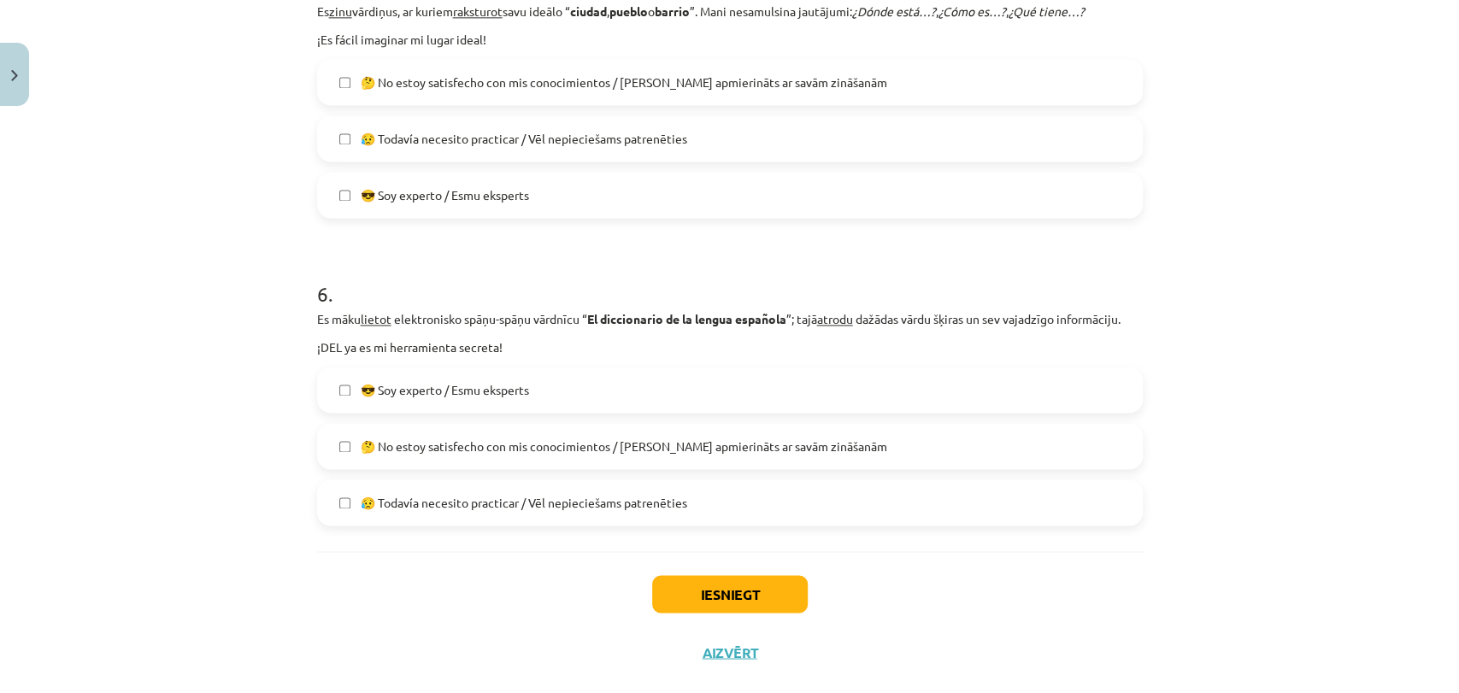
scroll to position [1638, 0]
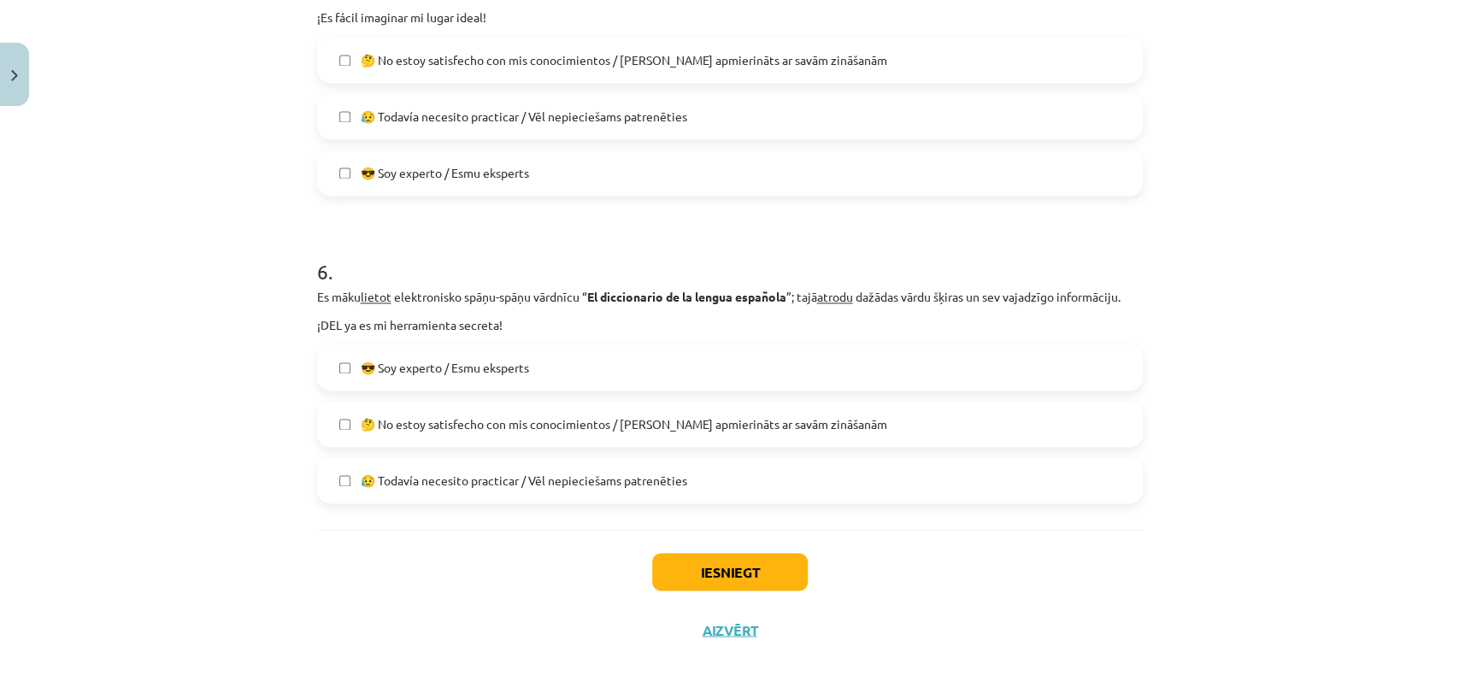
click at [625, 432] on label "🤔 No estoy satisfecho con mis conocimientos / Neesmu apmierināts ar savām zināš…" at bounding box center [730, 423] width 822 height 43
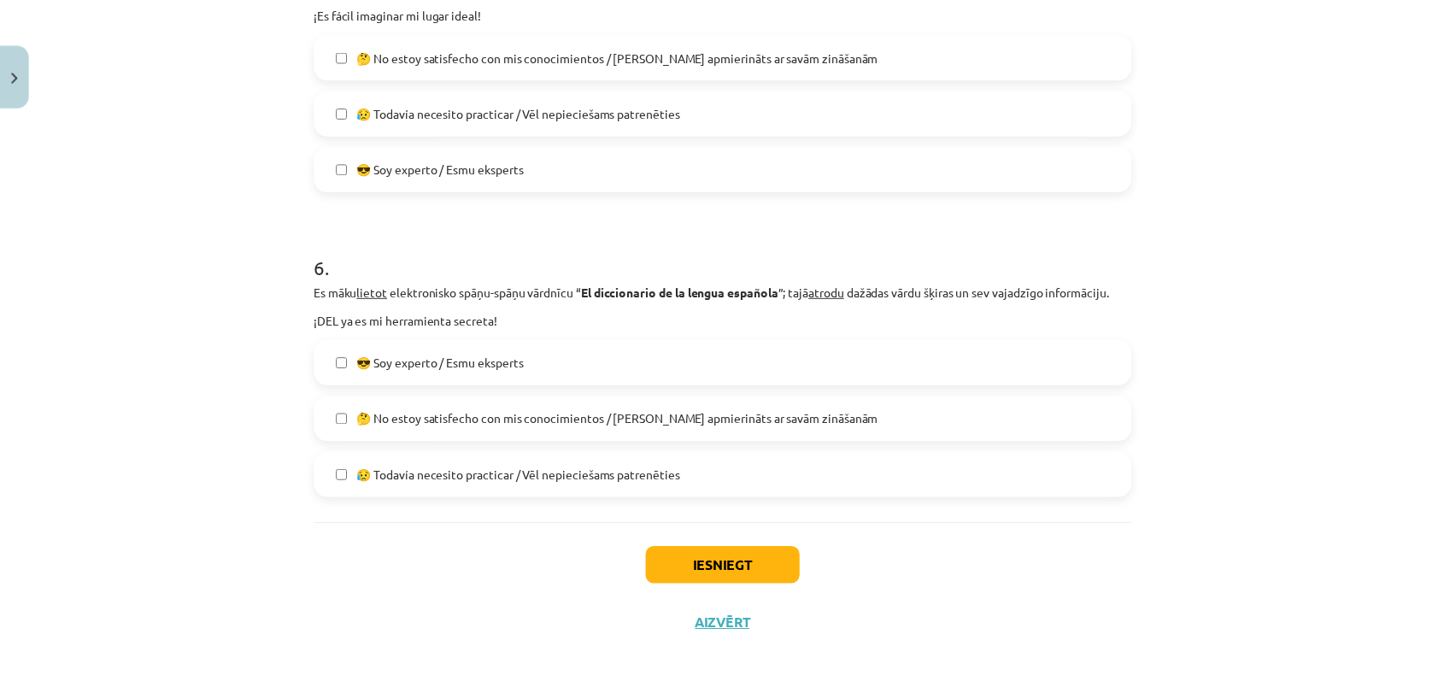
scroll to position [1647, 0]
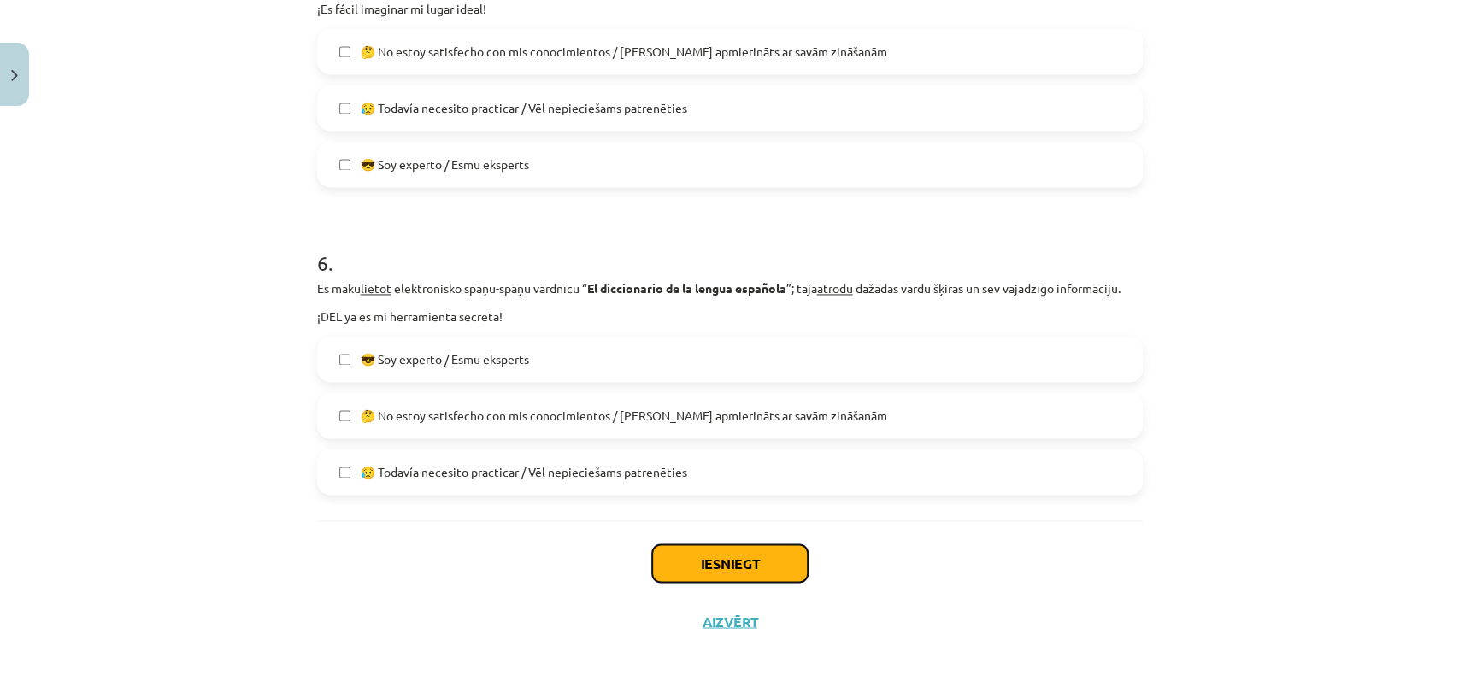
click at [672, 550] on button "Iesniegt" at bounding box center [730, 563] width 156 height 38
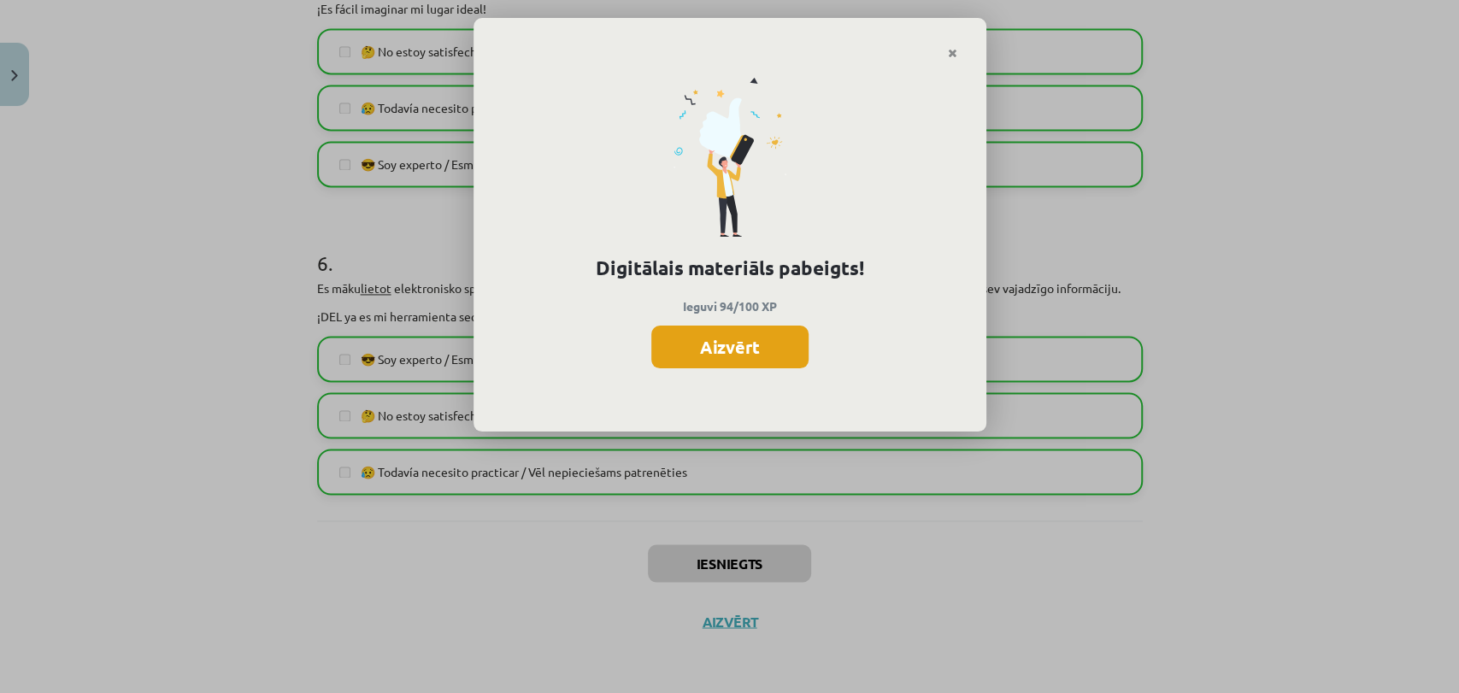
click at [695, 355] on button "Aizvērt" at bounding box center [729, 347] width 157 height 43
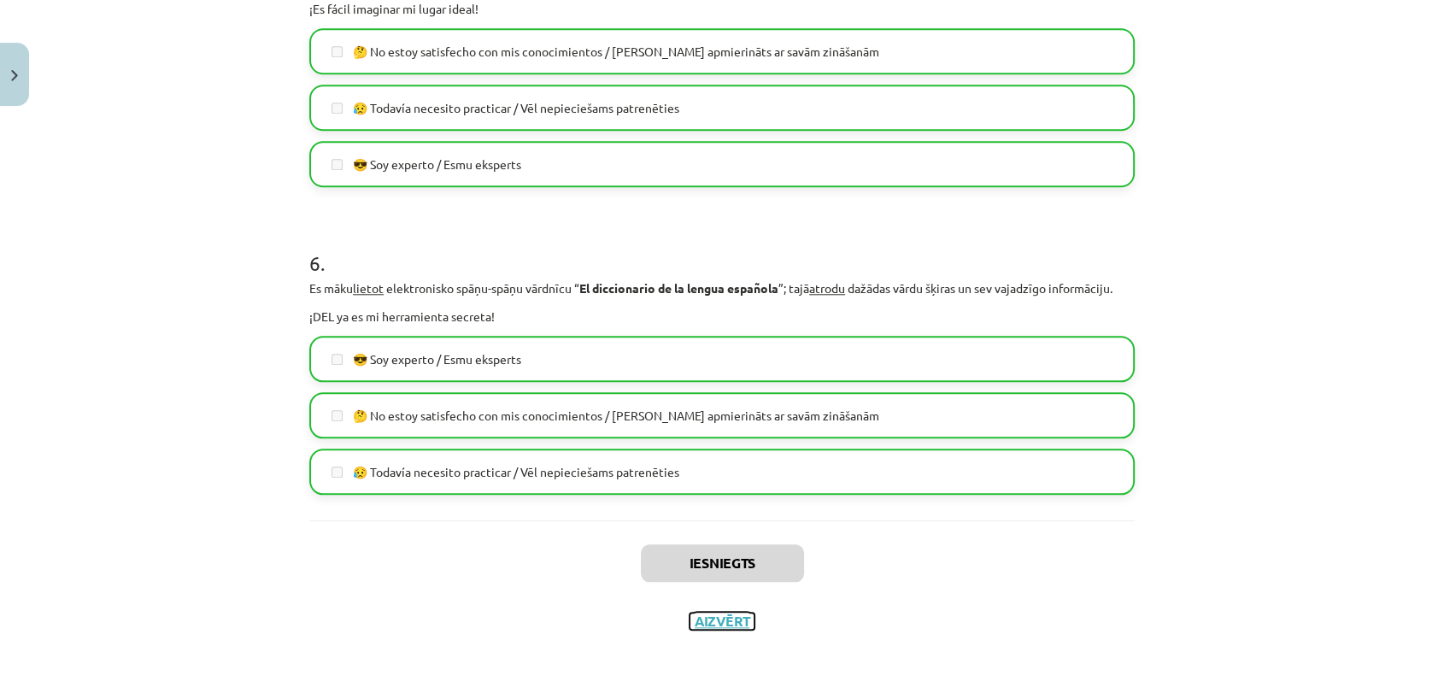
click at [717, 613] on button "Aizvērt" at bounding box center [722, 621] width 65 height 17
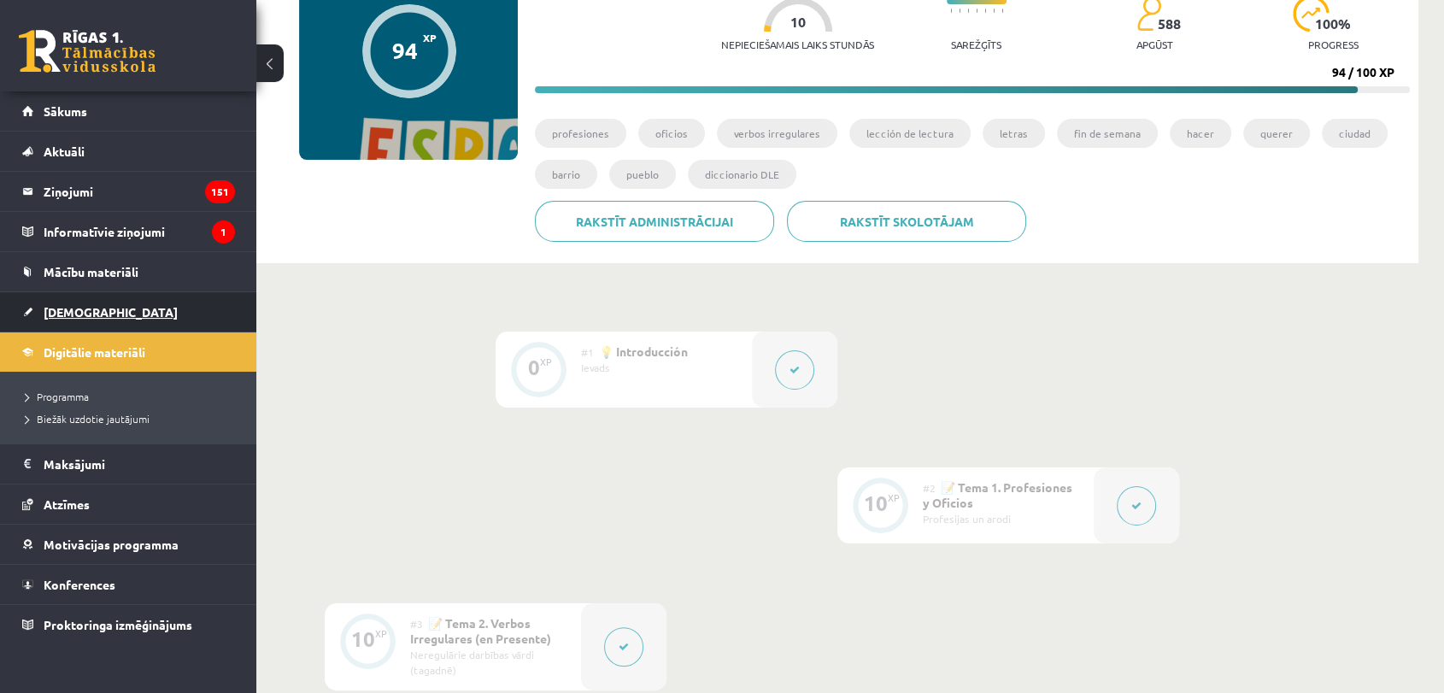
click at [99, 318] on link "[DEMOGRAPHIC_DATA]" at bounding box center [128, 311] width 213 height 39
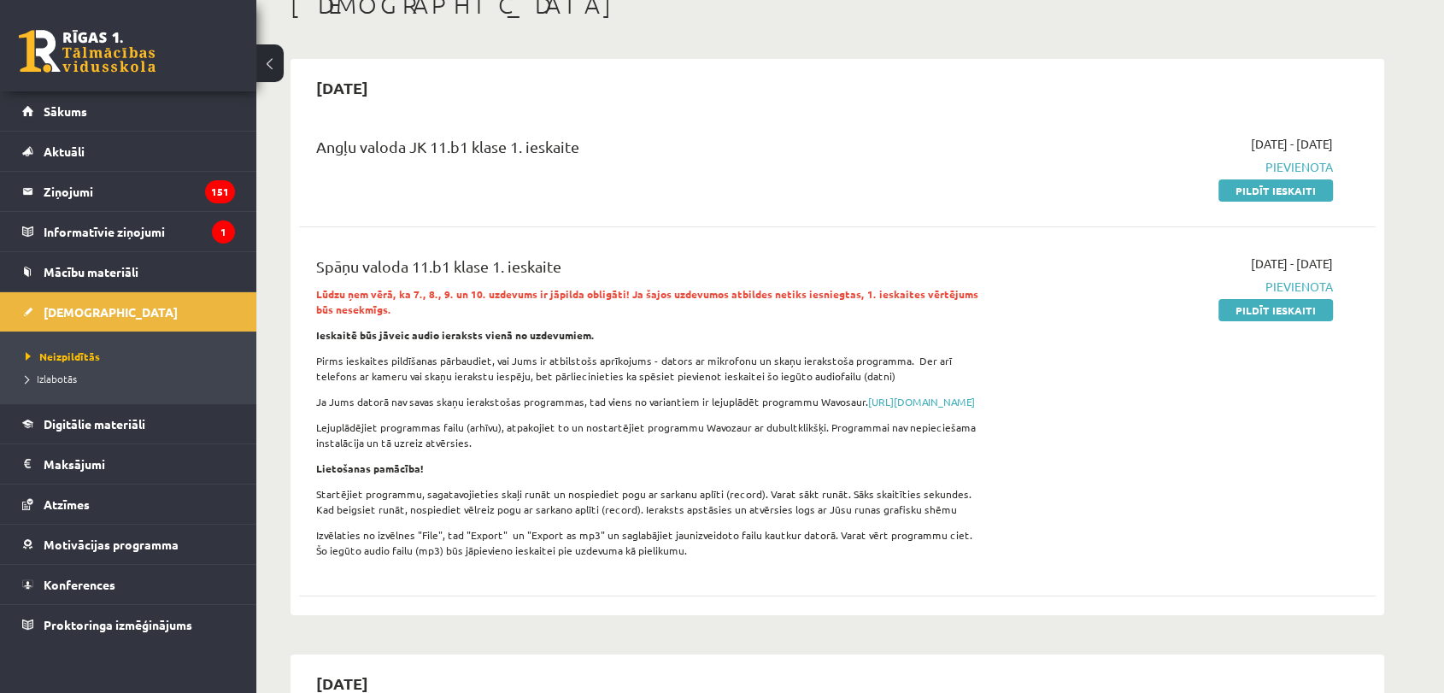
scroll to position [95, 0]
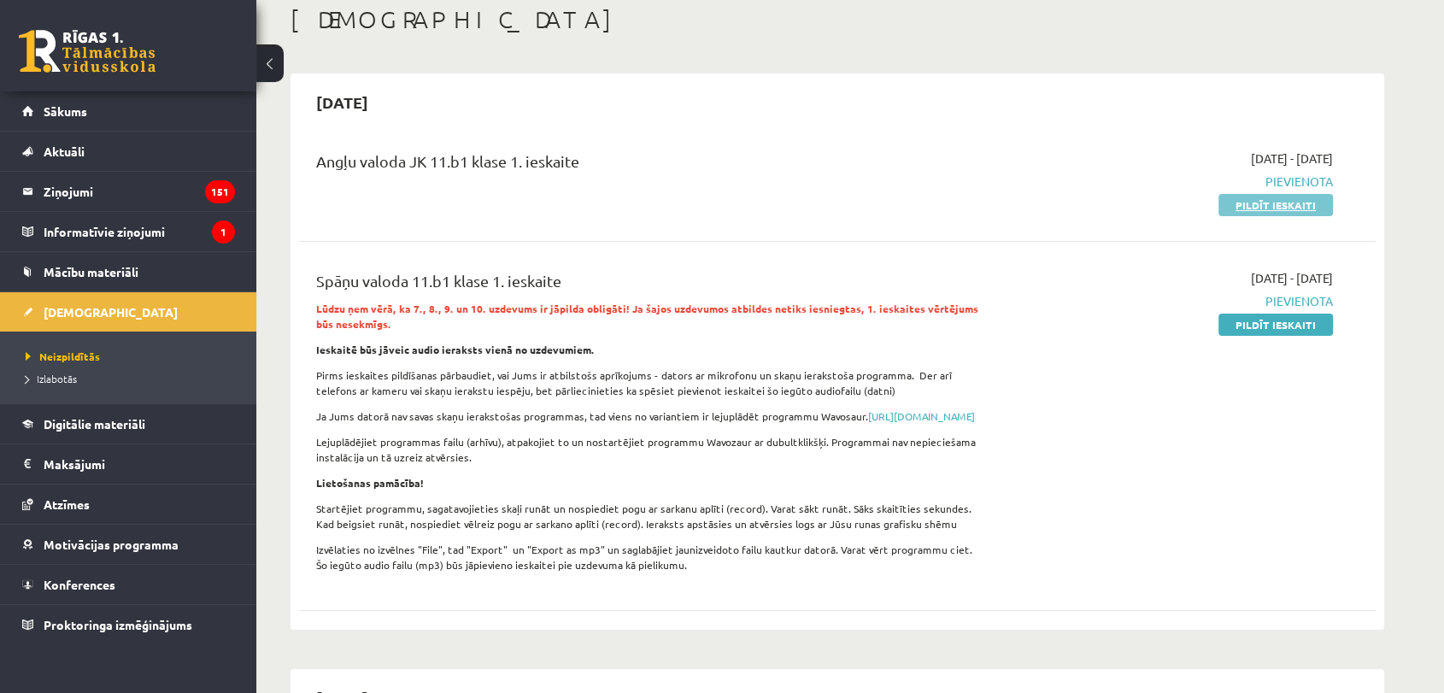
click at [1289, 207] on link "Pildīt ieskaiti" at bounding box center [1275, 205] width 114 height 22
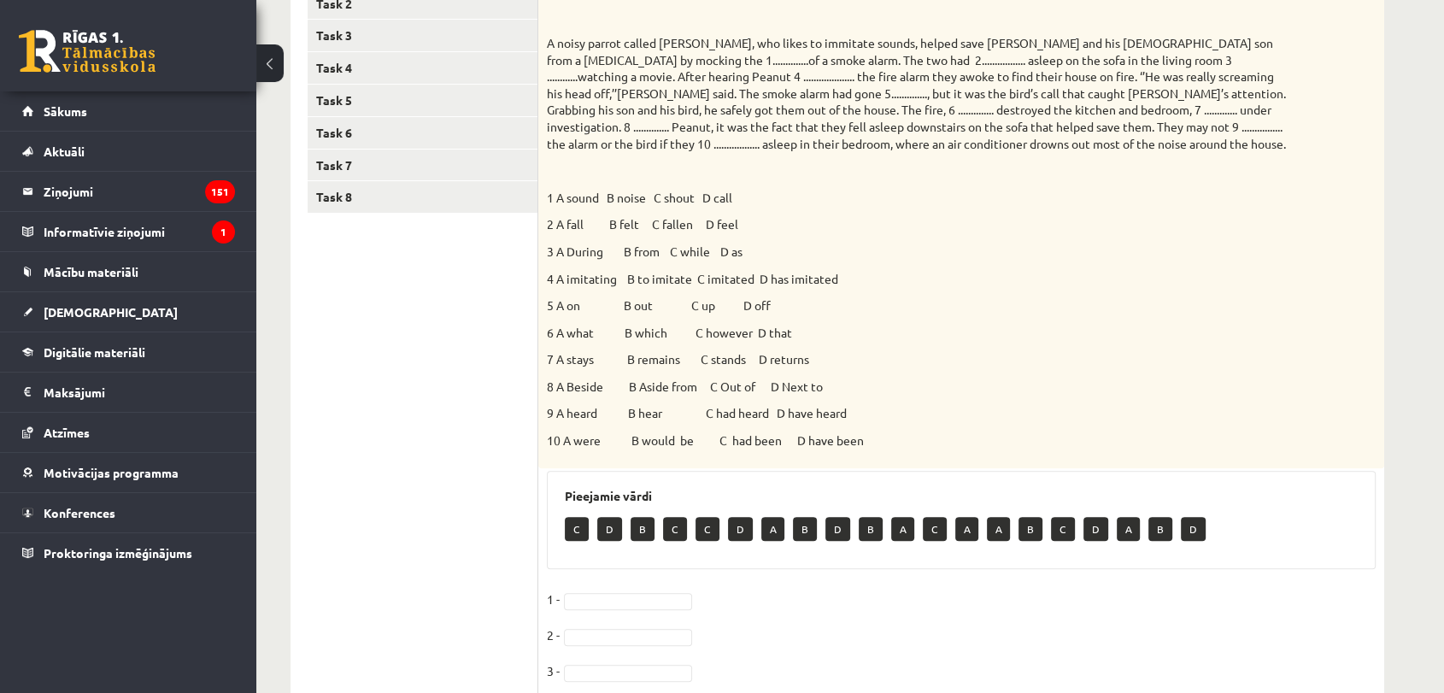
scroll to position [284, 0]
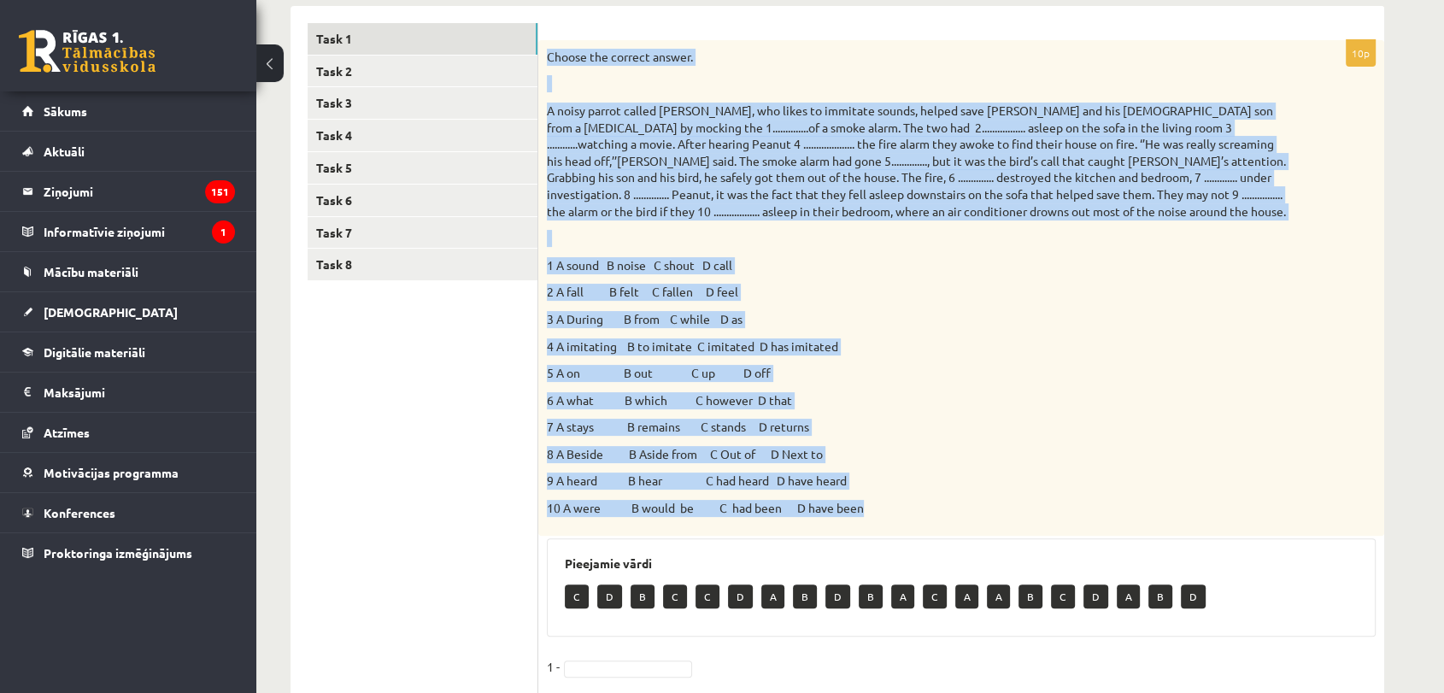
drag, startPoint x: 546, startPoint y: 56, endPoint x: 873, endPoint y: 524, distance: 570.6
click at [873, 524] on div "Choose the correct answer. 1 A sound B noise C shout D call 2 A fall B felt C f…" at bounding box center [961, 288] width 846 height 496
copy div "Choose the correct answer. A noisy parrot called Peanut, who likes to immitate …"
click at [937, 426] on p "7 A stays B remains C stands D returns" at bounding box center [918, 427] width 743 height 17
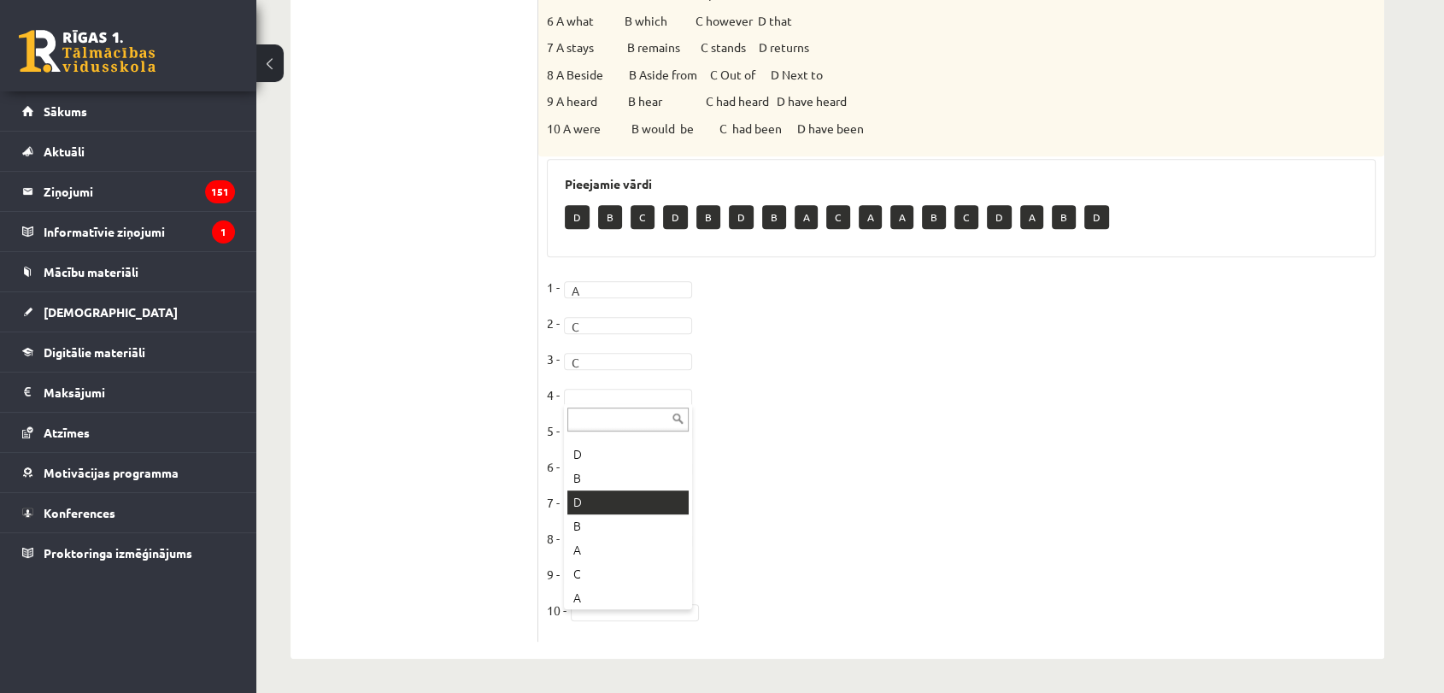
scroll to position [95, 0]
drag, startPoint x: 597, startPoint y: 549, endPoint x: 599, endPoint y: 534, distance: 14.6
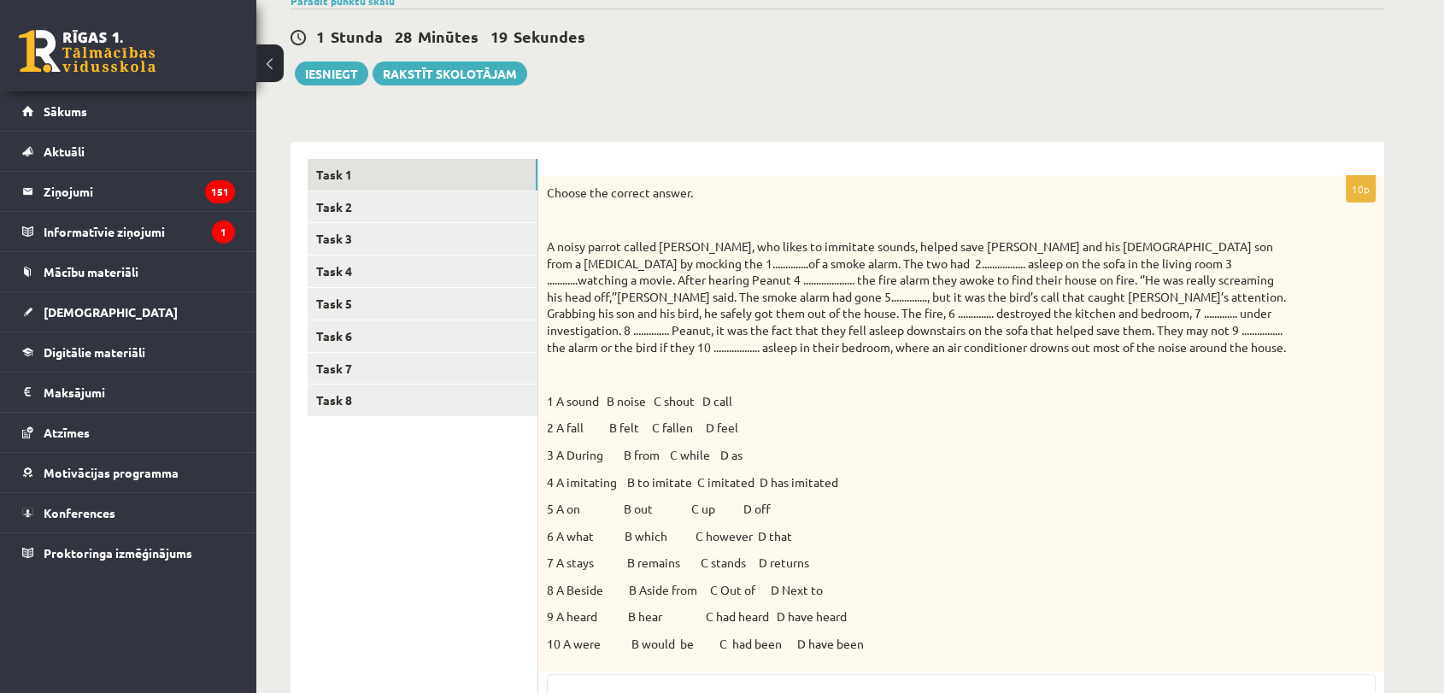
scroll to position [190, 0]
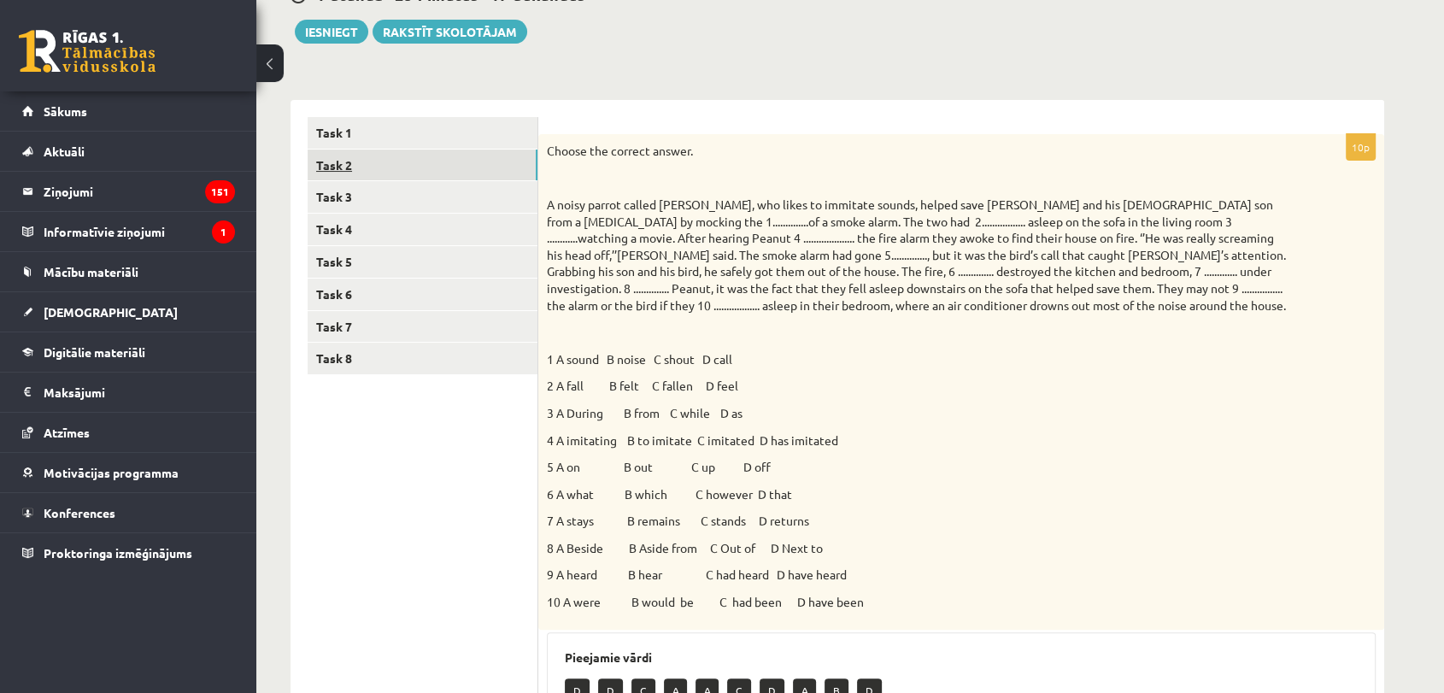
click at [428, 166] on link "Task 2" at bounding box center [423, 166] width 230 height 32
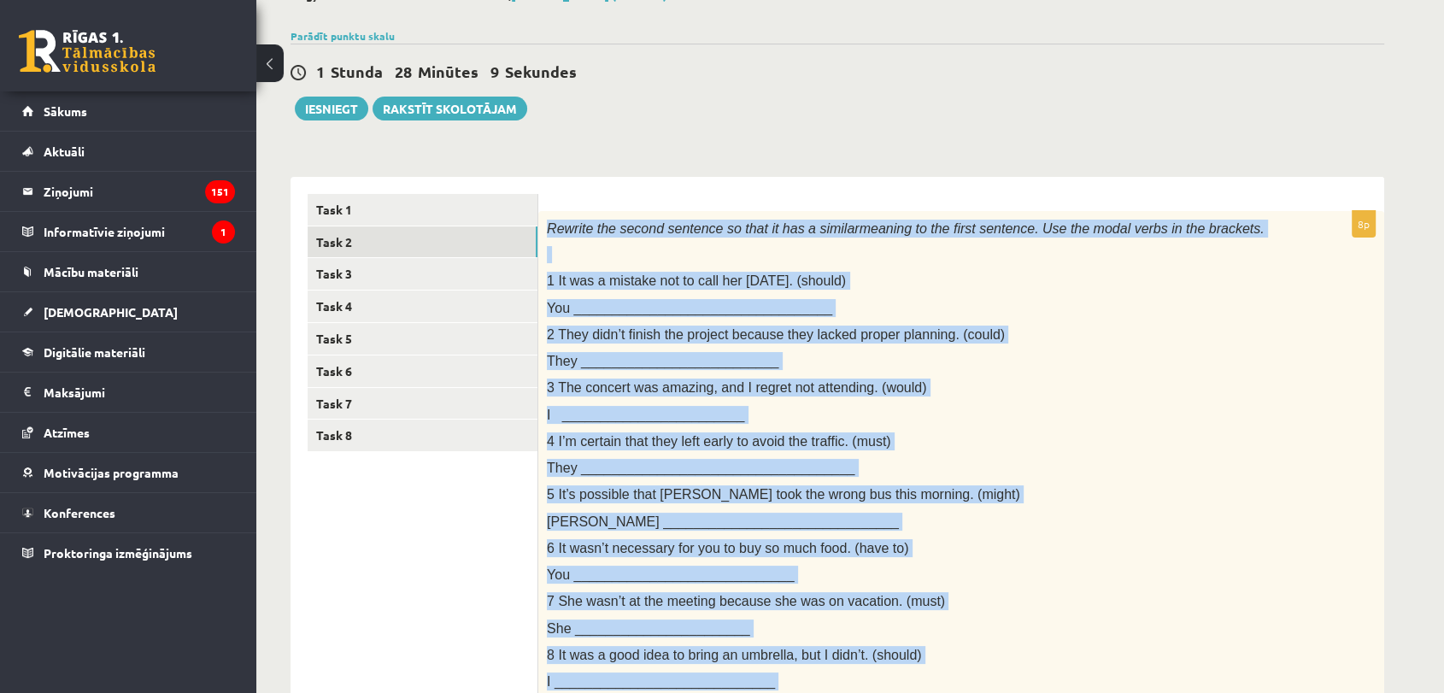
scroll to position [568, 0]
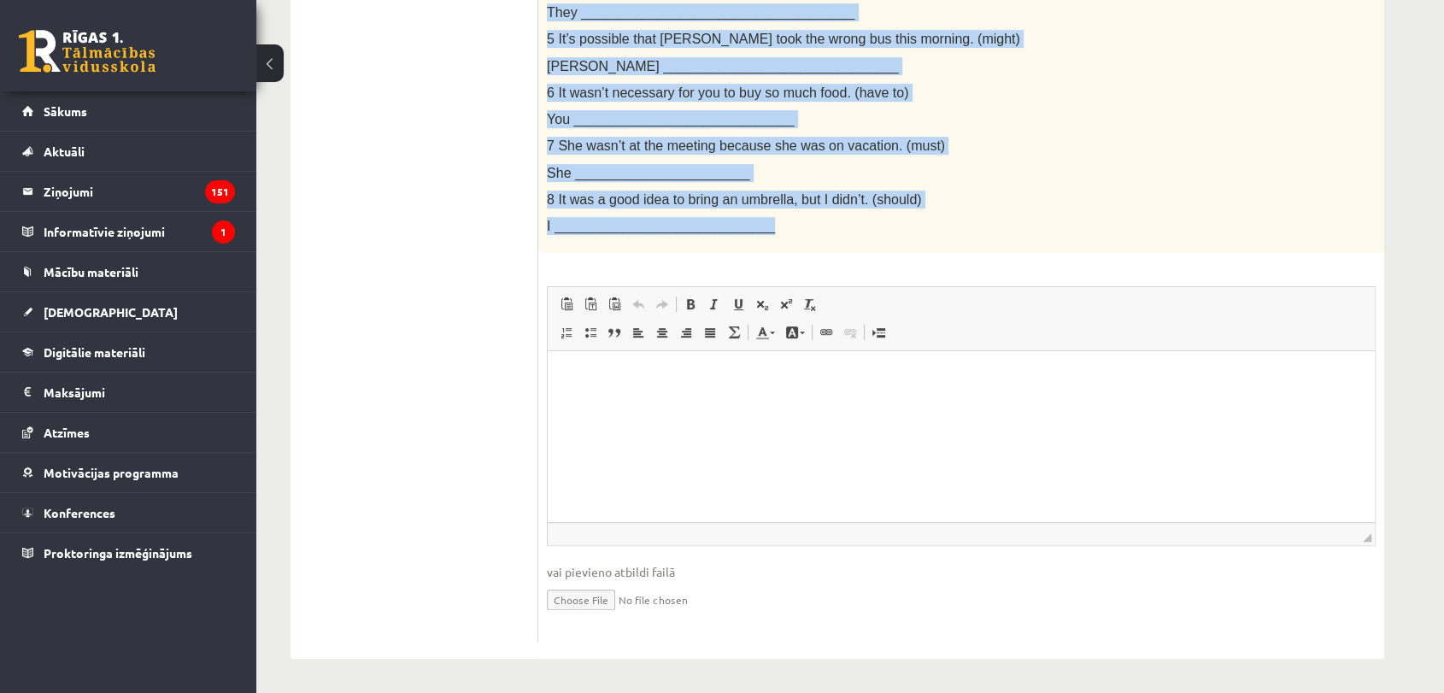
drag, startPoint x: 545, startPoint y: 229, endPoint x: 772, endPoint y: 231, distance: 227.3
click at [772, 231] on div "Rewrite the second sentence so that it has a similar meaning to the first sente…" at bounding box center [961, 4] width 846 height 497
copy div "Rewrite the second sentence so that it has a similar meaning to the first sente…"
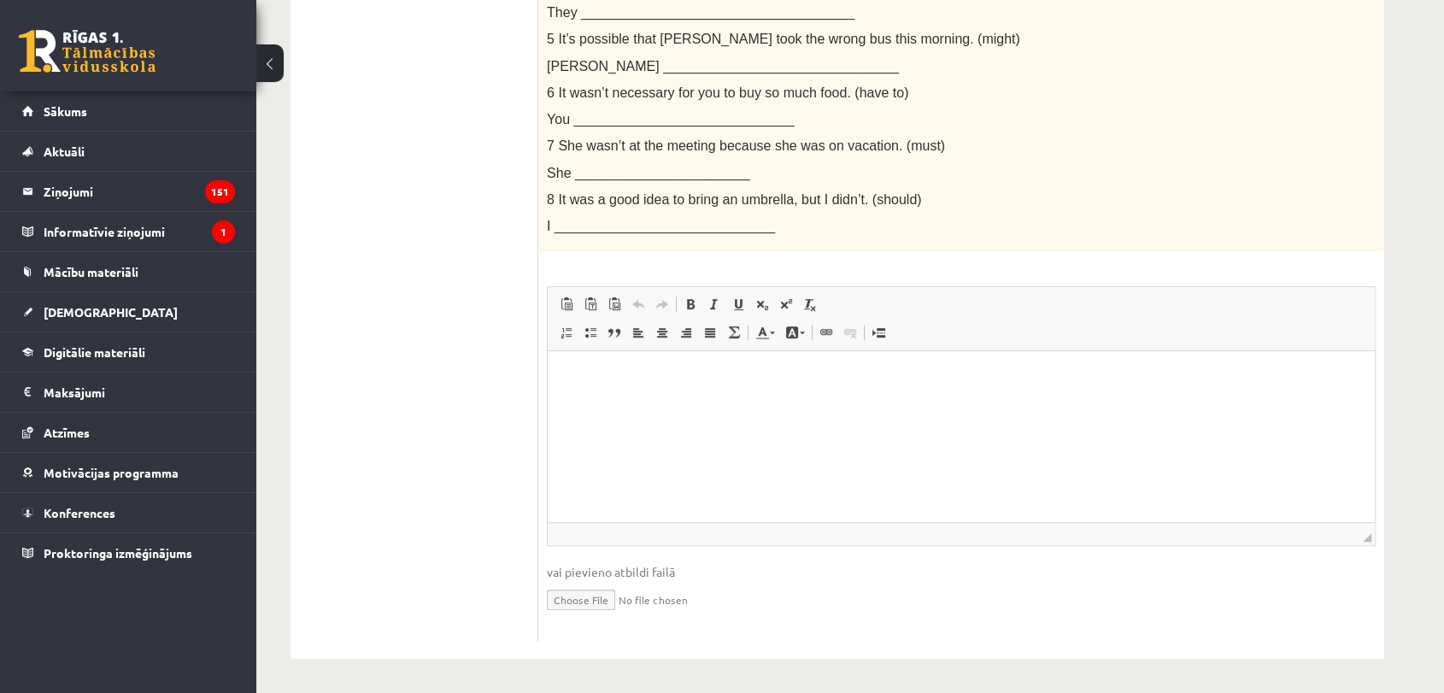
click at [998, 276] on div "8p Rewrite the second sentence so that it has a similar meaning to the first se…" at bounding box center [961, 199] width 846 height 887
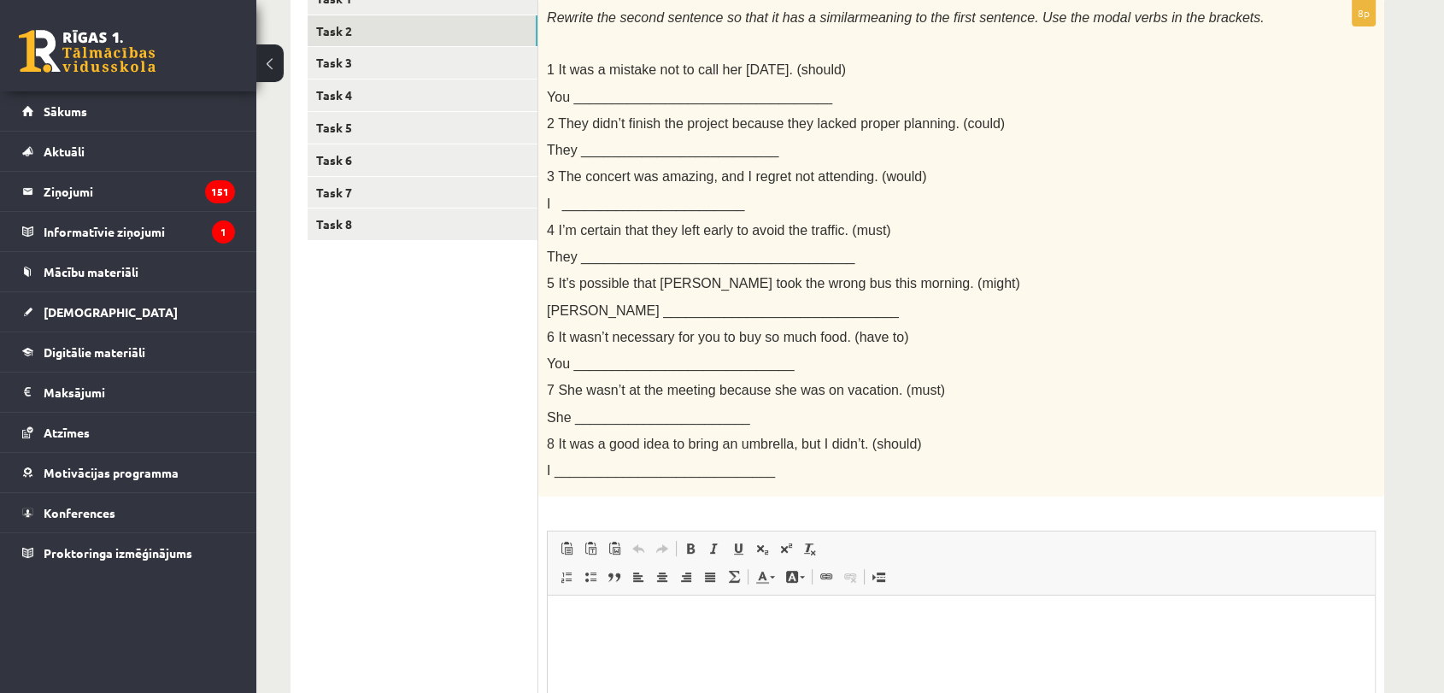
scroll to position [379, 0]
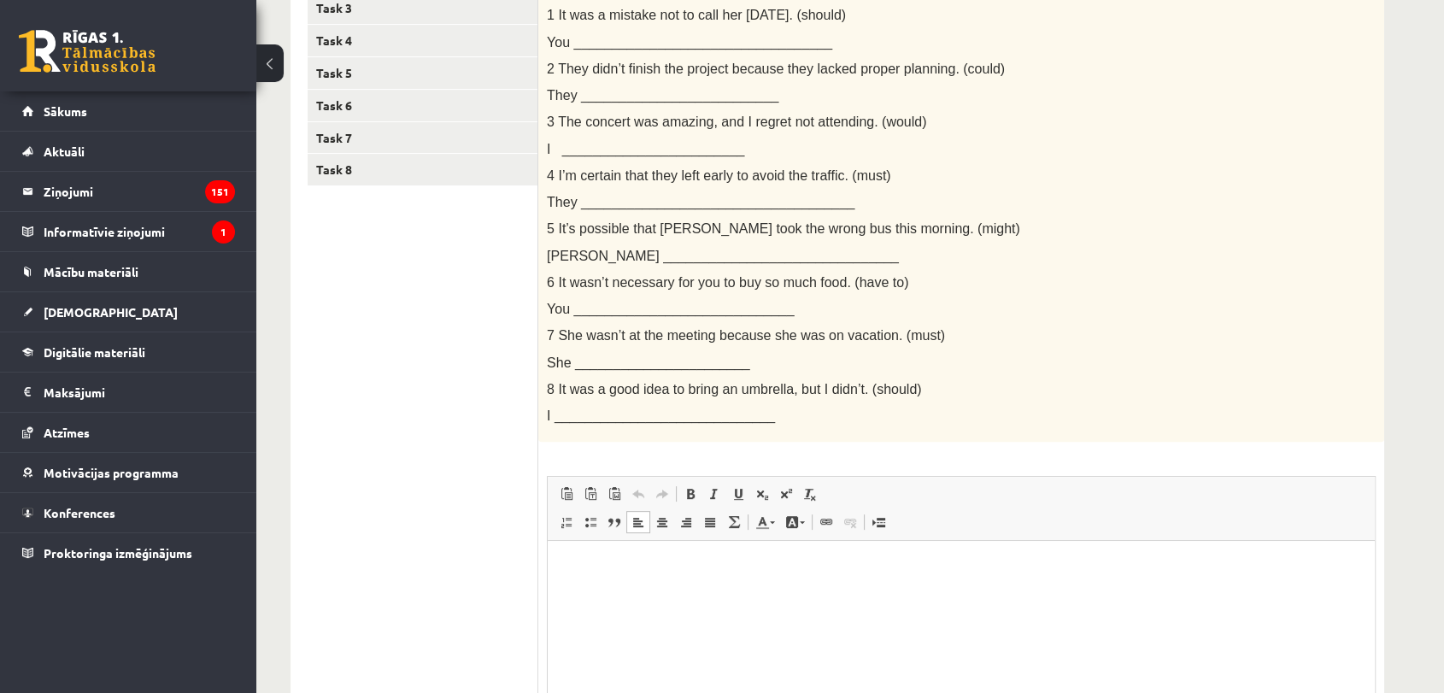
click at [732, 560] on p "Rich Text Editor, wiswyg-editor-user-answer-47024727463100" at bounding box center [961, 567] width 793 height 18
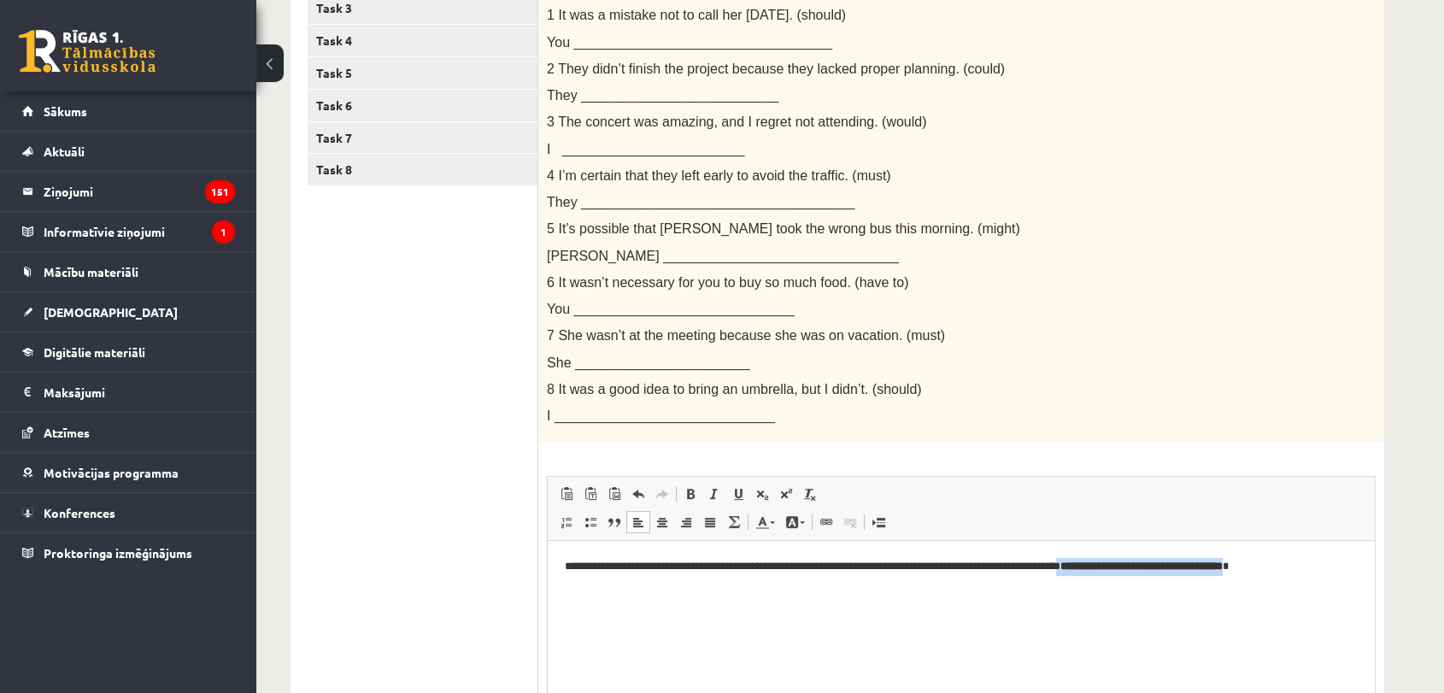
drag, startPoint x: 1335, startPoint y: 564, endPoint x: 1126, endPoint y: 563, distance: 208.5
click at [1126, 563] on p "**********" at bounding box center [961, 567] width 793 height 18
click at [692, 495] on span at bounding box center [691, 494] width 14 height 14
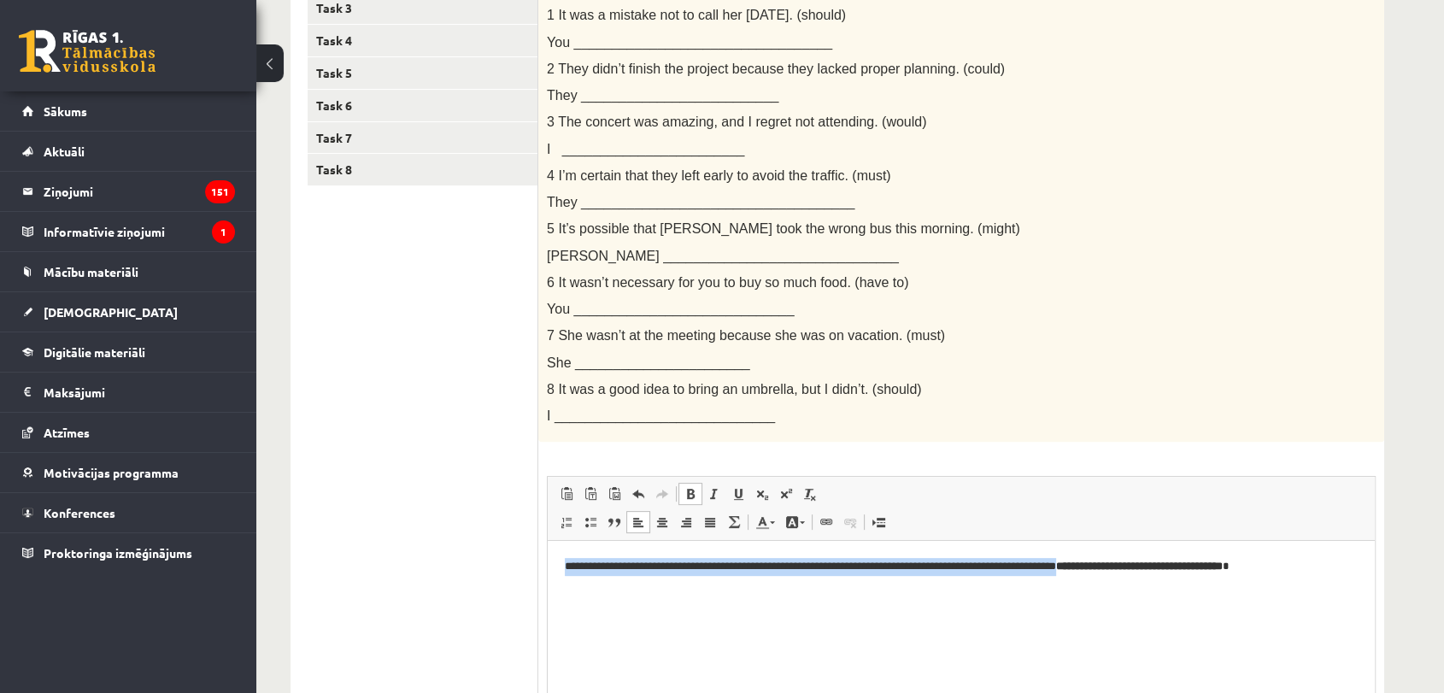
click at [692, 495] on span at bounding box center [691, 494] width 14 height 14
click at [1111, 593] on html "**********" at bounding box center [961, 567] width 827 height 52
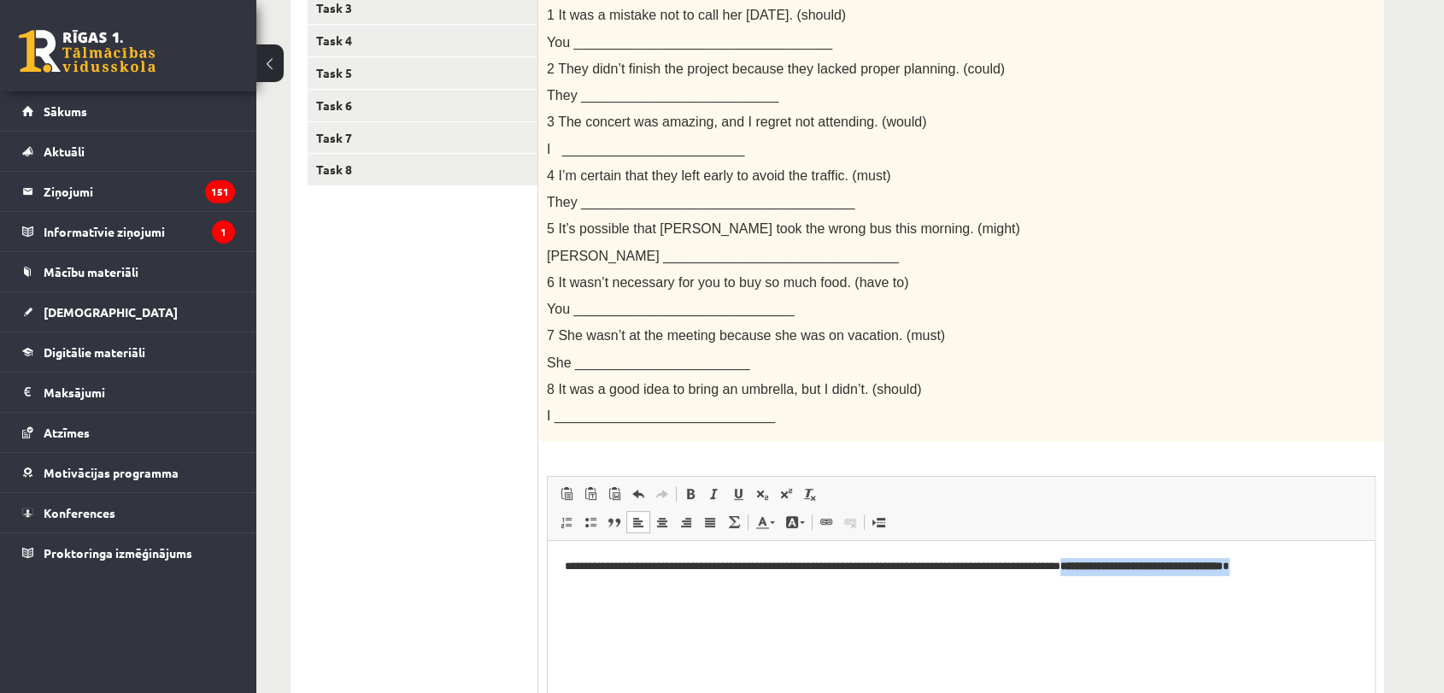
drag, startPoint x: 1336, startPoint y: 565, endPoint x: 1130, endPoint y: 561, distance: 205.9
click at [1130, 561] on p "**********" at bounding box center [961, 567] width 793 height 18
click at [1138, 569] on strong "**********" at bounding box center [1141, 566] width 162 height 11
click at [1175, 568] on strong "**********" at bounding box center [1141, 566] width 162 height 11
click at [690, 490] on span at bounding box center [691, 494] width 14 height 14
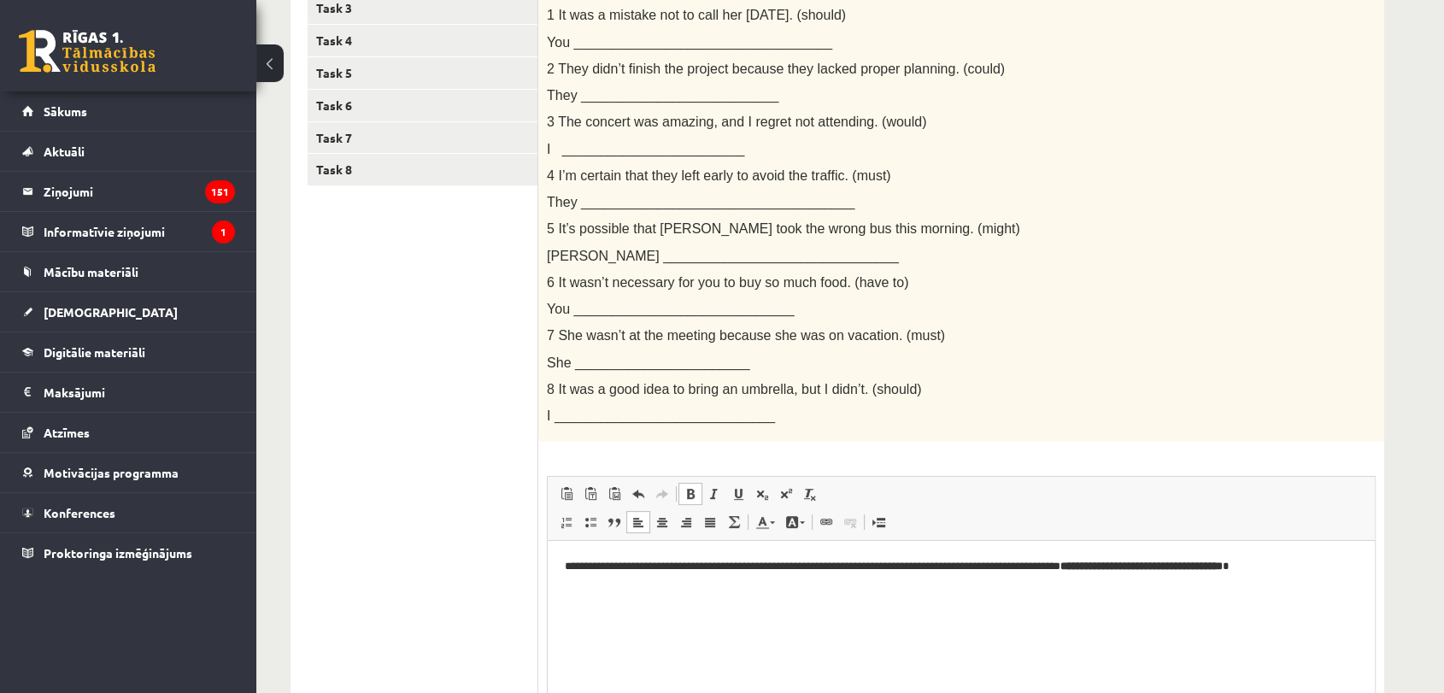
click at [691, 490] on span at bounding box center [691, 494] width 14 height 14
click at [691, 493] on span at bounding box center [691, 494] width 14 height 14
click at [714, 494] on span at bounding box center [714, 494] width 14 height 14
click at [684, 494] on span at bounding box center [691, 494] width 14 height 14
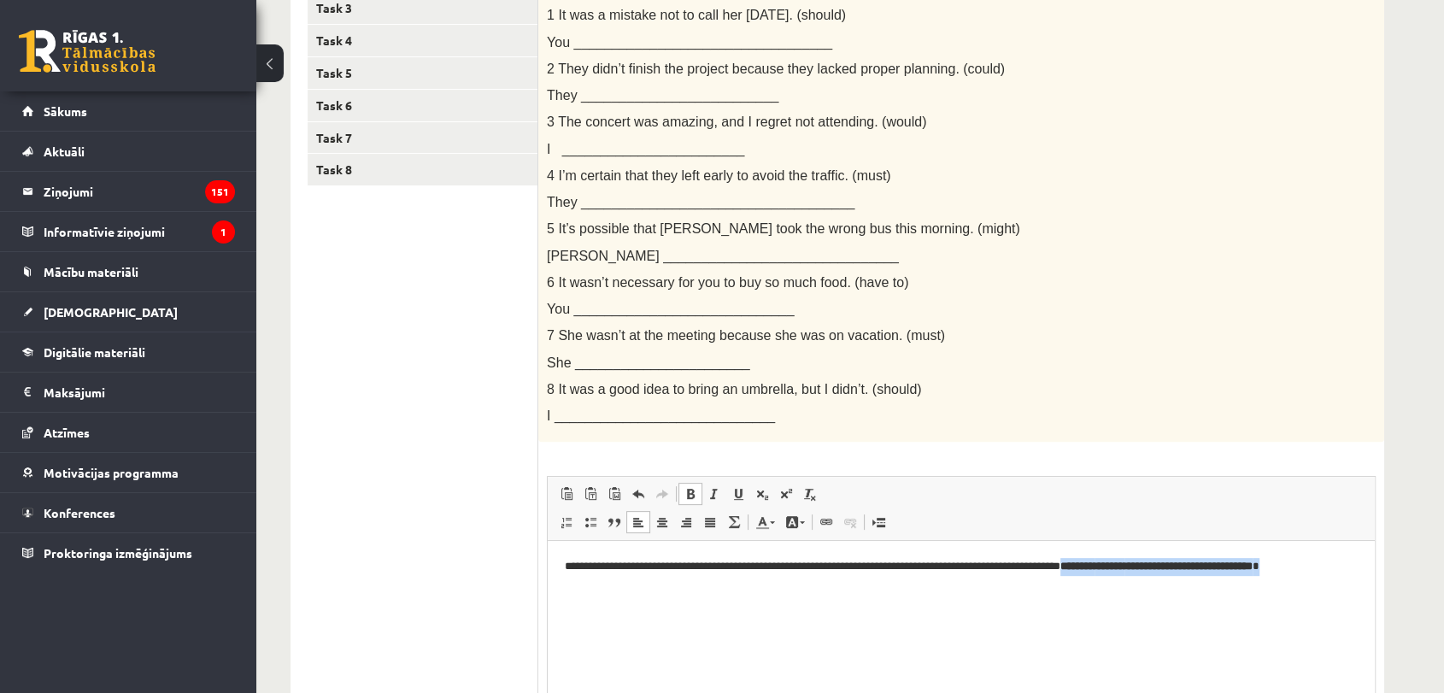
drag, startPoint x: 1346, startPoint y: 566, endPoint x: 1129, endPoint y: 570, distance: 217.1
click at [1129, 570] on p "**********" at bounding box center [961, 567] width 793 height 18
click at [697, 493] on link "Bold Keyboard shortcut Ctrl+B" at bounding box center [690, 494] width 24 height 22
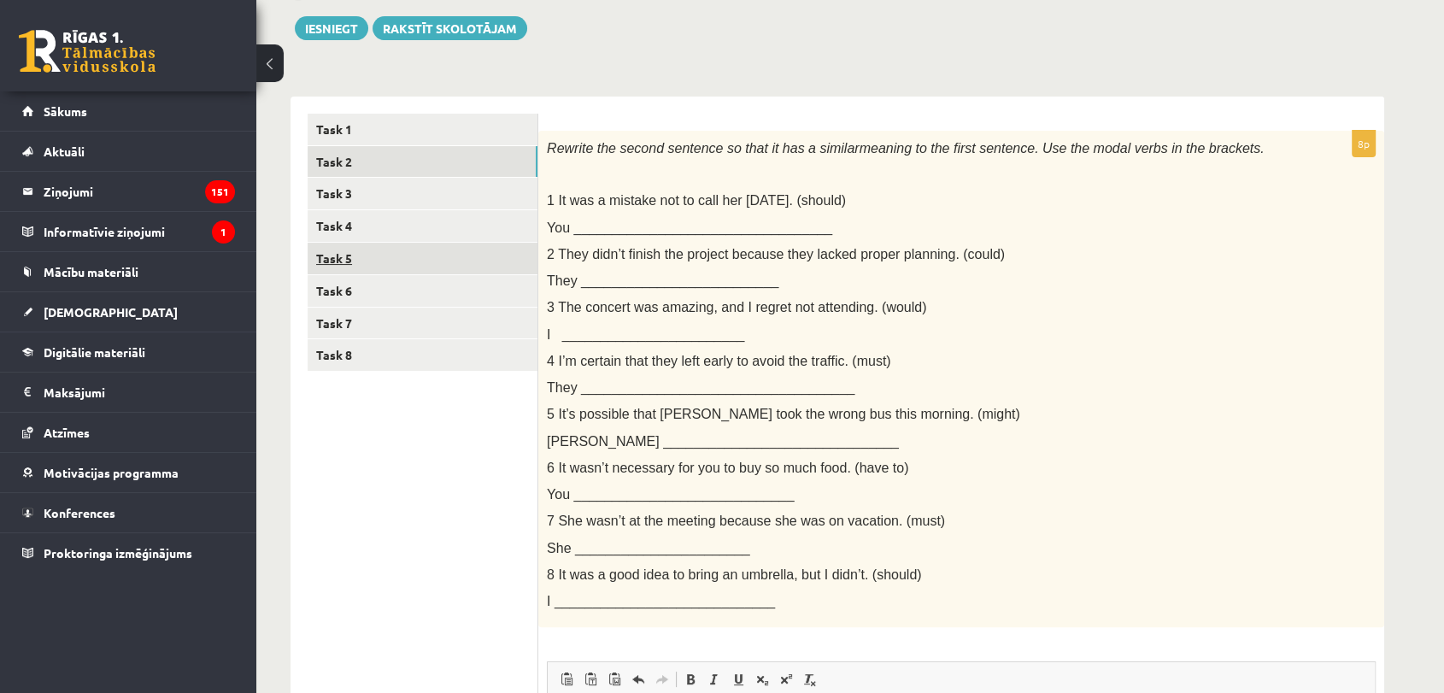
scroll to position [189, 0]
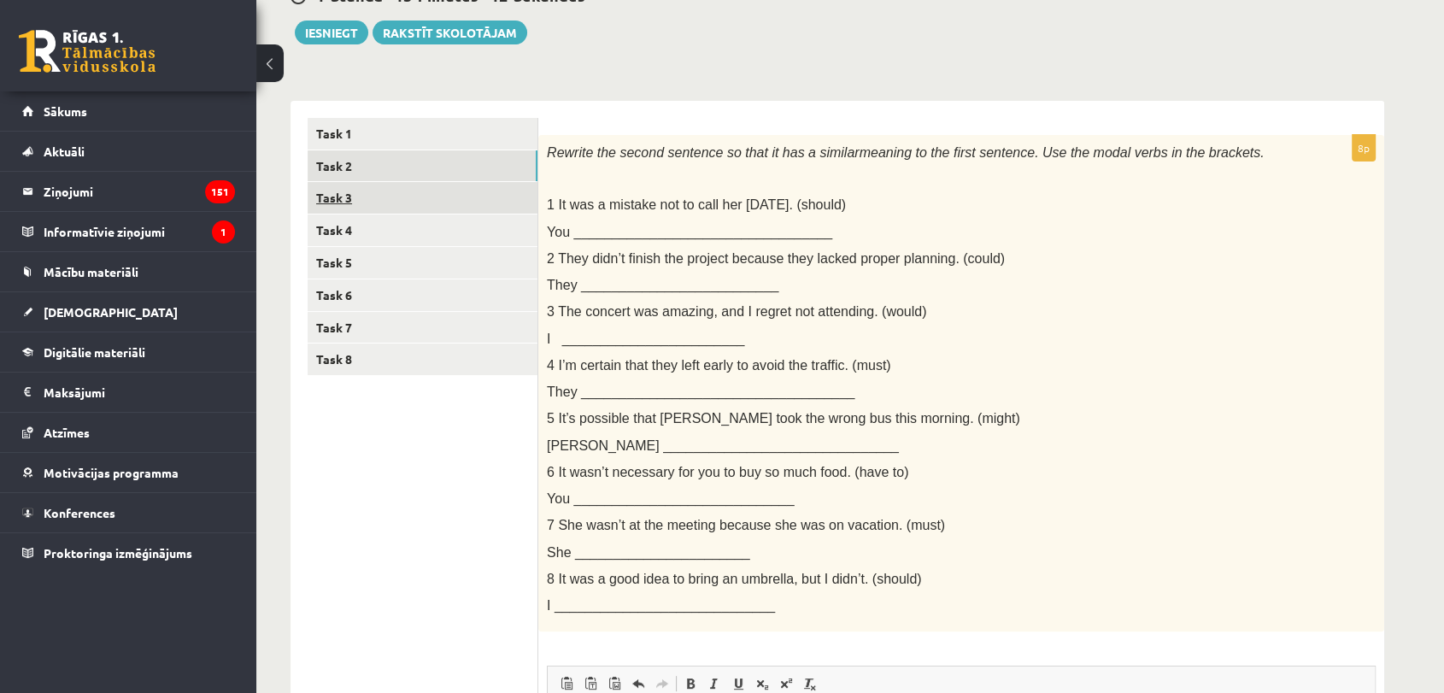
click at [392, 197] on link "Task 3" at bounding box center [423, 198] width 230 height 32
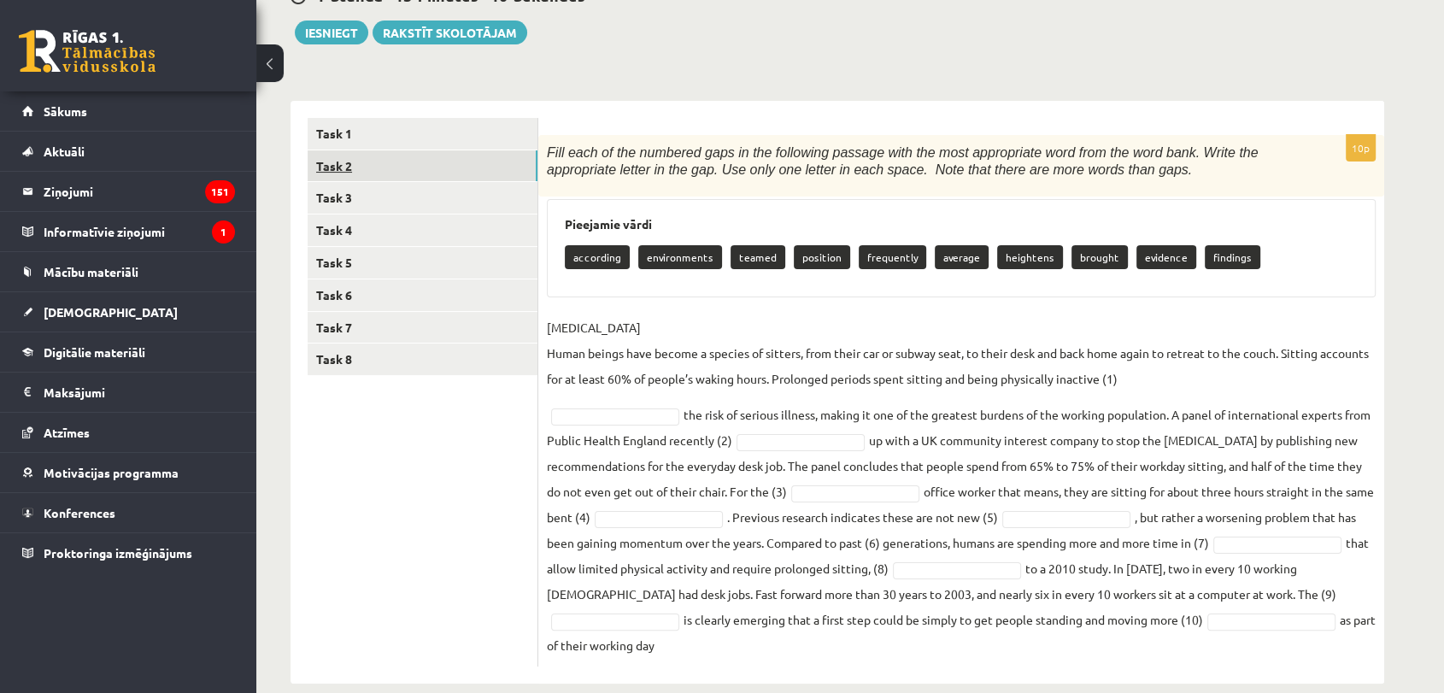
click at [434, 156] on link "Task 2" at bounding box center [423, 166] width 230 height 32
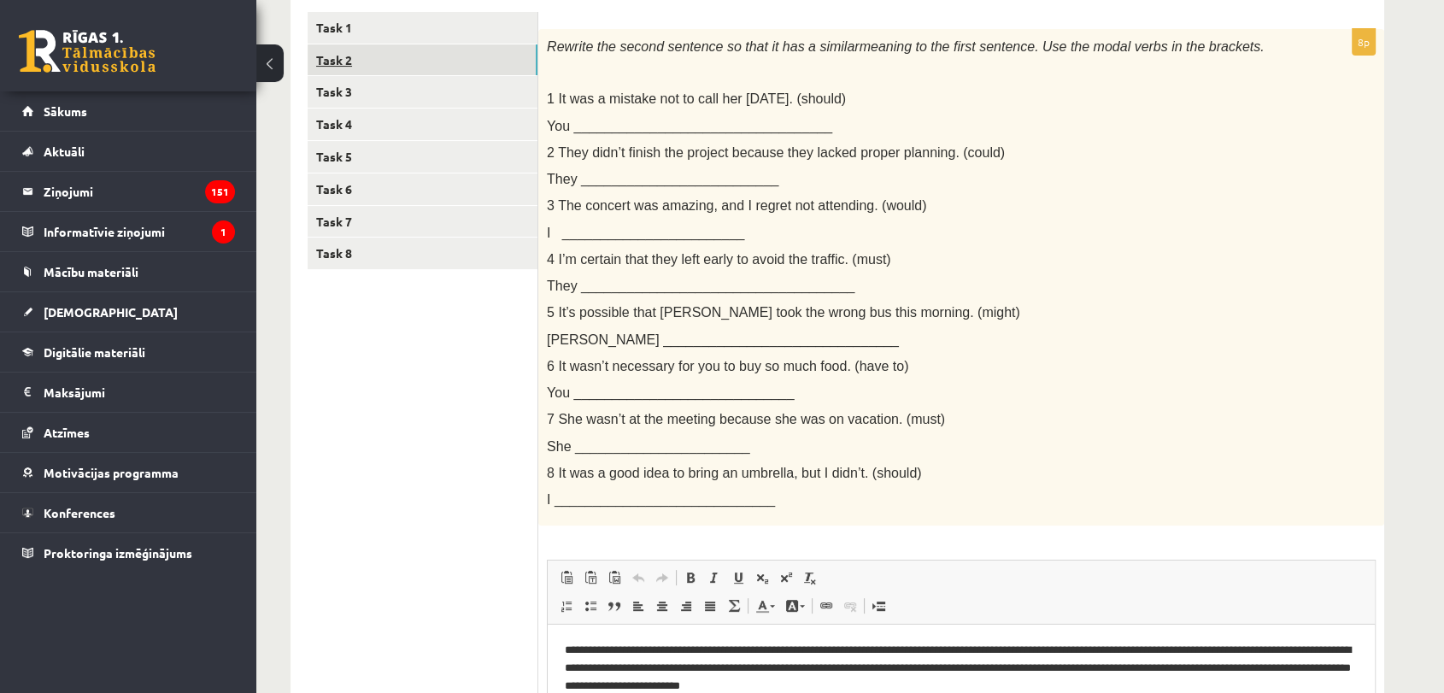
scroll to position [208, 0]
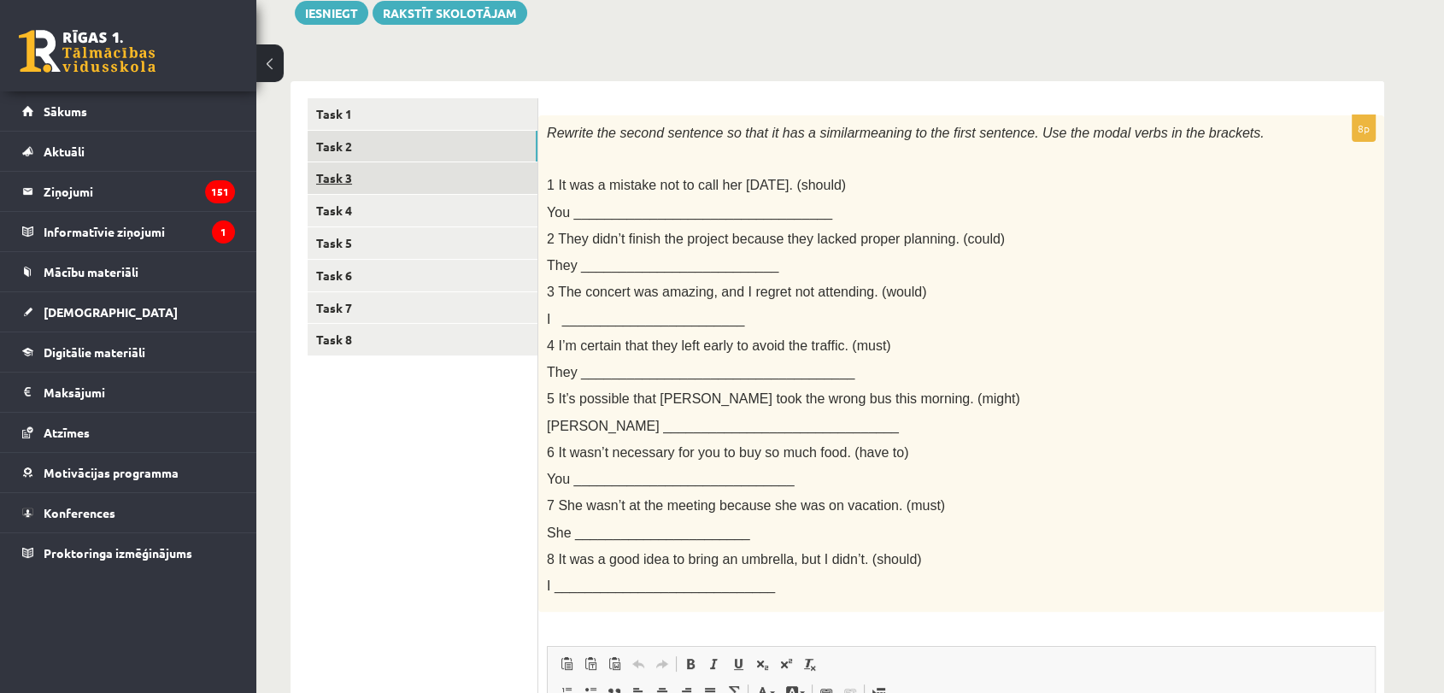
click at [382, 171] on link "Task 3" at bounding box center [423, 178] width 230 height 32
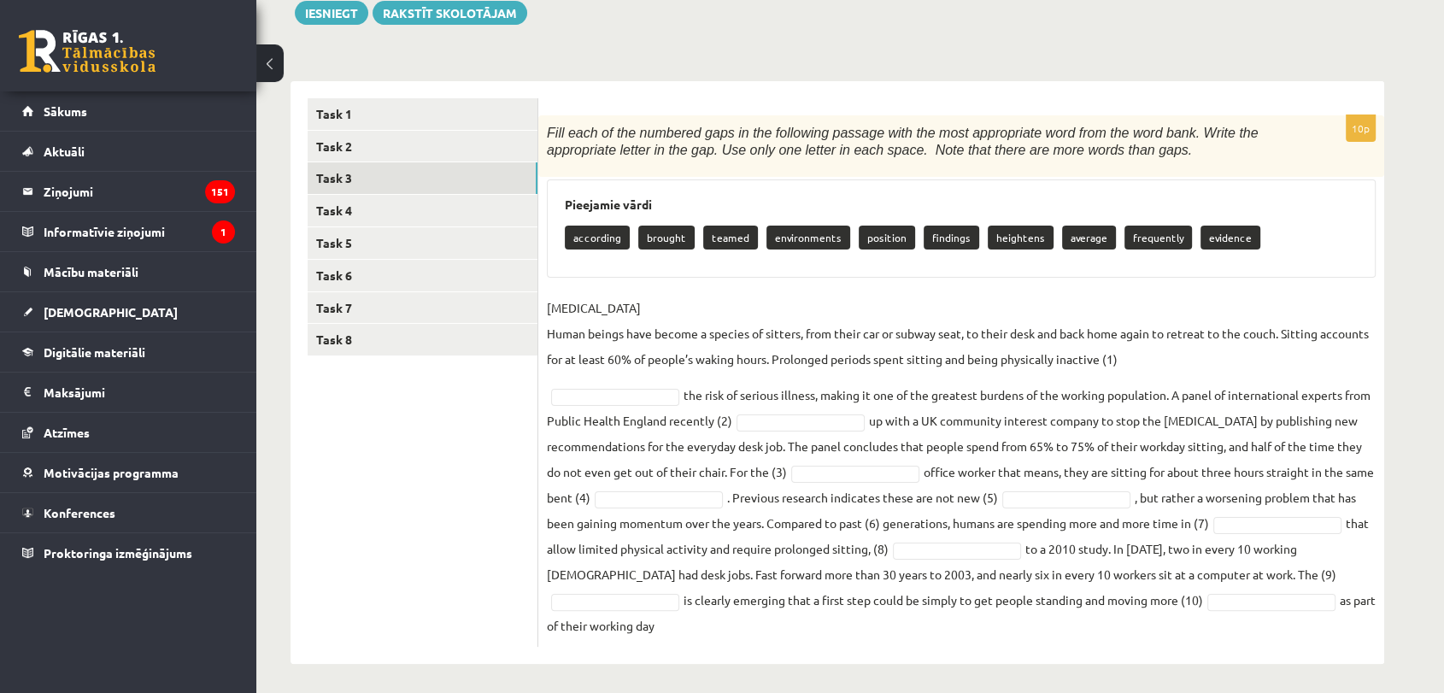
drag, startPoint x: 544, startPoint y: 126, endPoint x: 1198, endPoint y: 651, distance: 838.1
click at [1198, 651] on div "10p Fill each of the numbered gaps in the following passage with the most appro…" at bounding box center [961, 373] width 846 height 584
copy div "Fill each of the numbered gaps in the following passage with the most appropria…"
click at [724, 50] on div "Angļu valoda 11.b1 JK klase 1. ieskaite , Aleksejs Bukovskis (11.b1 JK) Parādīt…" at bounding box center [837, 277] width 1162 height 841
click at [709, 103] on form "10p Fill each of the numbered gaps in the following passage with the most appro…" at bounding box center [961, 372] width 812 height 549
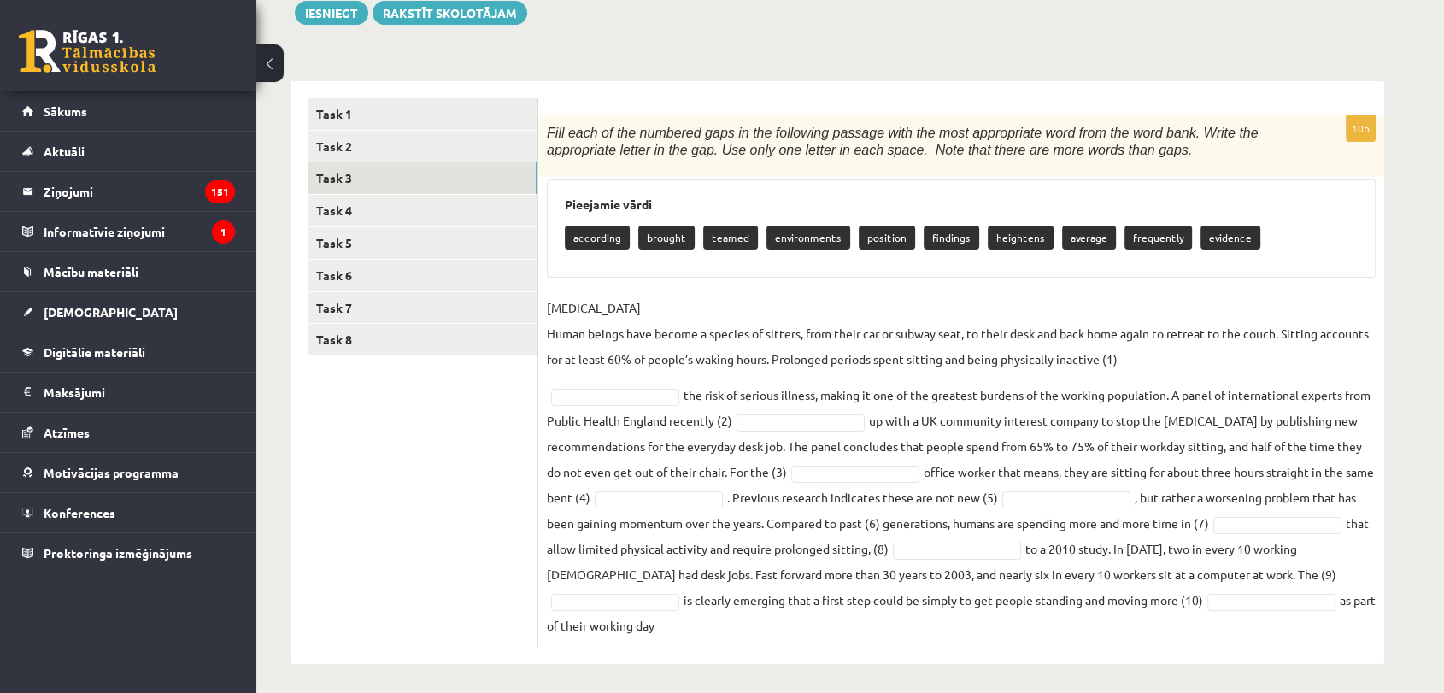
click at [742, 295] on p "SEDENTARY LIFESTYLE Human beings have become a species of sitters, from their c…" at bounding box center [961, 333] width 829 height 77
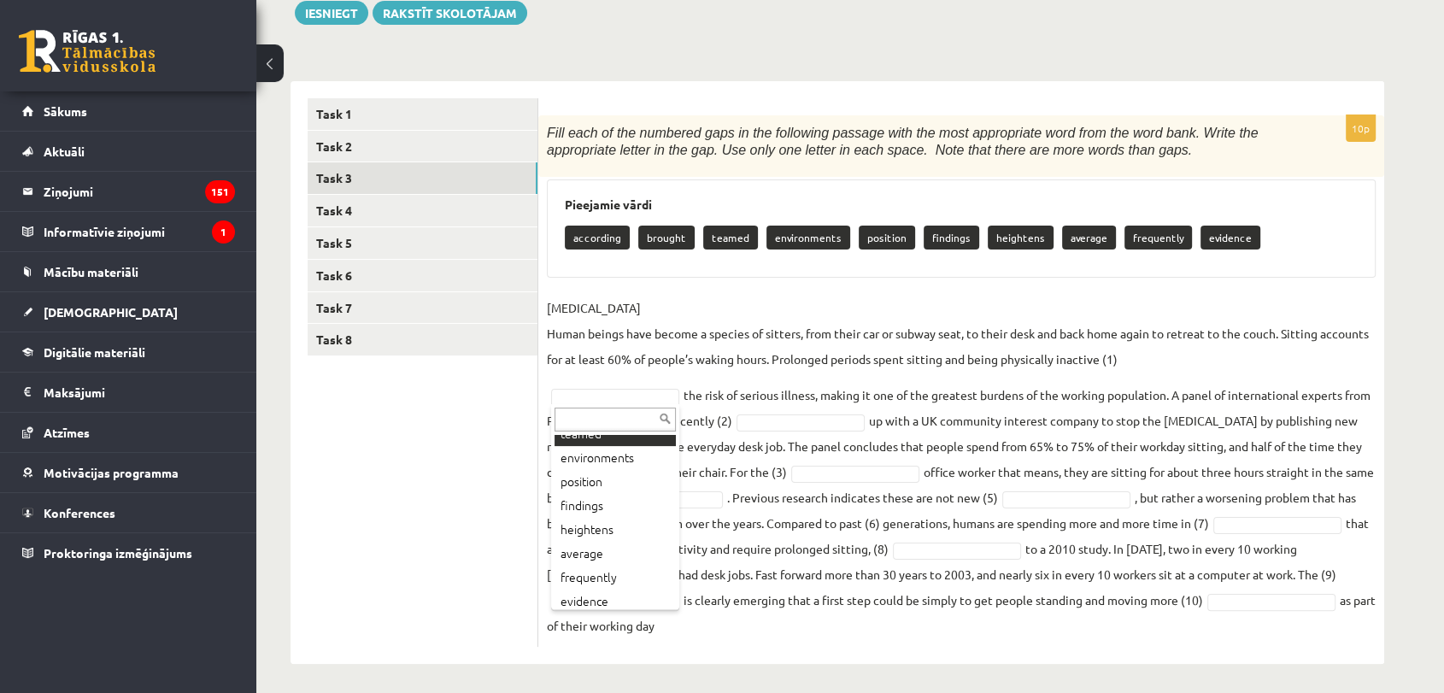
scroll to position [92, 0]
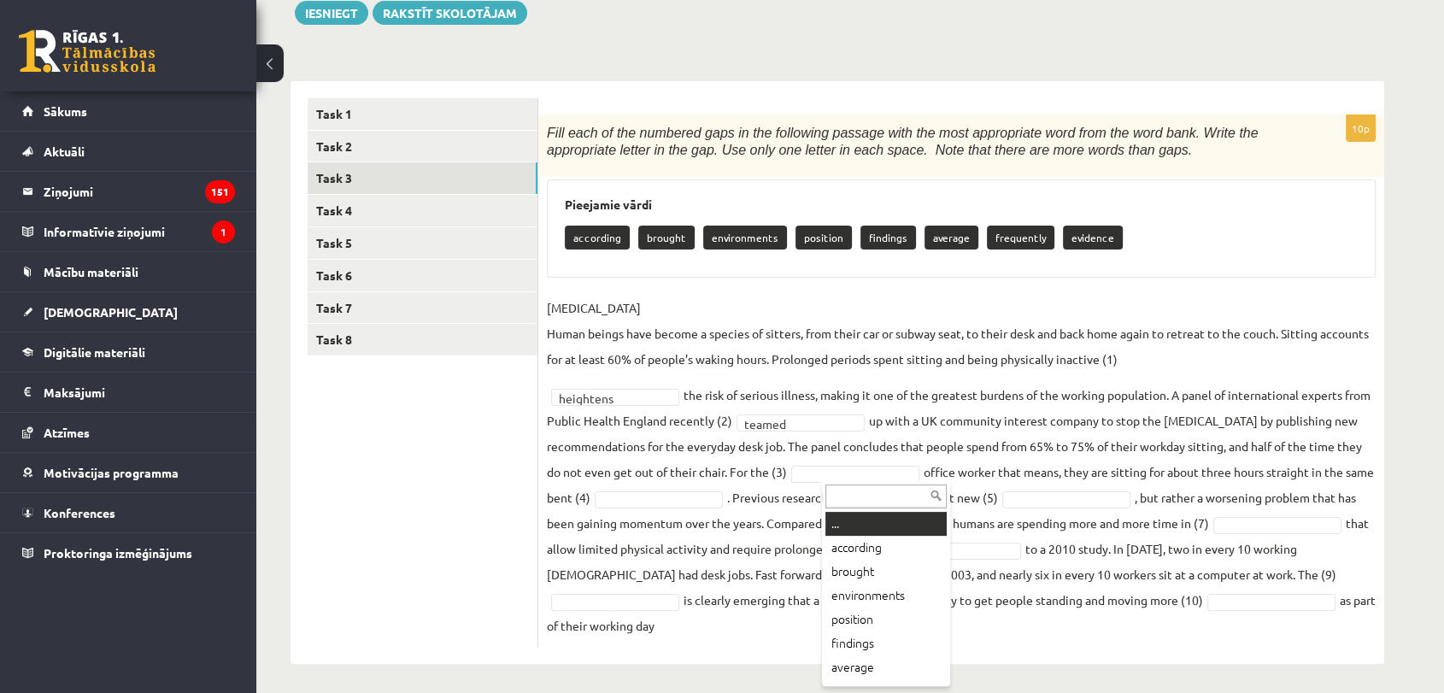
drag, startPoint x: 881, startPoint y: 473, endPoint x: 870, endPoint y: 431, distance: 44.1
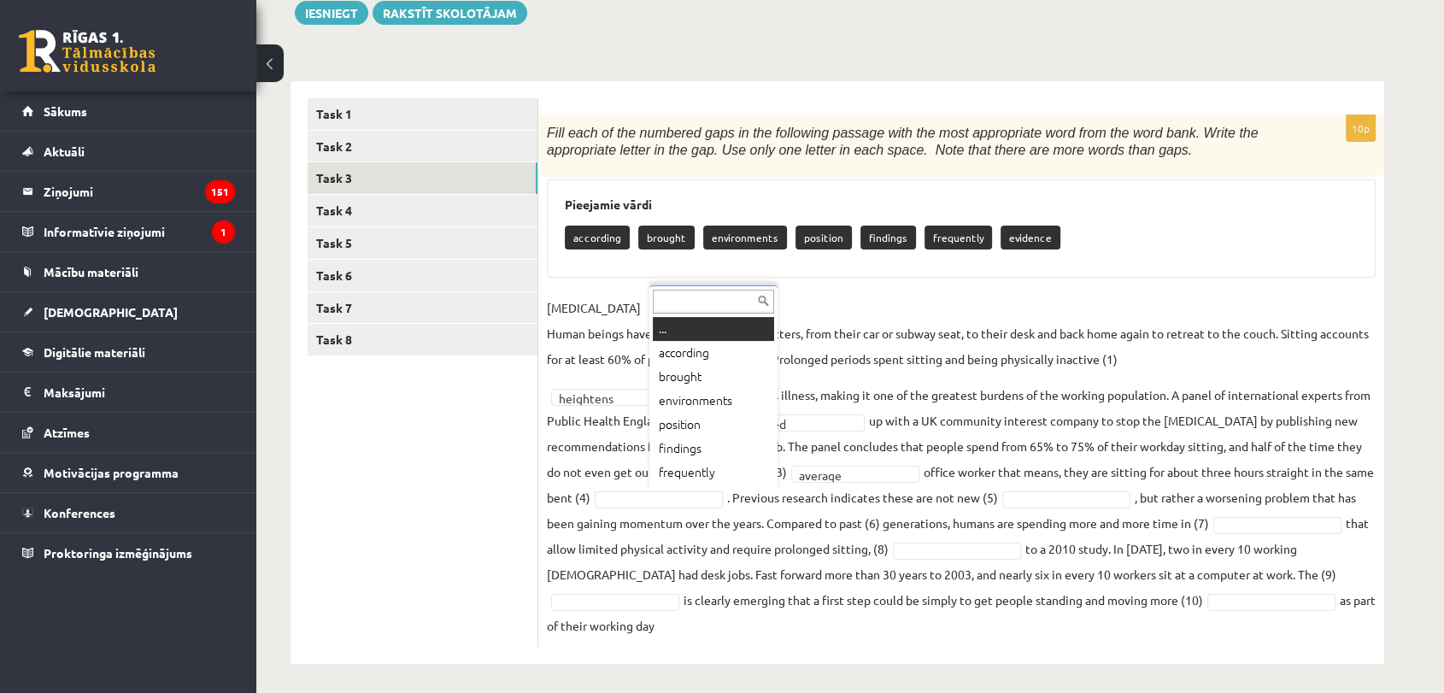
scroll to position [21, 0]
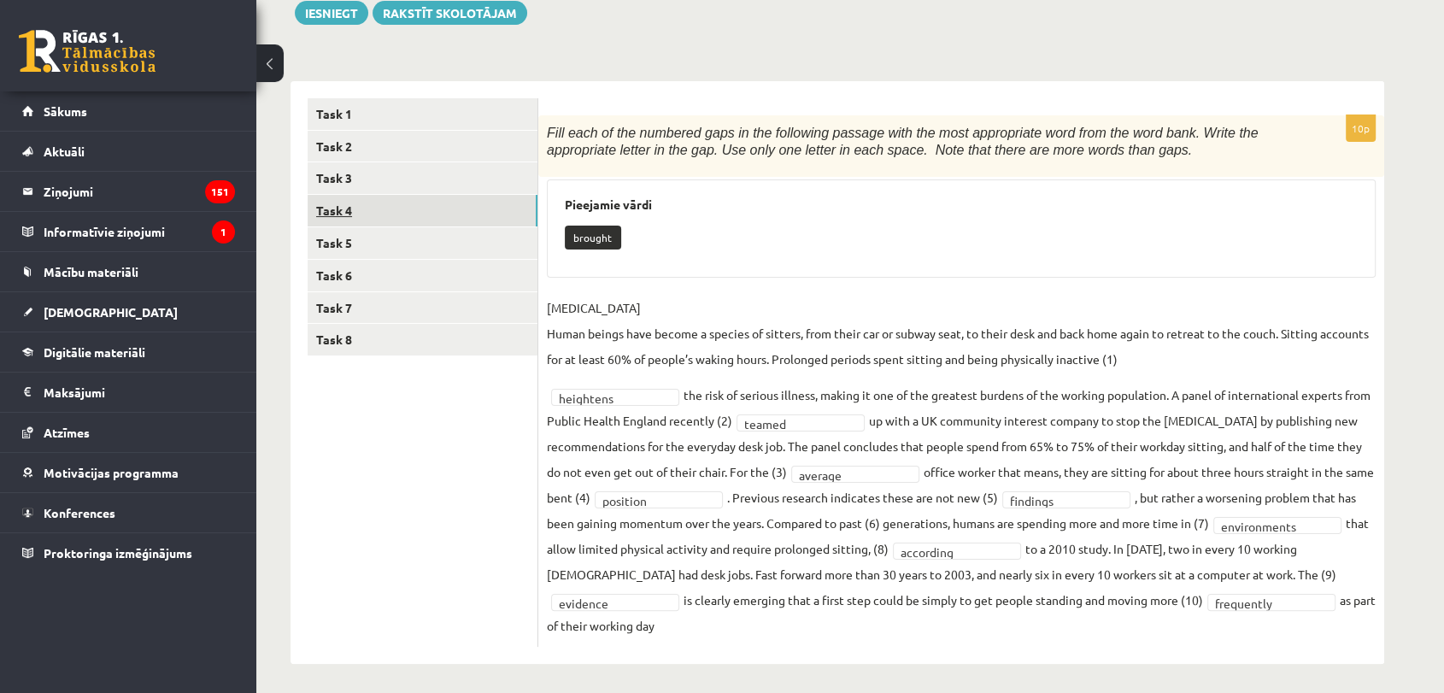
click at [451, 212] on link "Task 4" at bounding box center [423, 211] width 230 height 32
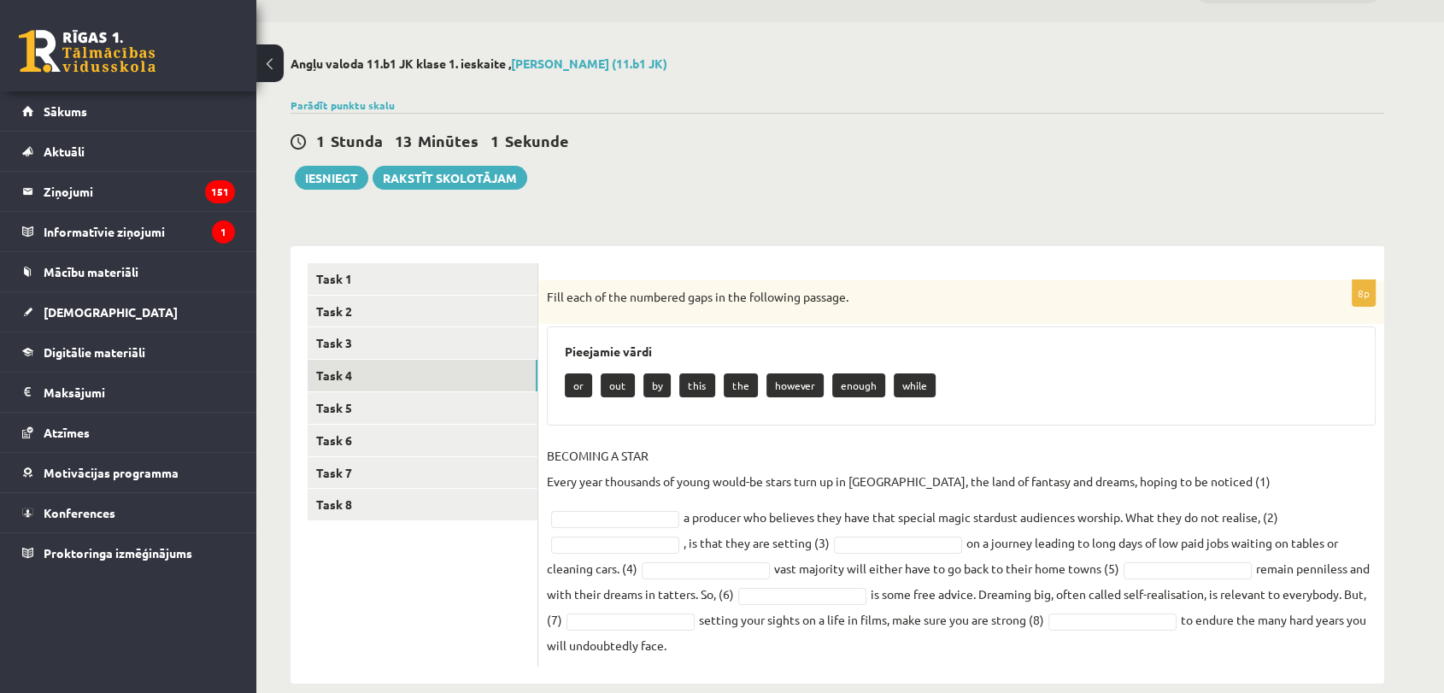
drag, startPoint x: 545, startPoint y: 297, endPoint x: 1359, endPoint y: 652, distance: 888.1
click at [1359, 652] on div "8p Fill each of the numbered gaps in the following passage. Pieejamie vārdi or …" at bounding box center [961, 464] width 846 height 437
copy div "Fill each of the numbered gaps in the following passage. Pieejamie vārdi or out…"
click at [978, 160] on div "1 Stunda 12 Minūtes 51 Sekundes Ieskaite saglabāta! Iesniegt Rakstīt skolotājam" at bounding box center [838, 151] width 1094 height 77
drag, startPoint x: 1306, startPoint y: 481, endPoint x: 1289, endPoint y: 488, distance: 18.4
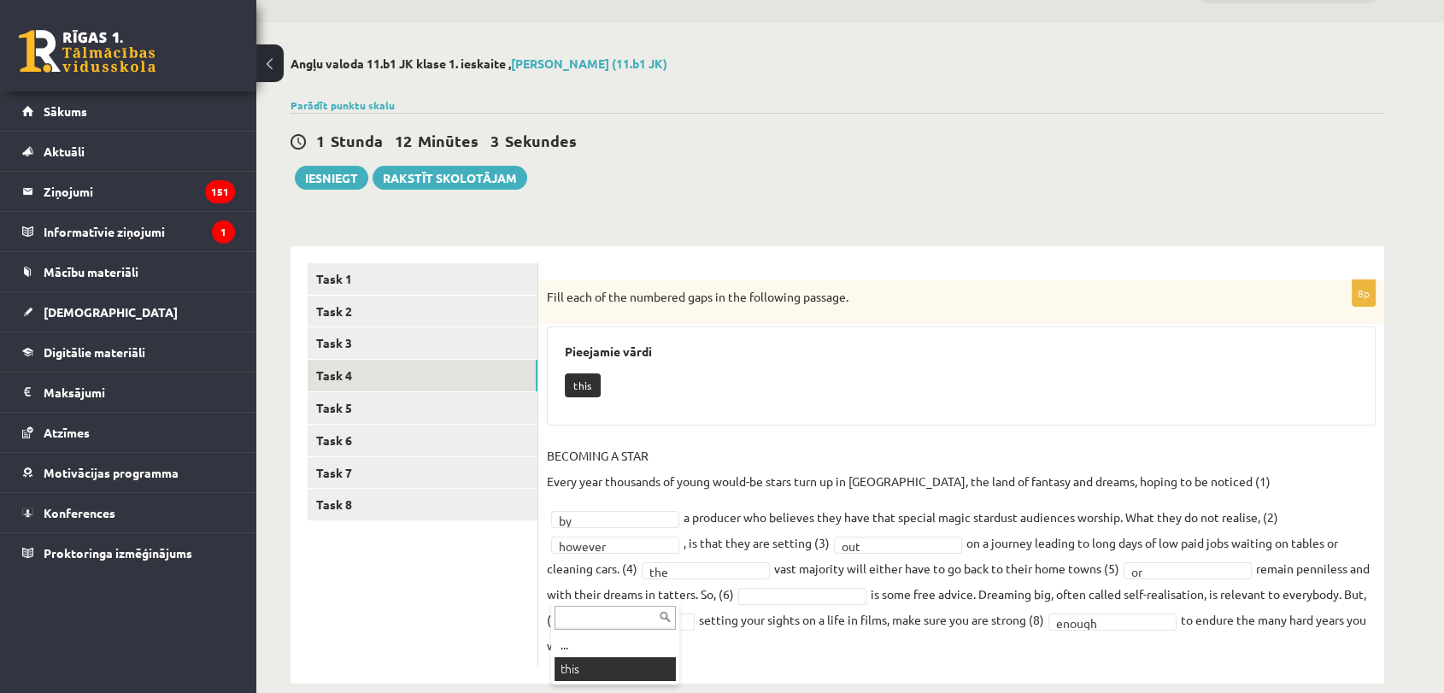
scroll to position [3, 0]
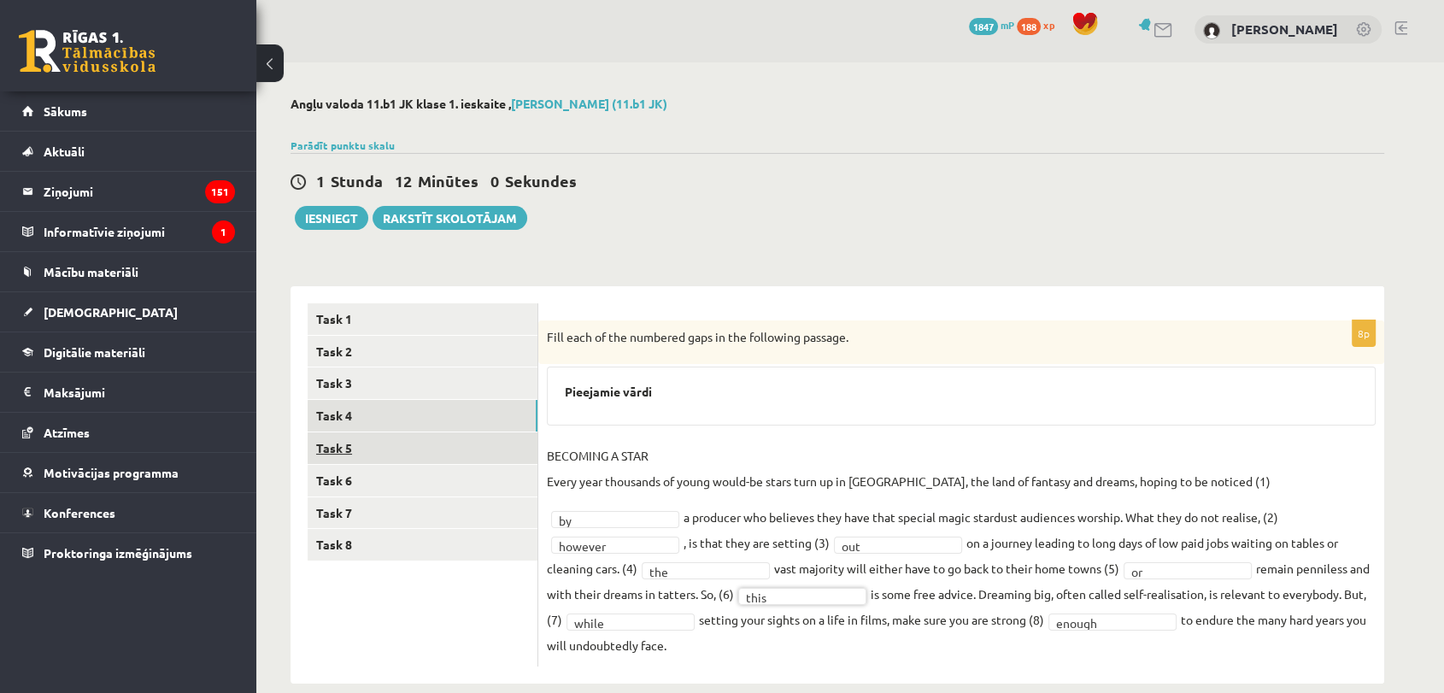
click at [416, 449] on link "Task 5" at bounding box center [423, 448] width 230 height 32
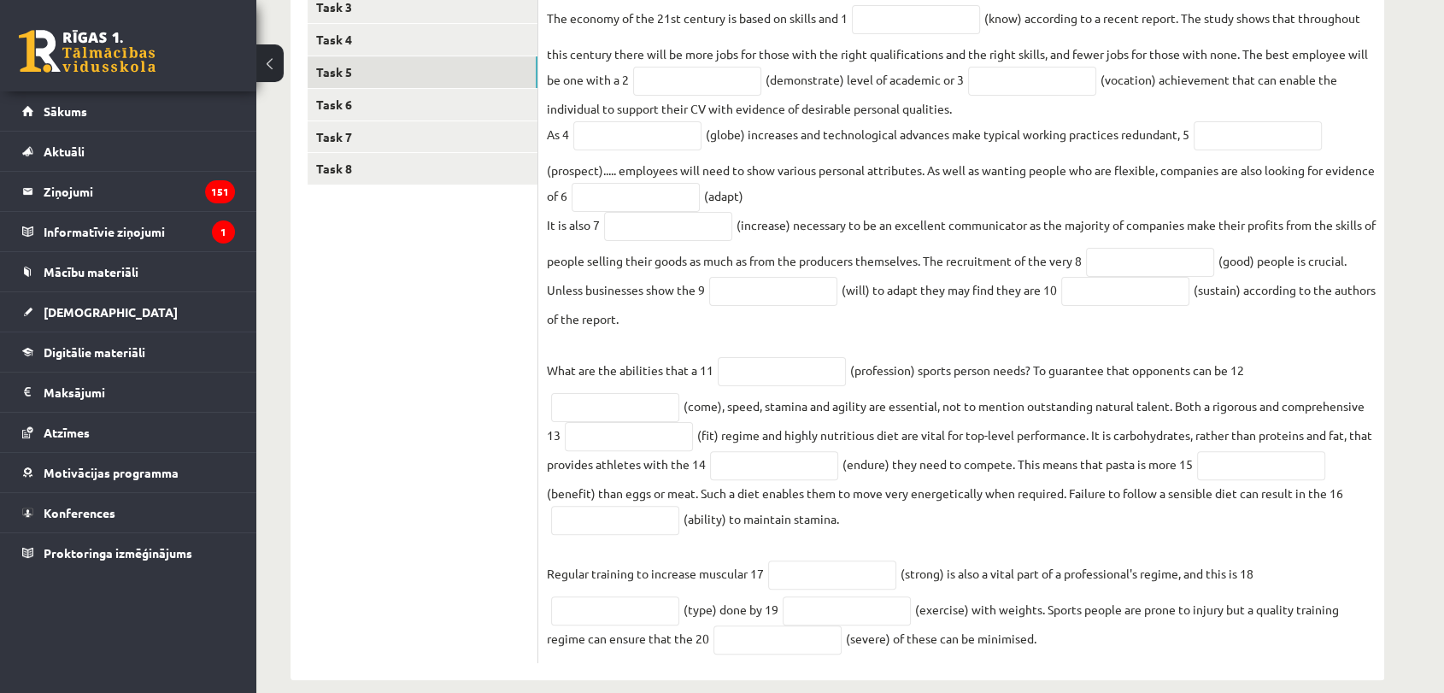
scroll to position [405, 0]
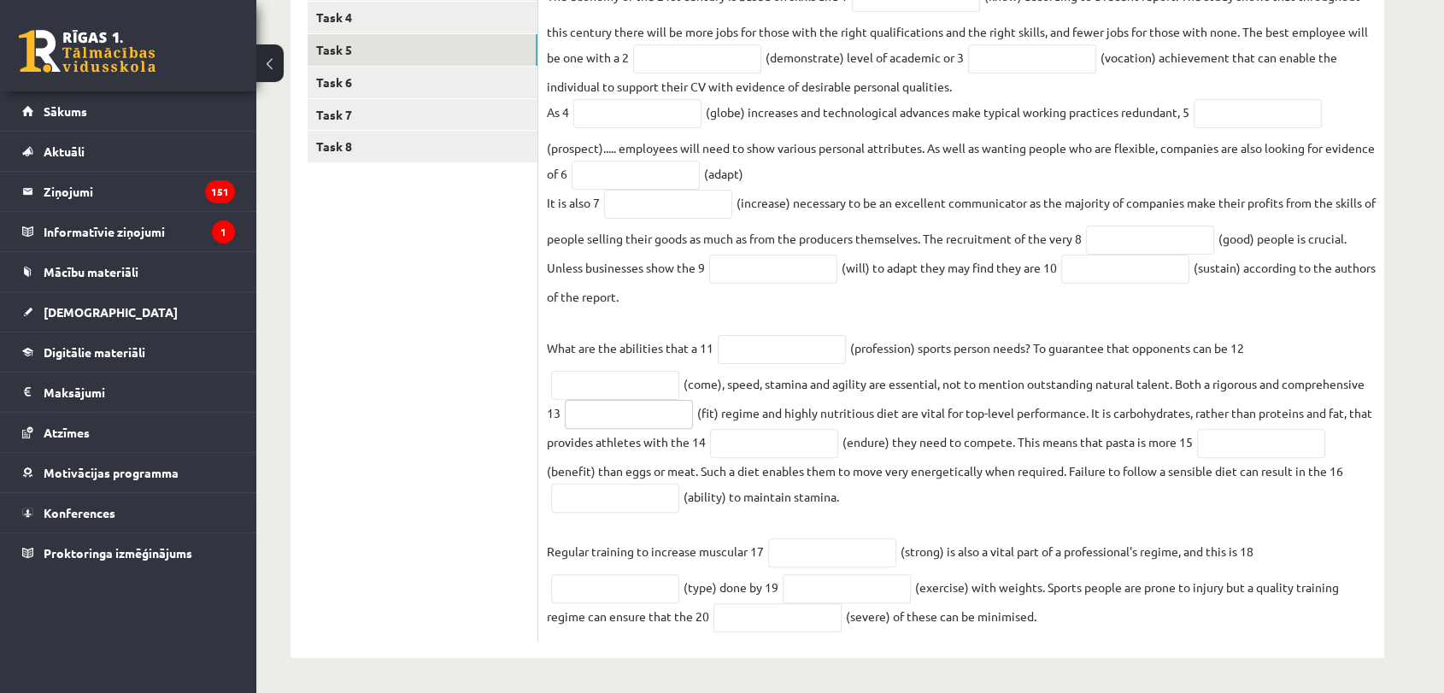
click at [647, 414] on input "text" at bounding box center [629, 414] width 128 height 29
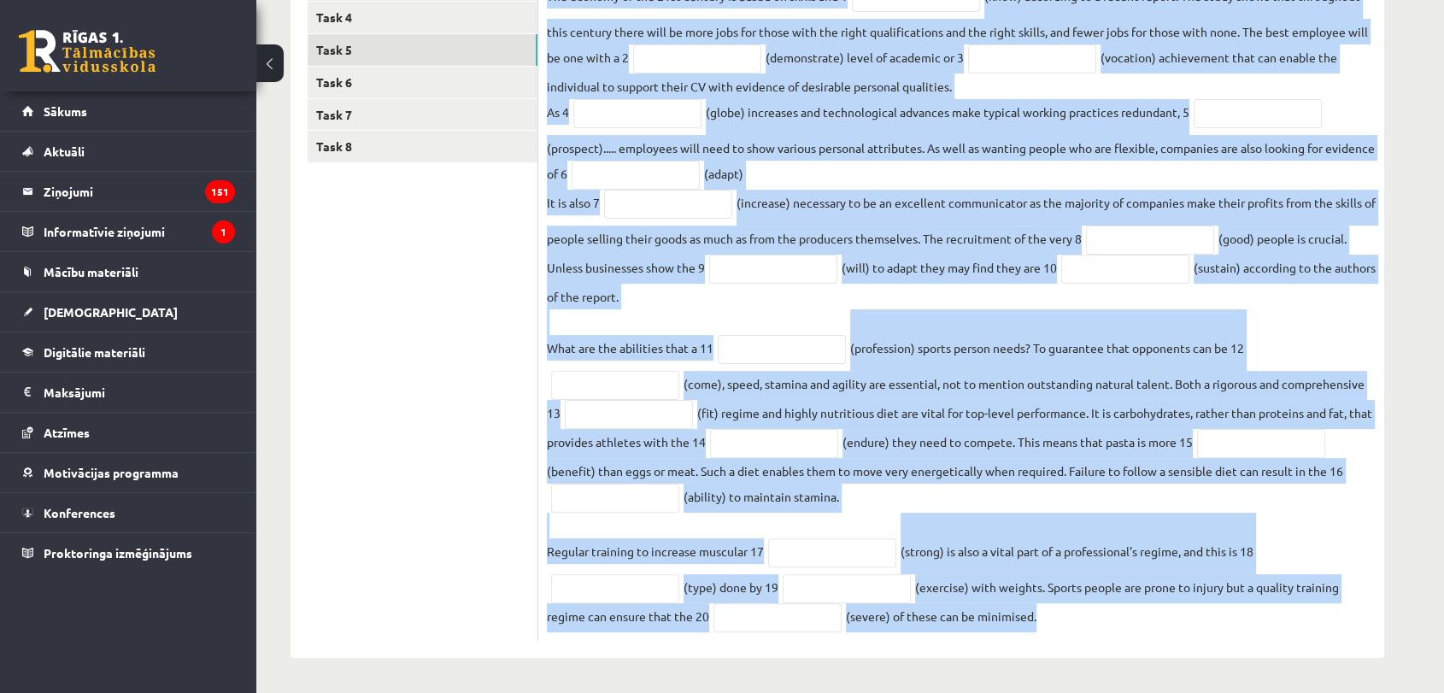
drag, startPoint x: 540, startPoint y: 118, endPoint x: 1060, endPoint y: 613, distance: 717.4
click at [1060, 613] on div "20p Use the word in brackets to form a word that fits the gap. The economy of t…" at bounding box center [961, 281] width 846 height 719
copy div "Use the word in brackets to form a word that fits the gap. The economy of the 2…"
click at [1288, 292] on fieldset "The economy of the 21st century is based on skills and 1 (know) according to a …" at bounding box center [961, 307] width 829 height 649
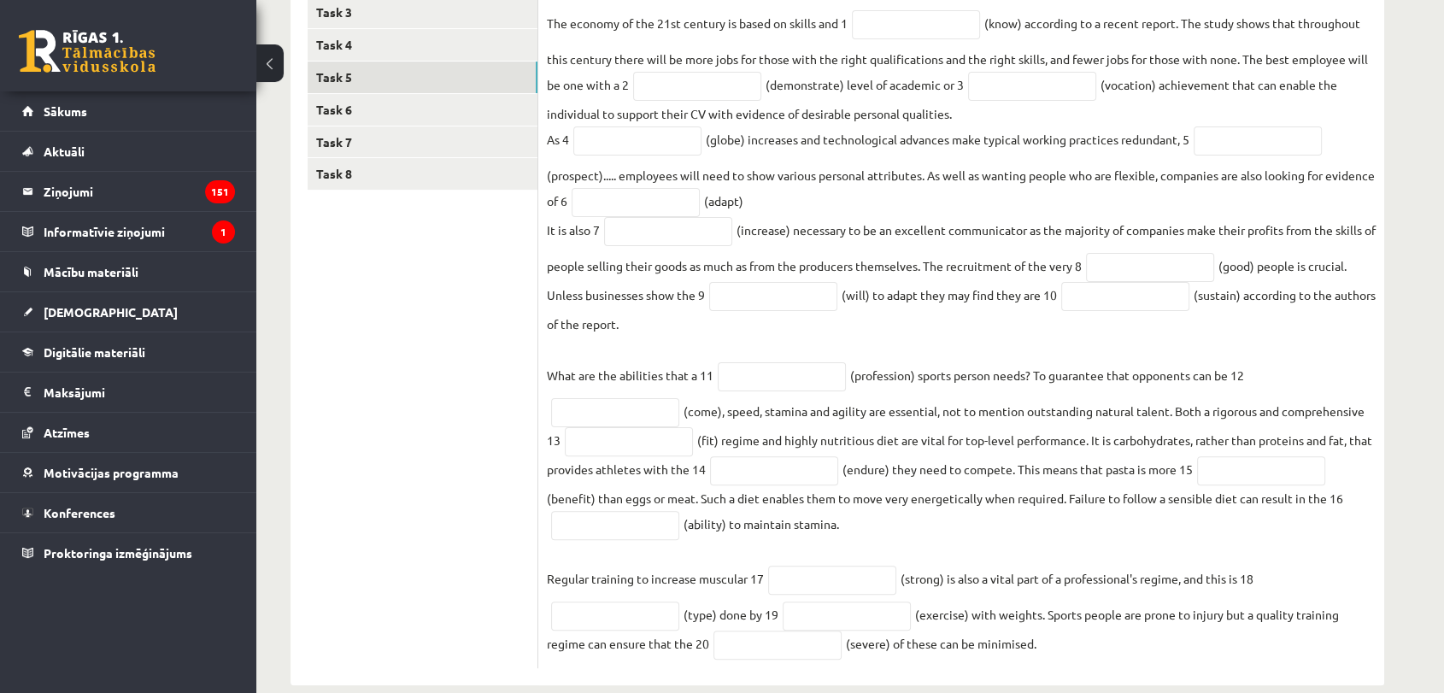
scroll to position [215, 0]
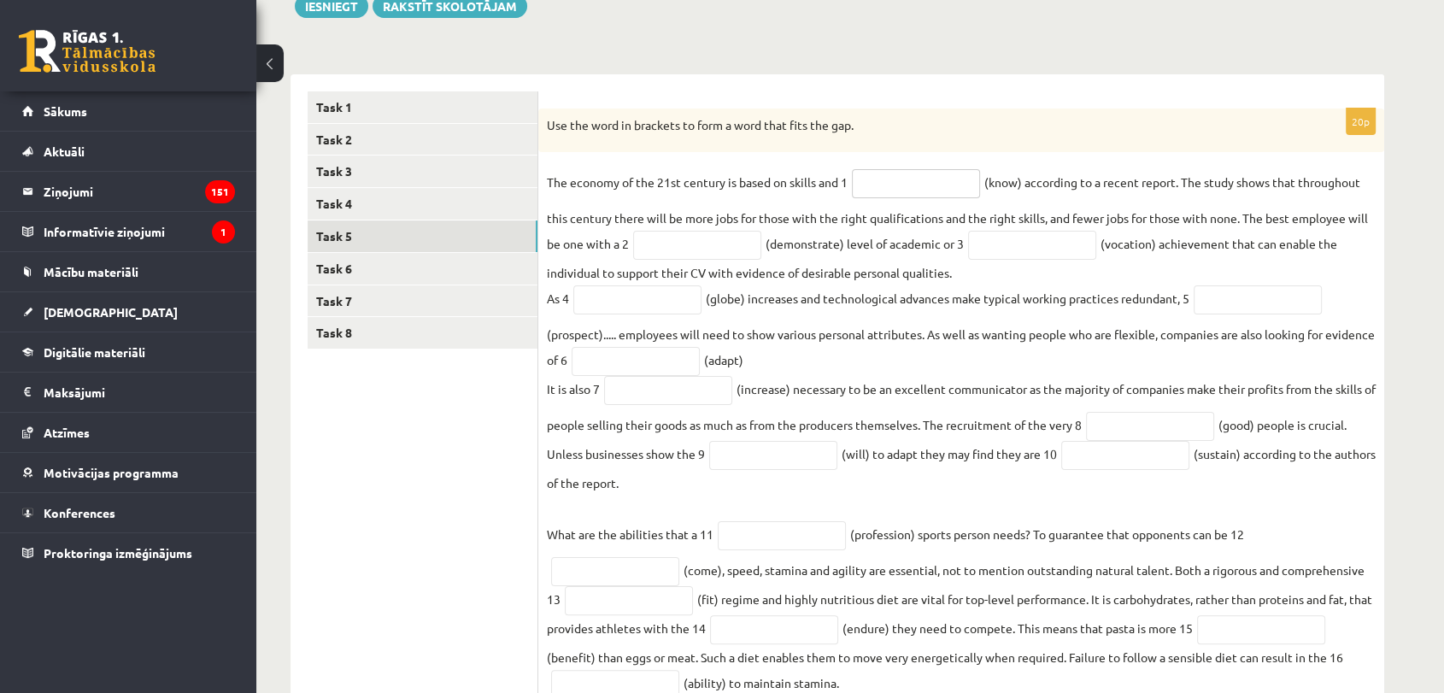
click at [939, 173] on input "text" at bounding box center [916, 183] width 128 height 29
type input "*********"
click at [725, 232] on fieldset "The economy of the 21st century is based on skills and 1 ********* (know) accor…" at bounding box center [961, 493] width 829 height 649
click at [725, 252] on input "text" at bounding box center [697, 245] width 128 height 29
type input "**********"
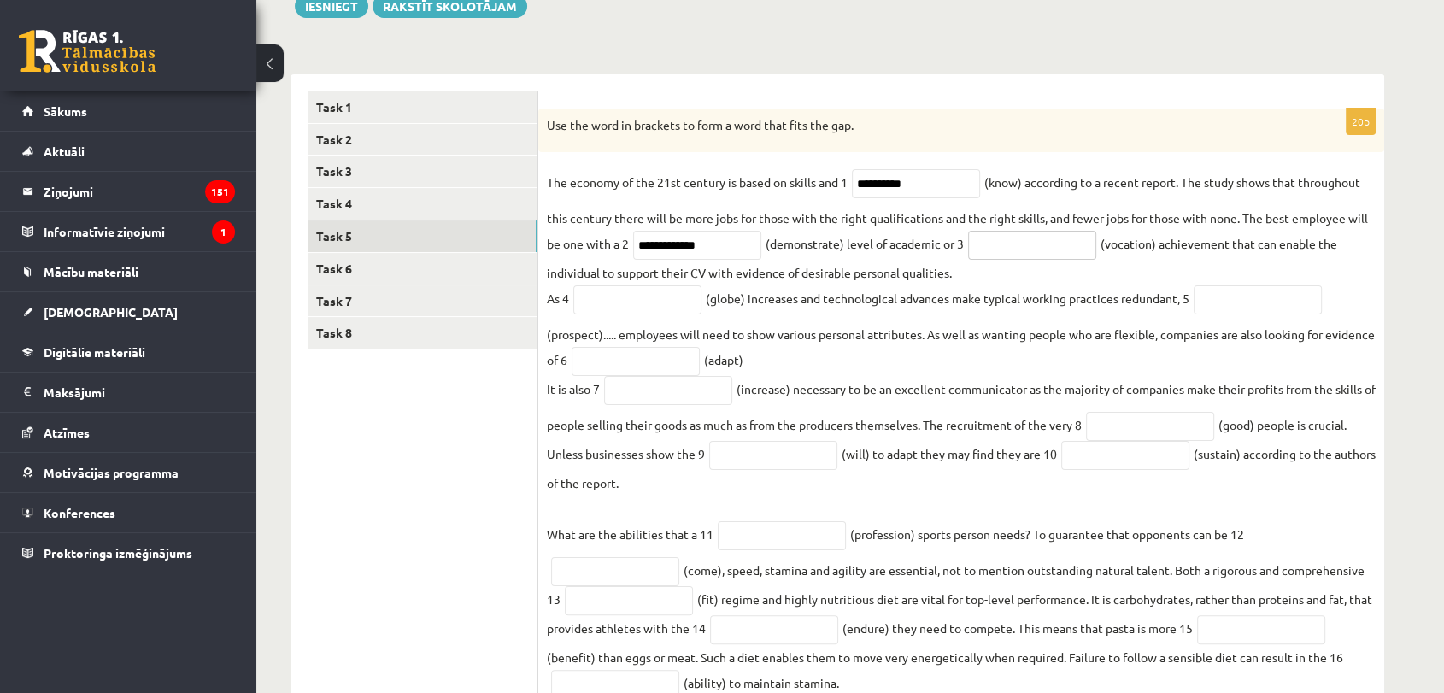
click at [1027, 255] on input "text" at bounding box center [1032, 245] width 128 height 29
type input "**********"
click at [649, 291] on input "text" at bounding box center [637, 299] width 128 height 29
type input "**********"
click at [1280, 299] on input "text" at bounding box center [1258, 299] width 128 height 29
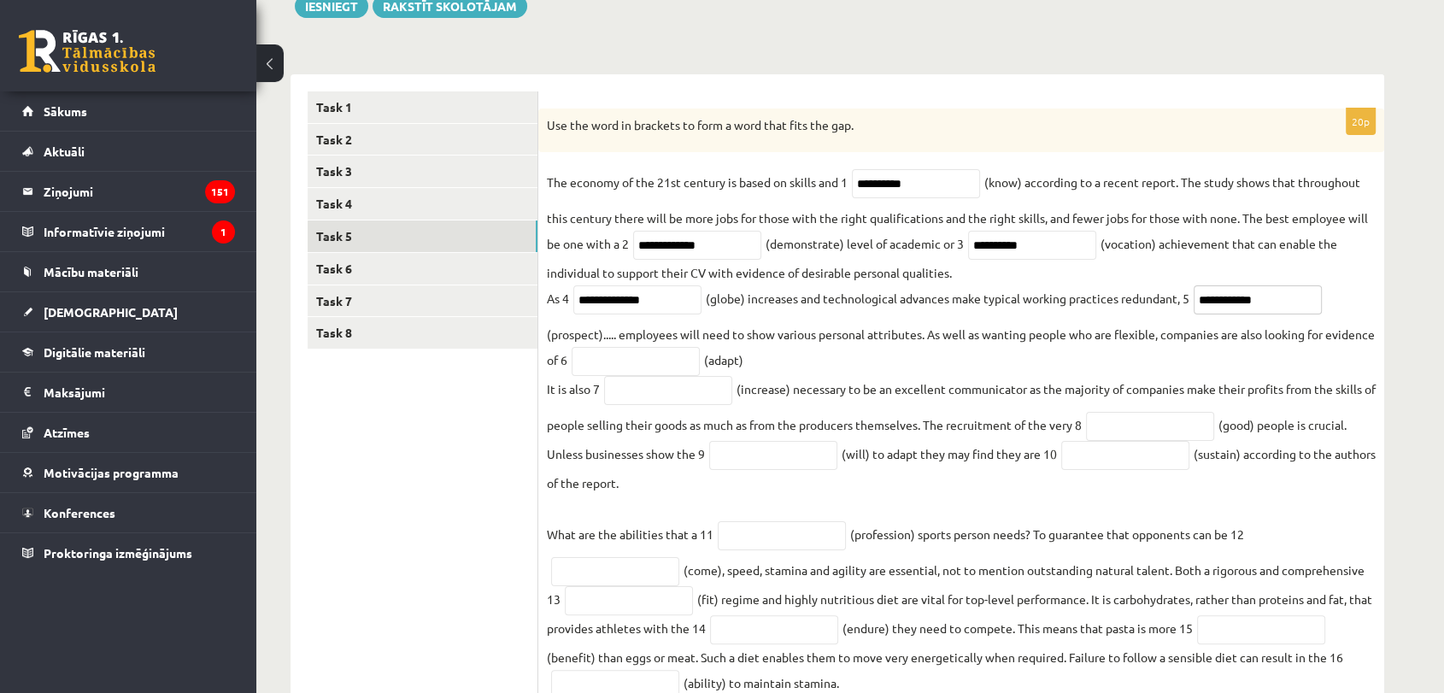
type input "**********"
click at [670, 369] on input "text" at bounding box center [636, 361] width 128 height 29
type input "**********"
click at [703, 401] on input "text" at bounding box center [668, 390] width 128 height 29
type input "**********"
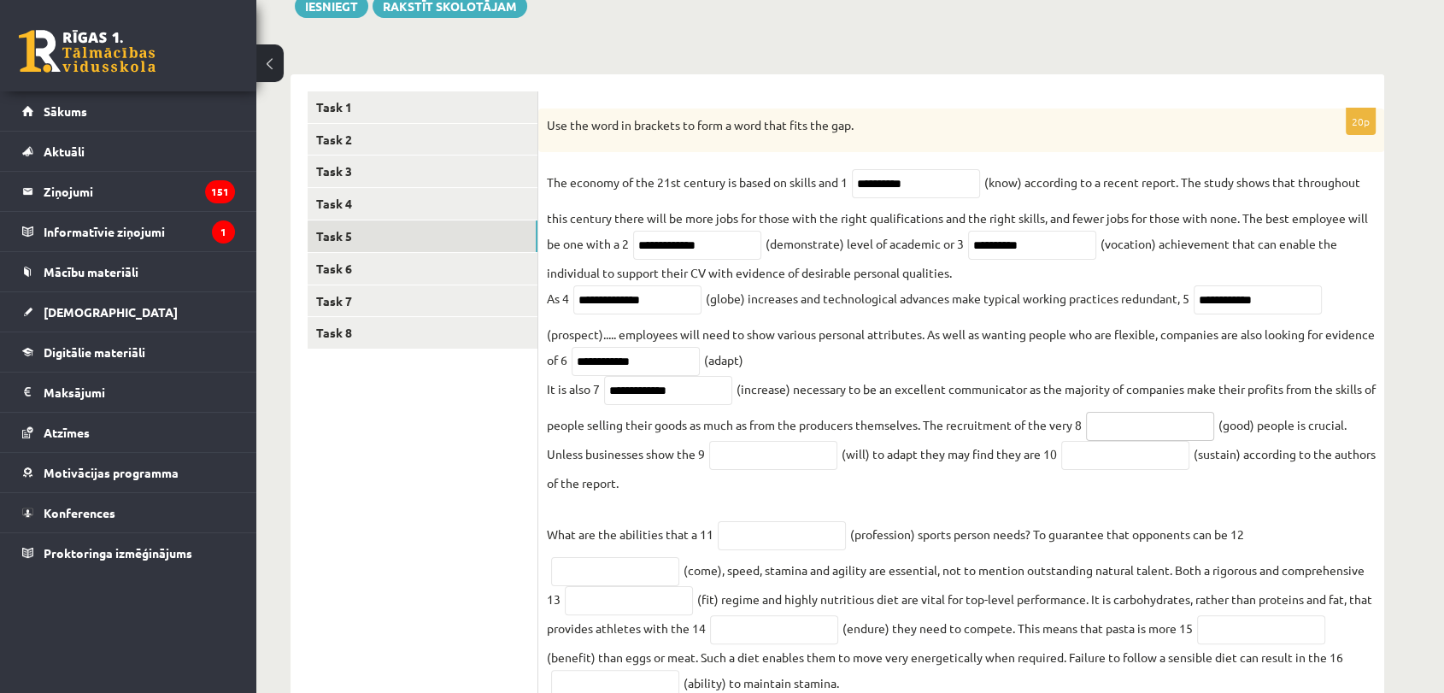
click at [1169, 429] on input "text" at bounding box center [1150, 426] width 128 height 29
type input "****"
click at [770, 461] on input "text" at bounding box center [773, 455] width 128 height 29
type input "**********"
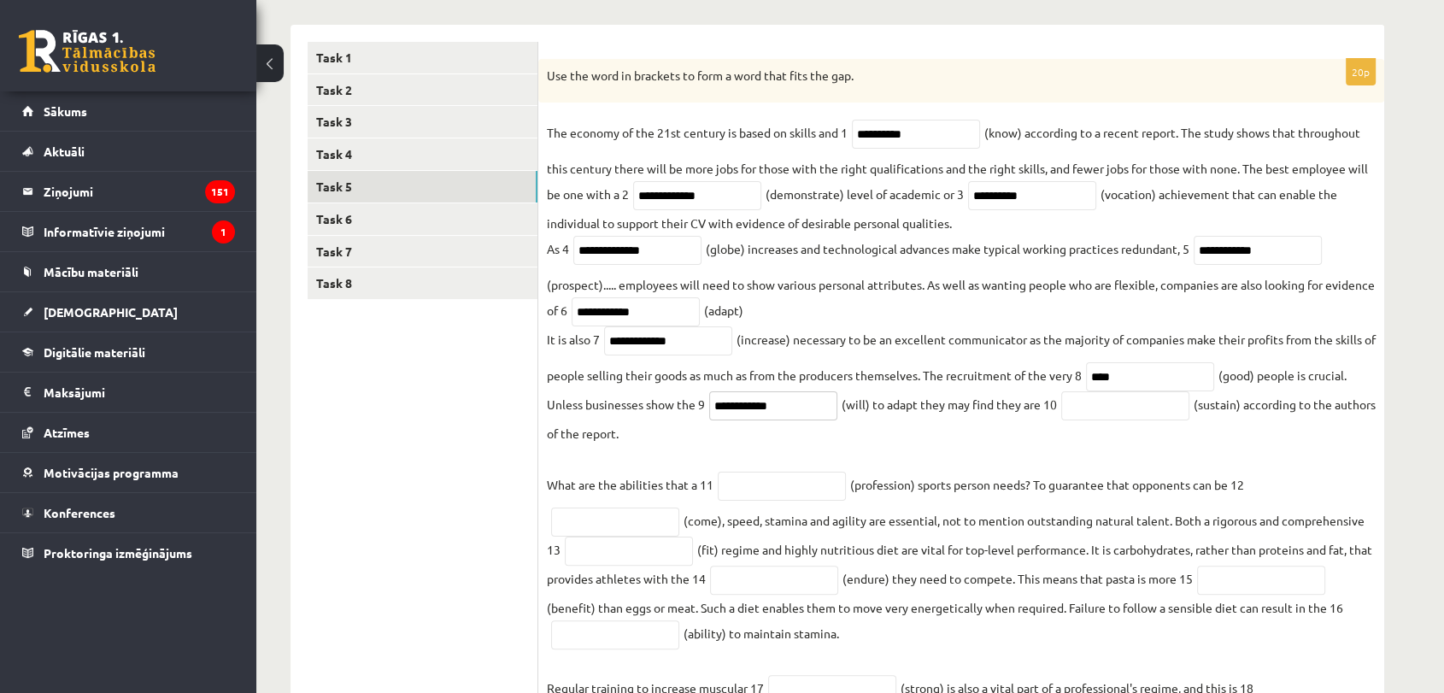
scroll to position [405, 0]
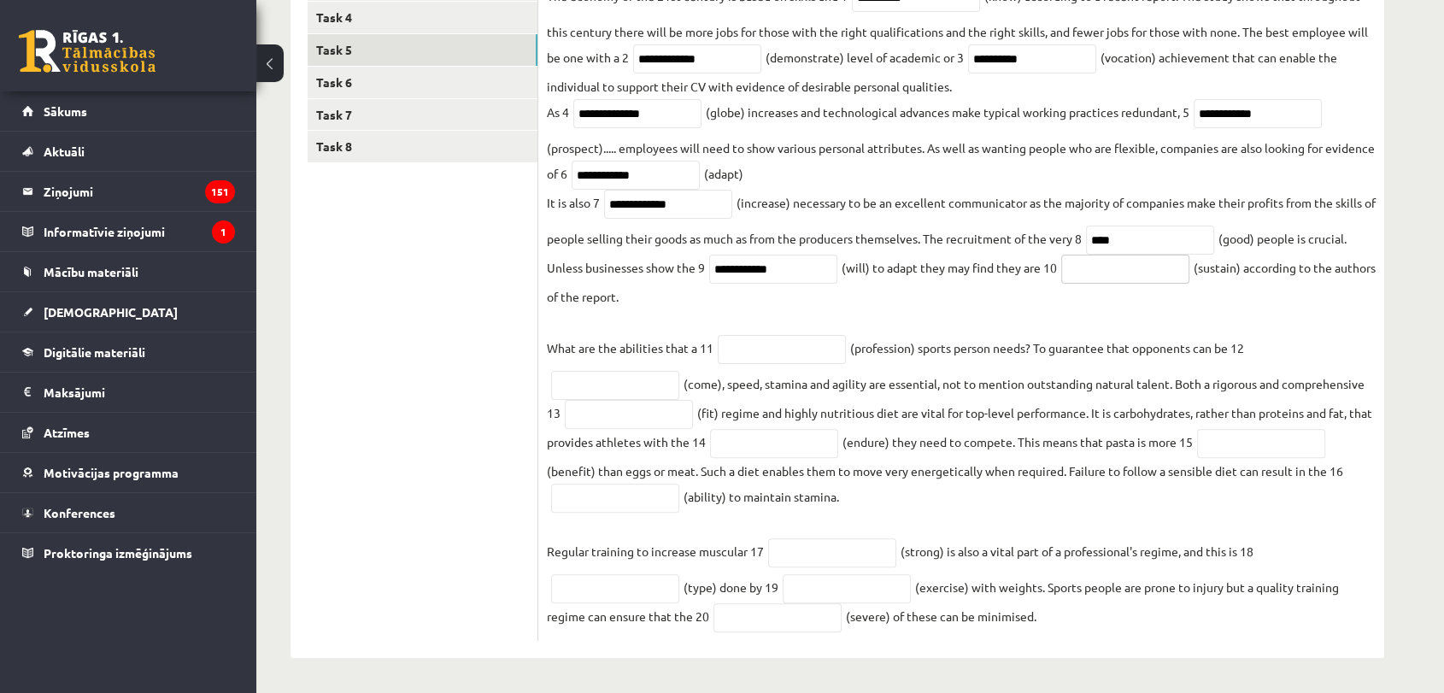
click at [1142, 266] on input "text" at bounding box center [1125, 269] width 128 height 29
type input "**********"
click at [799, 357] on input "text" at bounding box center [782, 349] width 128 height 29
type input "**********"
click at [623, 384] on input "text" at bounding box center [615, 385] width 128 height 29
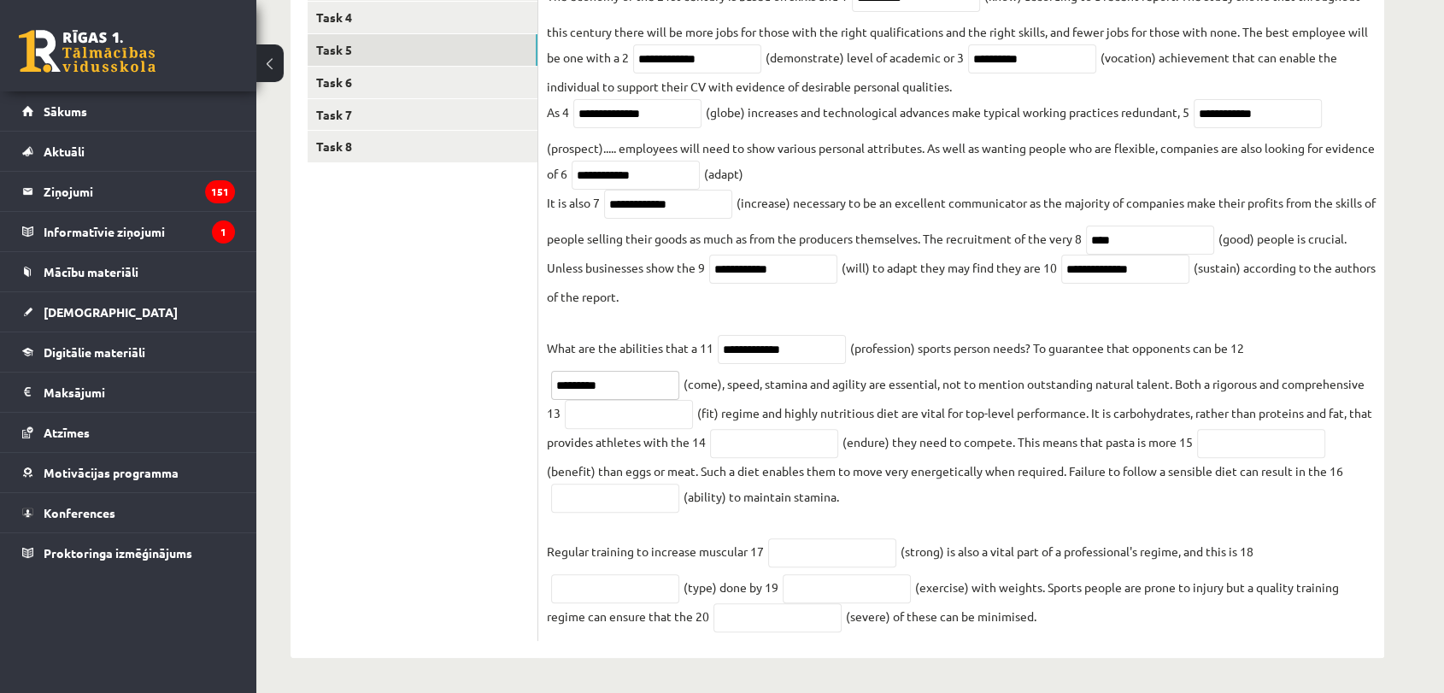
type input "********"
click at [666, 418] on input "text" at bounding box center [629, 414] width 128 height 29
type input "*******"
click at [818, 443] on input "text" at bounding box center [774, 443] width 128 height 29
type input "*********"
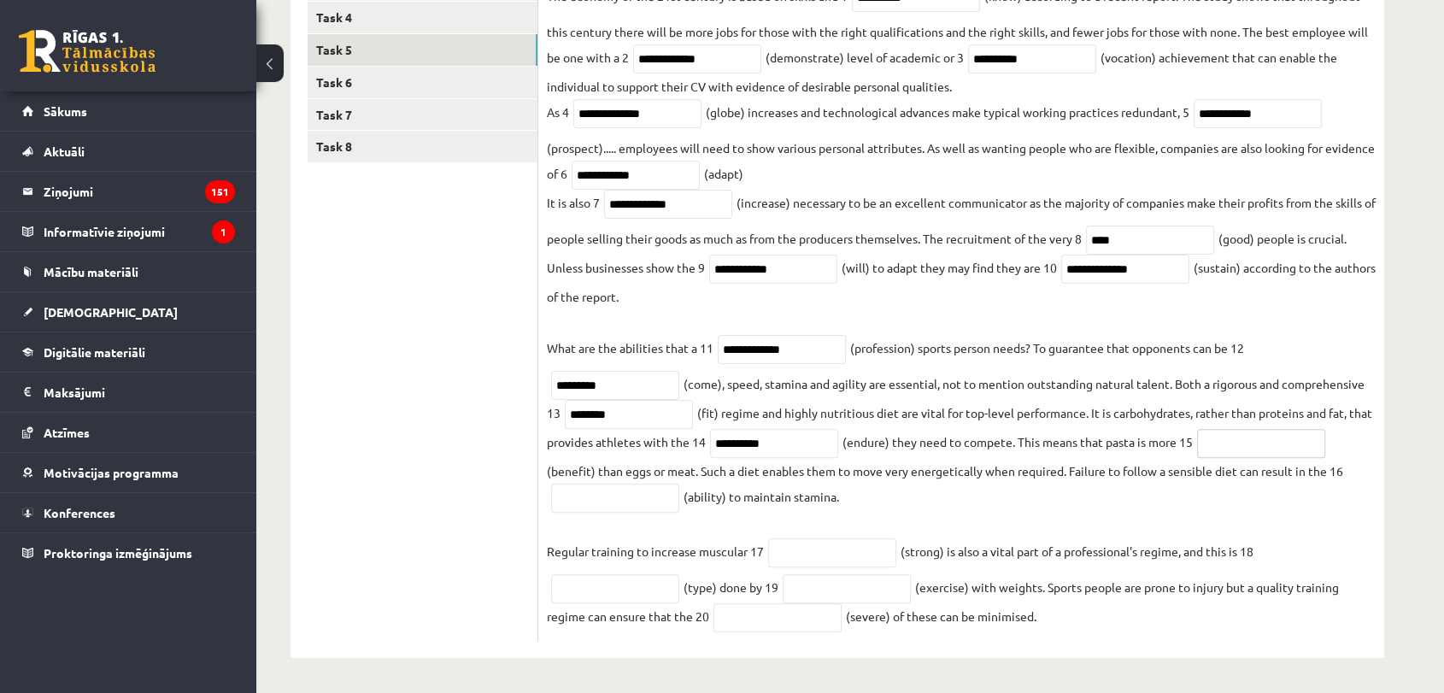
click at [1310, 438] on input "text" at bounding box center [1261, 443] width 128 height 29
type input "**********"
click at [619, 496] on input "text" at bounding box center [615, 498] width 128 height 29
type input "*********"
click at [827, 538] on input "text" at bounding box center [832, 552] width 128 height 29
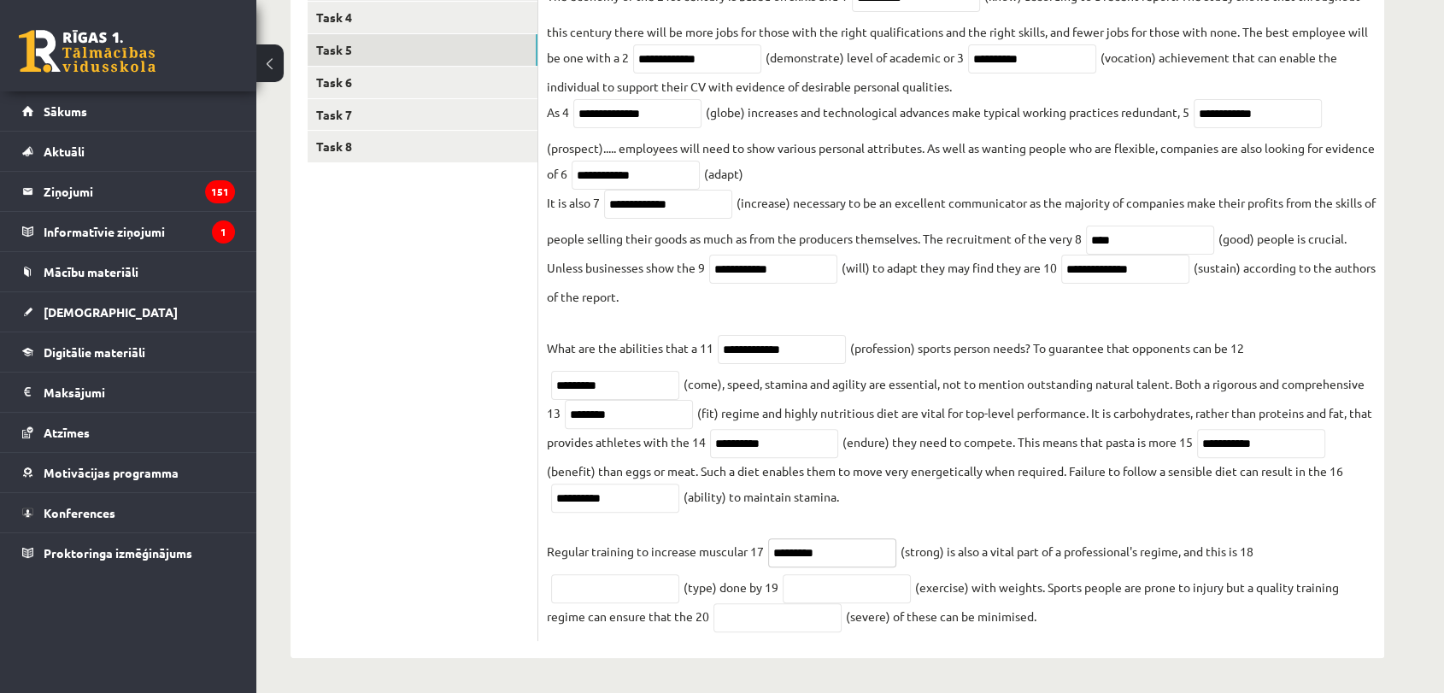
type input "********"
click at [637, 596] on input "text" at bounding box center [615, 588] width 128 height 29
type input "*********"
click at [878, 587] on input "text" at bounding box center [847, 588] width 128 height 29
type input "**********"
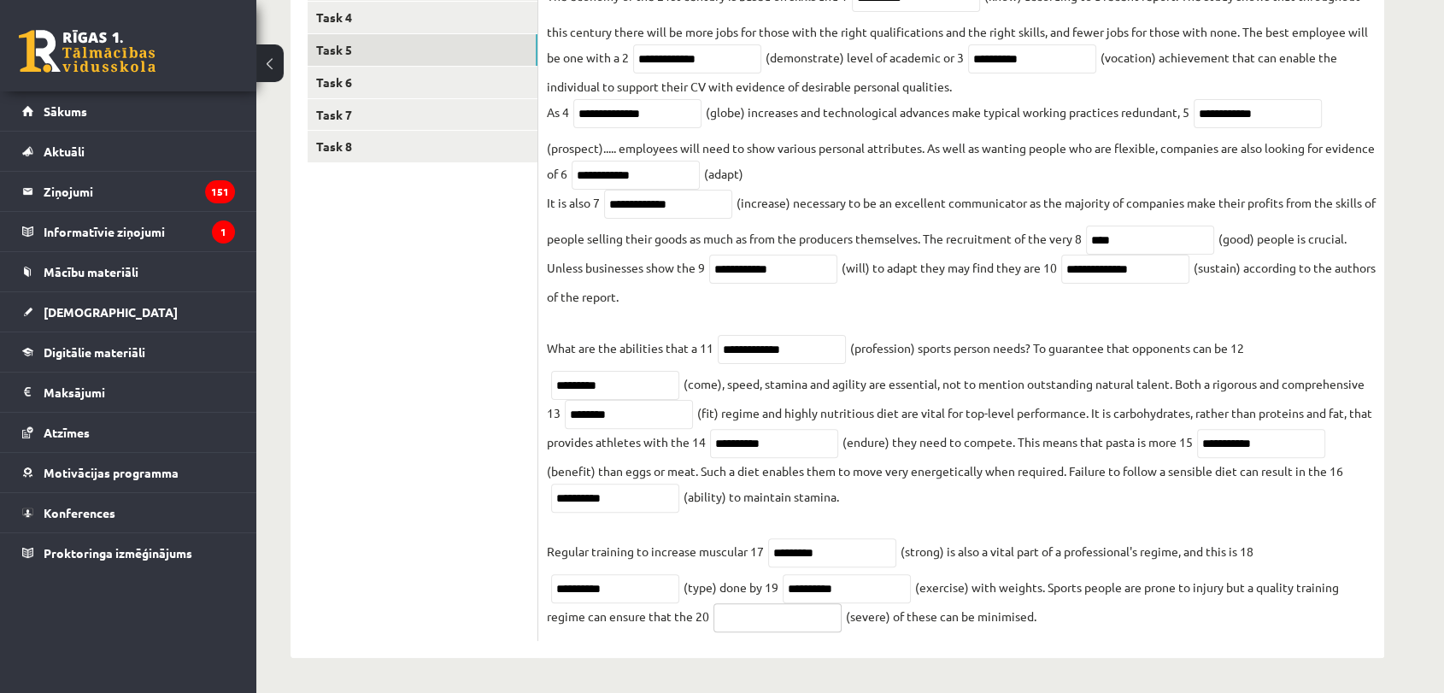
click at [815, 616] on input "text" at bounding box center [777, 617] width 128 height 29
type input "********"
click at [399, 73] on link "Task 6" at bounding box center [423, 83] width 230 height 32
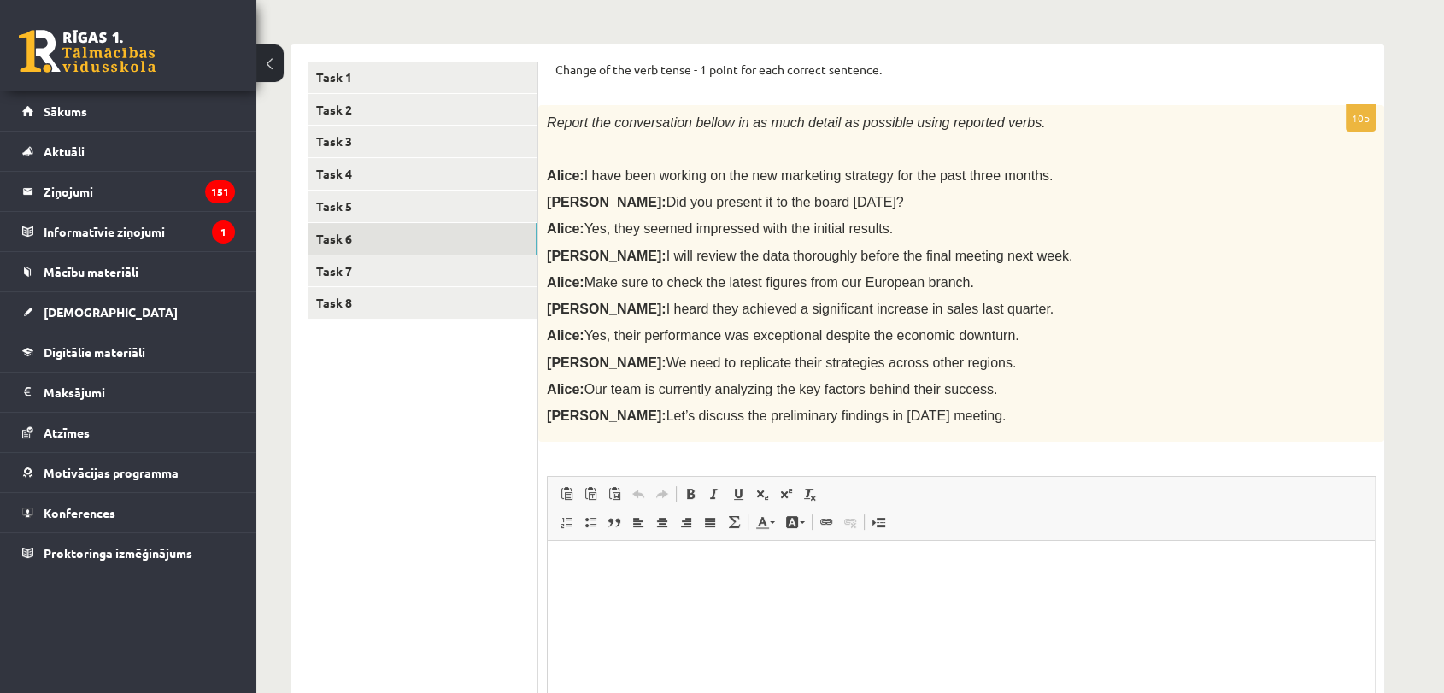
scroll to position [215, 0]
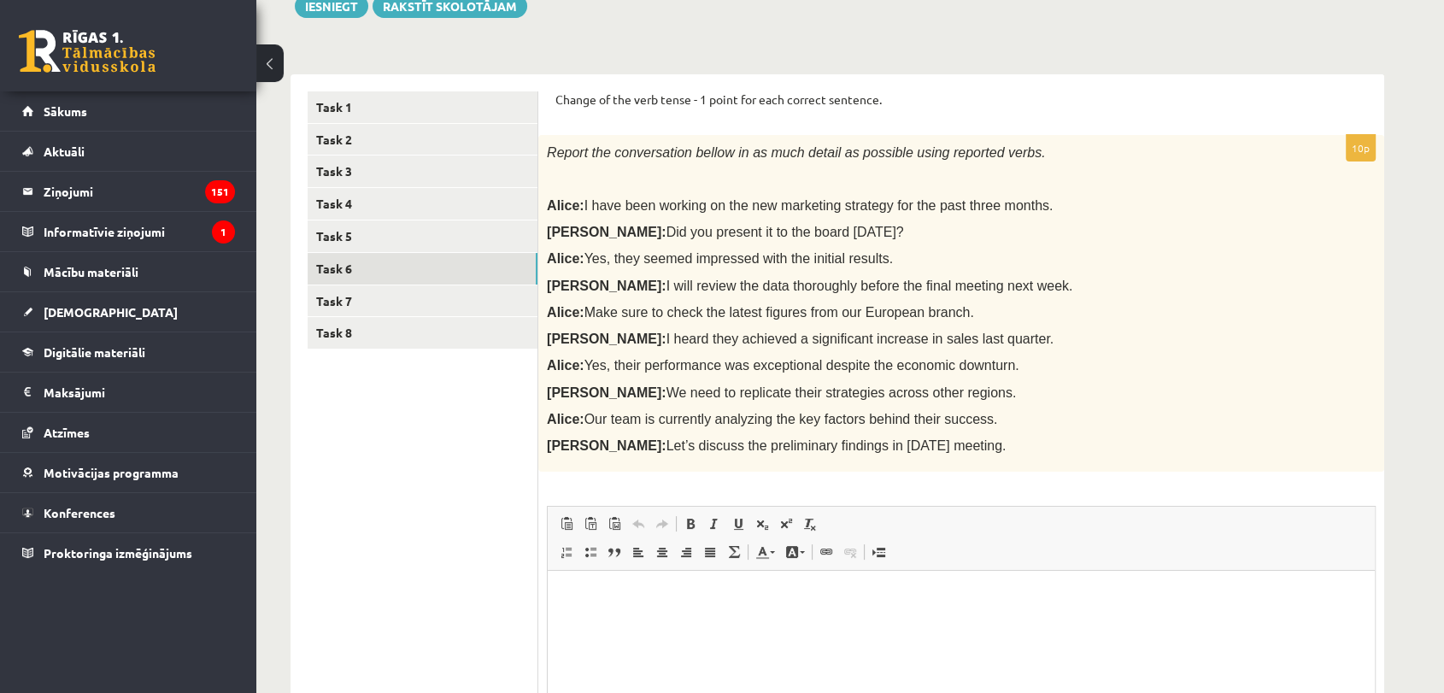
drag, startPoint x: 547, startPoint y: 94, endPoint x: 959, endPoint y: 456, distance: 548.5
click at [959, 456] on div "Change of the verb tense - 1 point for each correct sentence. 10p Report the co…" at bounding box center [961, 476] width 846 height 805
copy form "Change of the verb tense - 1 point for each correct sentence. 10p Report the co…"
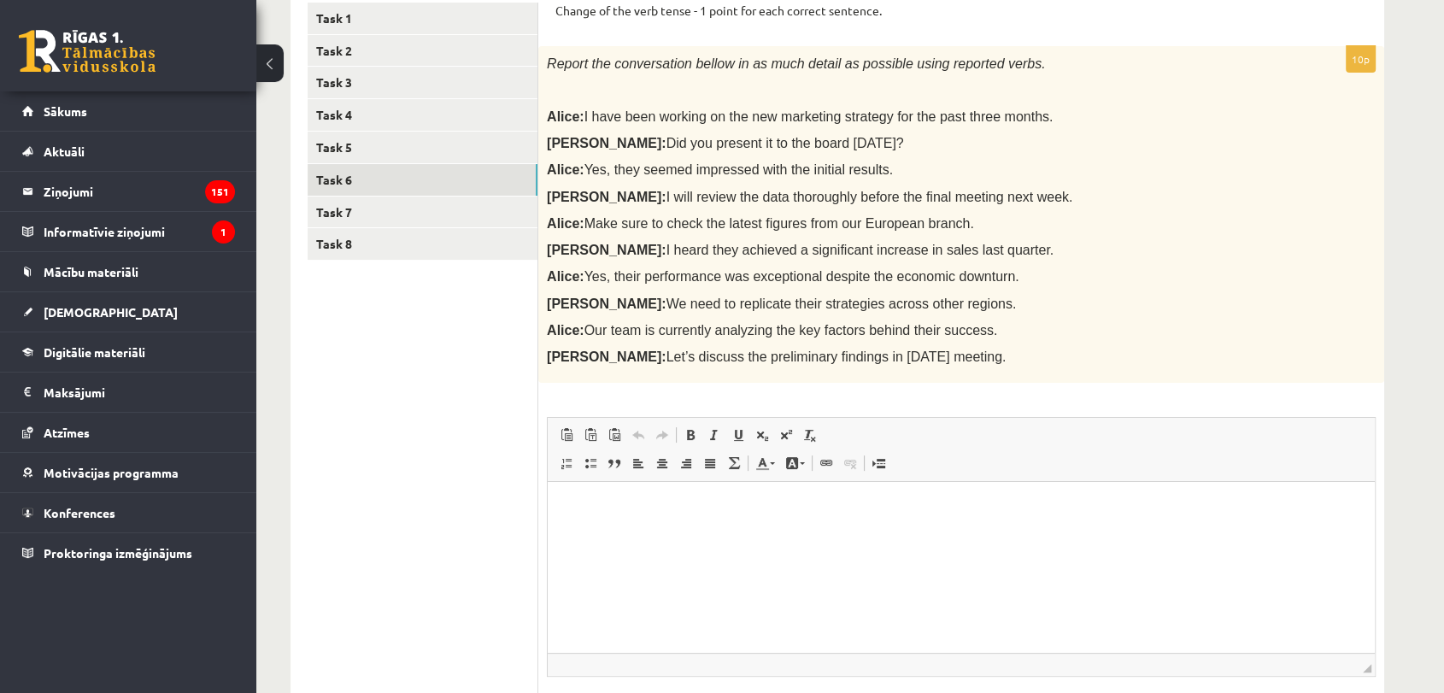
scroll to position [310, 0]
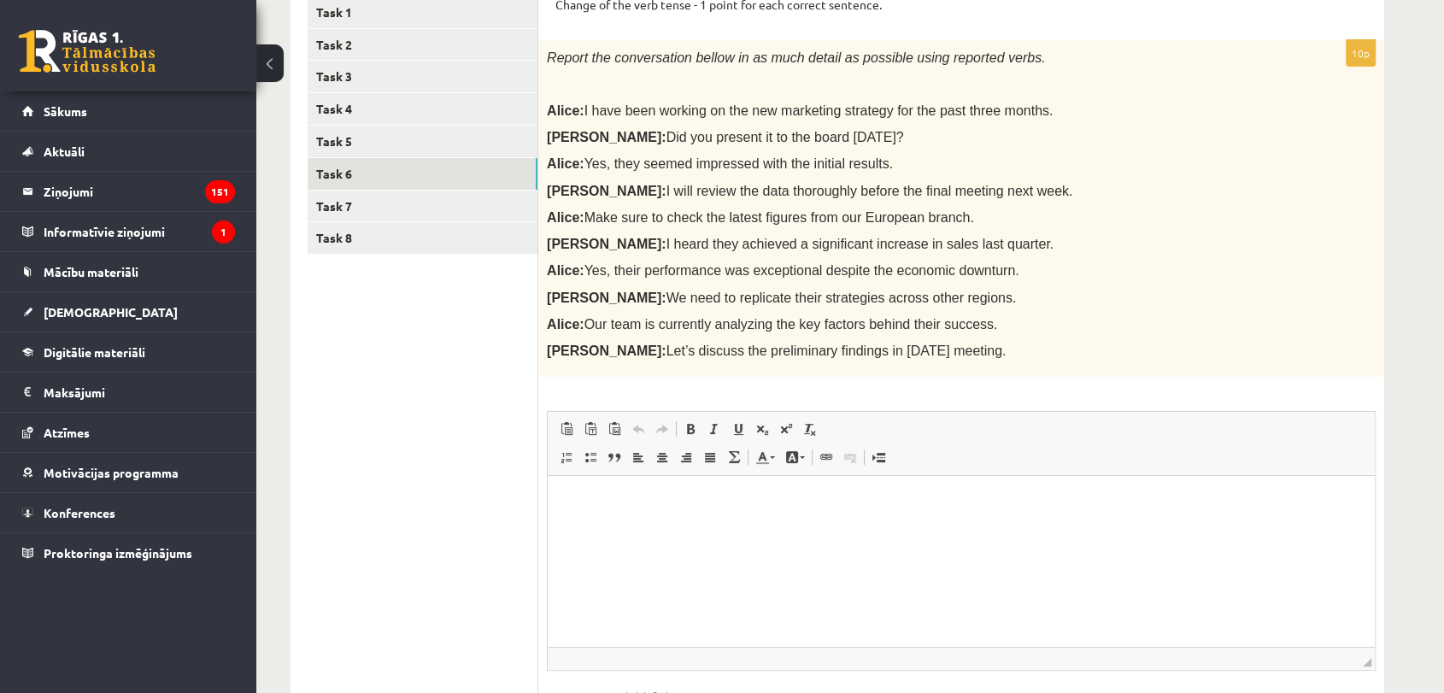
click at [1142, 384] on div "10p Report the conversation bellow in as much detail as possible using reported…" at bounding box center [961, 403] width 846 height 726
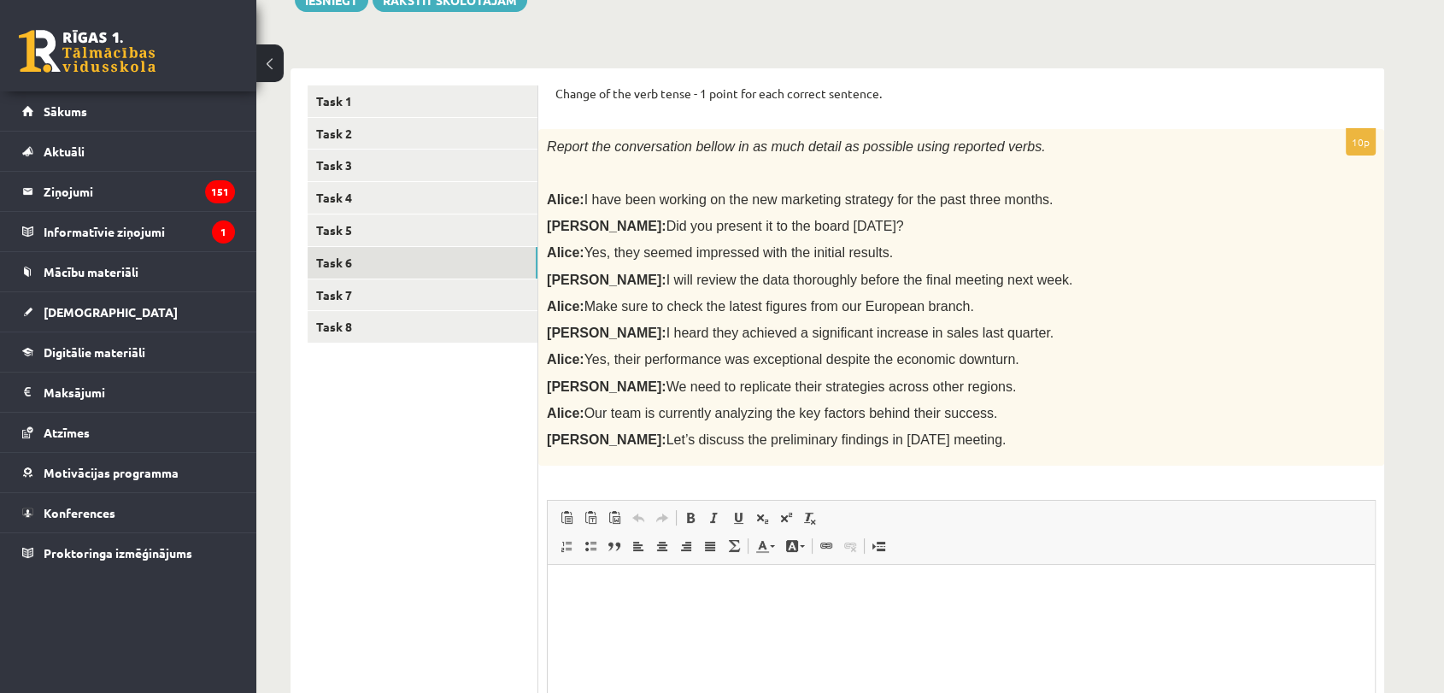
scroll to position [215, 0]
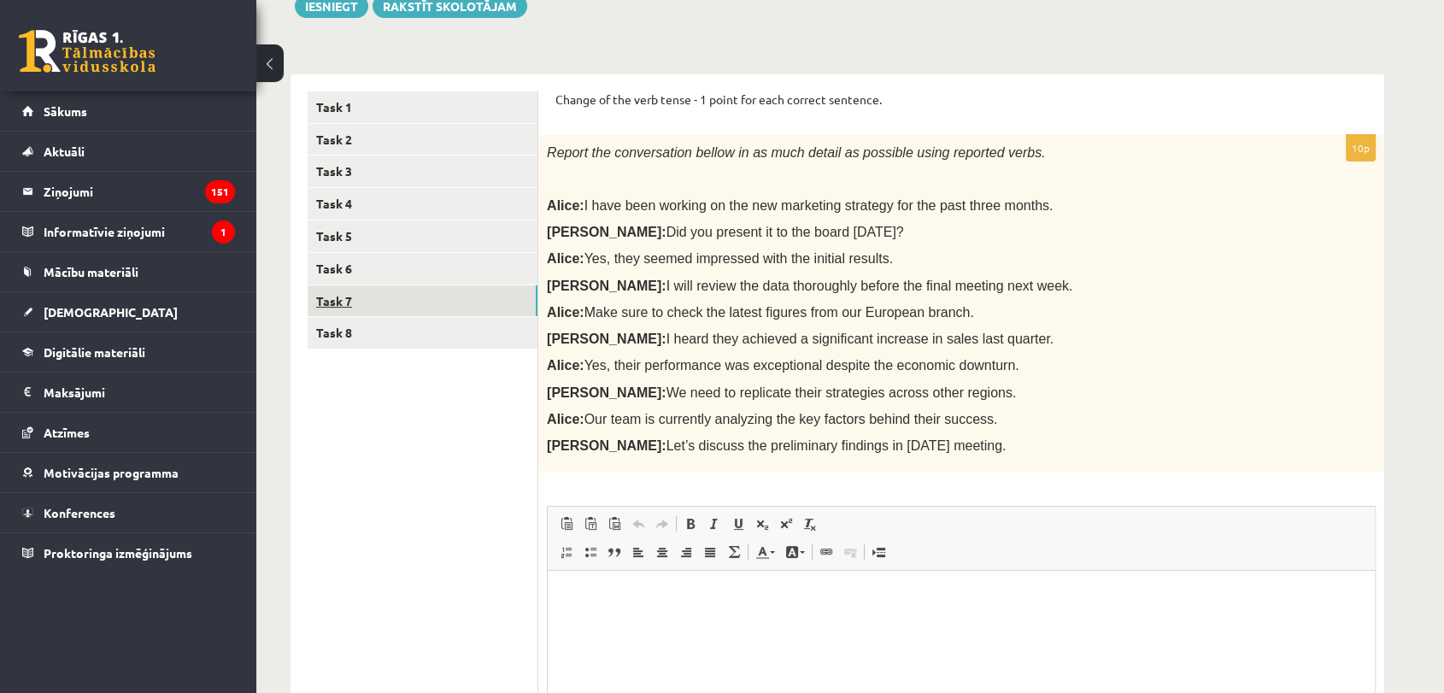
click at [371, 302] on link "Task 7" at bounding box center [423, 301] width 230 height 32
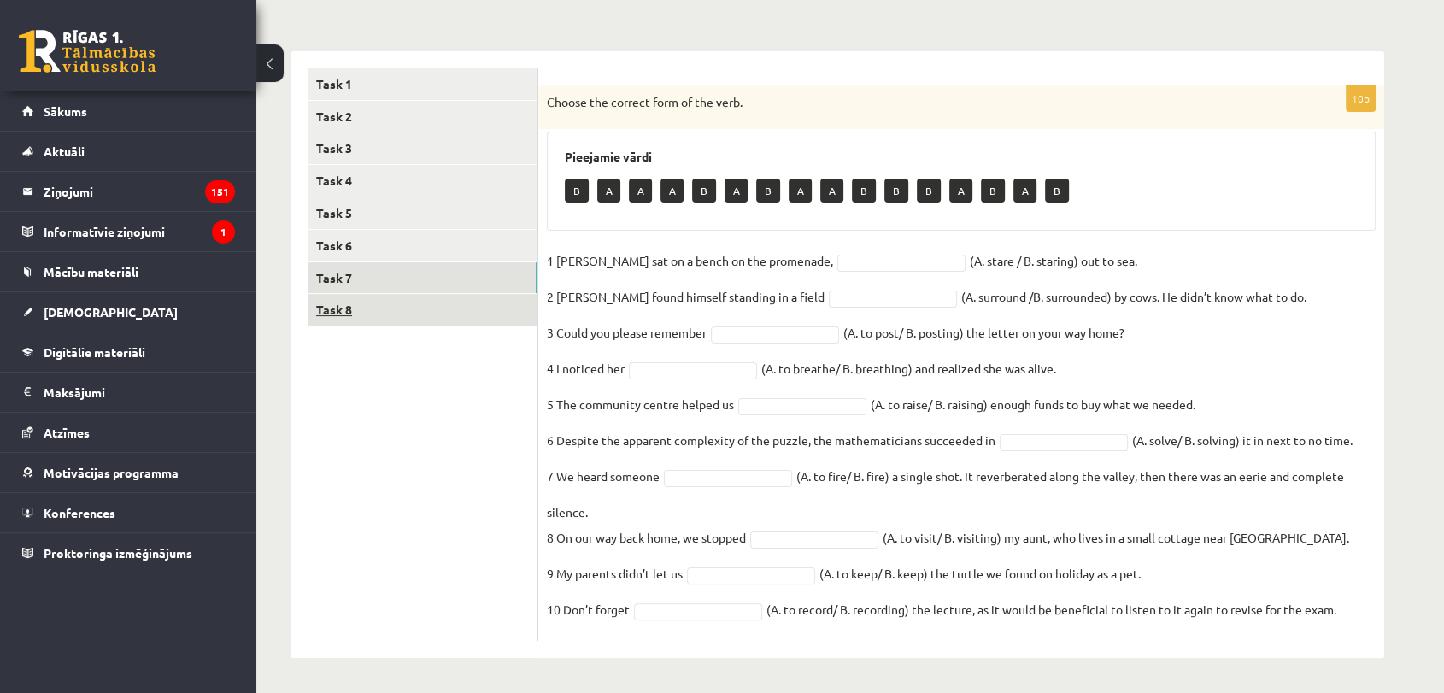
click at [498, 303] on link "Task 8" at bounding box center [423, 310] width 230 height 32
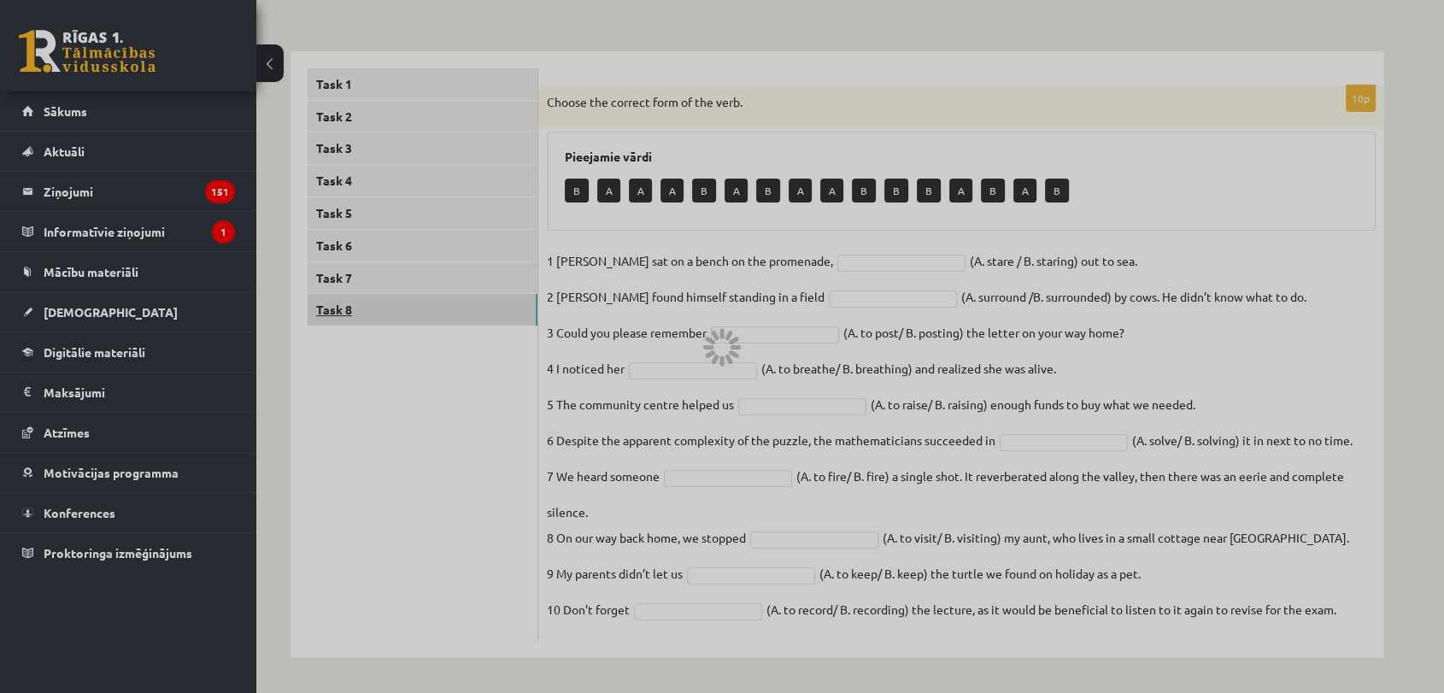
scroll to position [128, 0]
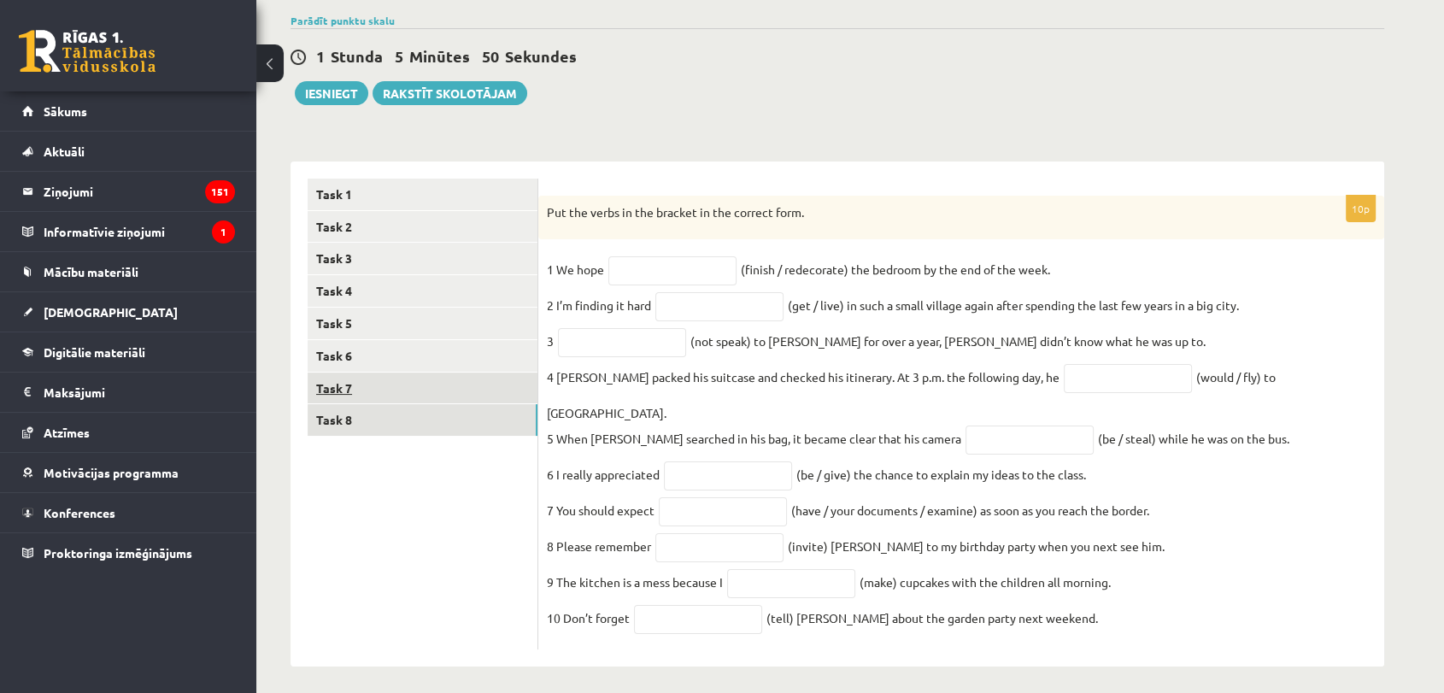
click at [406, 385] on link "Task 7" at bounding box center [423, 389] width 230 height 32
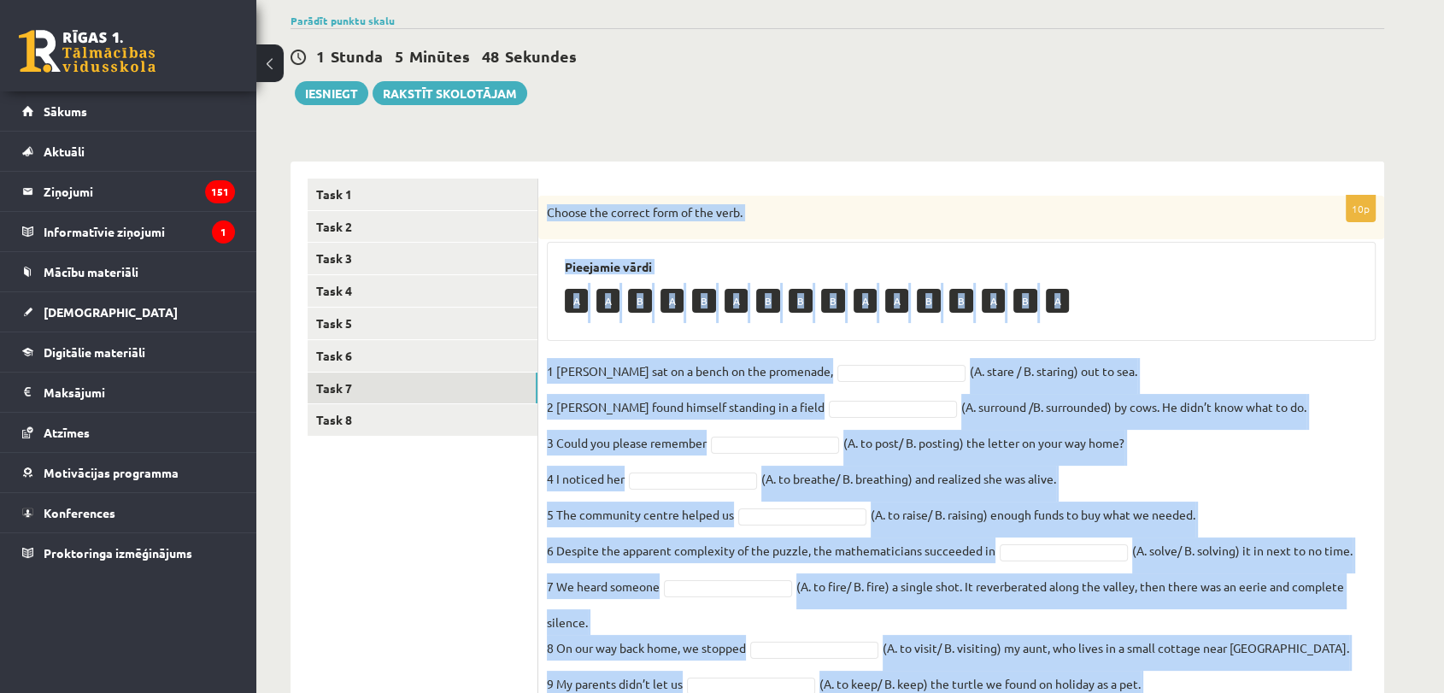
scroll to position [239, 0]
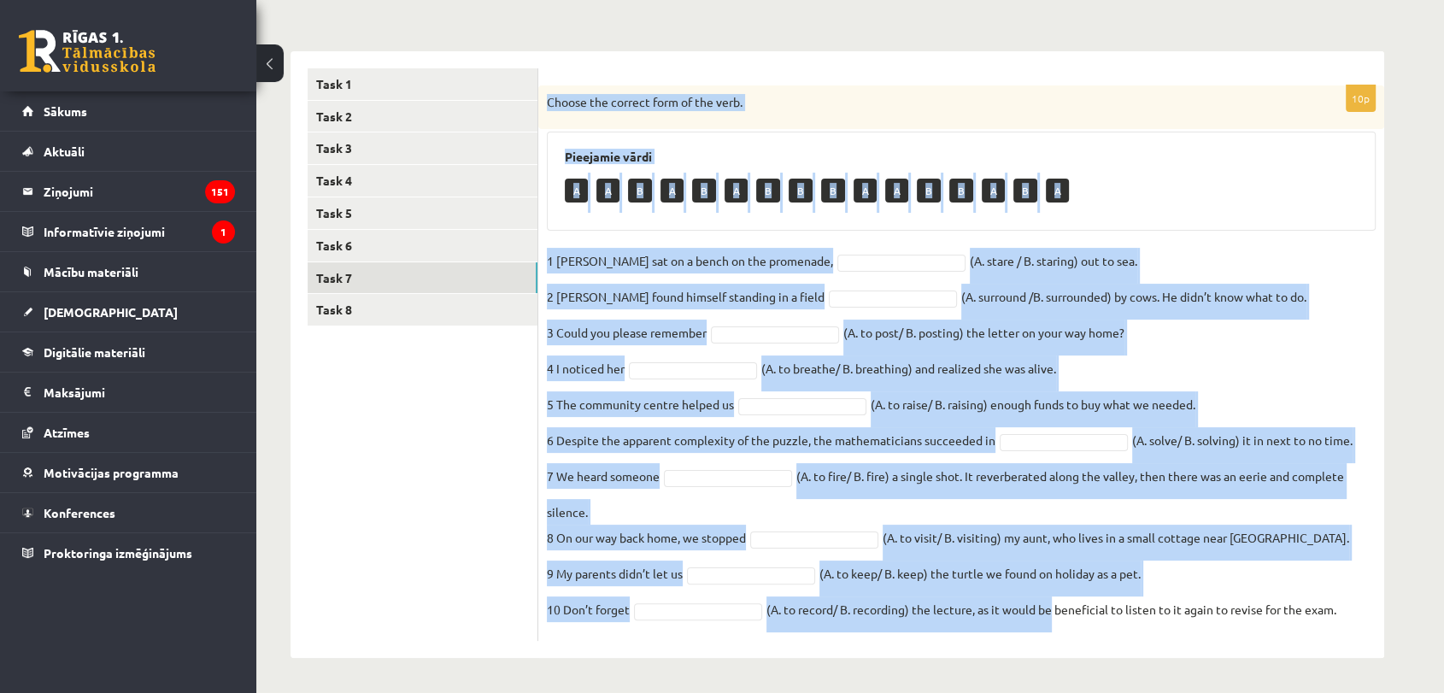
drag, startPoint x: 543, startPoint y: 214, endPoint x: 1378, endPoint y: 737, distance: 985.8
click at [1378, 455] on html "0 Dāvanas 1847 mP 188 xp Aleksejs Bukovskis Sākums Aktuāli Kā mācīties eSKOLĀ K…" at bounding box center [722, 108] width 1444 height 693
copy div "Choose the correct form of the verb. Pieejamie vārdi A A B A B A B B B A A B B …"
click at [1011, 104] on p "Choose the correct form of the verb." at bounding box center [918, 102] width 743 height 17
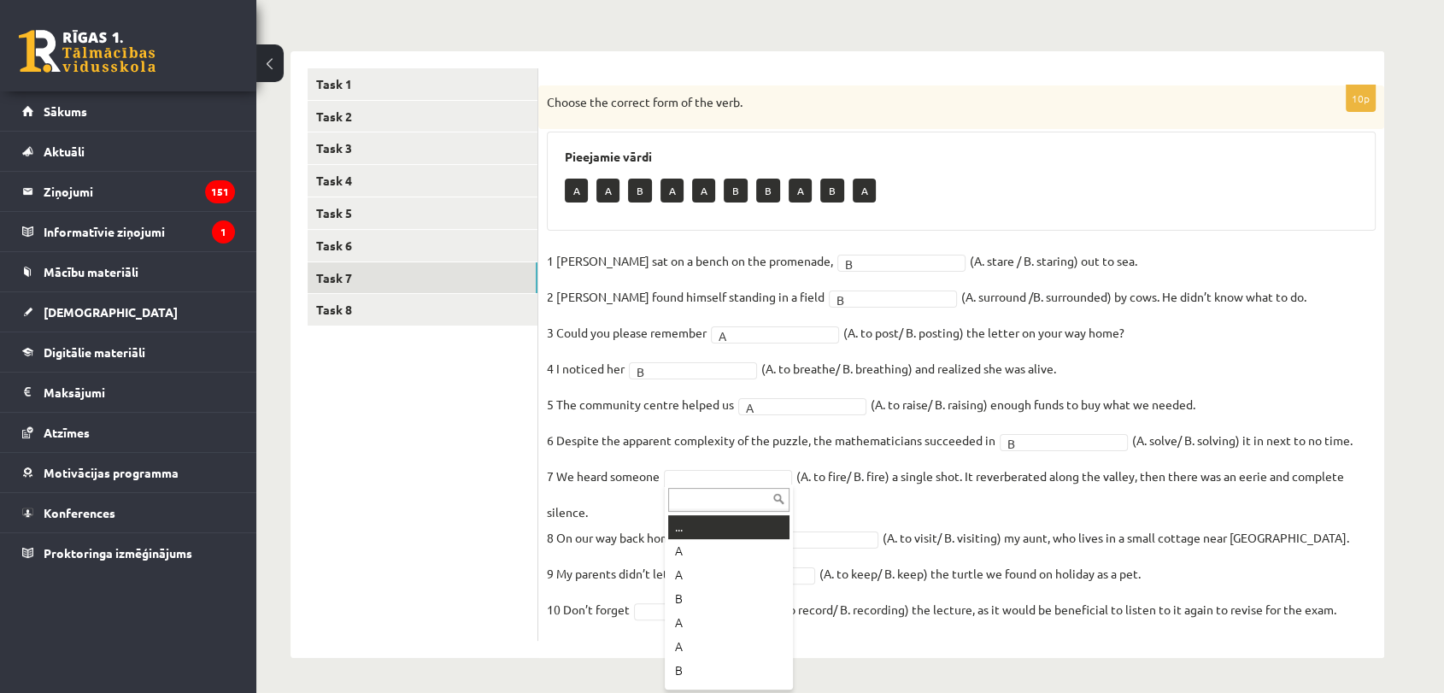
drag, startPoint x: 760, startPoint y: 478, endPoint x: 775, endPoint y: 488, distance: 18.5
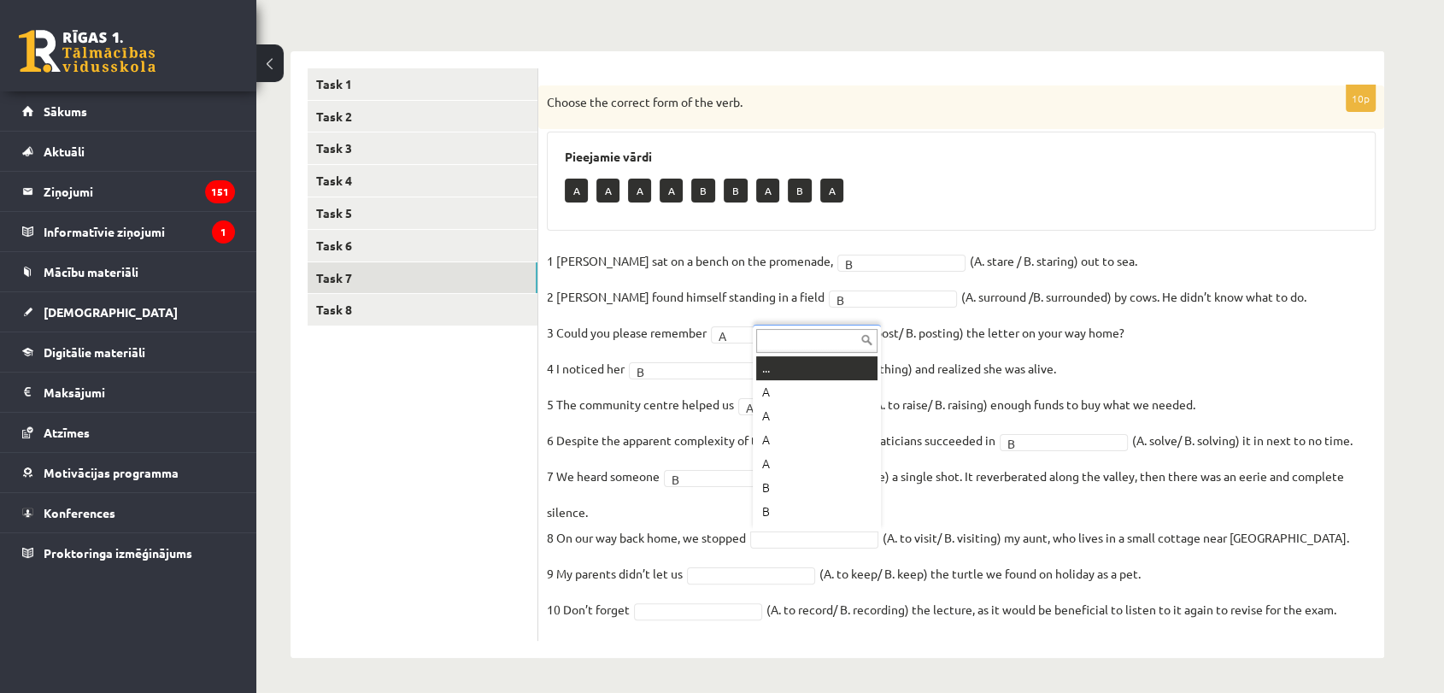
scroll to position [21, 0]
drag, startPoint x: 796, startPoint y: 419, endPoint x: 801, endPoint y: 461, distance: 43.0
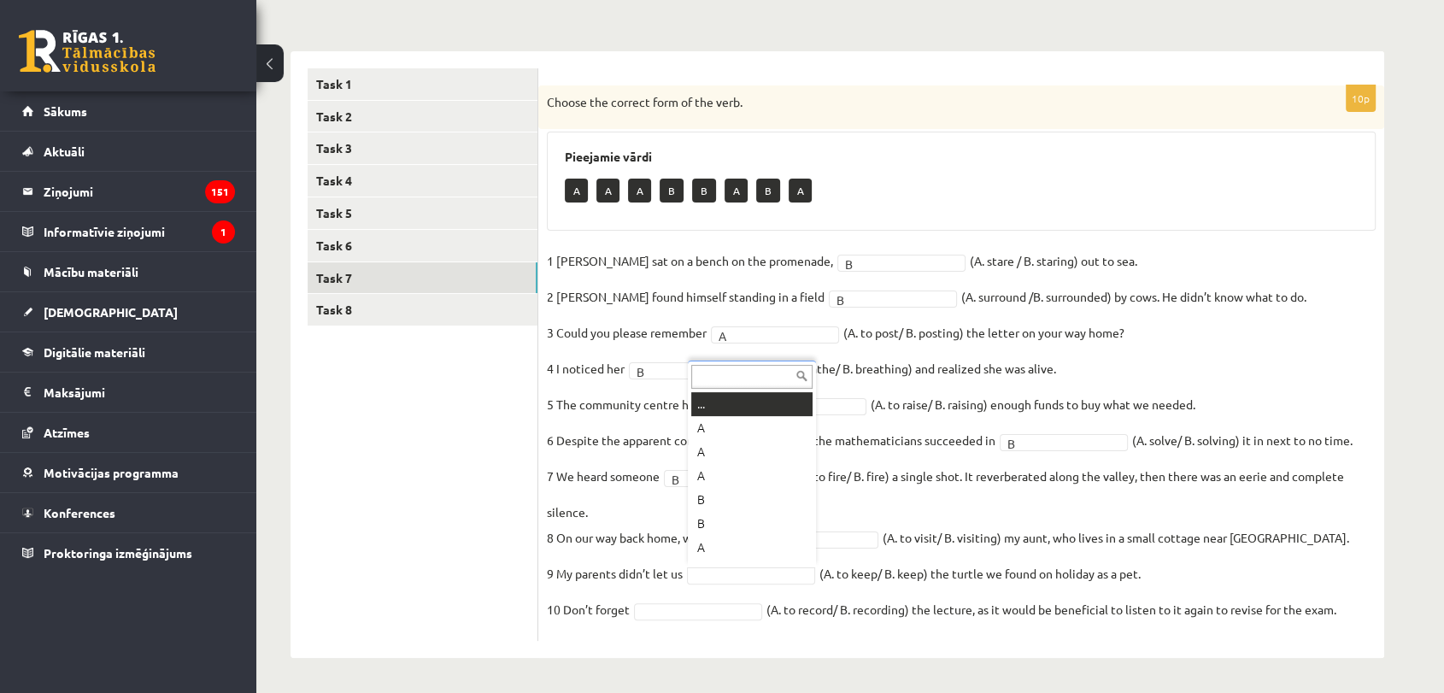
drag, startPoint x: 779, startPoint y: 569, endPoint x: 779, endPoint y: 560, distance: 9.4
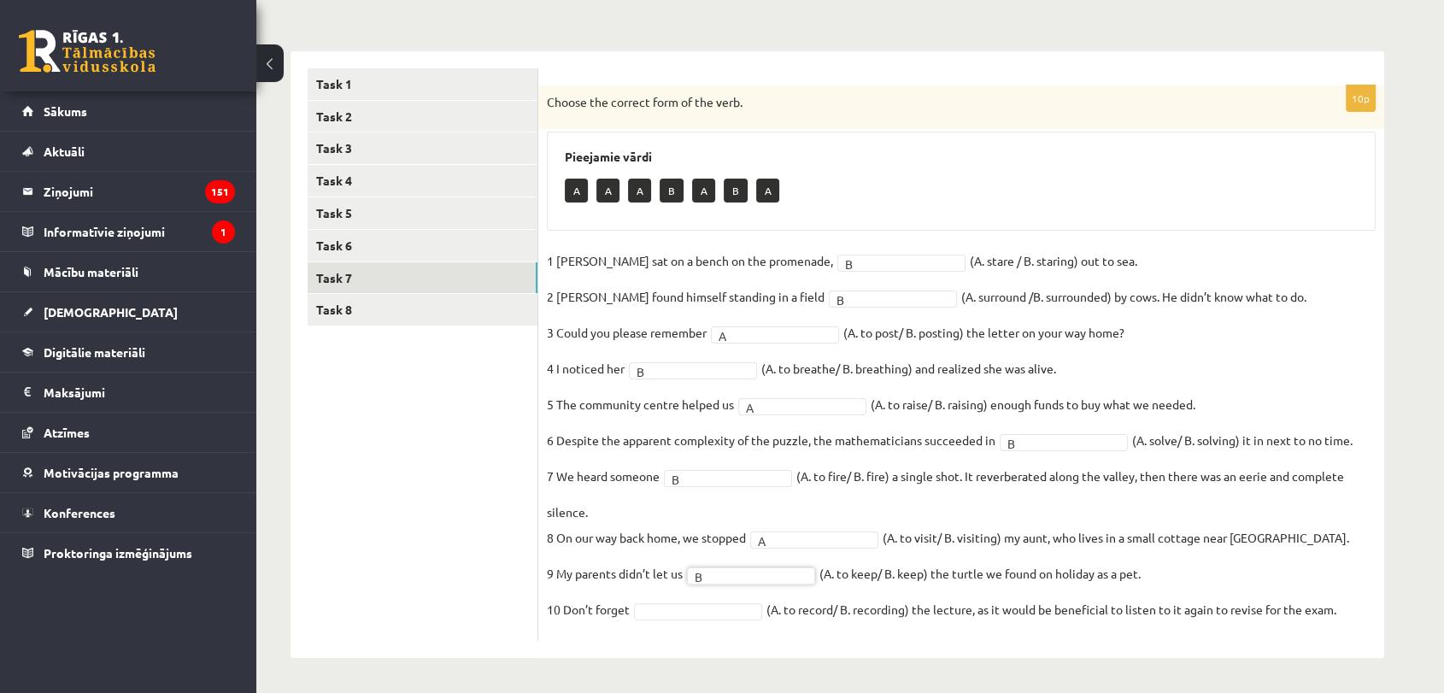
click at [731, 619] on fieldset "1 Jill sat on a bench on the promenade, B * (A. stare / B. staring) out to sea.…" at bounding box center [961, 440] width 829 height 384
click at [356, 323] on link "Task 8" at bounding box center [423, 310] width 230 height 32
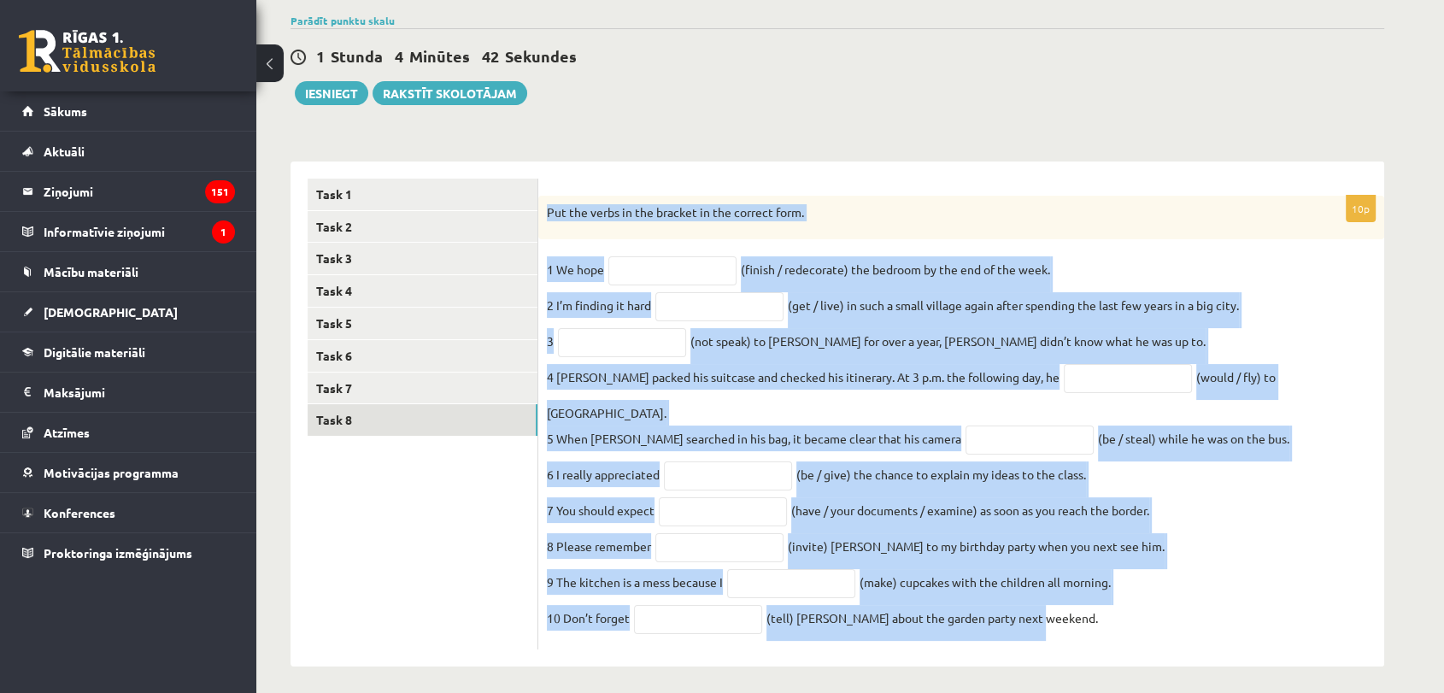
drag, startPoint x: 547, startPoint y: 214, endPoint x: 1054, endPoint y: 641, distance: 663.4
click at [1054, 641] on div "10p Put the verbs in the bracket in the correct form. 1 We hope (finish / redec…" at bounding box center [961, 414] width 846 height 506
copy div "Put the verbs in the bracket in the correct form. 1 We hope (finish / redecorat…"
click at [948, 138] on div "Angļu valoda 11.b1 JK klase 1. ieskaite , Aleksejs Bukovskis (11.b1 JK) Parādīt…" at bounding box center [837, 319] width 1162 height 763
click at [920, 193] on form "10p Put the verbs in the bracket in the correct form. 1 We hope (finish / redec…" at bounding box center [961, 415] width 812 height 472
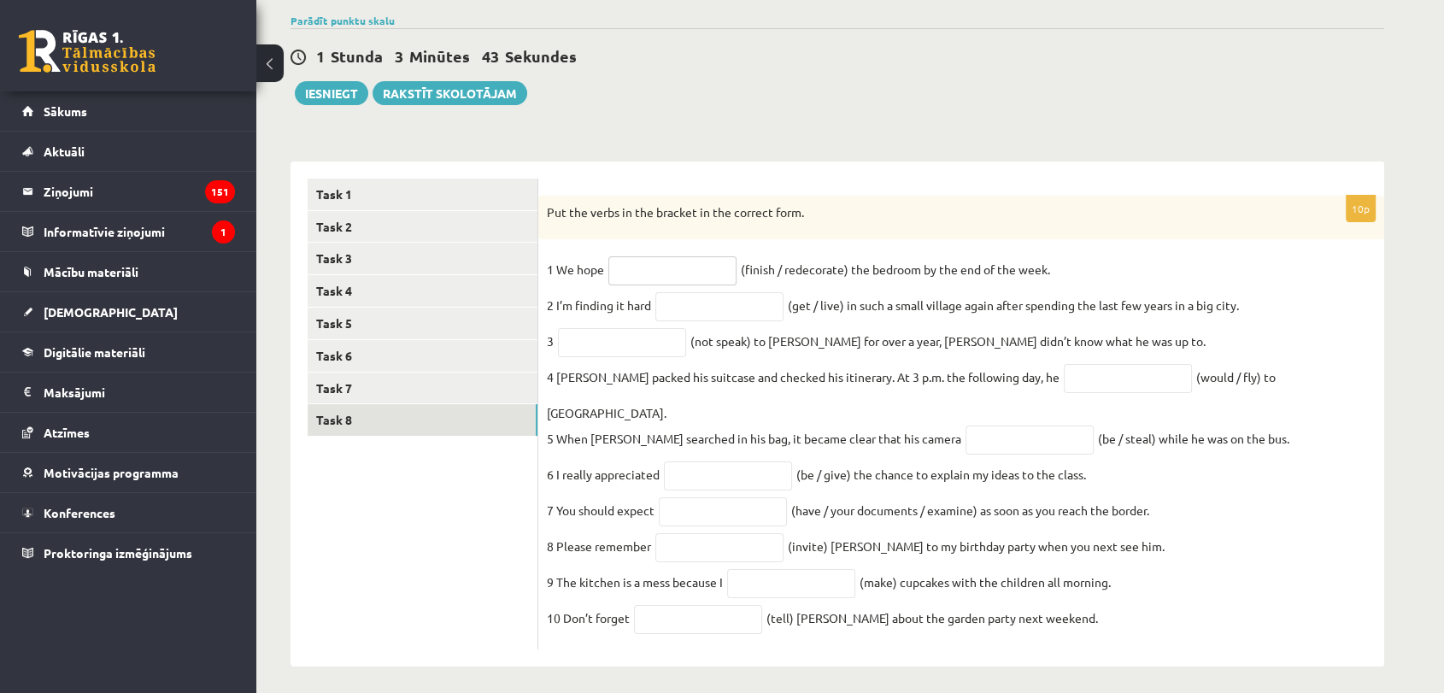
click at [677, 282] on input "text" at bounding box center [672, 270] width 128 height 29
type input "**********"
drag, startPoint x: 703, startPoint y: 294, endPoint x: 705, endPoint y: 302, distance: 8.7
click at [703, 294] on input "text" at bounding box center [719, 306] width 128 height 29
type input "**********"
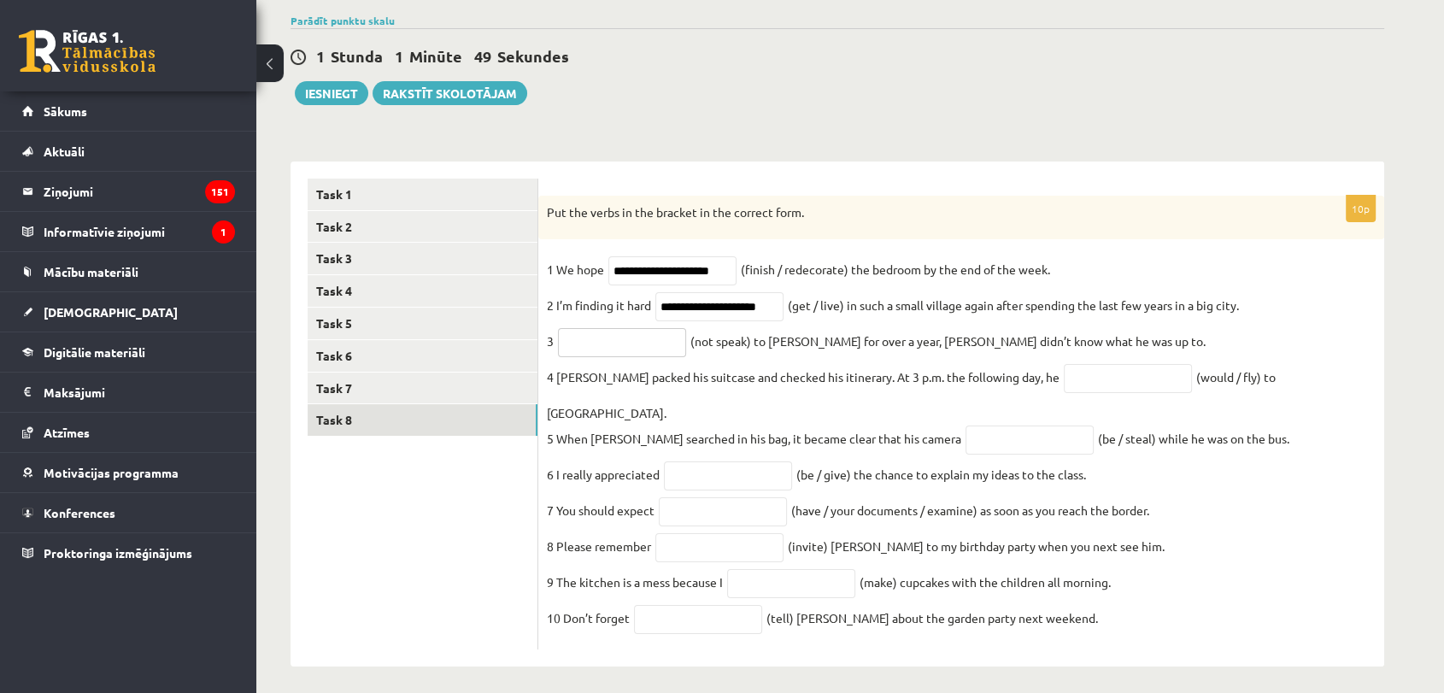
click at [636, 341] on input "text" at bounding box center [622, 342] width 128 height 29
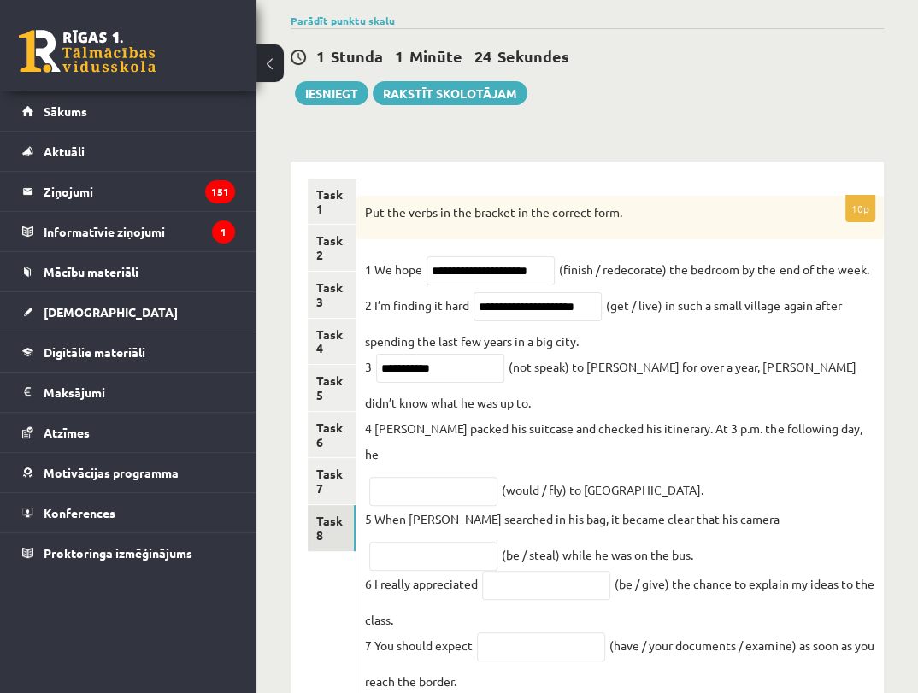
drag, startPoint x: 738, startPoint y: 50, endPoint x: 905, endPoint y: 29, distance: 167.9
click at [894, 27] on div "Angļu valoda 11.b1 JK klase 1. ieskaite , Aleksejs Bukovskis (11.b1 JK) Parādīt…" at bounding box center [586, 438] width 661 height 1001
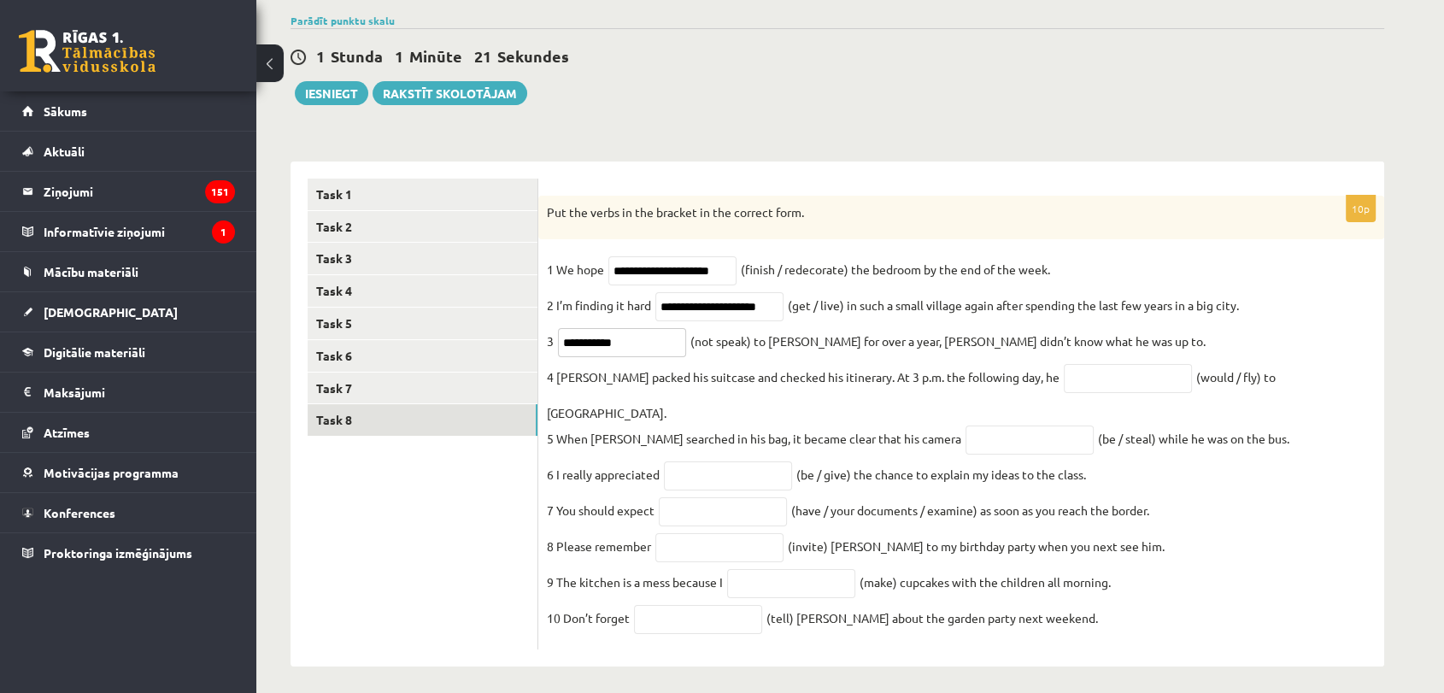
click at [641, 338] on input "**********" at bounding box center [622, 342] width 128 height 29
type input "**********"
click at [1075, 372] on input "text" at bounding box center [1128, 378] width 128 height 29
type input "**********"
click at [1004, 426] on input "text" at bounding box center [1030, 440] width 128 height 29
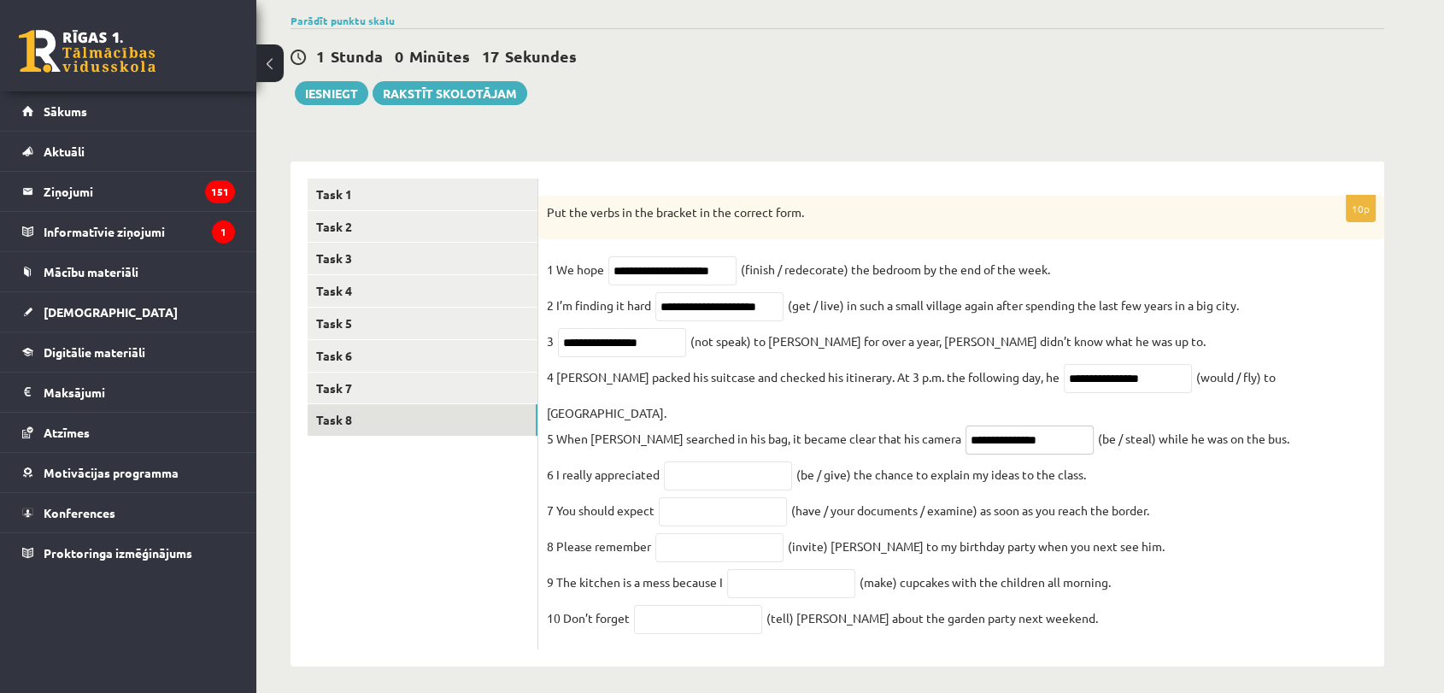
type input "**********"
click at [737, 461] on input "text" at bounding box center [728, 475] width 128 height 29
type input "**********"
drag, startPoint x: 771, startPoint y: 503, endPoint x: 782, endPoint y: 510, distance: 13.0
click at [771, 503] on input "text" at bounding box center [723, 511] width 128 height 29
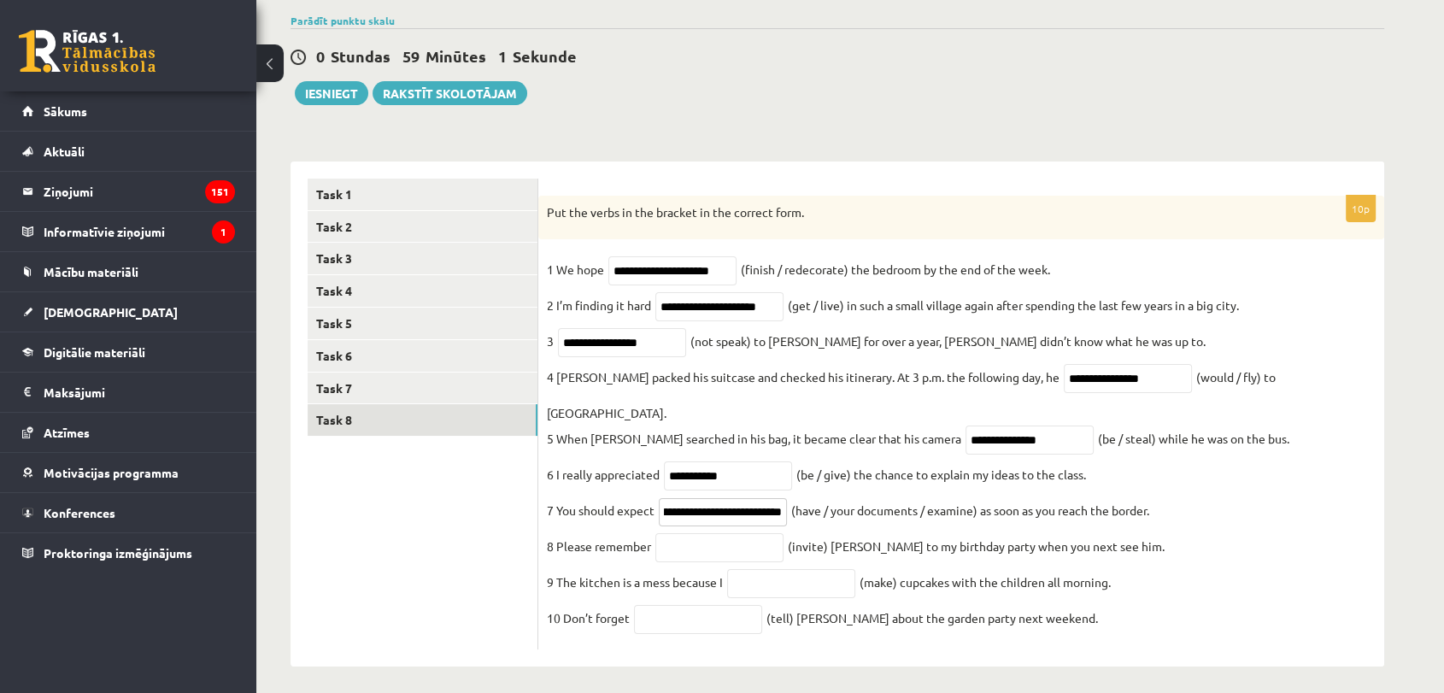
scroll to position [0, 70]
type input "**********"
click at [672, 533] on input "text" at bounding box center [719, 547] width 128 height 29
click at [779, 498] on input "**********" at bounding box center [723, 512] width 128 height 29
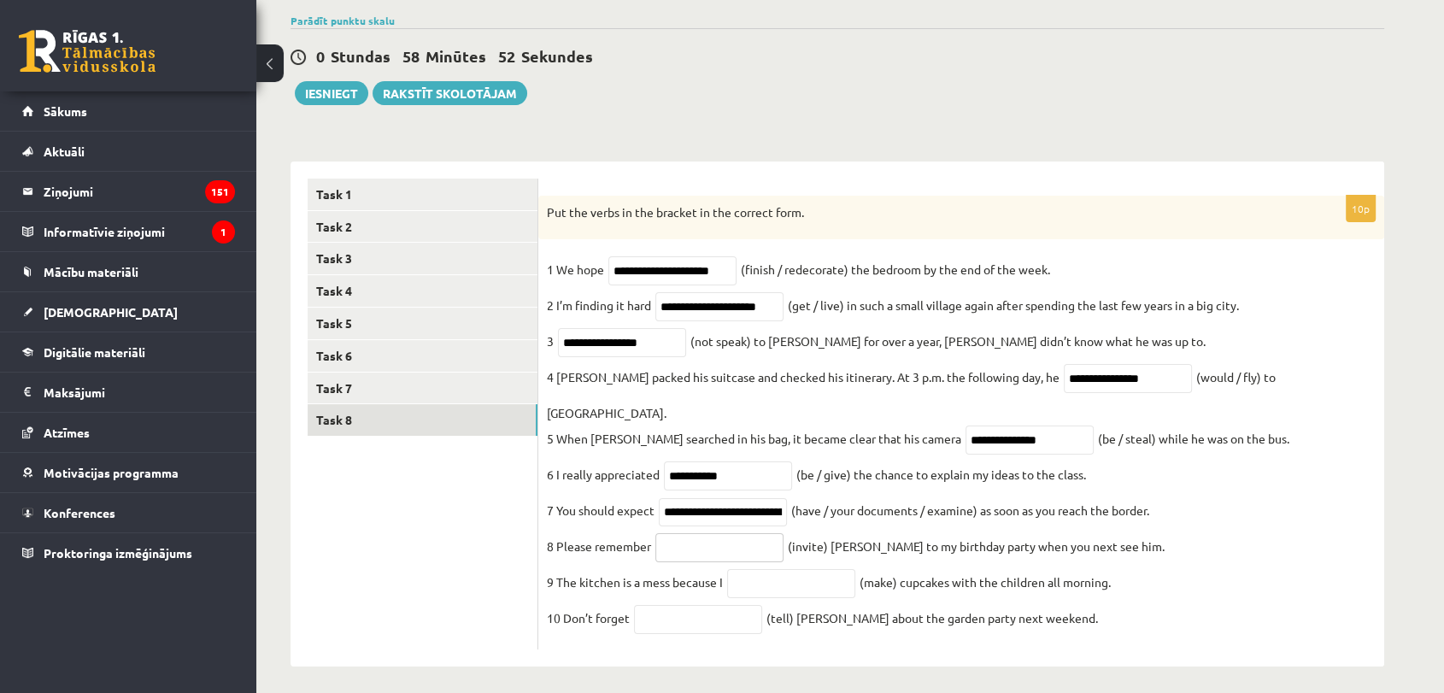
click at [737, 533] on input "text" at bounding box center [719, 547] width 128 height 29
type input "*********"
click at [779, 573] on input "text" at bounding box center [791, 583] width 128 height 29
type input "**********"
drag, startPoint x: 722, startPoint y: 603, endPoint x: 719, endPoint y: 594, distance: 10.0
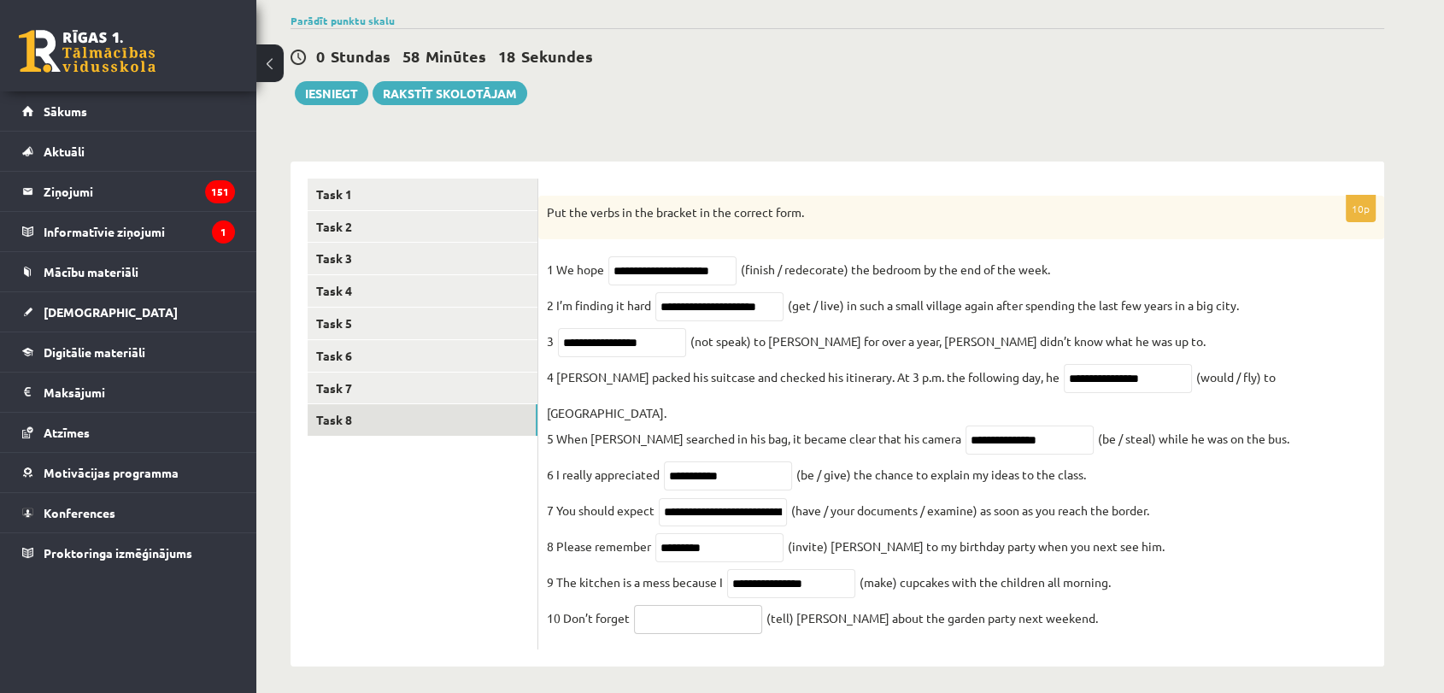
click at [722, 605] on input "text" at bounding box center [698, 619] width 128 height 29
type input "*******"
click at [403, 396] on link "Task 7" at bounding box center [423, 389] width 230 height 32
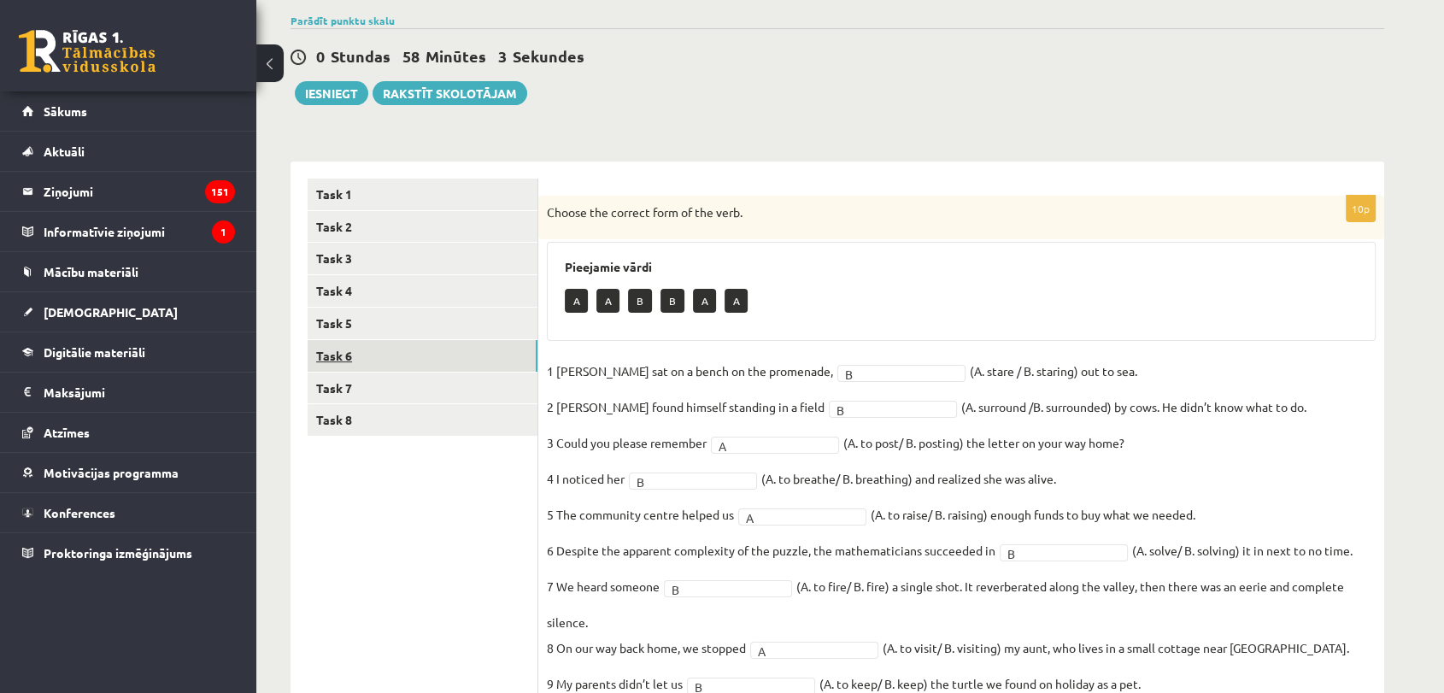
click at [446, 347] on link "Task 6" at bounding box center [423, 356] width 230 height 32
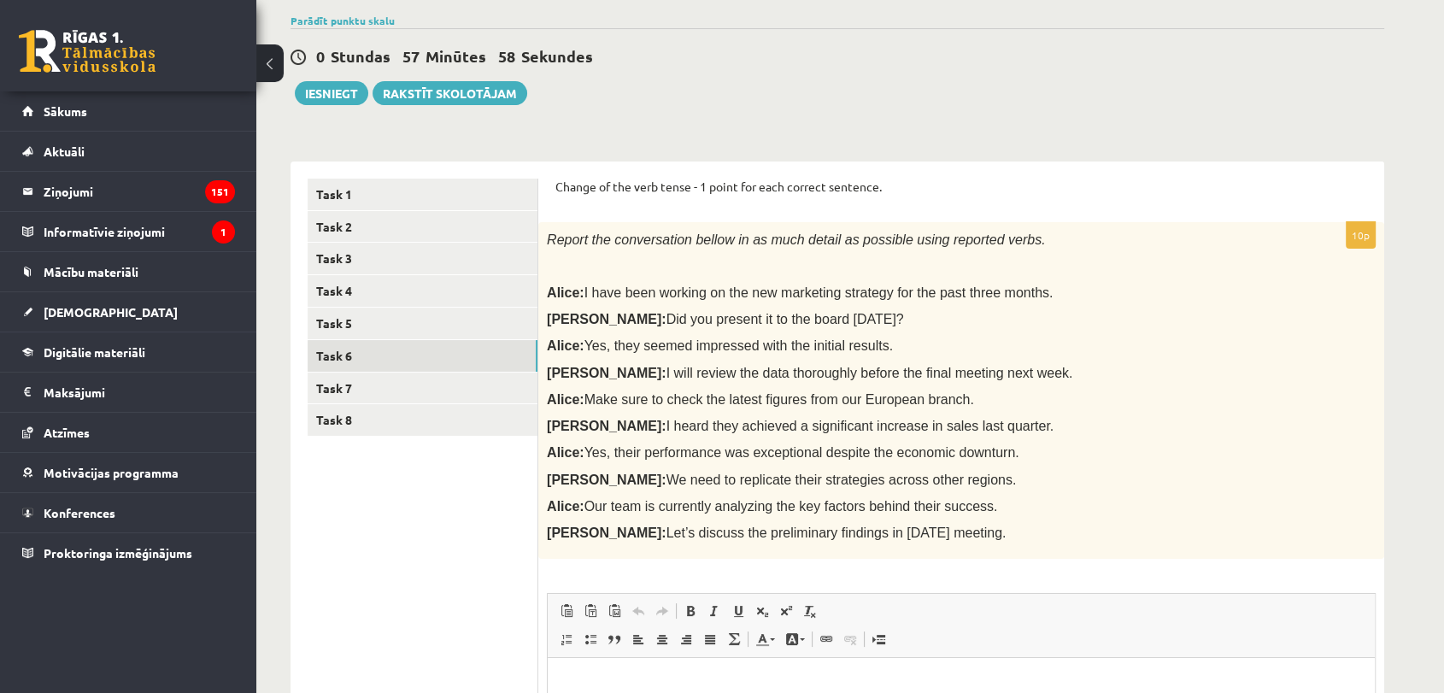
drag, startPoint x: 552, startPoint y: 182, endPoint x: 924, endPoint y: 556, distance: 527.5
click at [924, 556] on div "Change of the verb tense - 1 point for each correct sentence. 10p Report the co…" at bounding box center [961, 563] width 846 height 805
copy form "Change of the verb tense - 1 point for each correct sentence. 10p Report the co…"
click at [1174, 409] on div "Report the conversation bellow in as much detail as possible using reported ver…" at bounding box center [961, 390] width 846 height 337
click at [1053, 556] on div "Report the conversation bellow in as much detail as possible using reported ver…" at bounding box center [961, 390] width 846 height 337
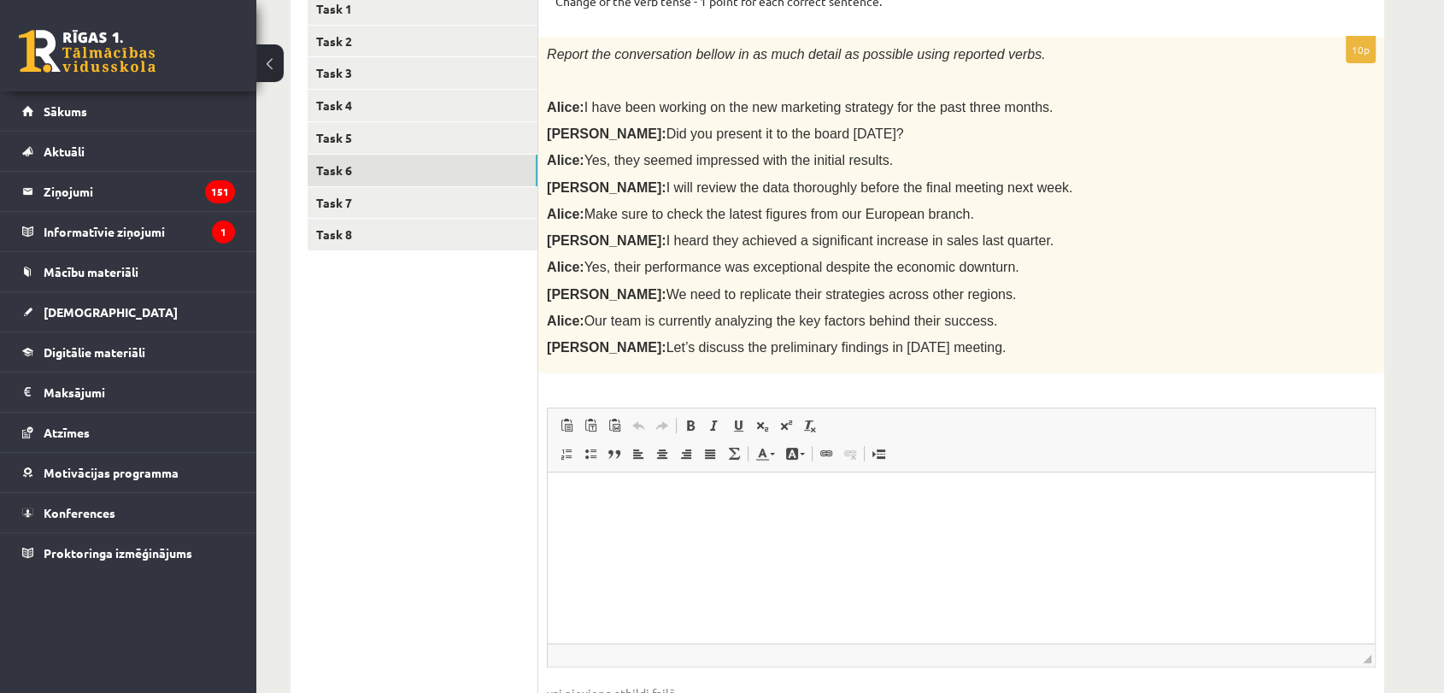
scroll to position [318, 0]
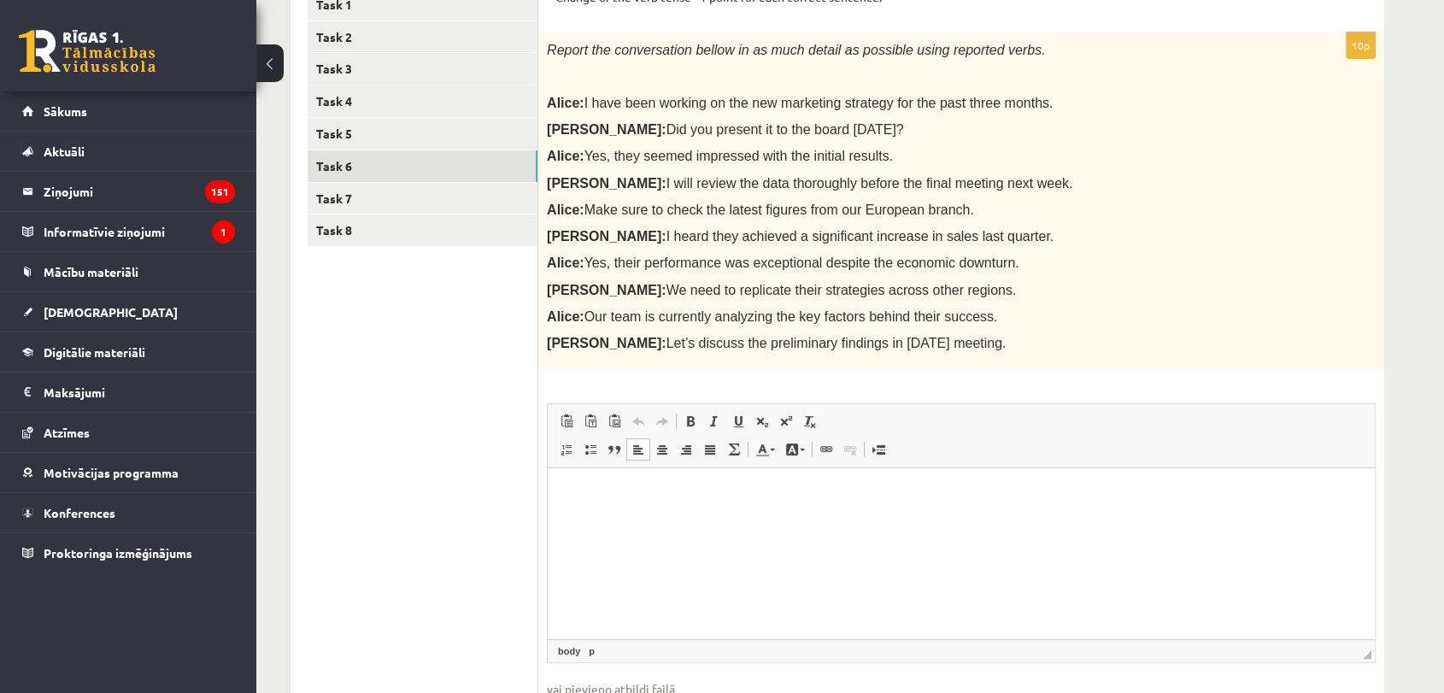
click at [649, 502] on p "Rich Text Editor, wiswyg-editor-user-answer-47024877319380" at bounding box center [961, 494] width 793 height 18
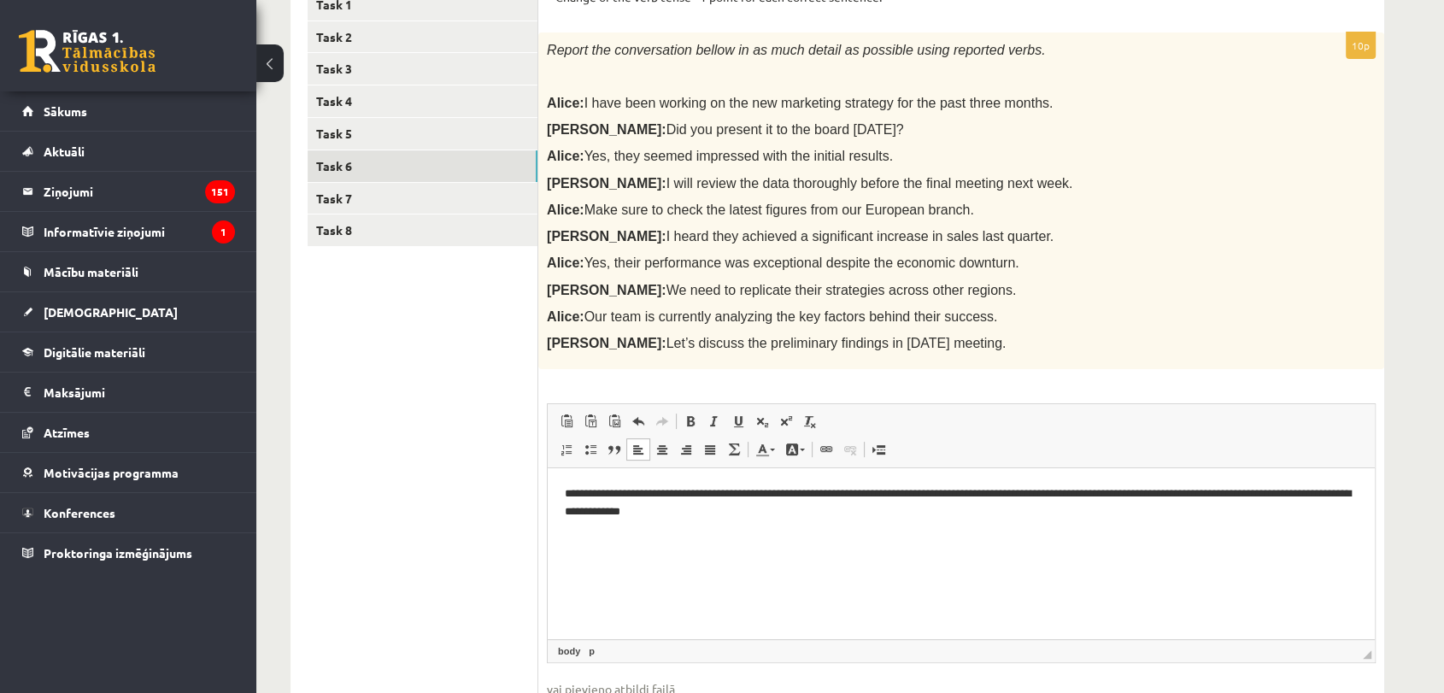
click at [381, 181] on ul "Task 1 Task 2 Task 3 Task 4 Task 5 Task 6 Task 7 Task 8" at bounding box center [423, 374] width 231 height 771
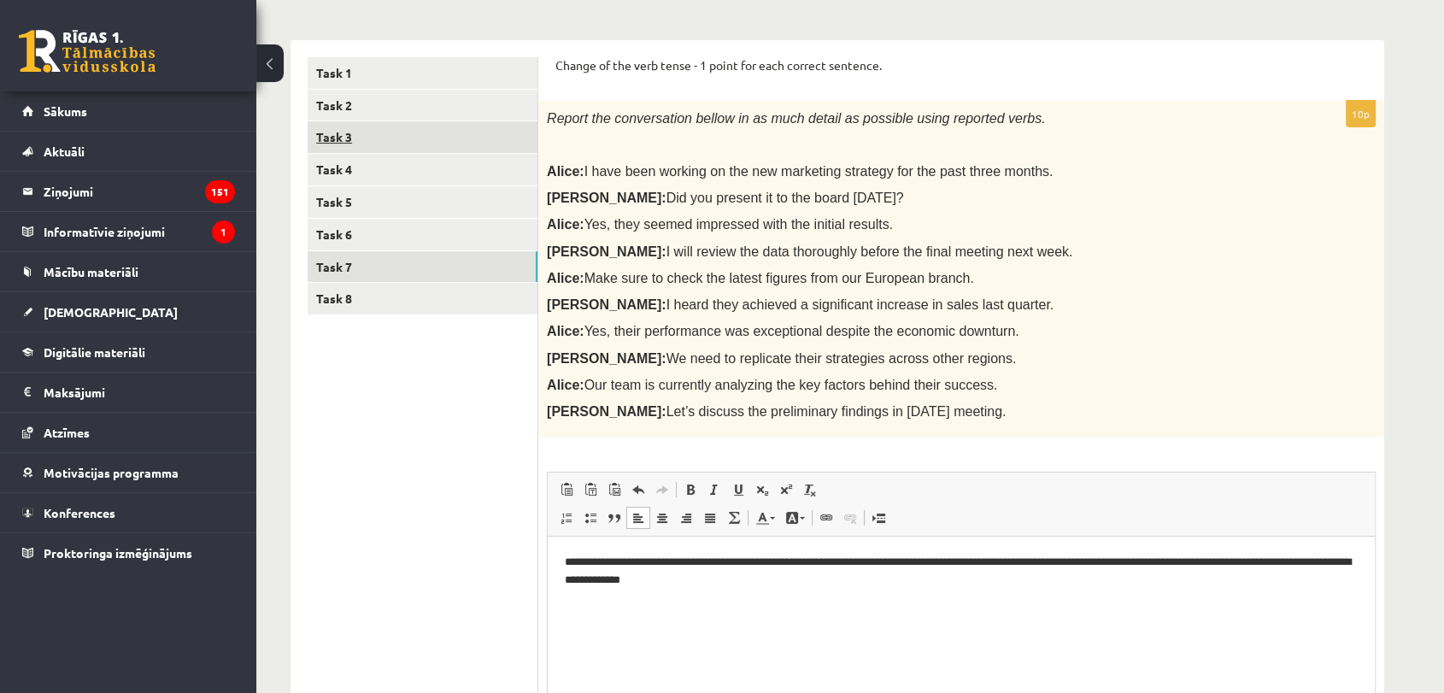
scroll to position [246, 0]
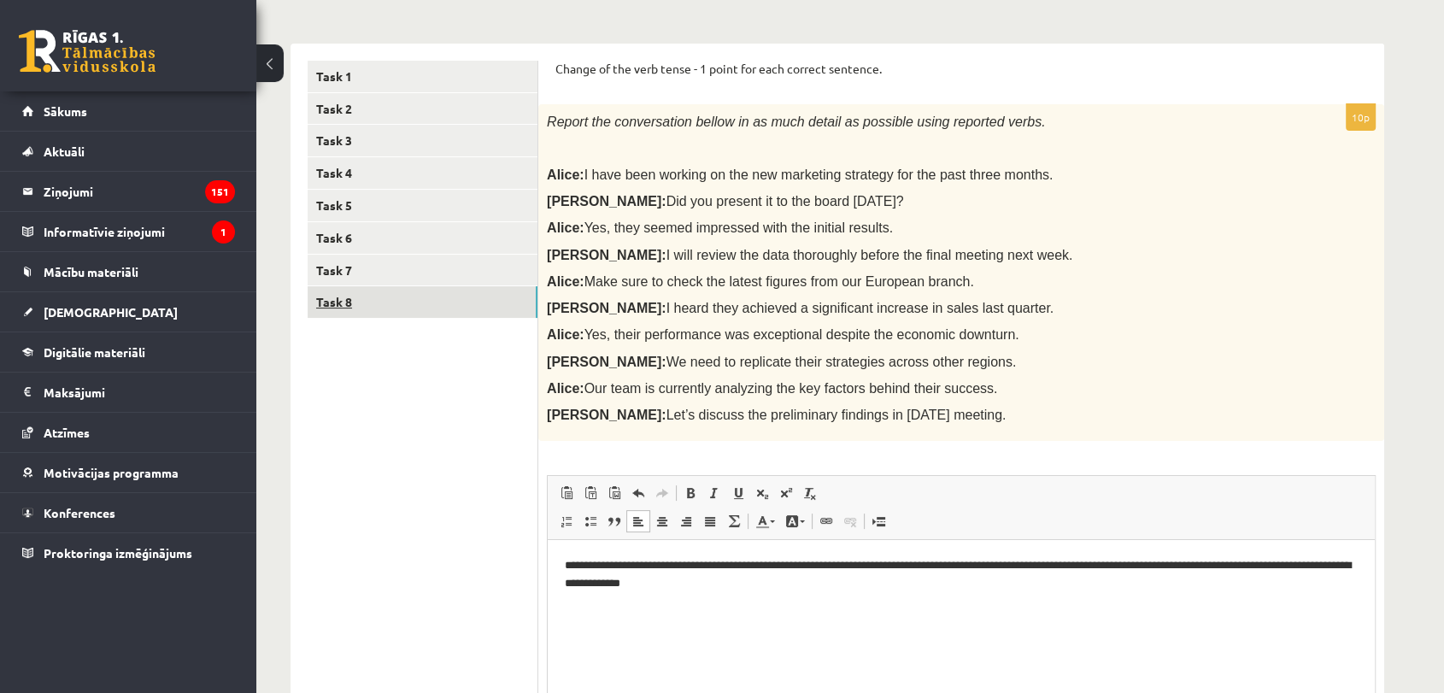
click at [359, 291] on link "Task 8" at bounding box center [423, 302] width 230 height 32
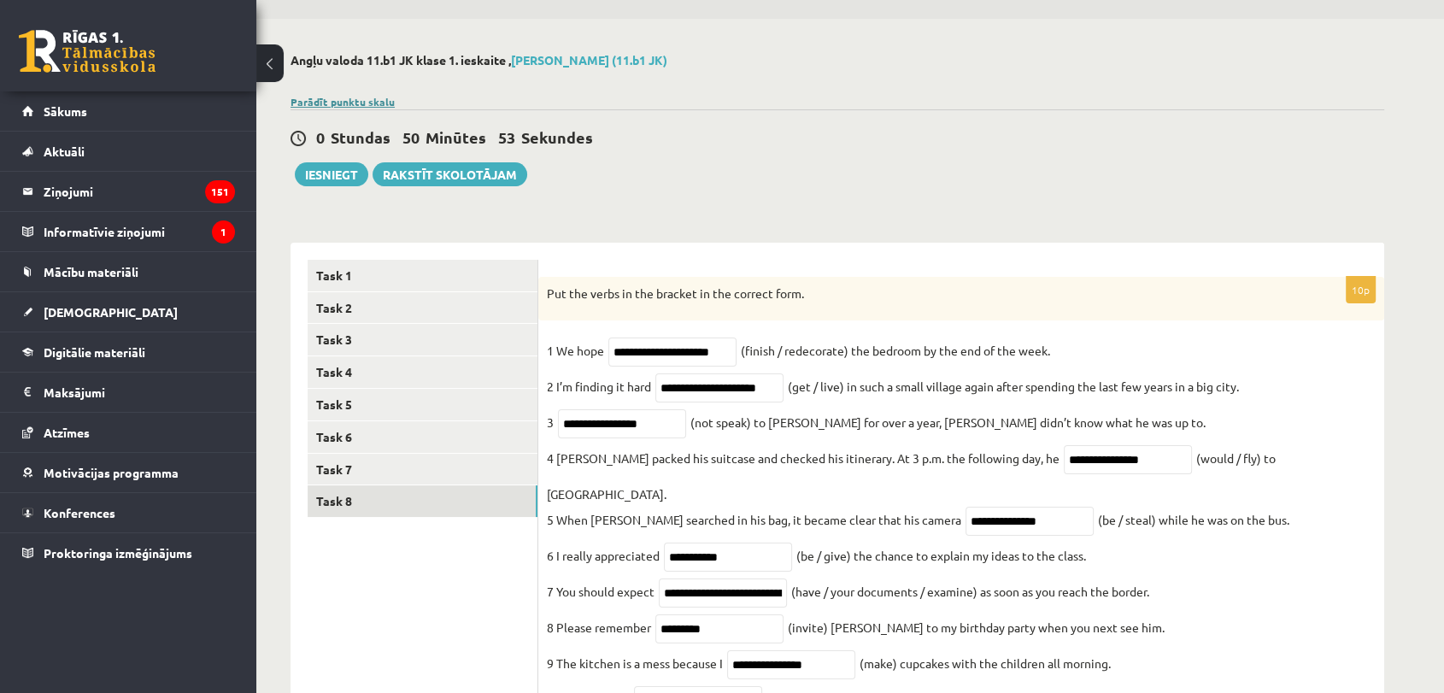
scroll to position [0, 0]
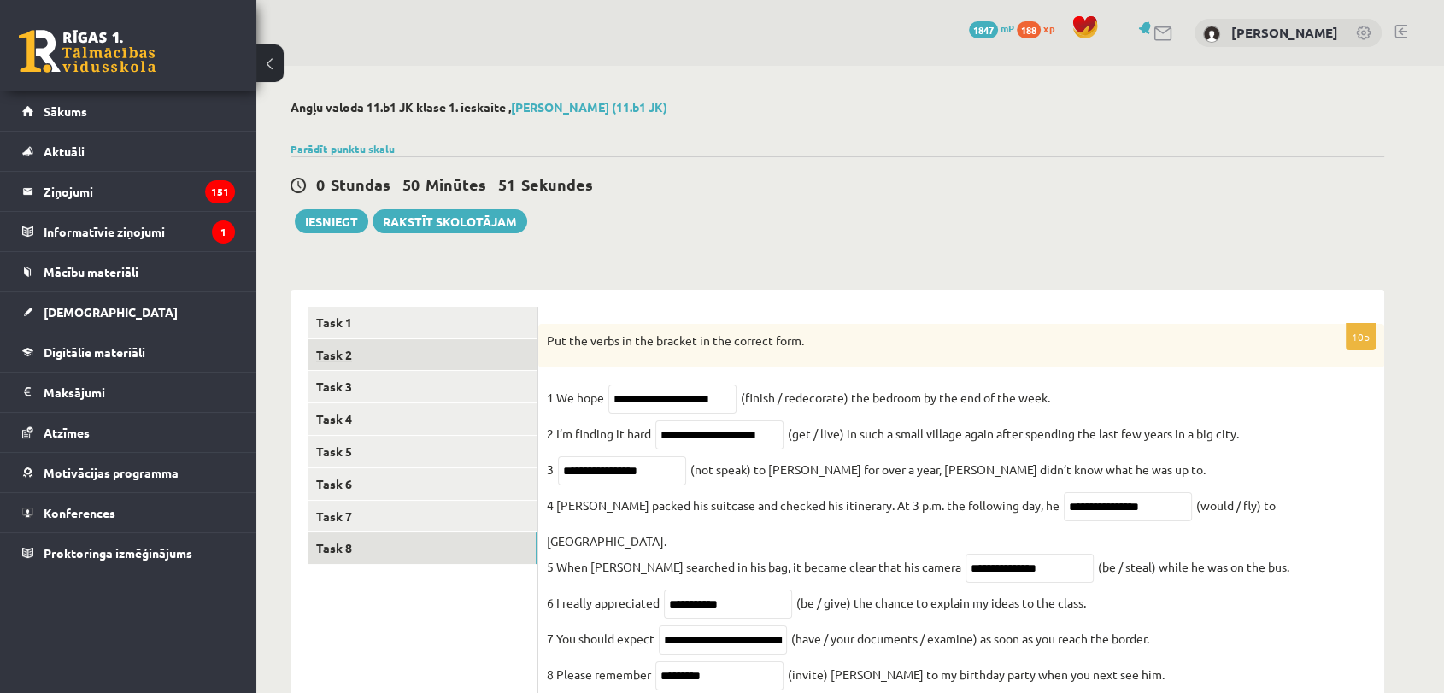
click at [376, 343] on link "Task 2" at bounding box center [423, 355] width 230 height 32
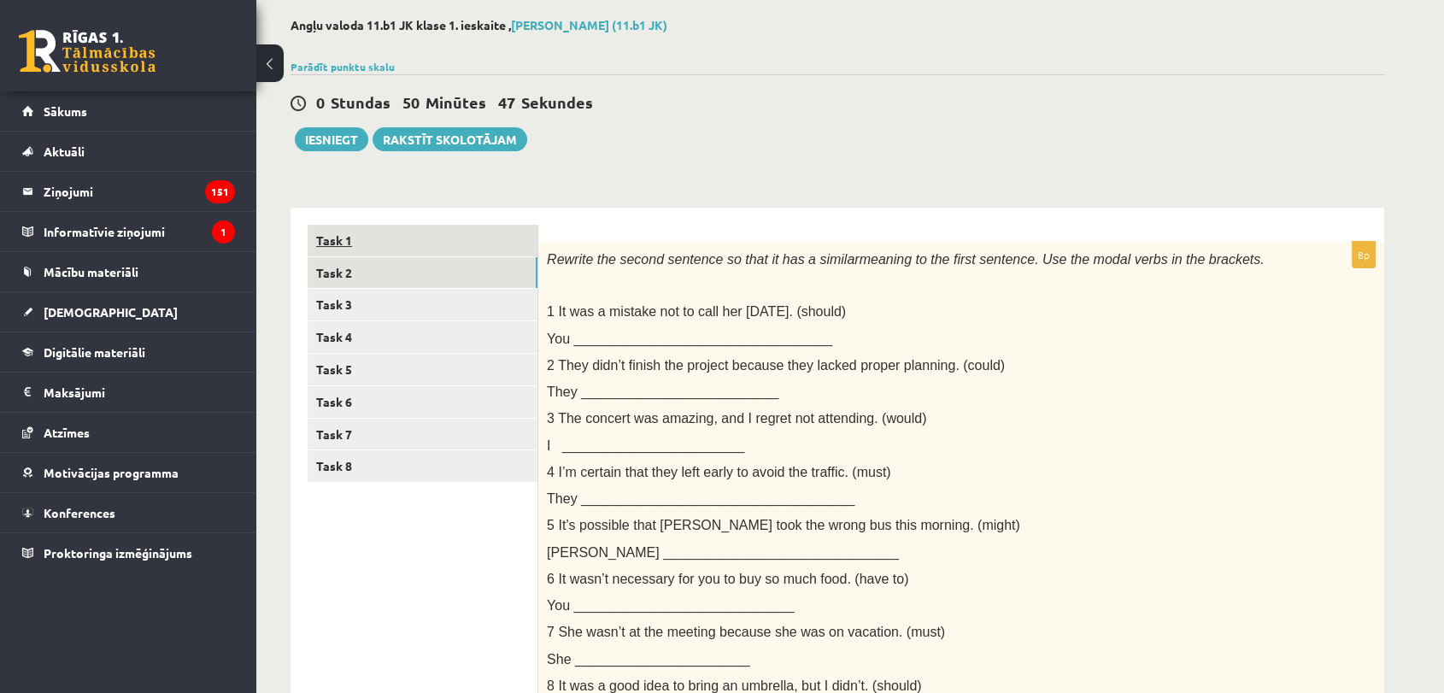
scroll to position [95, 0]
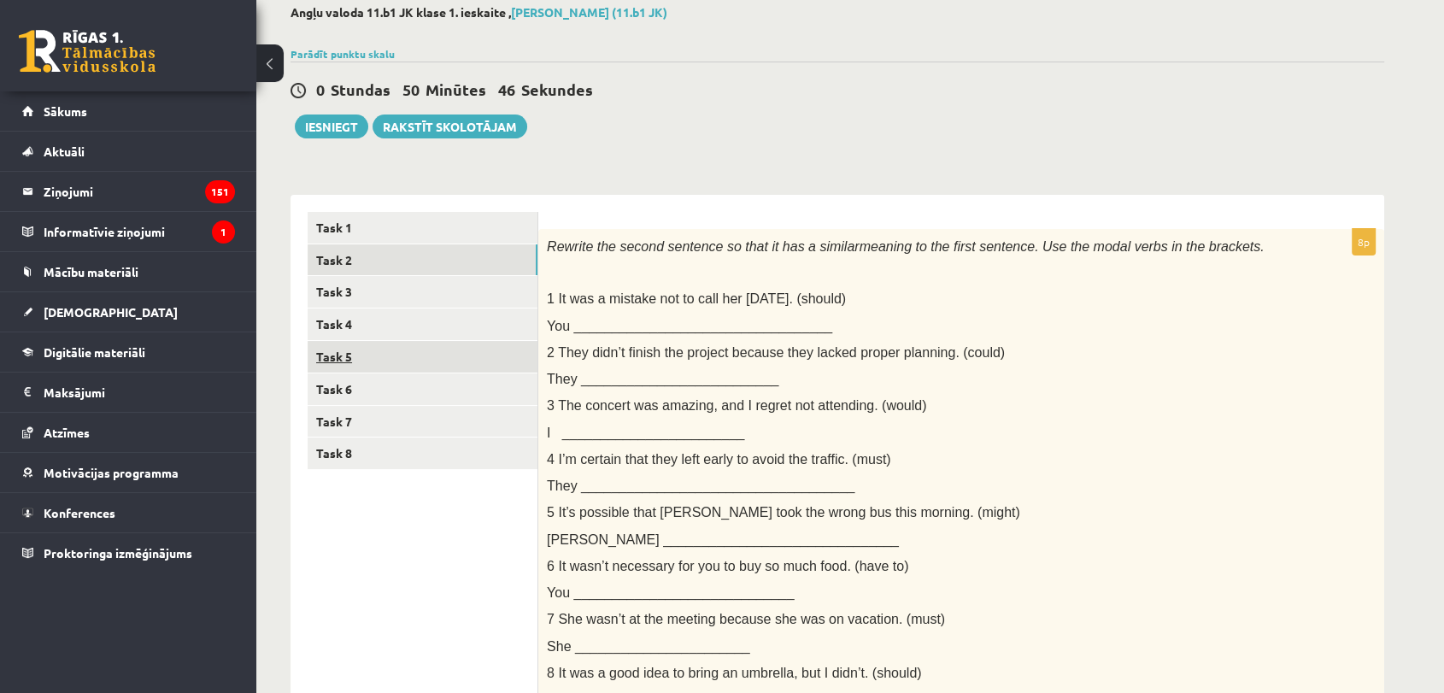
click at [366, 368] on link "Task 5" at bounding box center [423, 357] width 230 height 32
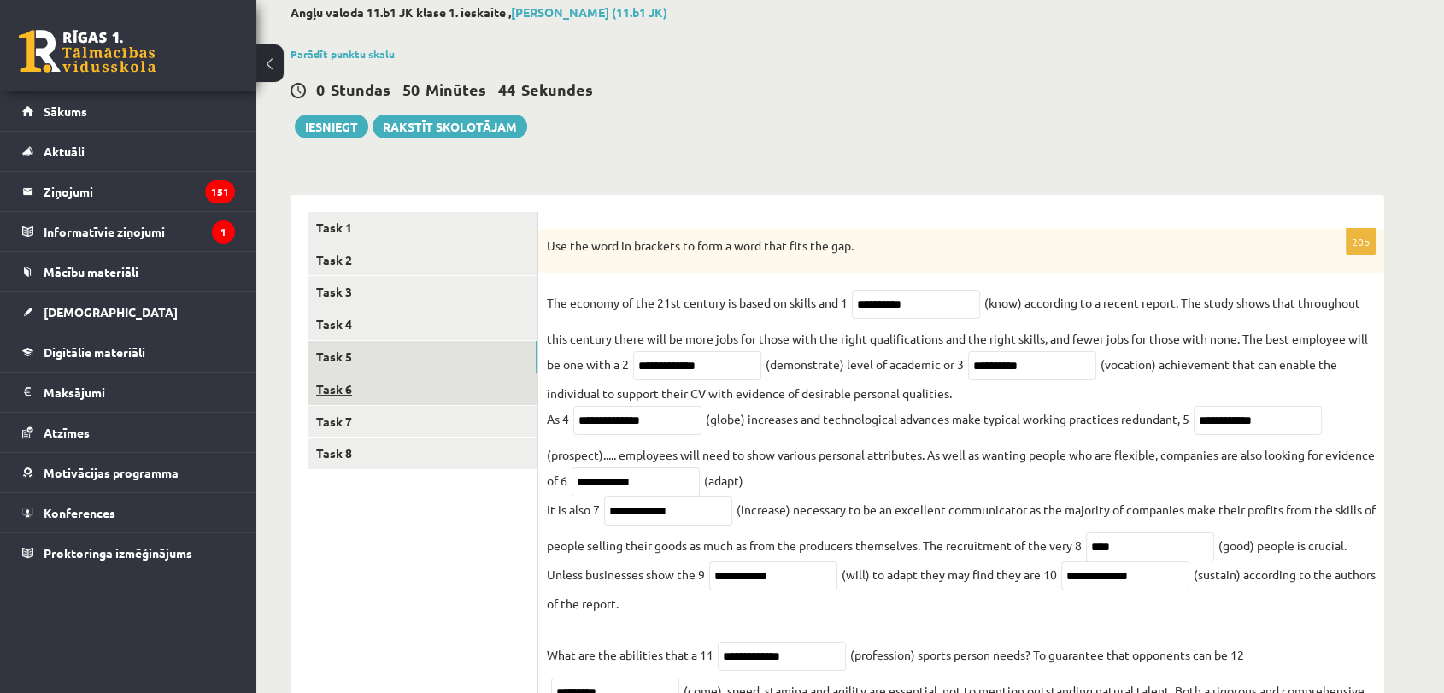
click at [363, 381] on link "Task 6" at bounding box center [423, 389] width 230 height 32
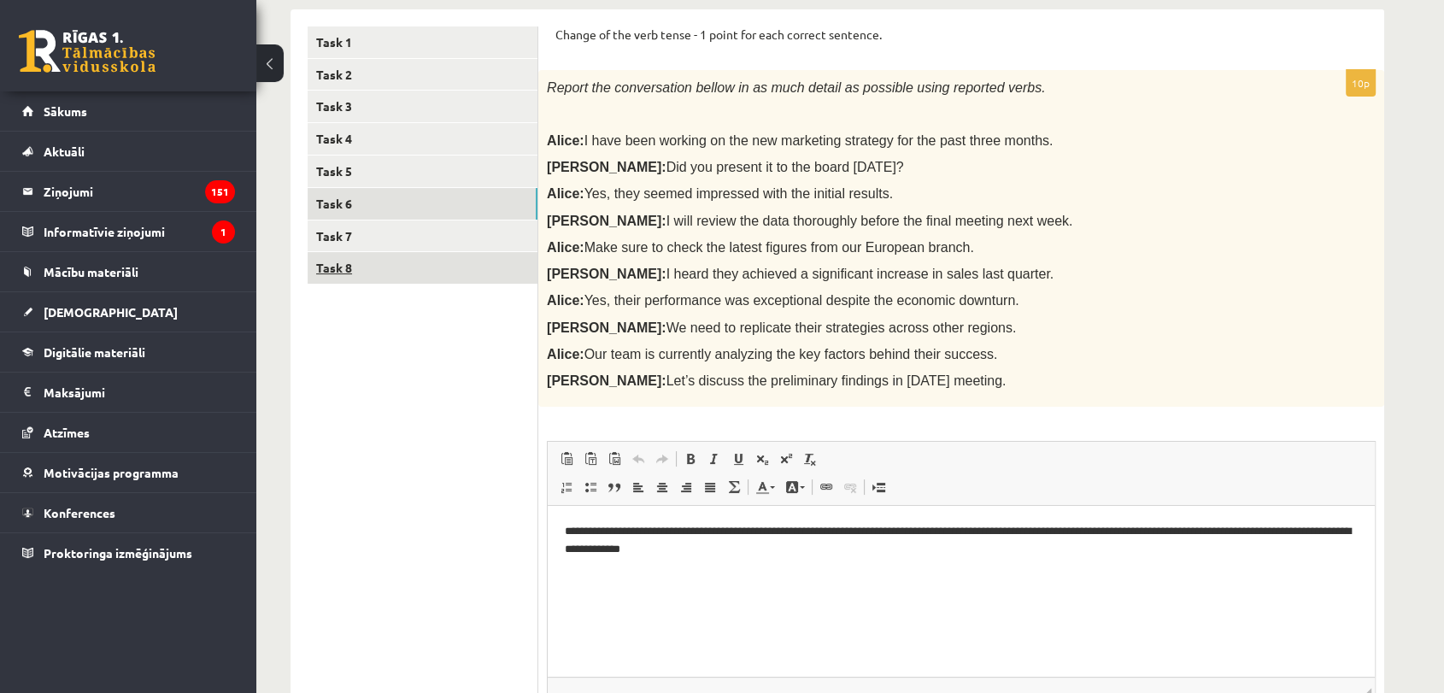
scroll to position [285, 0]
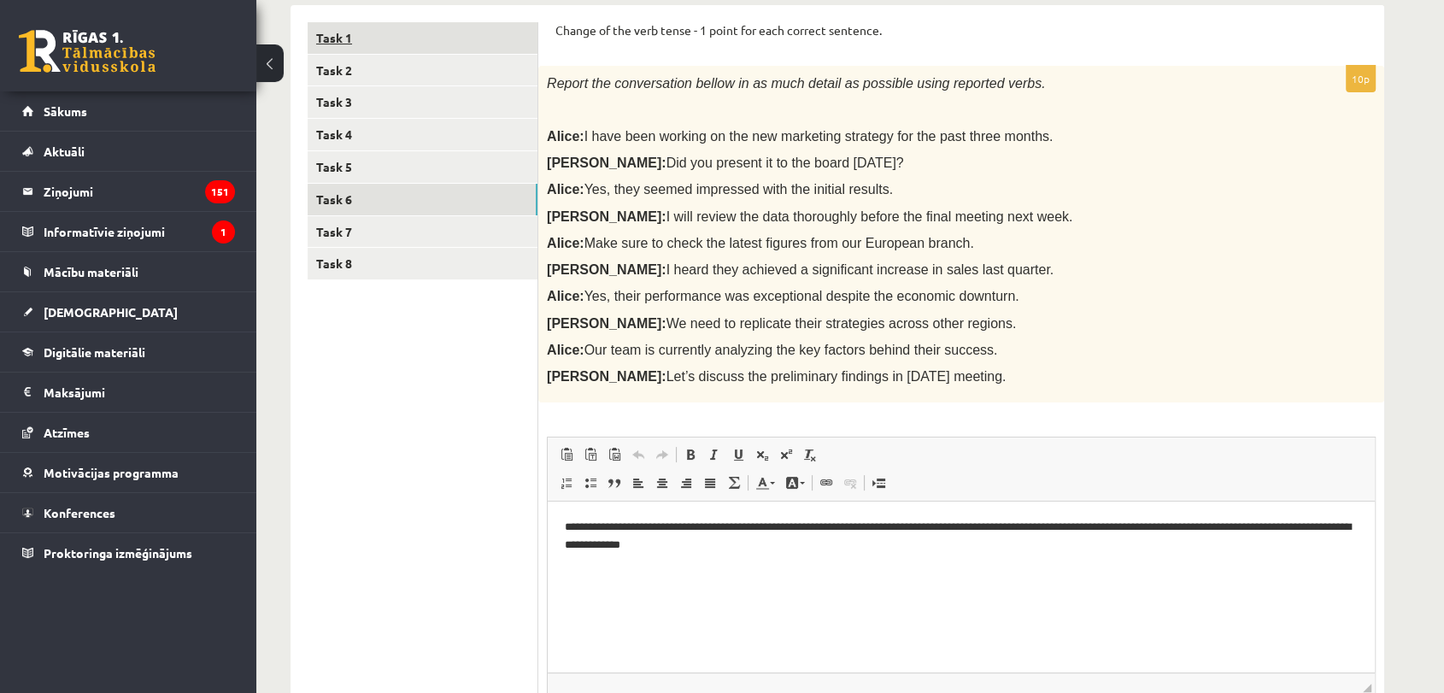
click at [369, 38] on link "Task 1" at bounding box center [423, 38] width 230 height 32
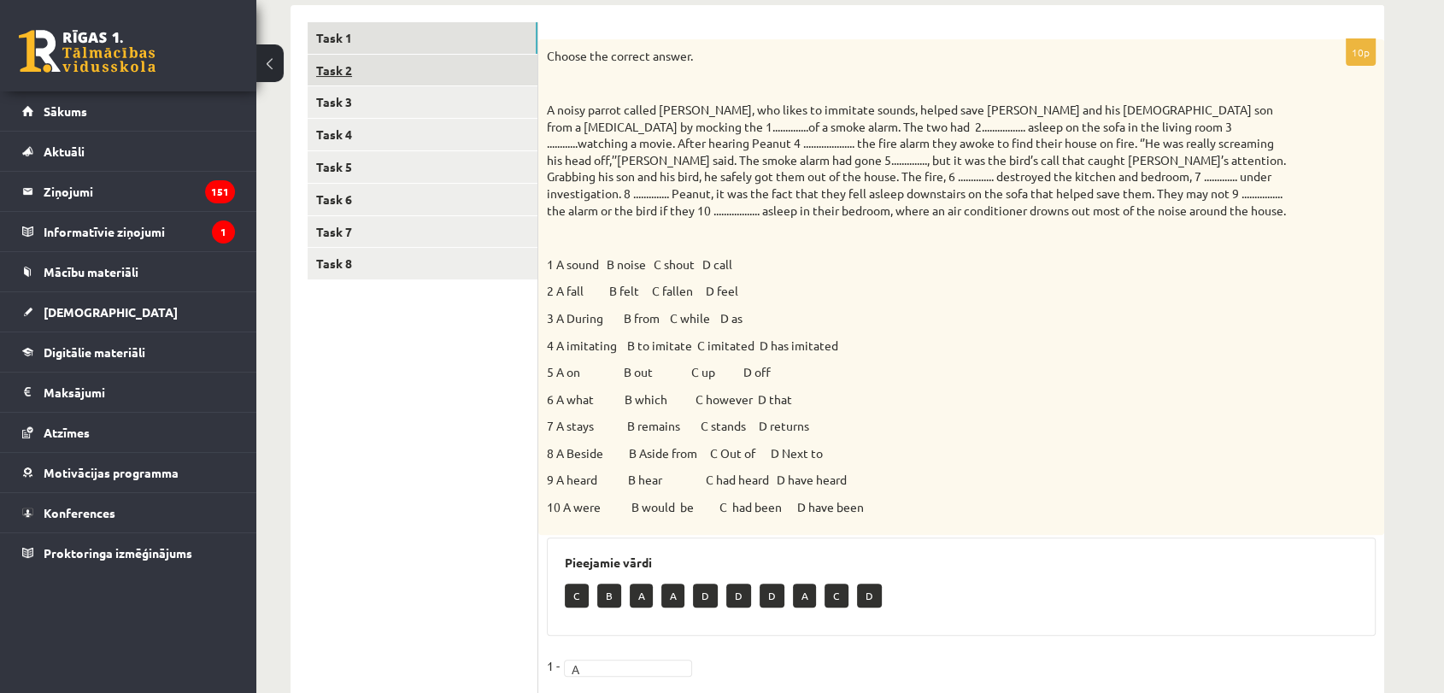
click at [380, 78] on link "Task 2" at bounding box center [423, 71] width 230 height 32
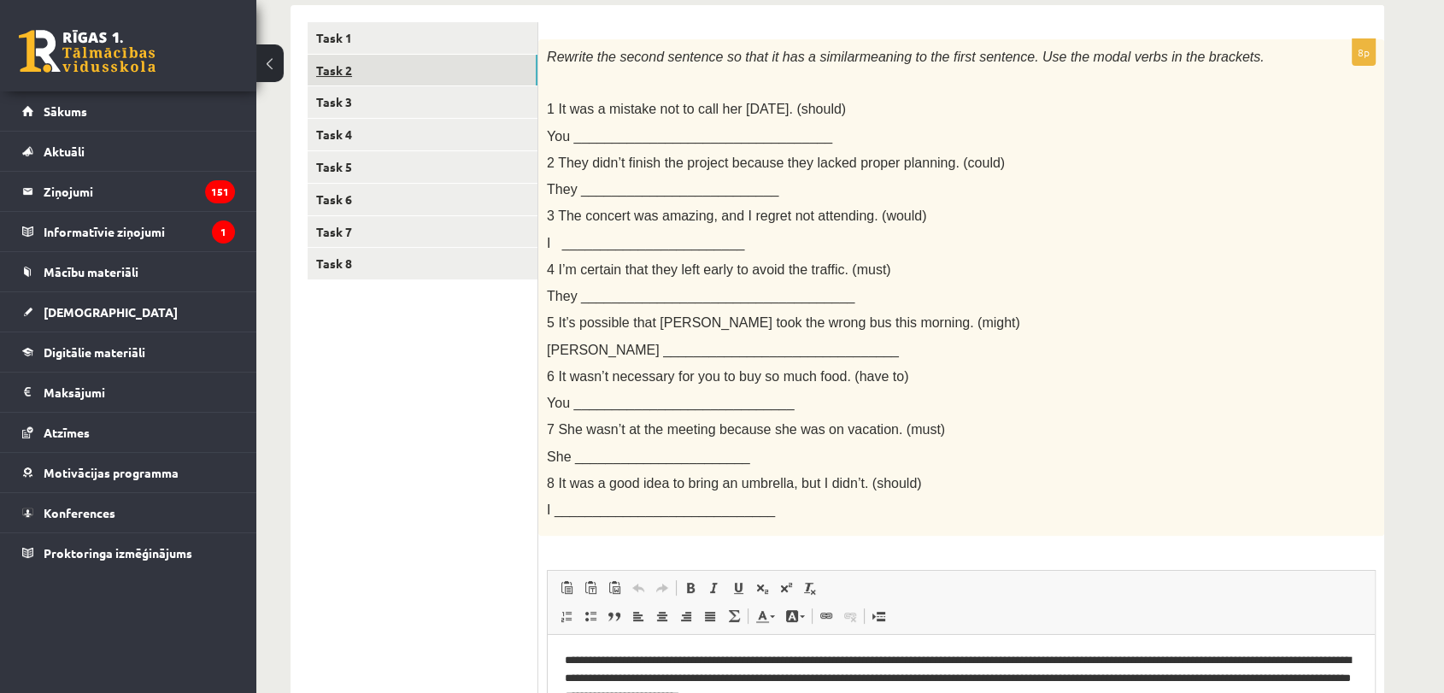
scroll to position [0, 0]
click at [356, 97] on link "Task 3" at bounding box center [423, 102] width 230 height 32
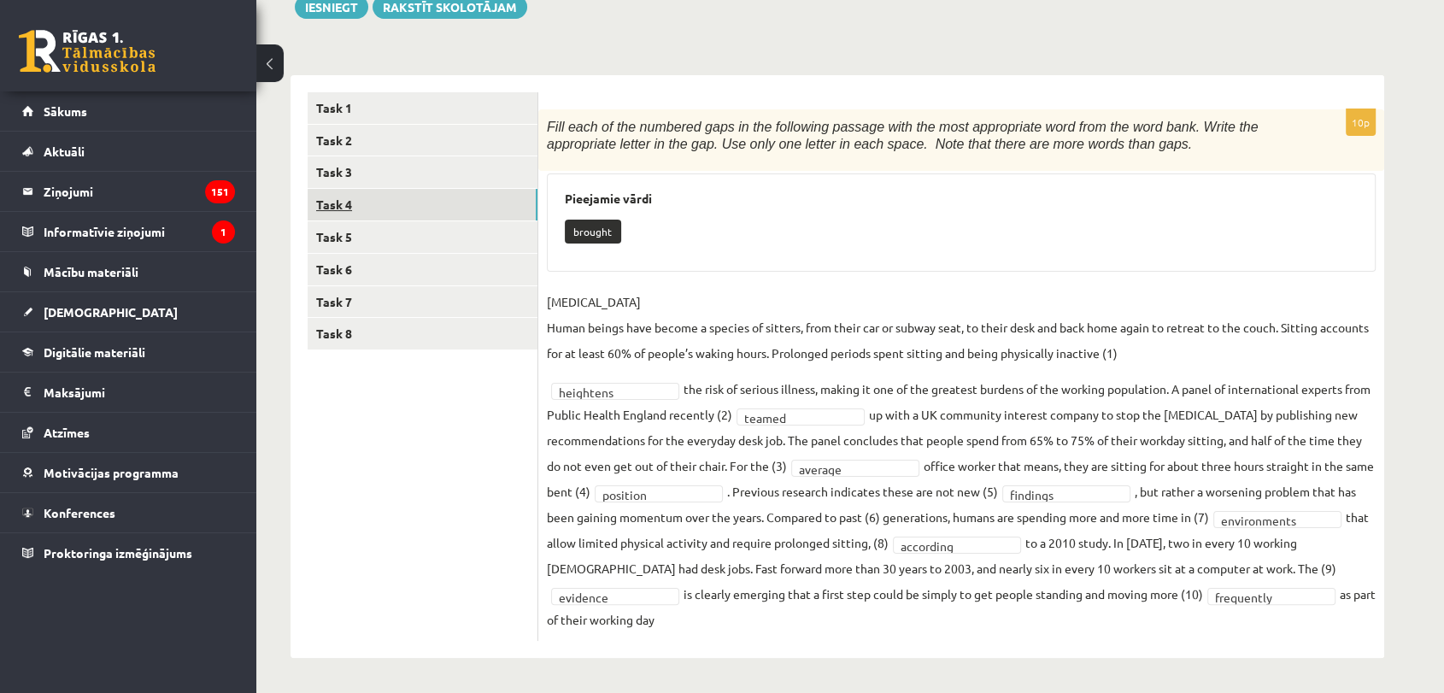
click at [337, 202] on link "Task 4" at bounding box center [423, 205] width 230 height 32
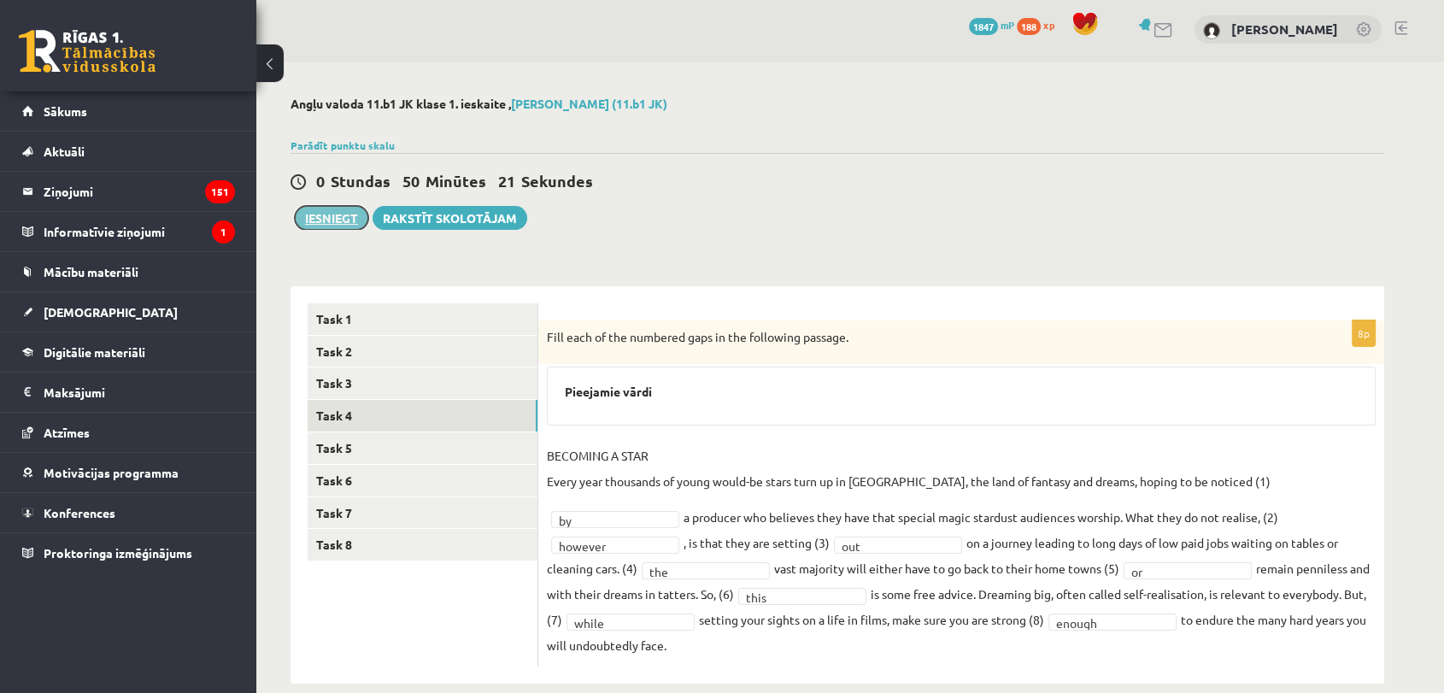
click at [323, 218] on button "Iesniegt" at bounding box center [331, 218] width 73 height 24
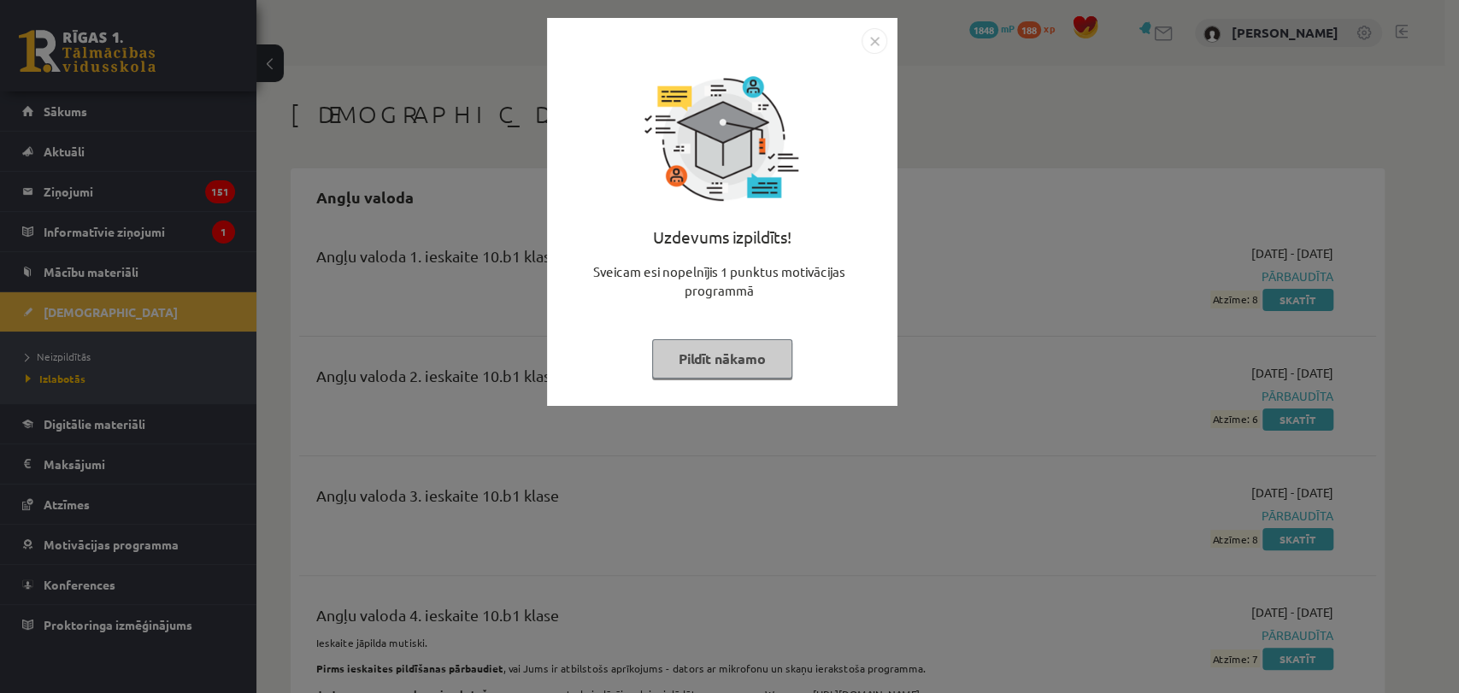
click at [719, 348] on button "Pildīt nākamo" at bounding box center [722, 358] width 140 height 39
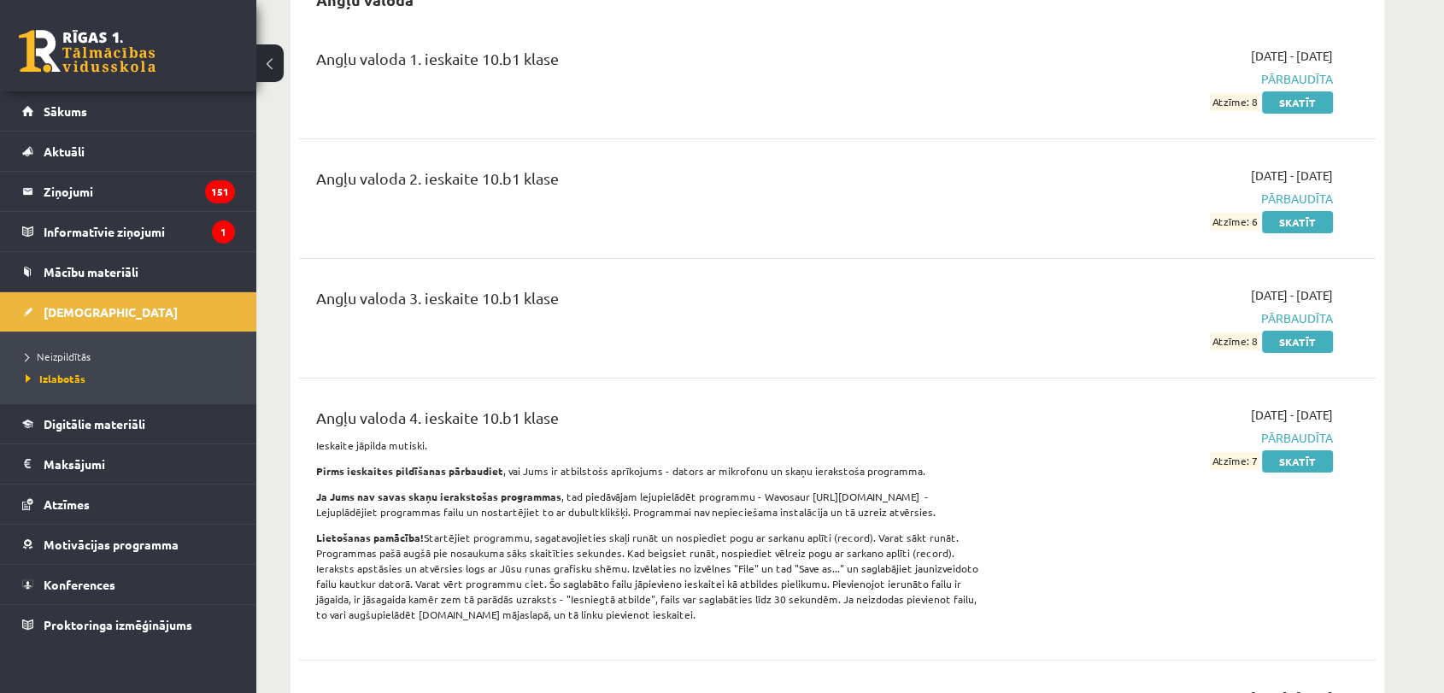
scroll to position [190, 0]
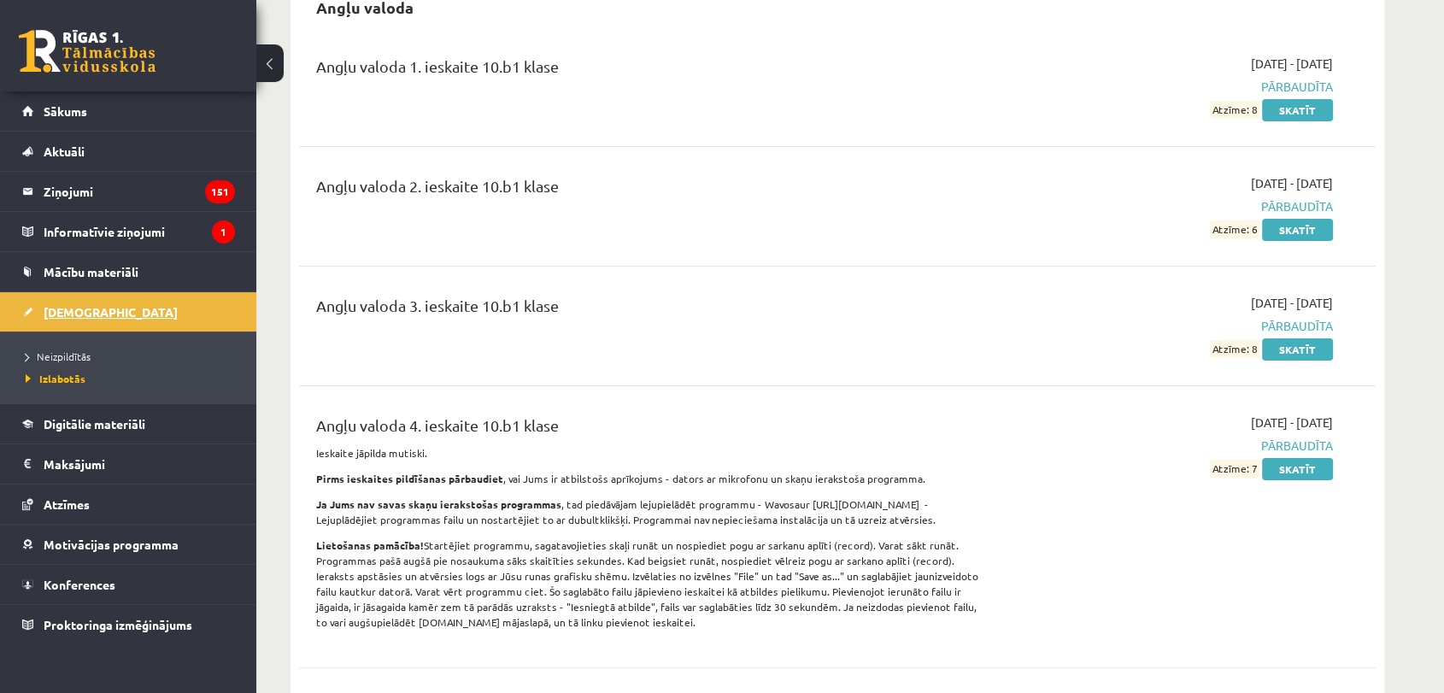
click at [66, 311] on span "[DEMOGRAPHIC_DATA]" at bounding box center [111, 311] width 134 height 15
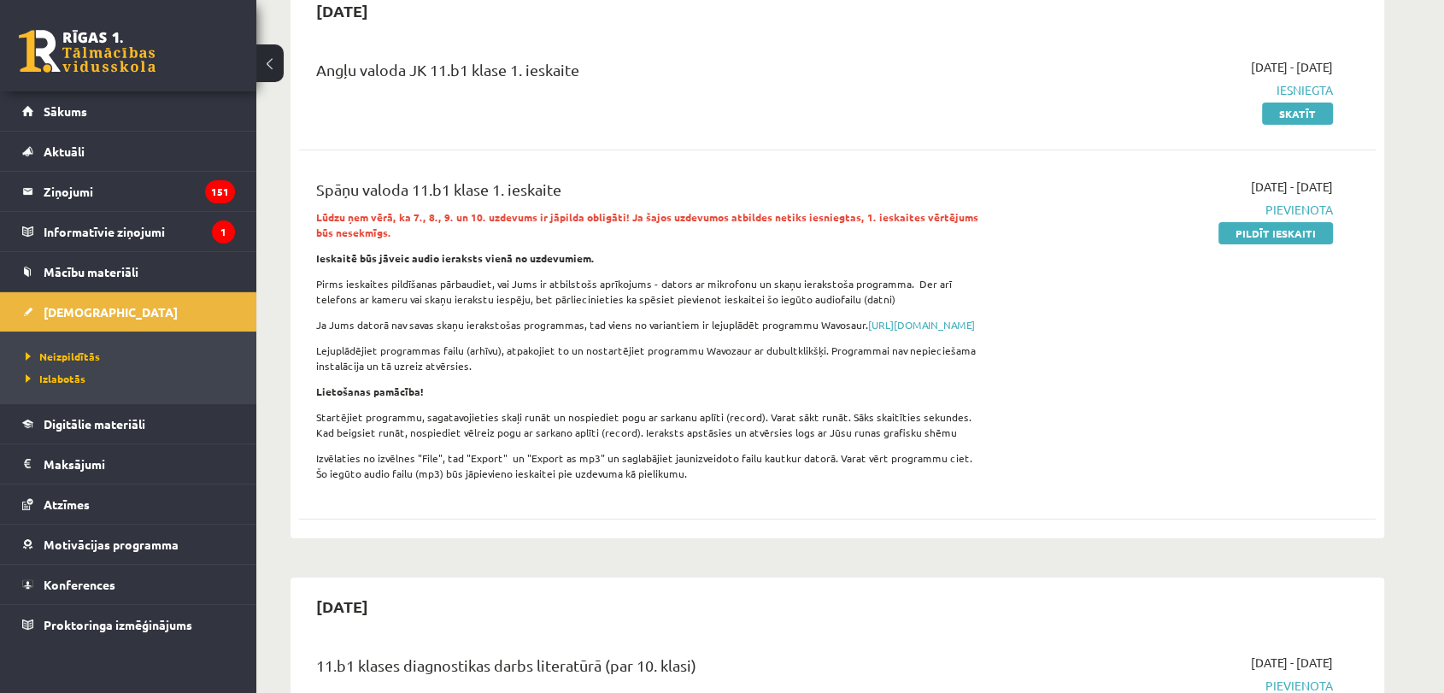
scroll to position [190, 0]
